Goal: Obtain resource: Obtain resource

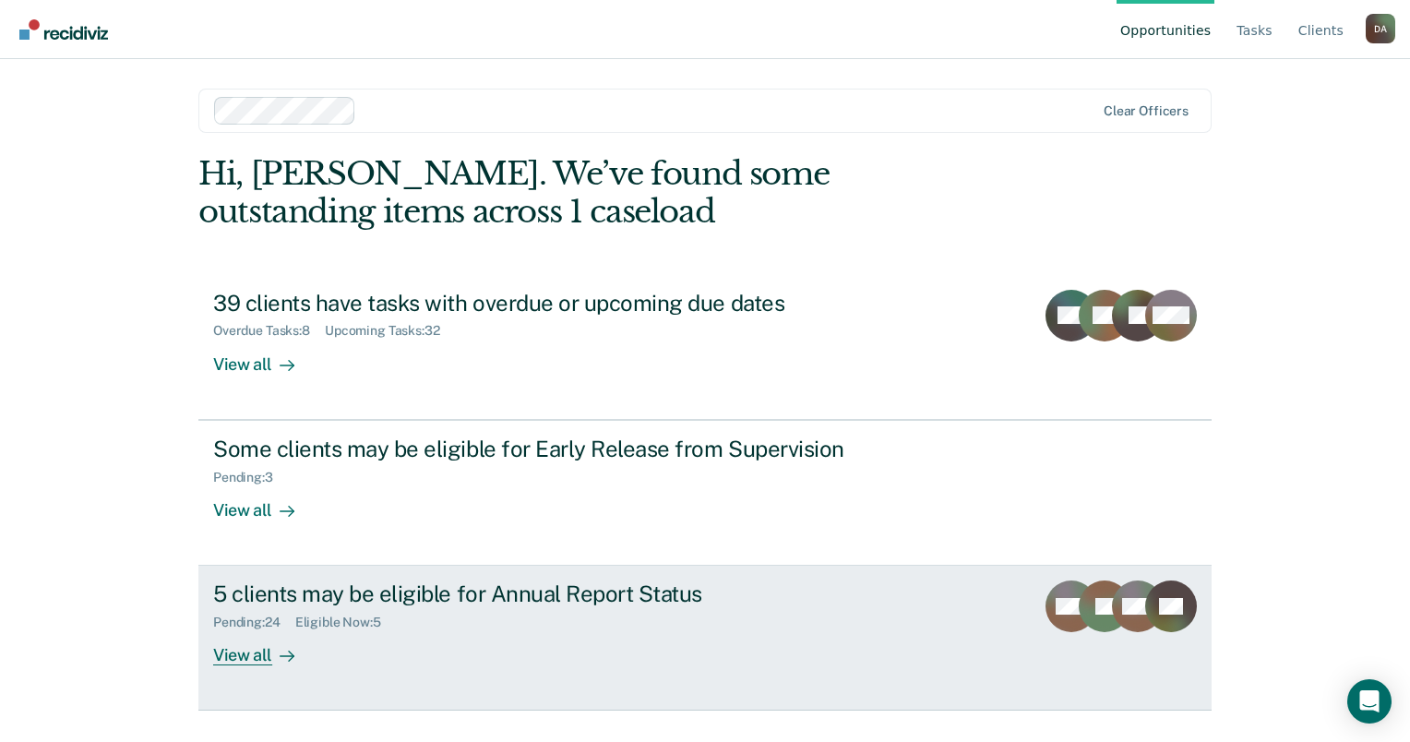
click at [444, 655] on div "5 clients may be eligible for Annual Report Status Pending : 24 Eligible Now : …" at bounding box center [559, 623] width 692 height 85
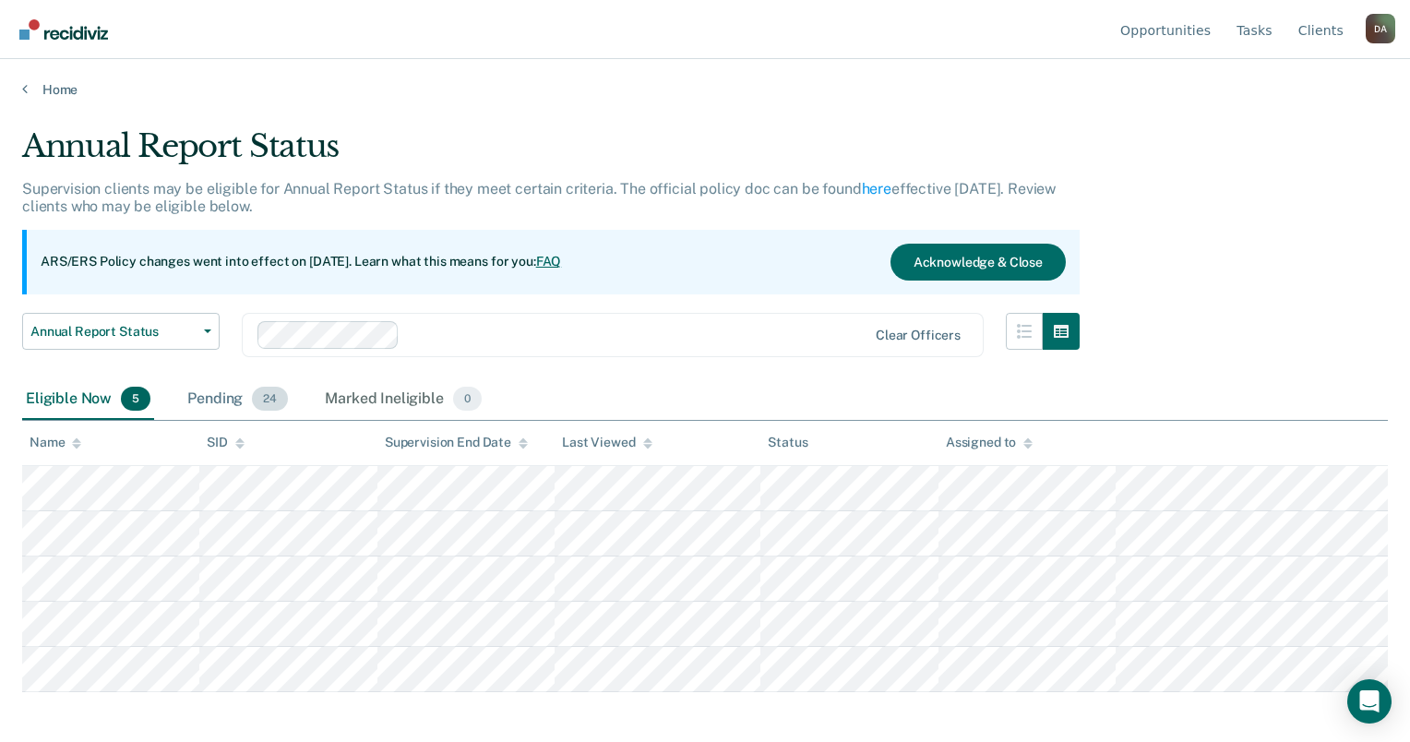
click at [216, 409] on div "Pending 24" at bounding box center [238, 399] width 108 height 41
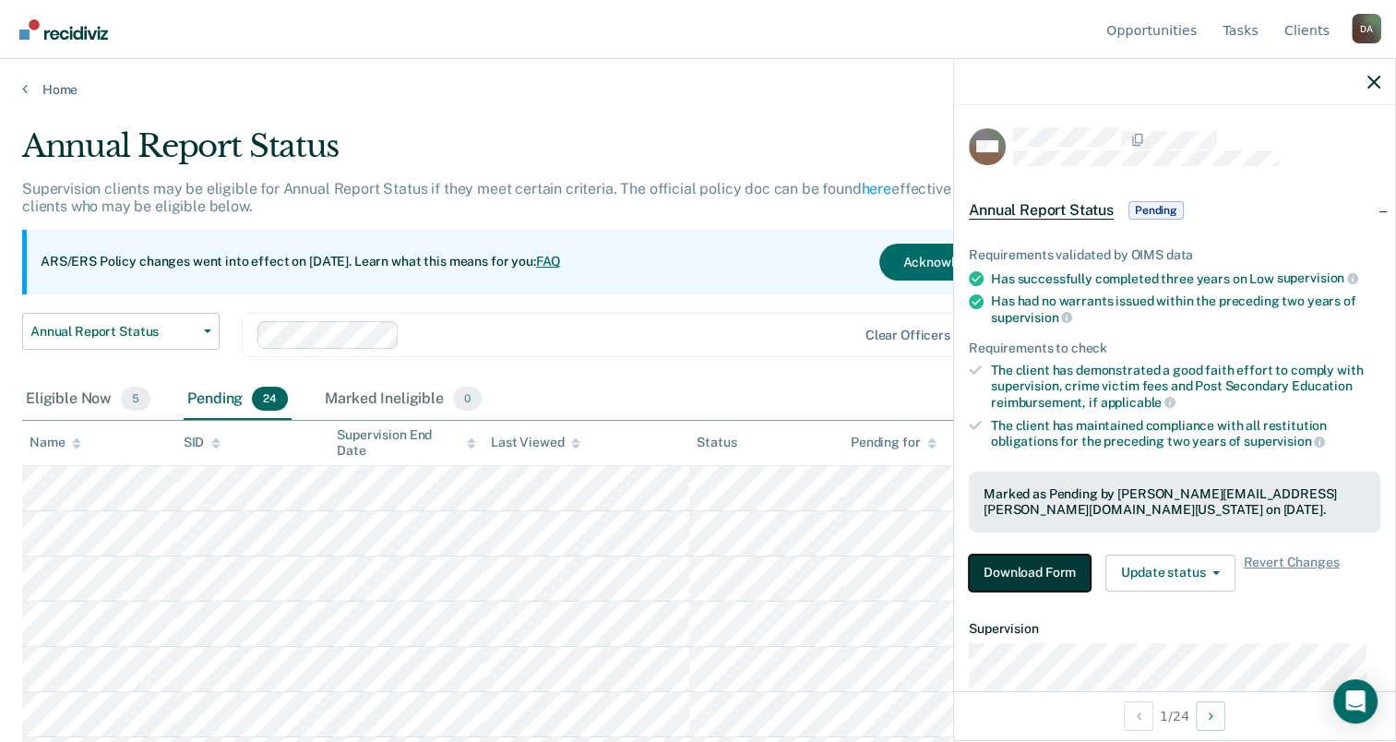
click at [1060, 565] on button "Download Form" at bounding box center [1030, 573] width 122 height 37
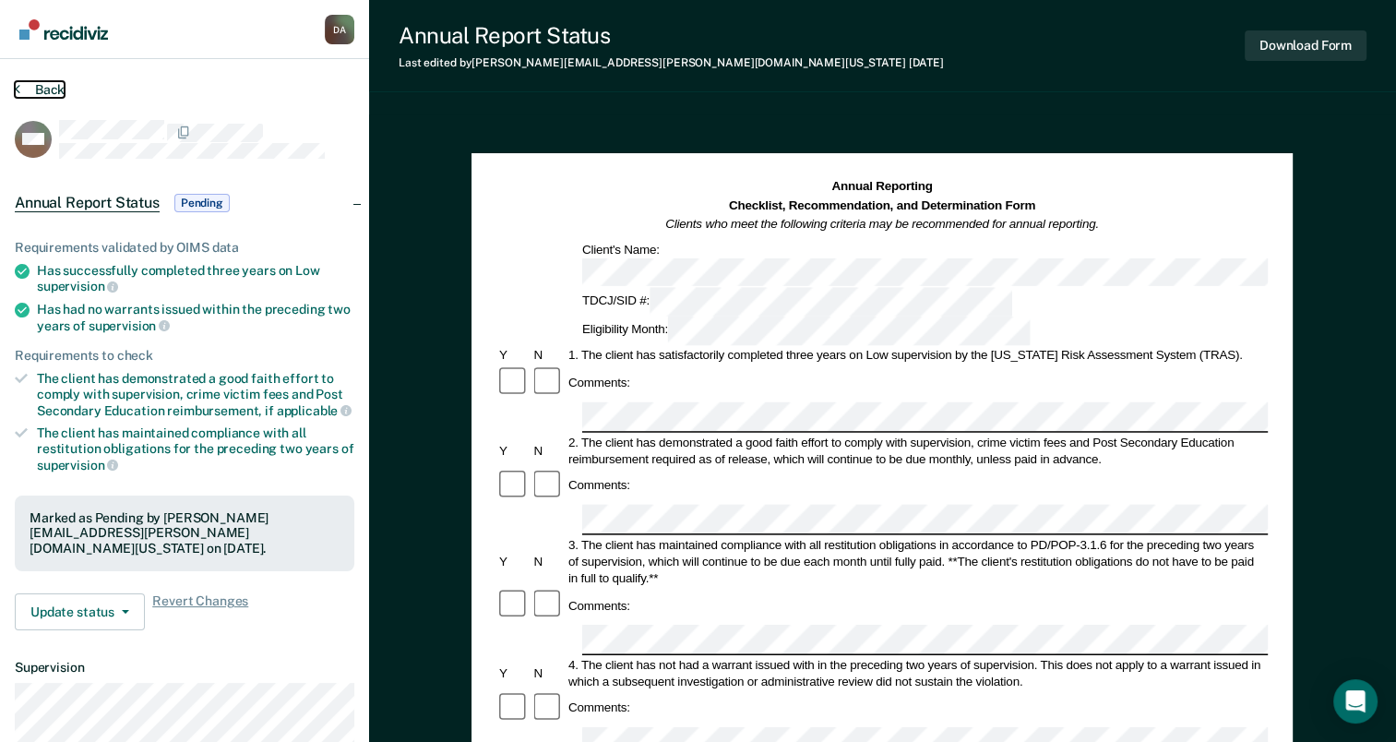
click at [32, 90] on button "Back" at bounding box center [40, 89] width 50 height 17
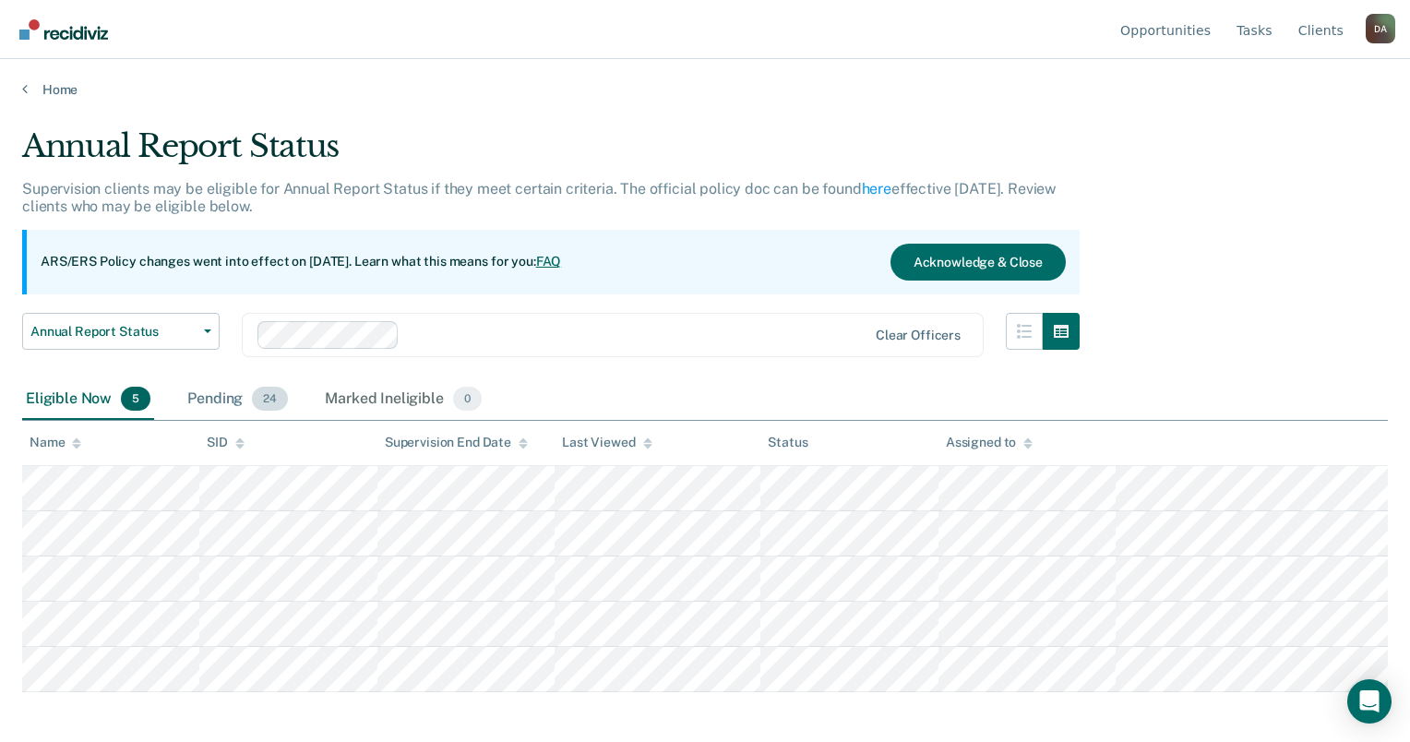
click at [228, 384] on div "Pending 24" at bounding box center [238, 399] width 108 height 41
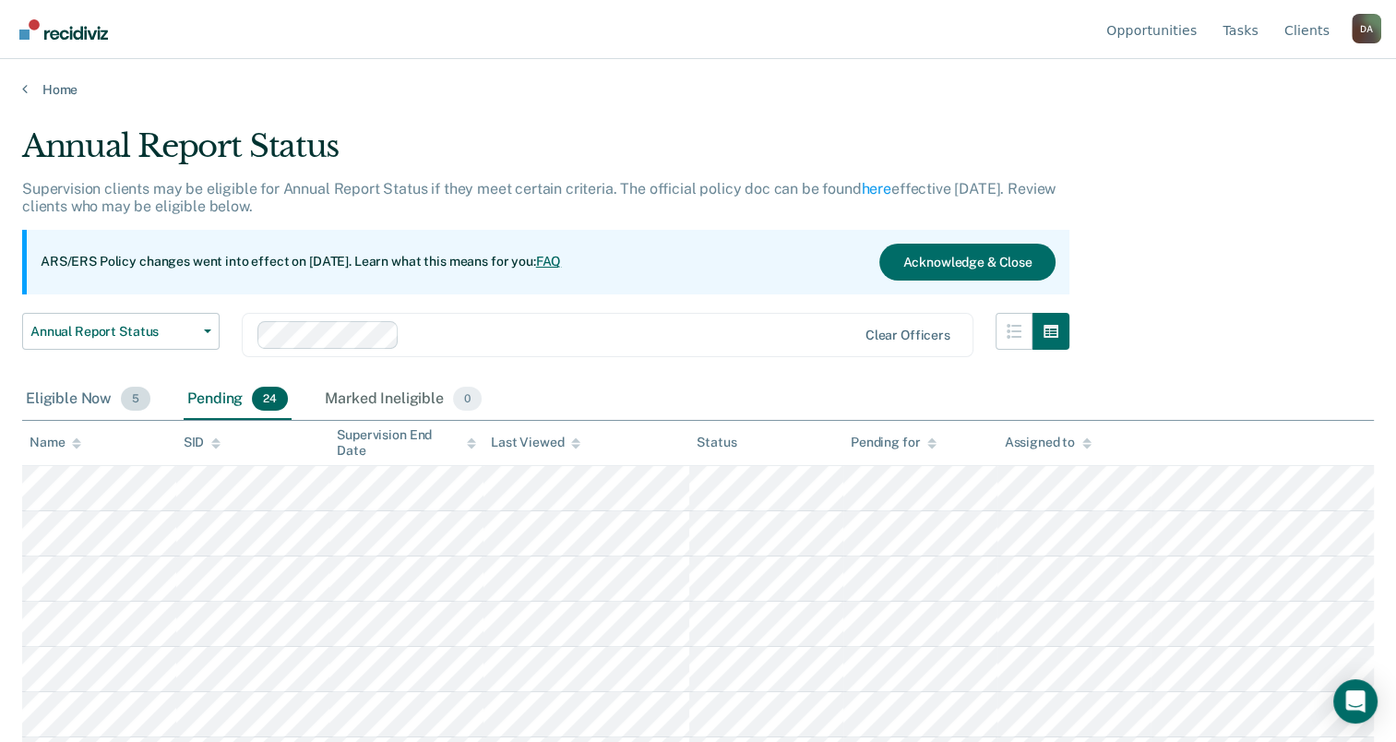
click at [91, 385] on div "Eligible Now 5" at bounding box center [88, 399] width 132 height 41
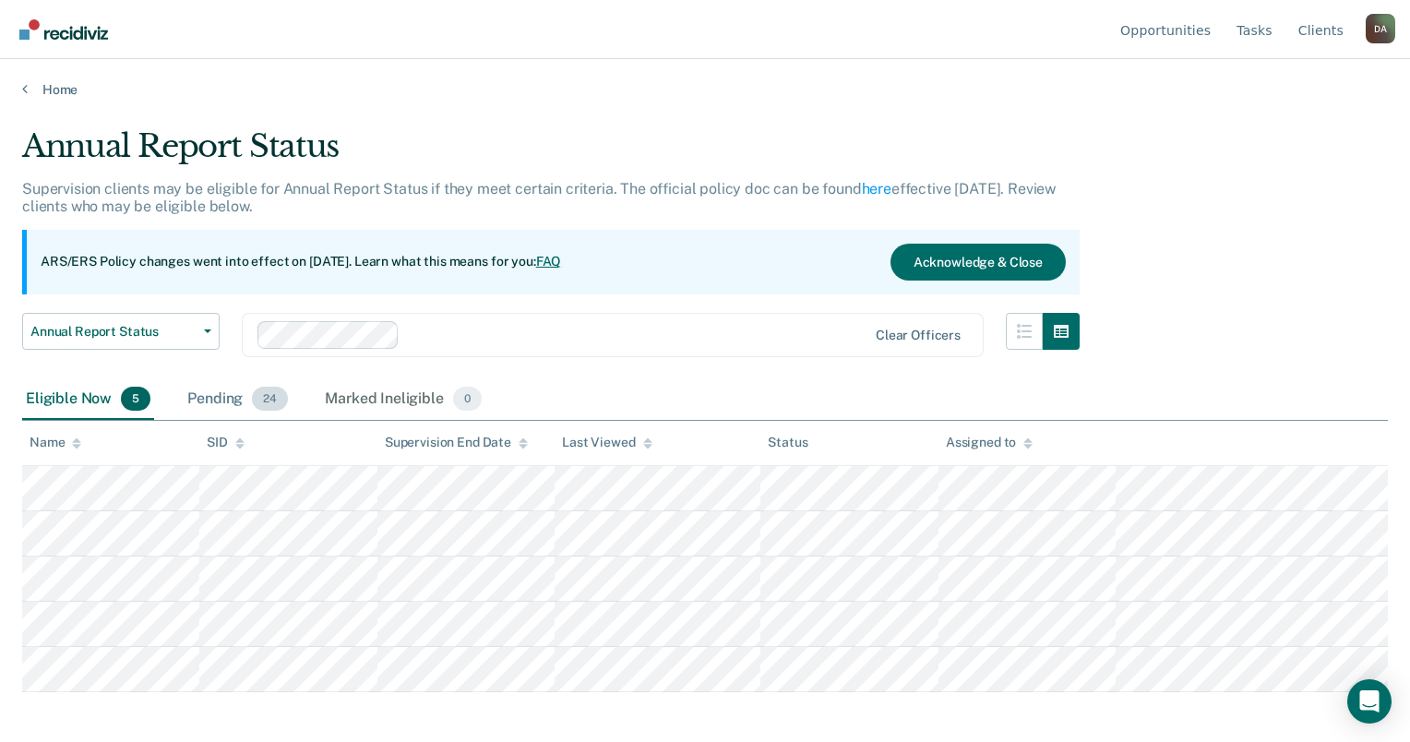
click at [226, 398] on div "Pending 24" at bounding box center [238, 399] width 108 height 41
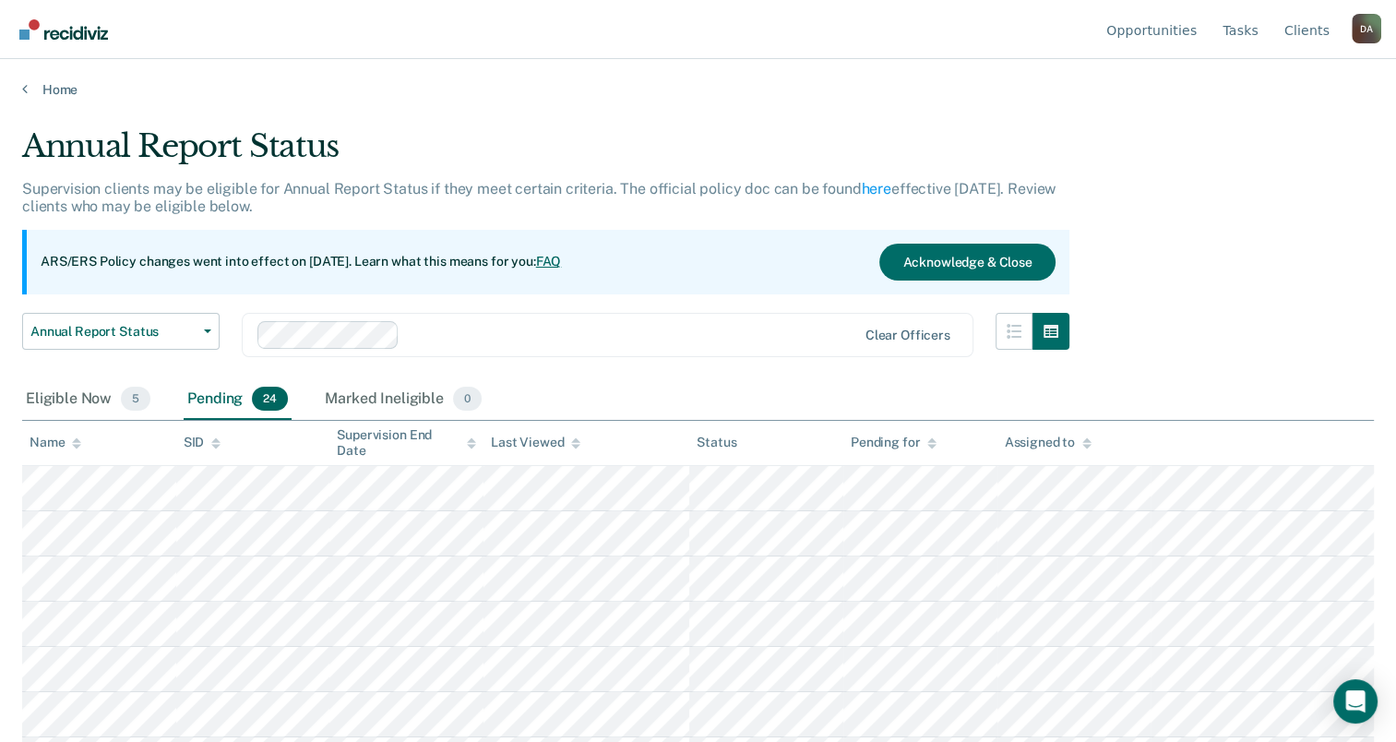
click at [59, 452] on th "Name" at bounding box center [99, 443] width 154 height 45
click at [61, 447] on div "Name" at bounding box center [56, 443] width 52 height 16
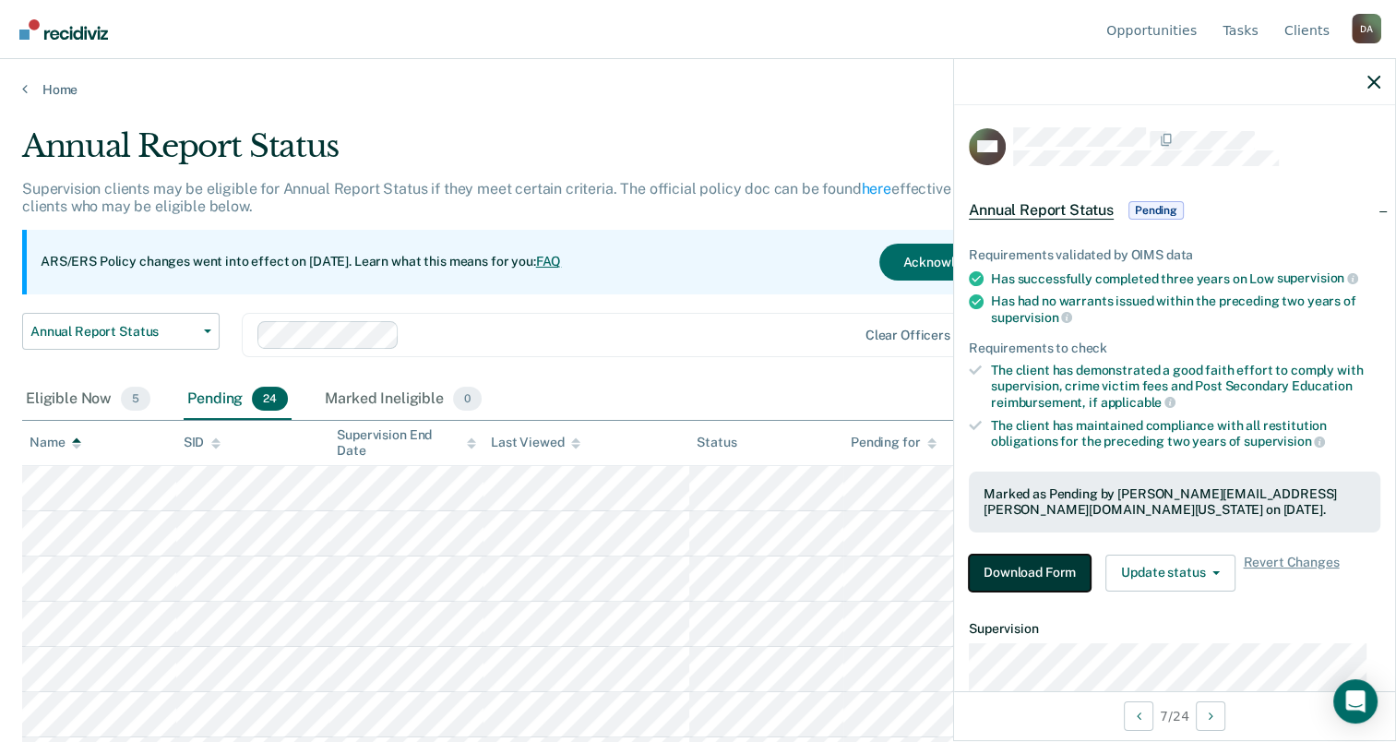
click at [1030, 566] on button "Download Form" at bounding box center [1030, 573] width 122 height 37
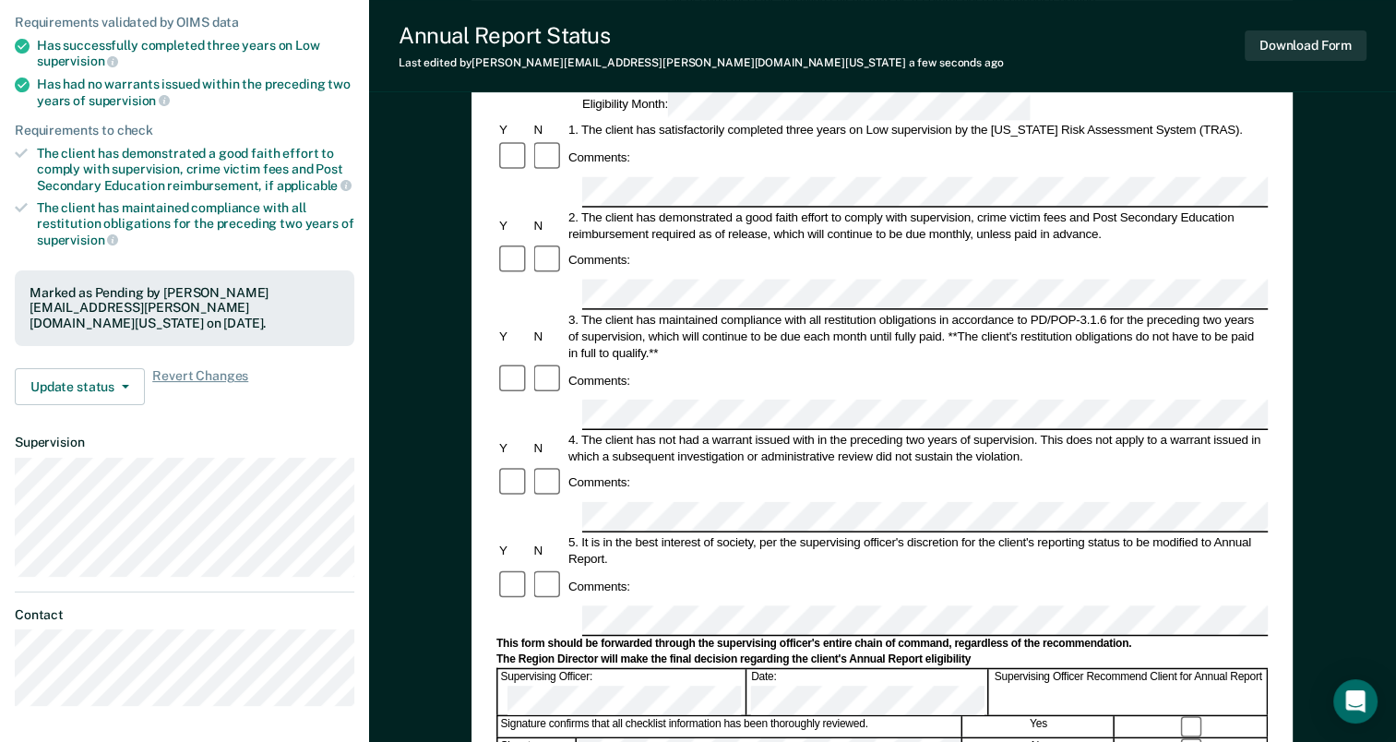
scroll to position [461, 0]
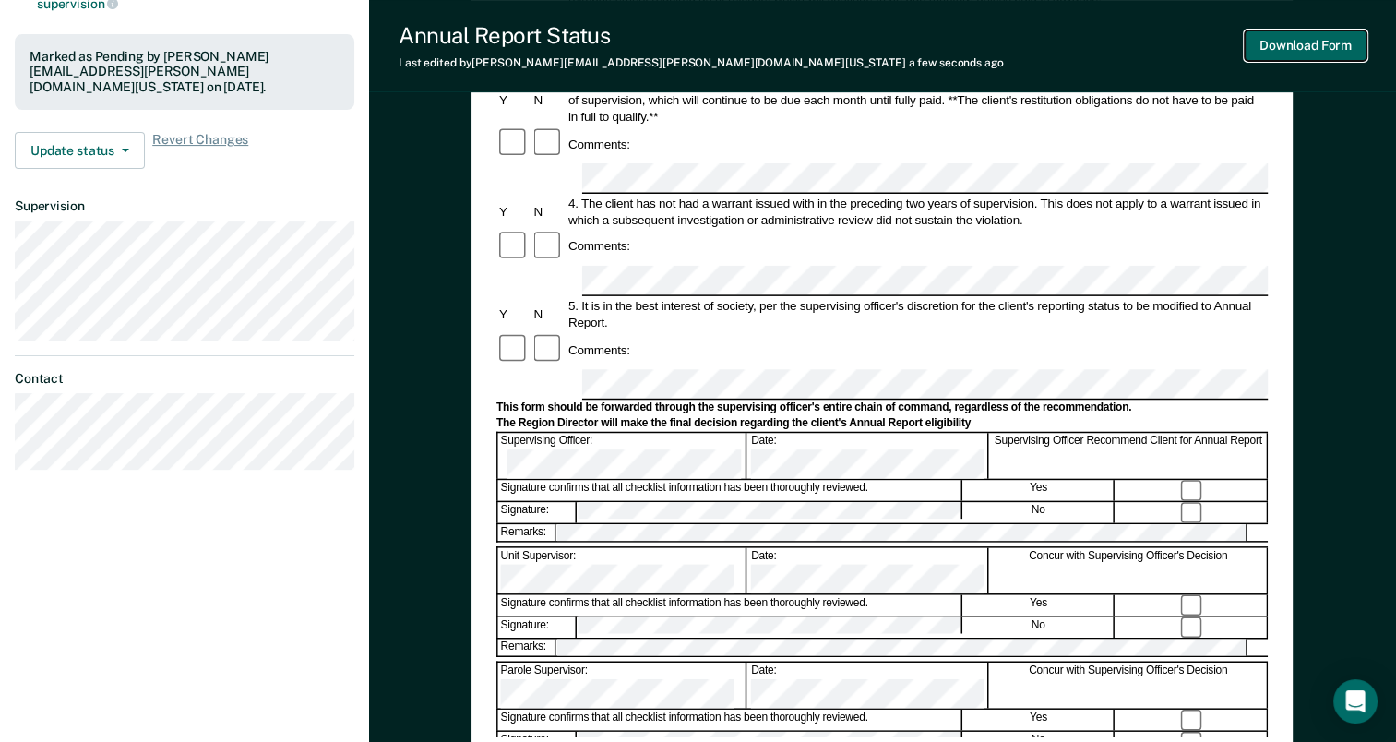
click at [1298, 41] on button "Download Form" at bounding box center [1306, 45] width 122 height 30
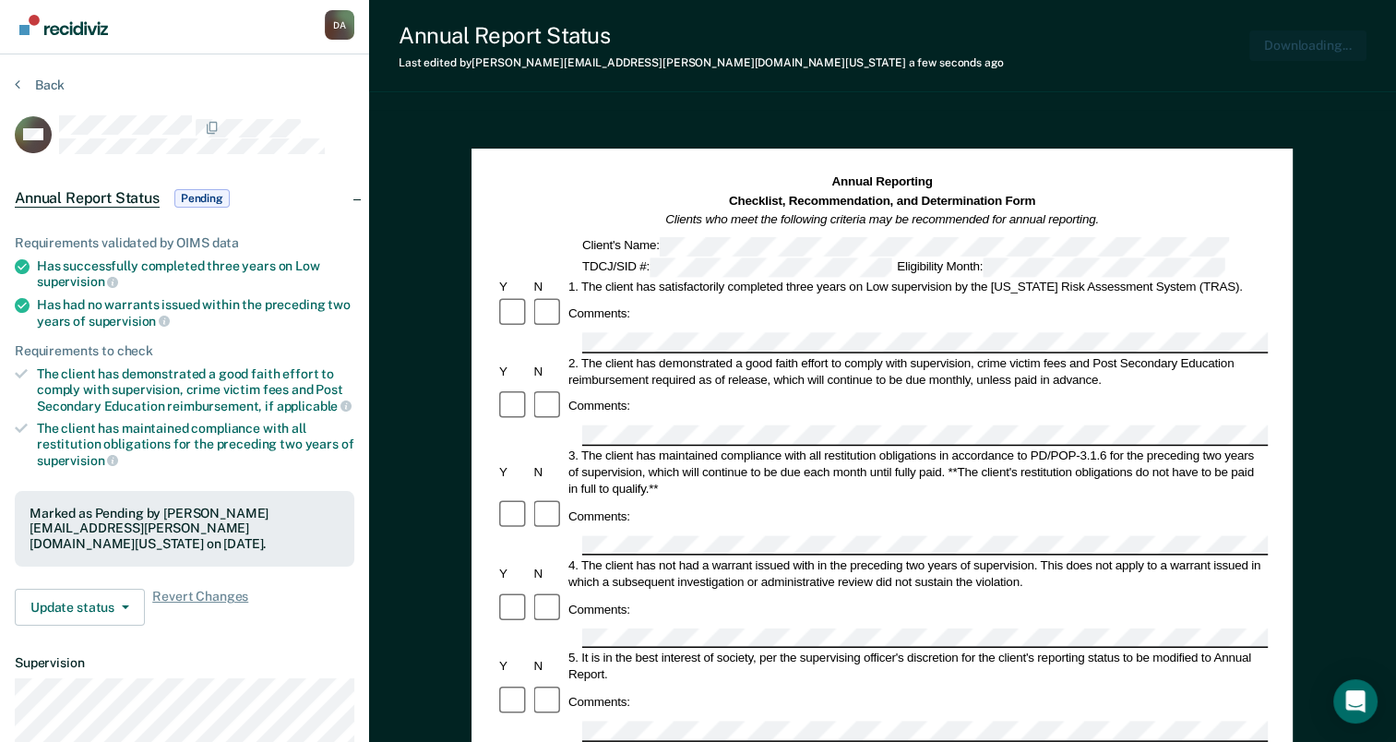
scroll to position [0, 0]
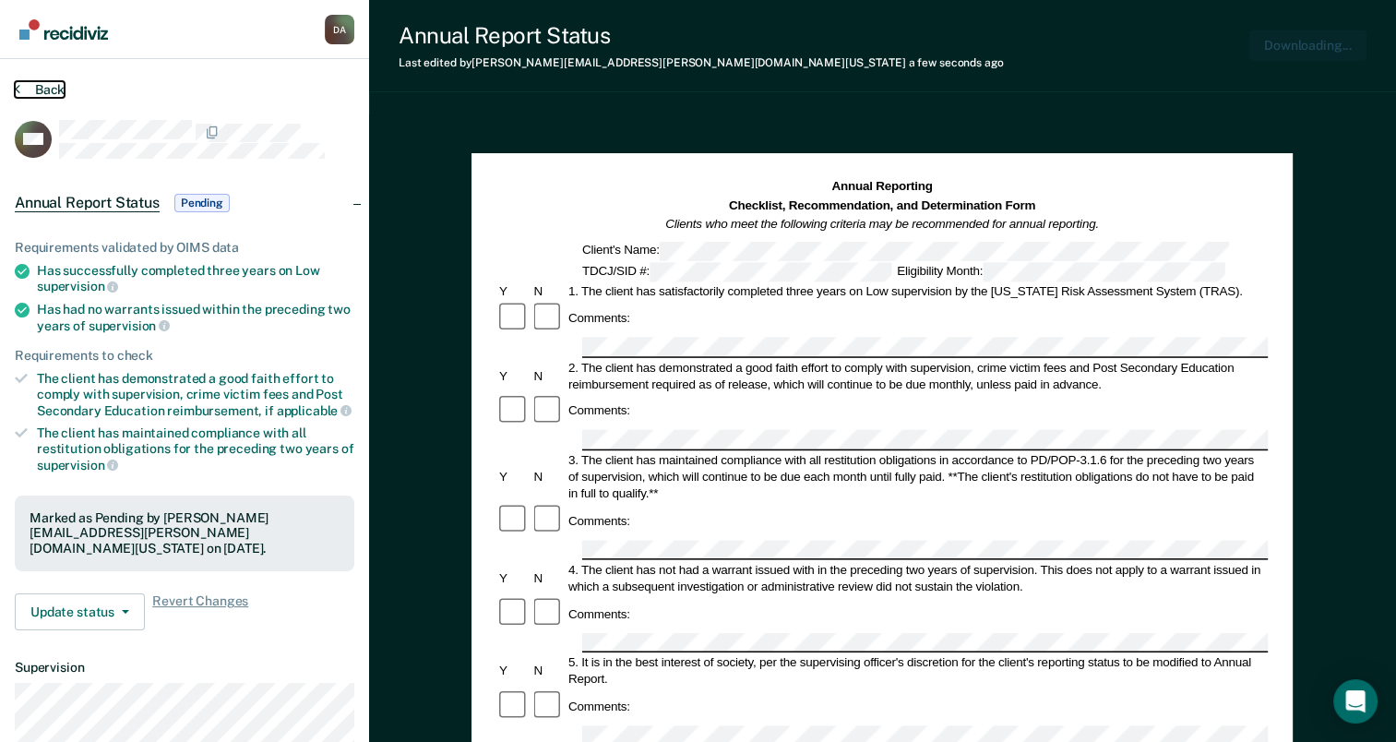
click at [44, 89] on button "Back" at bounding box center [40, 89] width 50 height 17
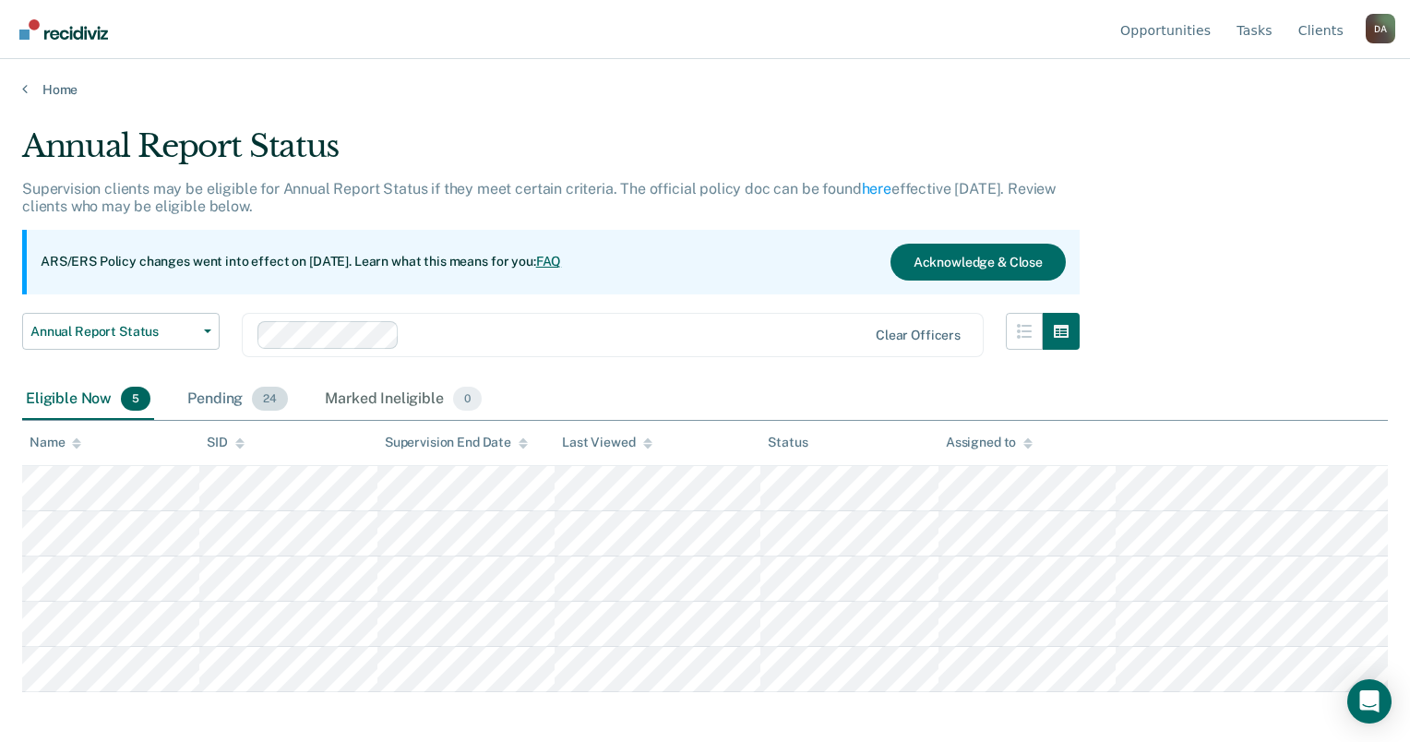
click at [274, 399] on span "24" at bounding box center [270, 399] width 36 height 24
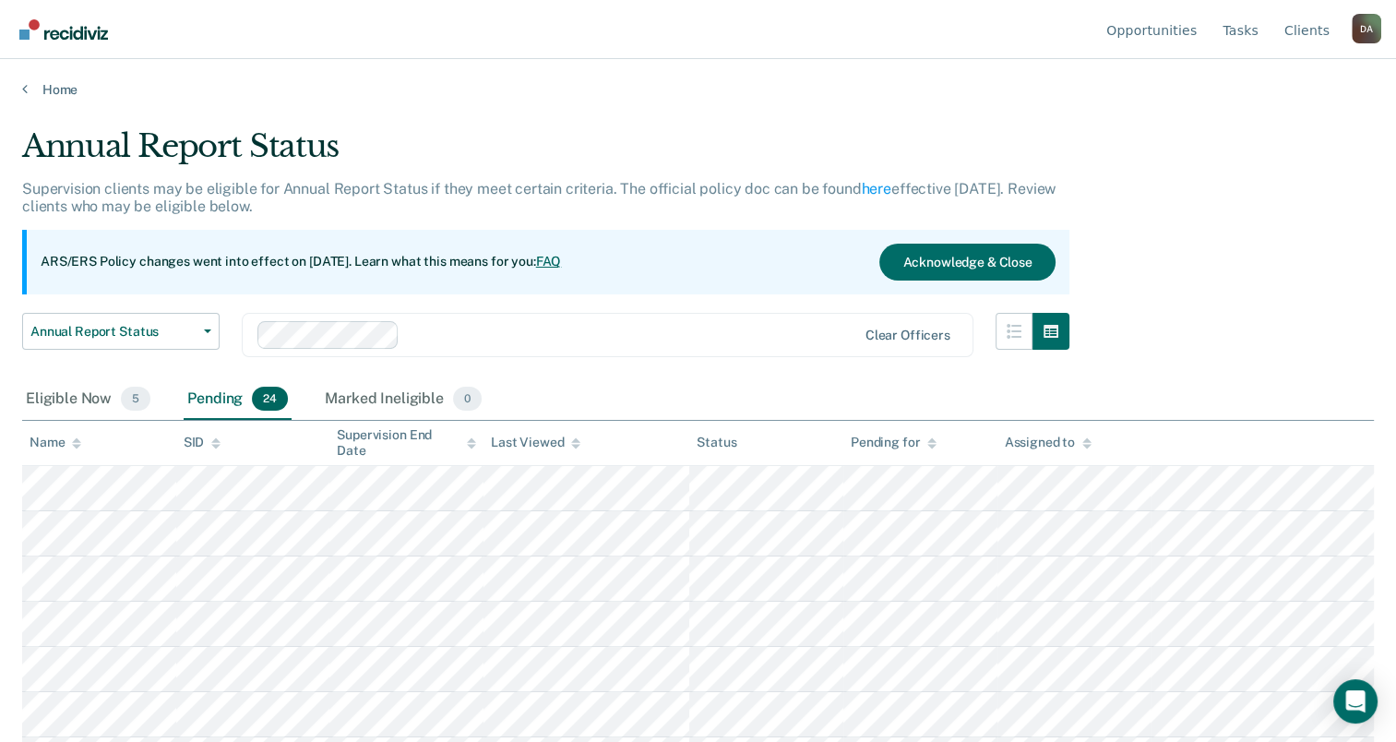
click at [76, 450] on th "Name" at bounding box center [99, 443] width 154 height 45
click at [72, 444] on icon at bounding box center [76, 443] width 9 height 12
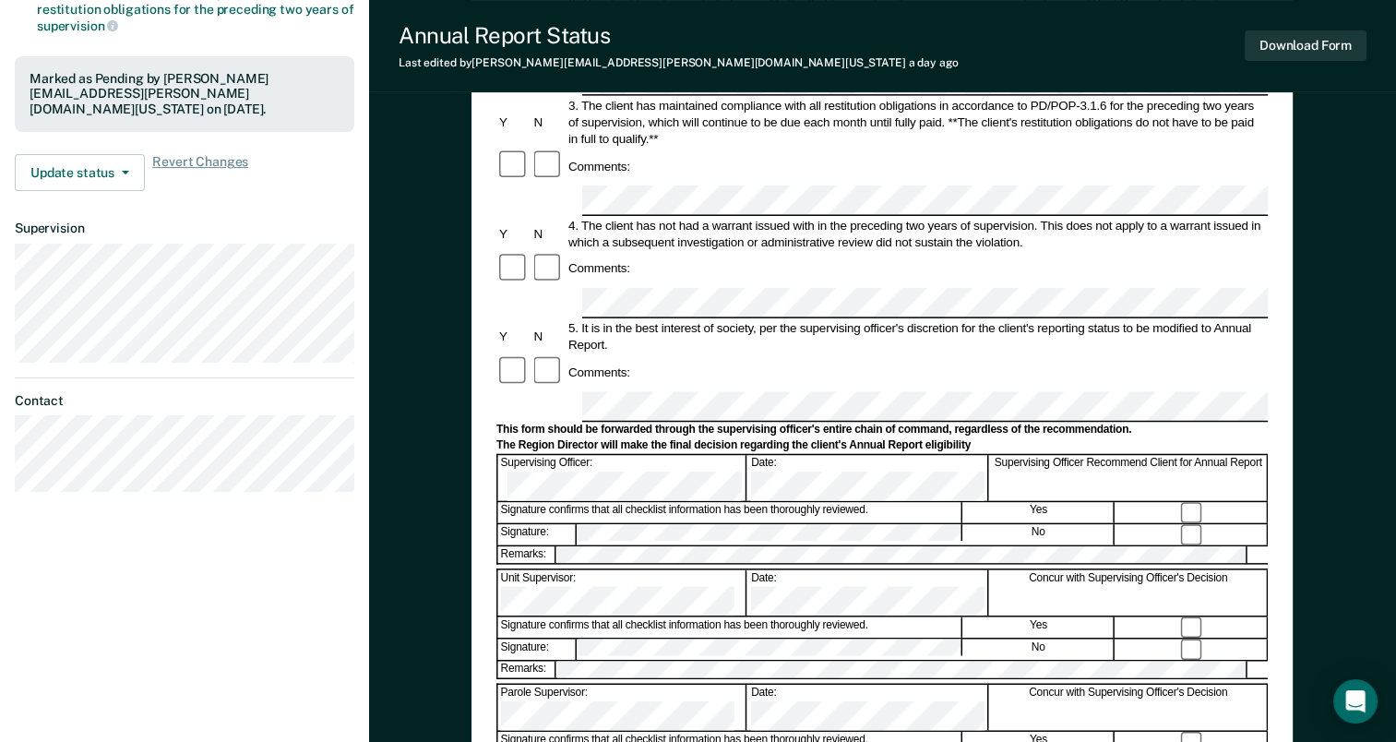
scroll to position [461, 0]
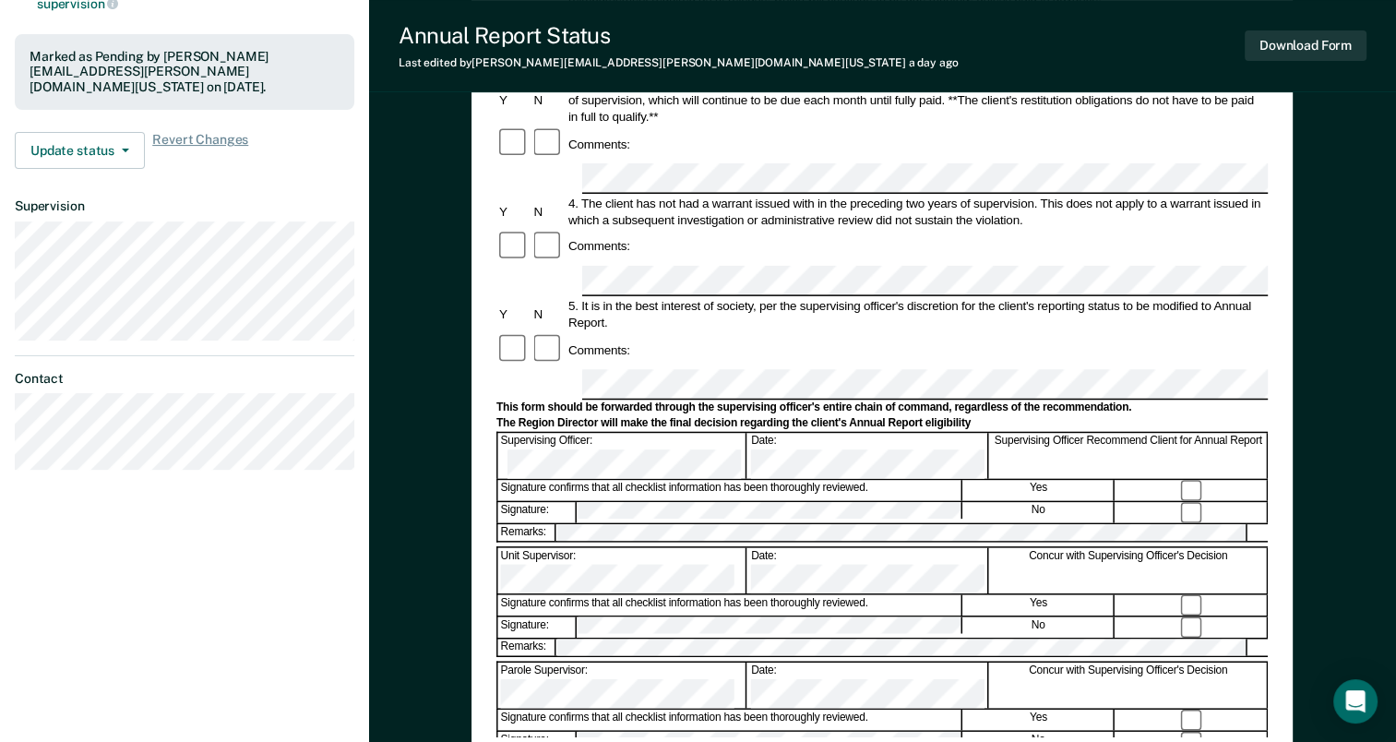
click at [852, 710] on div "Signature confirms that all checklist information has been thoroughly reviewed." at bounding box center [730, 720] width 464 height 20
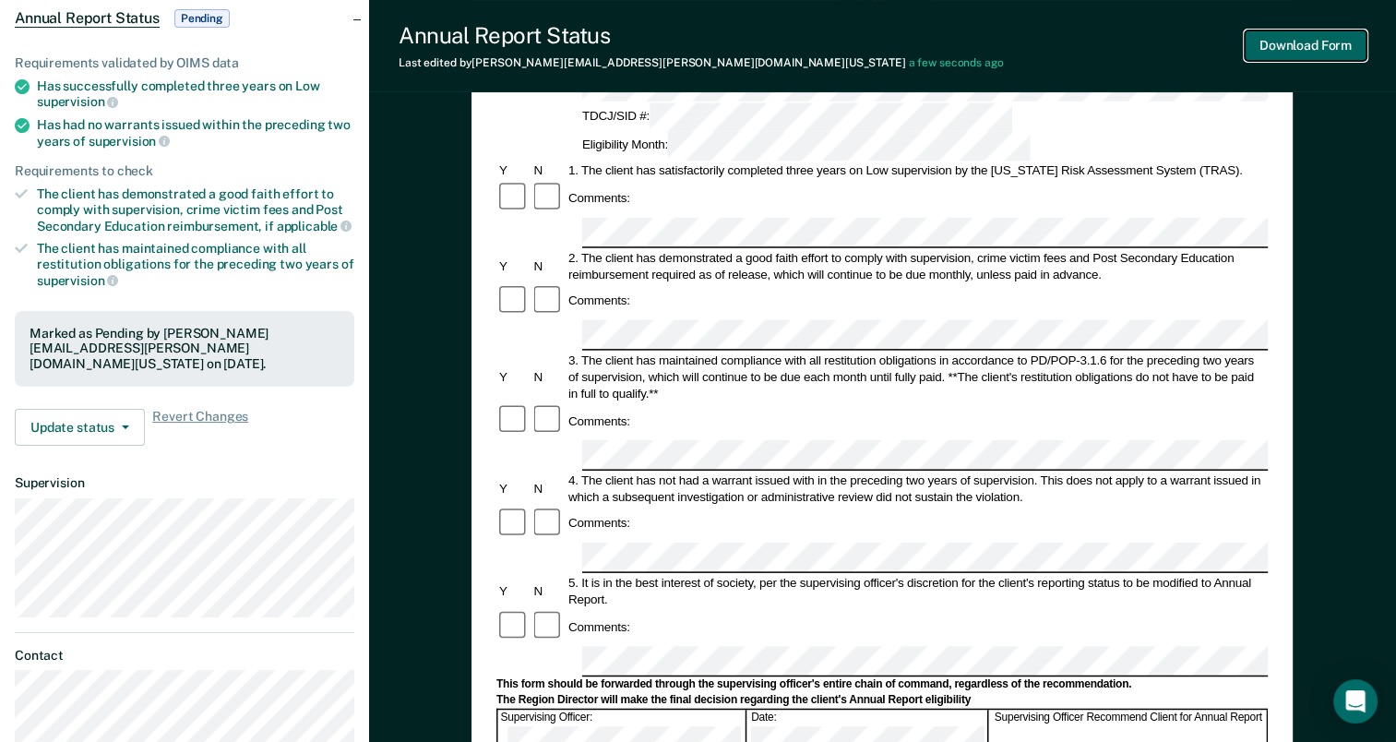
click at [1349, 55] on button "Download Form" at bounding box center [1306, 45] width 122 height 30
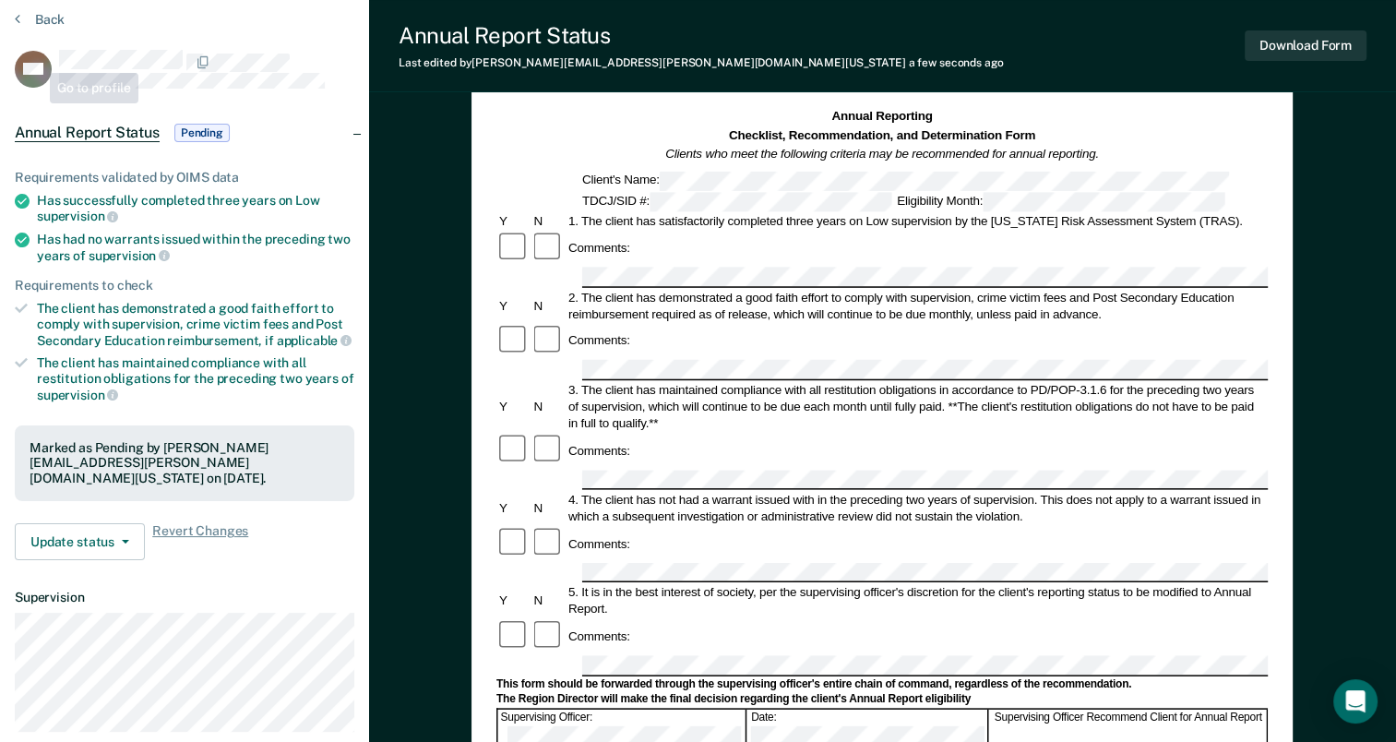
scroll to position [0, 0]
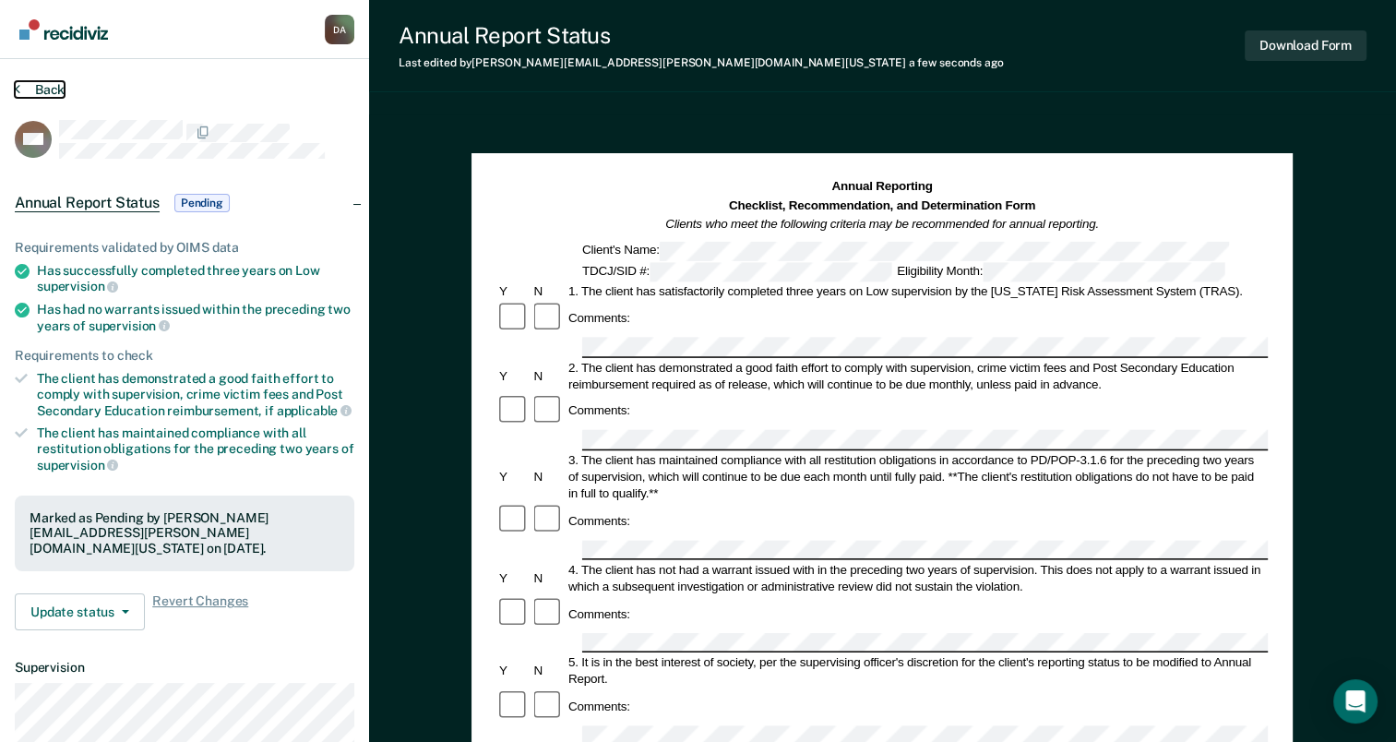
click at [24, 85] on button "Back" at bounding box center [40, 89] width 50 height 17
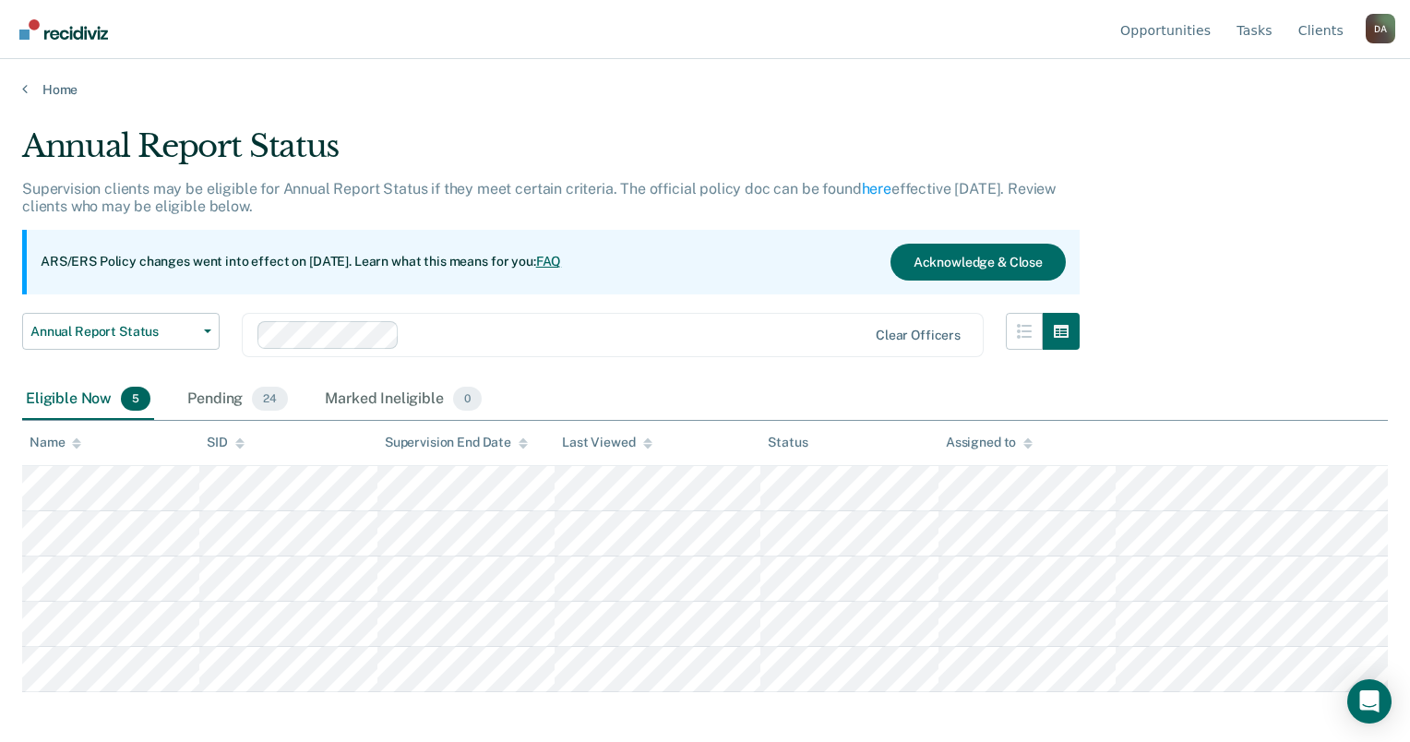
click at [81, 439] on th "Name" at bounding box center [110, 443] width 177 height 45
click at [72, 444] on icon at bounding box center [76, 443] width 9 height 12
click at [244, 405] on div "Pending 24" at bounding box center [238, 399] width 108 height 41
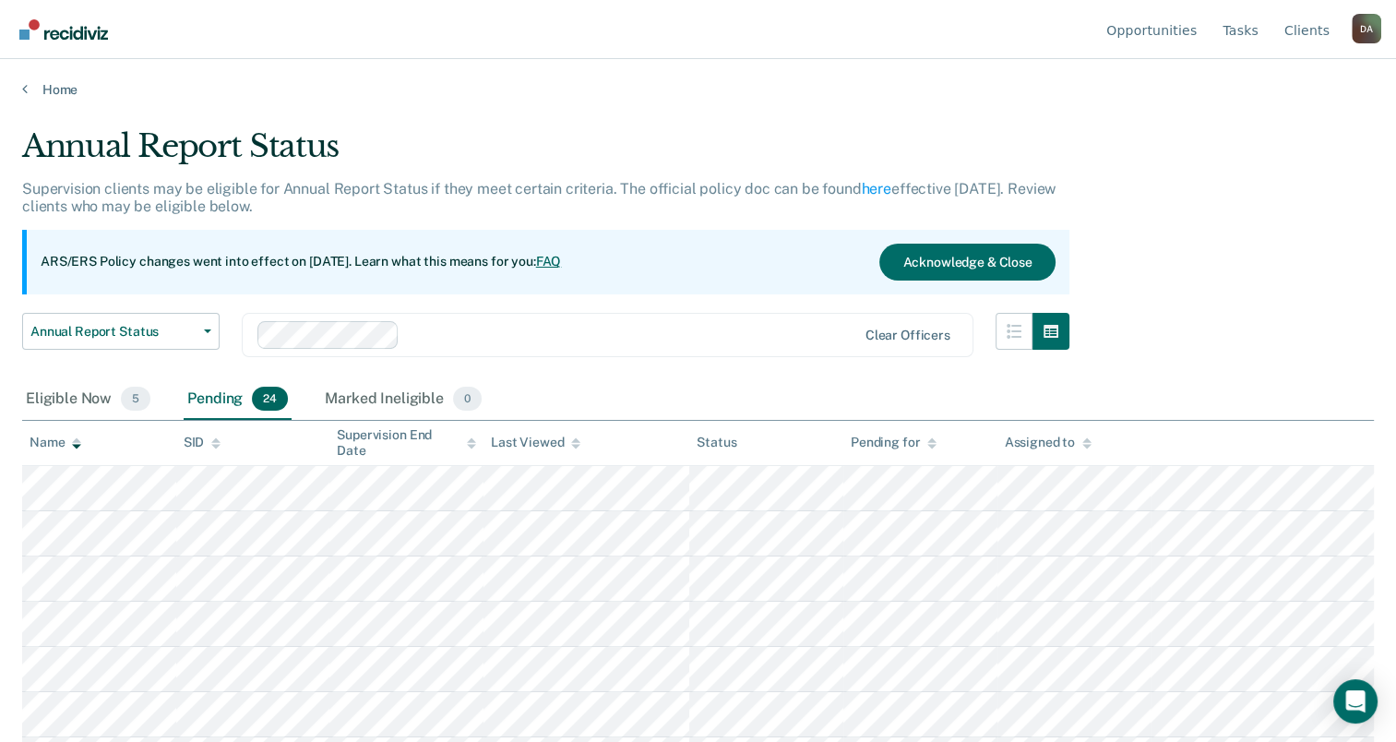
click at [49, 436] on div "Name" at bounding box center [56, 443] width 52 height 16
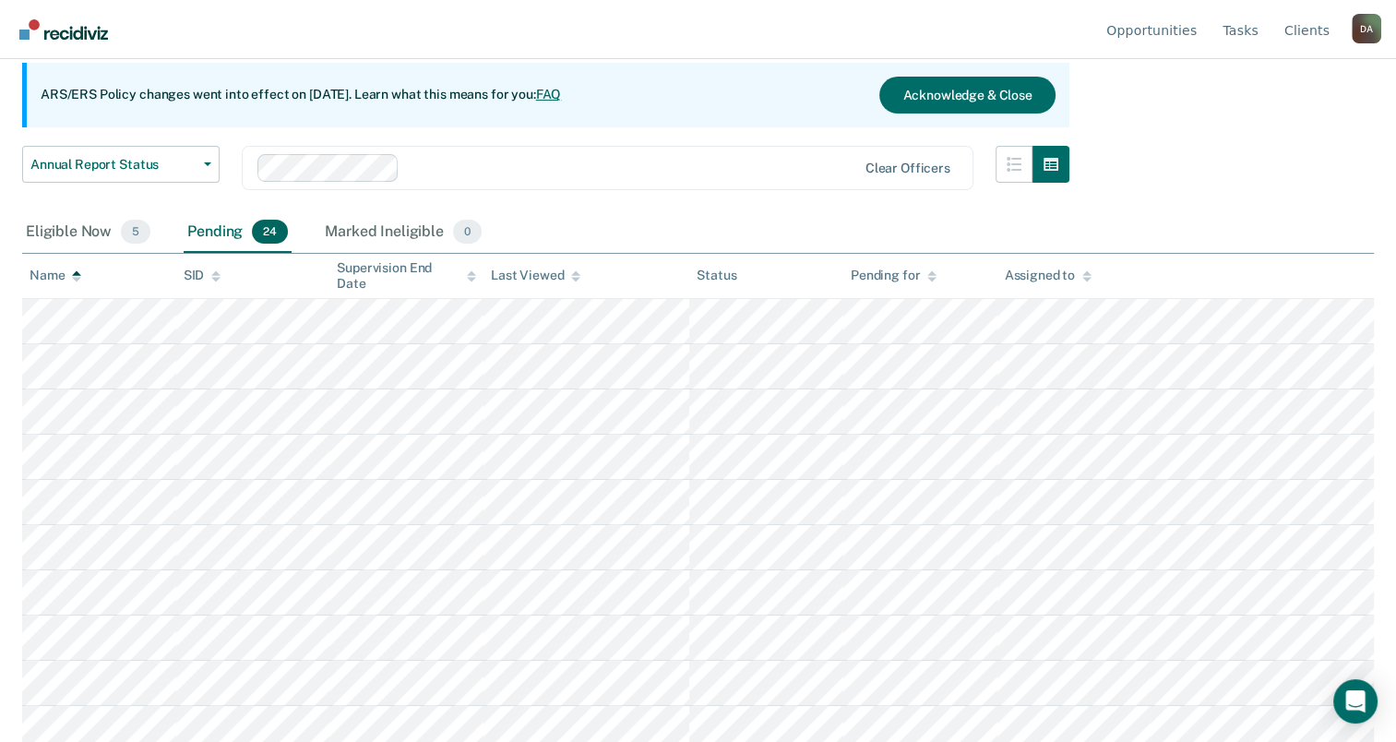
scroll to position [185, 0]
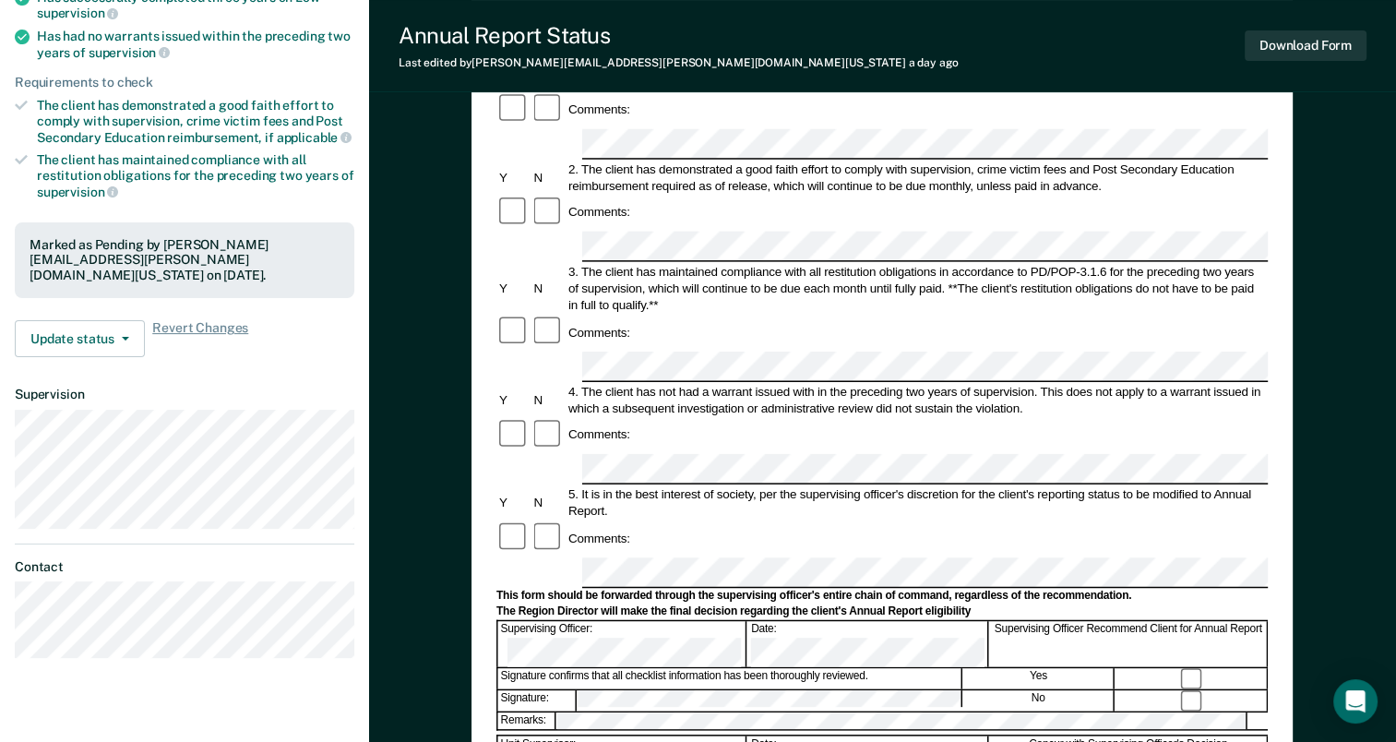
scroll to position [277, 0]
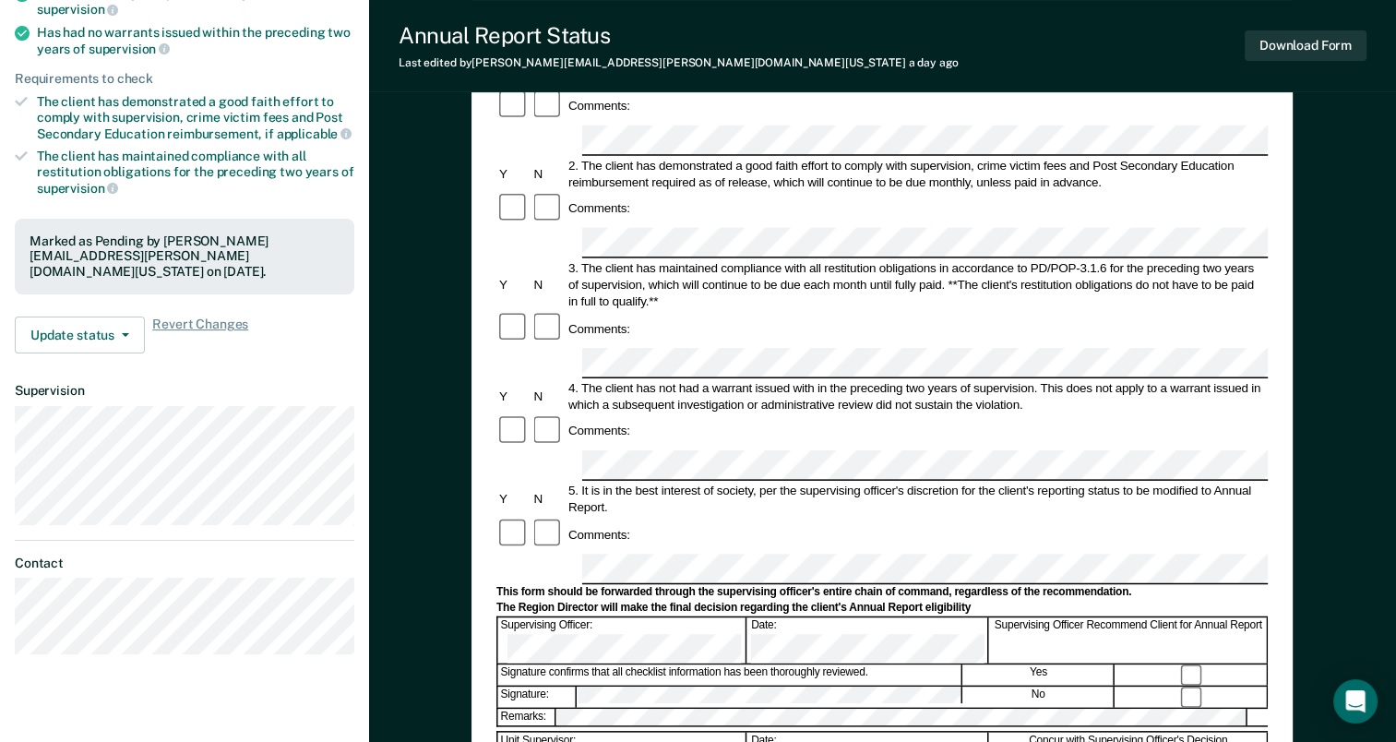
click at [882, 727] on div at bounding box center [883, 729] width 772 height 4
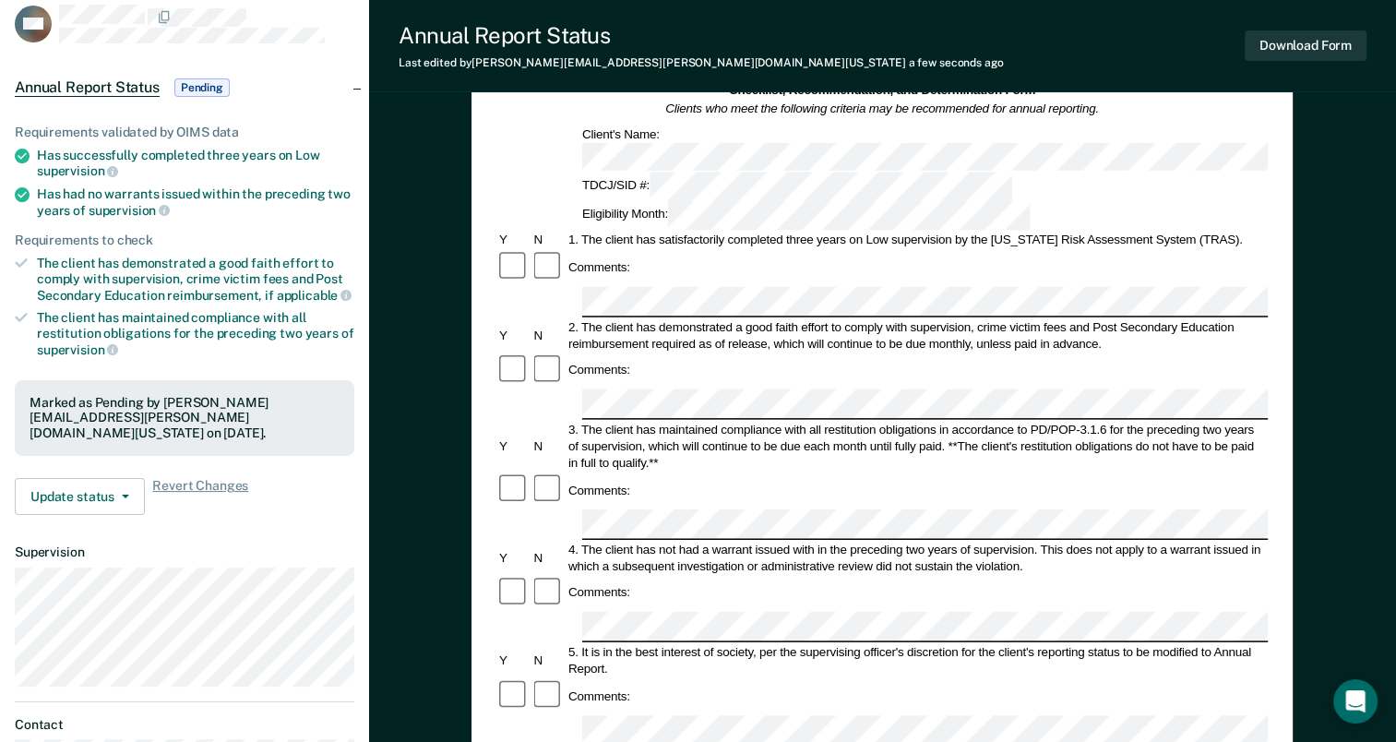
scroll to position [0, 0]
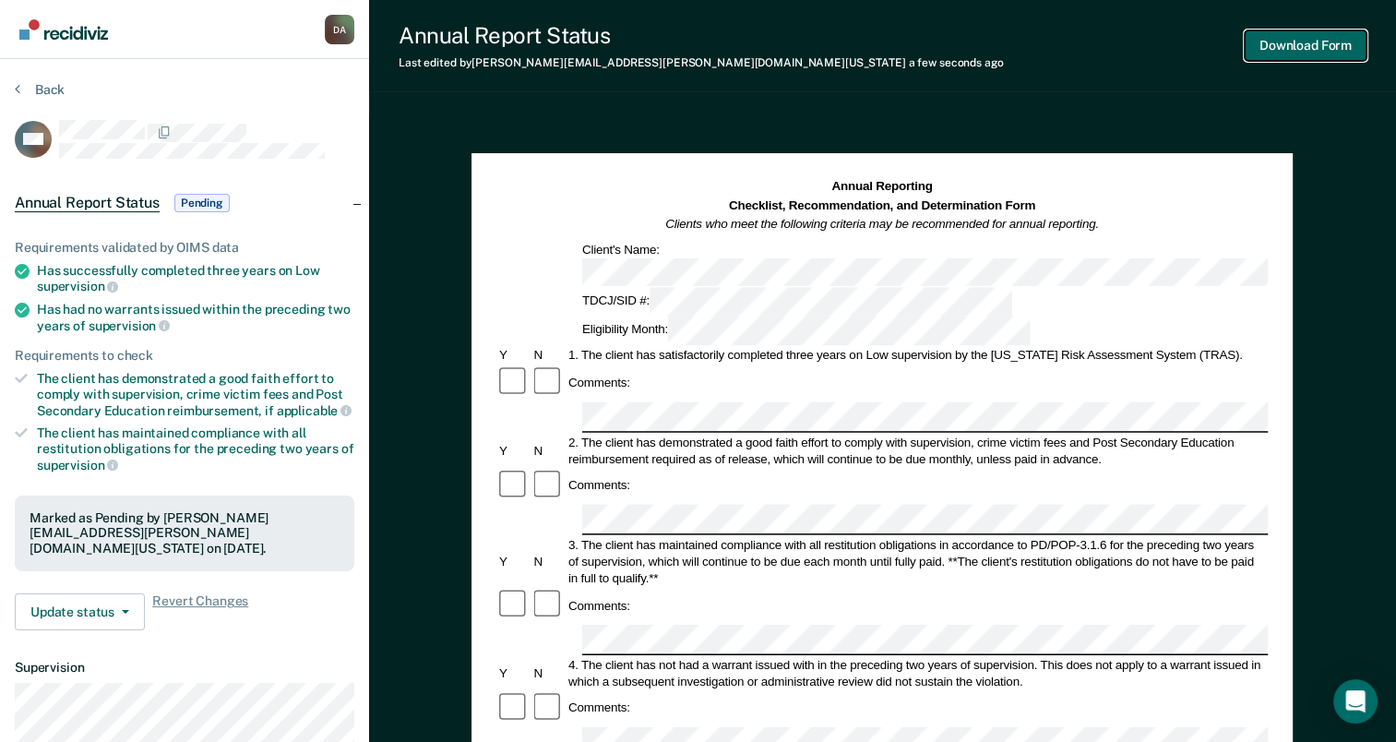
click at [1299, 56] on button "Download Form" at bounding box center [1306, 45] width 122 height 30
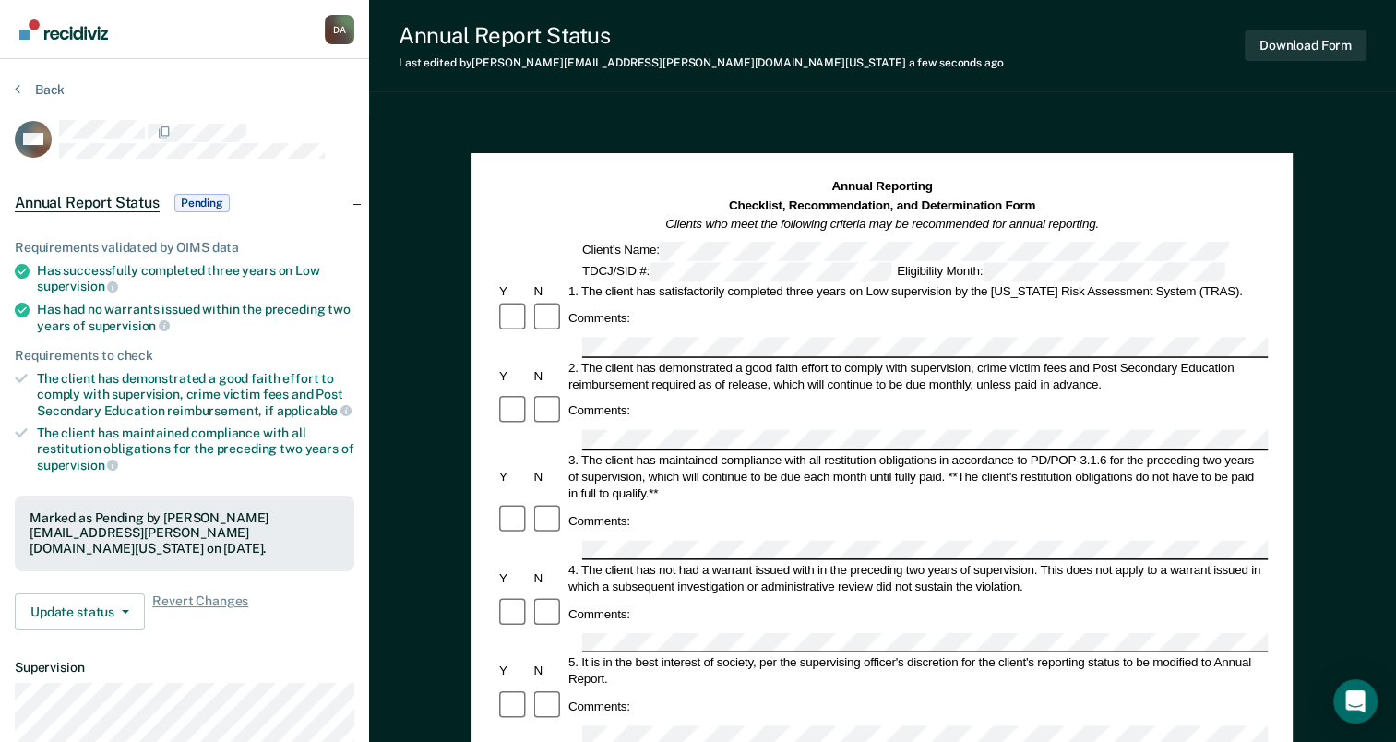
click at [39, 68] on section "Back RM Annual Report Status Pending Requirements validated by OIMS data Has su…" at bounding box center [184, 513] width 369 height 909
click at [40, 90] on button "Back" at bounding box center [40, 89] width 50 height 17
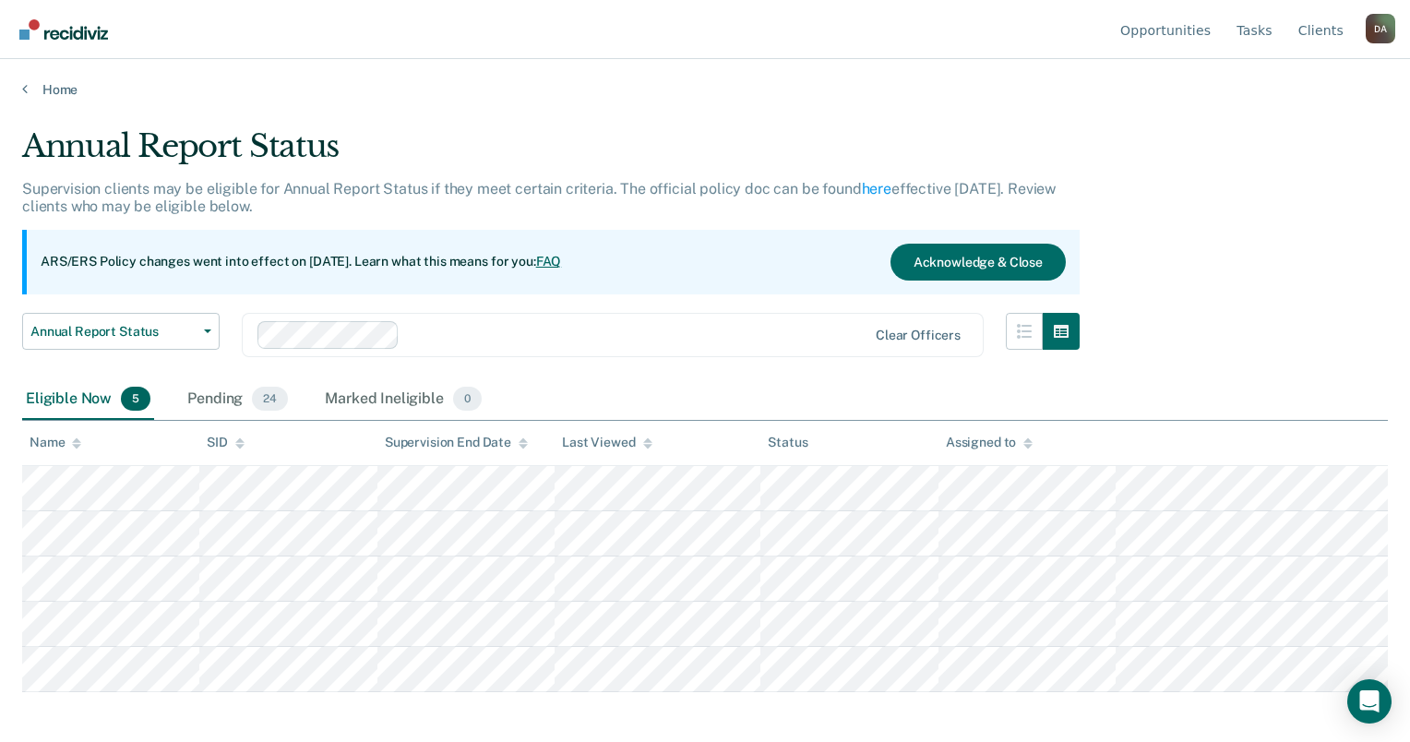
click at [314, 396] on div "Eligible Now 5 Pending 24 Marked Ineligible 0" at bounding box center [253, 399] width 463 height 41
click at [252, 389] on div "Pending 24" at bounding box center [238, 399] width 108 height 41
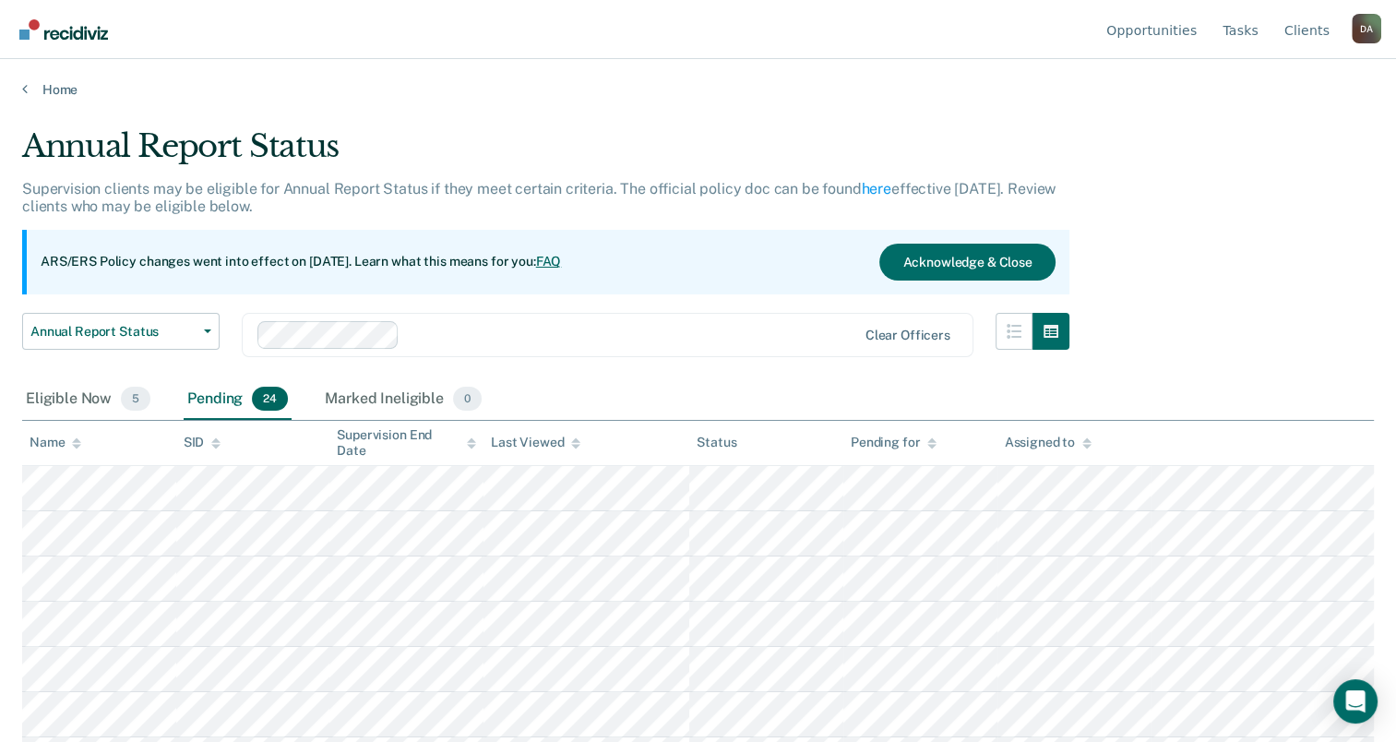
click at [66, 443] on div "Name" at bounding box center [56, 443] width 52 height 16
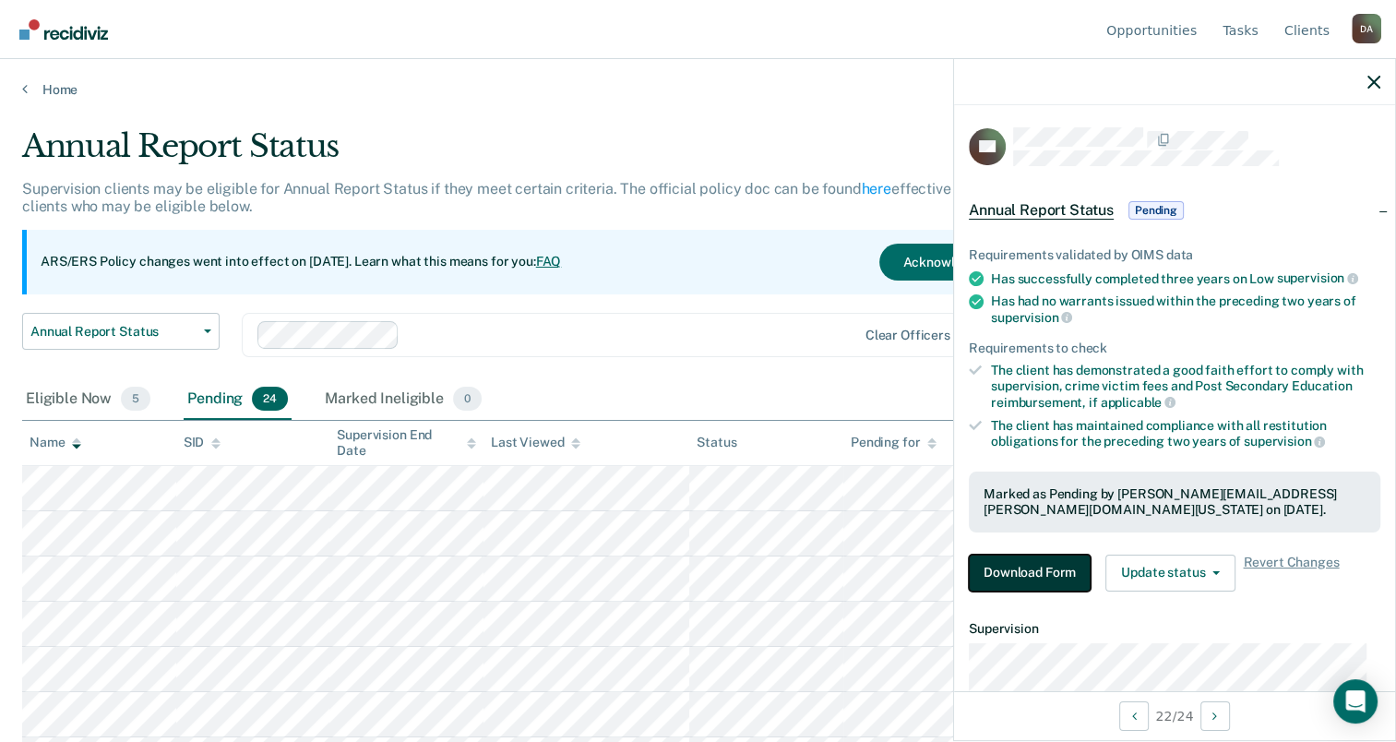
click at [1072, 579] on button "Download Form" at bounding box center [1030, 573] width 122 height 37
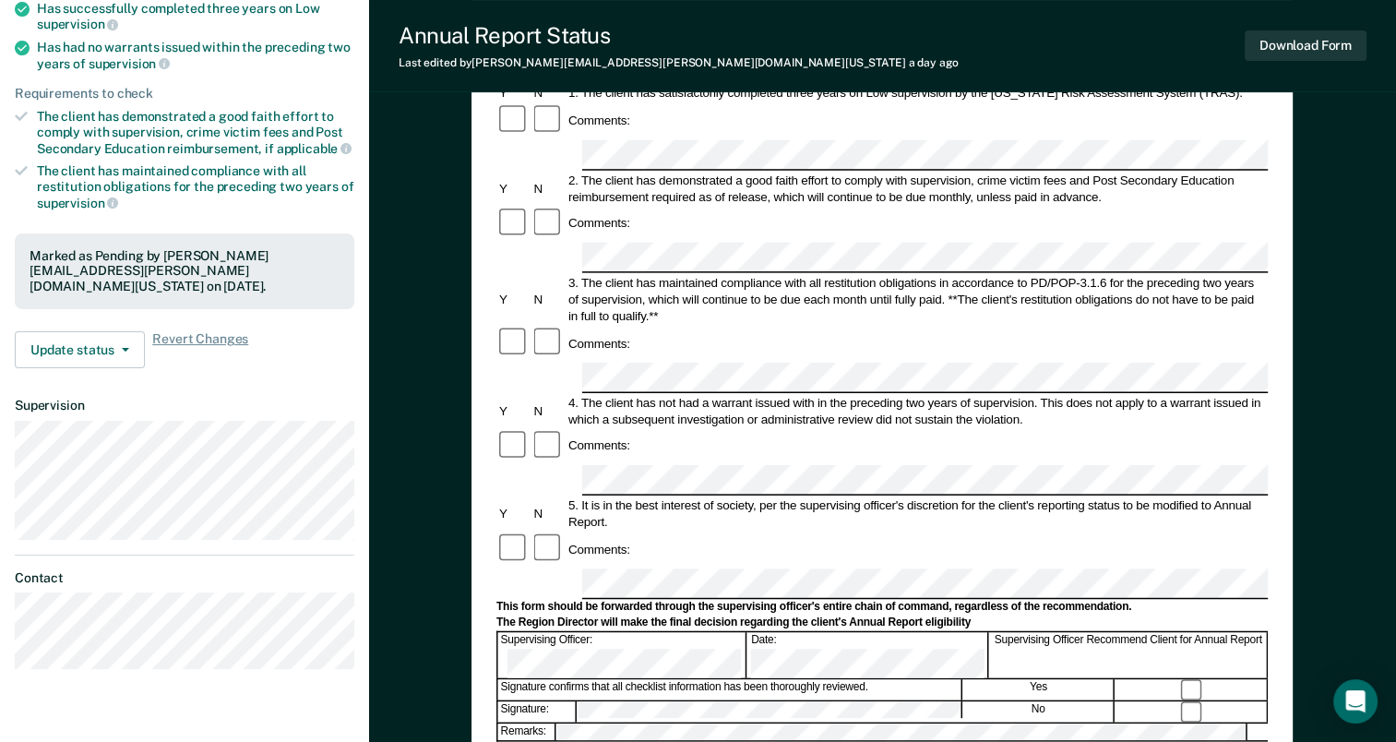
scroll to position [277, 0]
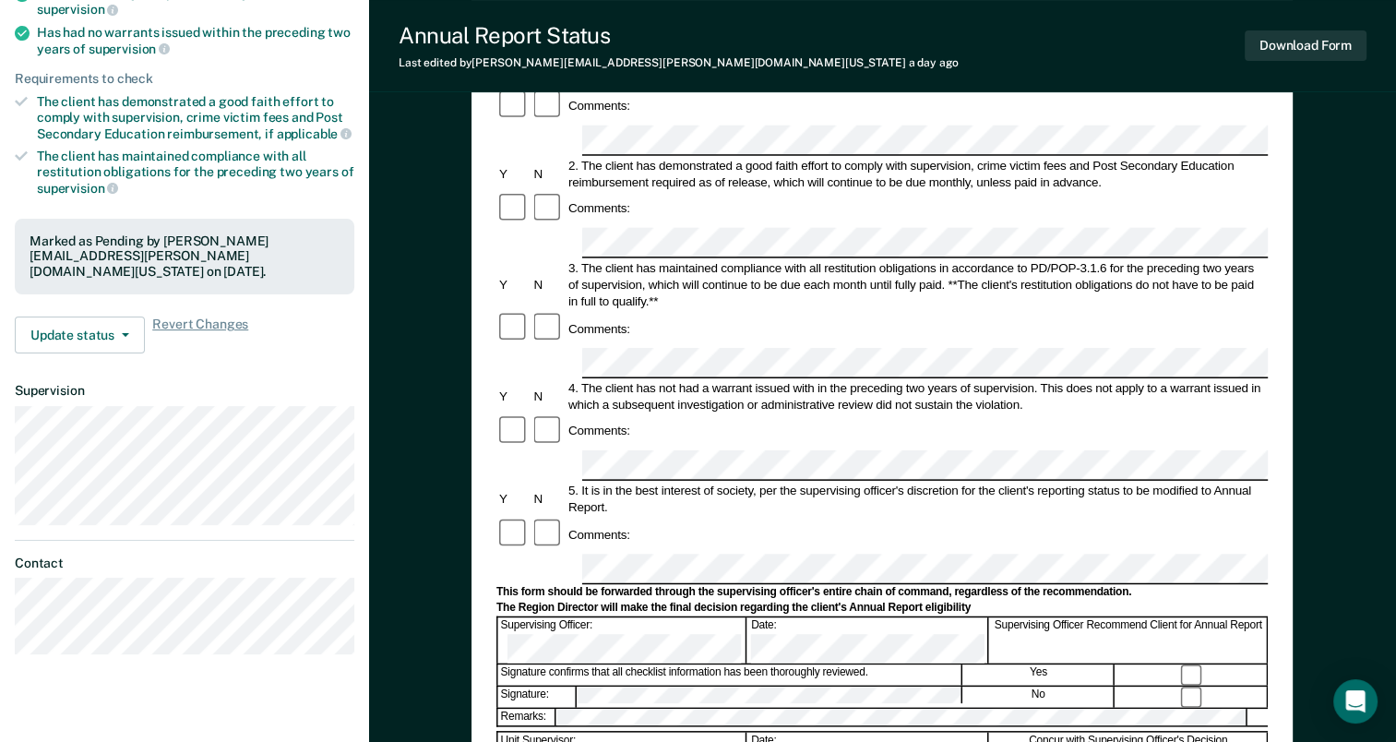
click at [744, 557] on form "Annual Reporting Checklist, Recommendation, and Determination Form Clients who …" at bounding box center [883, 551] width 772 height 1301
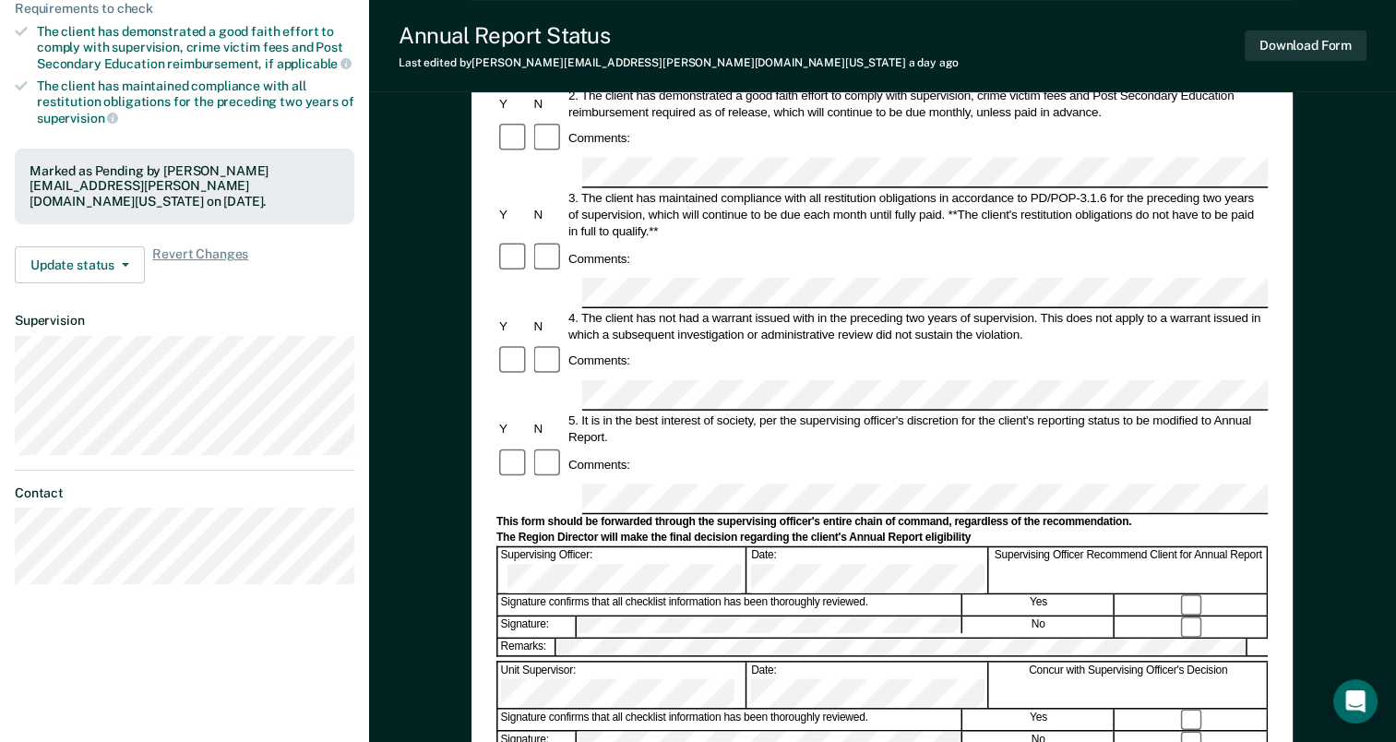
scroll to position [461, 0]
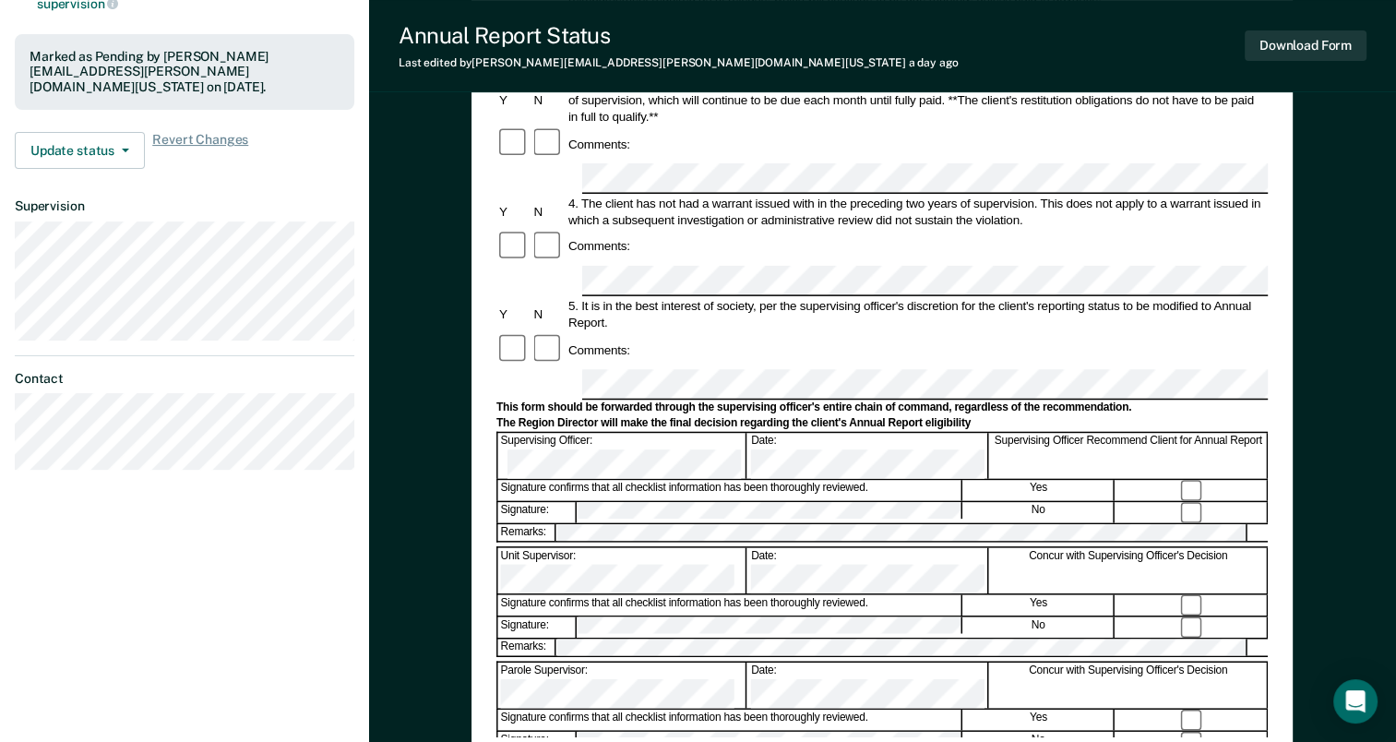
click at [734, 630] on form "Annual Reporting Checklist, Recommendation, and Determination Form Clients who …" at bounding box center [883, 367] width 772 height 1301
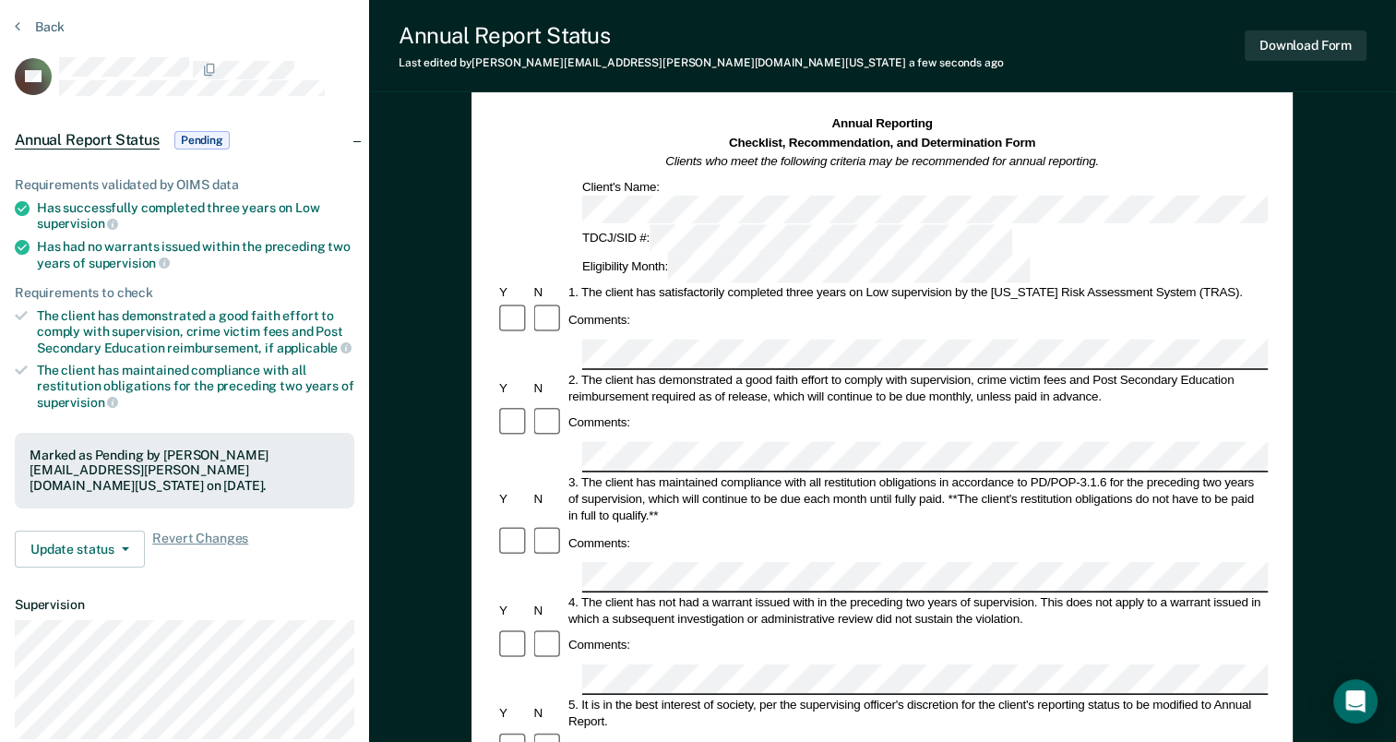
scroll to position [185, 0]
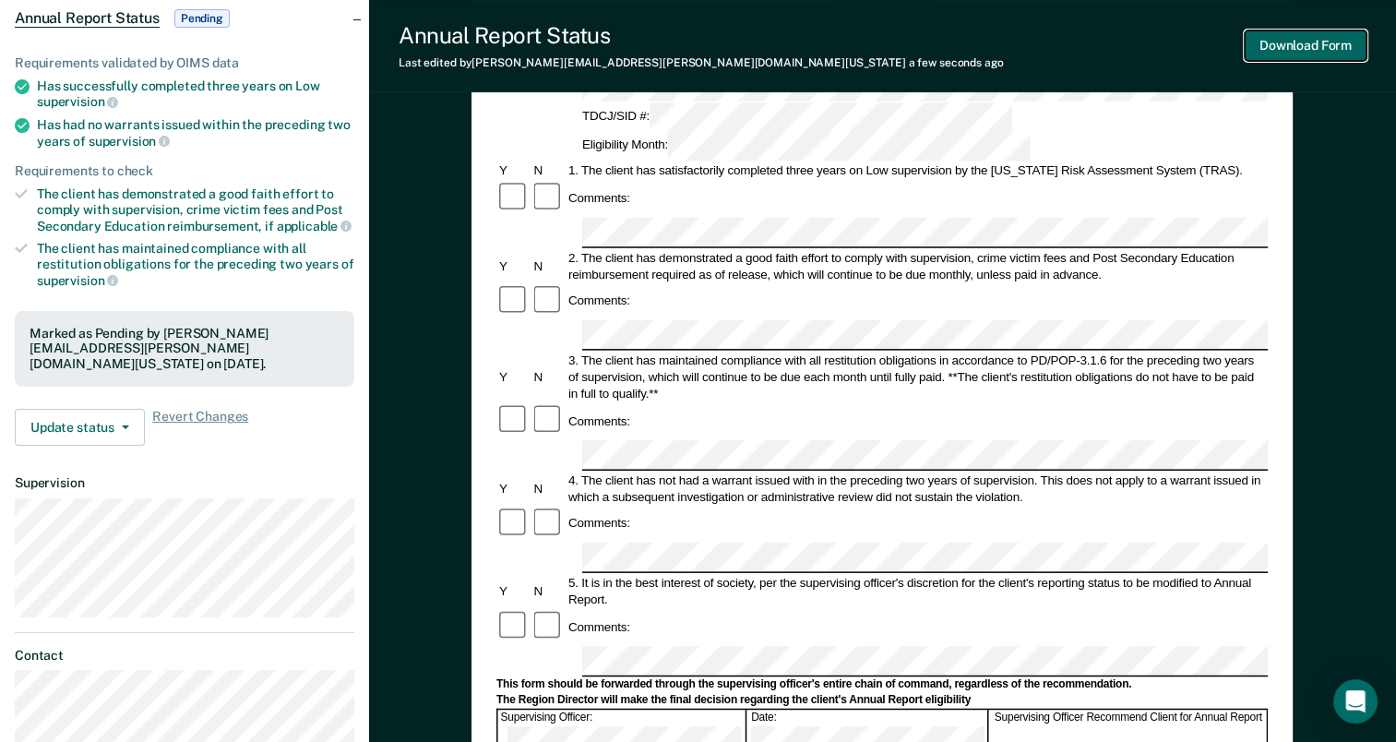
click at [1298, 41] on button "Download Form" at bounding box center [1306, 45] width 122 height 30
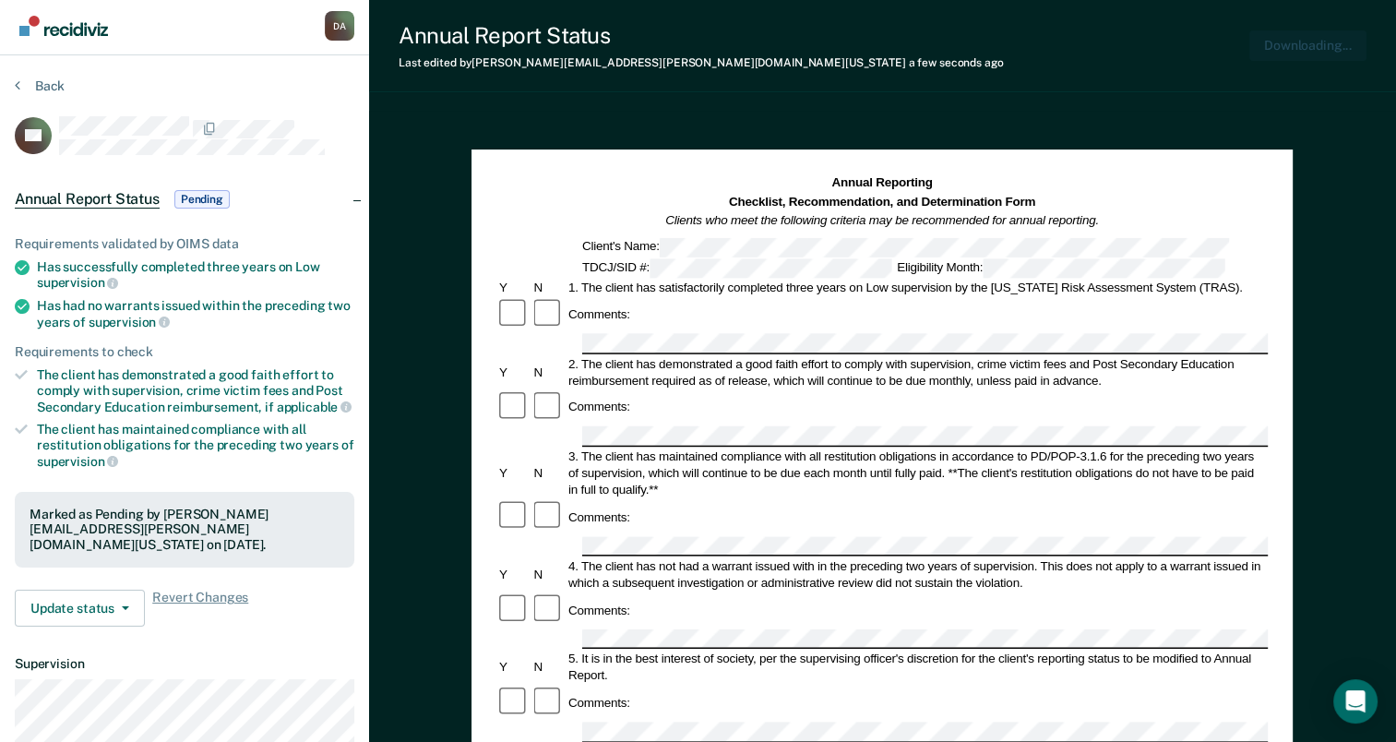
scroll to position [0, 0]
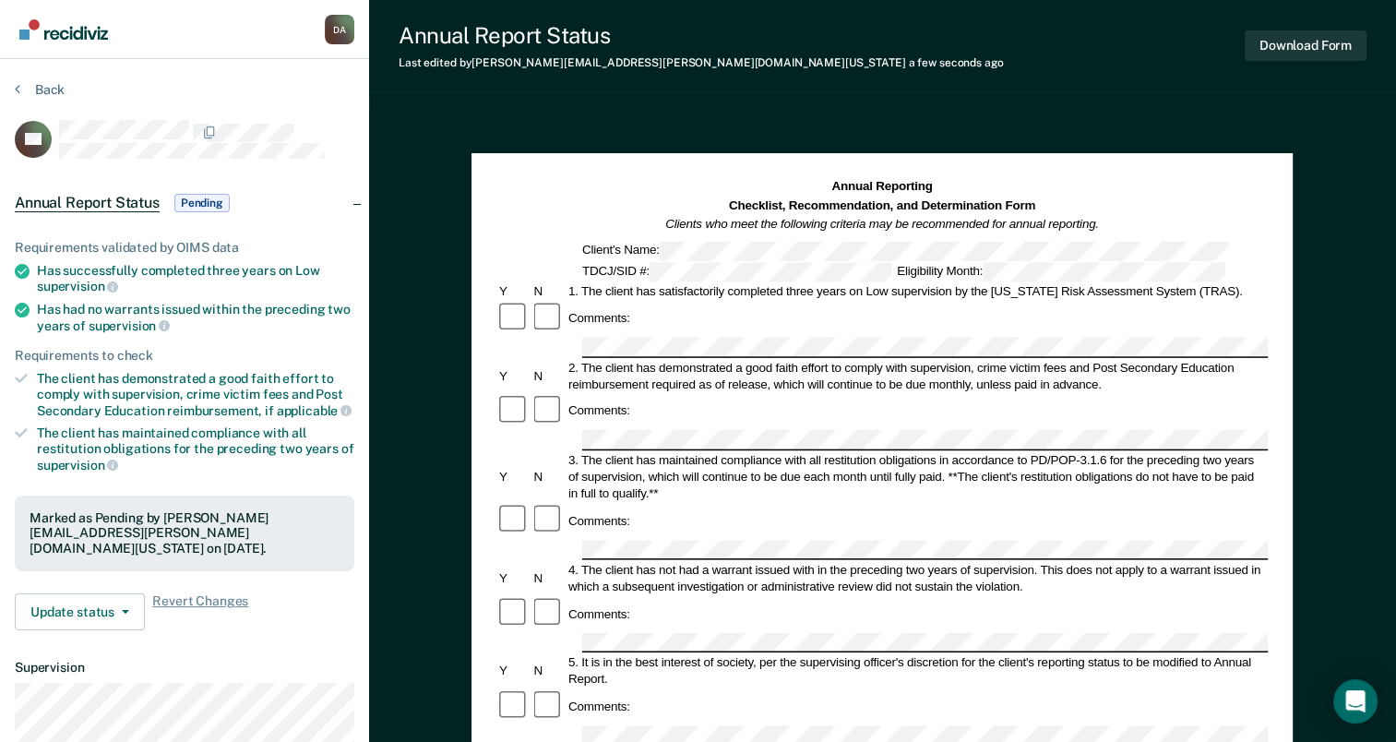
click at [35, 78] on section "Back DA Annual Report Status Pending Requirements validated by OIMS data Has su…" at bounding box center [184, 513] width 369 height 909
click at [61, 89] on button "Back" at bounding box center [40, 89] width 50 height 17
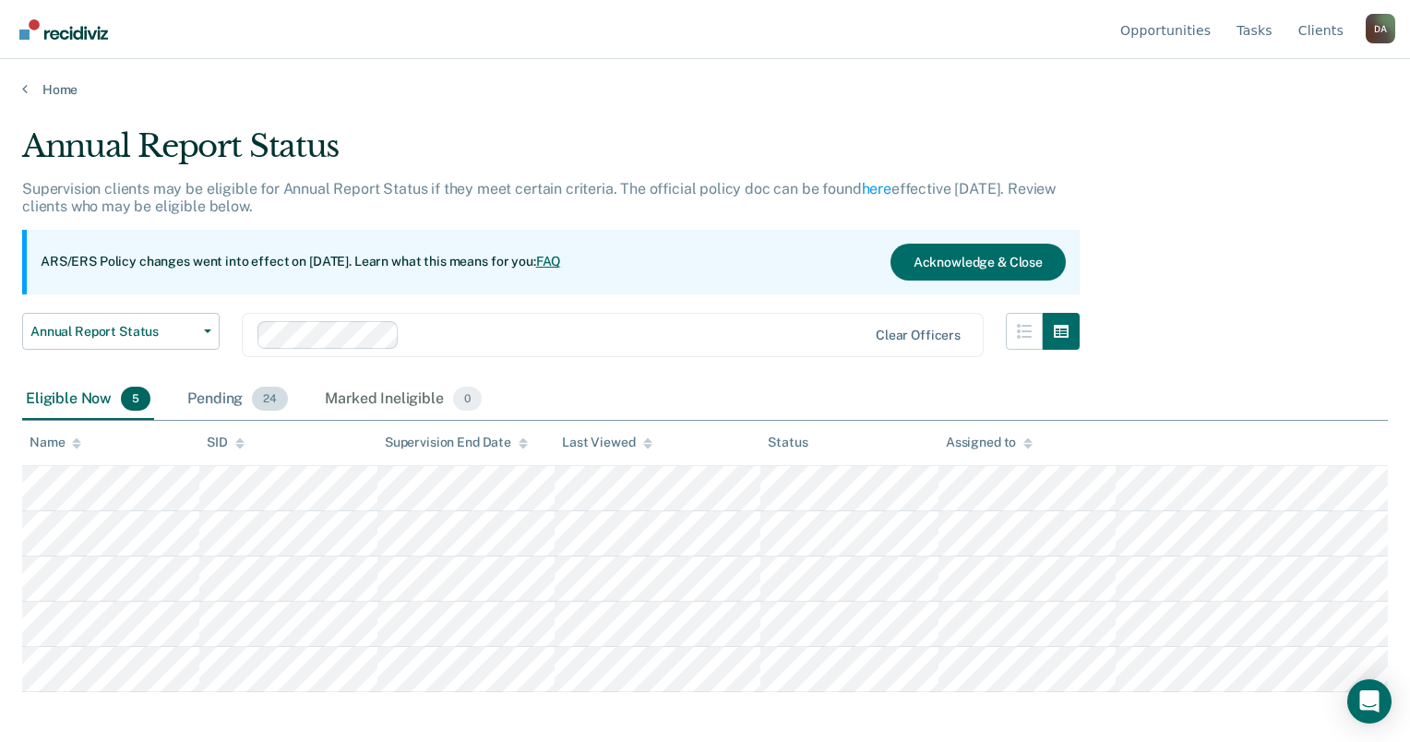
click at [212, 406] on div "Pending 24" at bounding box center [238, 399] width 108 height 41
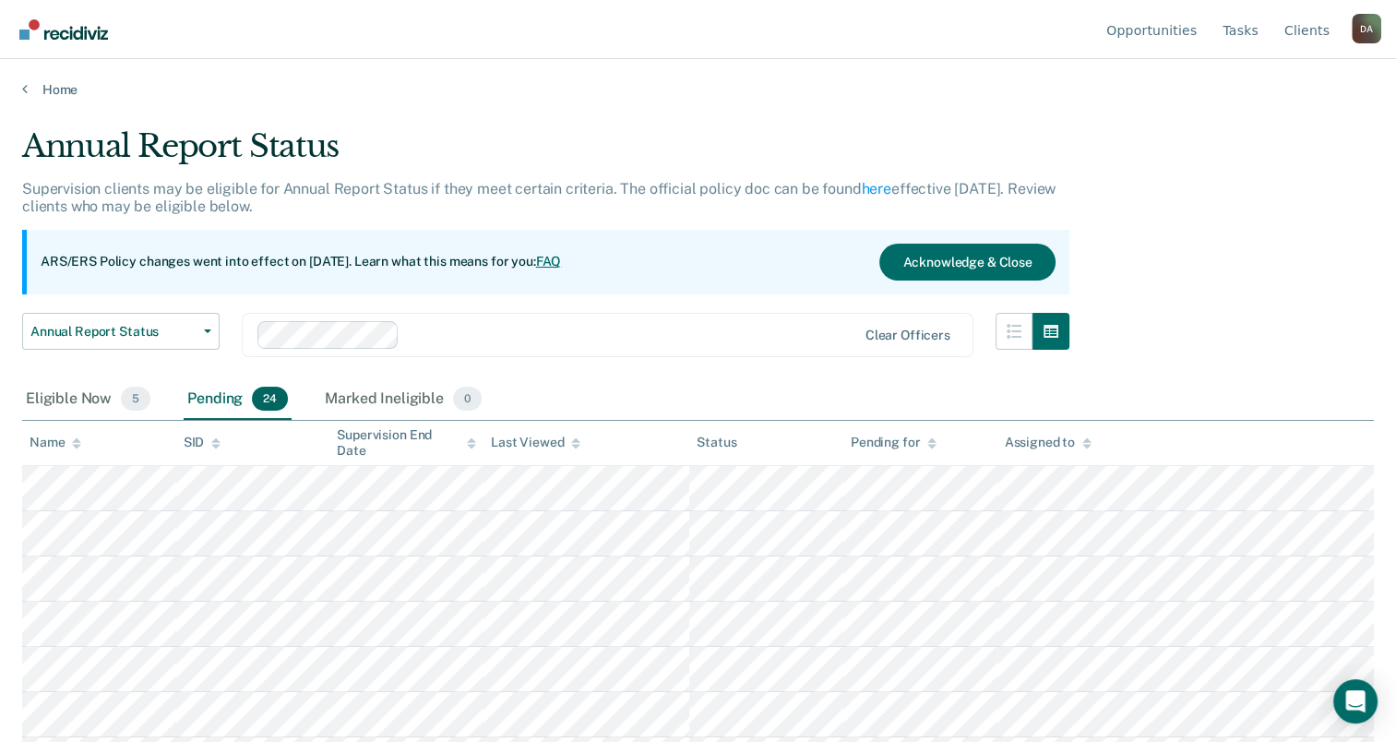
click at [72, 439] on icon at bounding box center [76, 443] width 9 height 12
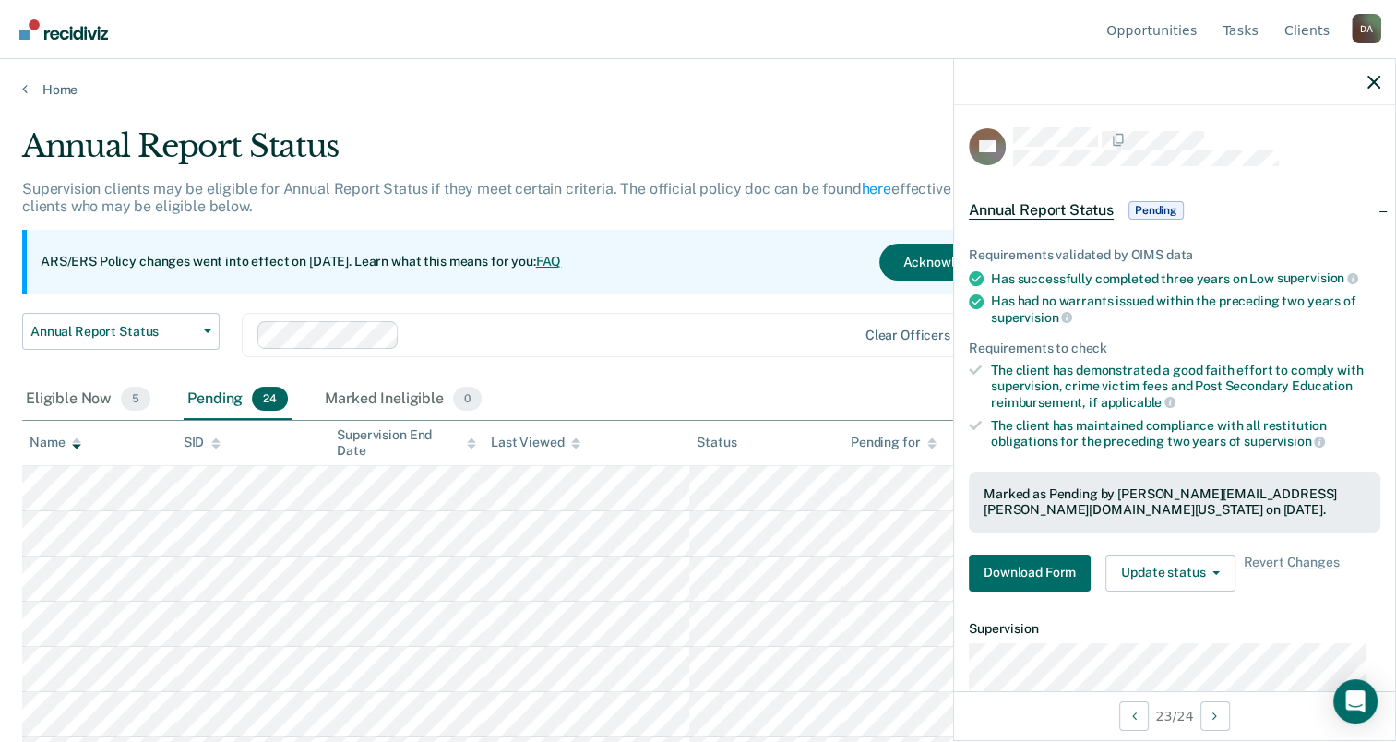
click at [1015, 587] on div "Requirements validated by OIMS data Has successfully completed three years on L…" at bounding box center [1174, 412] width 441 height 389
click at [1019, 578] on button "Download Form" at bounding box center [1030, 573] width 122 height 37
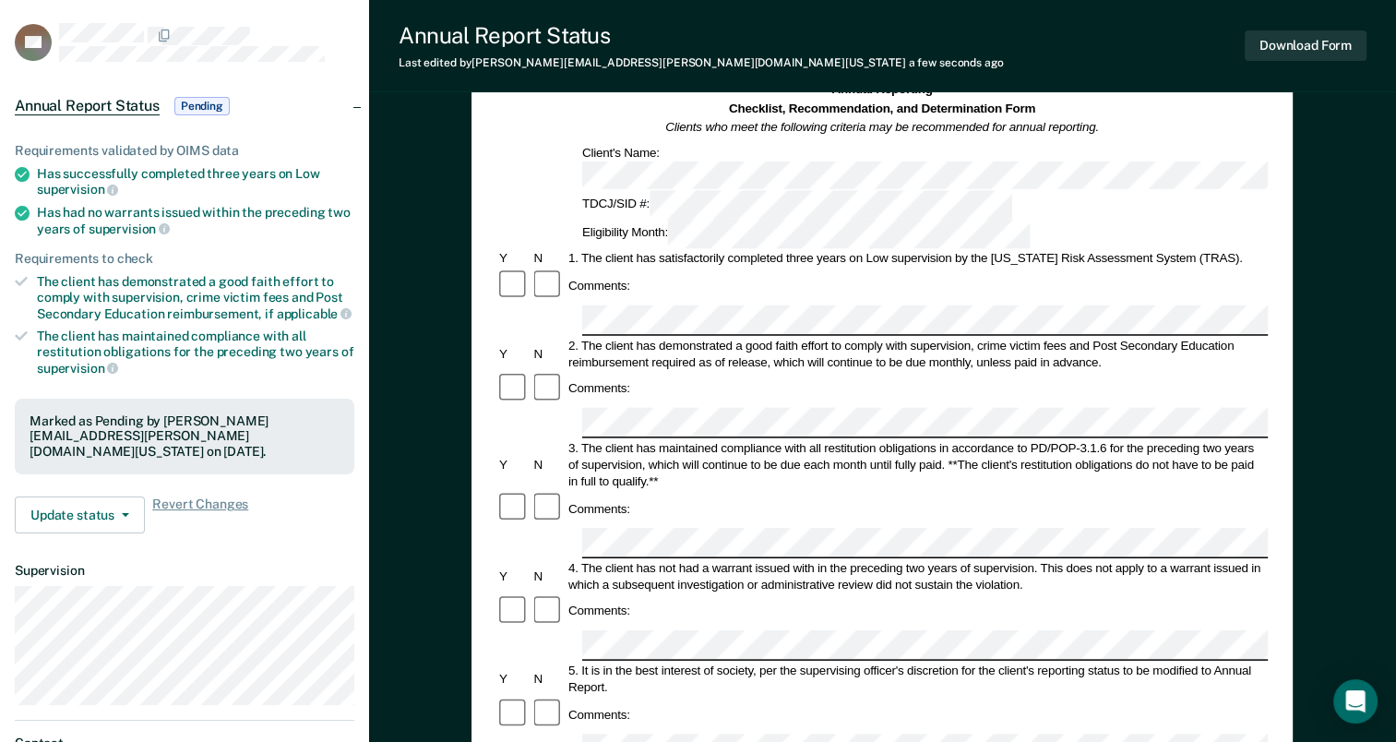
scroll to position [92, 0]
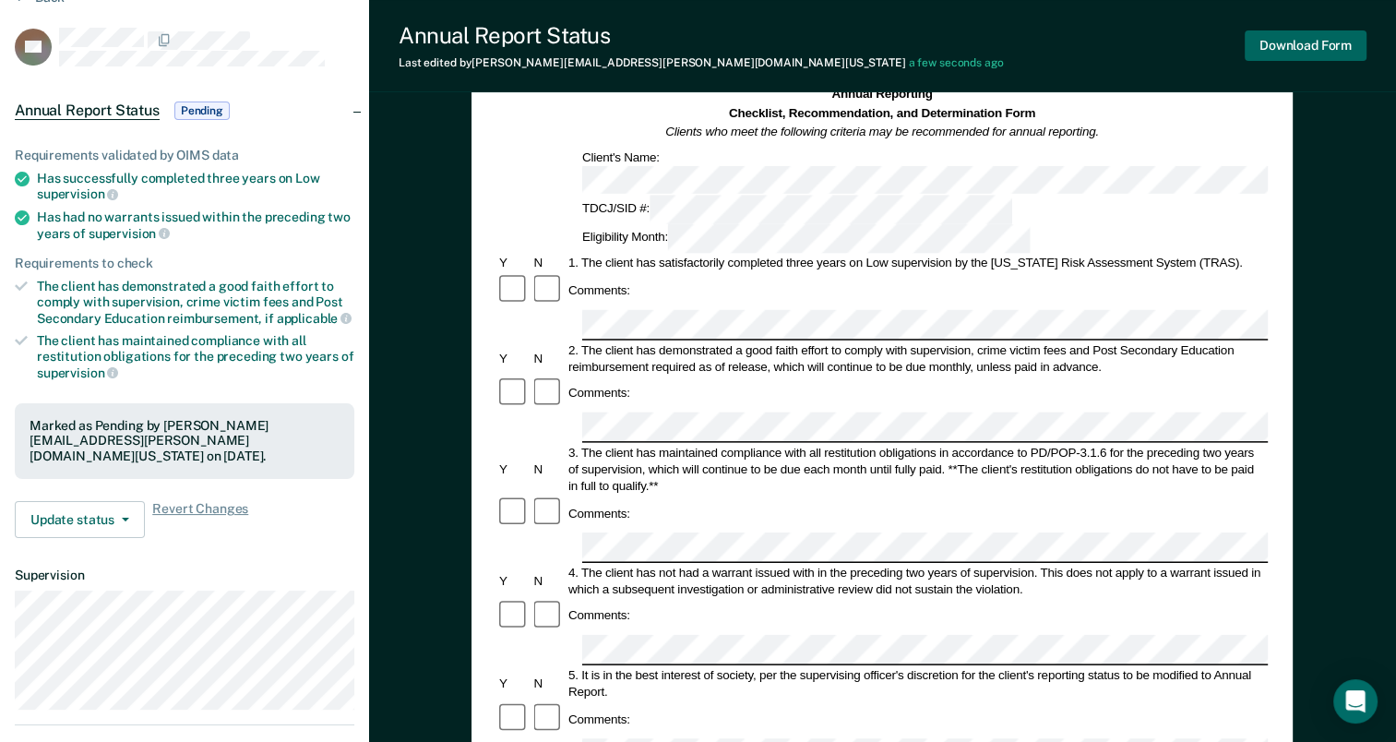
click at [1342, 63] on div "Download Form" at bounding box center [1306, 45] width 122 height 47
click at [1337, 59] on button "Download Form" at bounding box center [1306, 45] width 122 height 30
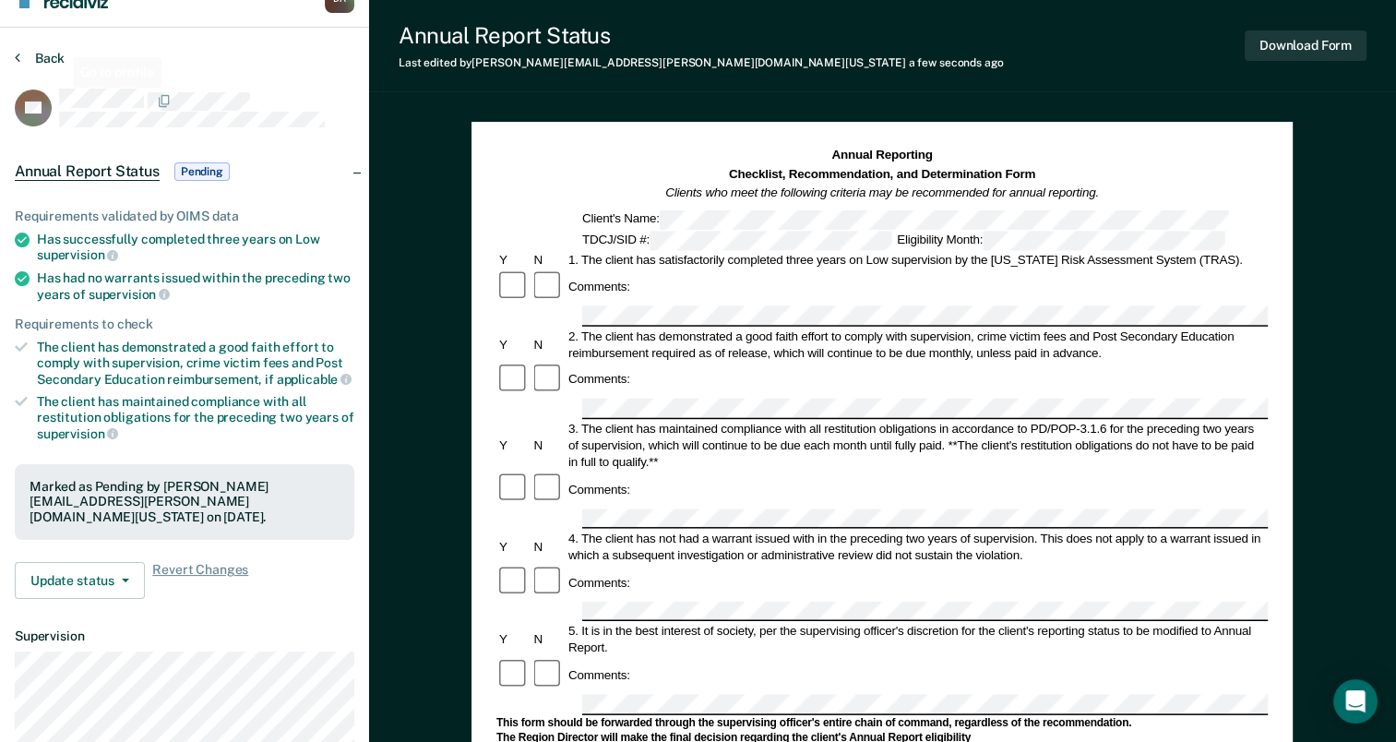
scroll to position [0, 0]
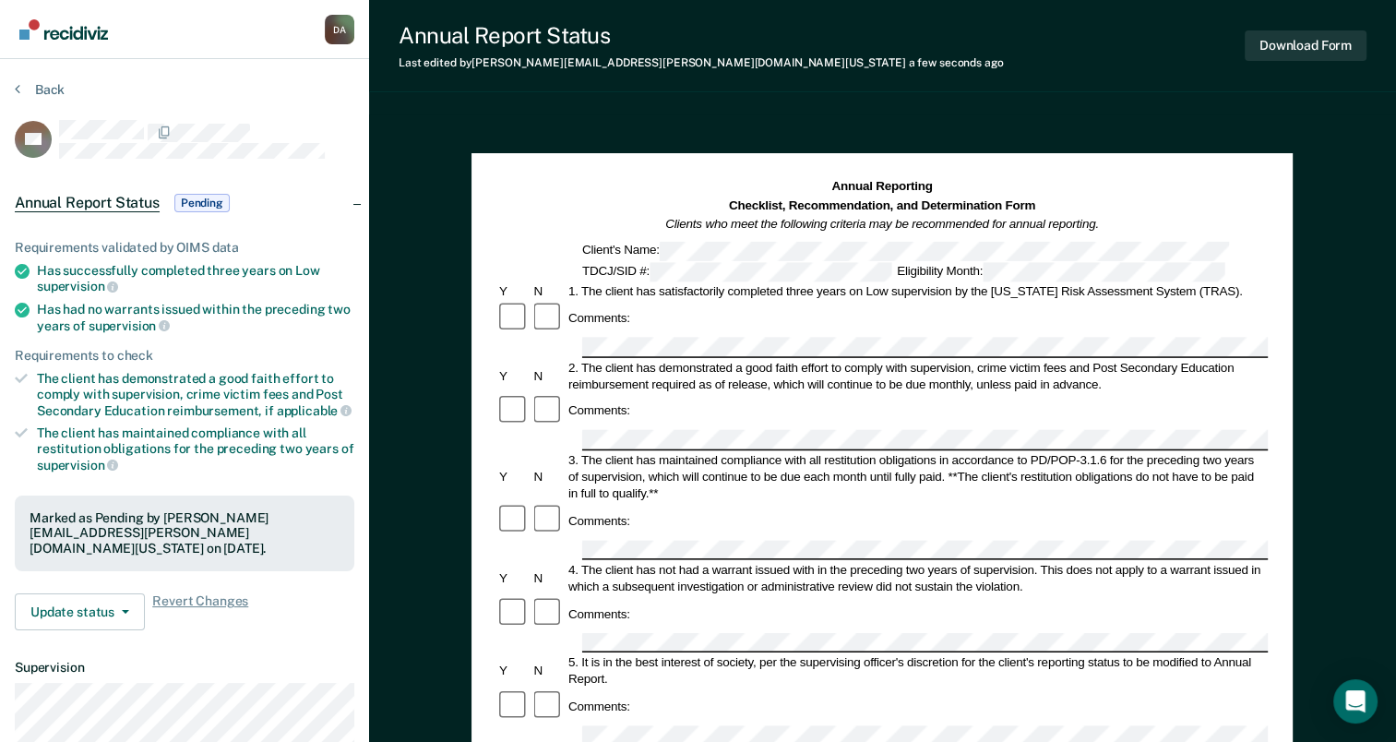
click at [24, 107] on div "Back" at bounding box center [185, 100] width 340 height 39
click at [31, 89] on button "Back" at bounding box center [40, 89] width 50 height 17
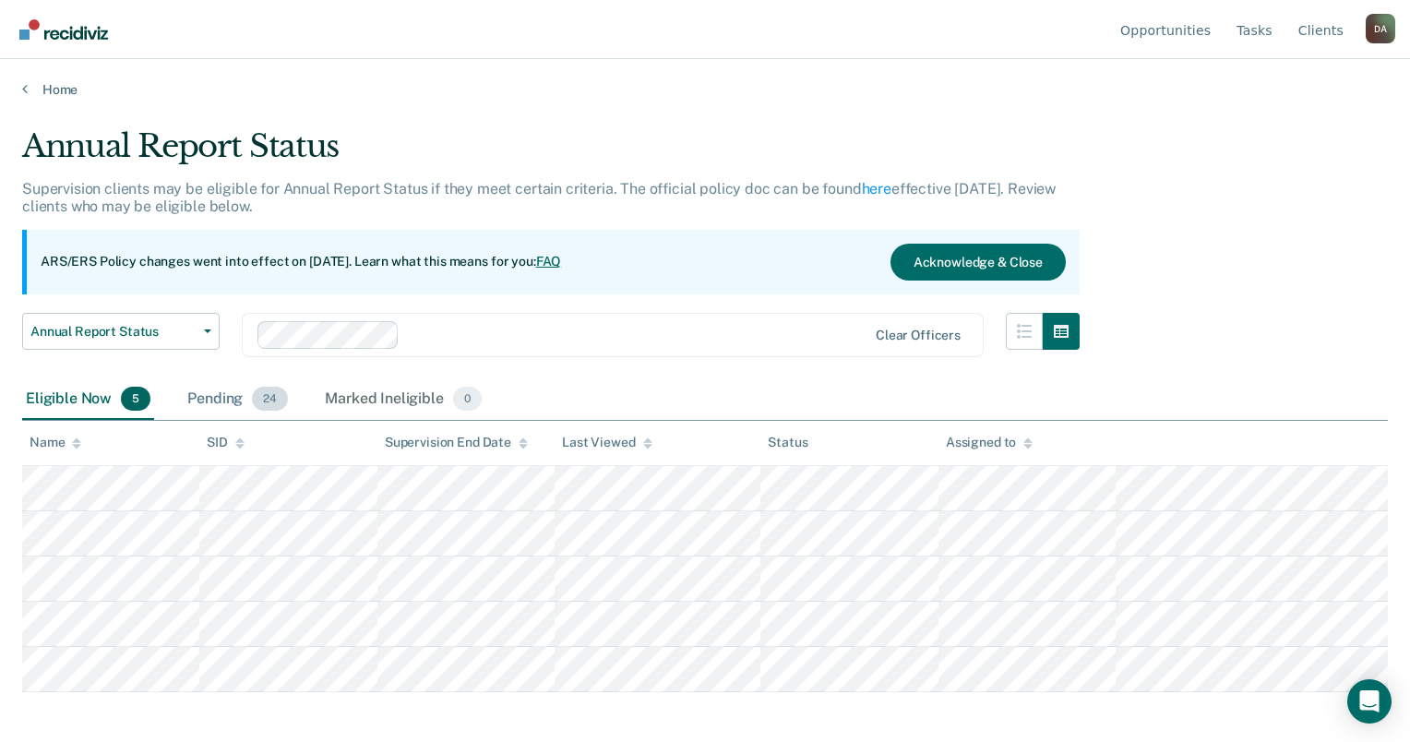
click at [231, 395] on div "Pending 24" at bounding box center [238, 399] width 108 height 41
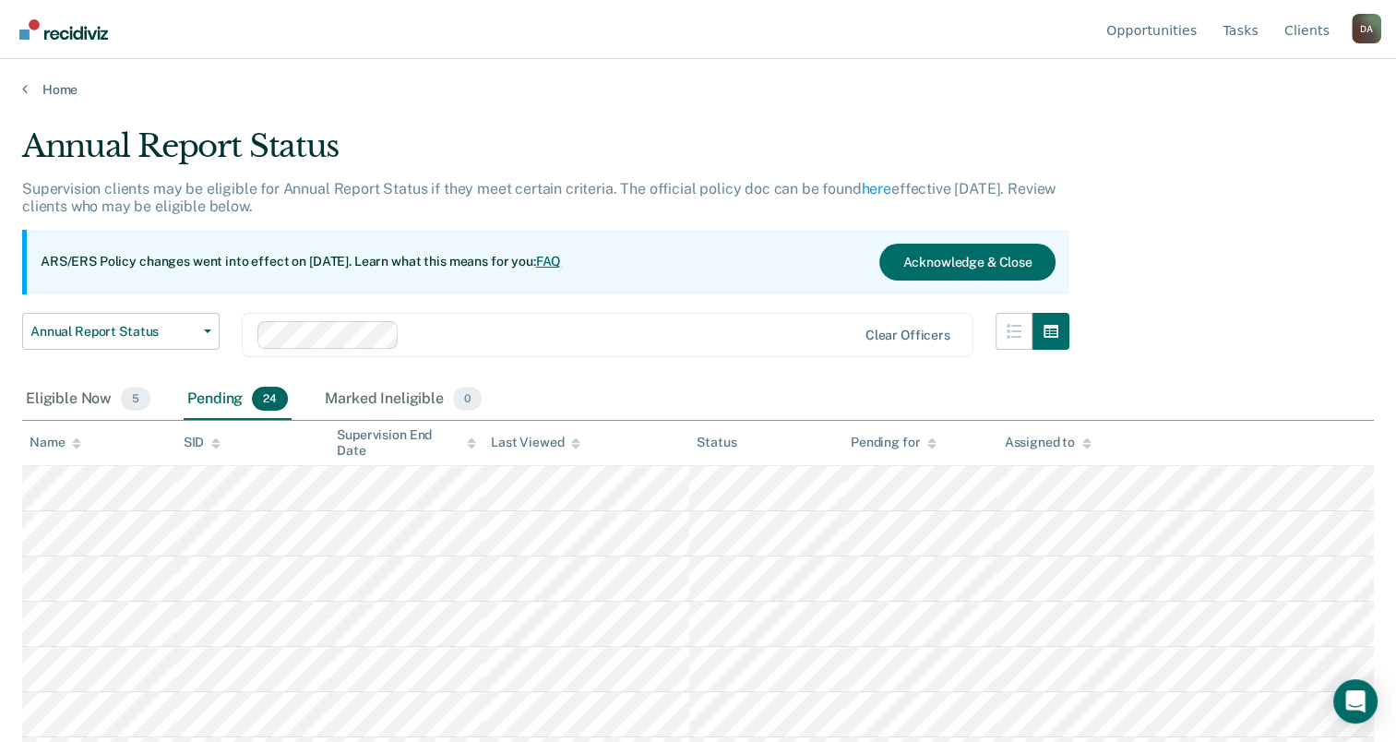
click at [64, 446] on div "Name" at bounding box center [56, 443] width 52 height 16
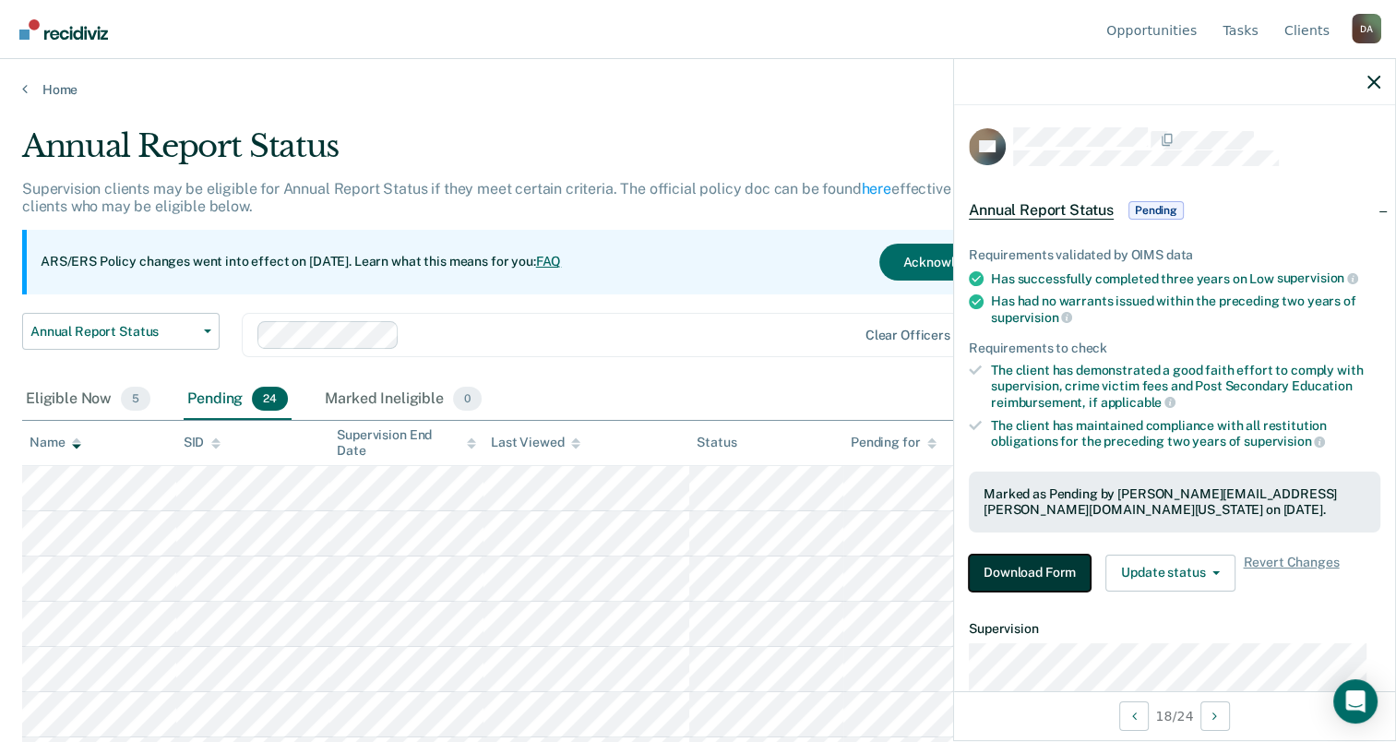
click at [1029, 564] on button "Download Form" at bounding box center [1030, 573] width 122 height 37
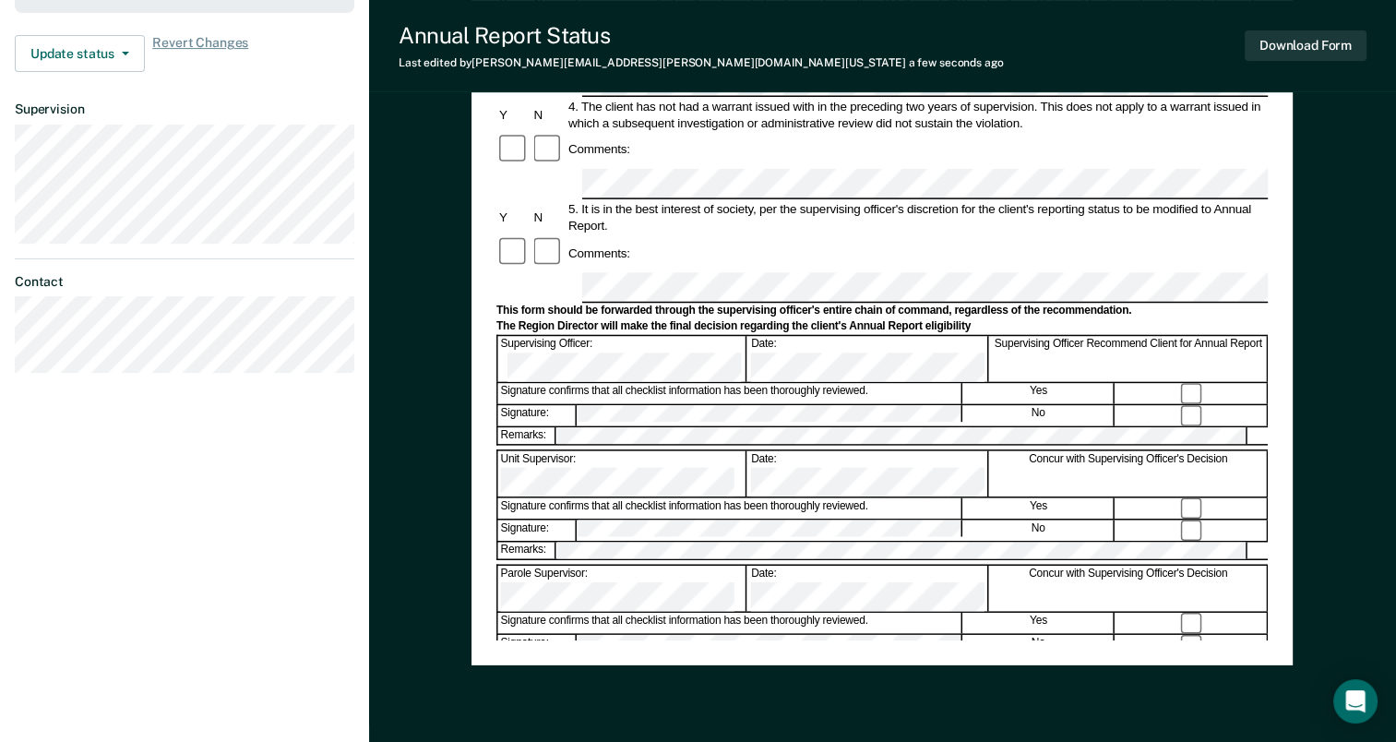
scroll to position [625, 0]
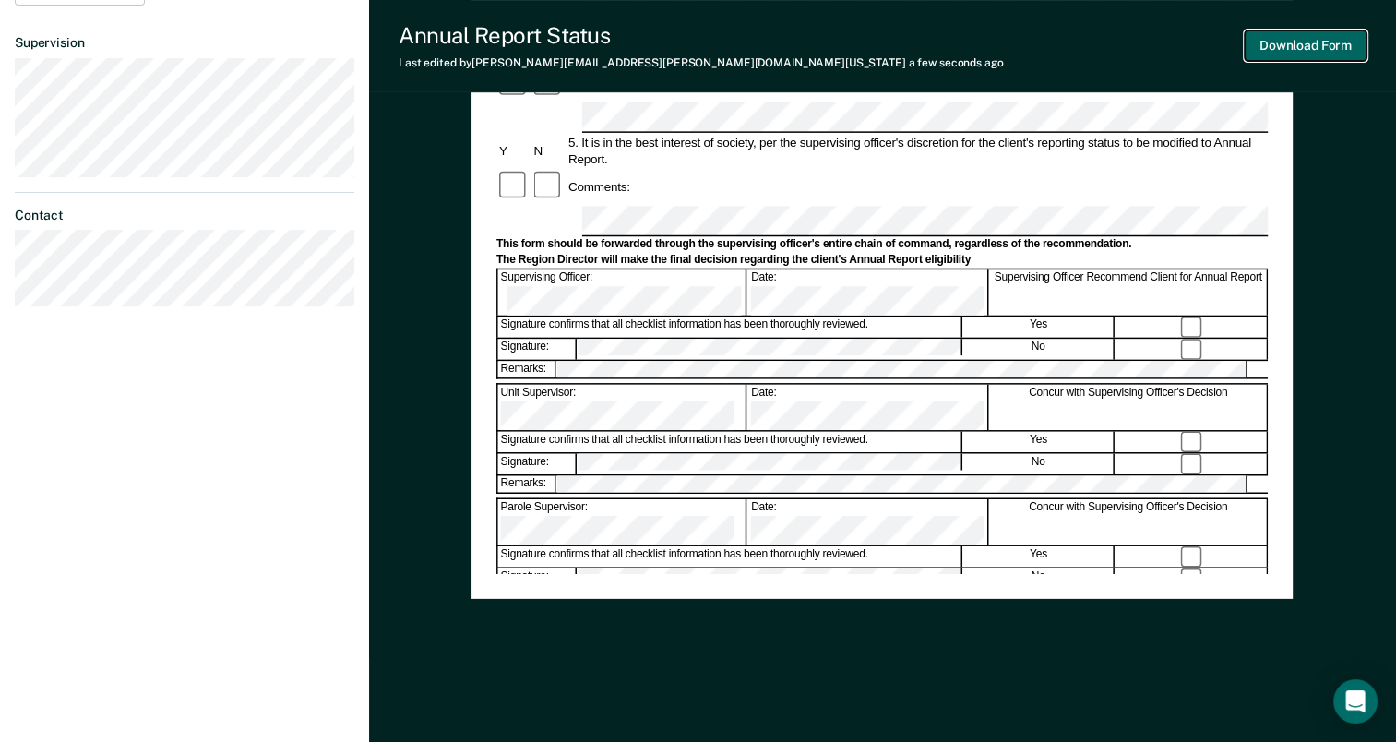
click at [1322, 48] on button "Download Form" at bounding box center [1306, 45] width 122 height 30
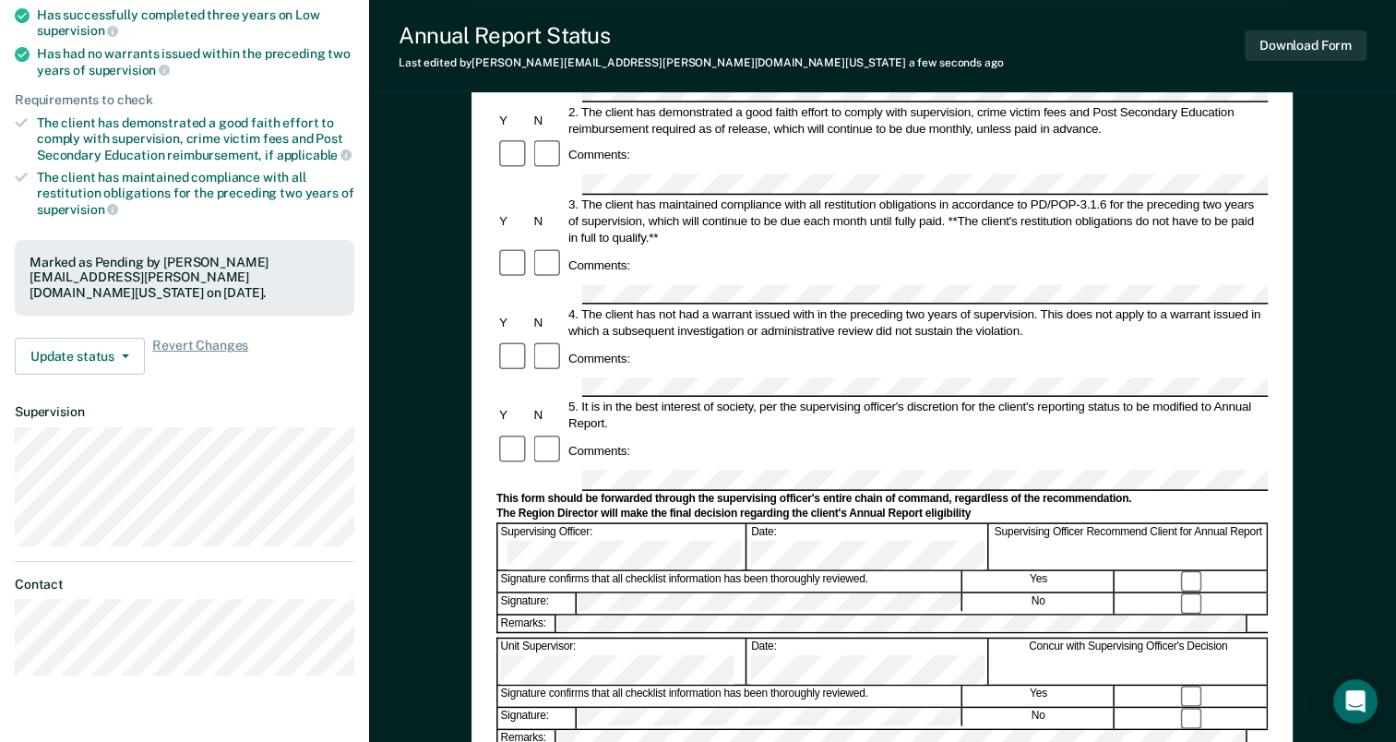
scroll to position [0, 0]
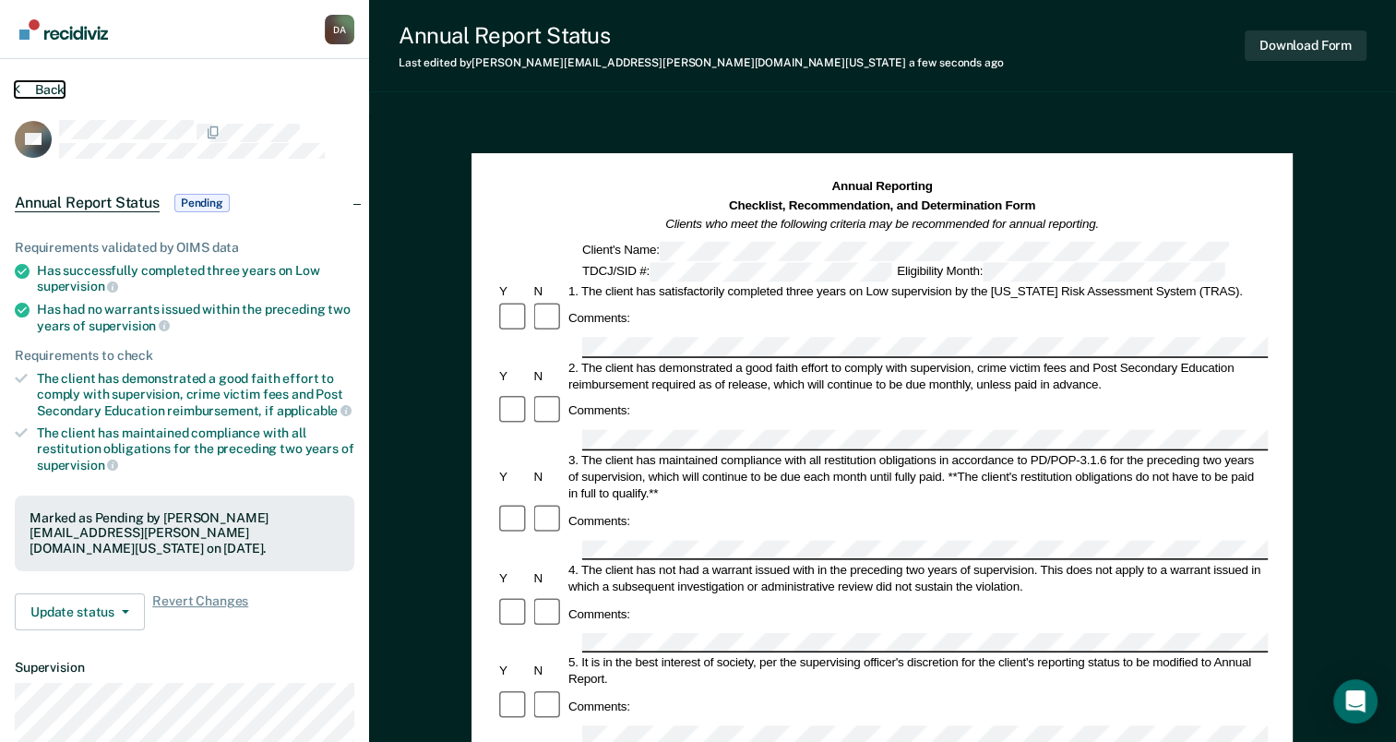
click at [38, 91] on button "Back" at bounding box center [40, 89] width 50 height 17
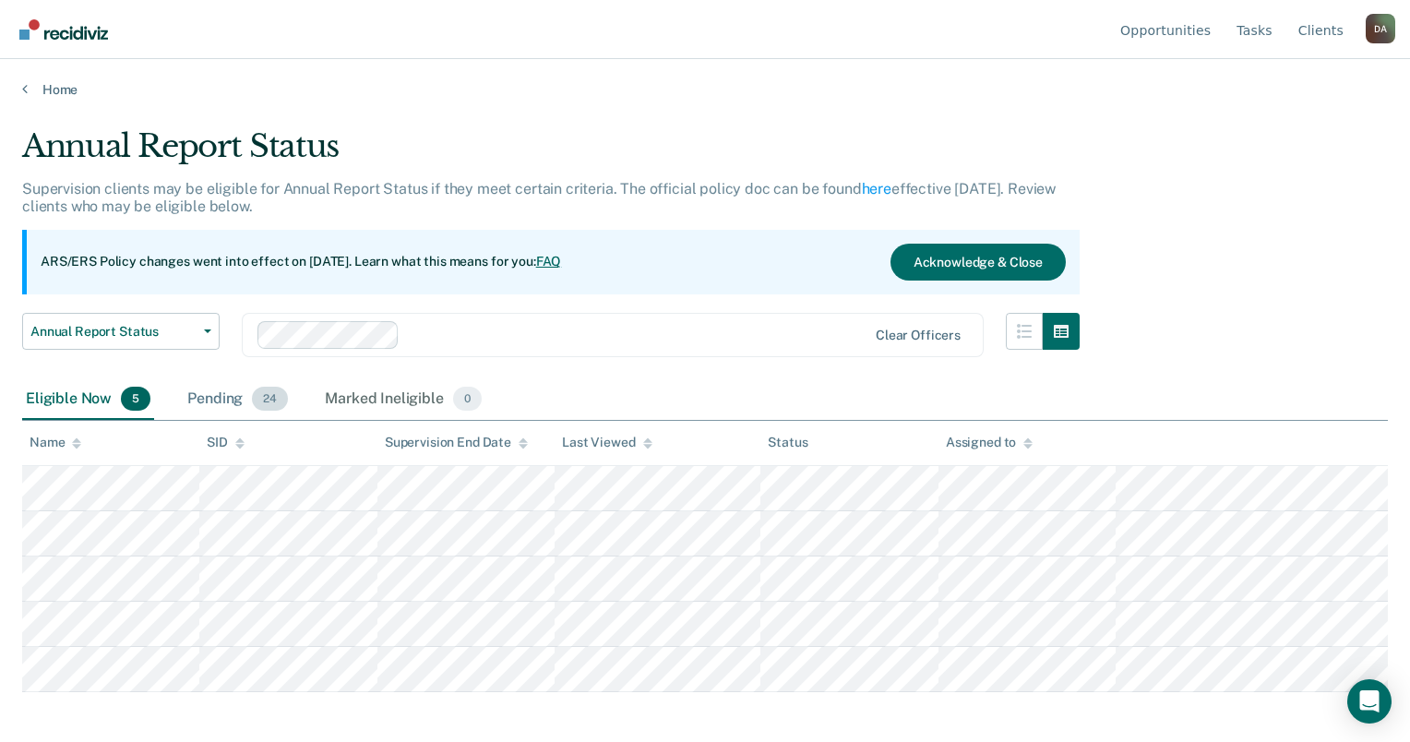
click at [195, 391] on div "Pending 24" at bounding box center [238, 399] width 108 height 41
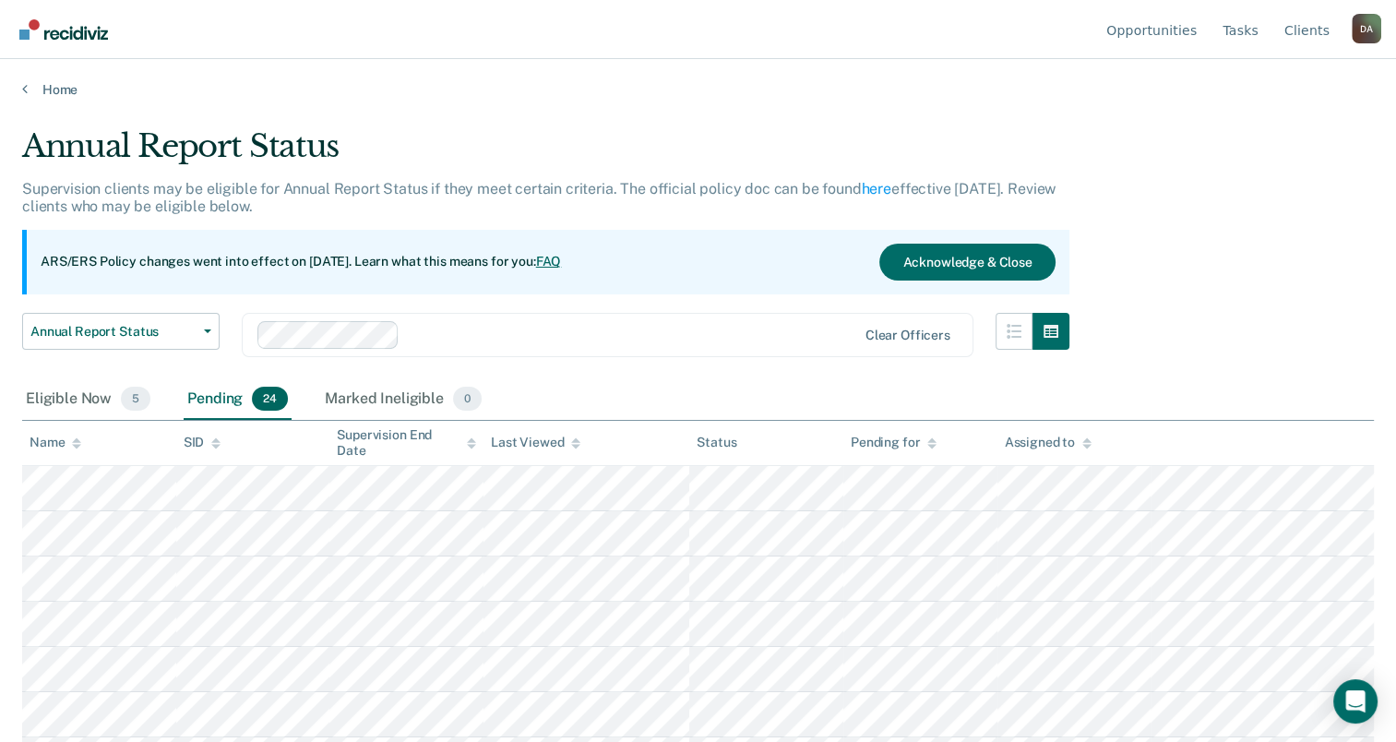
click at [80, 443] on icon at bounding box center [76, 443] width 9 height 12
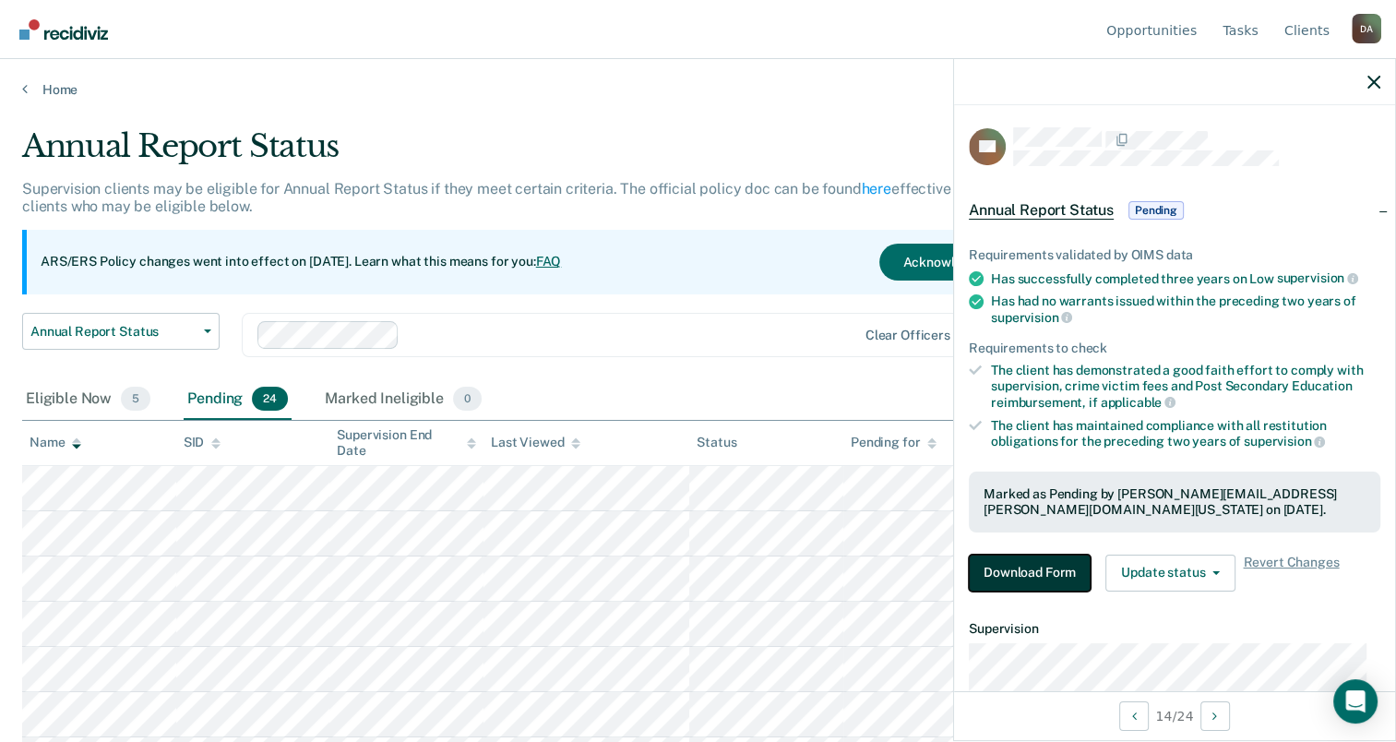
click at [1034, 564] on button "Download Form" at bounding box center [1030, 573] width 122 height 37
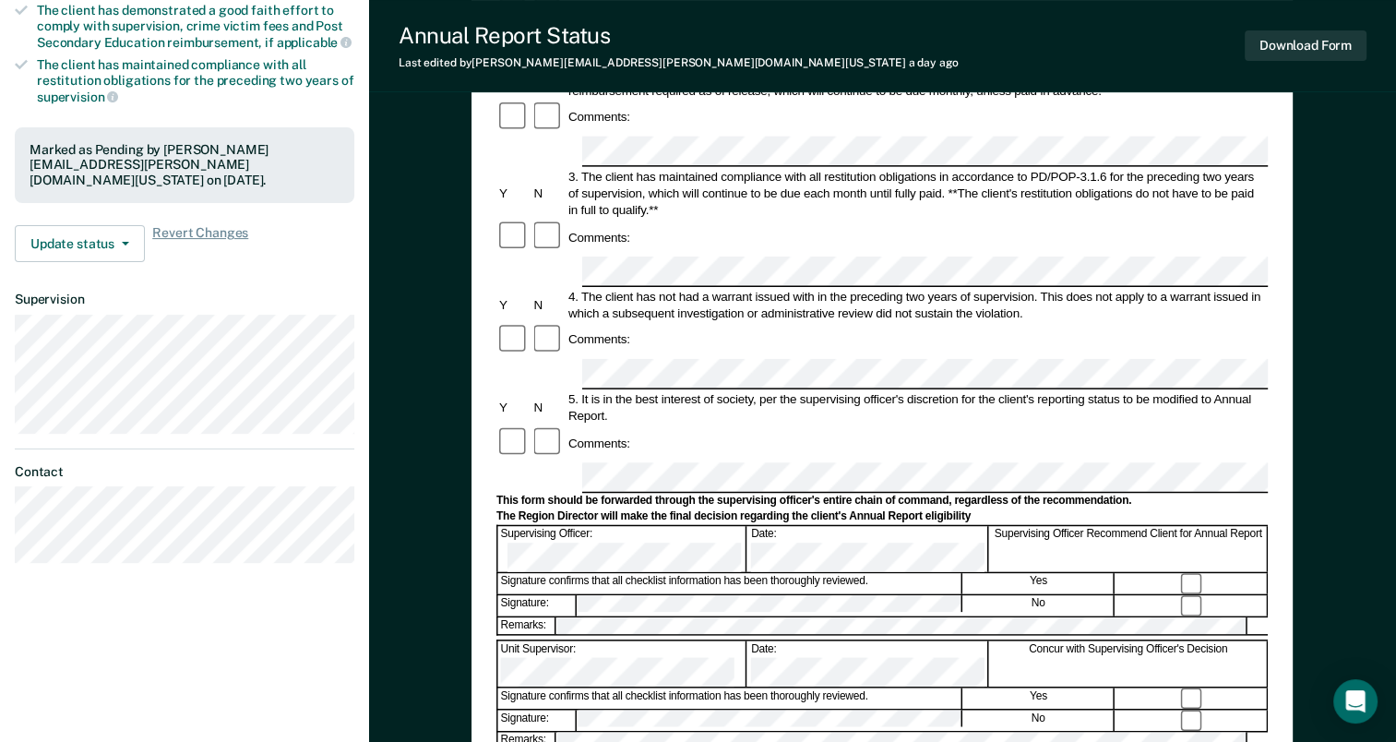
scroll to position [369, 0]
click at [862, 635] on div at bounding box center [883, 637] width 772 height 4
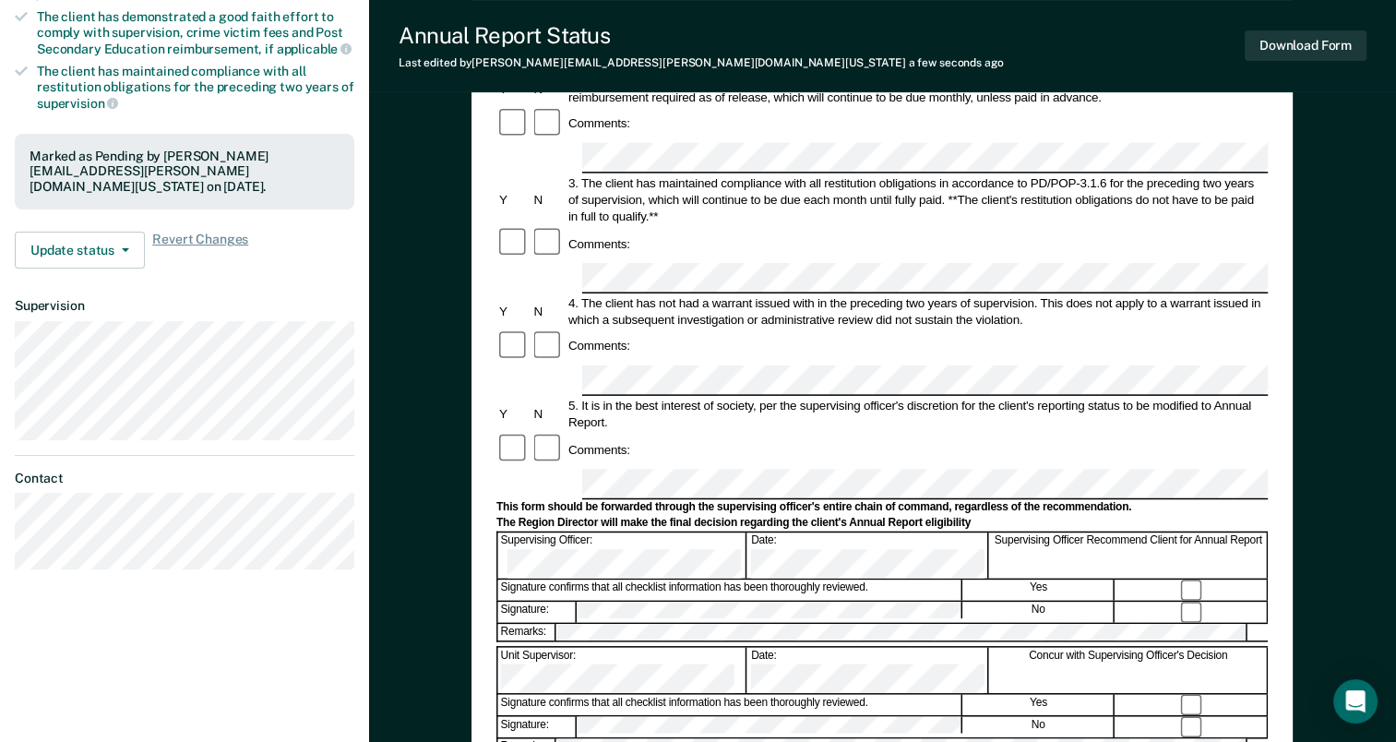
scroll to position [0, 0]
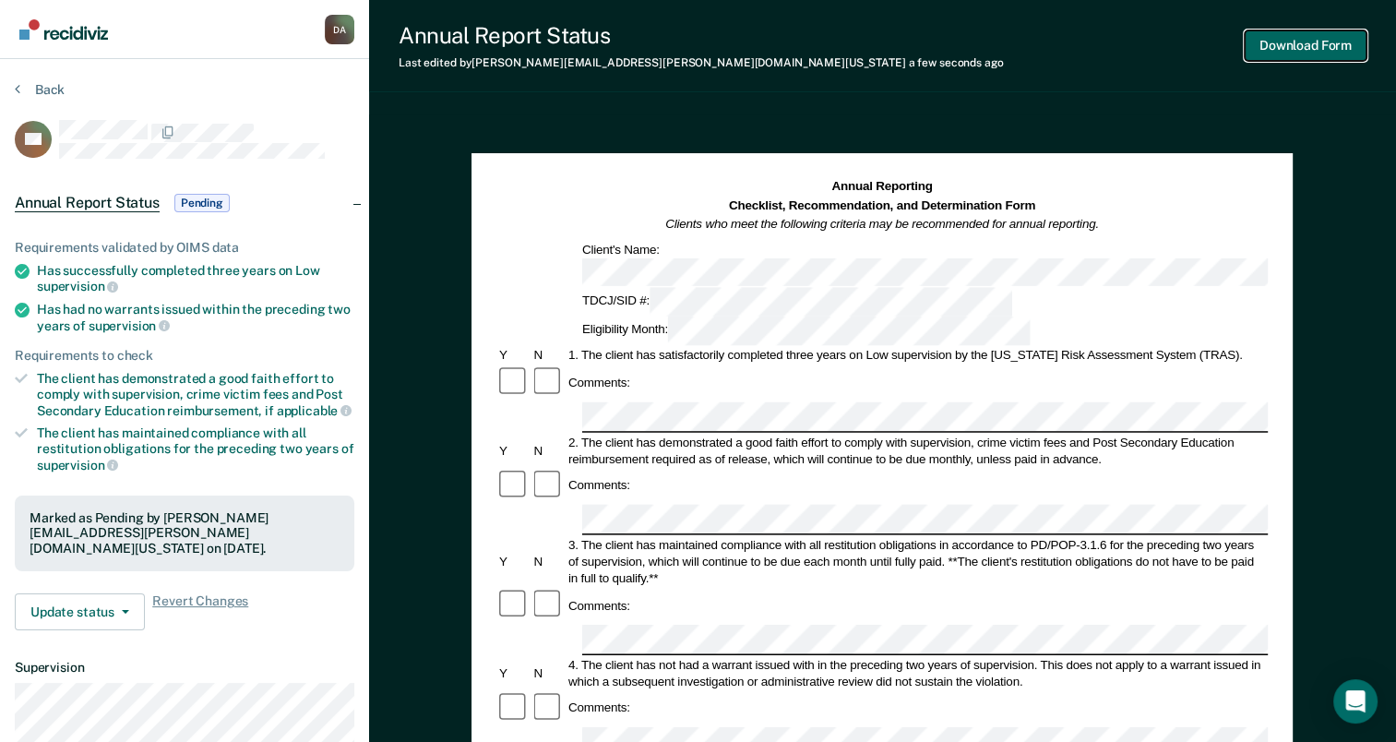
click at [1322, 42] on button "Download Form" at bounding box center [1306, 45] width 122 height 30
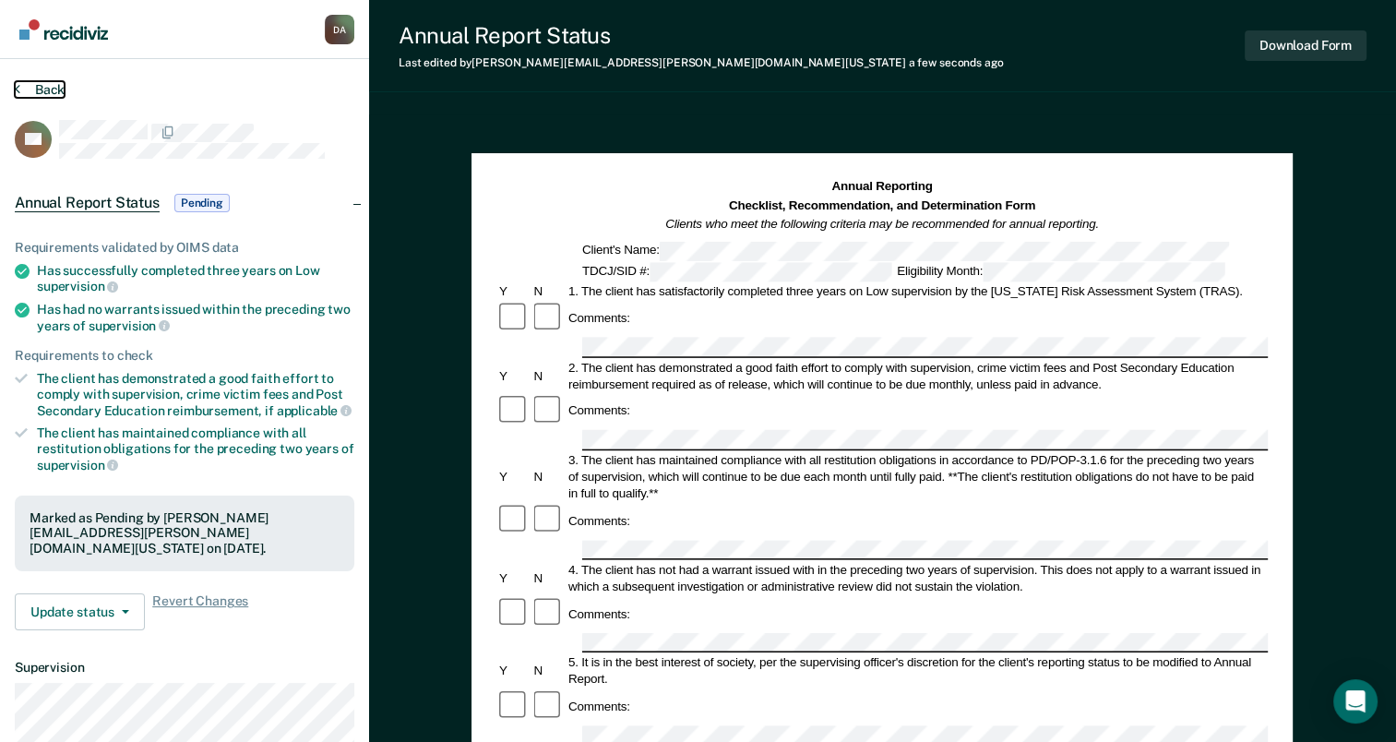
click at [55, 87] on button "Back" at bounding box center [40, 89] width 50 height 17
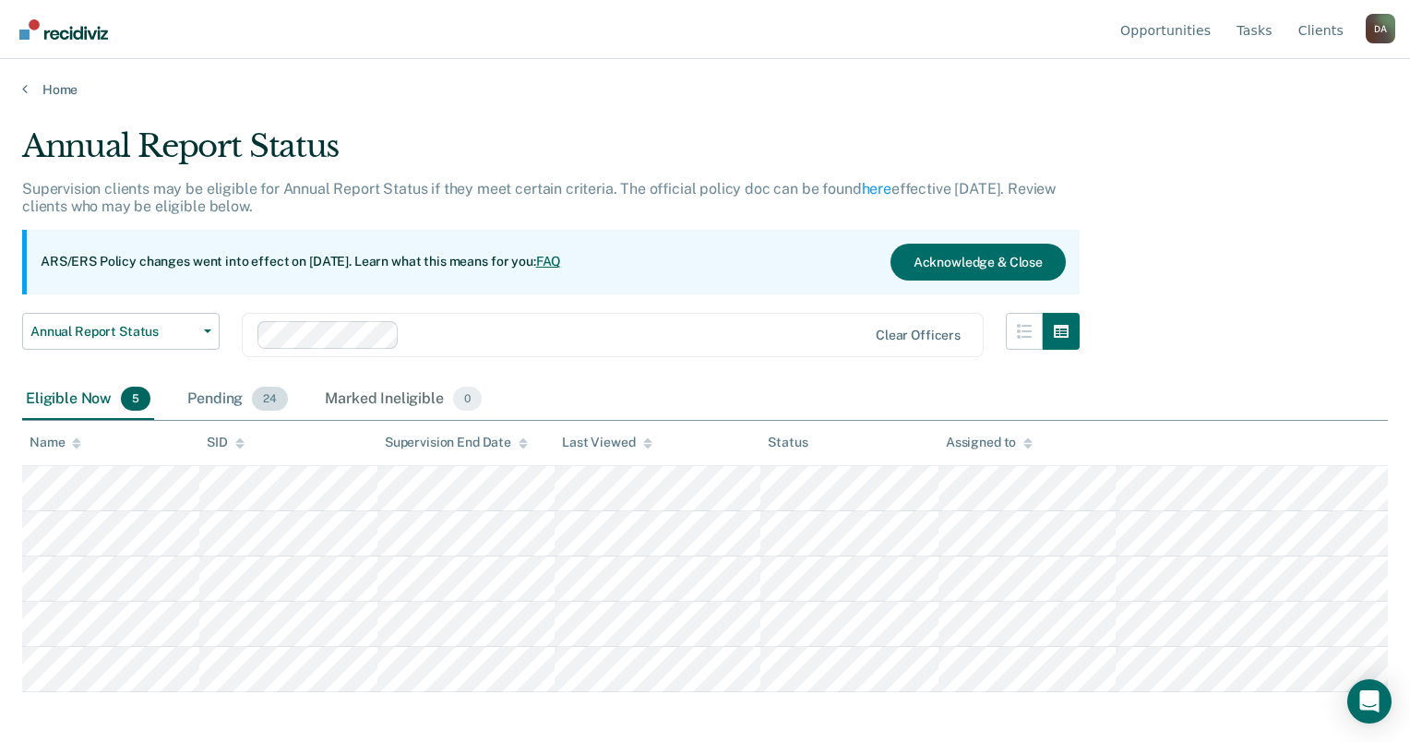
click at [199, 406] on div "Pending 24" at bounding box center [238, 399] width 108 height 41
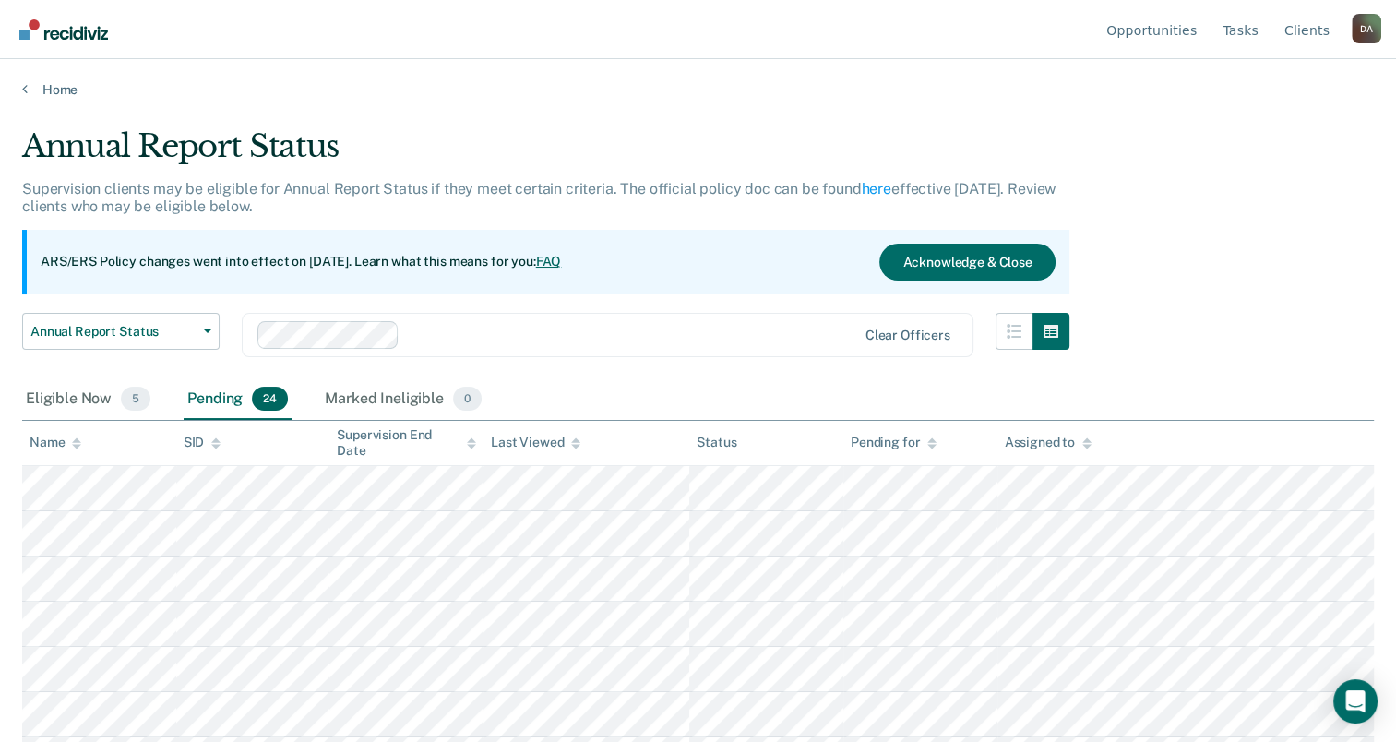
click at [59, 449] on div "Name" at bounding box center [56, 443] width 52 height 16
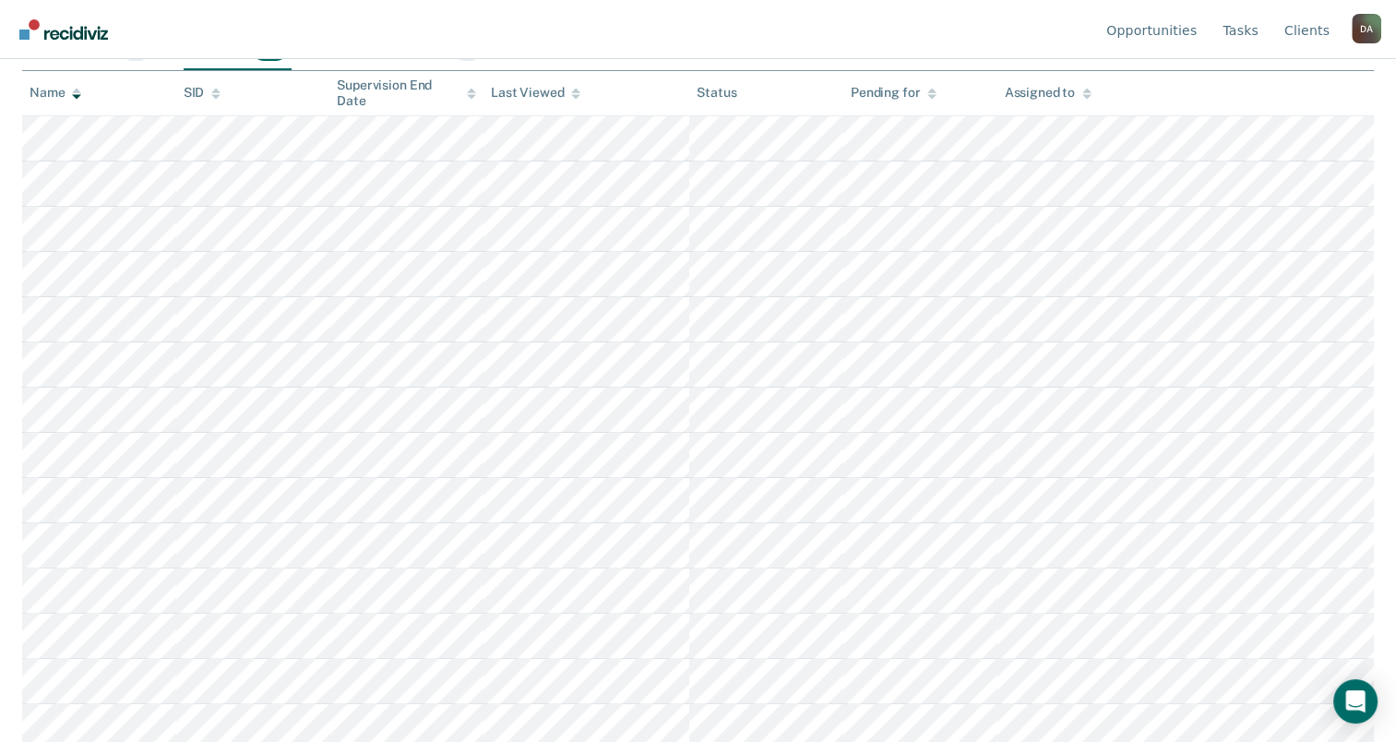
scroll to position [369, 0]
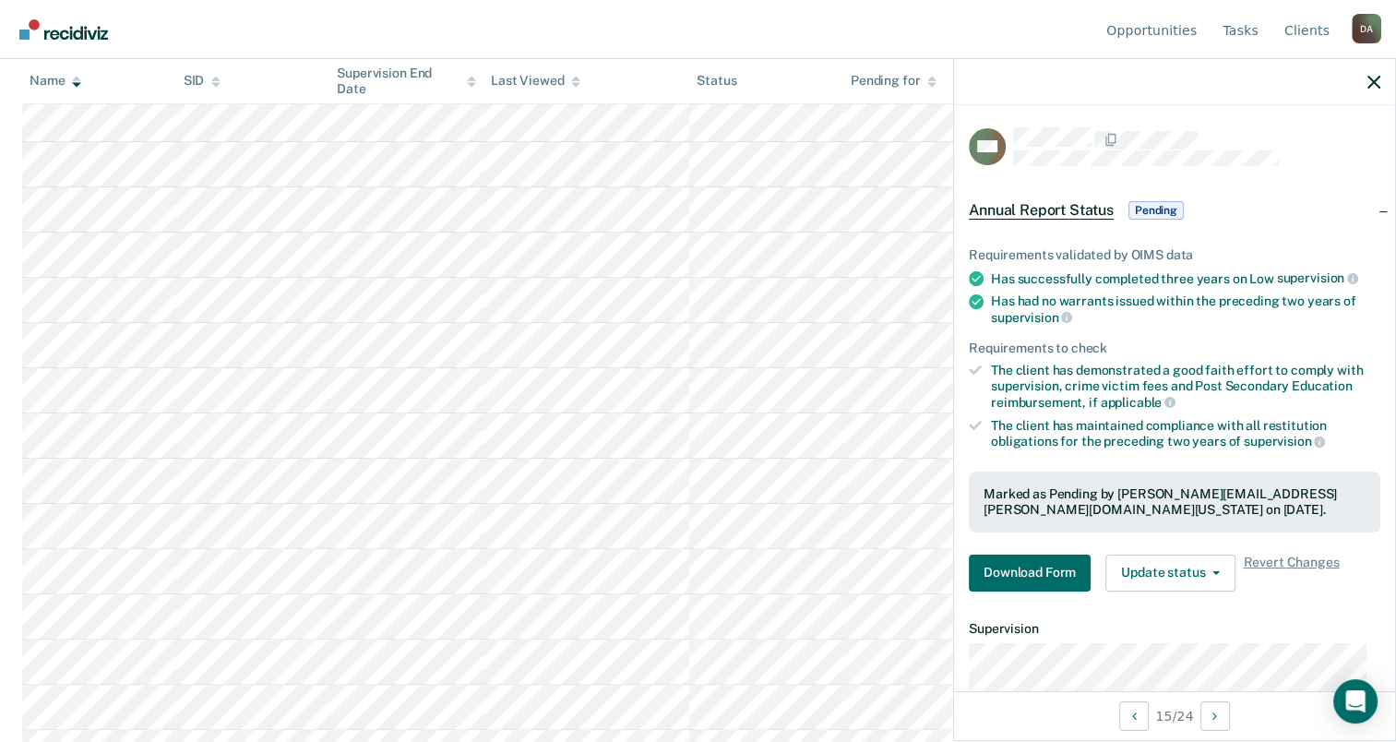
click at [1054, 587] on div "Requirements validated by OIMS data Has successfully completed three years on L…" at bounding box center [1174, 412] width 441 height 389
click at [1055, 575] on button "Download Form" at bounding box center [1030, 573] width 122 height 37
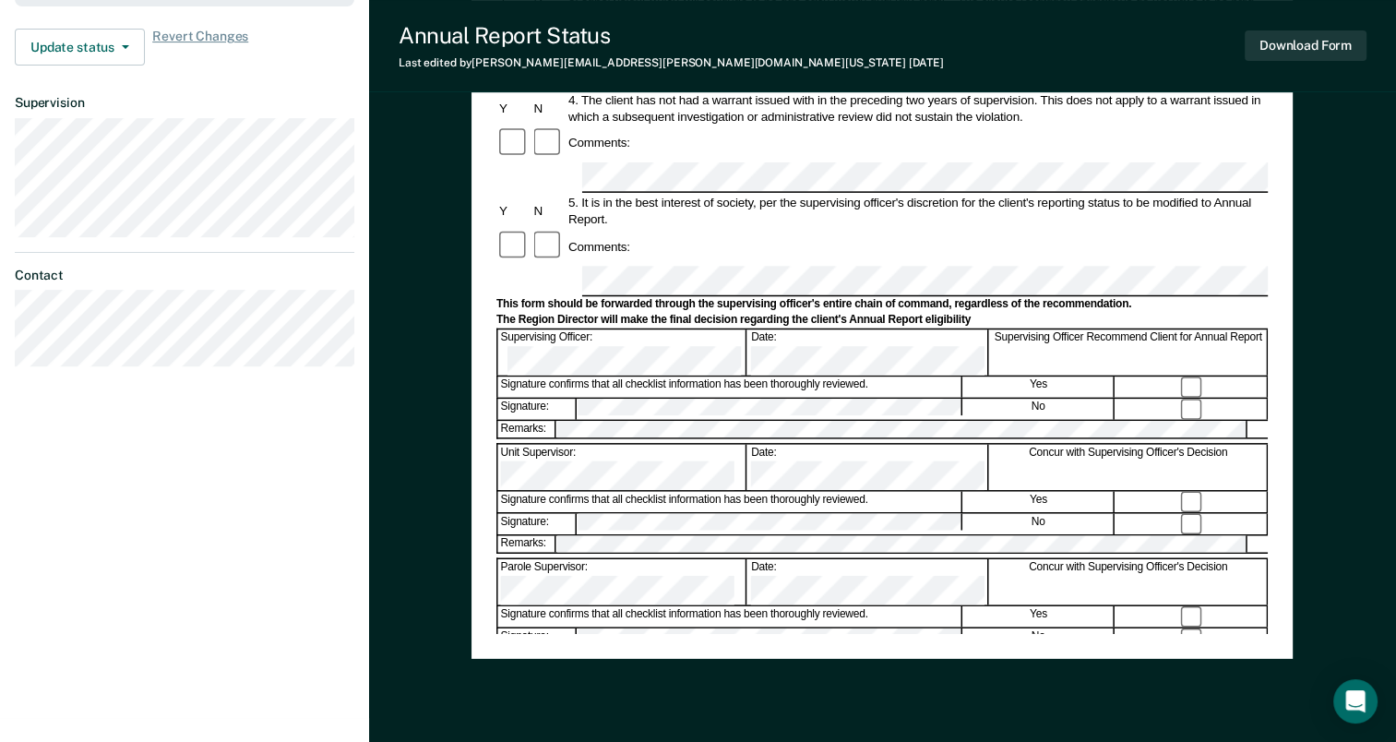
scroll to position [533, 0]
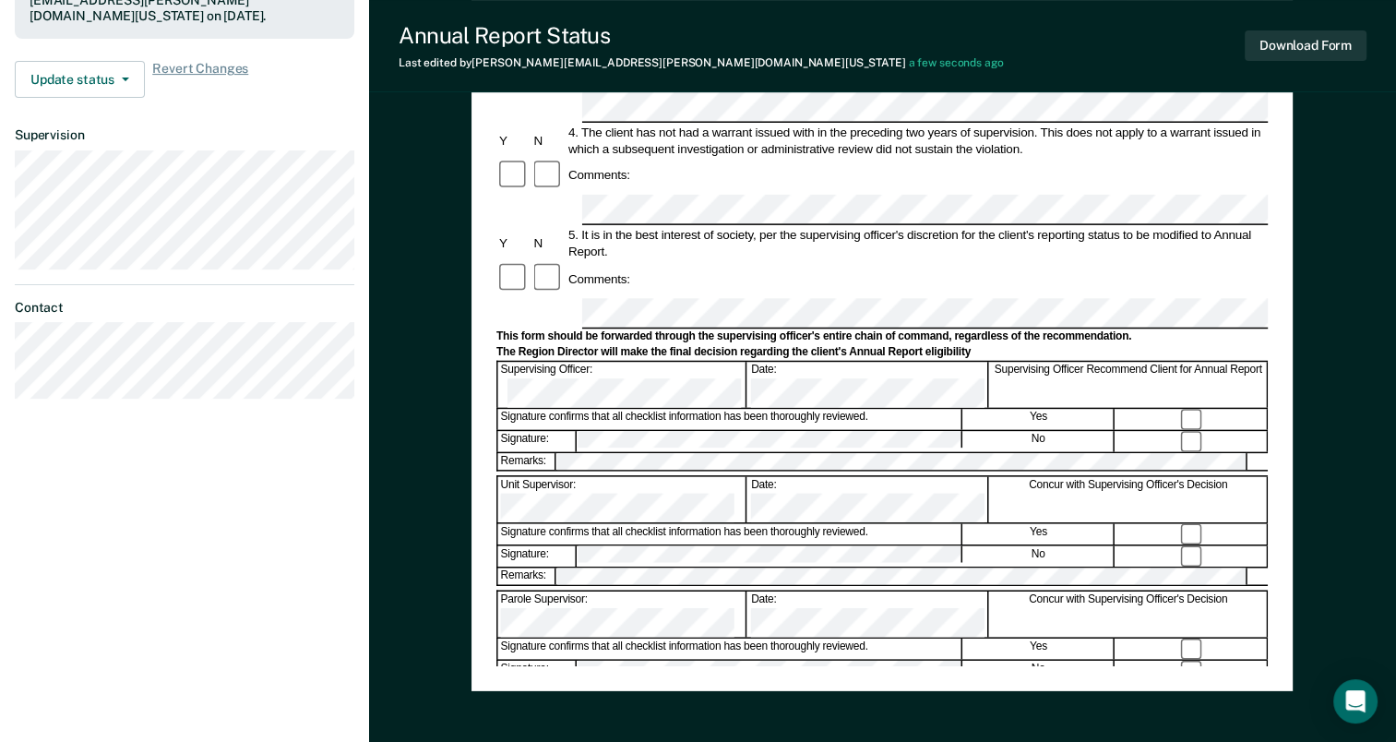
click at [841, 639] on div "Signature confirms that all checklist information has been thoroughly reviewed." at bounding box center [730, 649] width 464 height 20
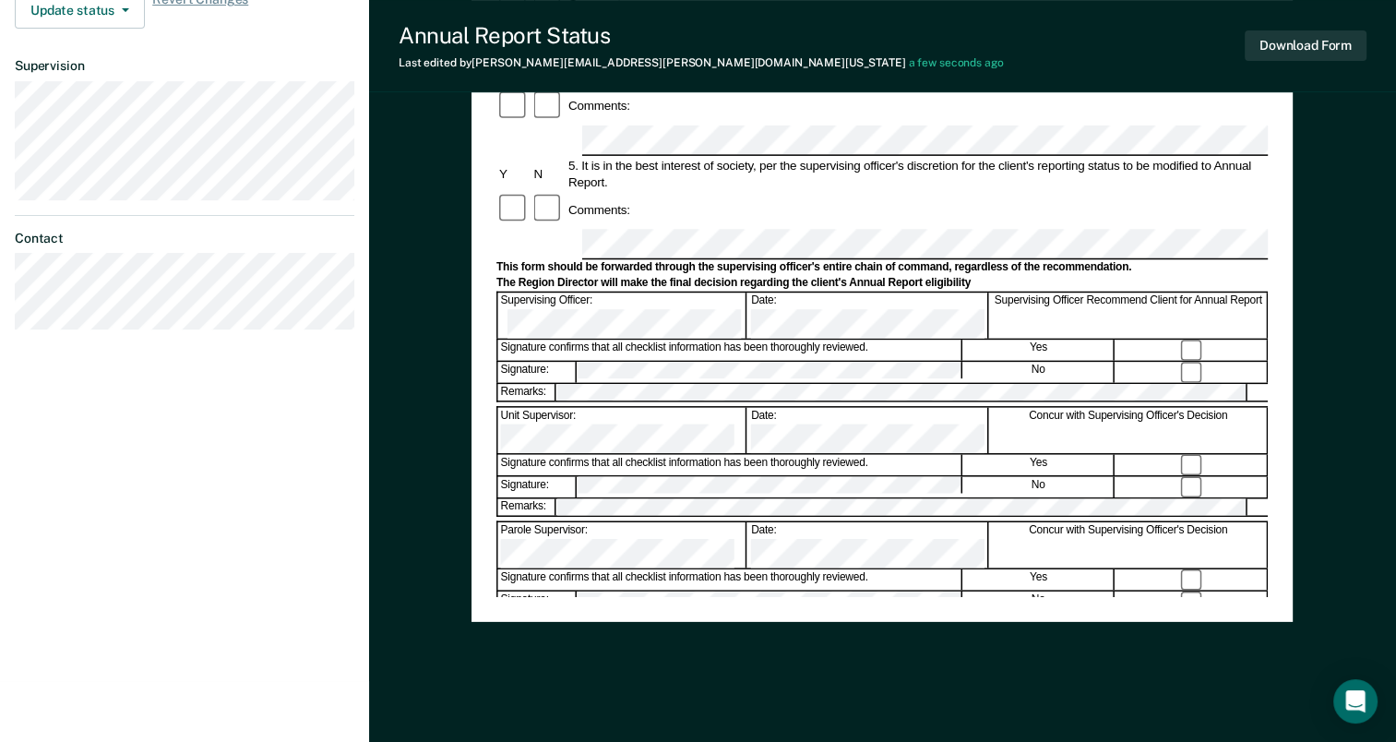
scroll to position [625, 0]
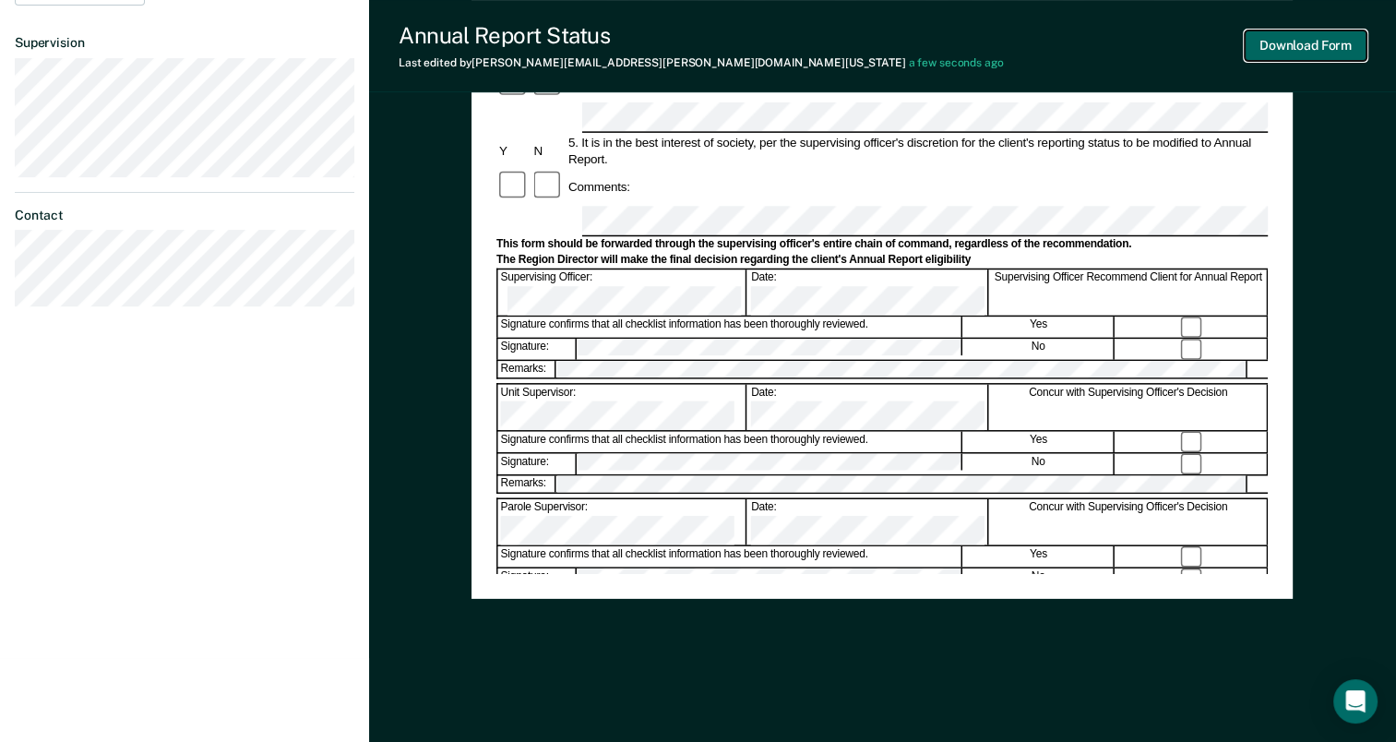
click at [1312, 40] on button "Download Form" at bounding box center [1306, 45] width 122 height 30
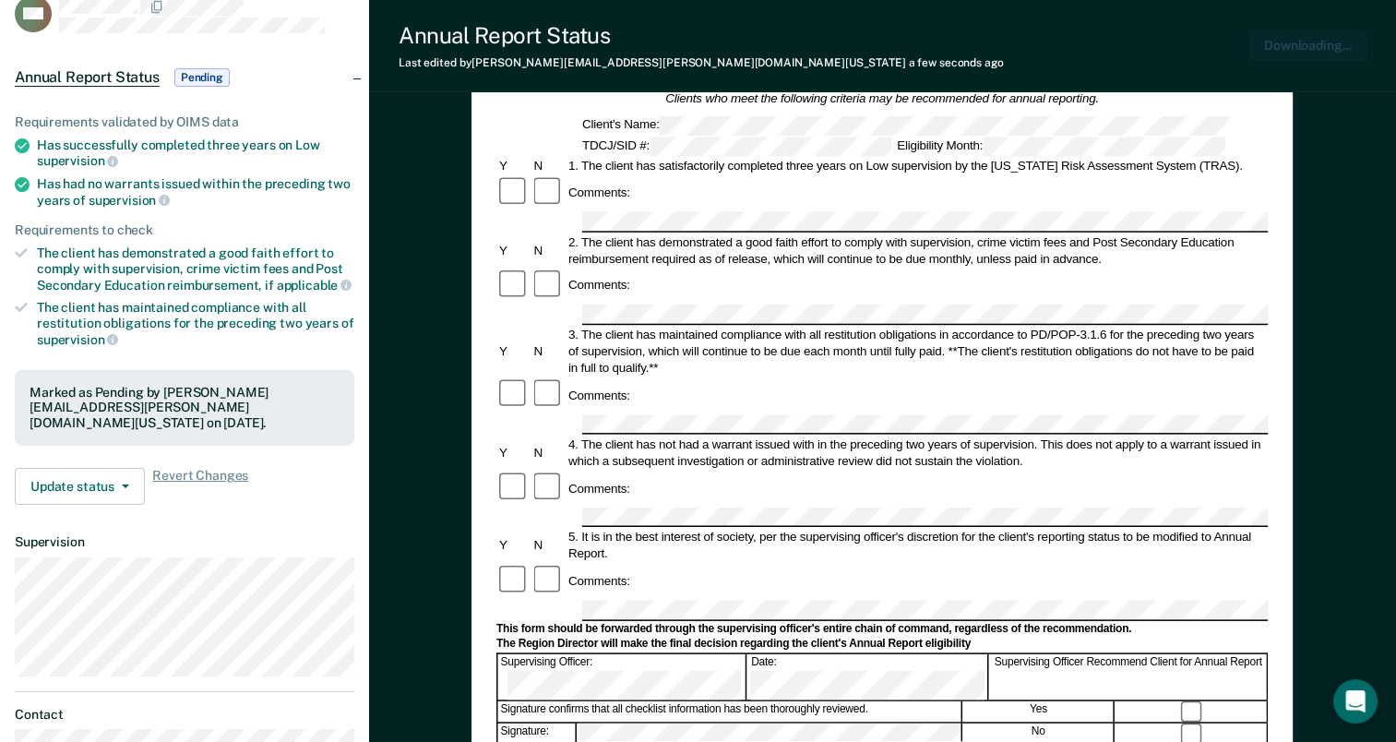
scroll to position [0, 0]
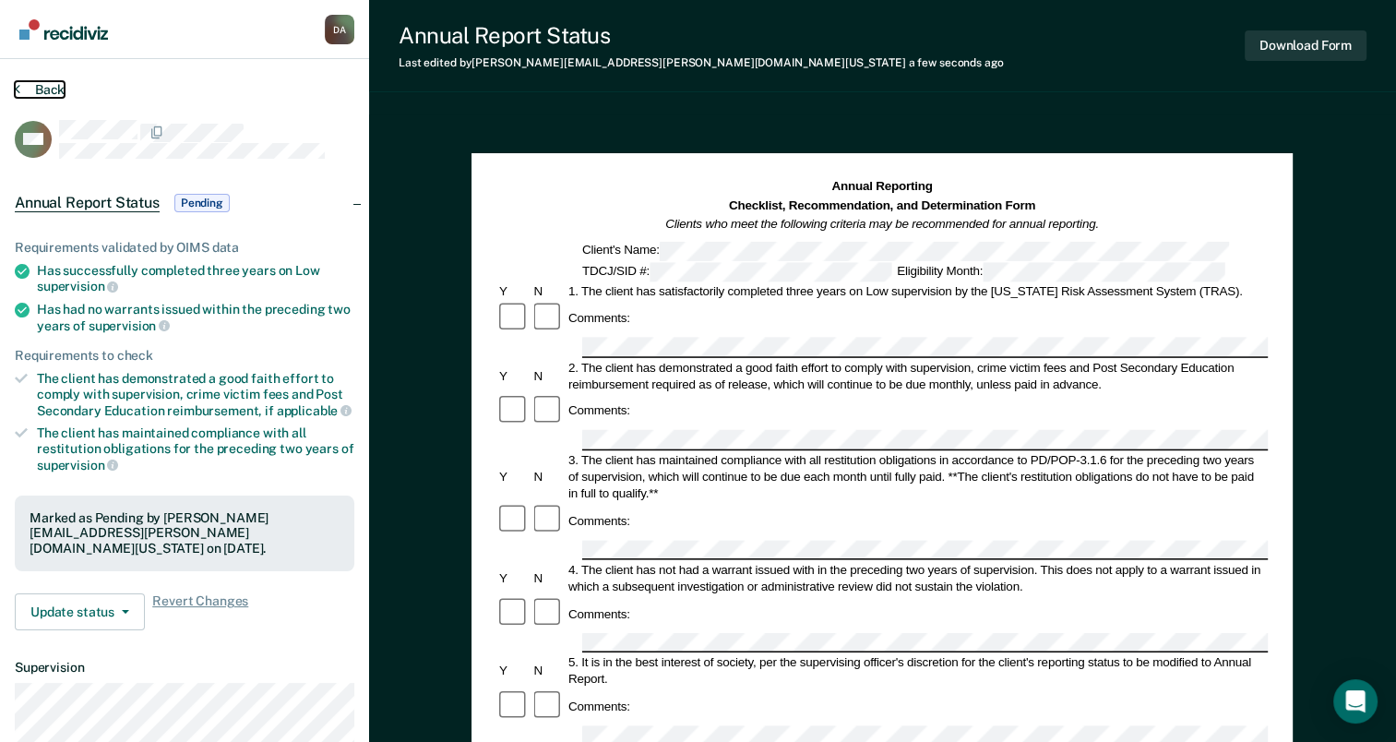
click at [20, 93] on button "Back" at bounding box center [40, 89] width 50 height 17
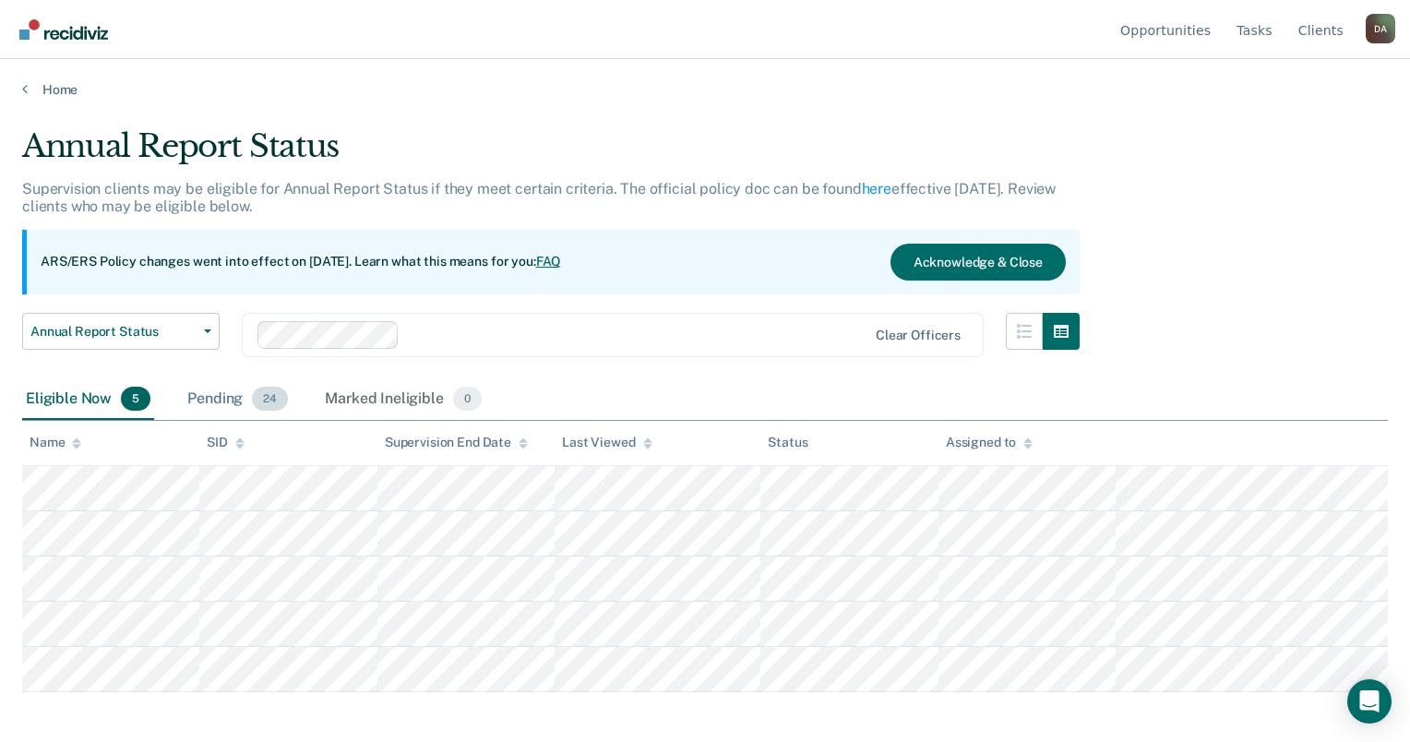
click at [212, 400] on div "Pending 24" at bounding box center [238, 399] width 108 height 41
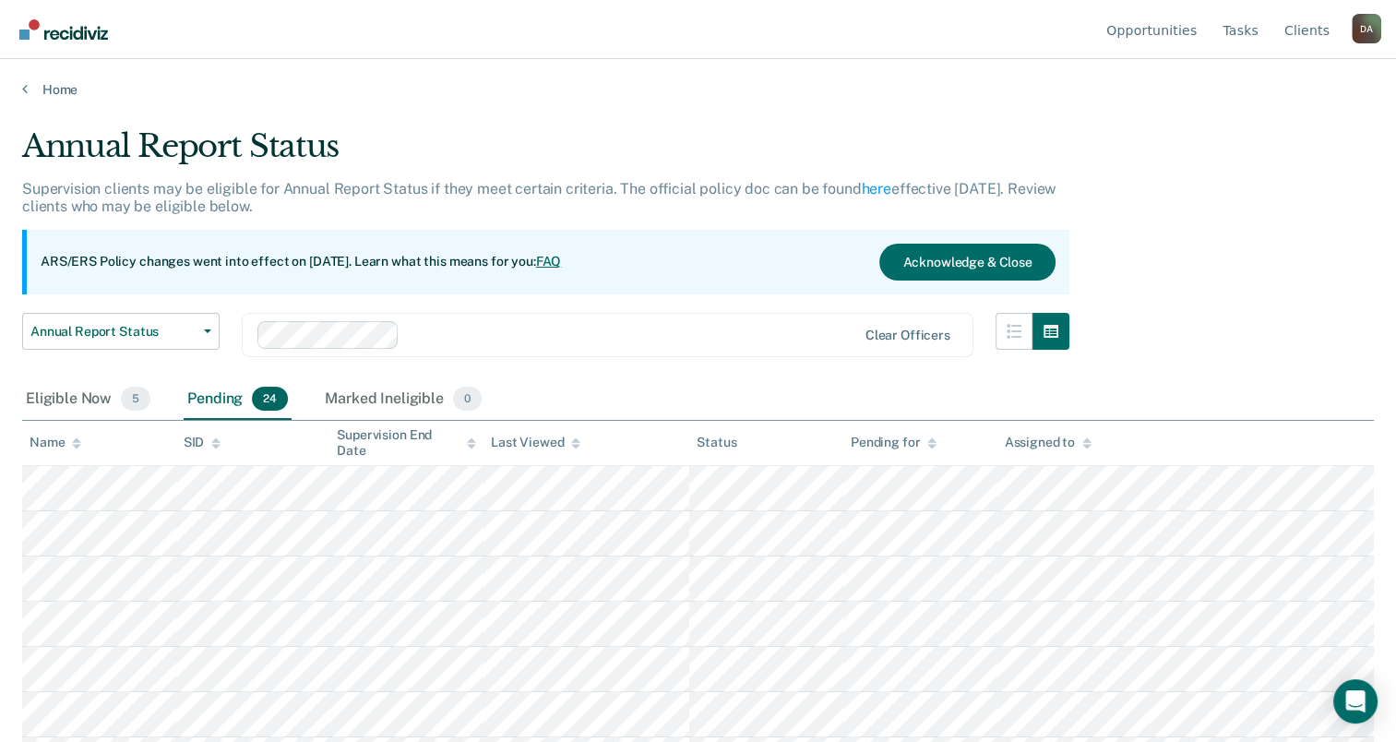
click at [66, 442] on div "Name" at bounding box center [56, 443] width 52 height 16
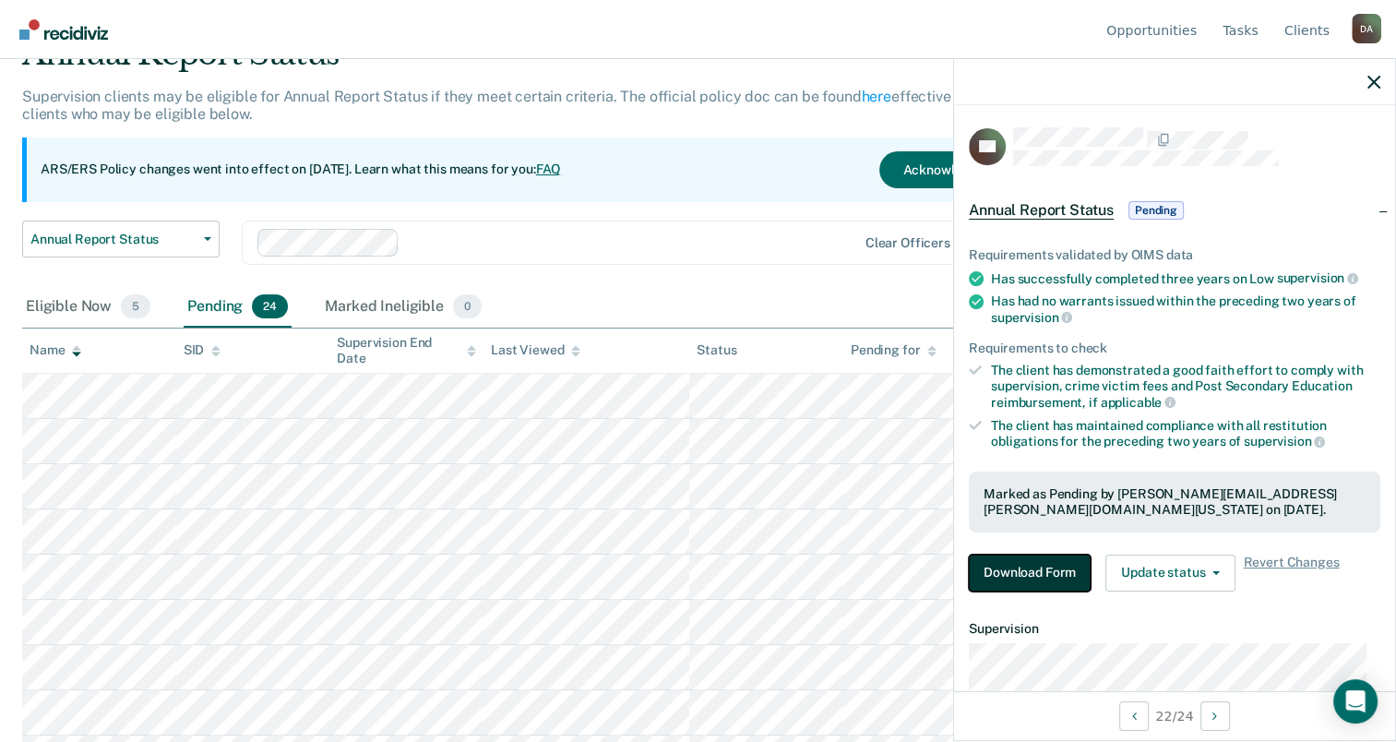
click at [1074, 580] on button "Download Form" at bounding box center [1030, 573] width 122 height 37
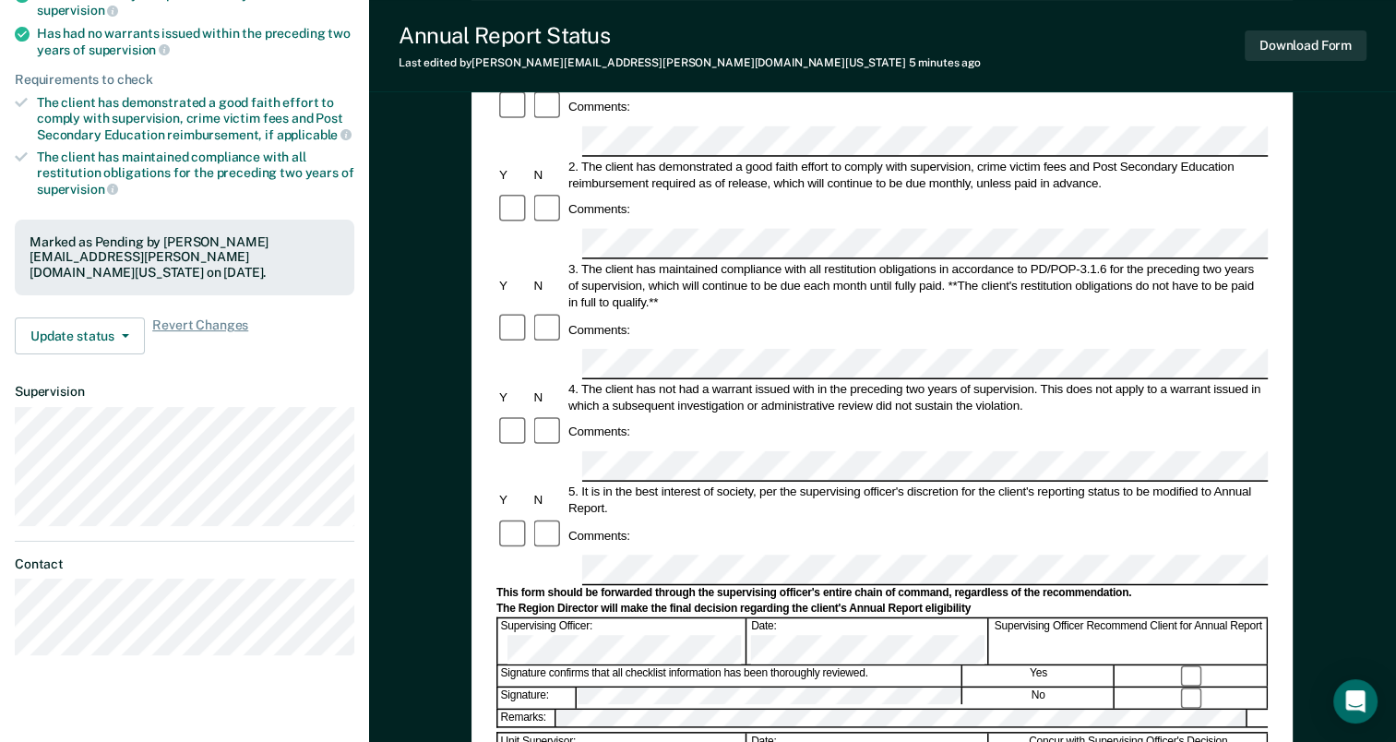
scroll to position [277, 0]
click at [1318, 41] on button "Download Form" at bounding box center [1306, 45] width 122 height 30
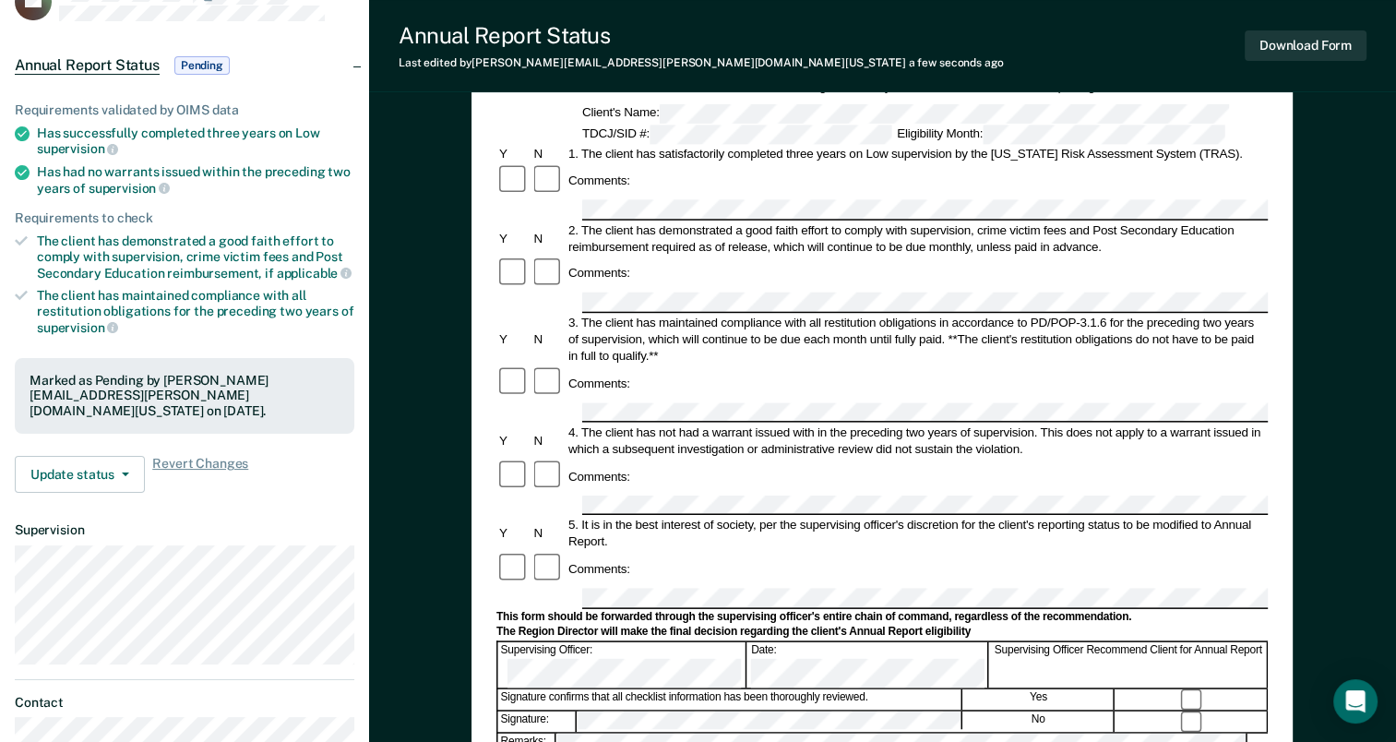
scroll to position [0, 0]
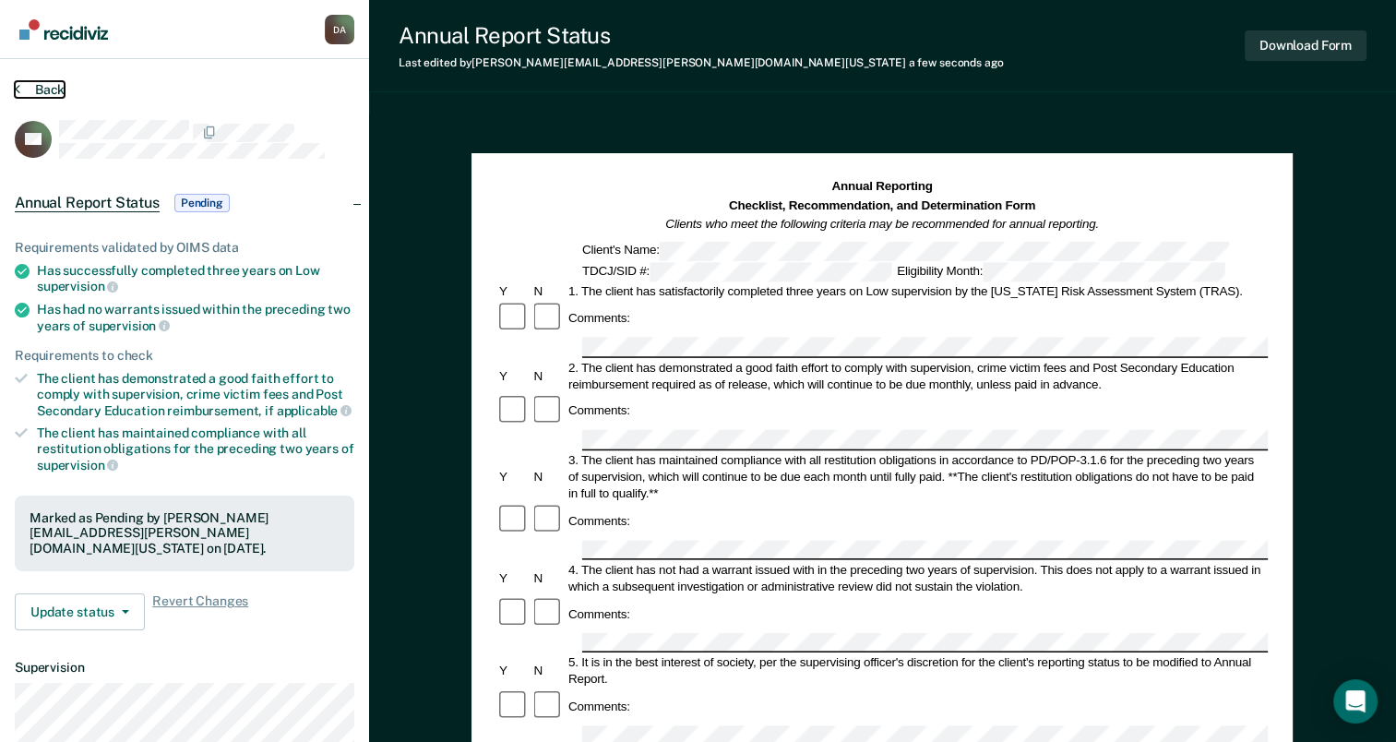
click at [26, 84] on button "Back" at bounding box center [40, 89] width 50 height 17
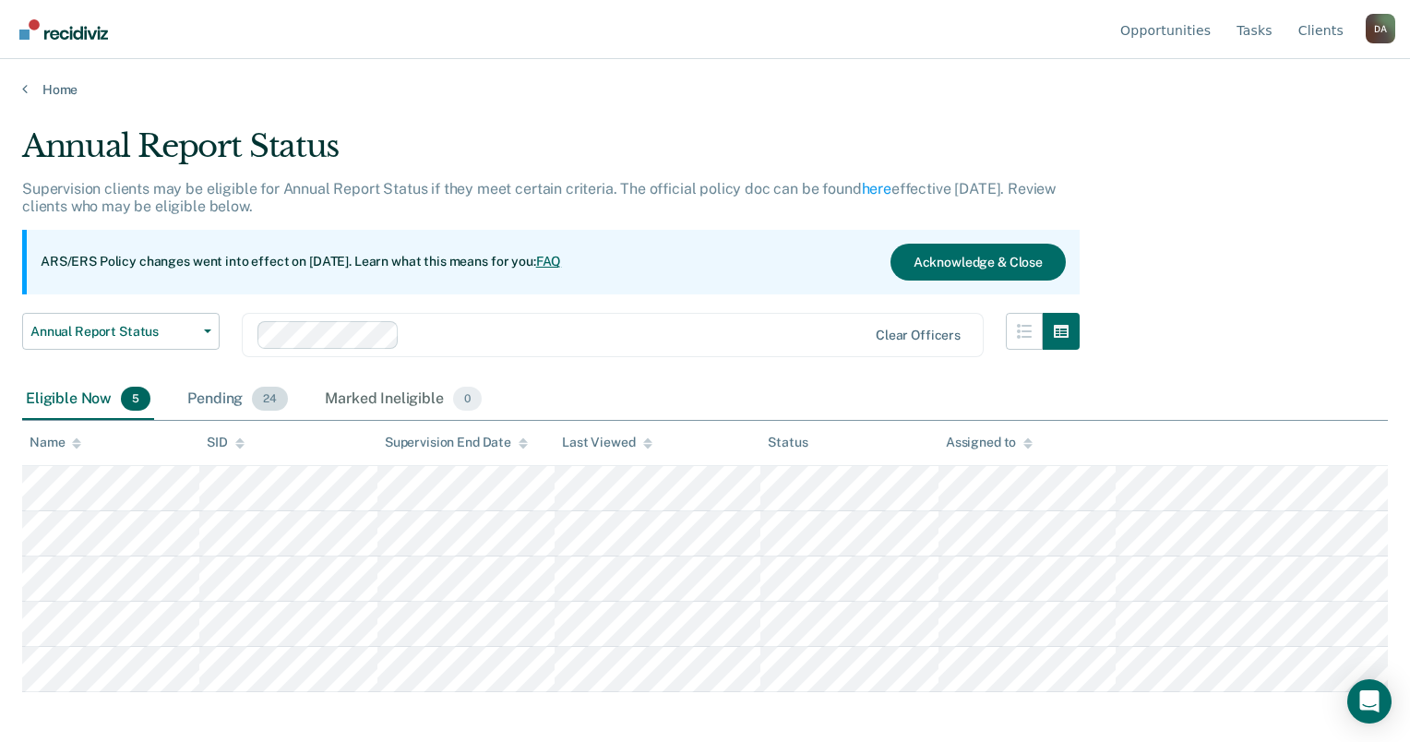
click at [222, 404] on div "Pending 24" at bounding box center [238, 399] width 108 height 41
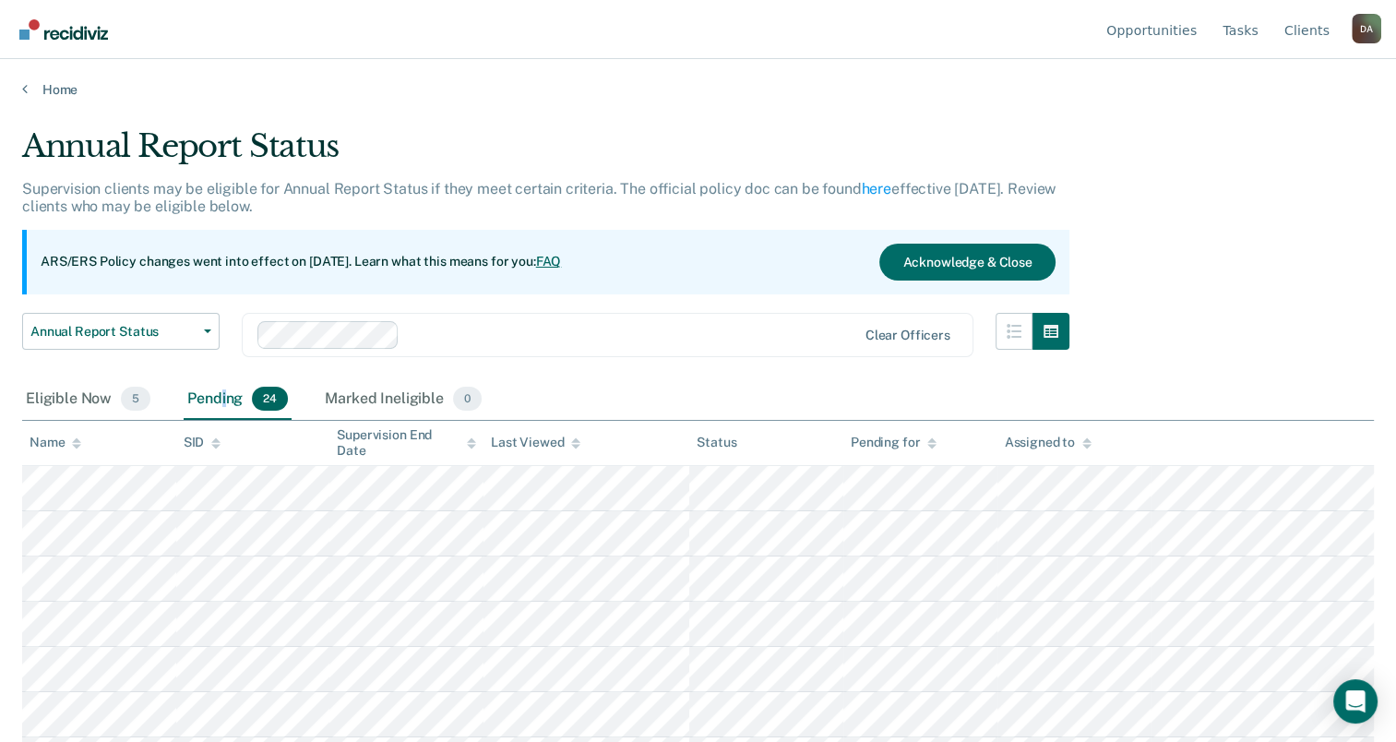
click at [63, 449] on div "Name" at bounding box center [56, 443] width 52 height 16
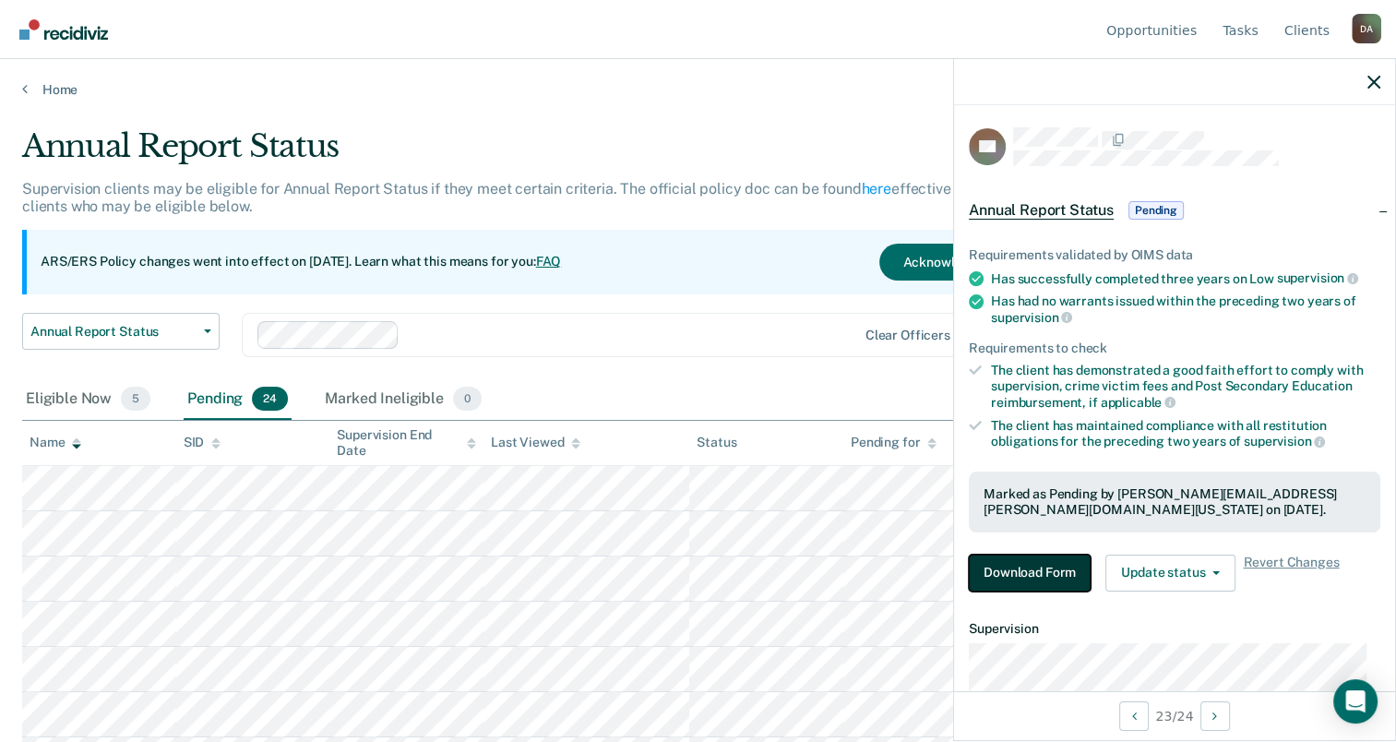
click at [1044, 566] on button "Download Form" at bounding box center [1030, 573] width 122 height 37
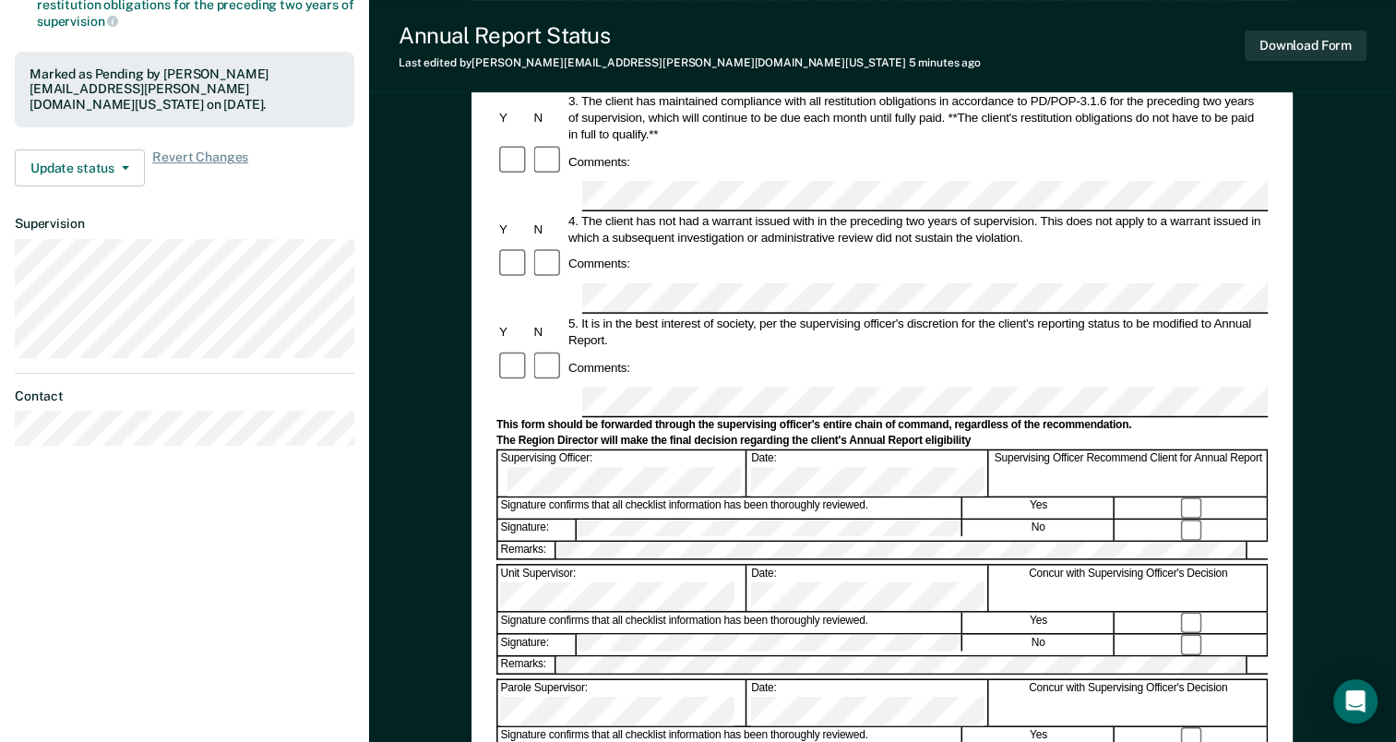
scroll to position [440, 0]
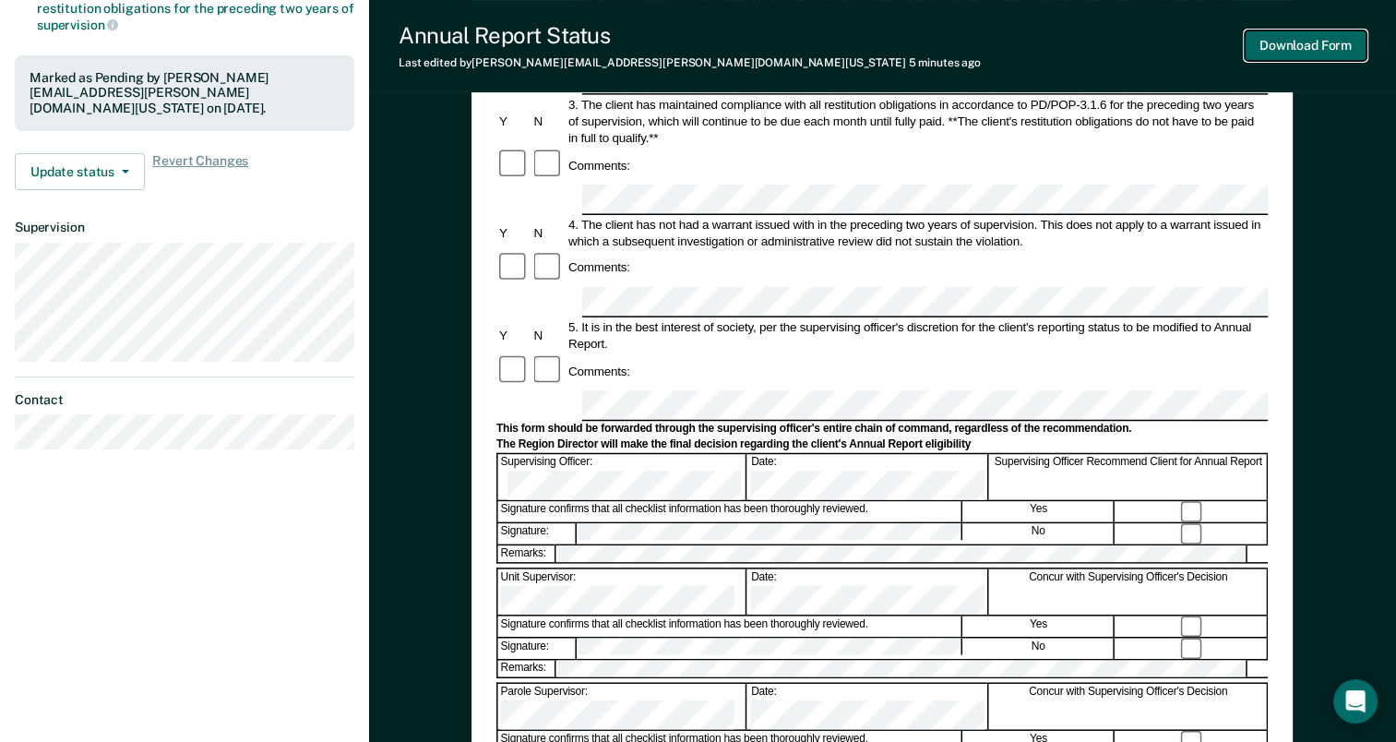
click at [1322, 46] on button "Download Form" at bounding box center [1306, 45] width 122 height 30
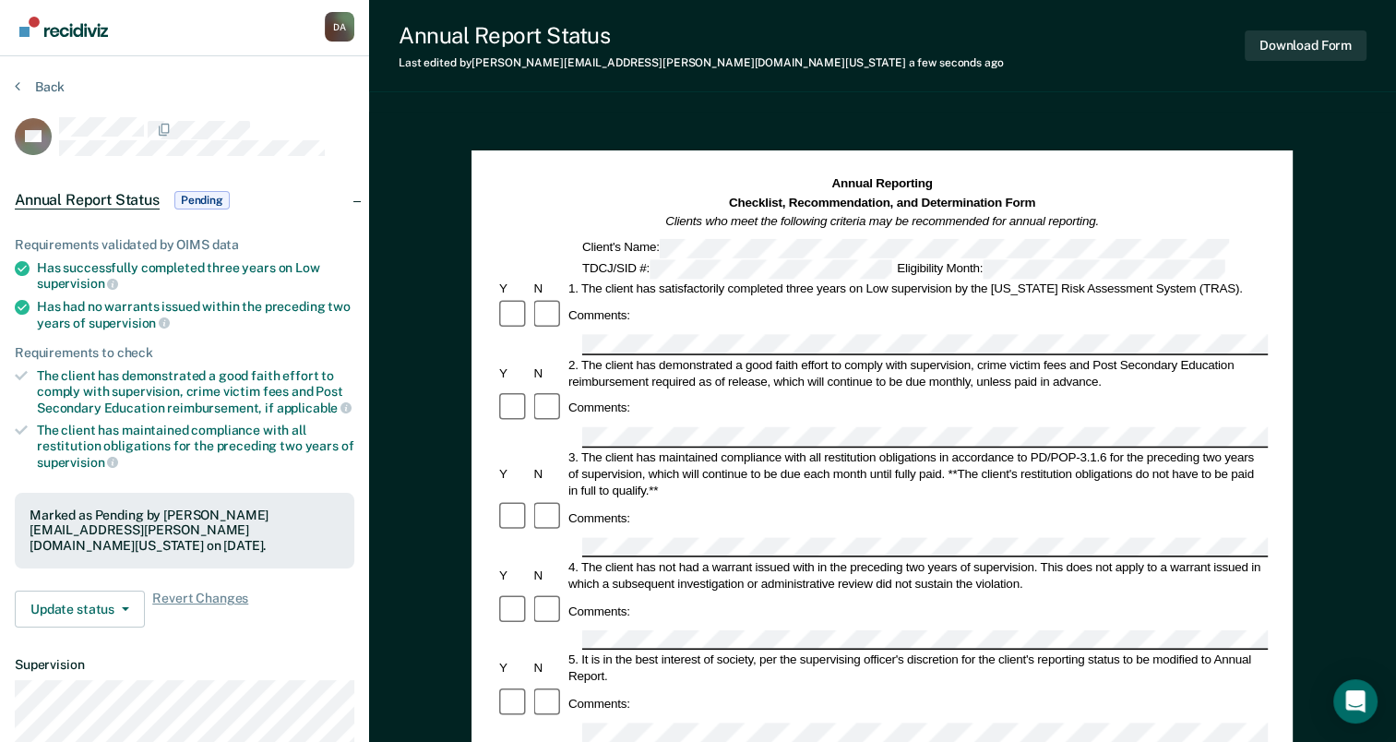
scroll to position [0, 0]
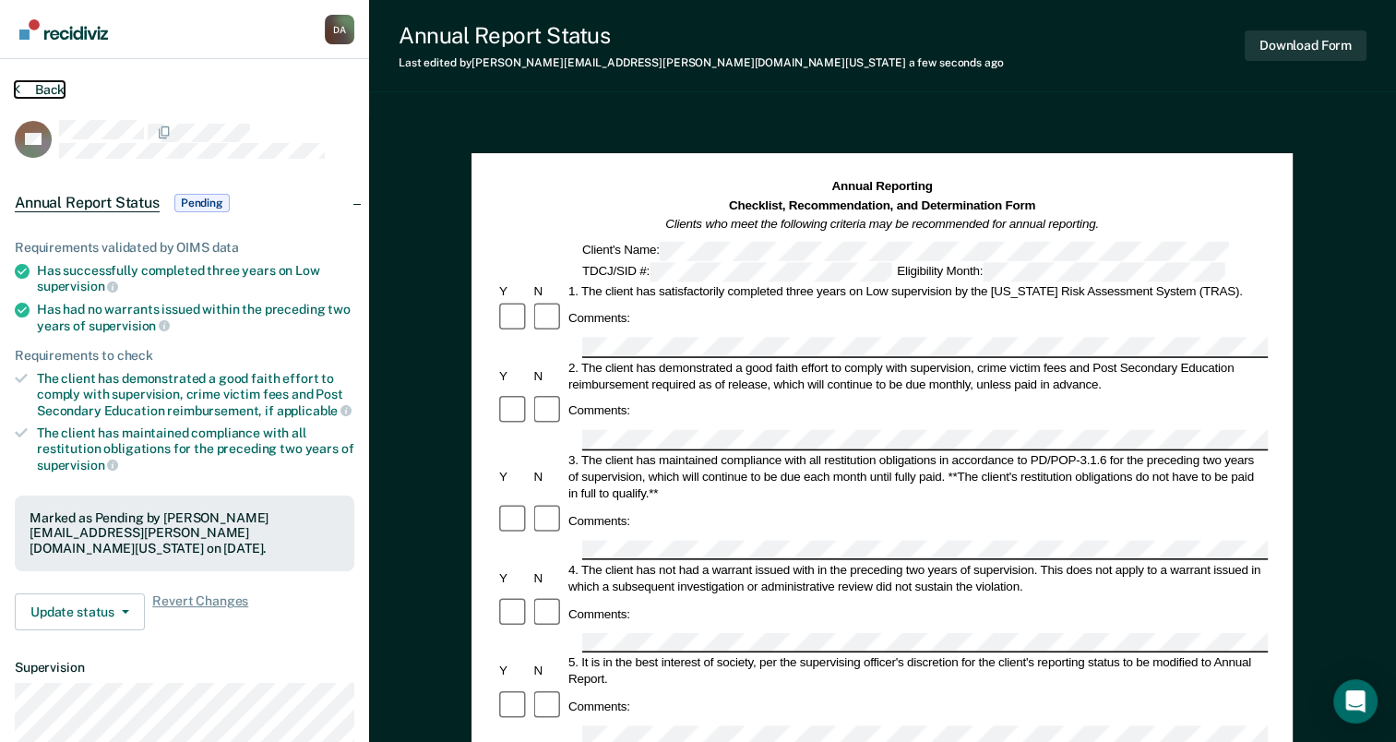
click at [18, 86] on icon at bounding box center [18, 88] width 6 height 15
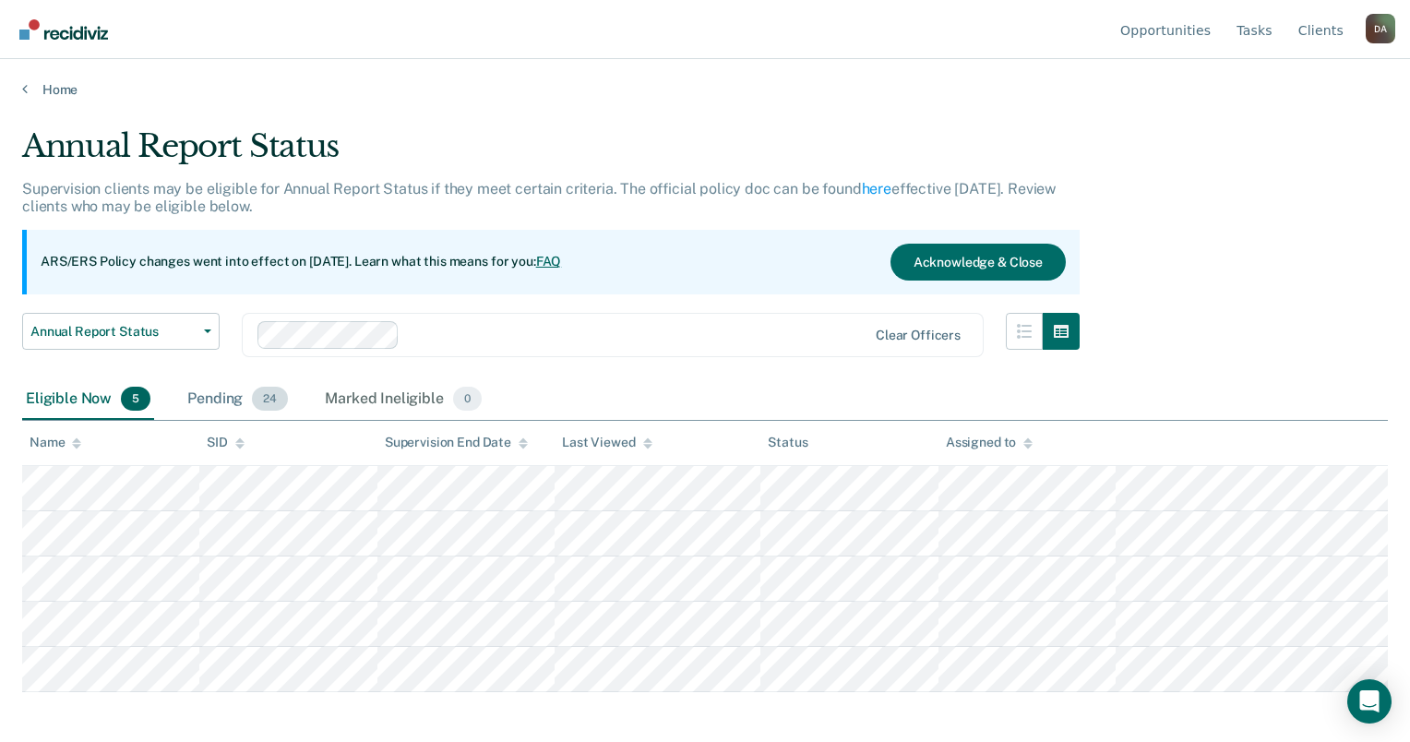
click at [203, 390] on div "Pending 24" at bounding box center [238, 399] width 108 height 41
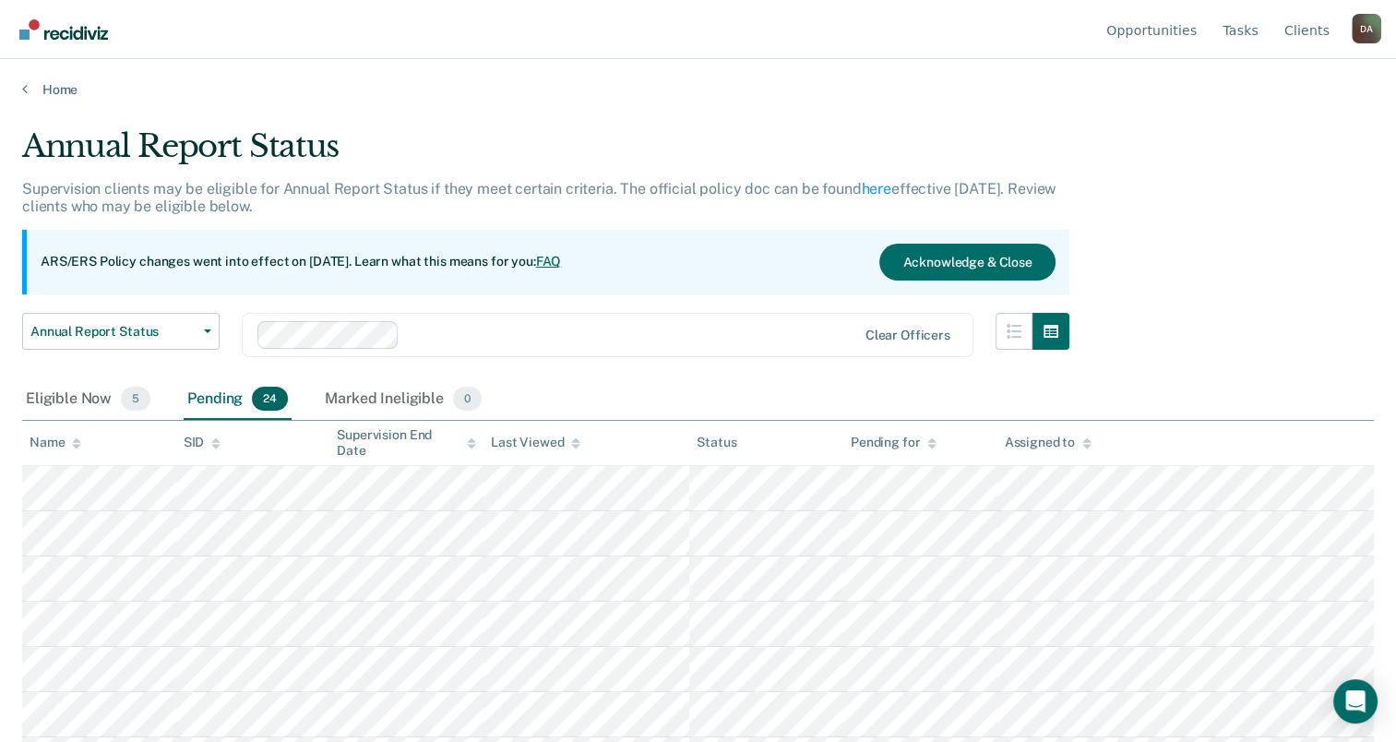
click at [70, 449] on th "Name" at bounding box center [99, 443] width 154 height 45
click at [80, 457] on th "Name" at bounding box center [99, 443] width 154 height 45
click at [78, 439] on icon at bounding box center [76, 440] width 9 height 5
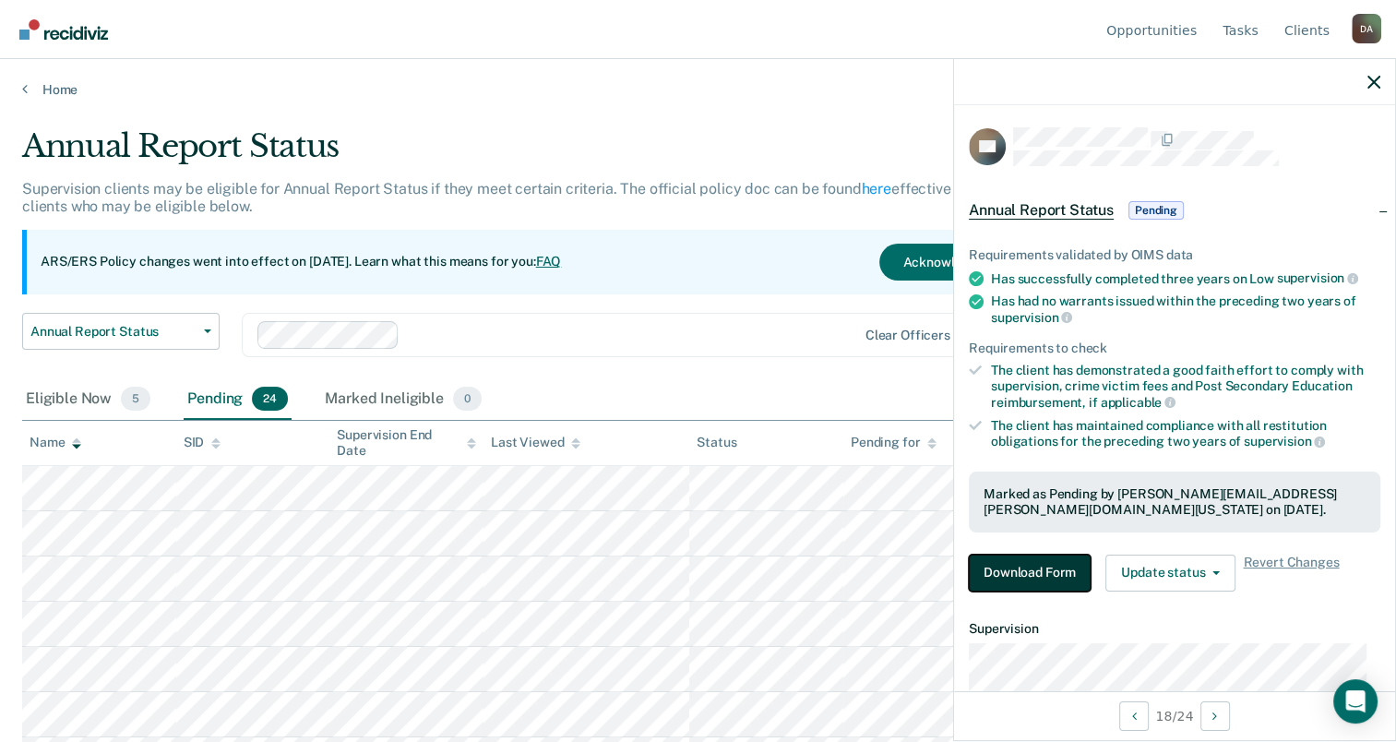
click at [1008, 569] on button "Download Form" at bounding box center [1030, 573] width 122 height 37
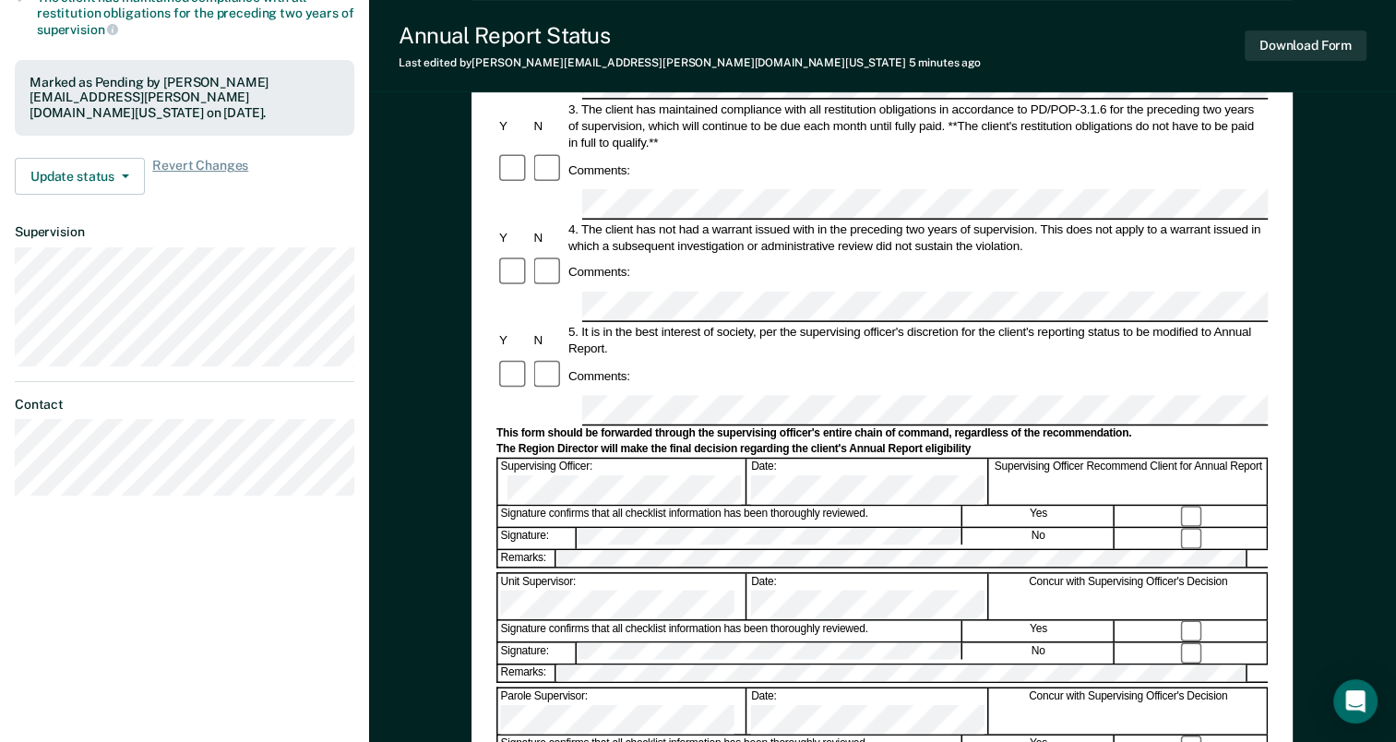
scroll to position [461, 0]
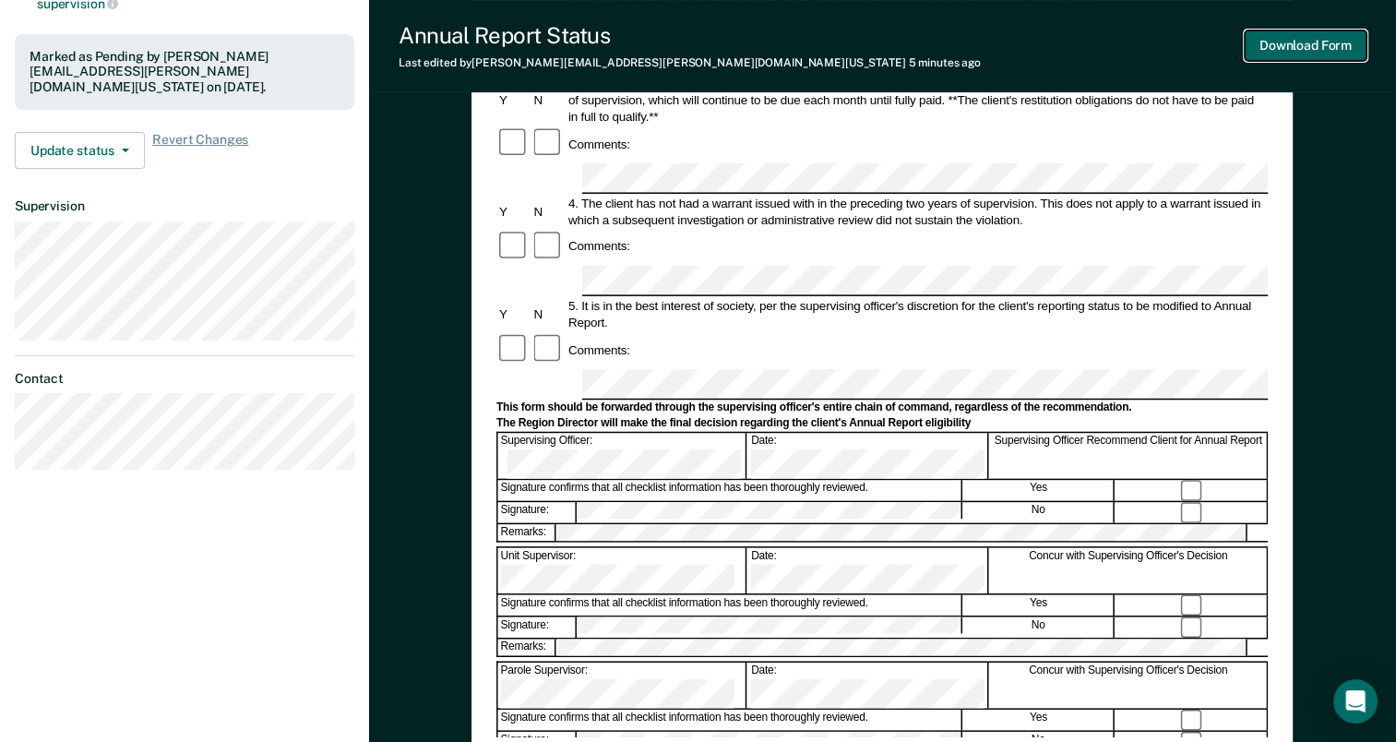
click at [1299, 48] on button "Download Form" at bounding box center [1306, 45] width 122 height 30
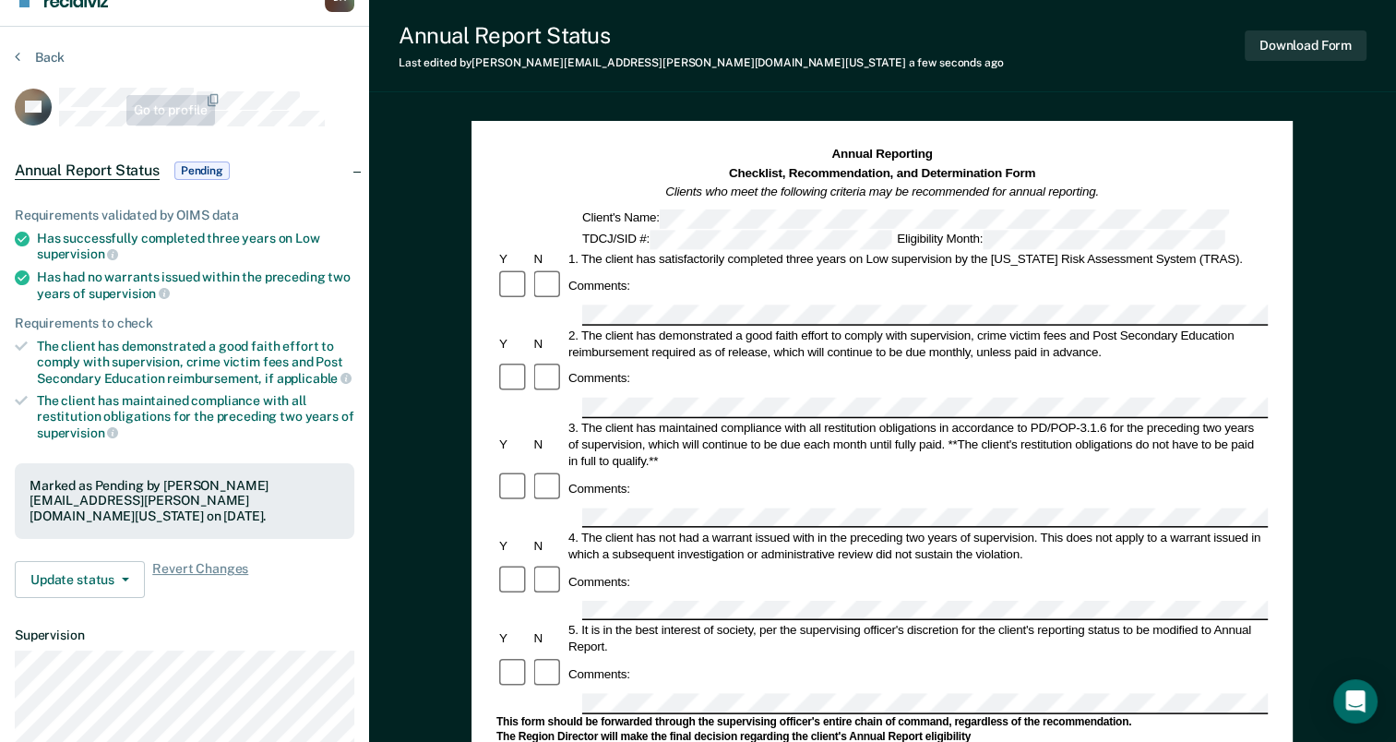
scroll to position [0, 0]
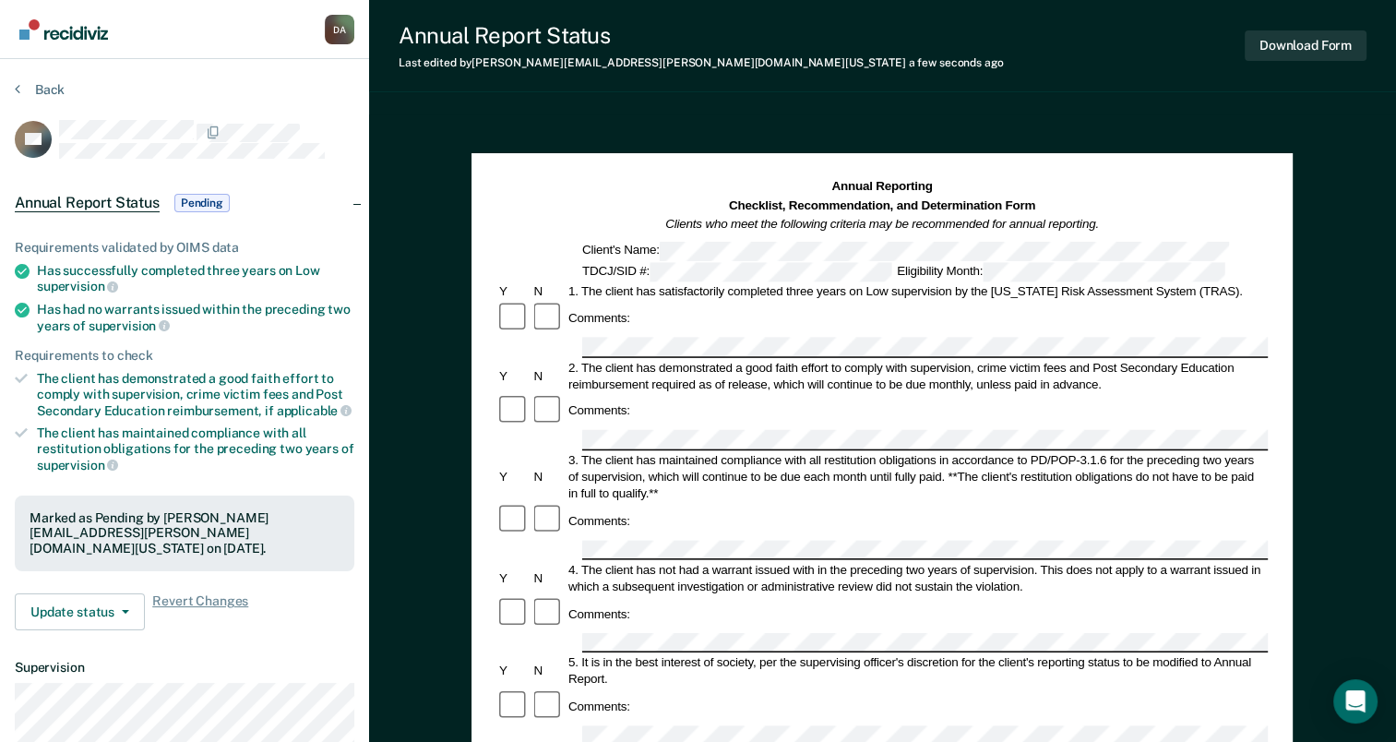
click at [25, 78] on section "Back PC Annual Report Status Pending Requirements validated by OIMS data Has su…" at bounding box center [184, 513] width 369 height 909
click at [29, 97] on div "Back" at bounding box center [185, 100] width 340 height 39
click at [52, 90] on button "Back" at bounding box center [40, 89] width 50 height 17
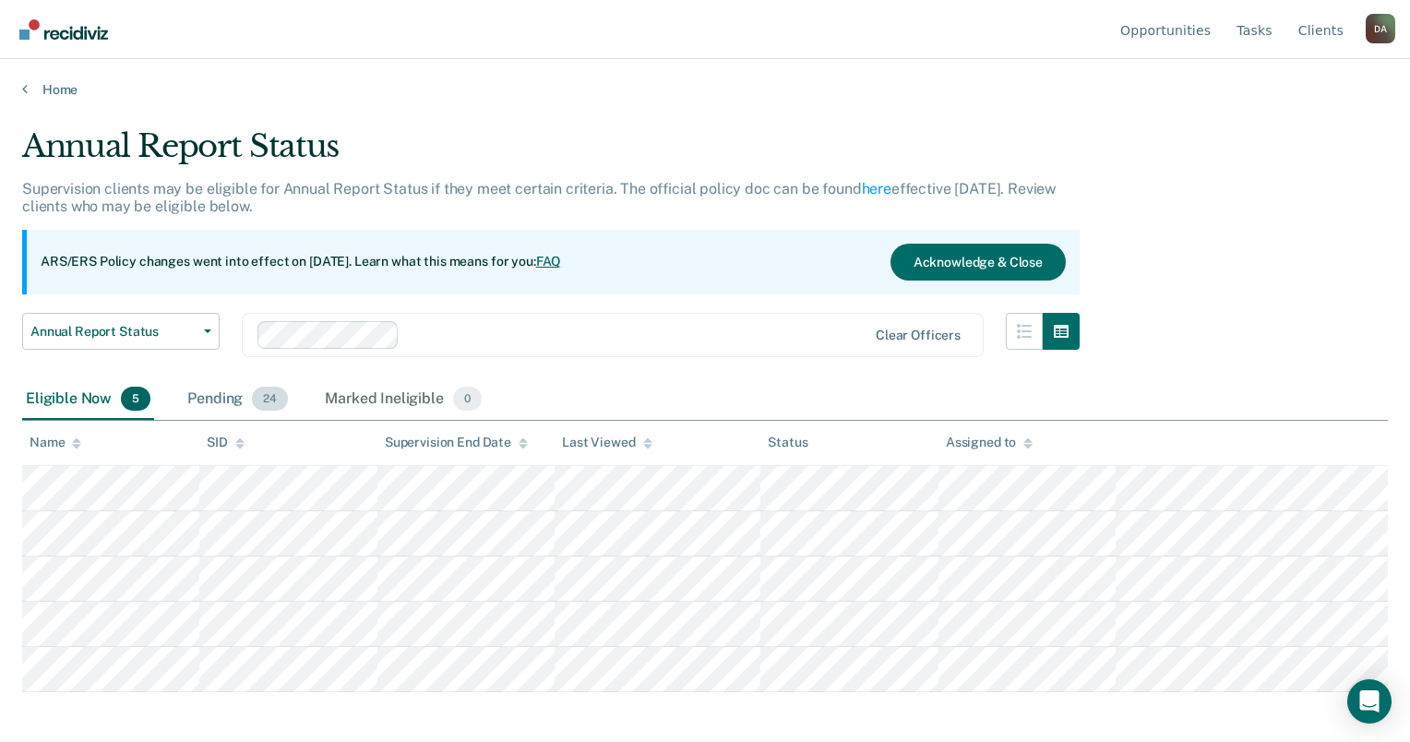
click at [222, 401] on div "Pending 24" at bounding box center [238, 399] width 108 height 41
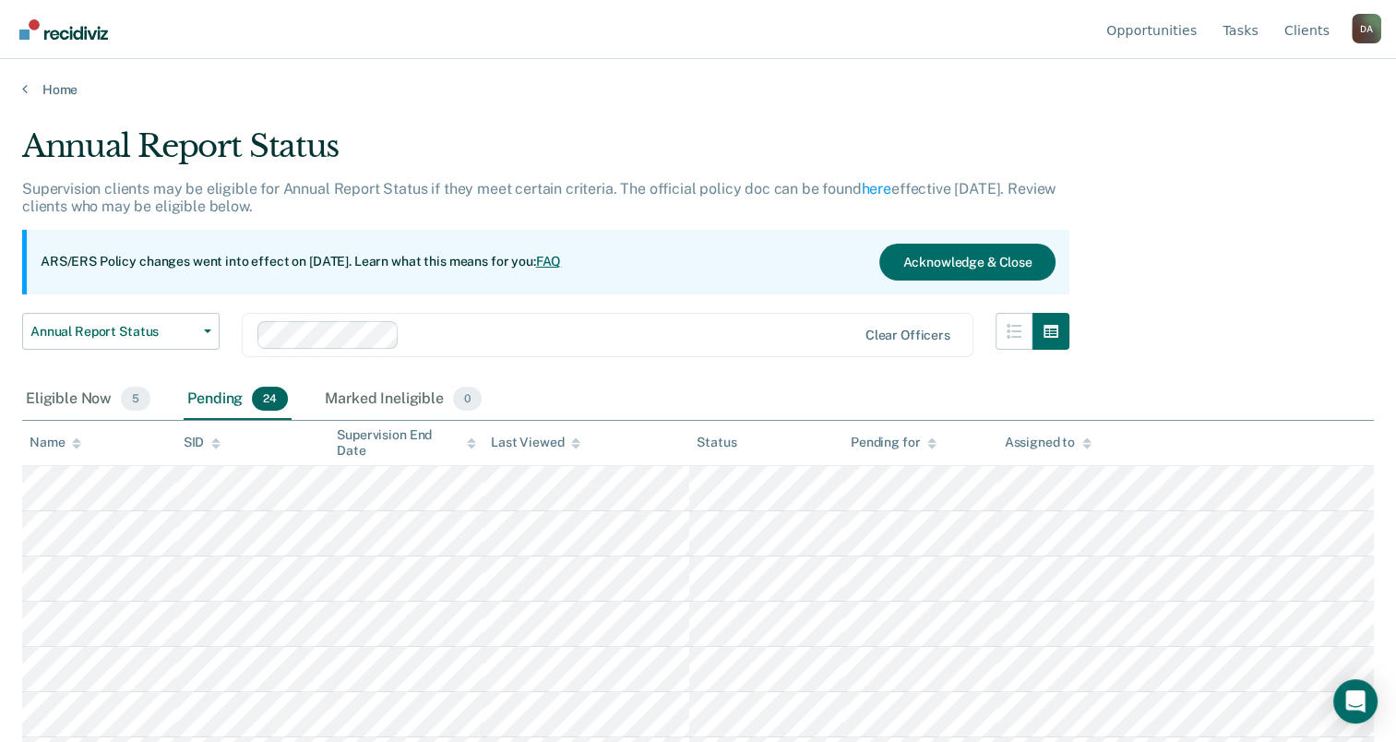
click at [66, 445] on div "Name" at bounding box center [56, 443] width 52 height 16
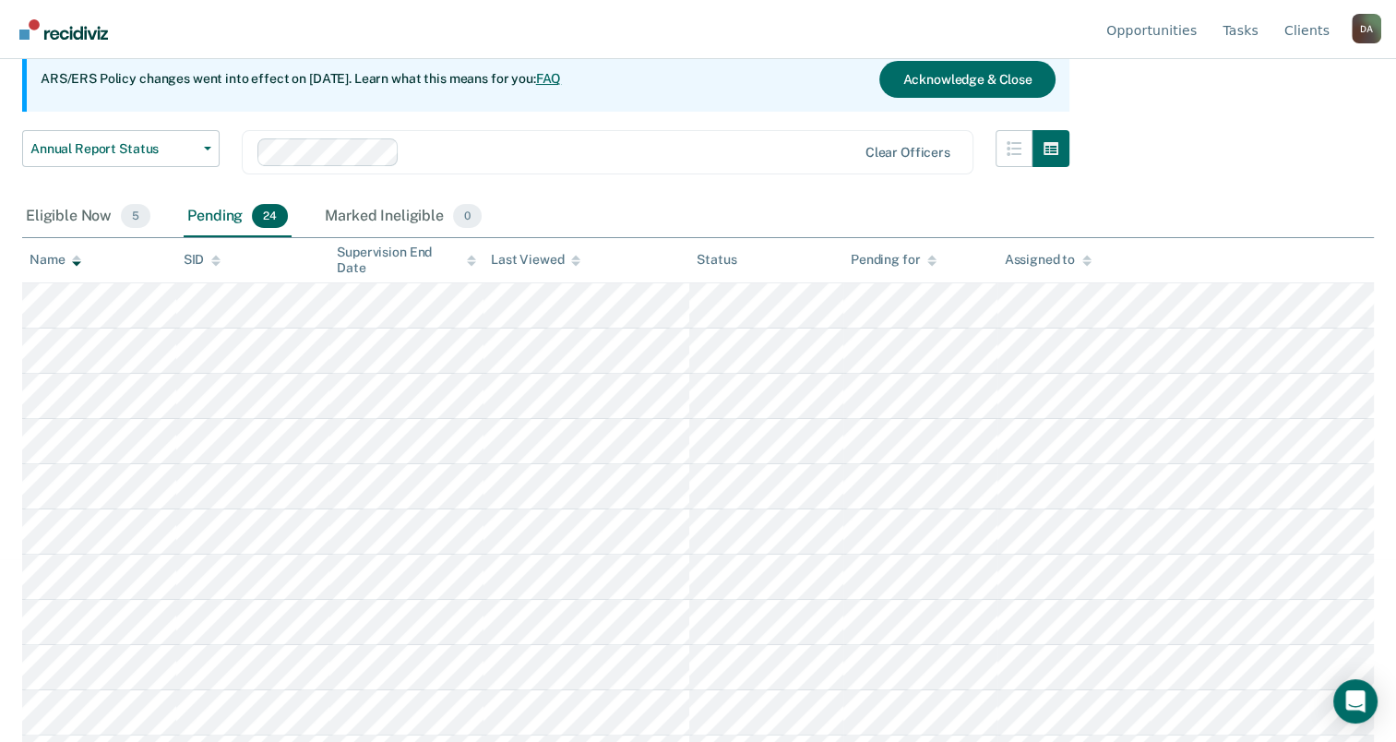
scroll to position [185, 0]
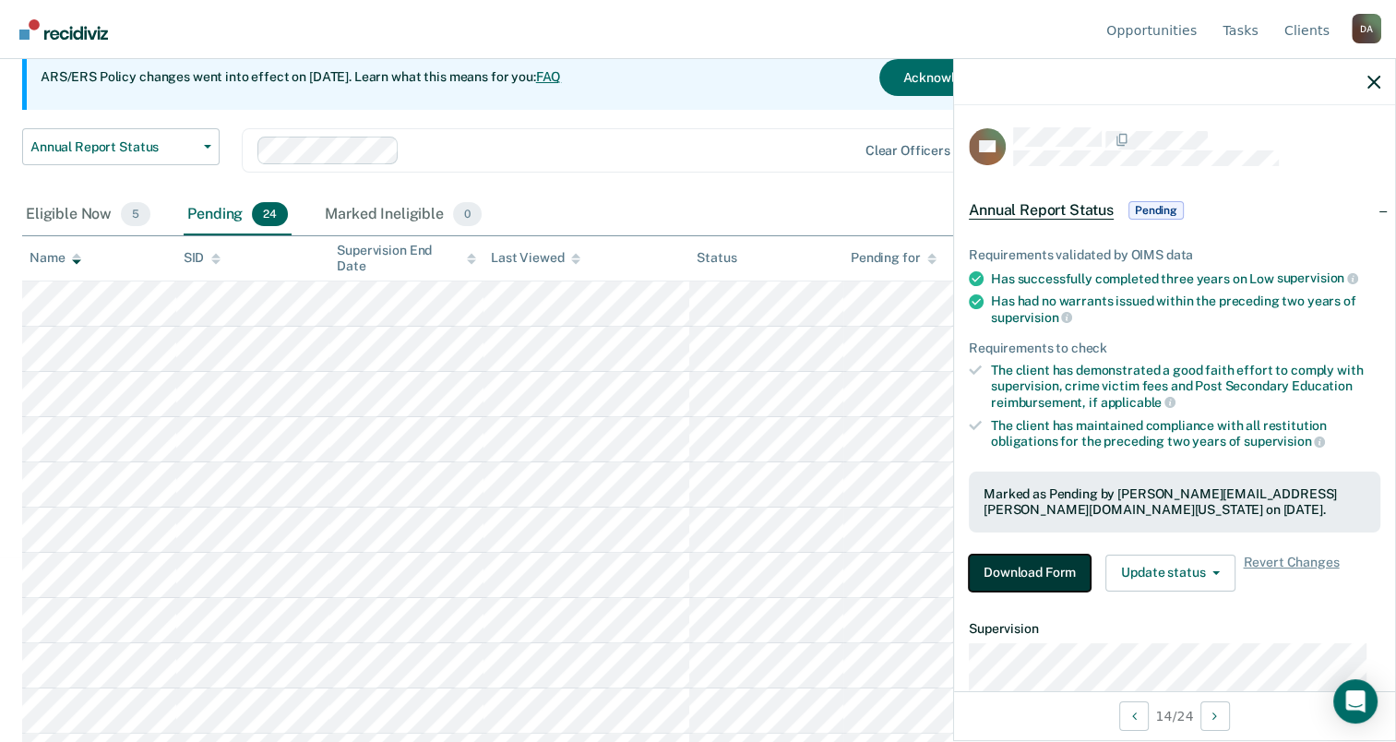
click at [1040, 561] on button "Download Form" at bounding box center [1030, 573] width 122 height 37
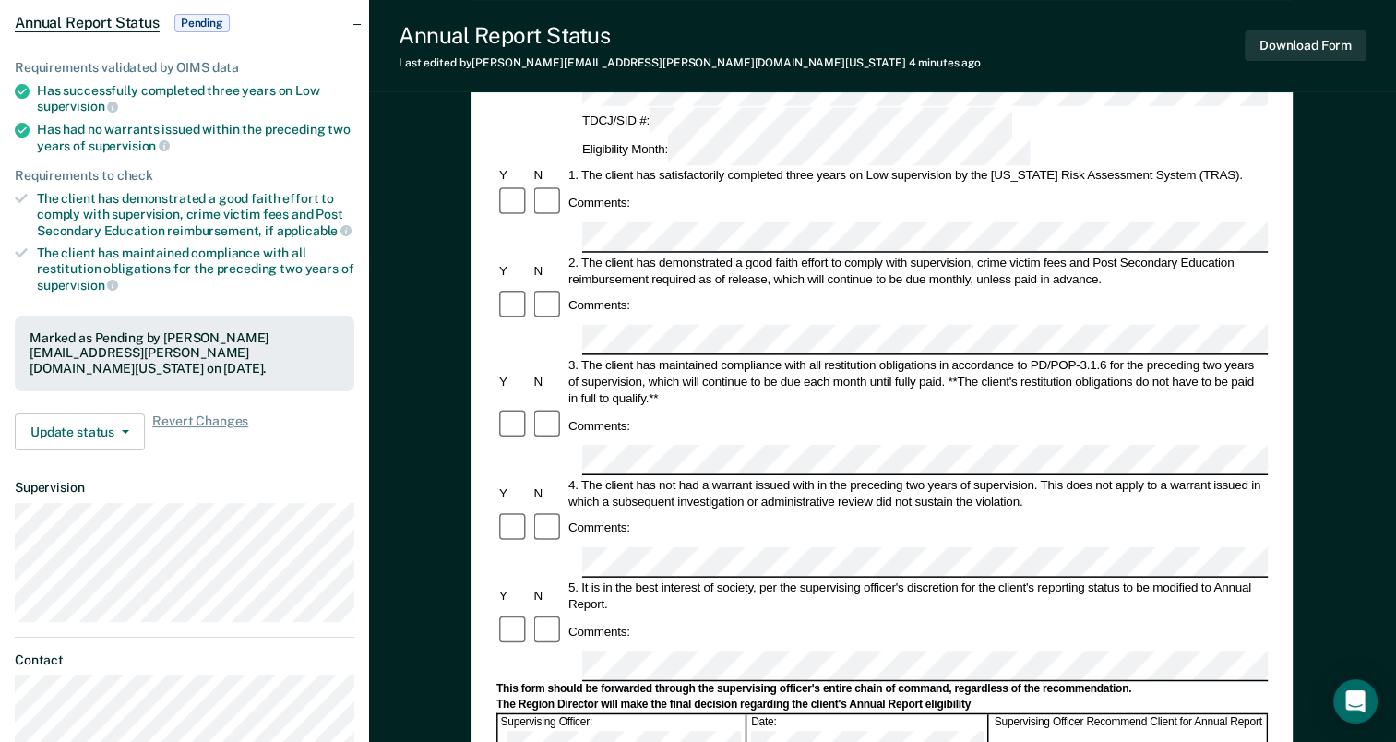
scroll to position [185, 0]
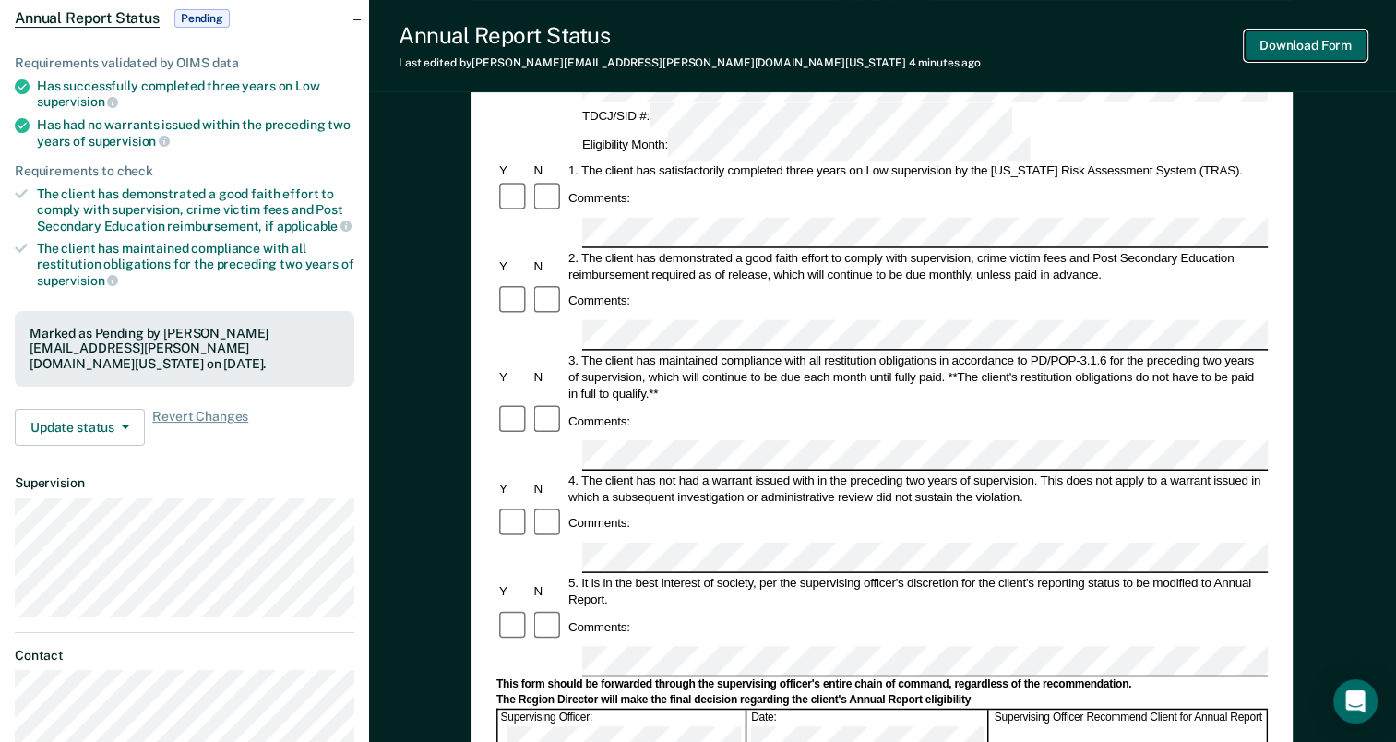
click at [1347, 47] on button "Download Form" at bounding box center [1306, 45] width 122 height 30
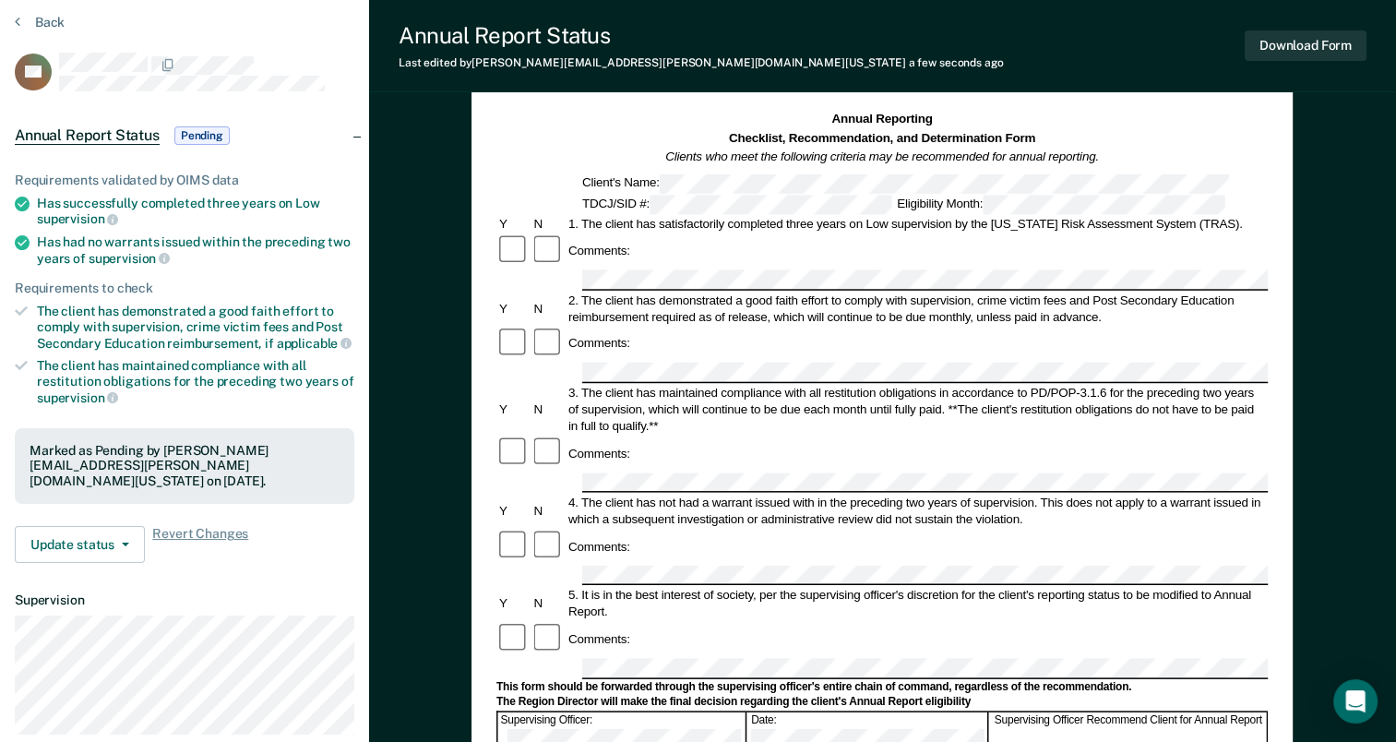
scroll to position [0, 0]
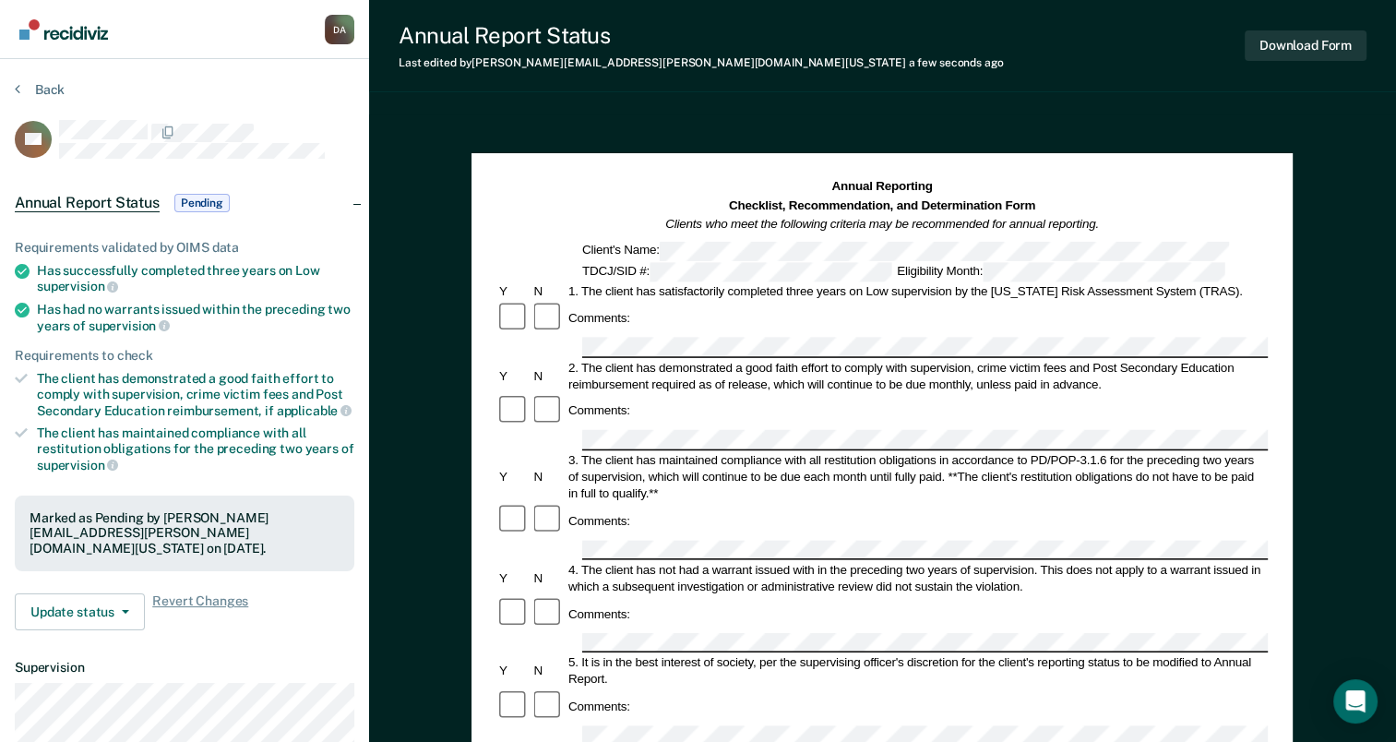
click at [25, 80] on section "Back CD Annual Report Status Pending Requirements validated by OIMS data Has su…" at bounding box center [184, 513] width 369 height 909
click at [27, 89] on button "Back" at bounding box center [40, 89] width 50 height 17
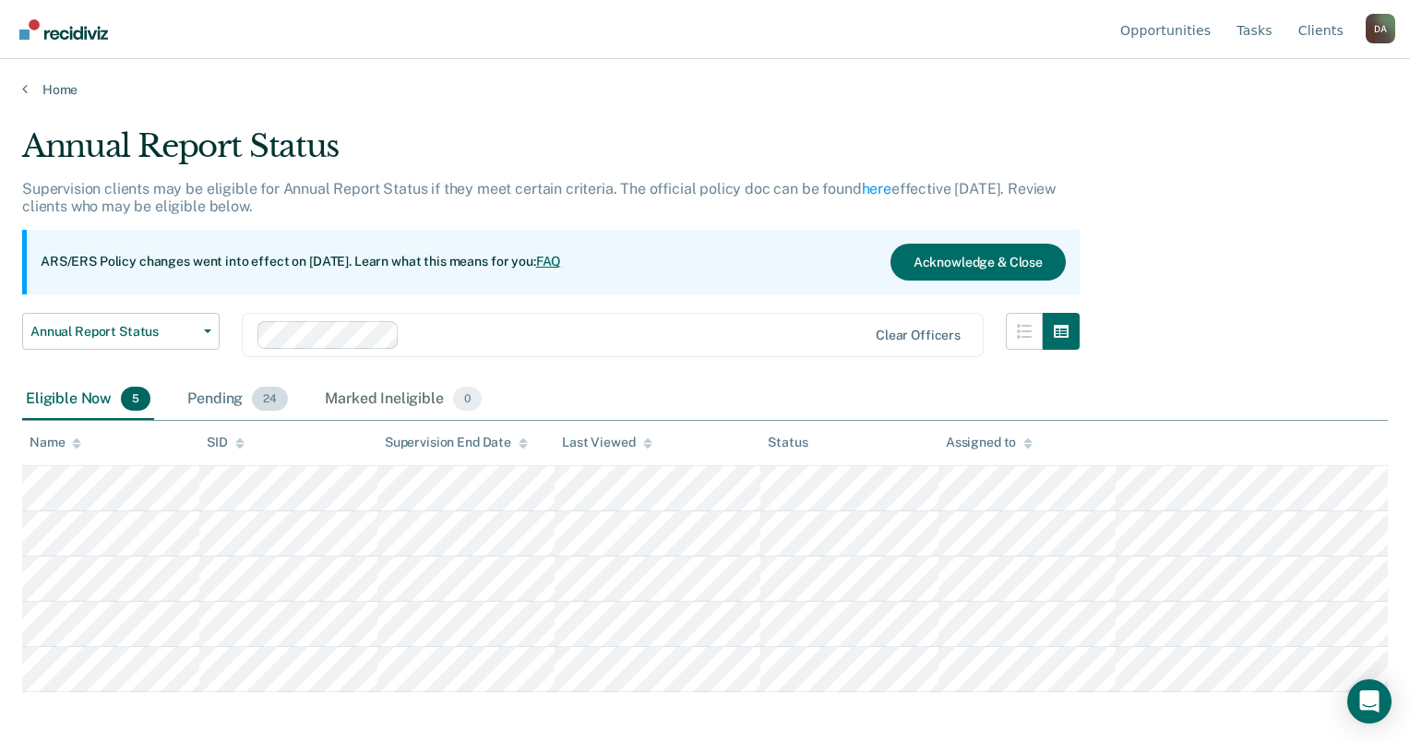
click at [210, 387] on div "Pending 24" at bounding box center [238, 399] width 108 height 41
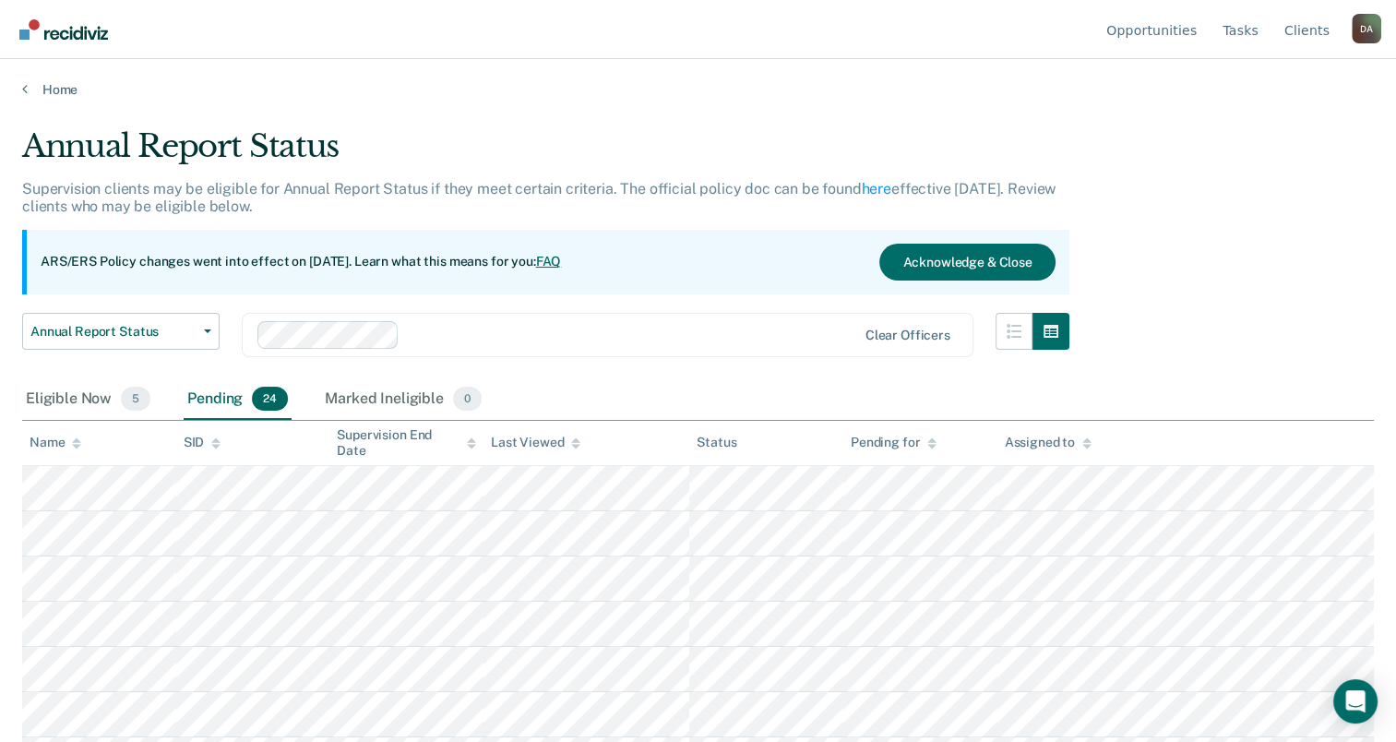
click at [81, 450] on th "Name" at bounding box center [99, 443] width 154 height 45
click at [70, 446] on div "Name" at bounding box center [56, 443] width 52 height 16
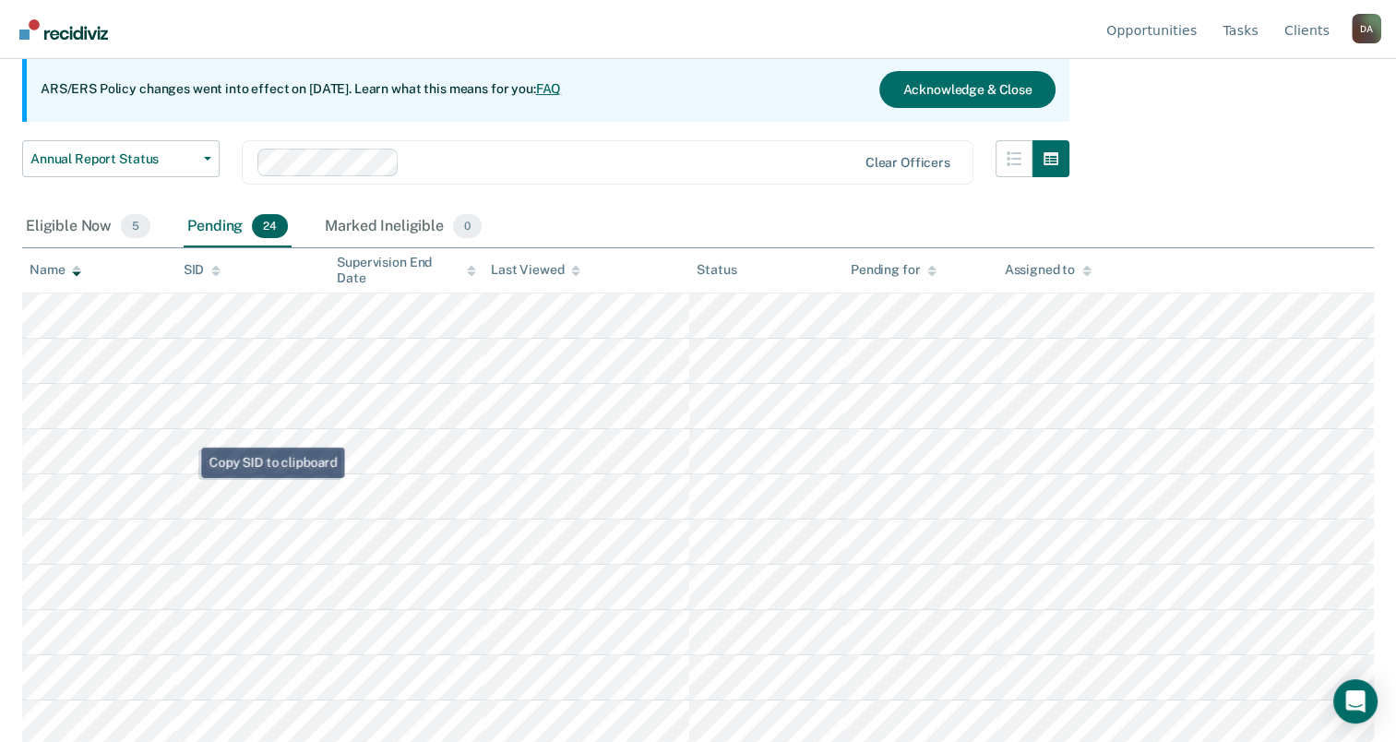
scroll to position [185, 0]
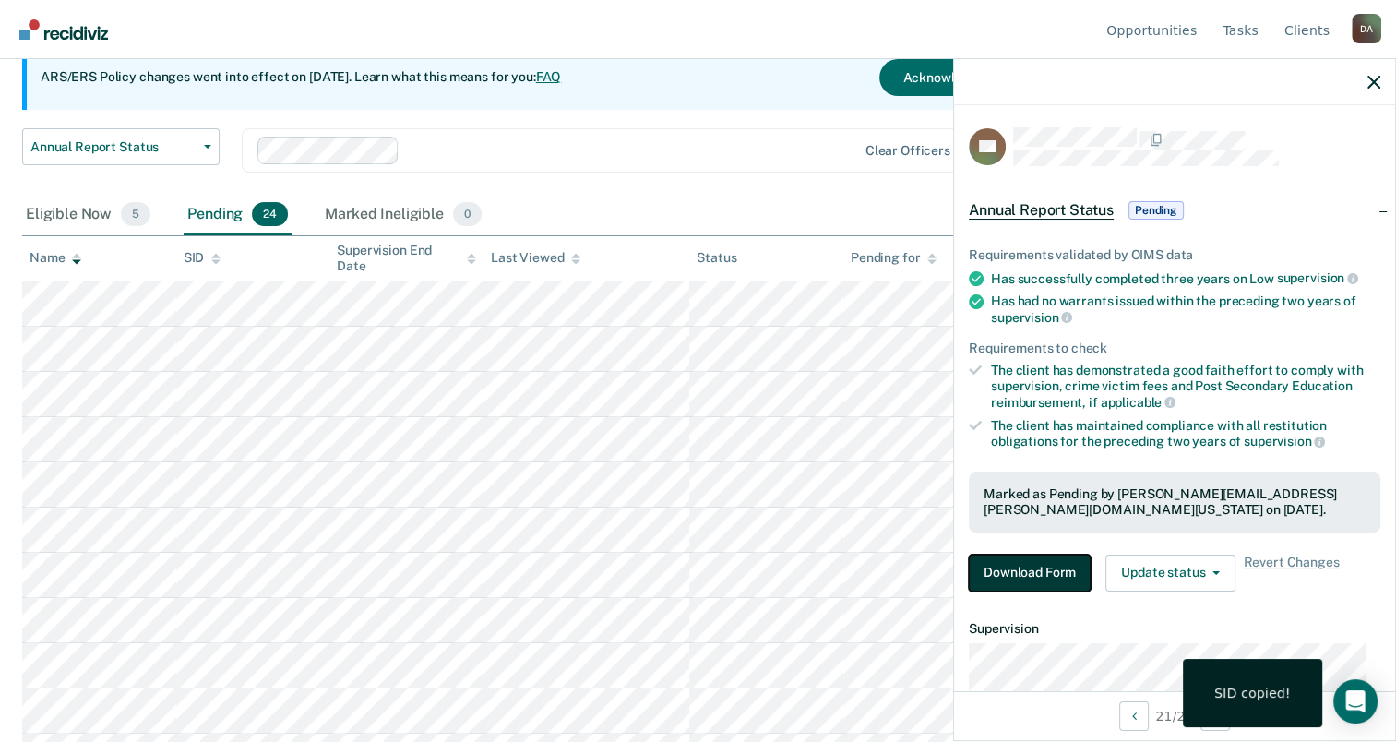
click at [1005, 579] on button "Download Form" at bounding box center [1030, 573] width 122 height 37
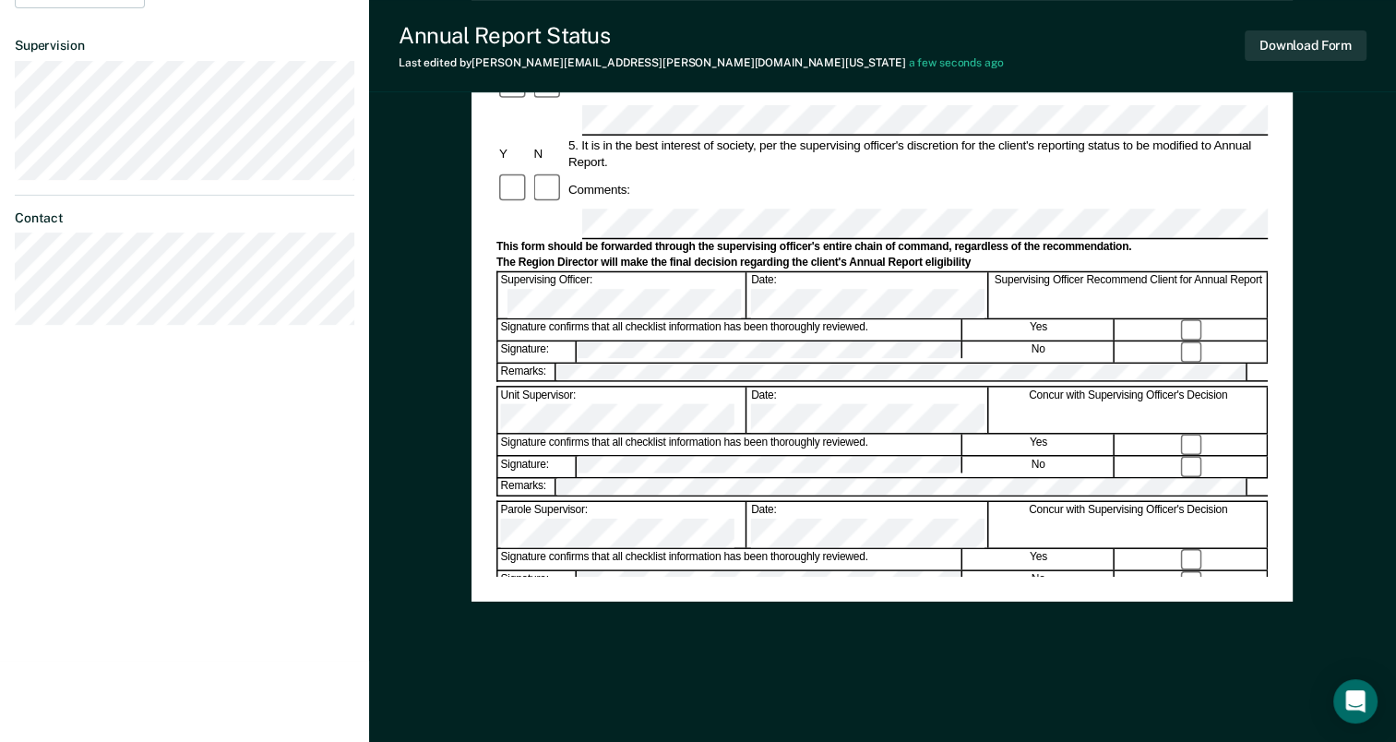
scroll to position [625, 0]
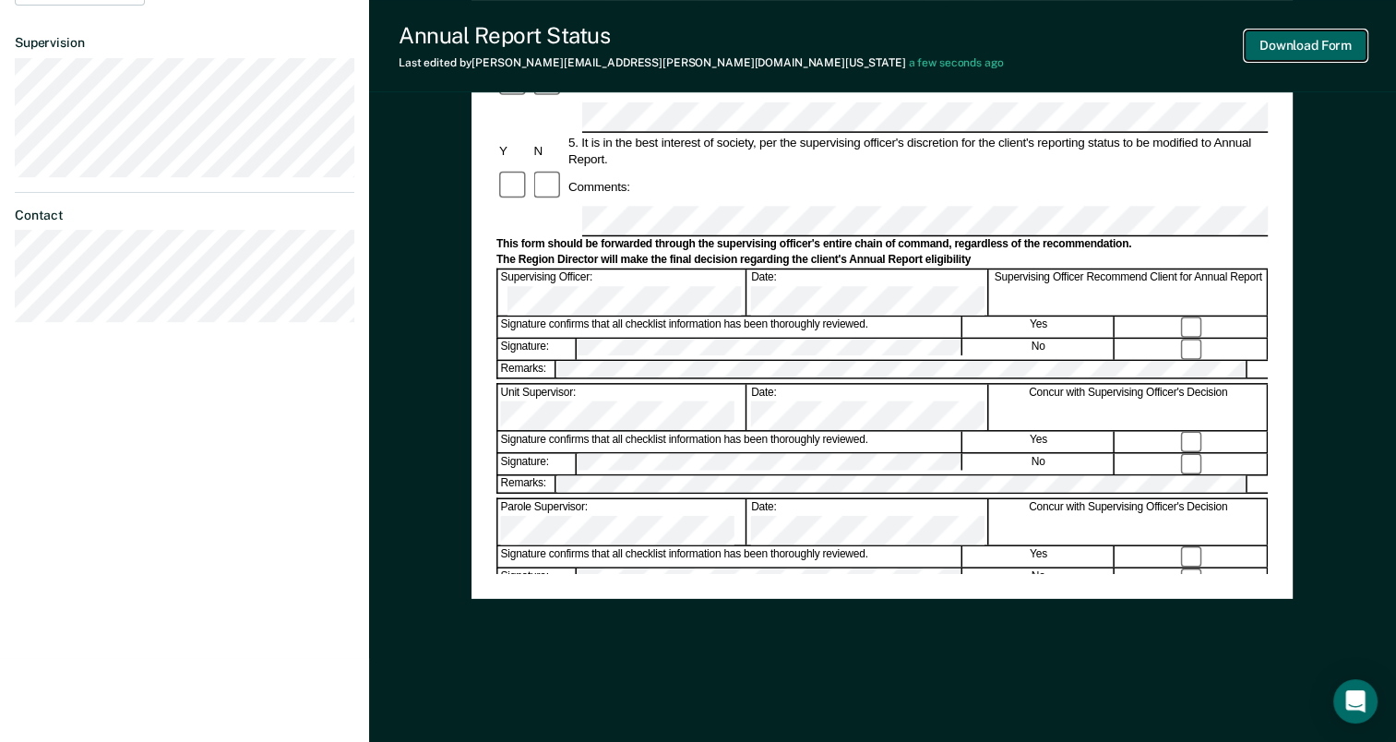
click at [1332, 55] on button "Download Form" at bounding box center [1306, 45] width 122 height 30
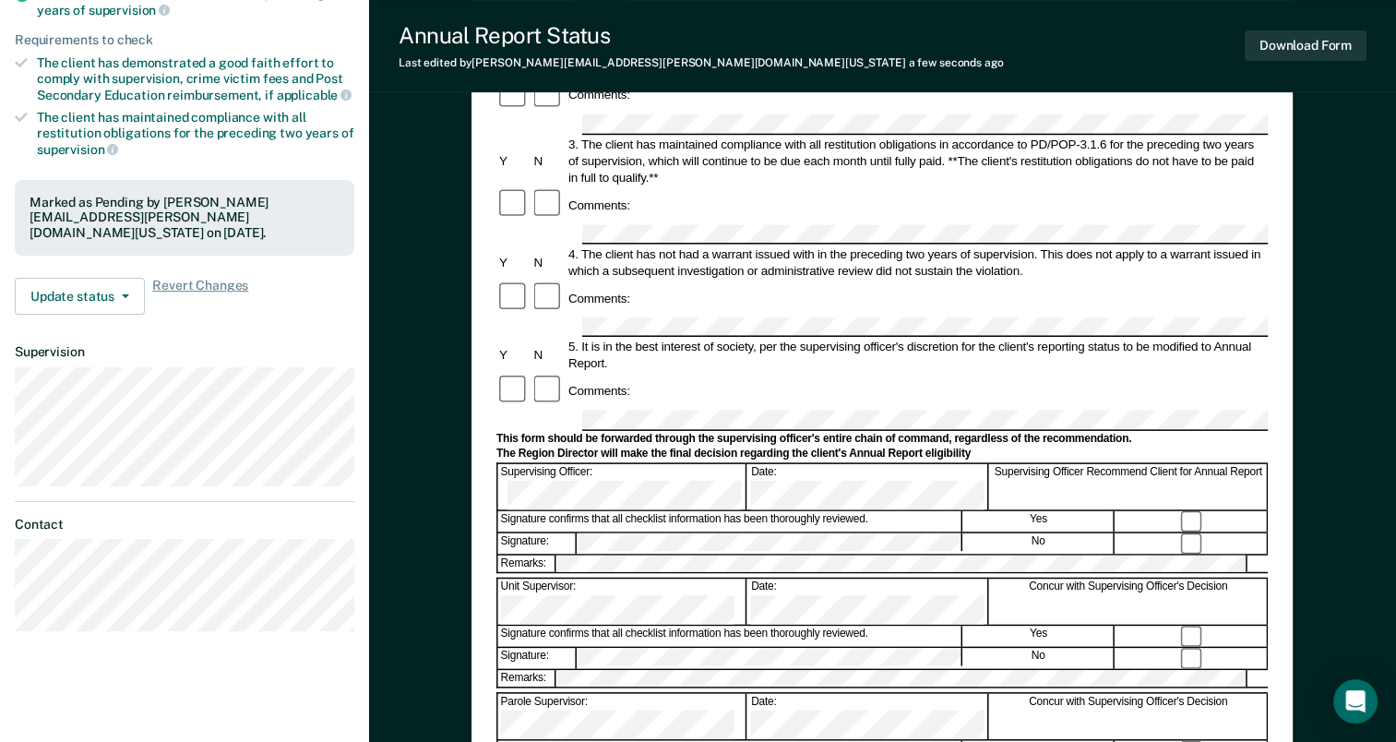
scroll to position [71, 0]
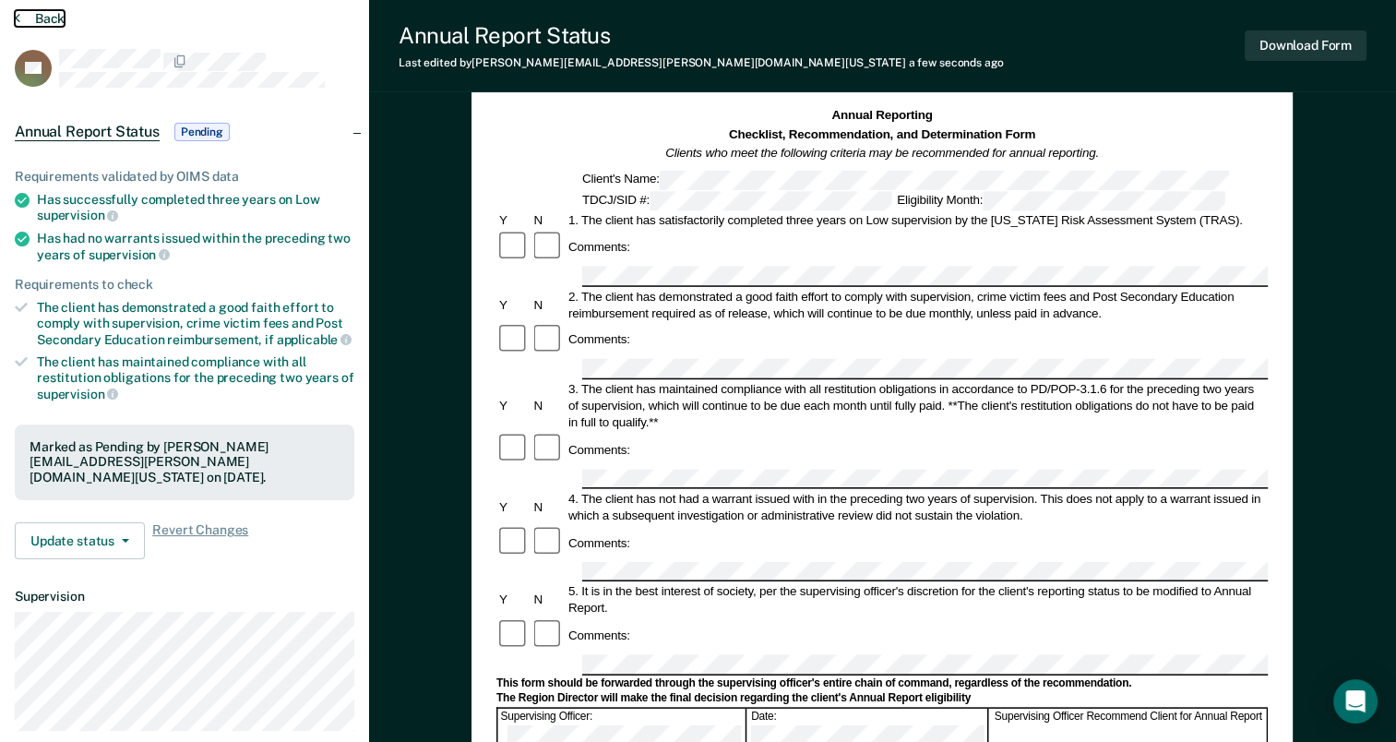
click at [46, 15] on button "Back" at bounding box center [40, 18] width 50 height 17
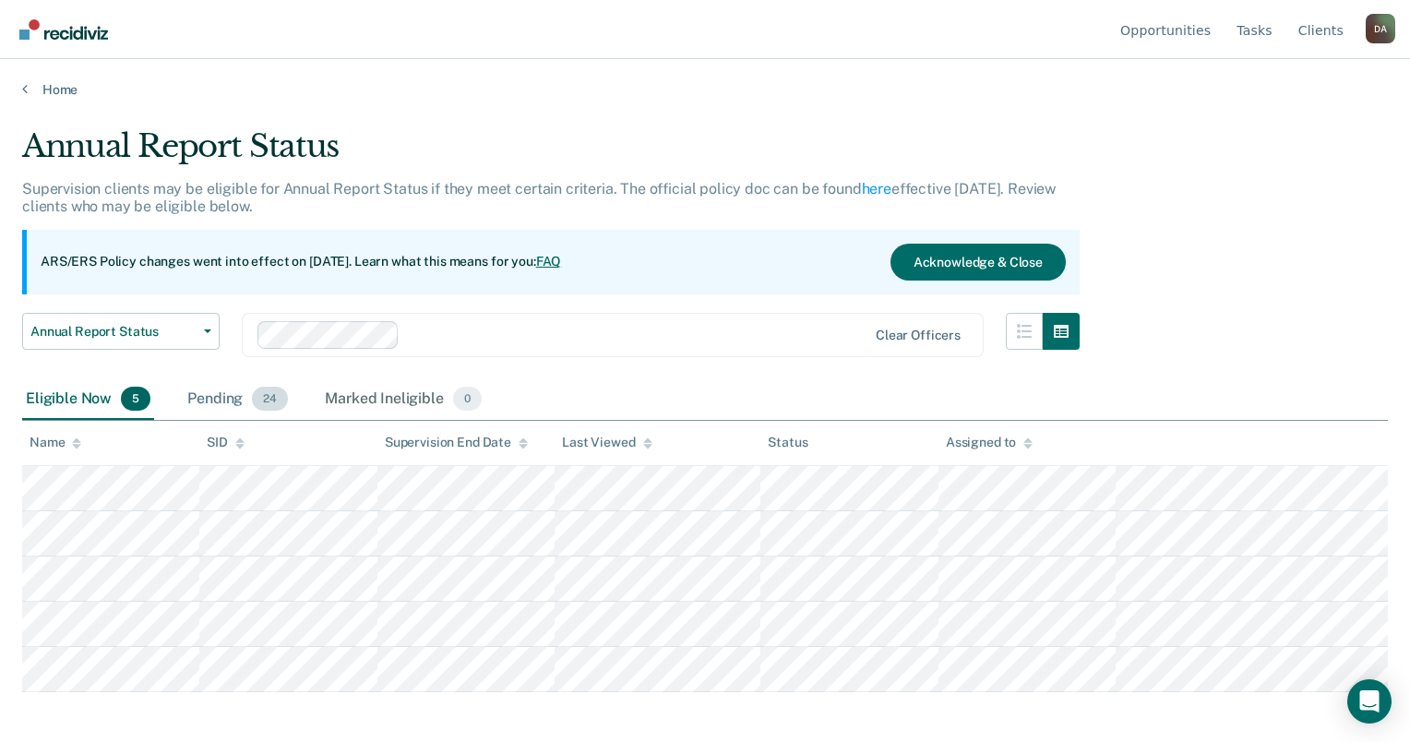
click at [202, 386] on div "Pending 24" at bounding box center [238, 399] width 108 height 41
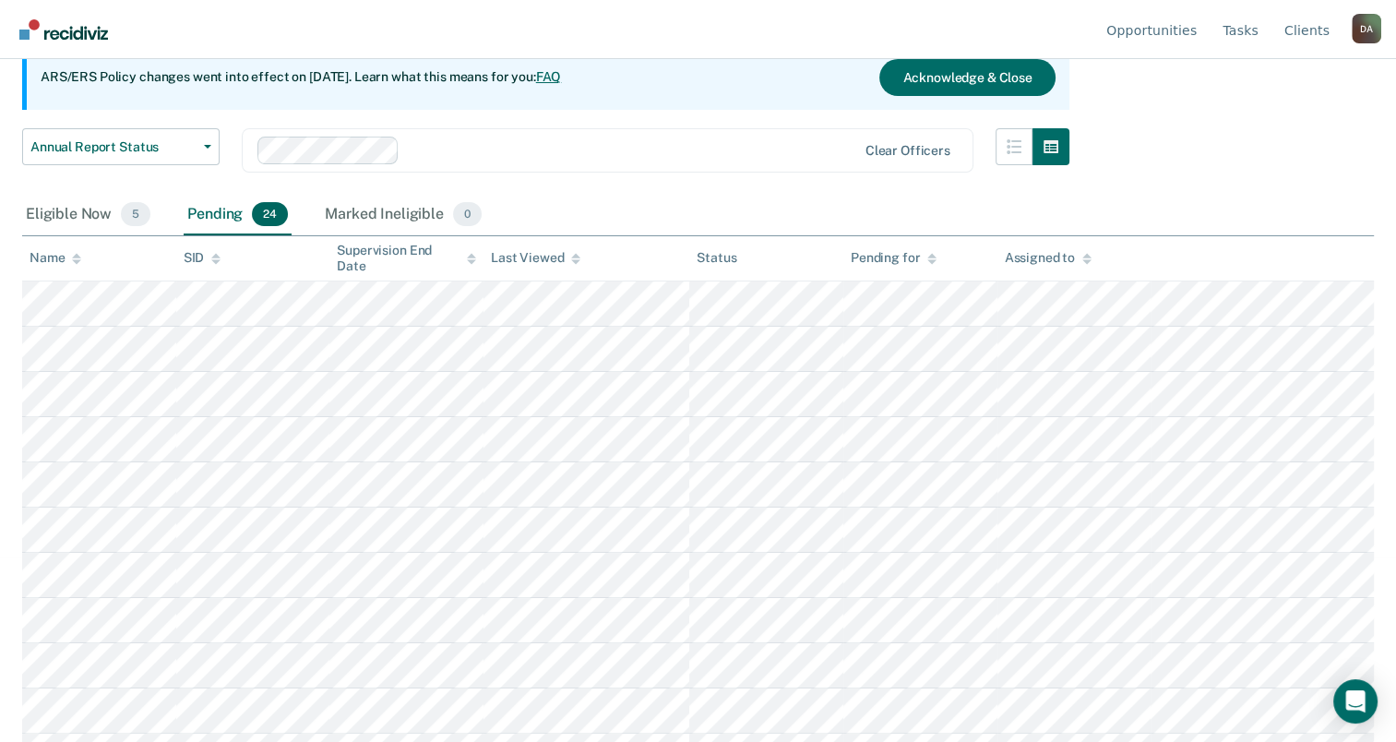
click at [72, 255] on icon at bounding box center [76, 259] width 9 height 12
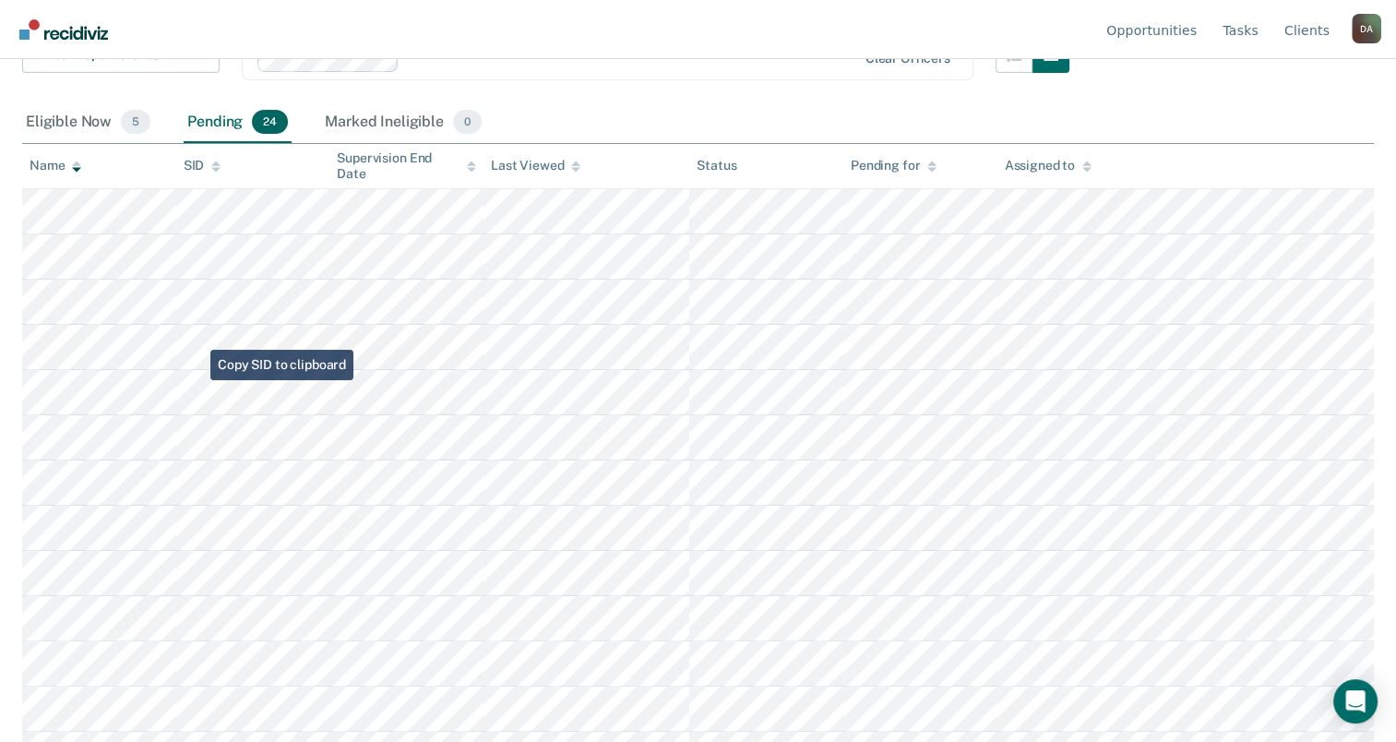
scroll to position [369, 0]
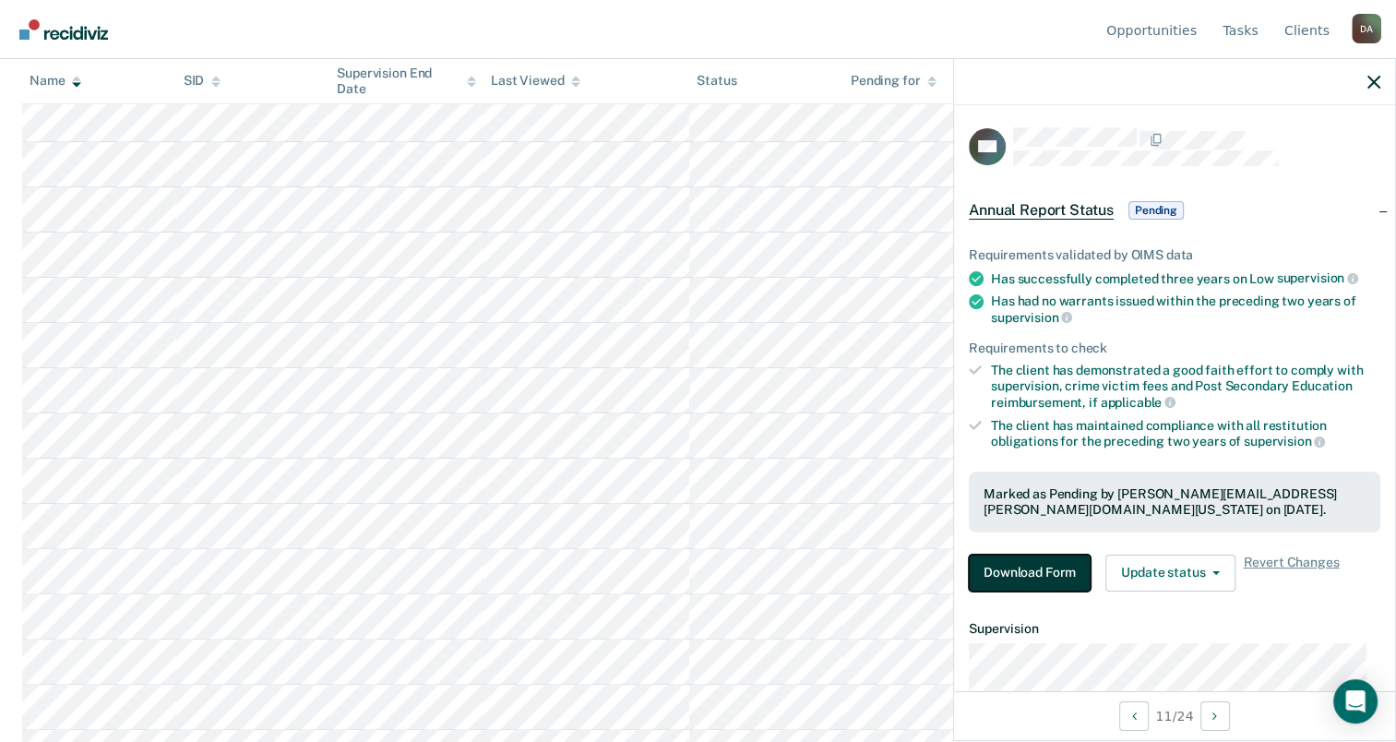
click at [1012, 572] on button "Download Form" at bounding box center [1030, 573] width 122 height 37
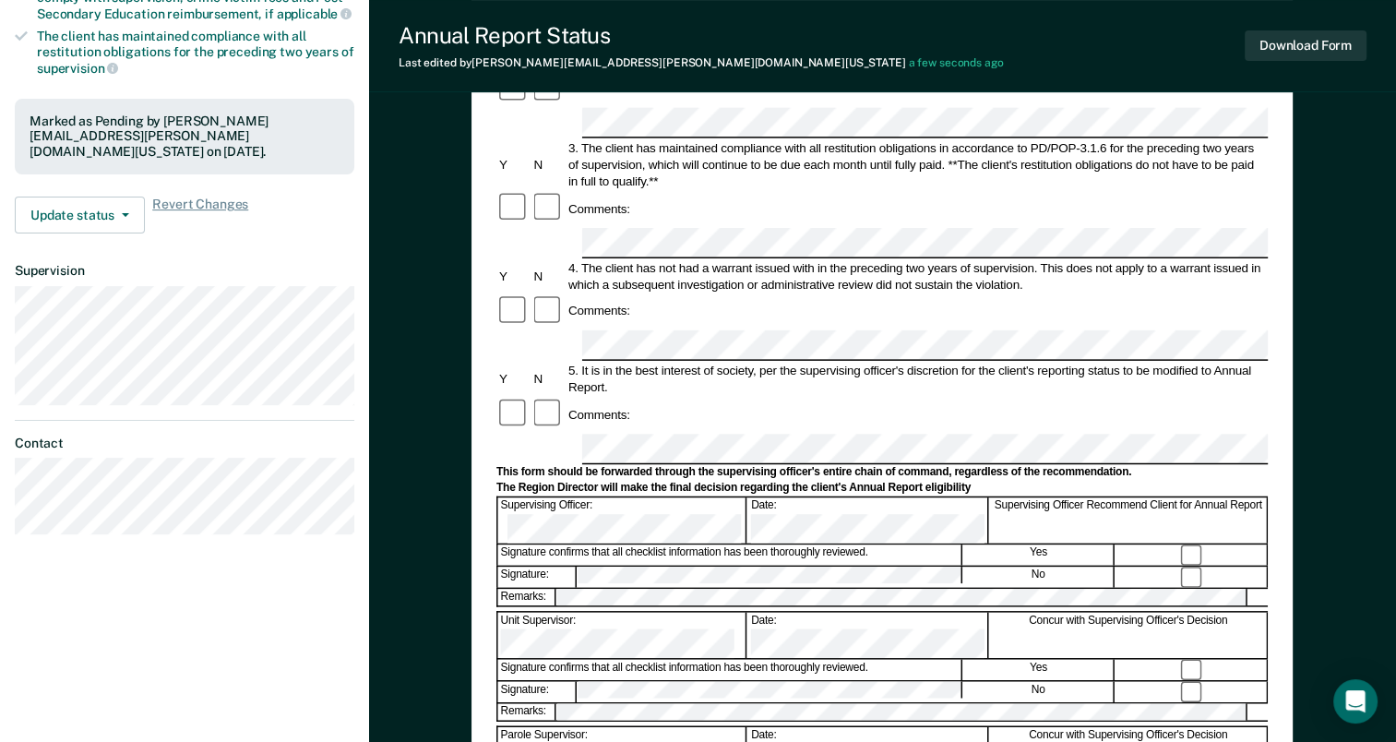
scroll to position [185, 0]
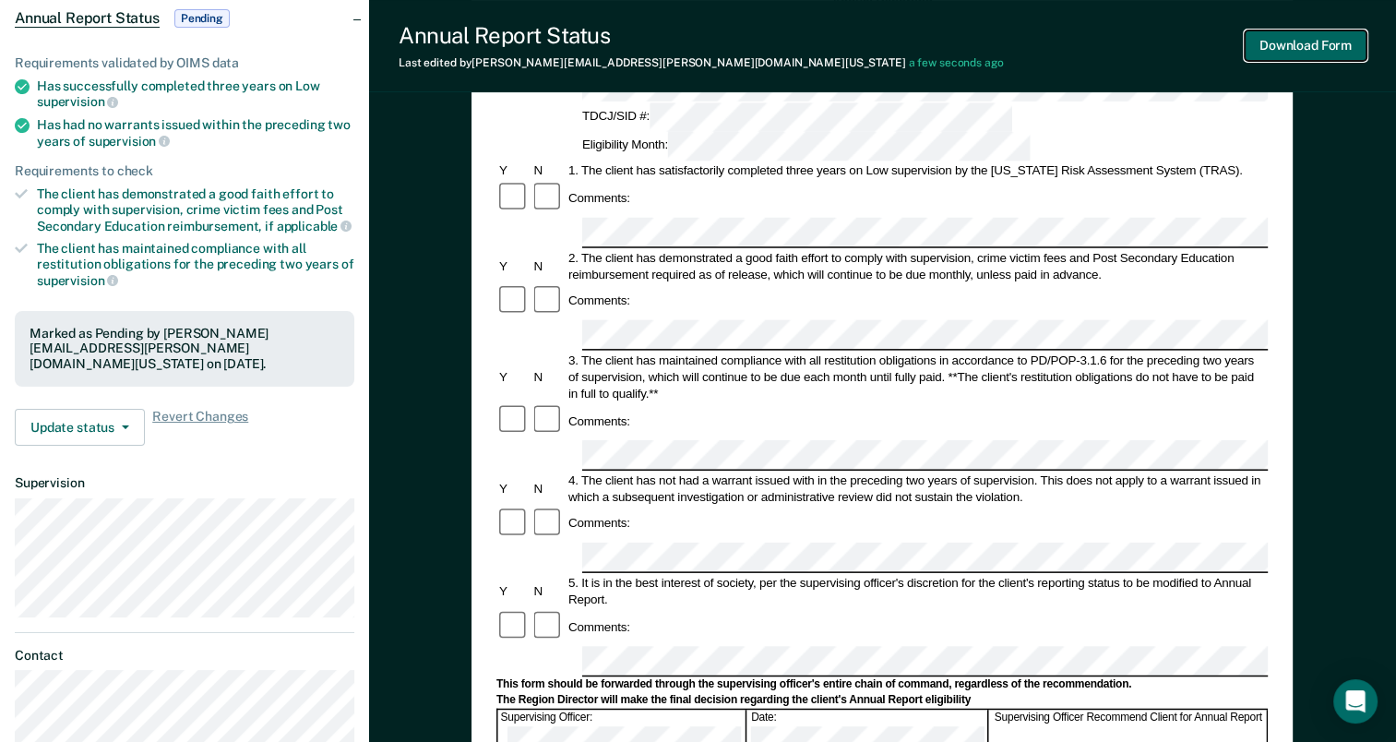
click at [1338, 44] on button "Download Form" at bounding box center [1306, 45] width 122 height 30
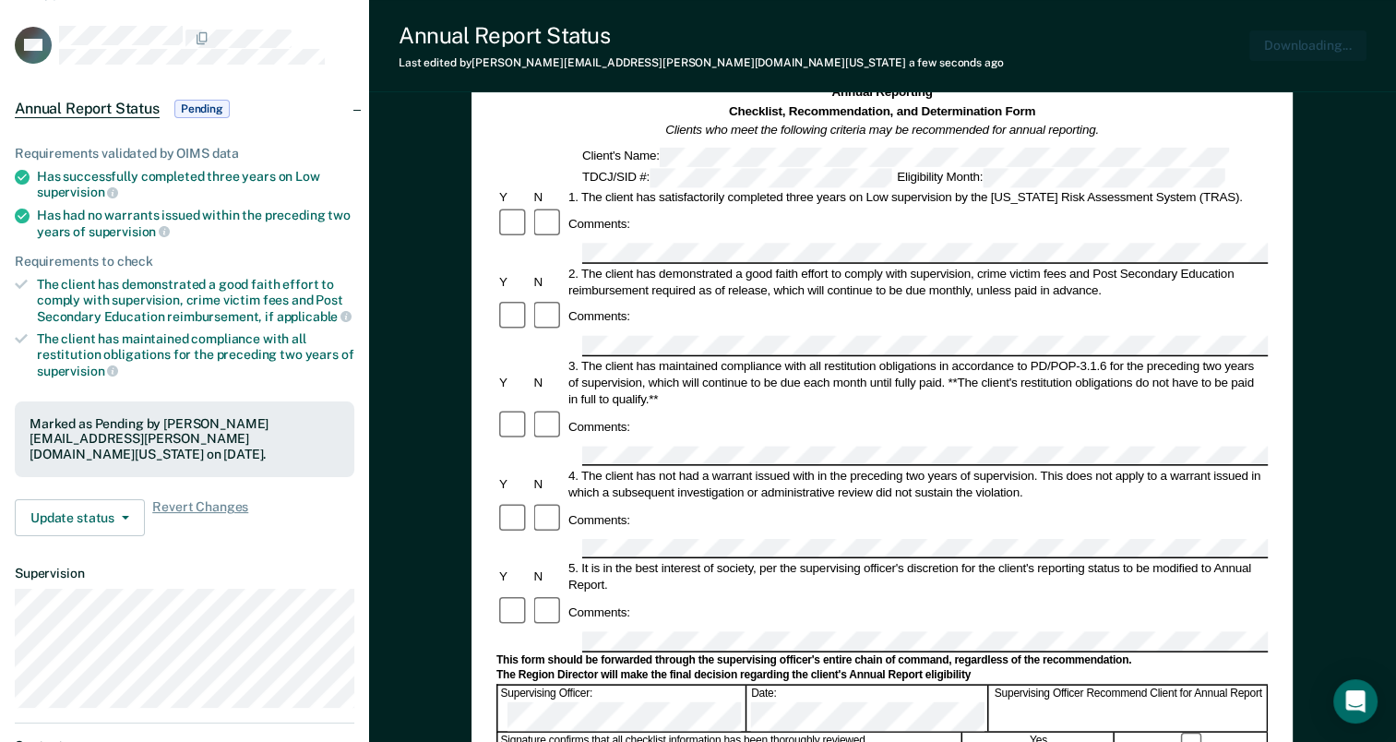
scroll to position [0, 0]
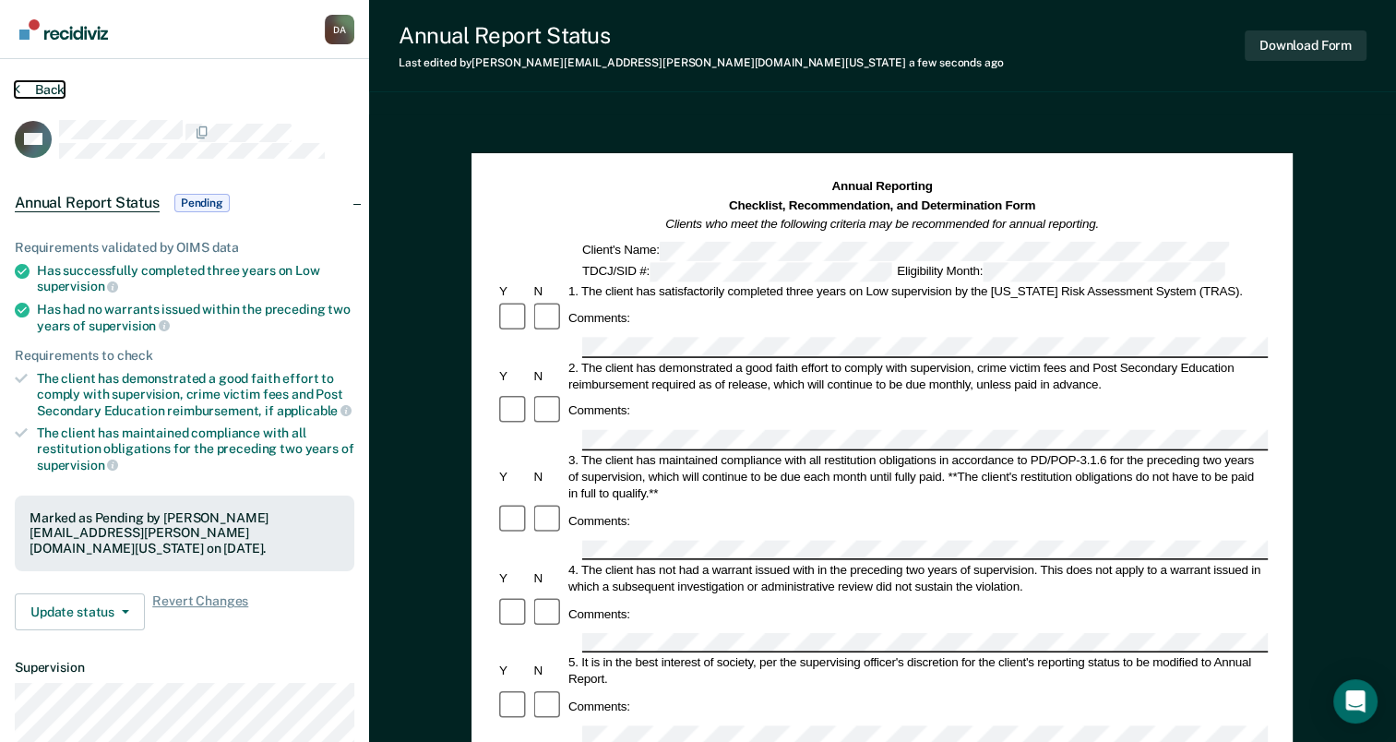
click at [44, 94] on button "Back" at bounding box center [40, 89] width 50 height 17
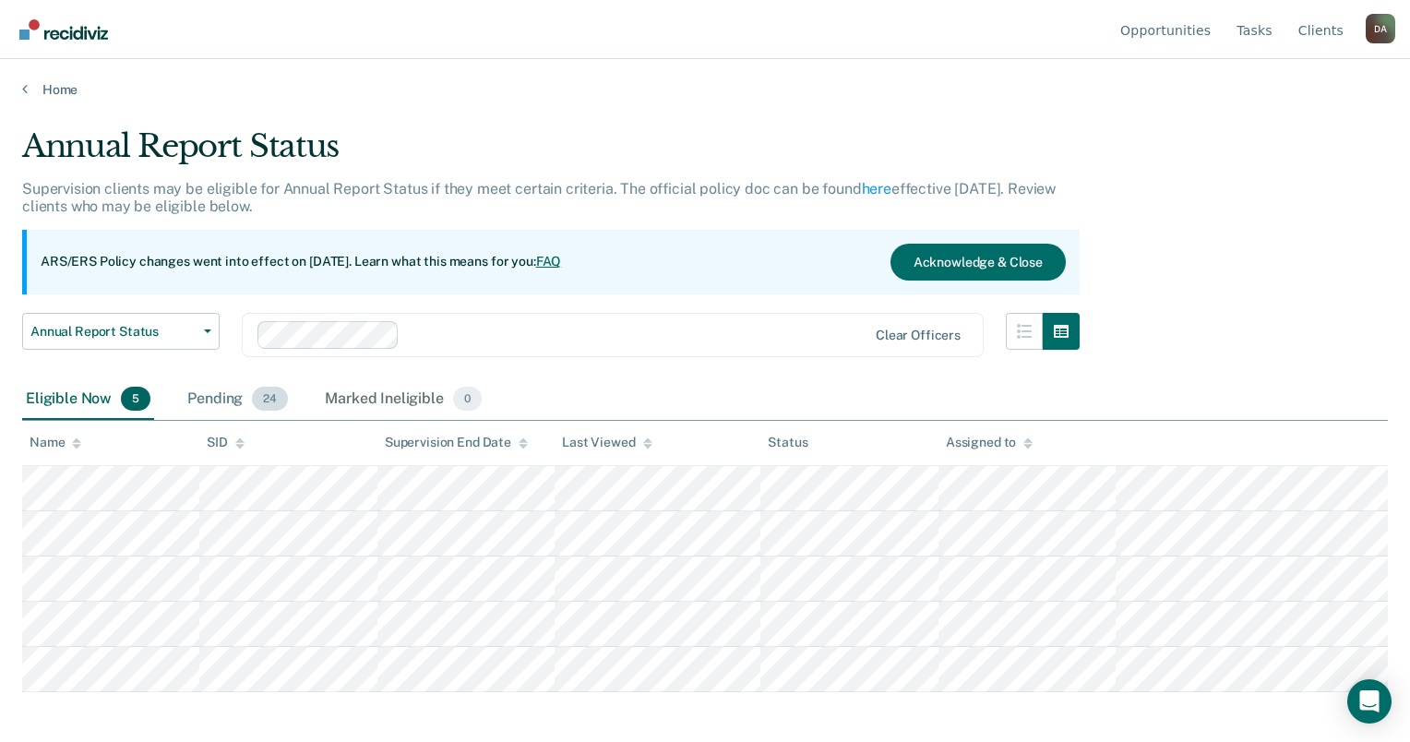
click at [225, 384] on div "Pending 24" at bounding box center [238, 399] width 108 height 41
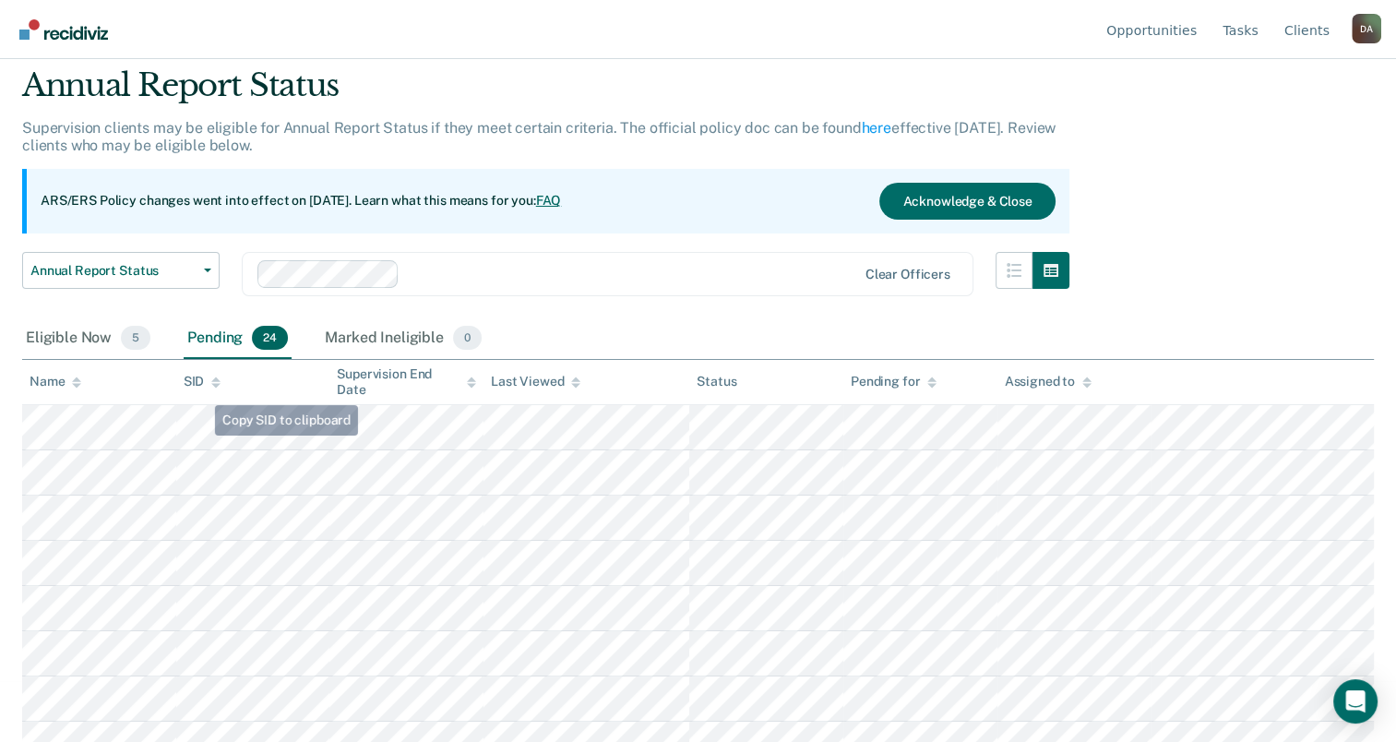
scroll to position [185, 0]
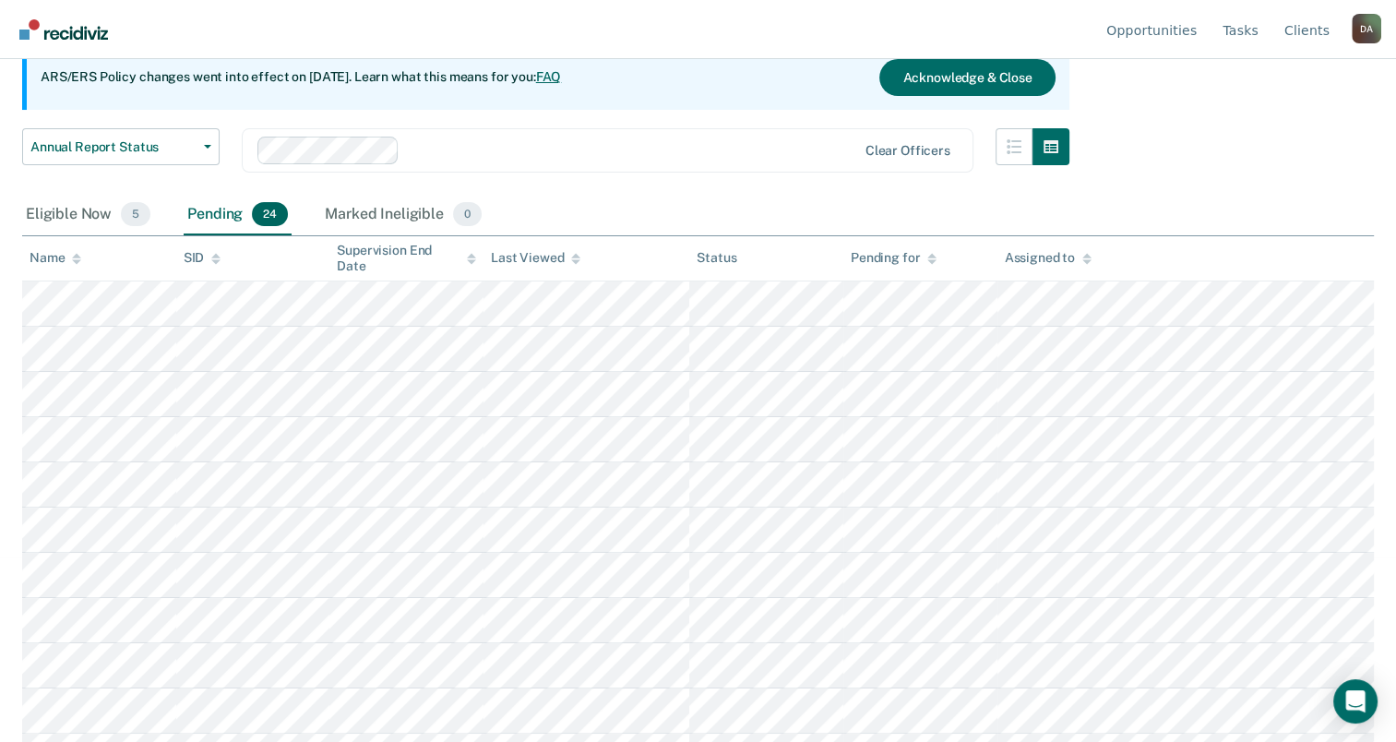
click at [63, 263] on div "Name" at bounding box center [56, 258] width 52 height 16
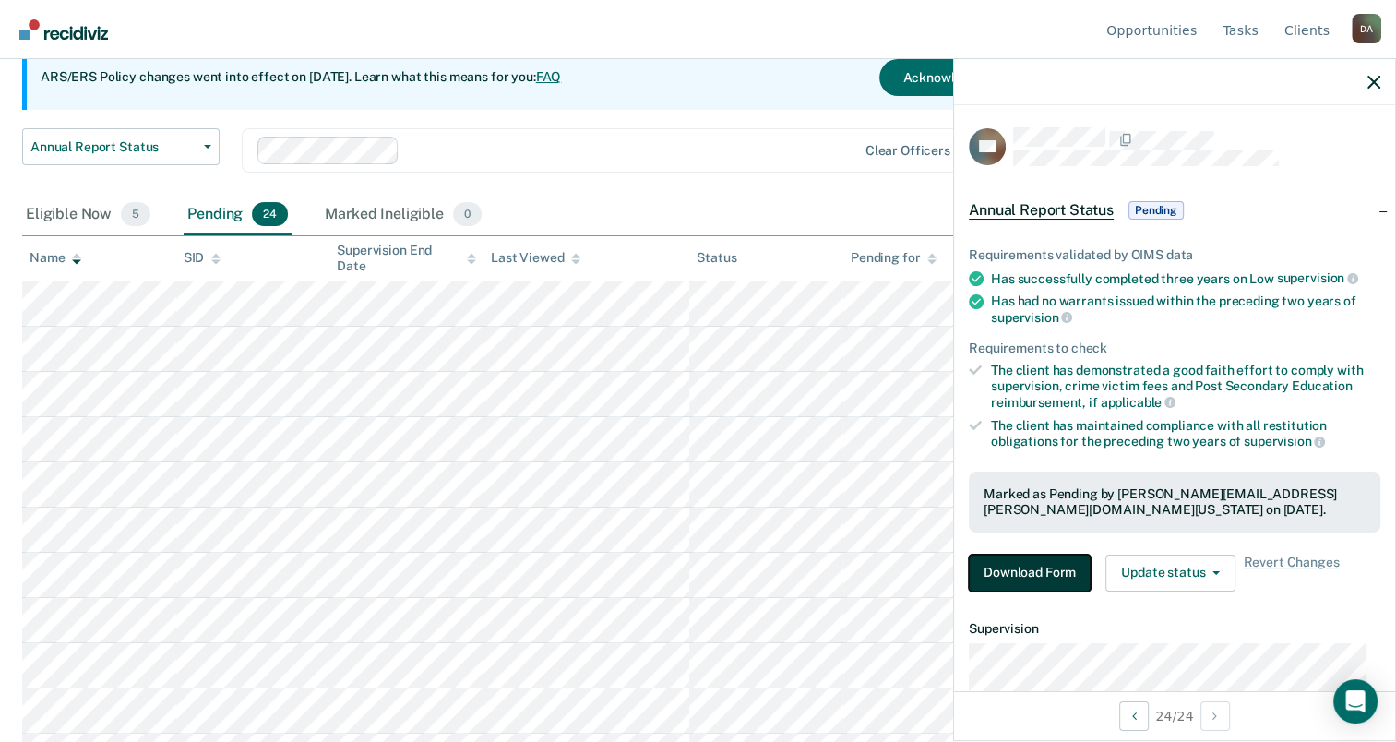
click at [1034, 572] on button "Download Form" at bounding box center [1030, 573] width 122 height 37
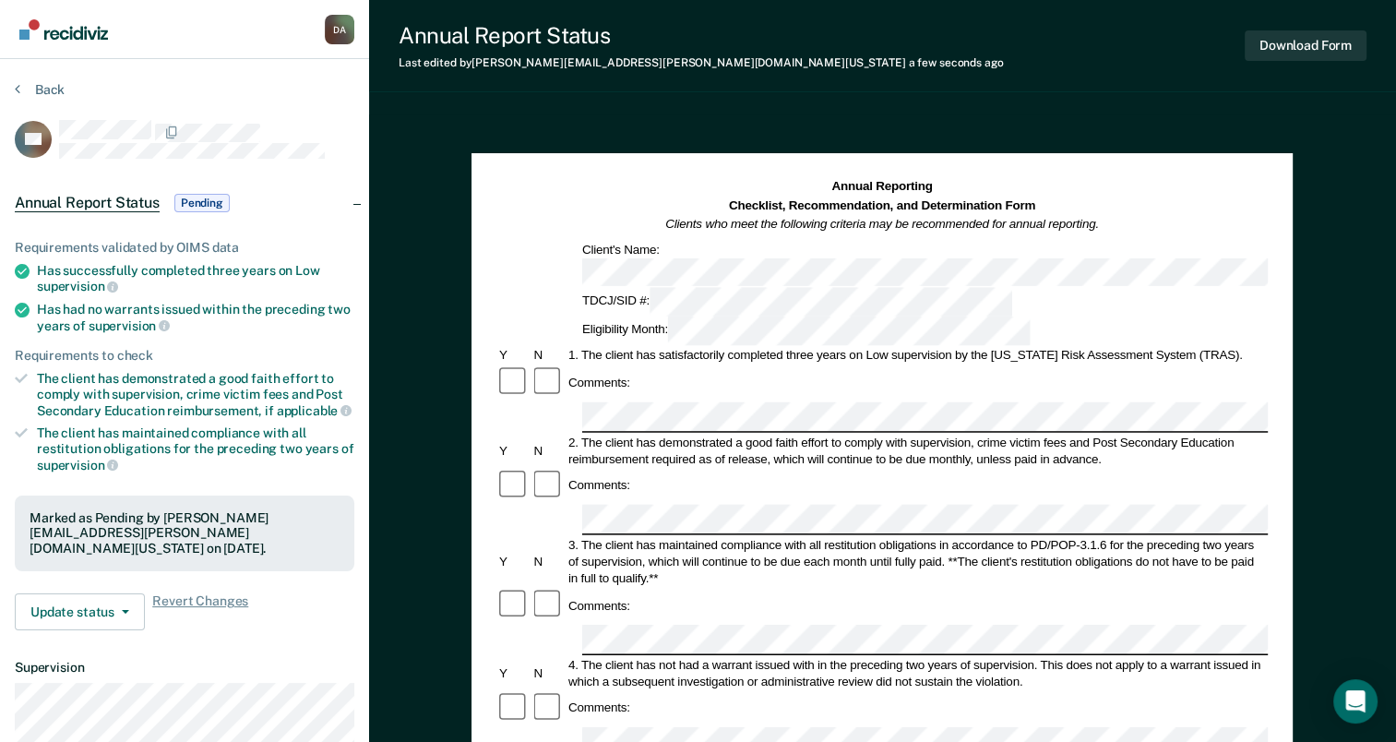
click at [50, 80] on section "Back RE Annual Report Status Pending Requirements validated by OIMS data Has su…" at bounding box center [184, 513] width 369 height 909
click at [74, 98] on div "Back" at bounding box center [185, 100] width 340 height 39
click at [49, 83] on button "Back" at bounding box center [40, 89] width 50 height 17
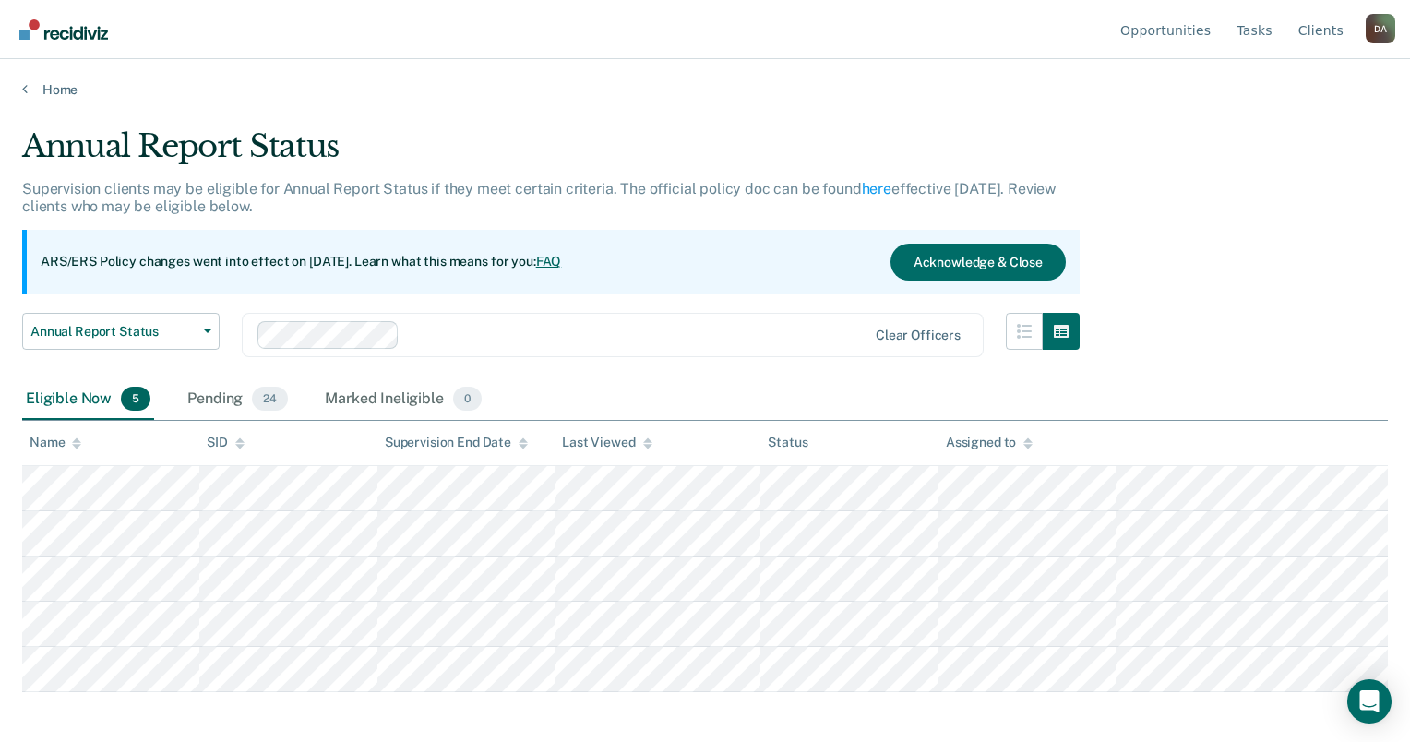
click at [171, 387] on div "Eligible Now 5 Pending 24 Marked Ineligible 0" at bounding box center [253, 399] width 463 height 41
click at [221, 407] on div "Pending 24" at bounding box center [238, 399] width 108 height 41
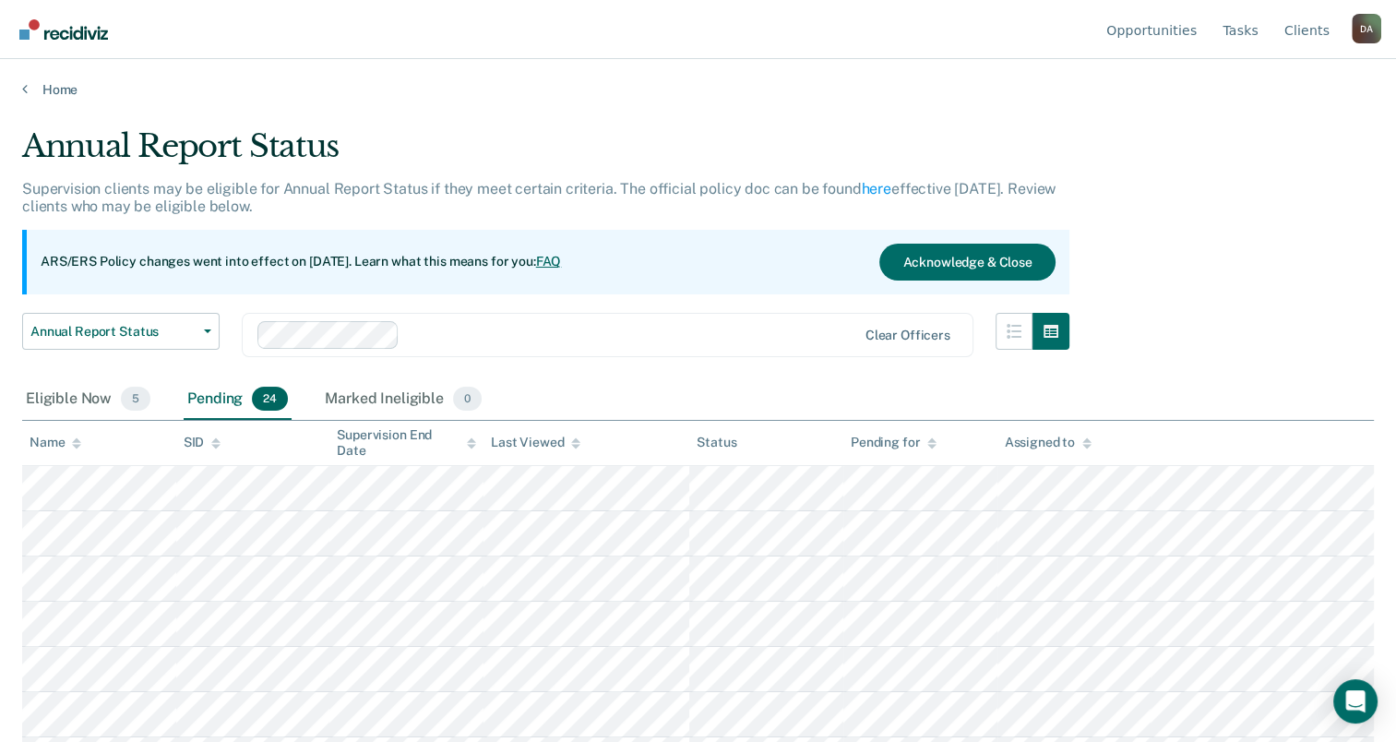
click at [75, 446] on icon at bounding box center [76, 446] width 9 height 5
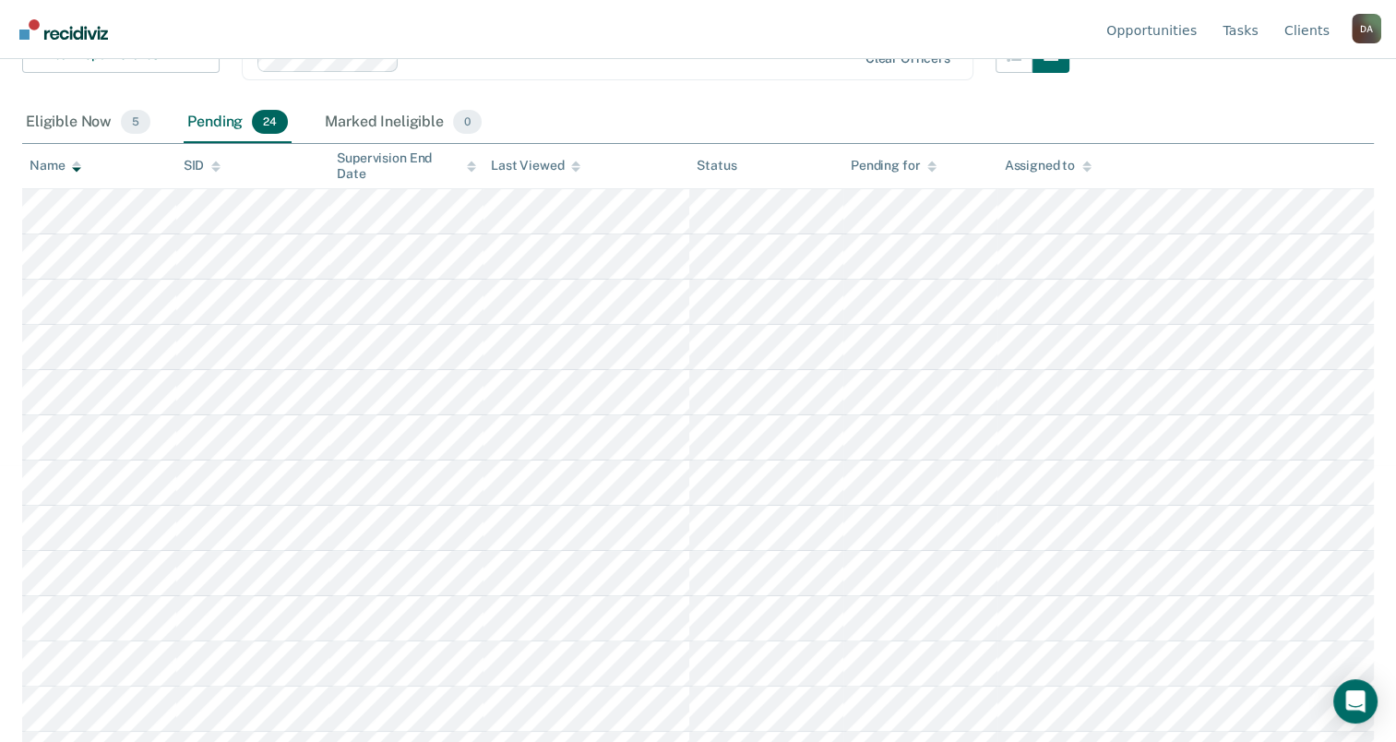
scroll to position [369, 0]
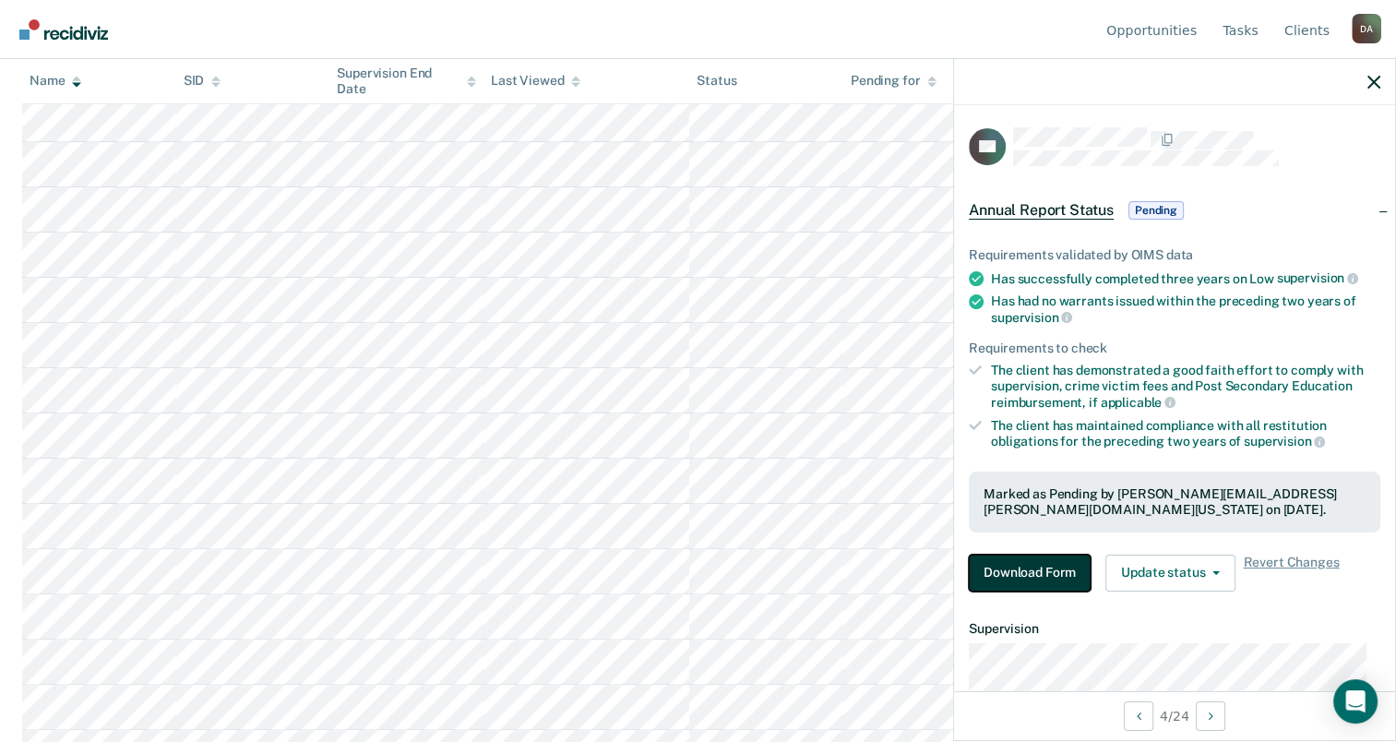
click at [1011, 570] on button "Download Form" at bounding box center [1030, 573] width 122 height 37
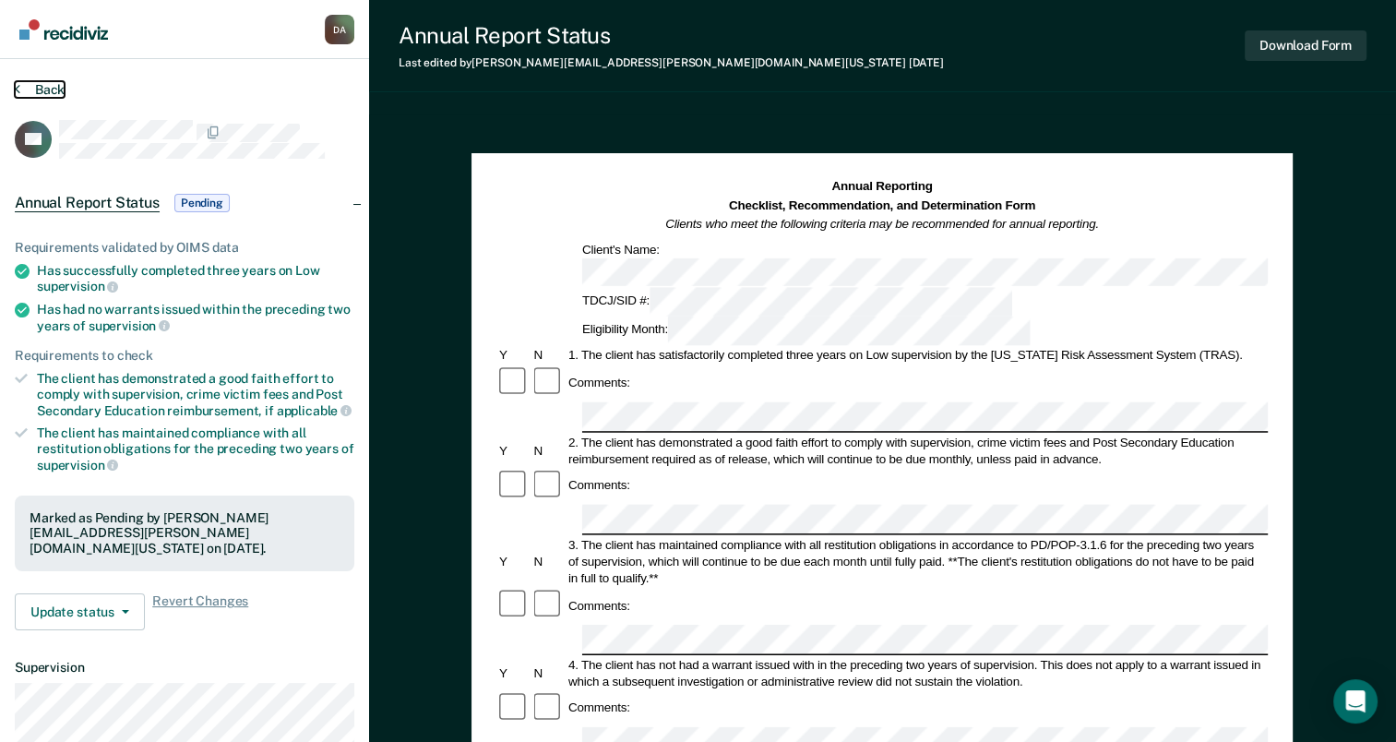
click at [62, 85] on button "Back" at bounding box center [40, 89] width 50 height 17
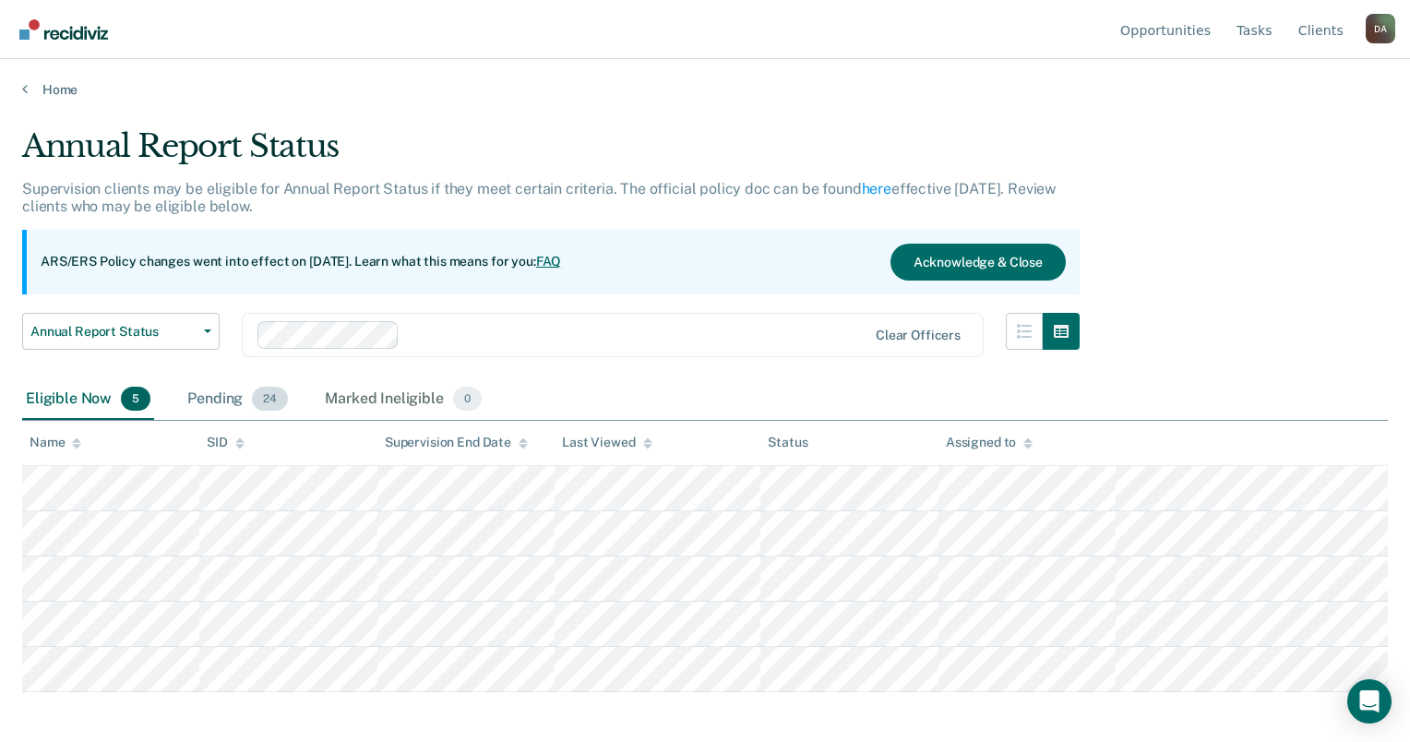
click at [207, 384] on div "Pending 24" at bounding box center [238, 399] width 108 height 41
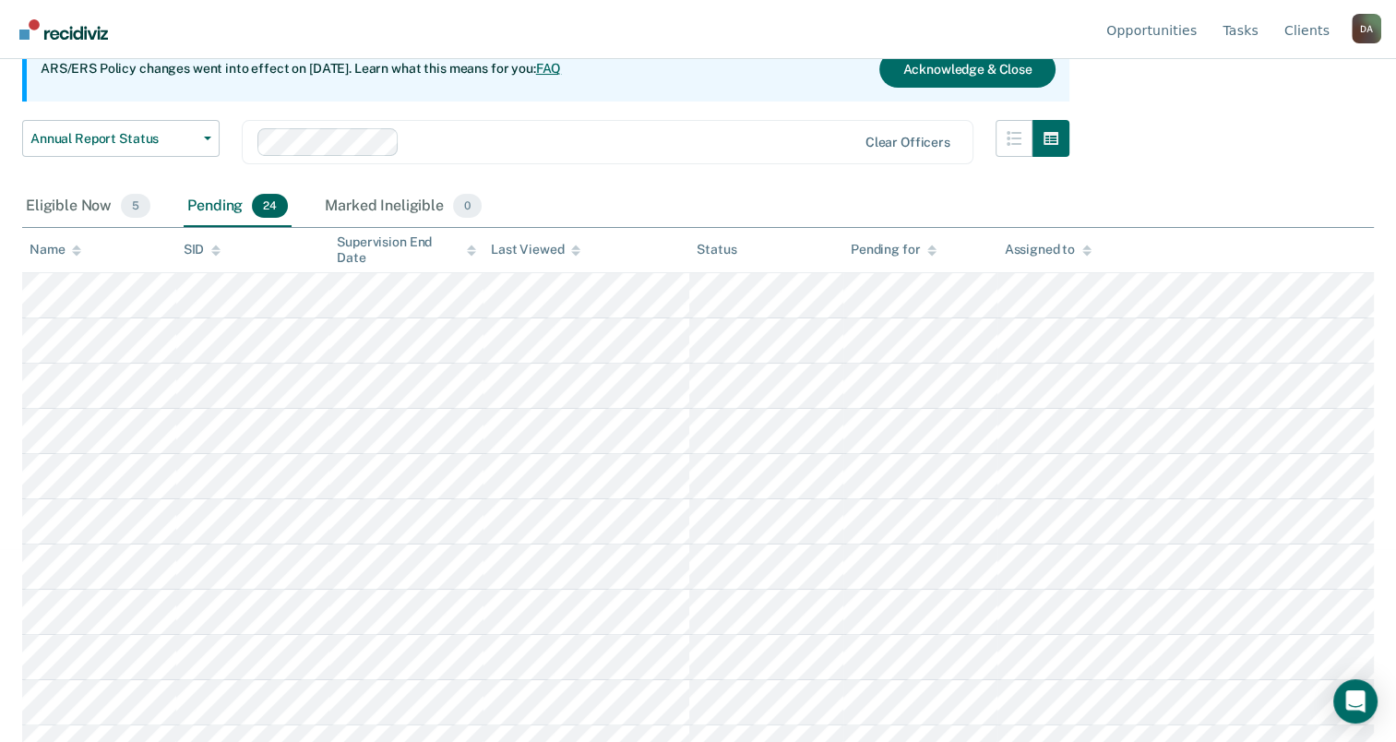
scroll to position [162, 0]
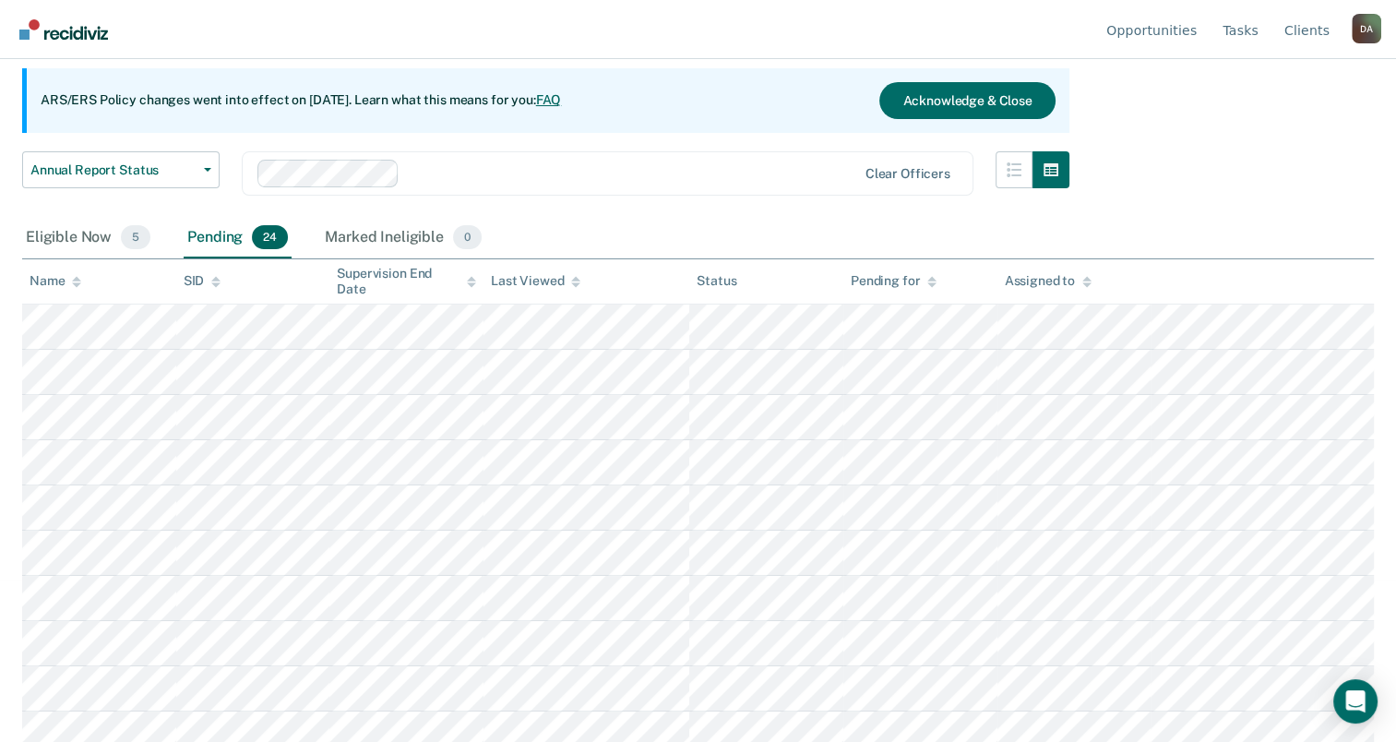
click at [67, 188] on div "Annual Report Status Early Release from Supervision Annual Report Status" at bounding box center [121, 184] width 198 height 66
click at [74, 286] on icon at bounding box center [76, 282] width 9 height 12
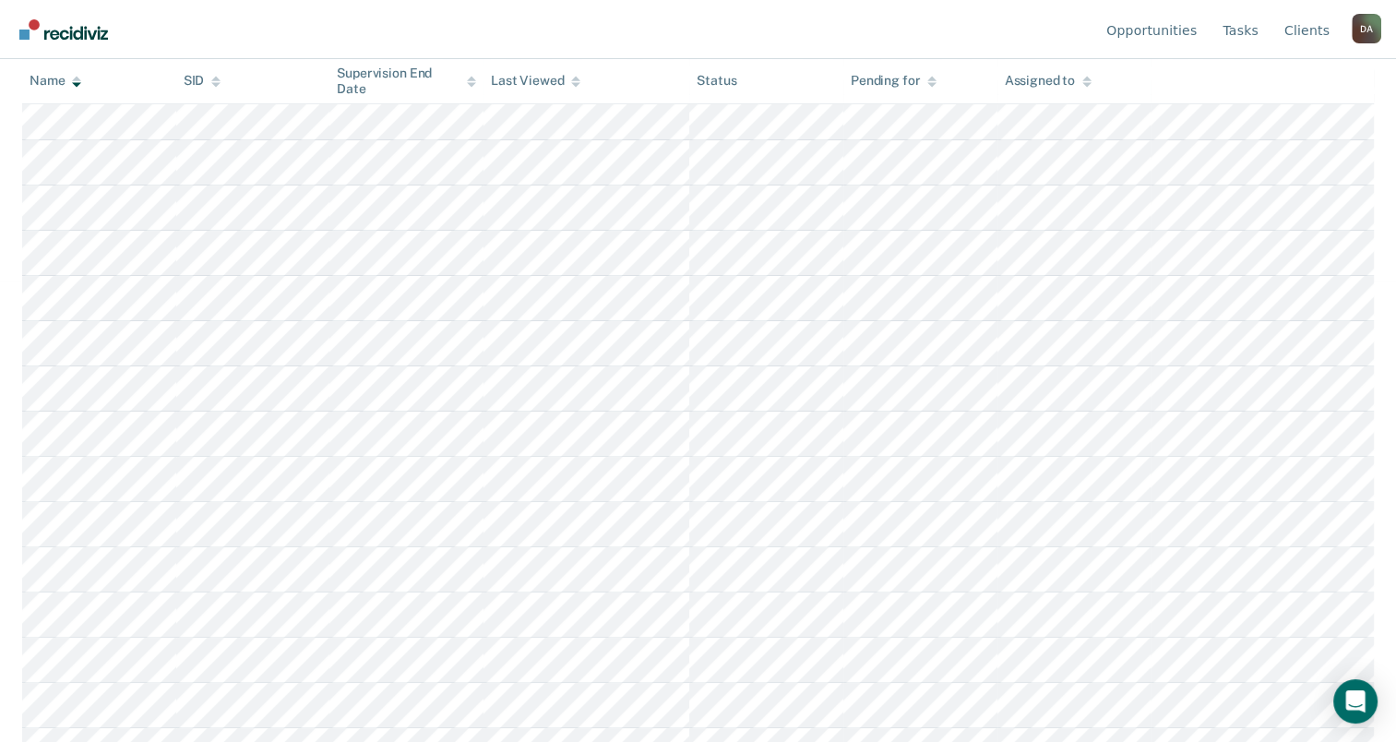
scroll to position [554, 0]
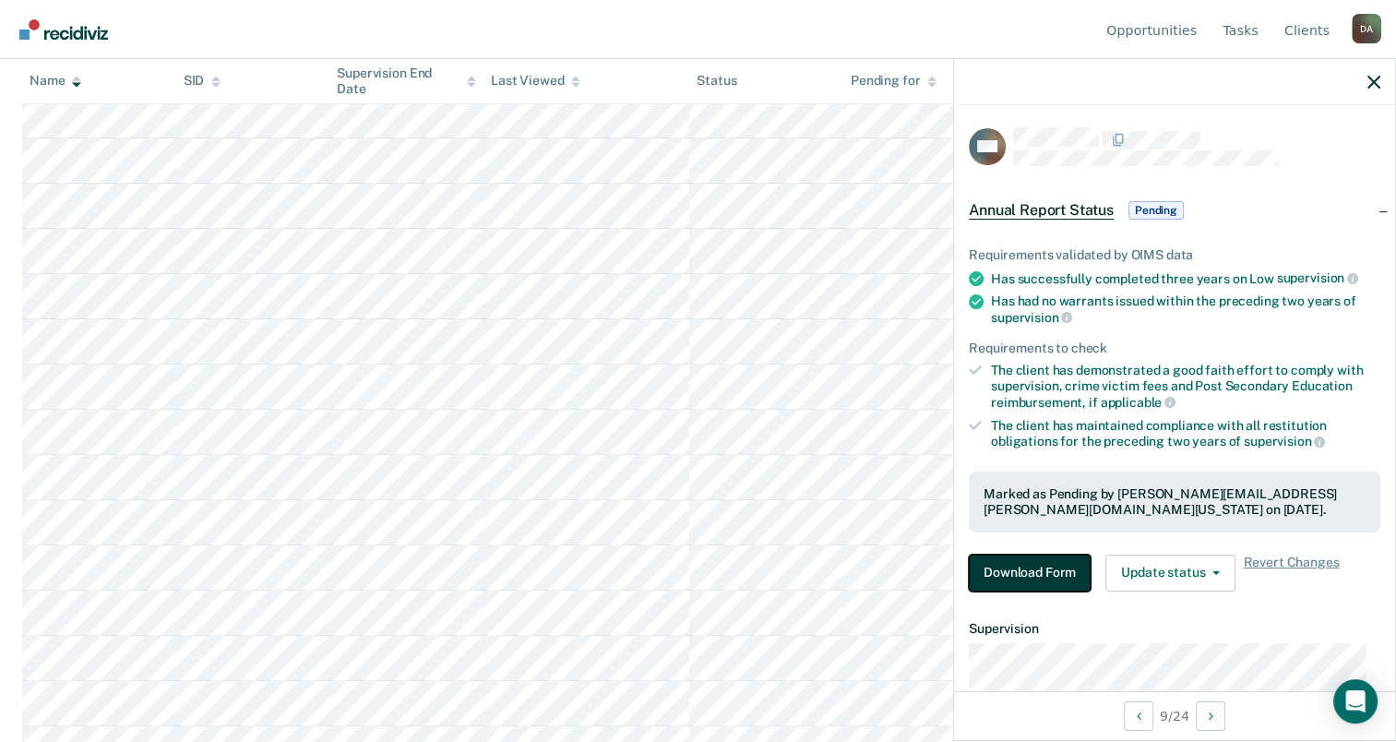
click at [1027, 578] on button "Download Form" at bounding box center [1030, 573] width 122 height 37
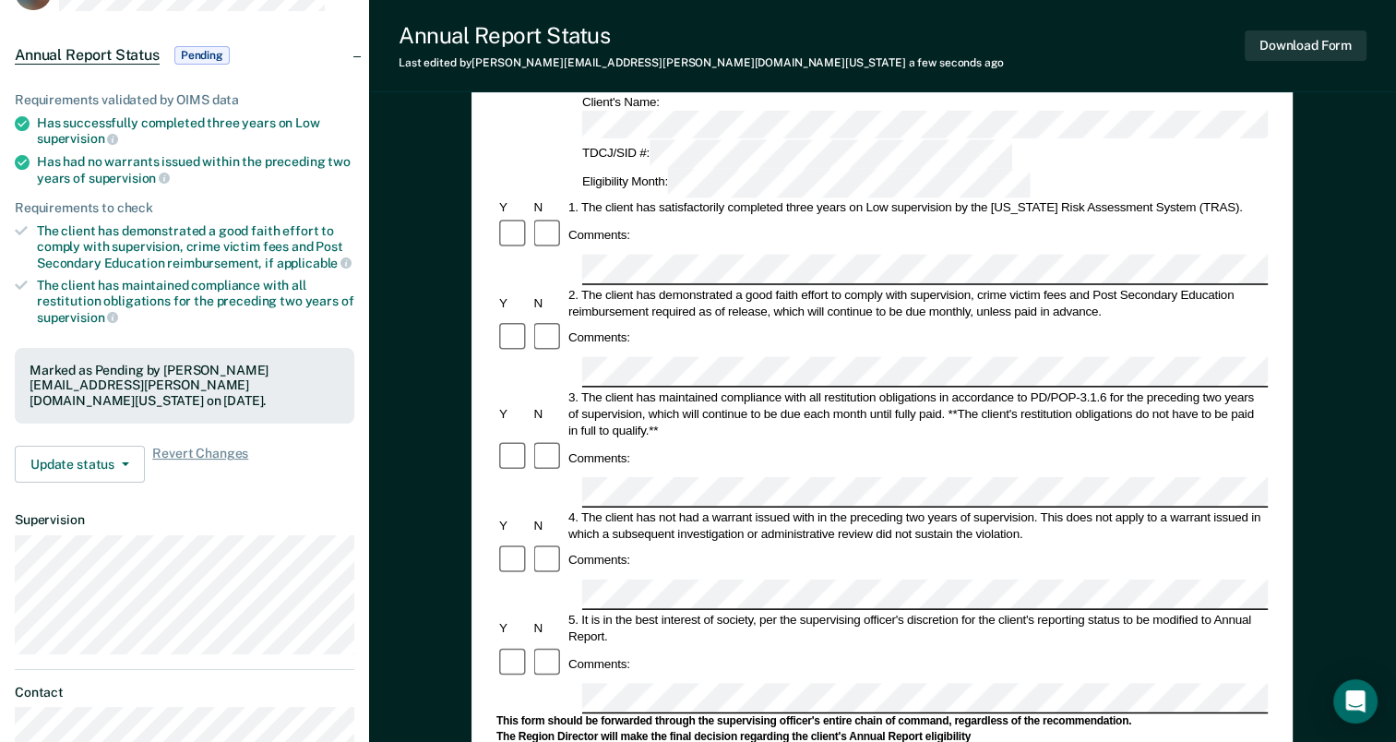
scroll to position [461, 0]
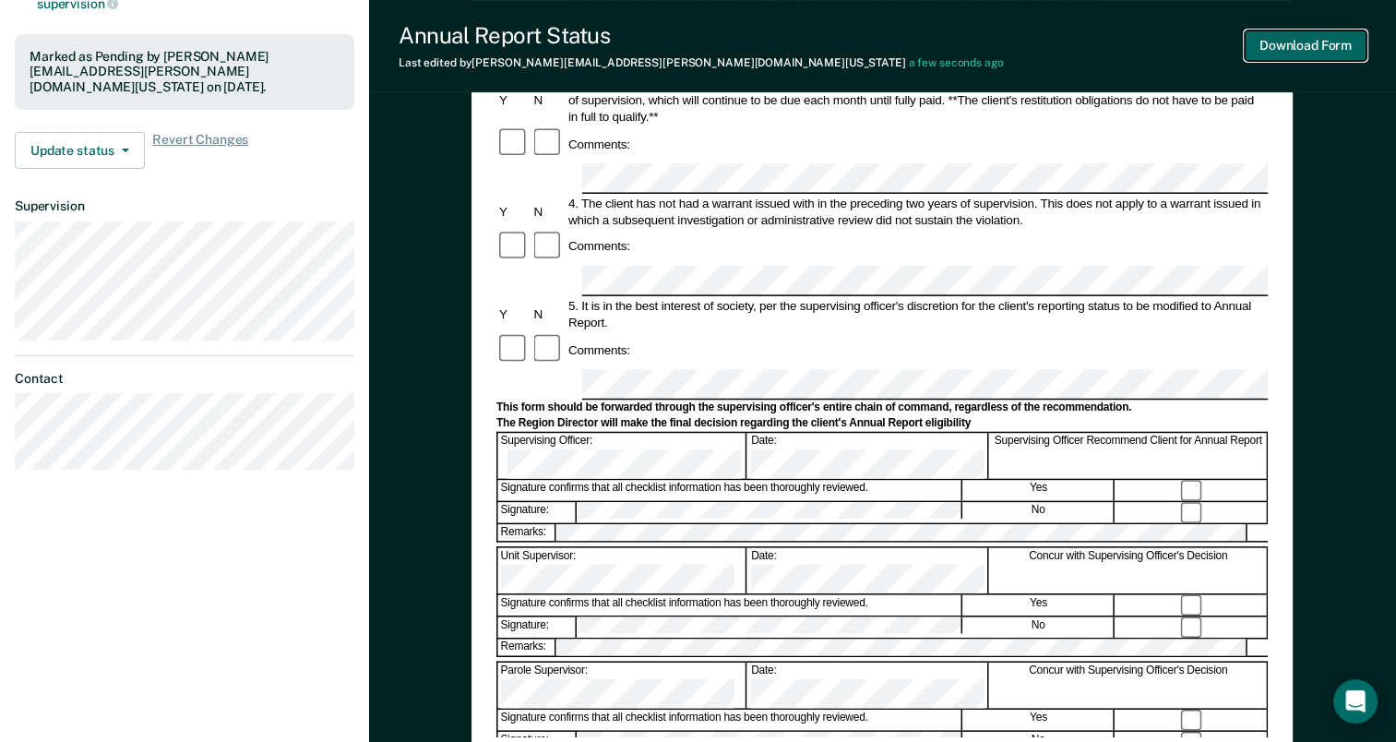
click at [1322, 54] on button "Download Form" at bounding box center [1306, 45] width 122 height 30
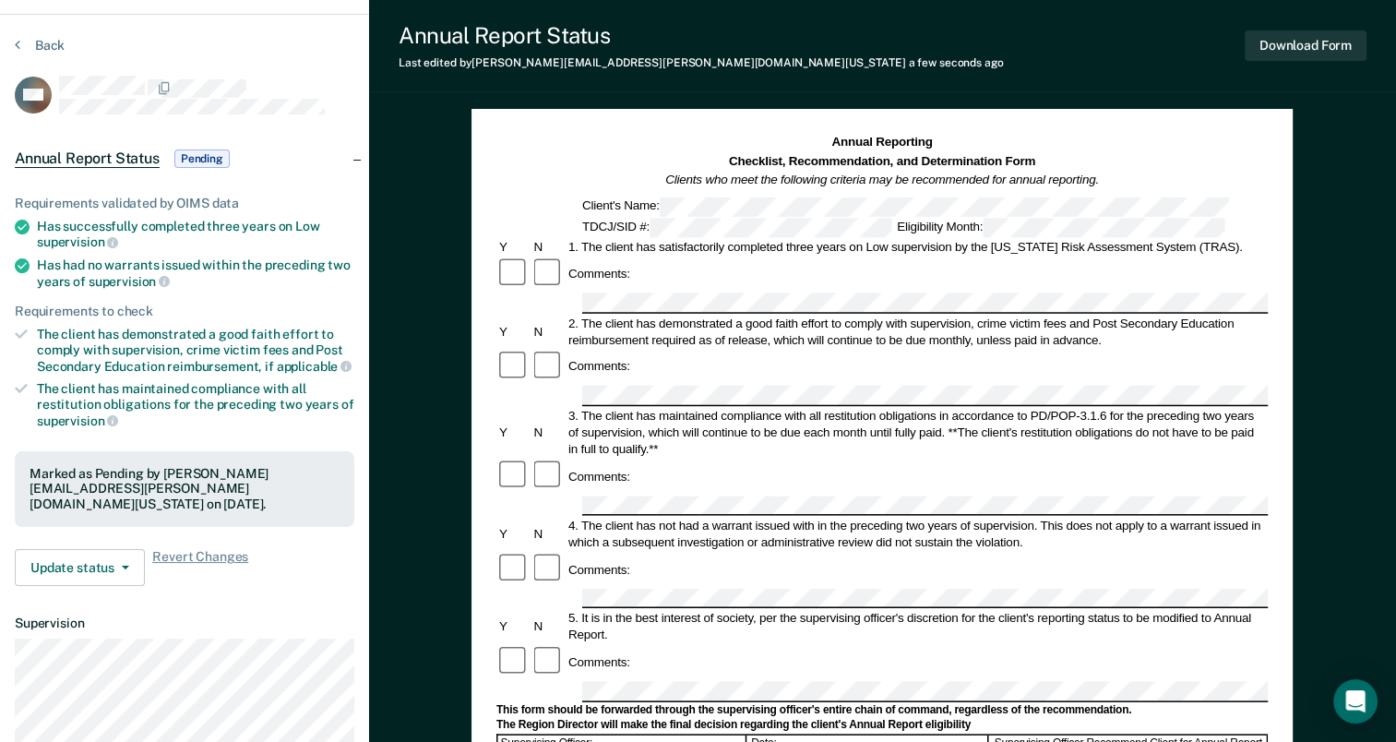
scroll to position [0, 0]
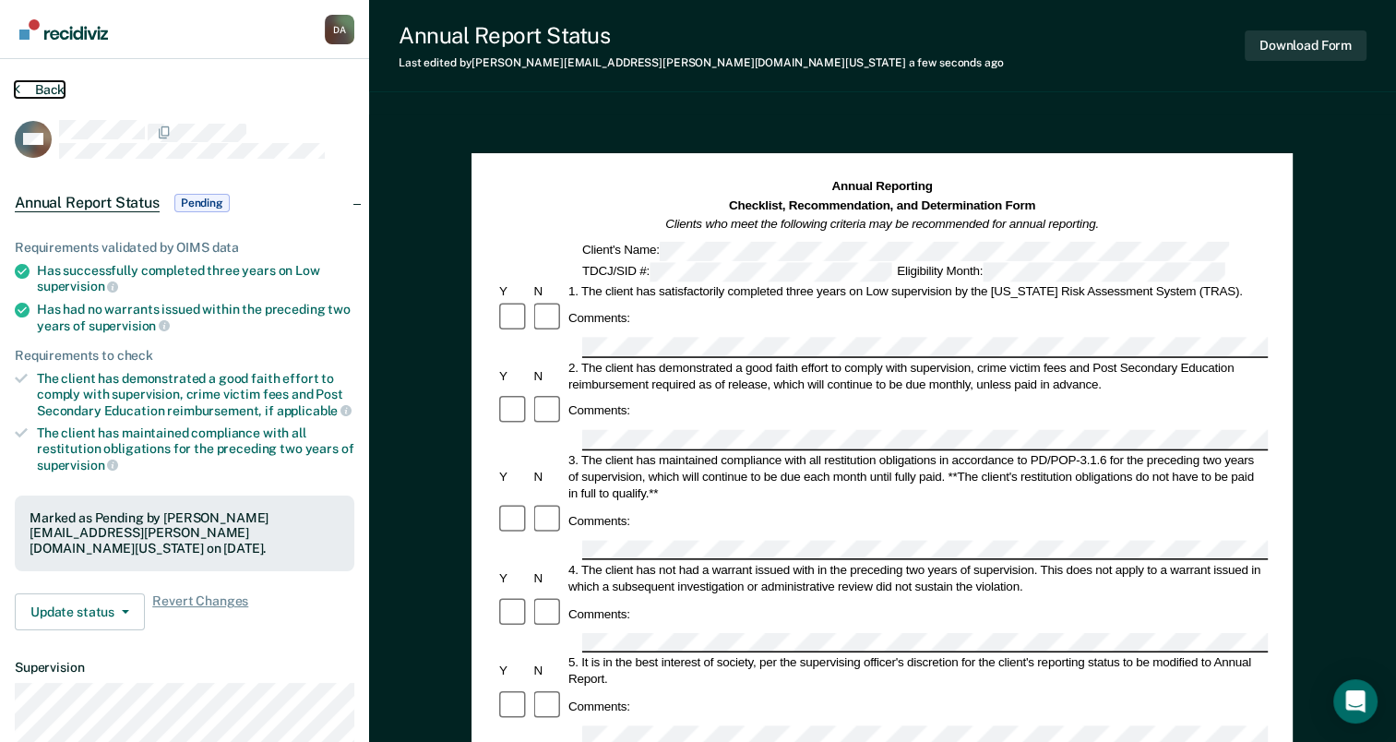
click at [34, 83] on button "Back" at bounding box center [40, 89] width 50 height 17
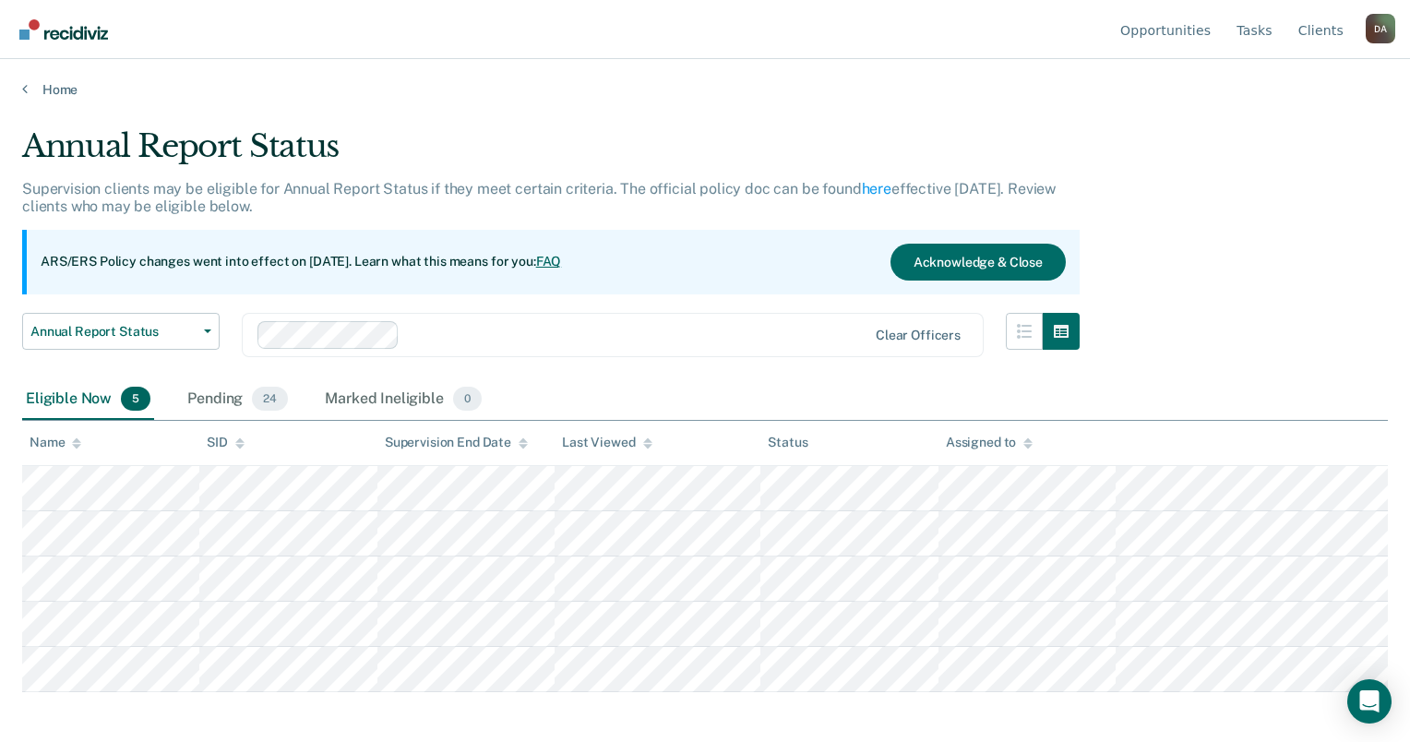
click at [172, 392] on div "Eligible Now 5 Pending 24 Marked Ineligible 0" at bounding box center [253, 399] width 463 height 41
click at [200, 395] on div "Pending 24" at bounding box center [238, 399] width 108 height 41
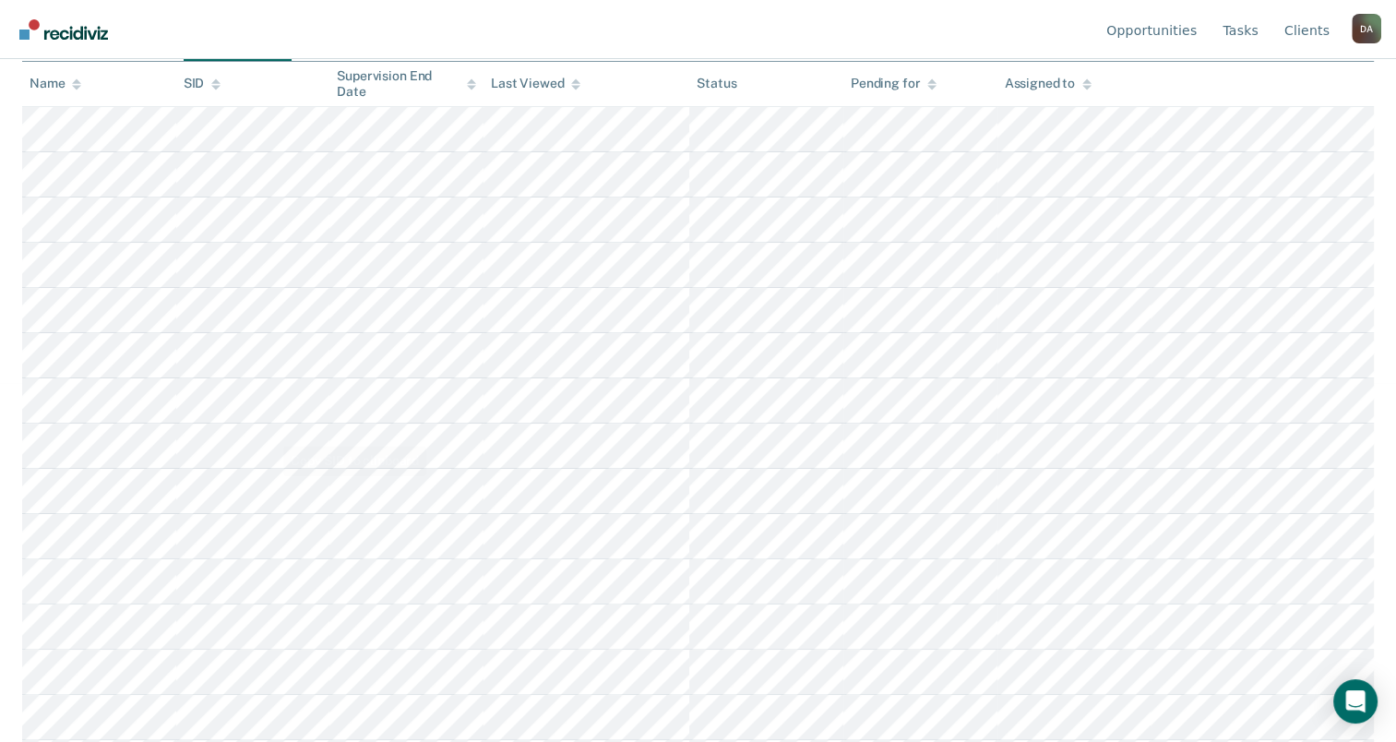
scroll to position [369, 0]
click at [66, 80] on div "Name" at bounding box center [56, 82] width 52 height 16
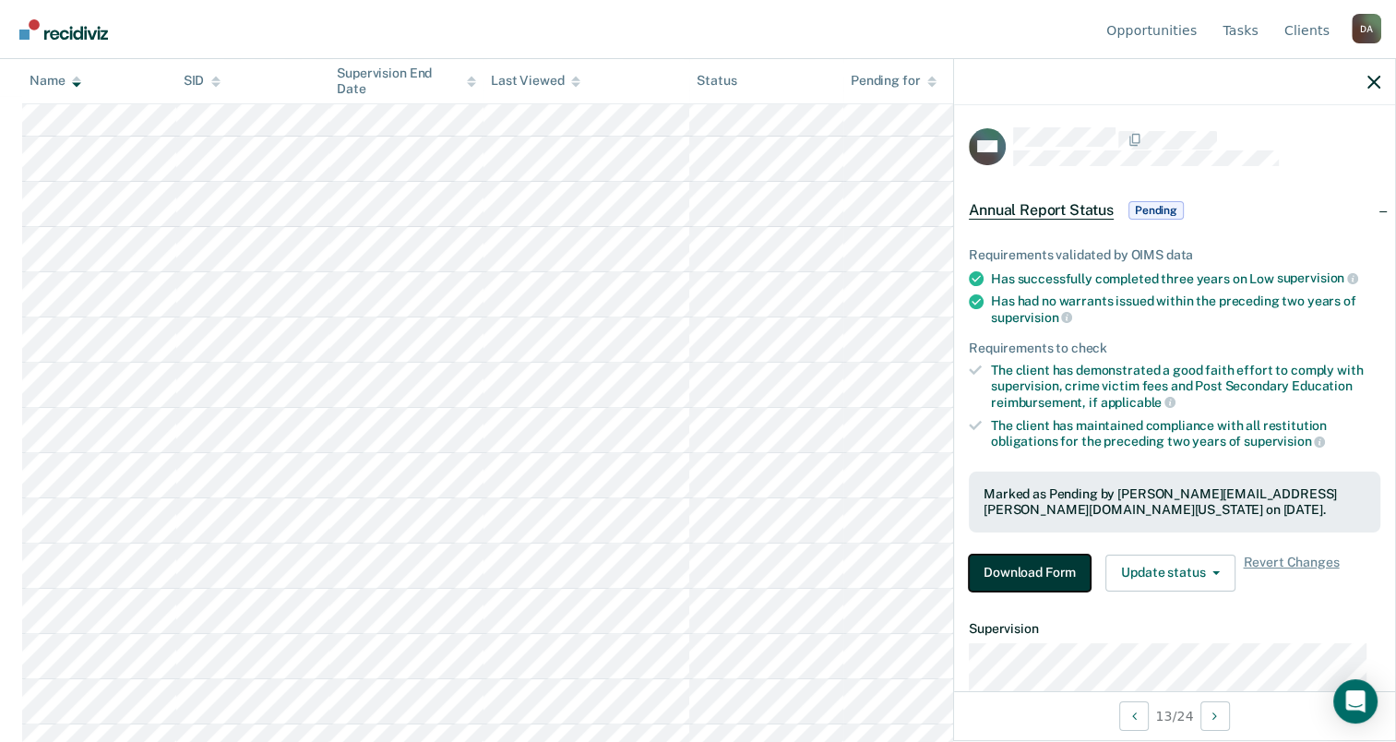
click at [1041, 567] on button "Download Form" at bounding box center [1030, 573] width 122 height 37
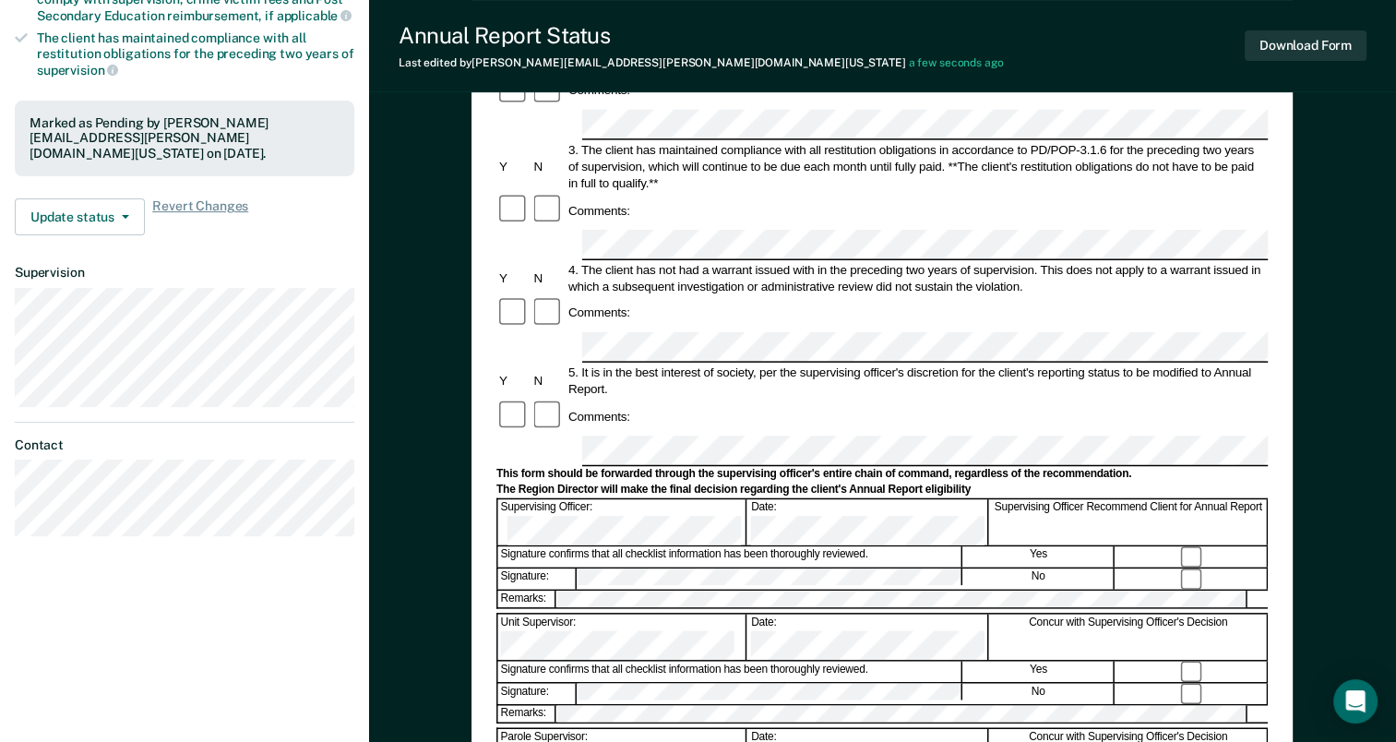
scroll to position [440, 0]
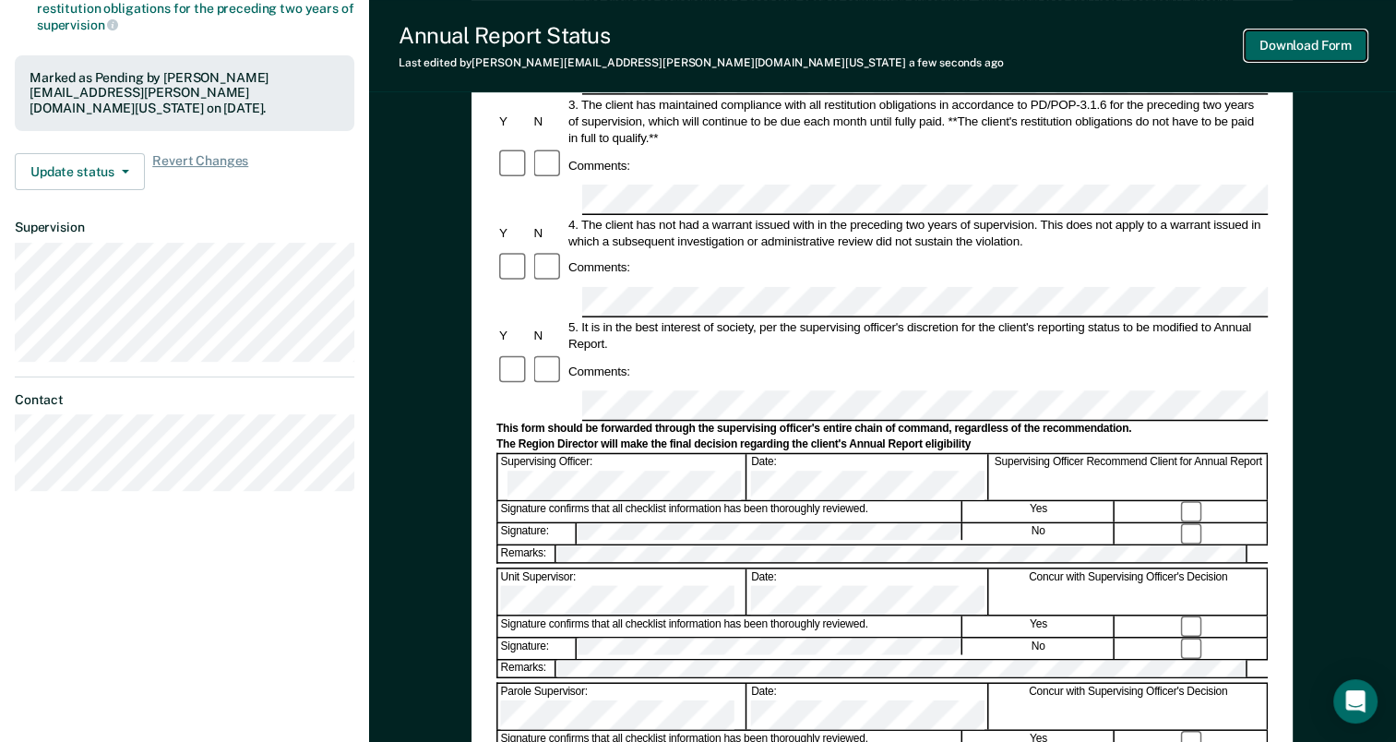
click at [1323, 42] on button "Download Form" at bounding box center [1306, 45] width 122 height 30
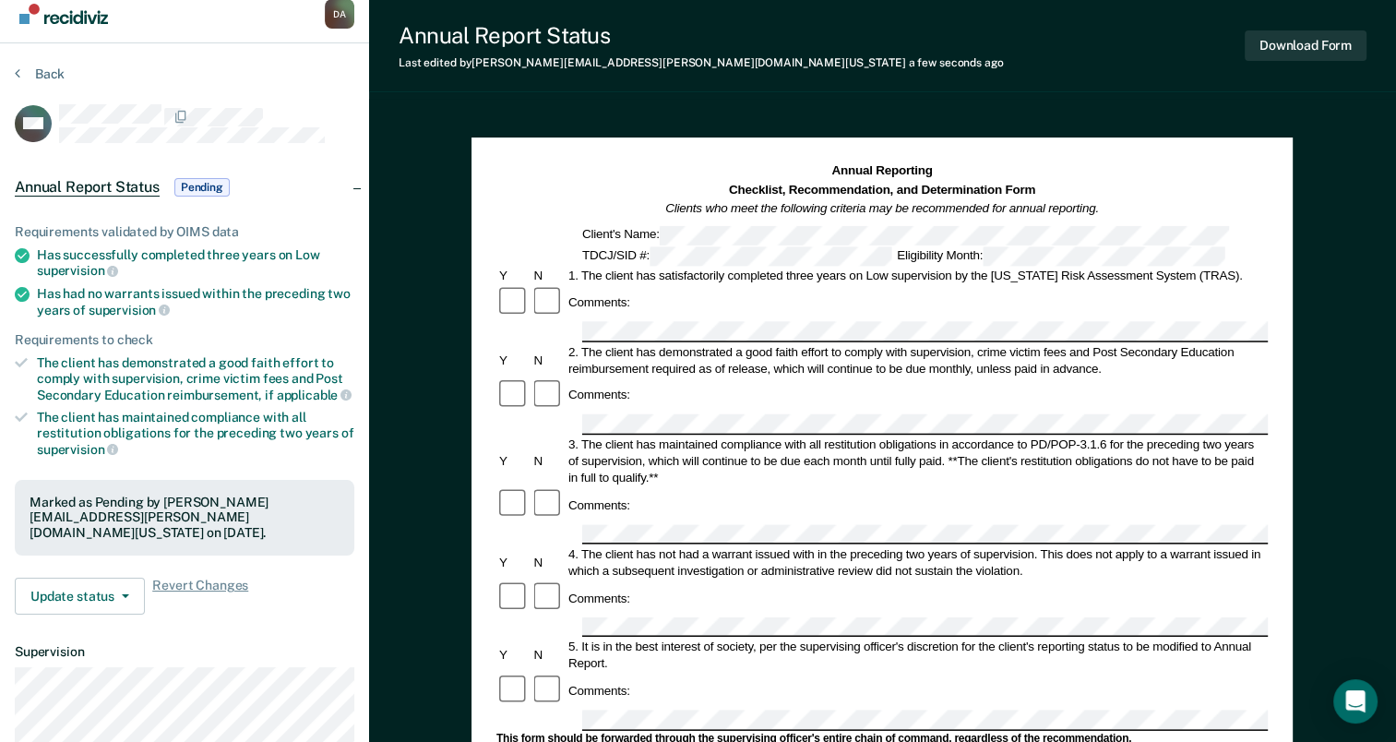
scroll to position [0, 0]
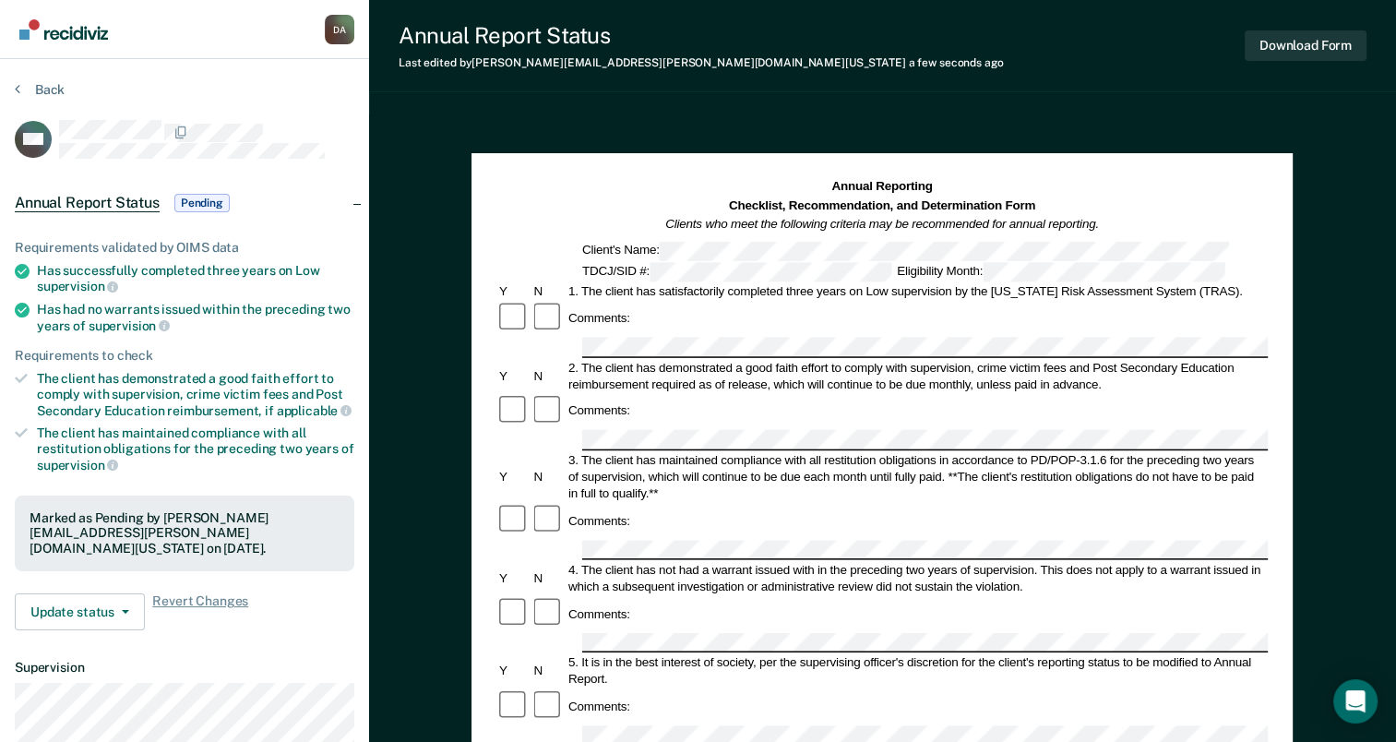
click at [33, 96] on div "Back" at bounding box center [185, 100] width 340 height 39
click at [55, 79] on section "Back AM Annual Report Status Pending Requirements validated by OIMS data Has su…" at bounding box center [184, 513] width 369 height 909
click at [49, 91] on button "Back" at bounding box center [40, 89] width 50 height 17
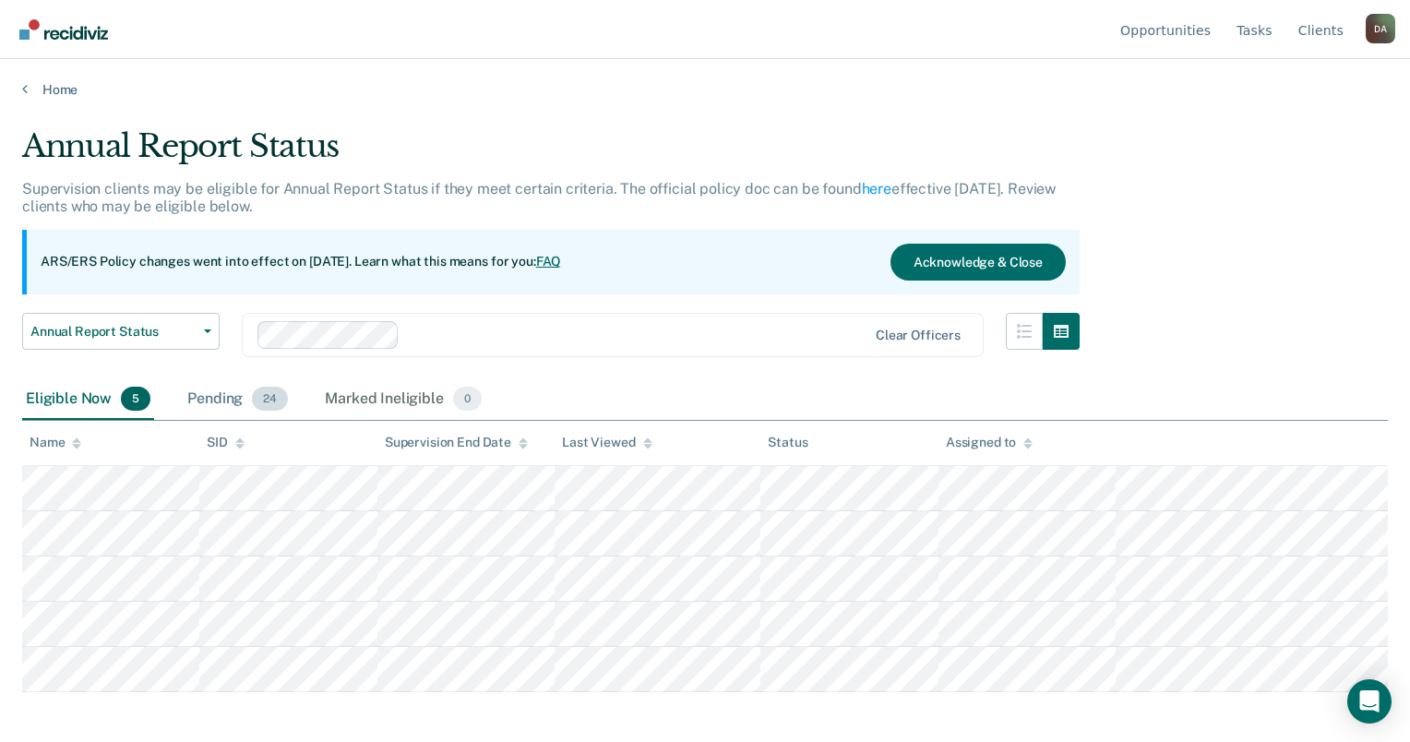
click at [224, 398] on div "Pending 24" at bounding box center [238, 399] width 108 height 41
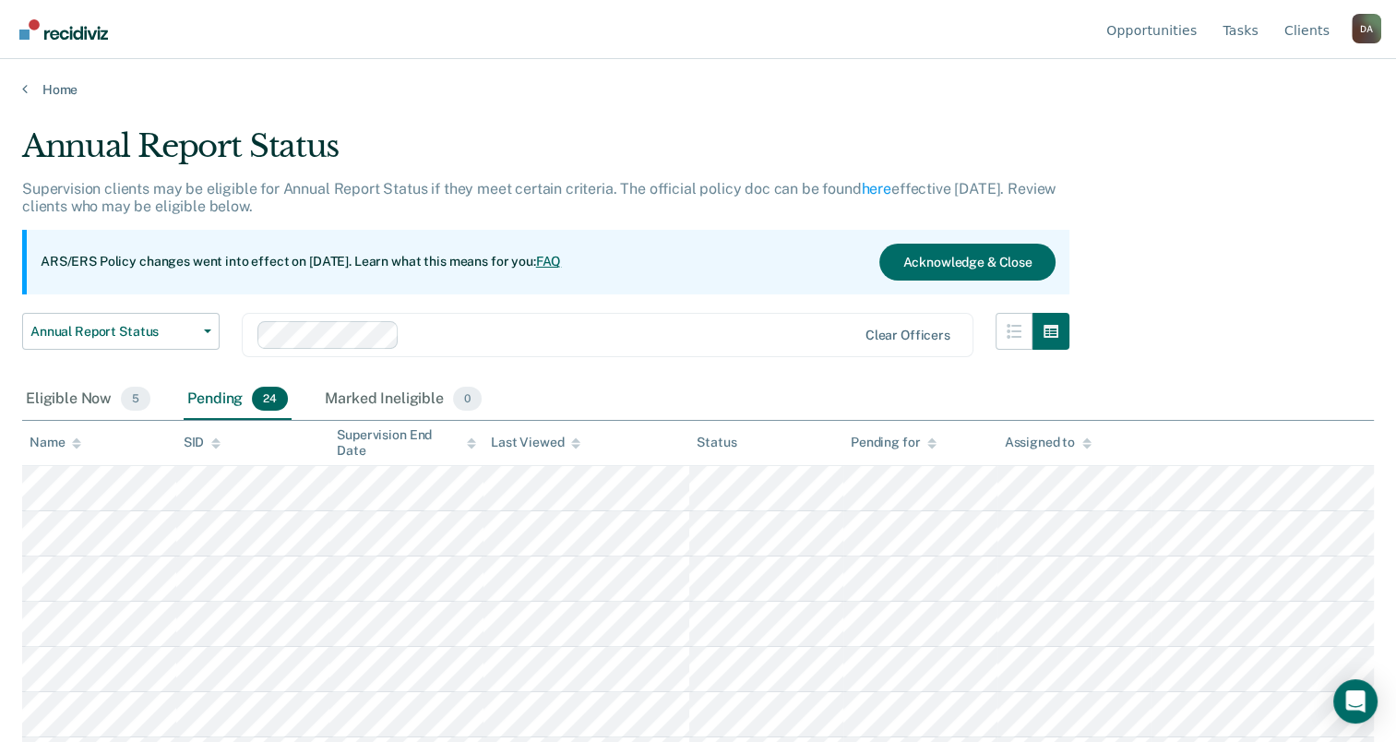
click at [41, 435] on div "Name" at bounding box center [56, 443] width 52 height 16
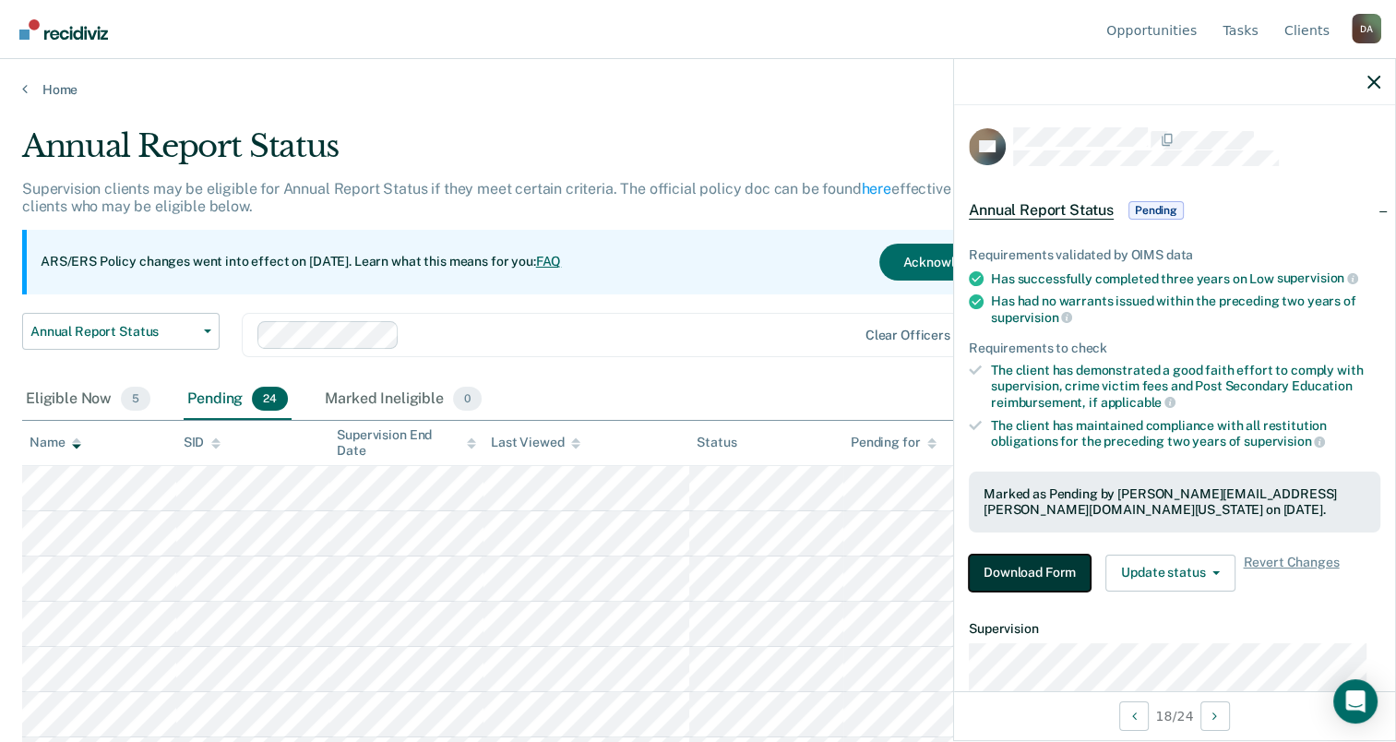
click at [1034, 569] on button "Download Form" at bounding box center [1030, 573] width 122 height 37
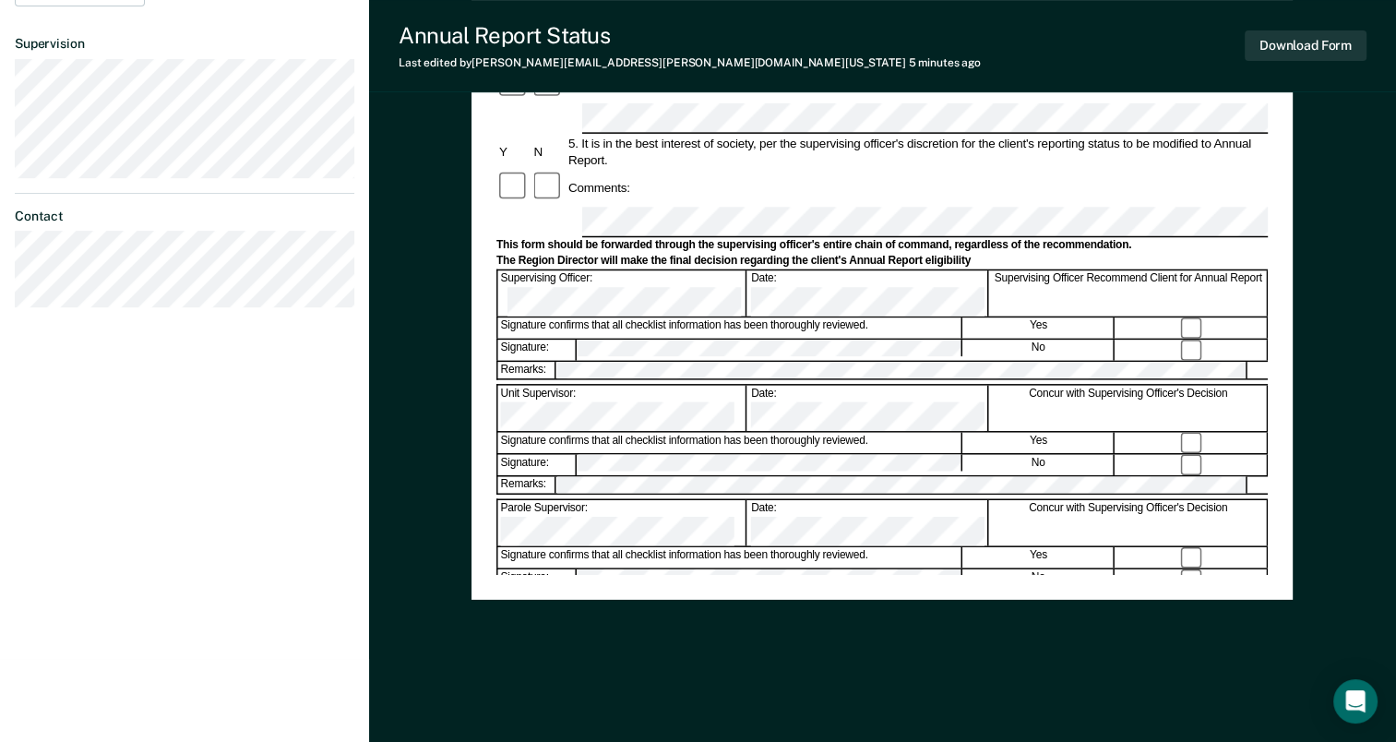
scroll to position [625, 0]
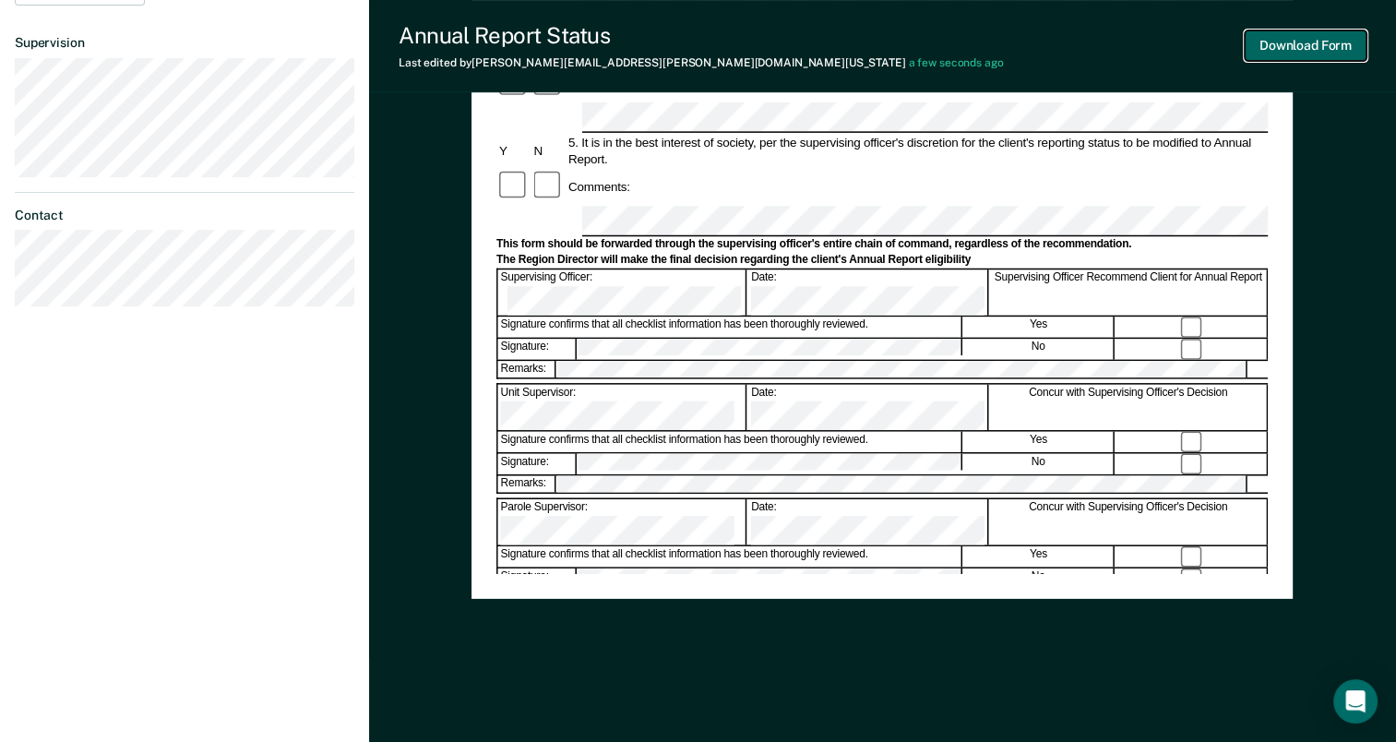
click at [1338, 42] on button "Download Form" at bounding box center [1306, 45] width 122 height 30
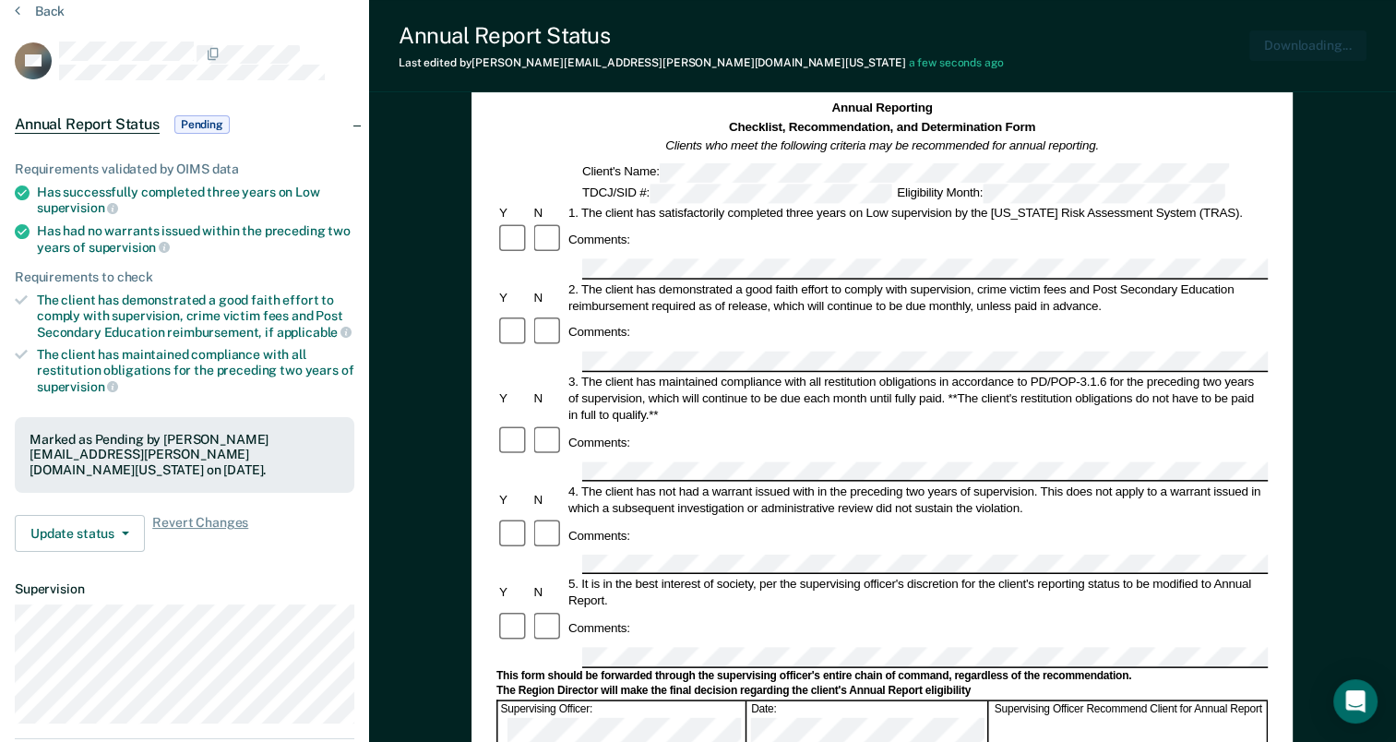
scroll to position [0, 0]
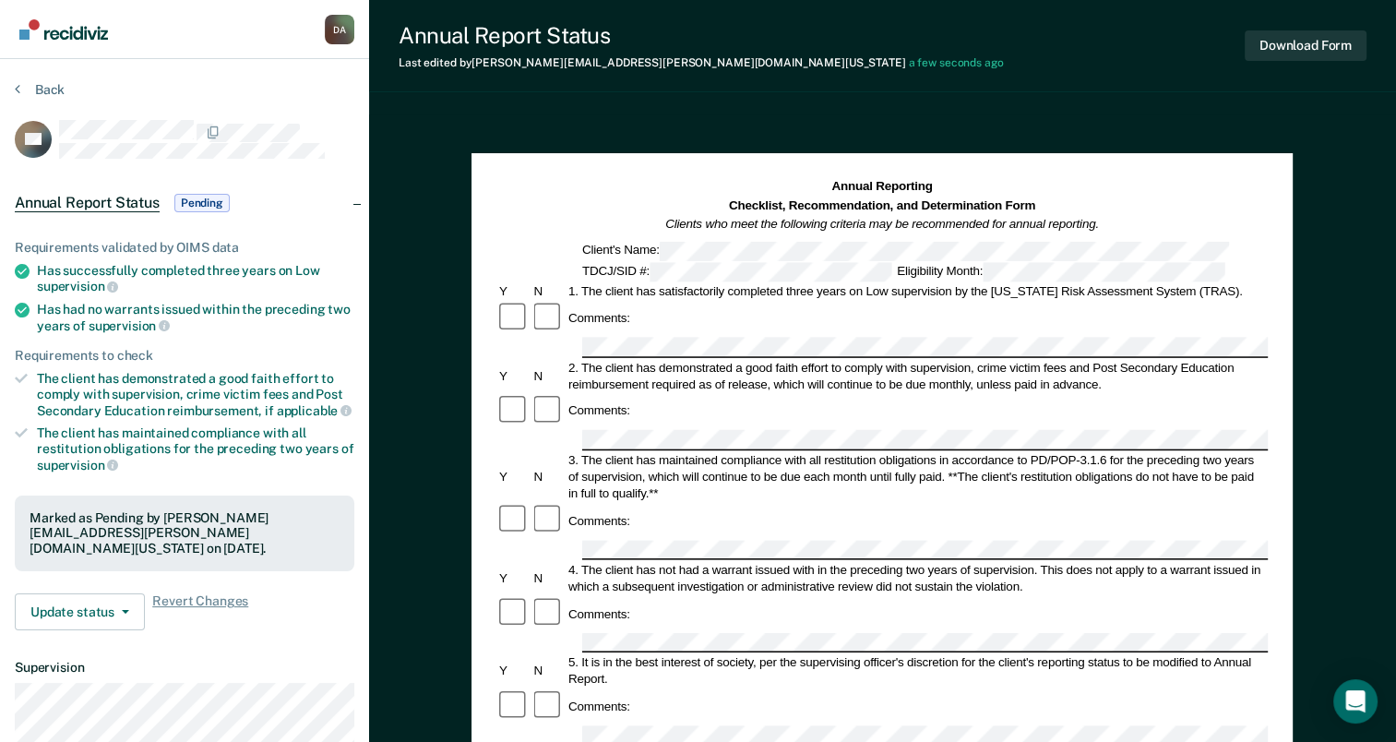
click at [26, 97] on div "Back" at bounding box center [185, 100] width 340 height 39
click at [43, 75] on section "Back PC Annual Report Status Pending Requirements validated by OIMS data Has su…" at bounding box center [184, 513] width 369 height 909
click at [42, 86] on button "Back" at bounding box center [40, 89] width 50 height 17
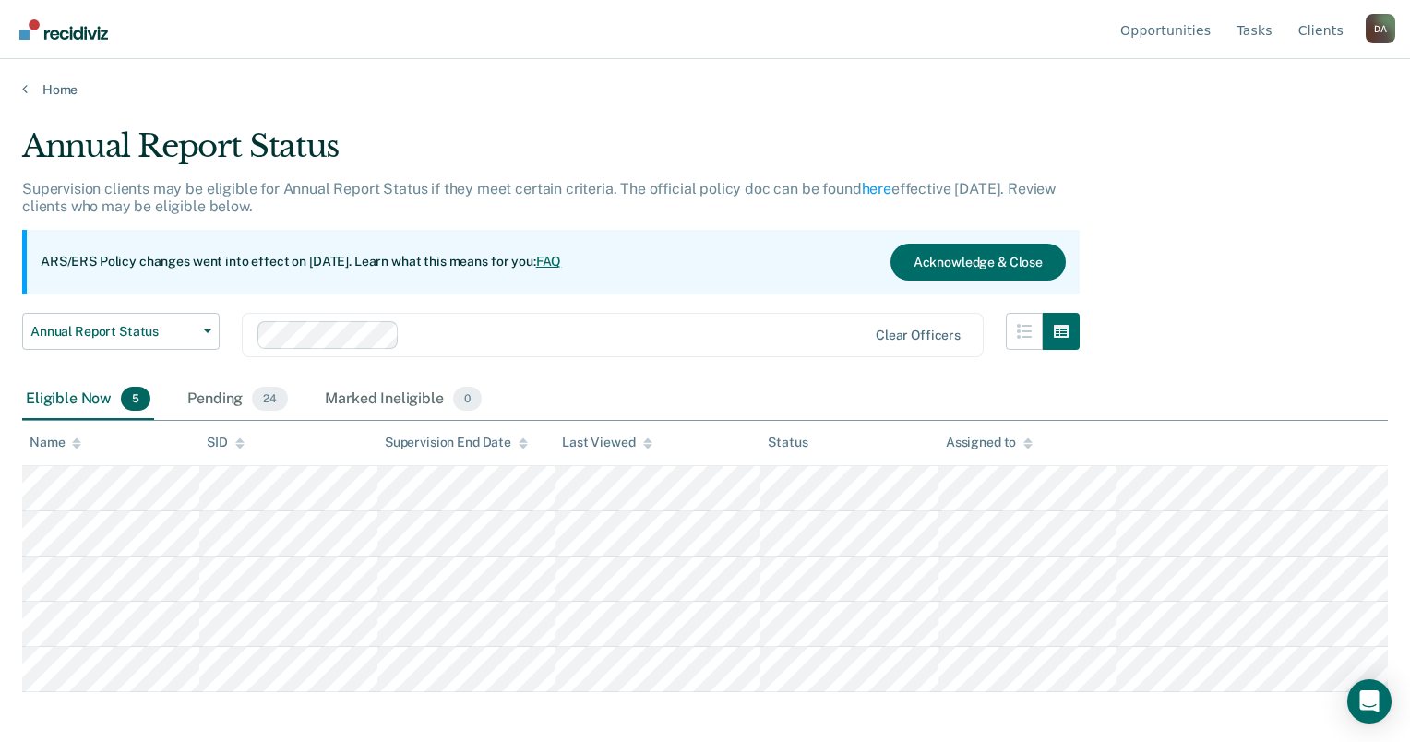
click at [70, 439] on div "Name" at bounding box center [56, 443] width 52 height 16
click at [196, 413] on div "Pending 24" at bounding box center [238, 399] width 108 height 41
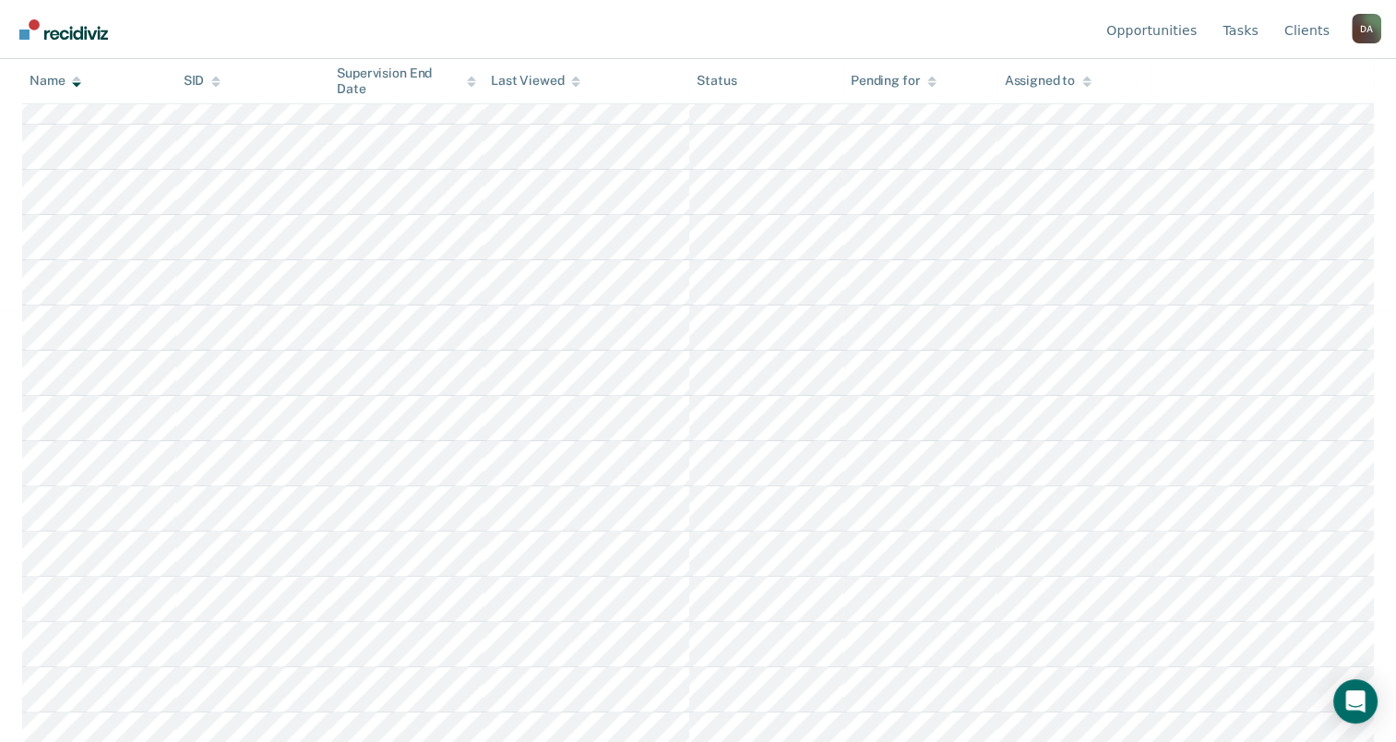
scroll to position [461, 0]
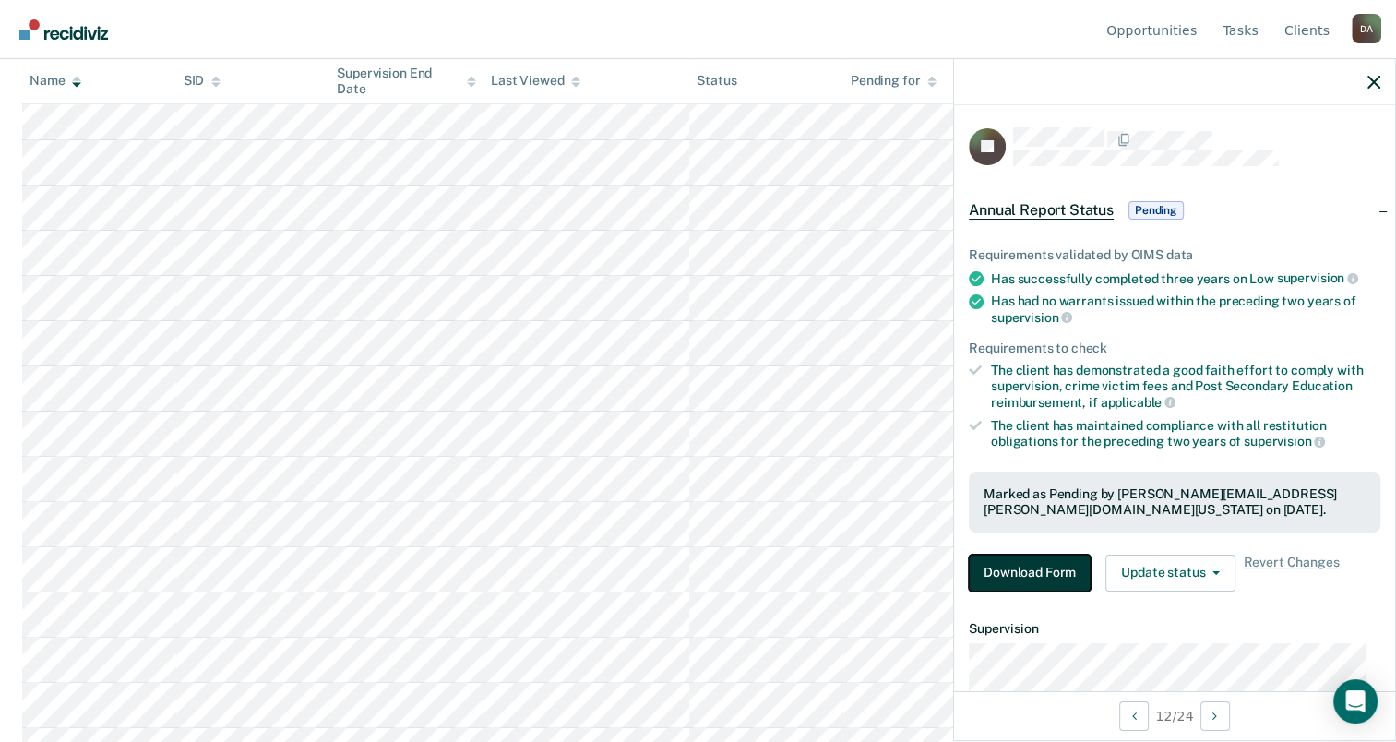
click at [1024, 569] on button "Download Form" at bounding box center [1030, 573] width 122 height 37
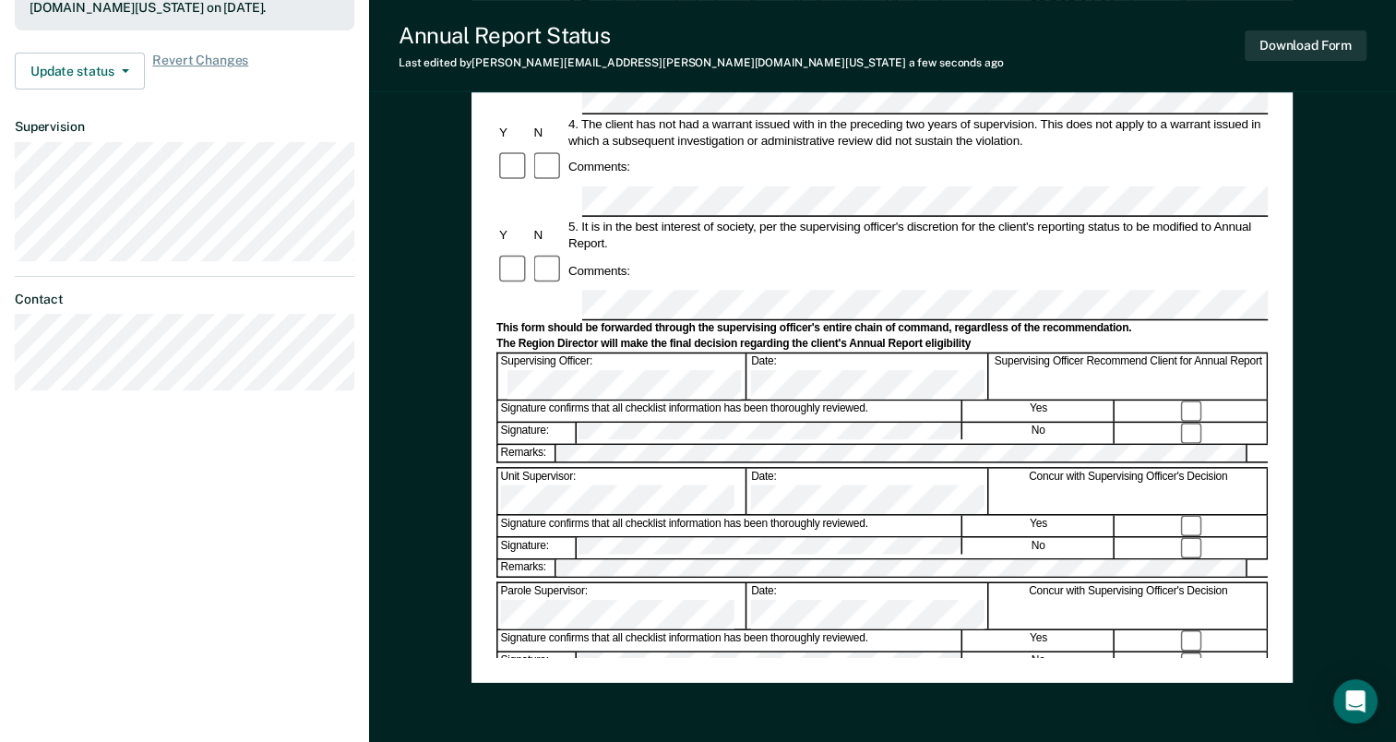
scroll to position [554, 0]
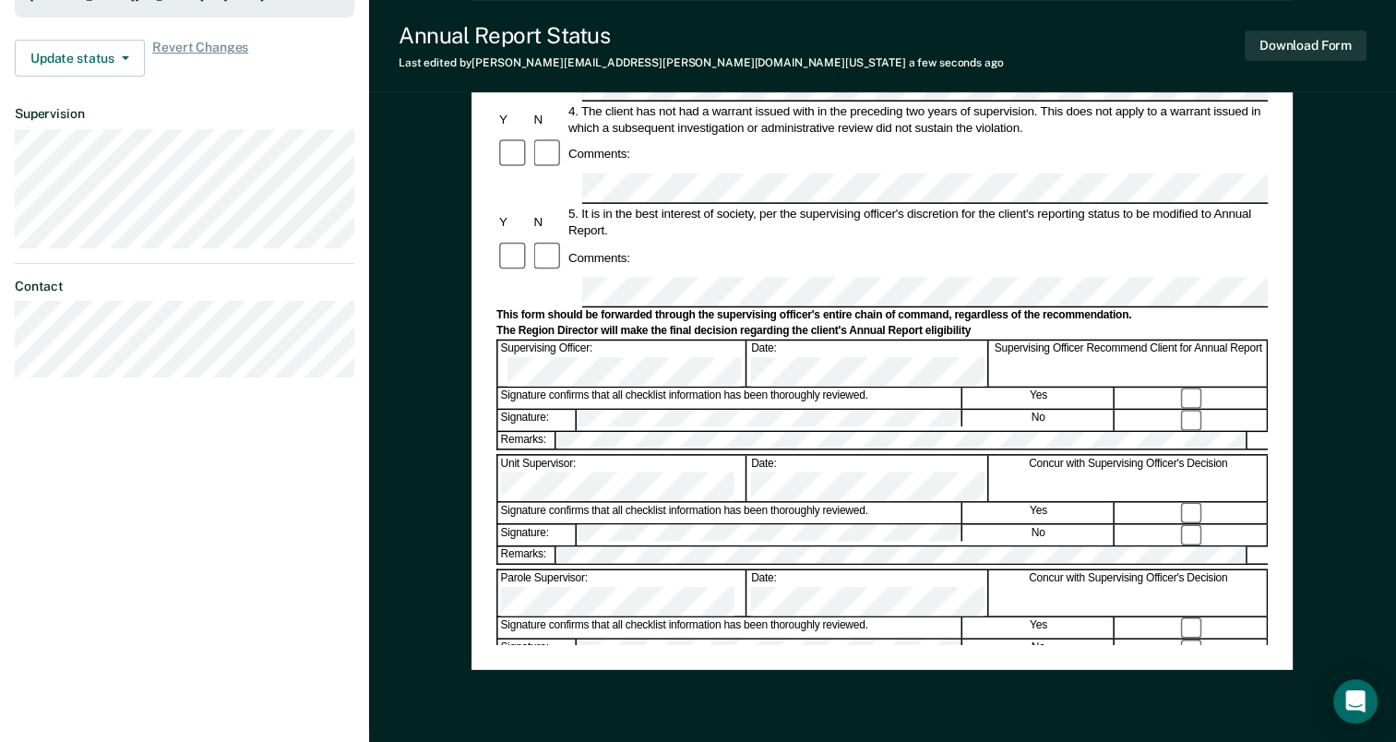
click at [1343, 64] on div "Download Form" at bounding box center [1306, 45] width 122 height 47
click at [1339, 60] on div "Download Form" at bounding box center [1306, 45] width 122 height 47
click at [1322, 44] on button "Download Form" at bounding box center [1306, 45] width 122 height 30
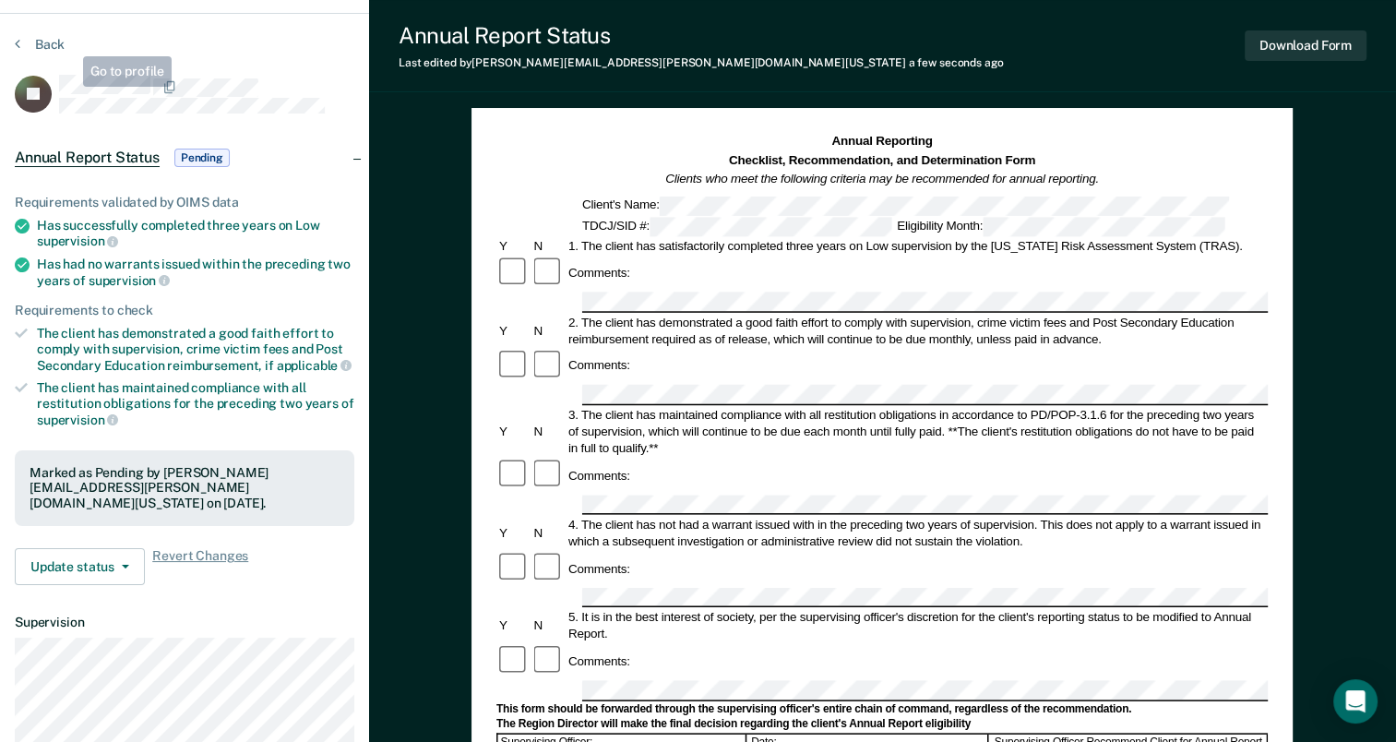
scroll to position [0, 0]
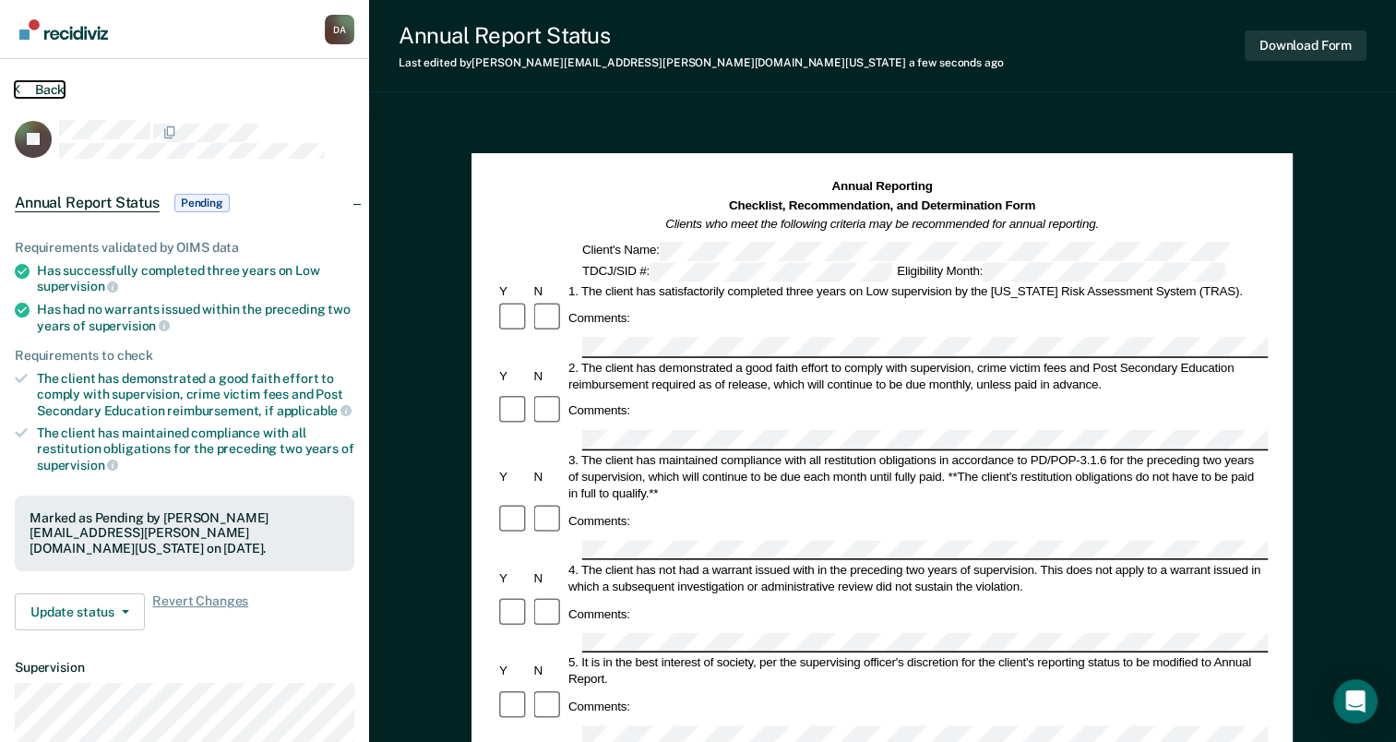
click at [39, 81] on button "Back" at bounding box center [40, 89] width 50 height 17
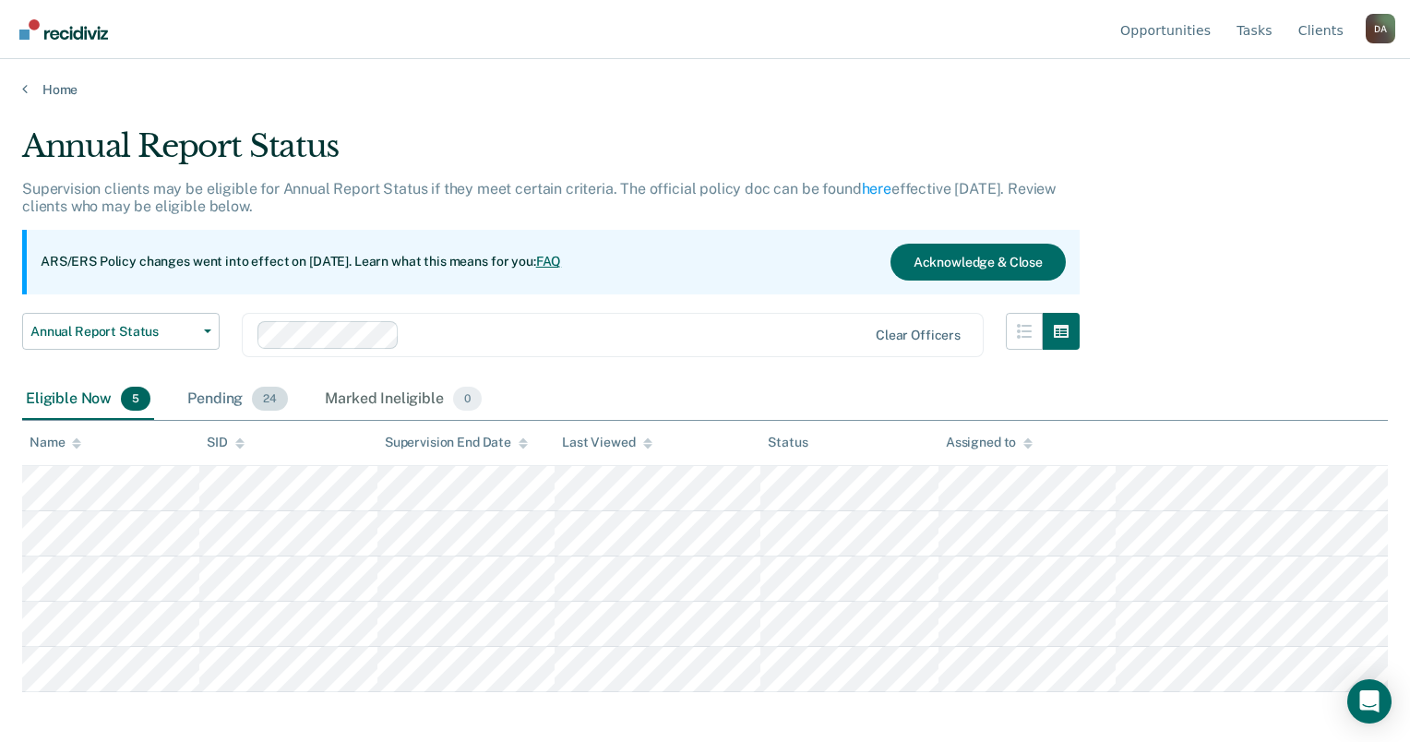
click at [222, 389] on div "Pending 24" at bounding box center [238, 399] width 108 height 41
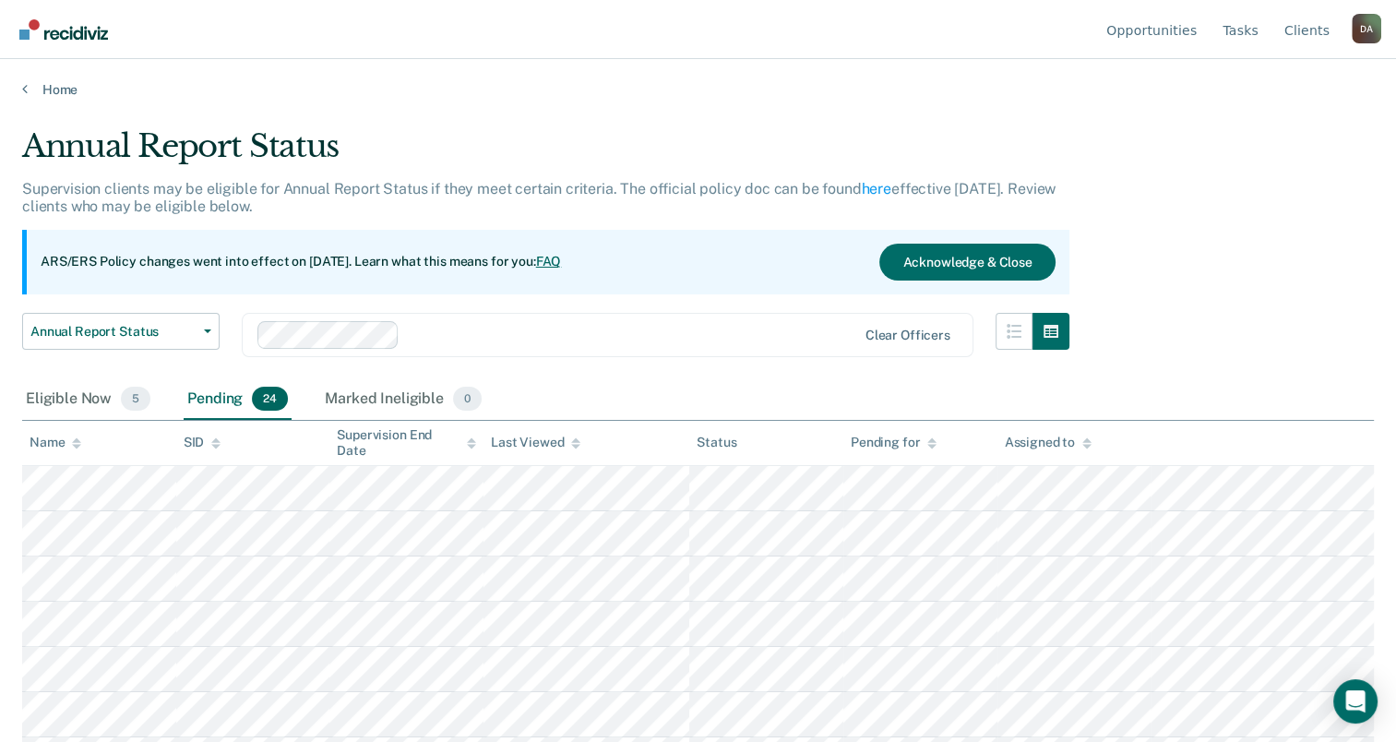
click at [50, 429] on th "Name" at bounding box center [99, 443] width 154 height 45
click at [52, 438] on div "Name" at bounding box center [56, 443] width 52 height 16
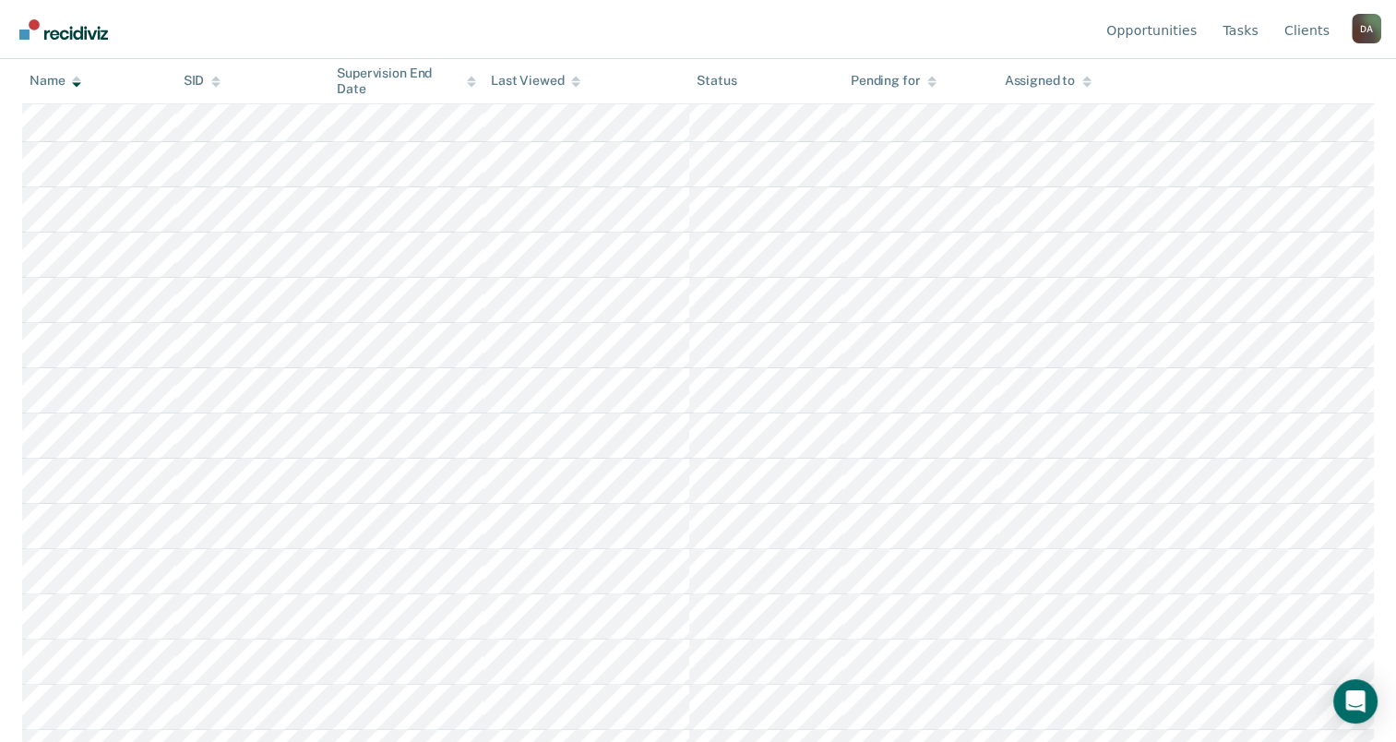
scroll to position [461, 0]
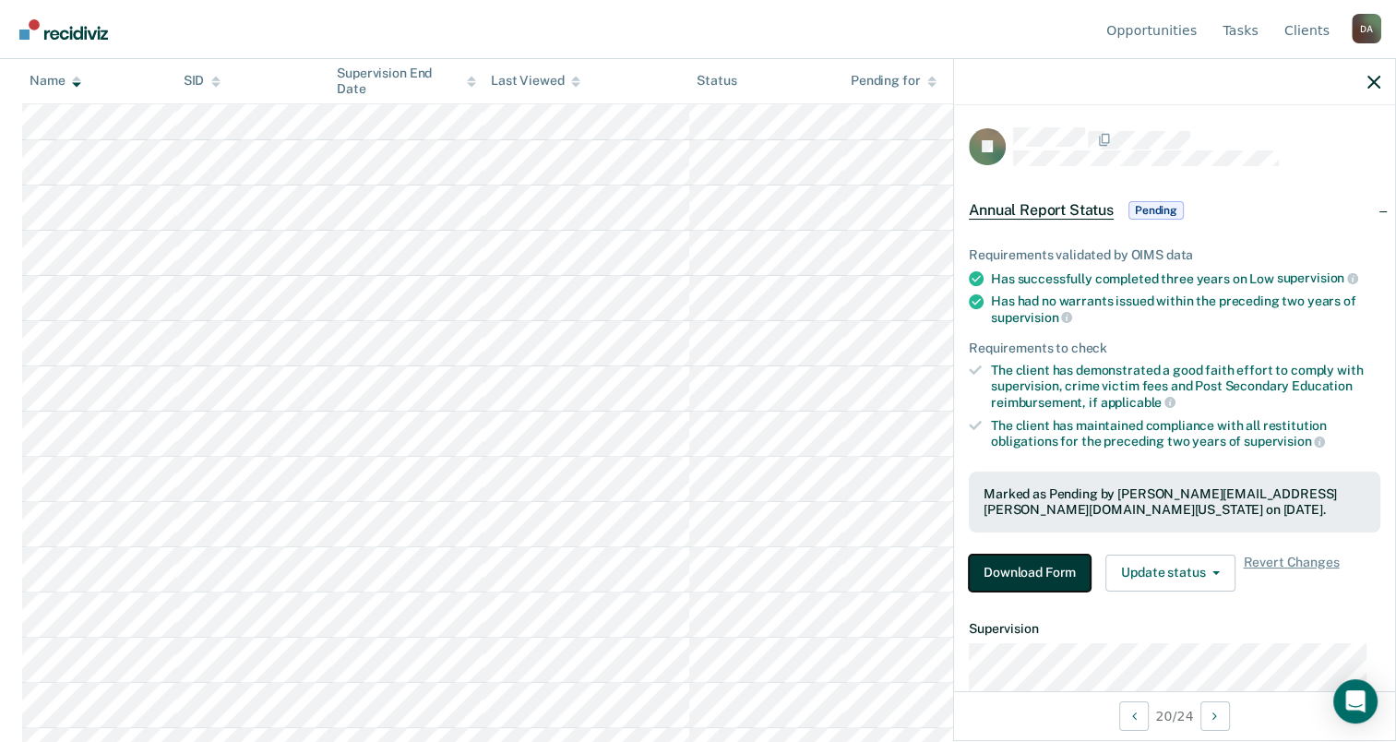
click at [1058, 572] on button "Download Form" at bounding box center [1030, 573] width 122 height 37
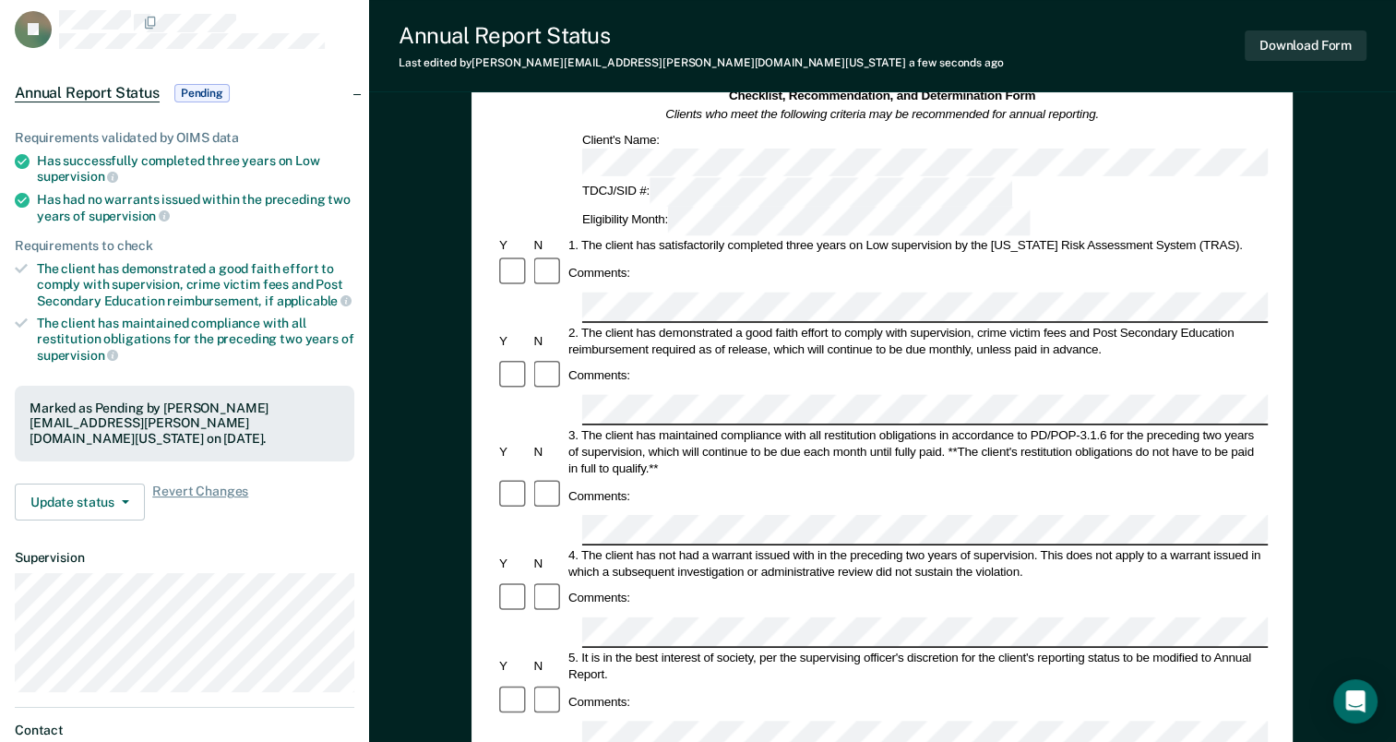
scroll to position [92, 0]
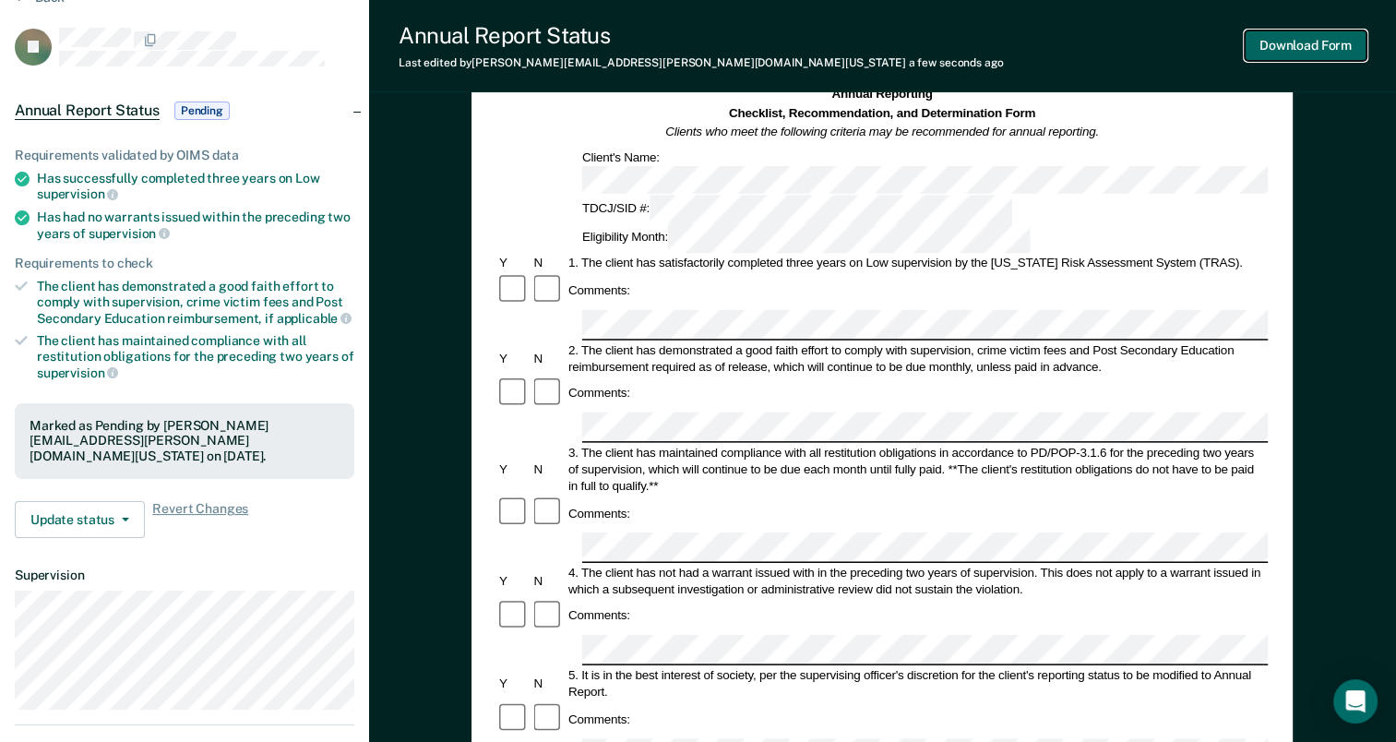
click at [1310, 50] on button "Download Form" at bounding box center [1306, 45] width 122 height 30
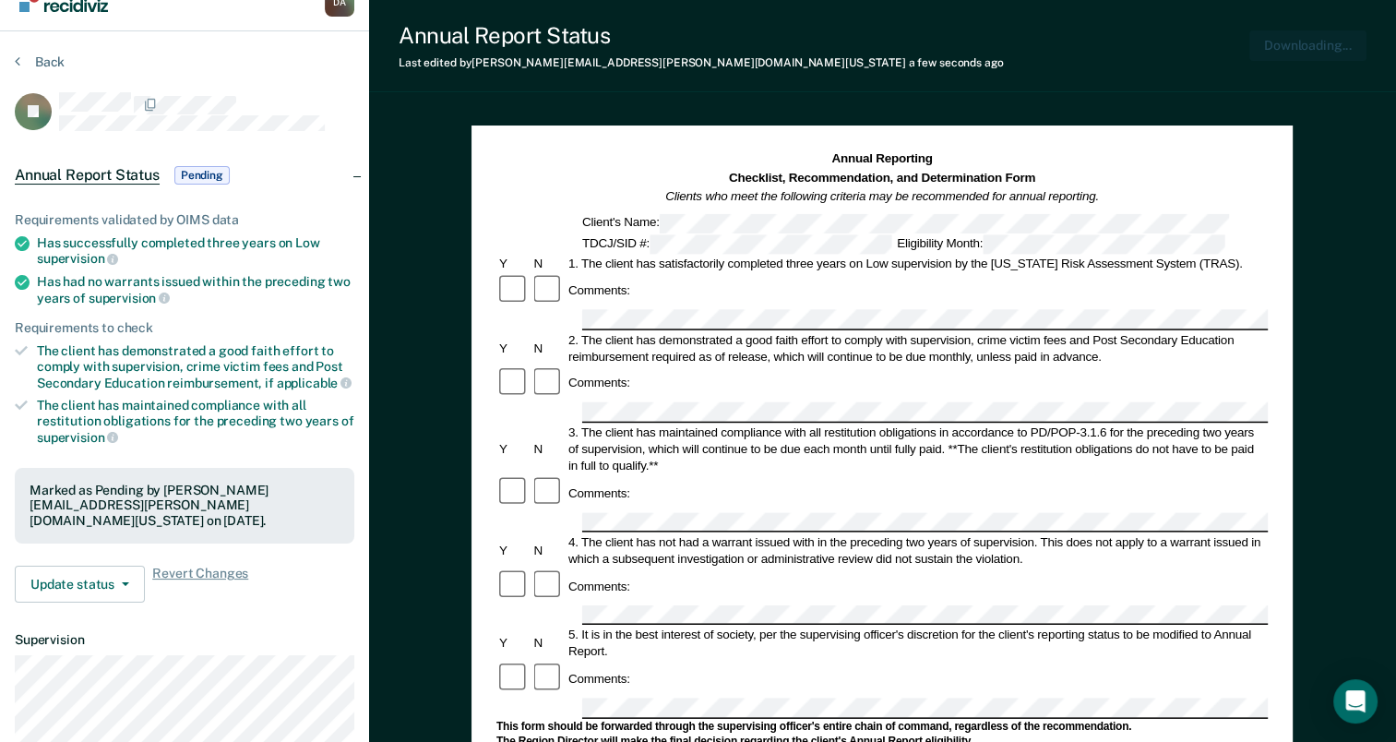
scroll to position [0, 0]
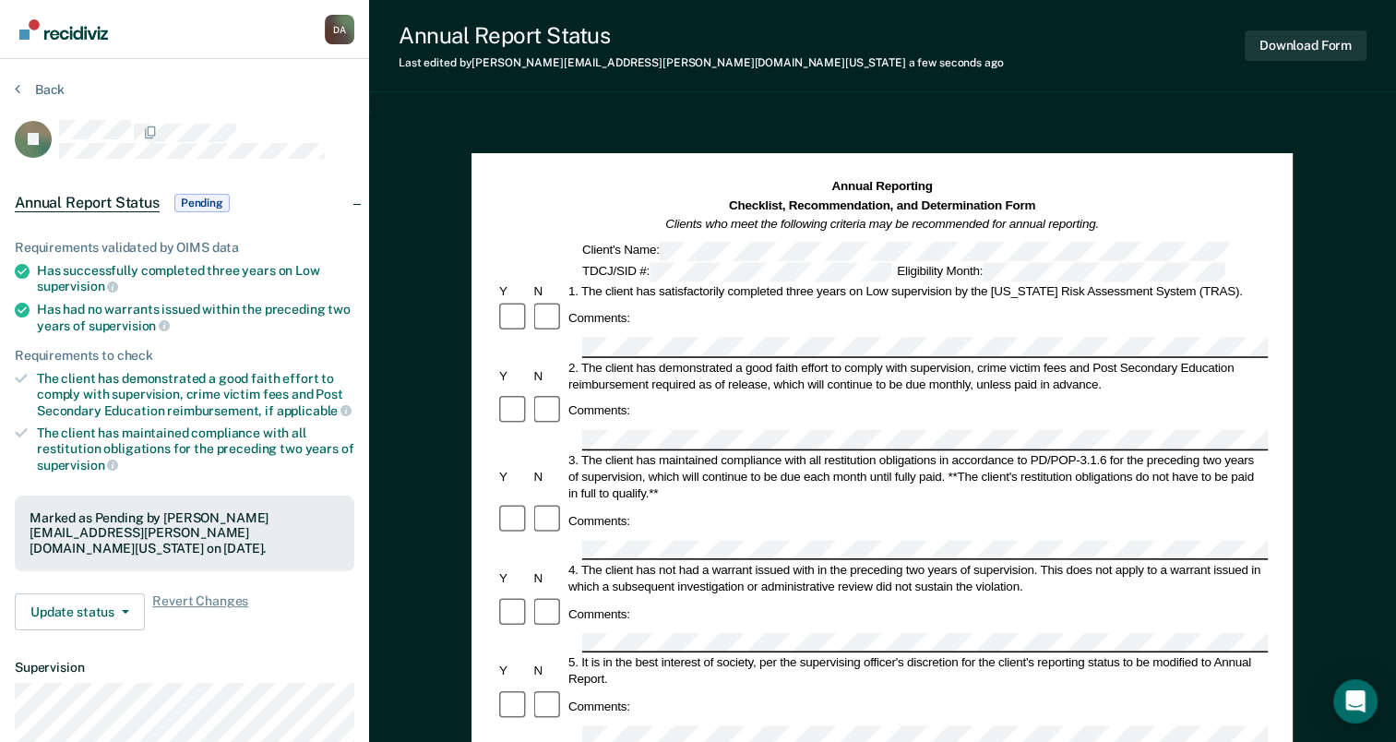
click at [65, 97] on div "Back" at bounding box center [185, 100] width 340 height 39
click at [69, 85] on div "Back" at bounding box center [185, 100] width 340 height 39
click at [57, 83] on button "Back" at bounding box center [40, 89] width 50 height 17
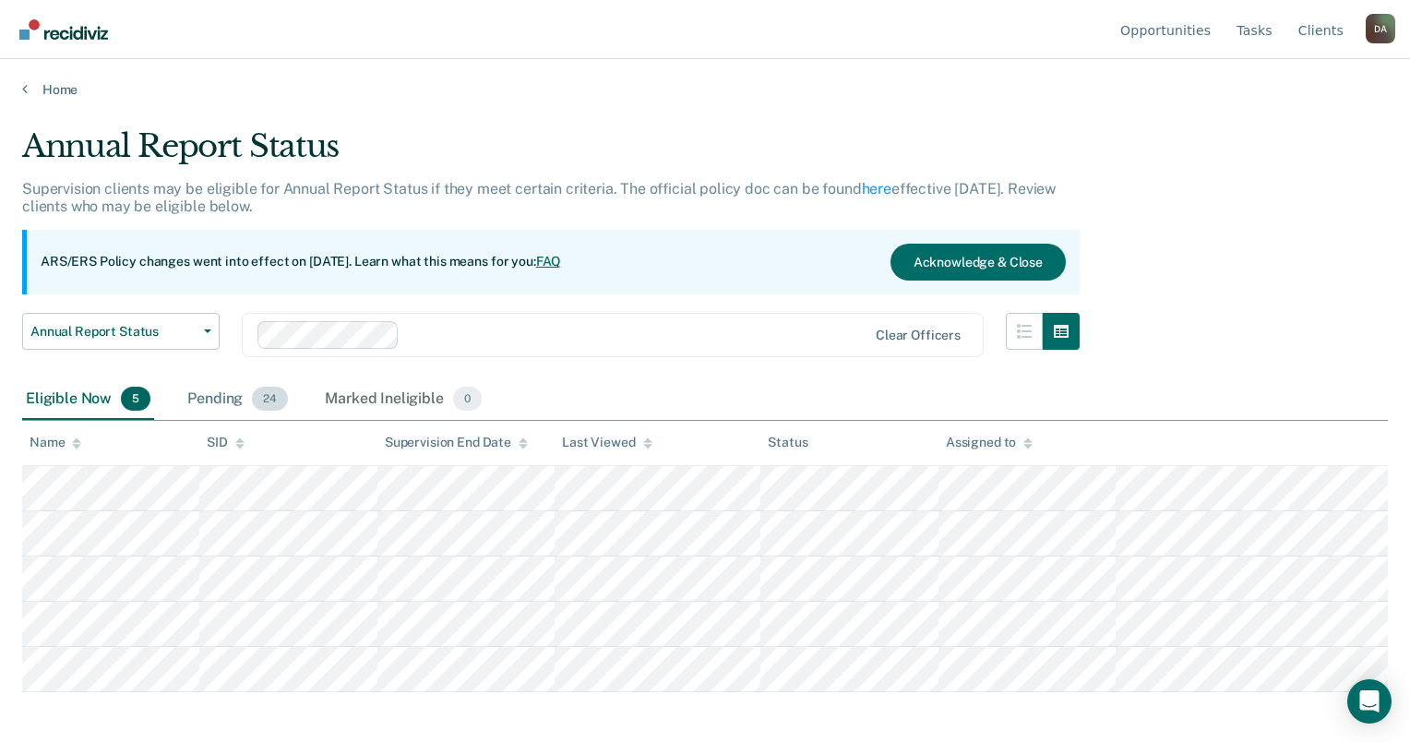
click at [261, 399] on span "24" at bounding box center [270, 399] width 36 height 24
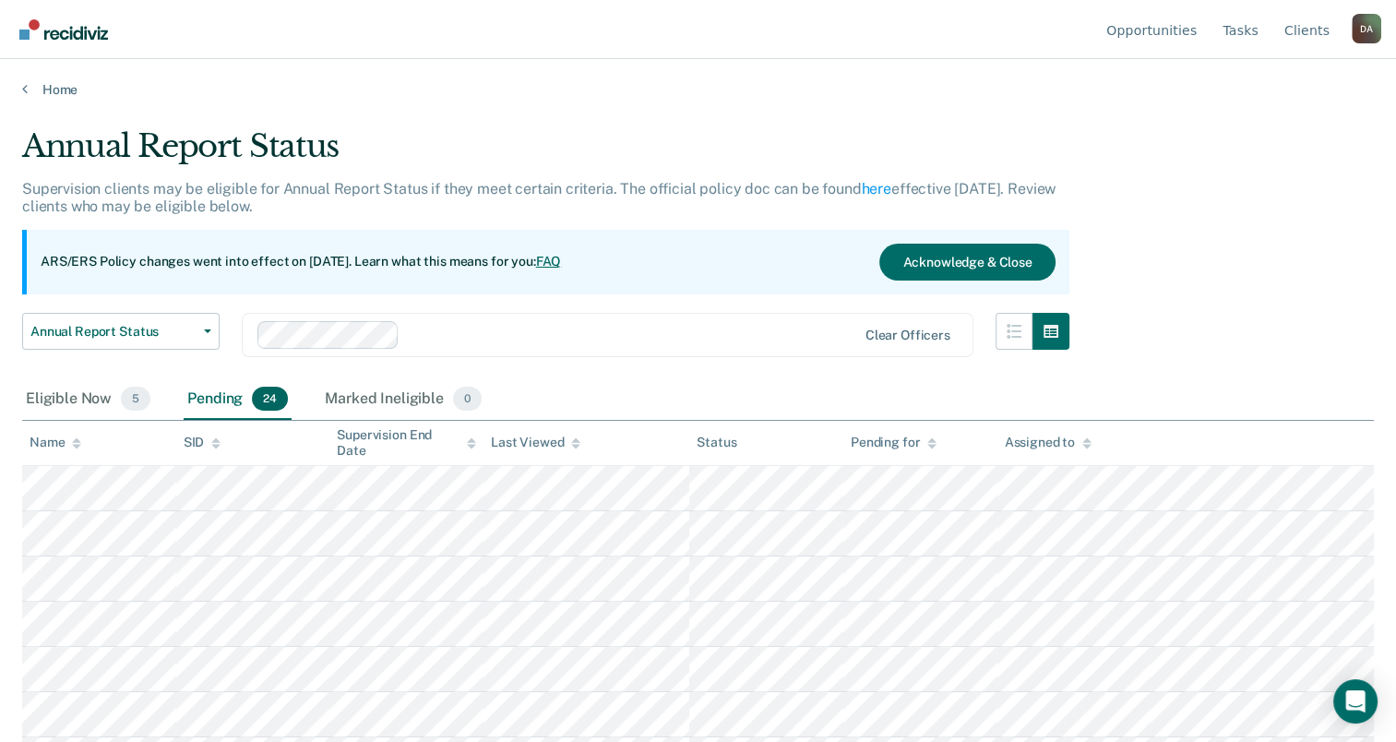
click at [227, 396] on div "Pending 24" at bounding box center [238, 399] width 108 height 41
click at [181, 445] on th "SID" at bounding box center [253, 443] width 154 height 45
click at [96, 443] on th "Name" at bounding box center [99, 443] width 154 height 45
click at [66, 442] on div "Name" at bounding box center [56, 443] width 52 height 16
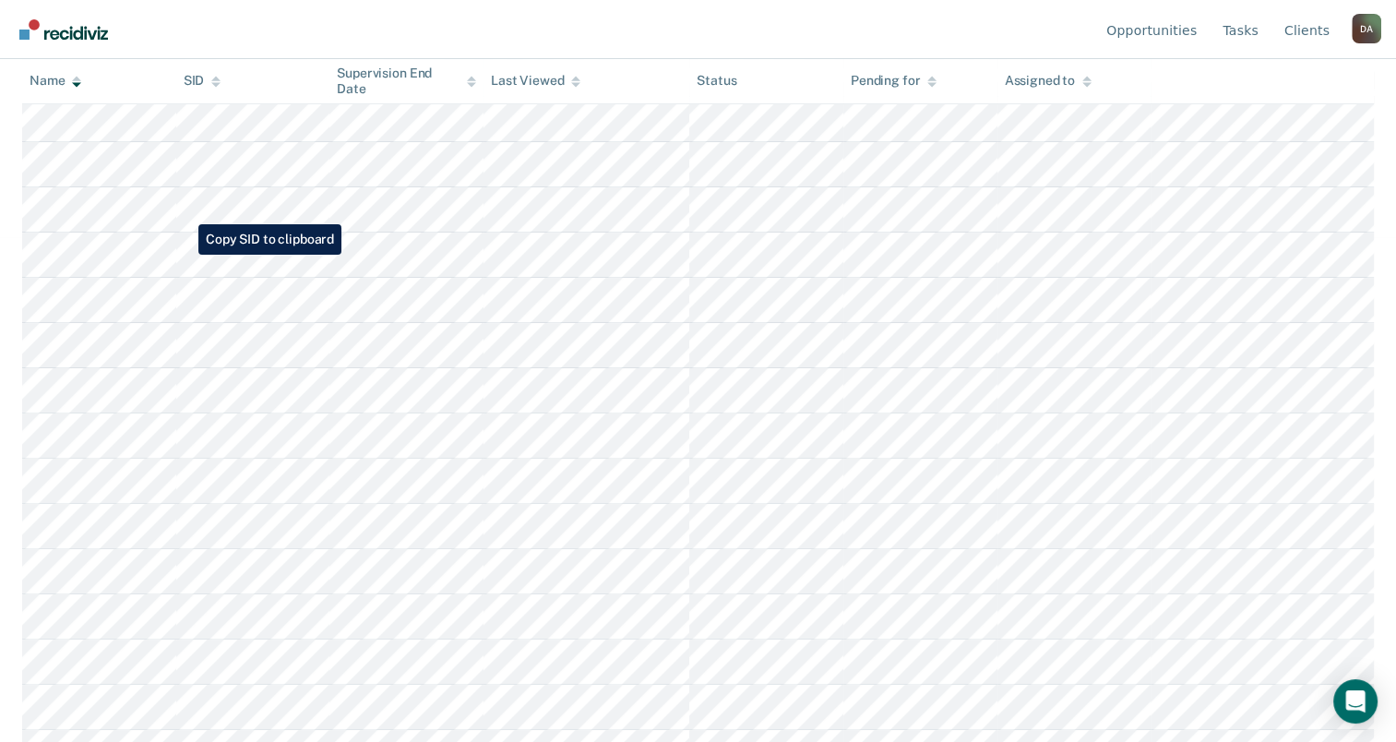
scroll to position [554, 0]
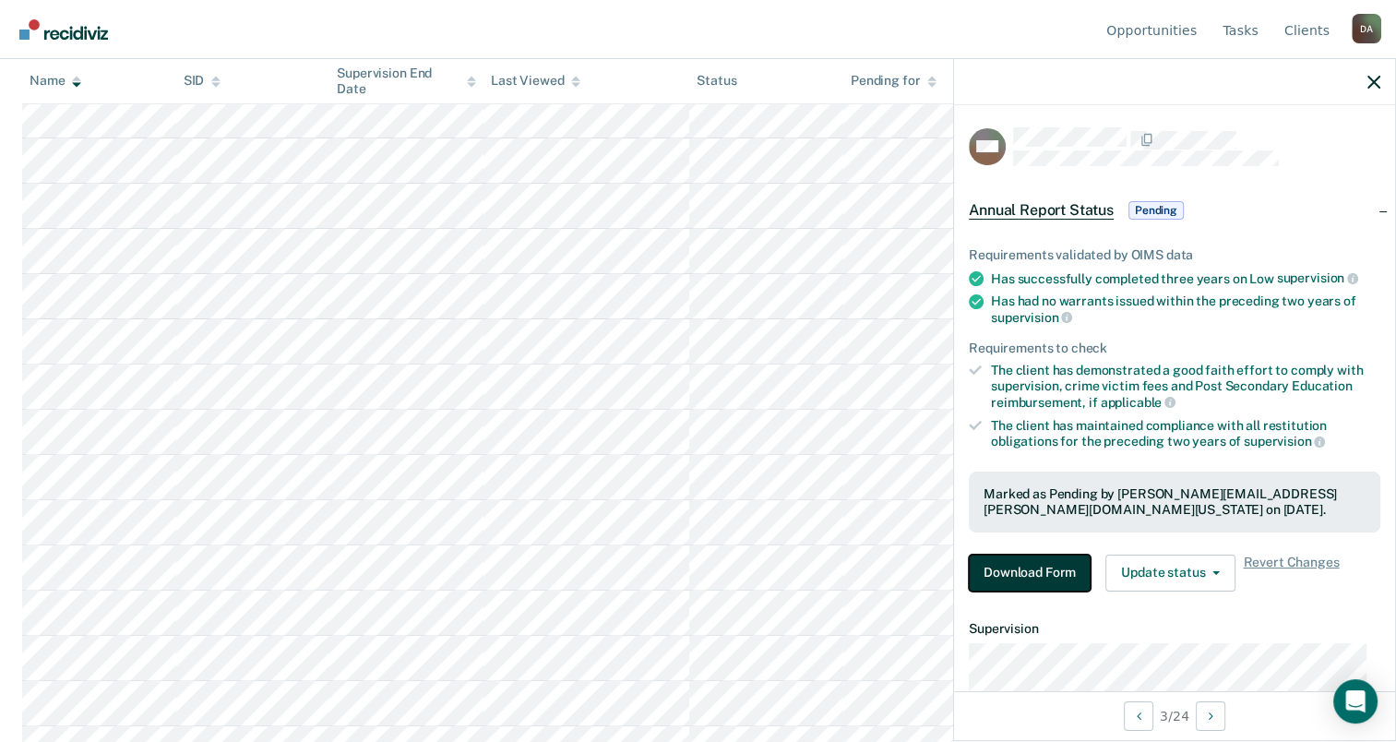
click at [1024, 584] on button "Download Form" at bounding box center [1030, 573] width 122 height 37
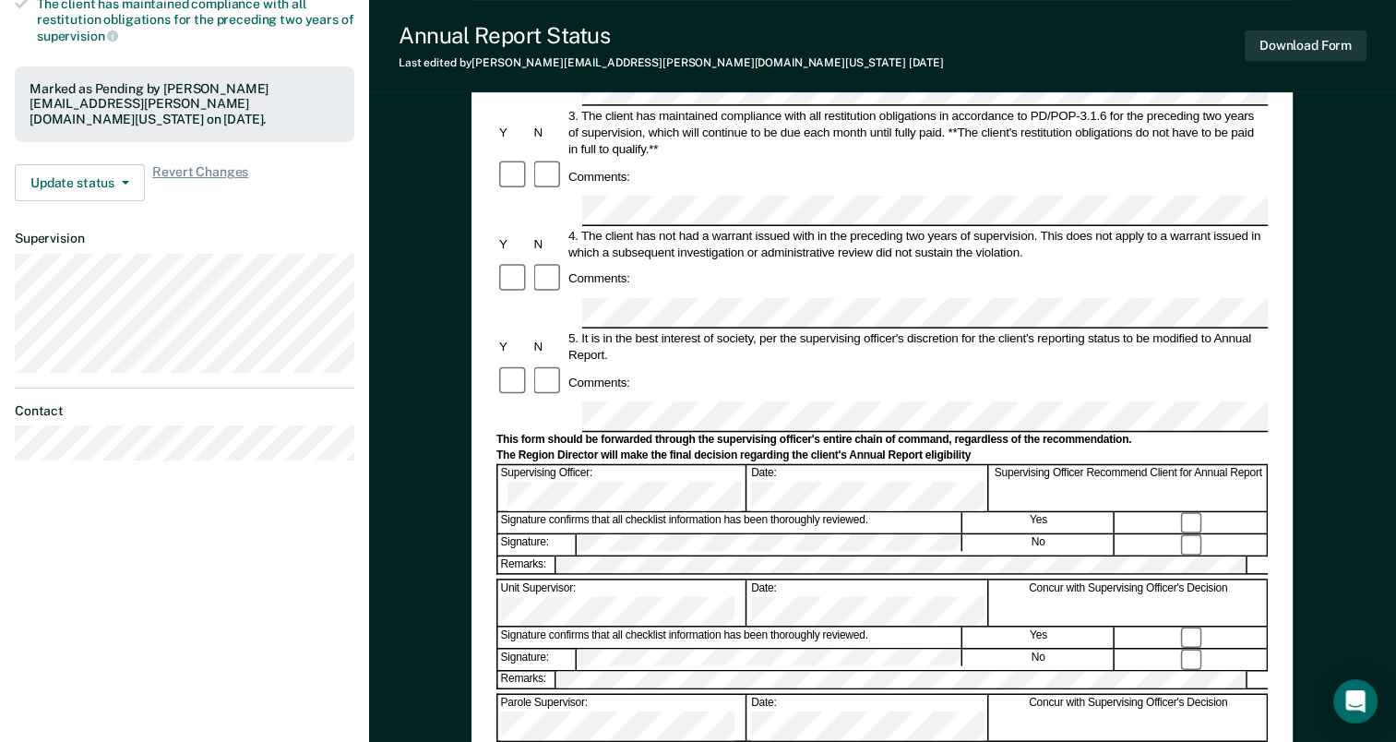
scroll to position [461, 0]
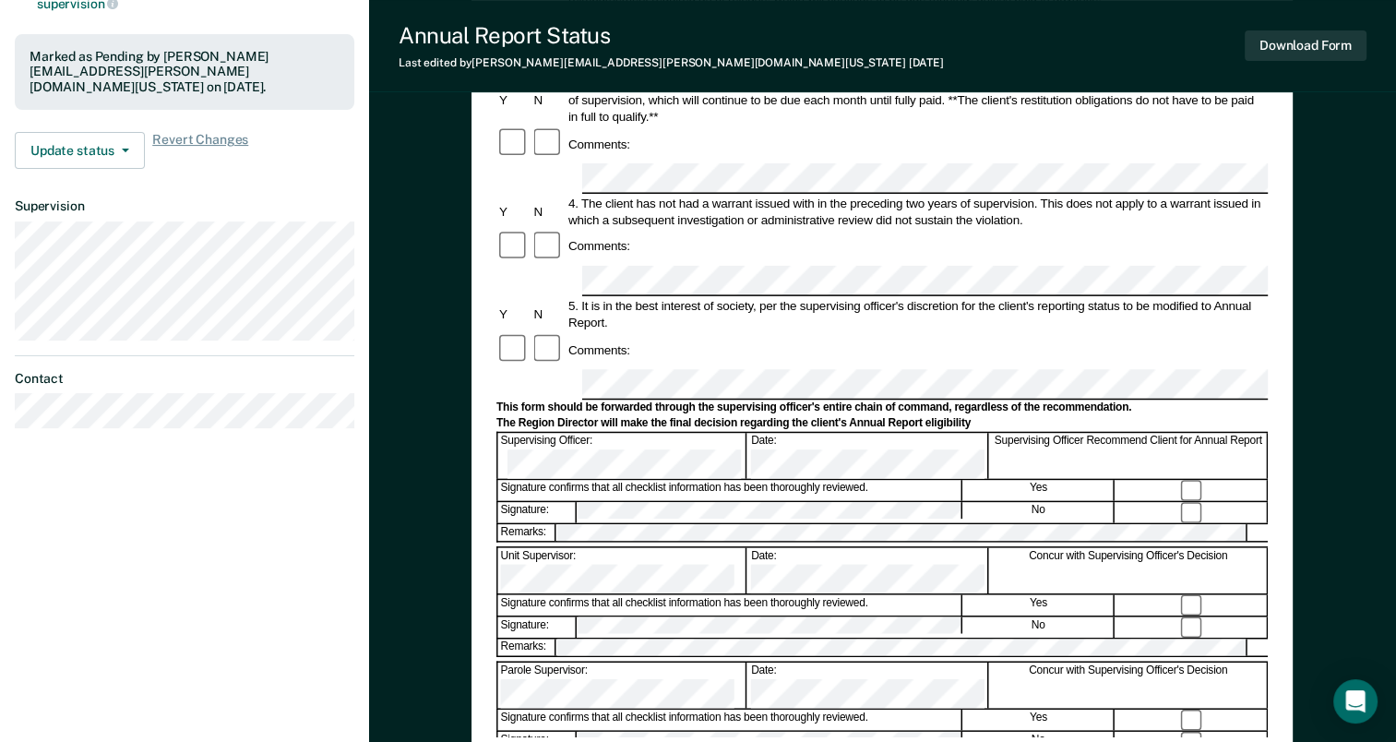
click at [842, 481] on div "Signature confirms that all checklist information has been thoroughly reviewed." at bounding box center [730, 491] width 464 height 20
click at [1345, 36] on button "Download Form" at bounding box center [1306, 45] width 122 height 30
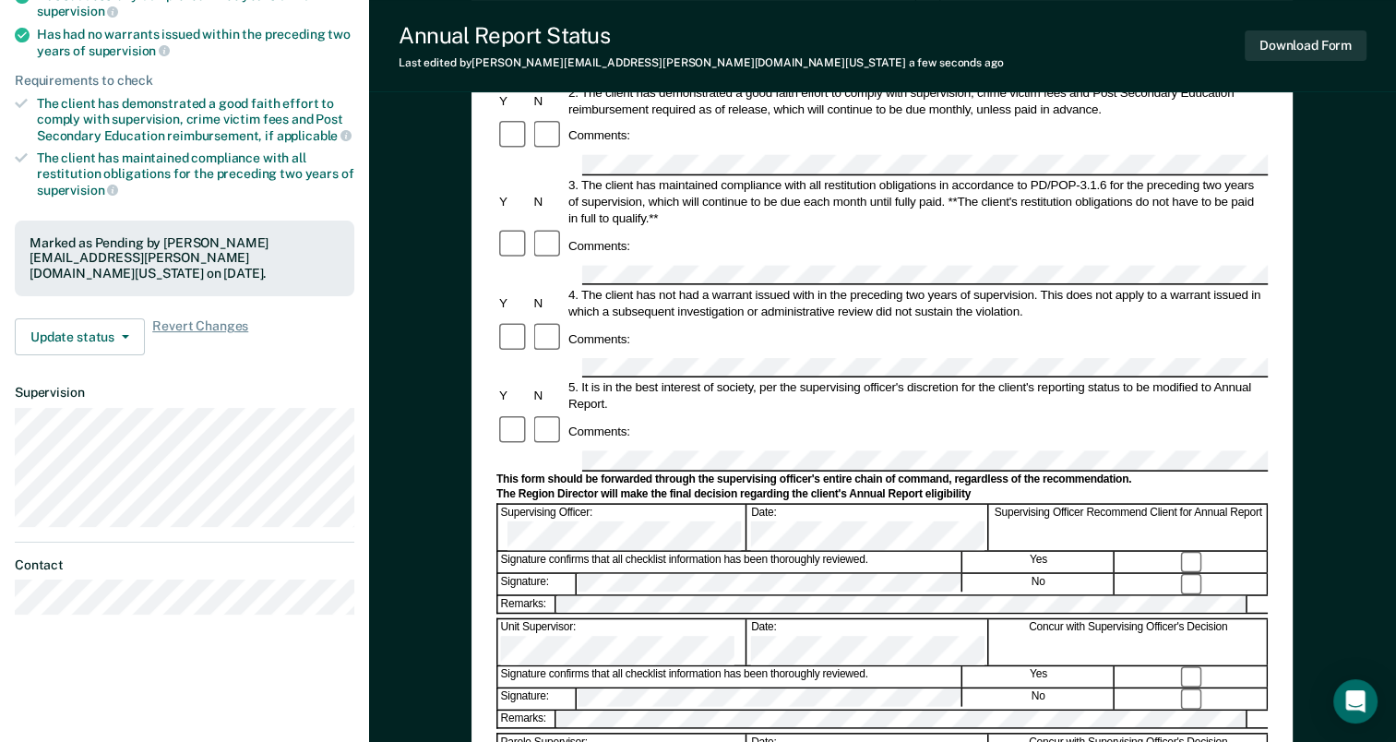
scroll to position [0, 0]
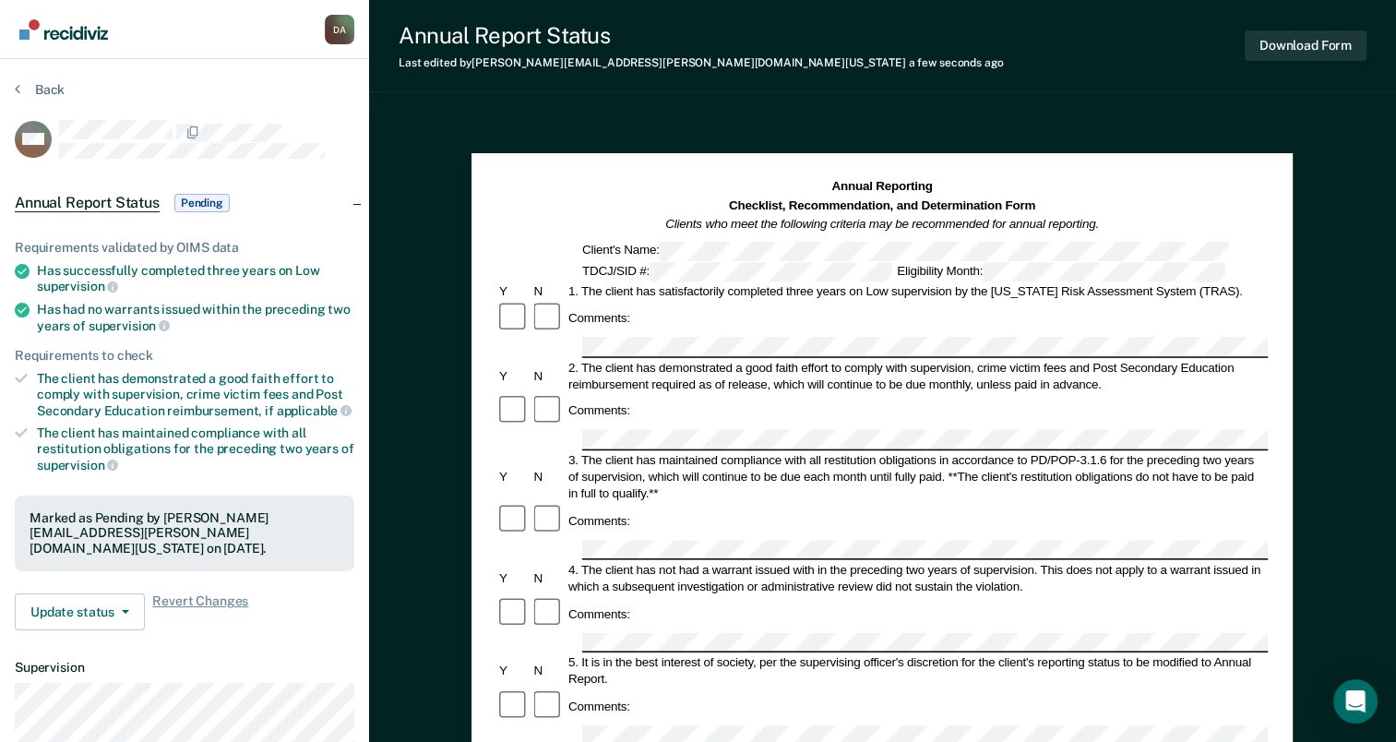
click at [34, 78] on section "Back MM Annual Report Status Pending Requirements validated by OIMS data Has su…" at bounding box center [184, 493] width 369 height 868
click at [41, 92] on button "Back" at bounding box center [40, 89] width 50 height 17
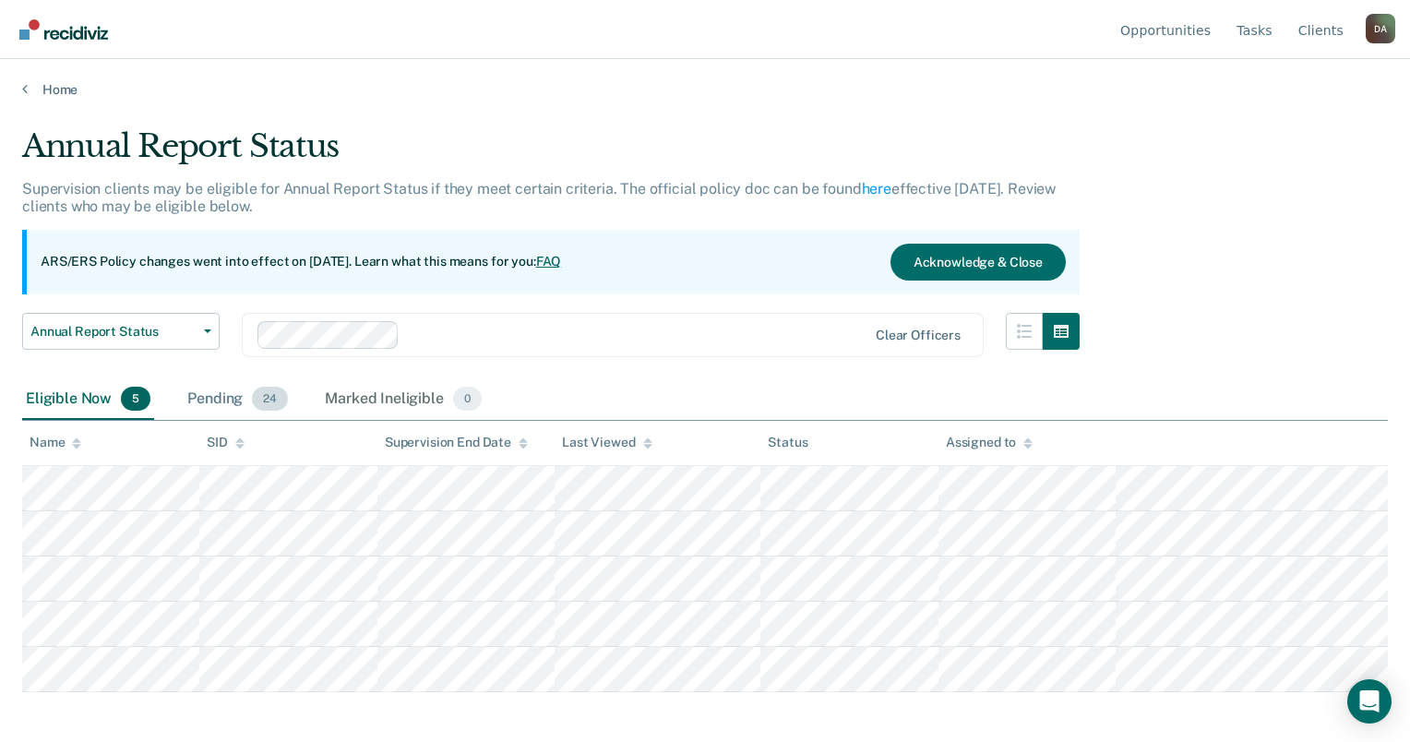
click at [189, 400] on div "Pending 24" at bounding box center [238, 399] width 108 height 41
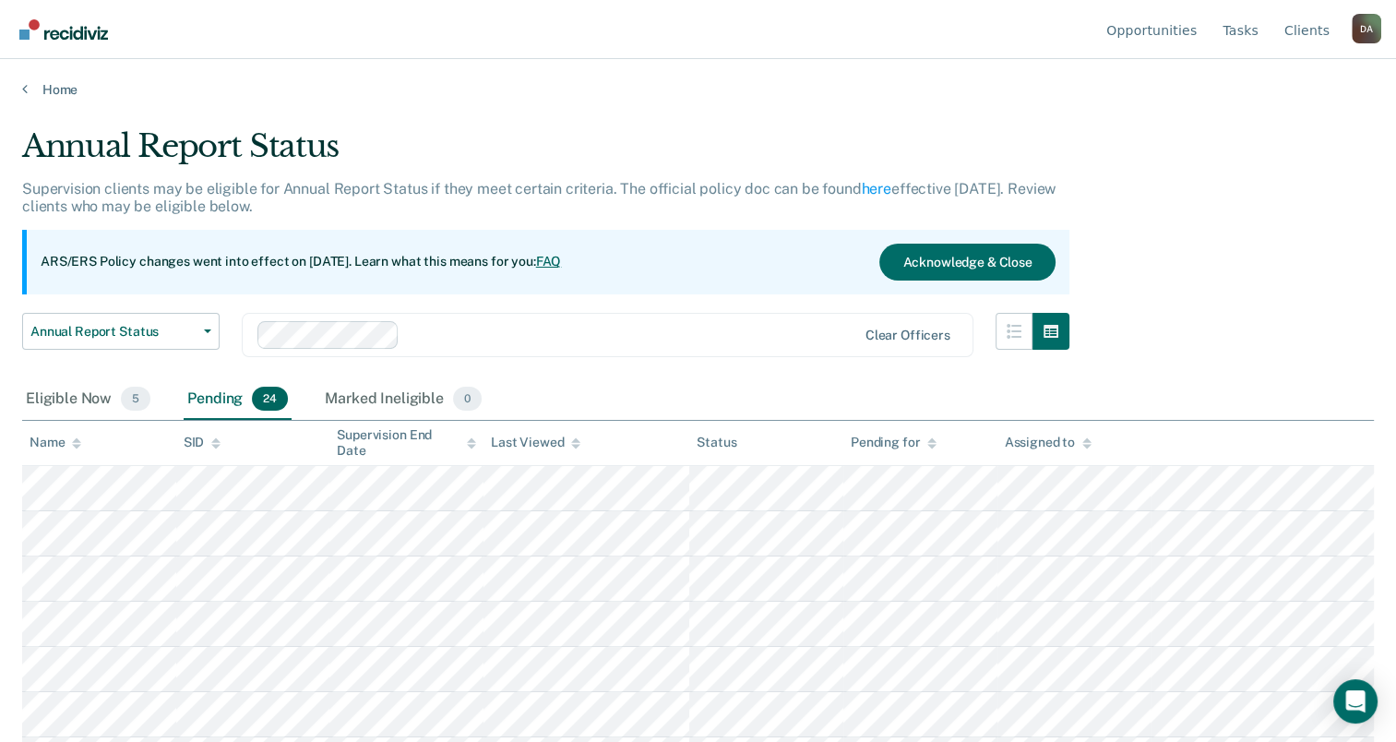
click at [55, 448] on div "Name" at bounding box center [56, 443] width 52 height 16
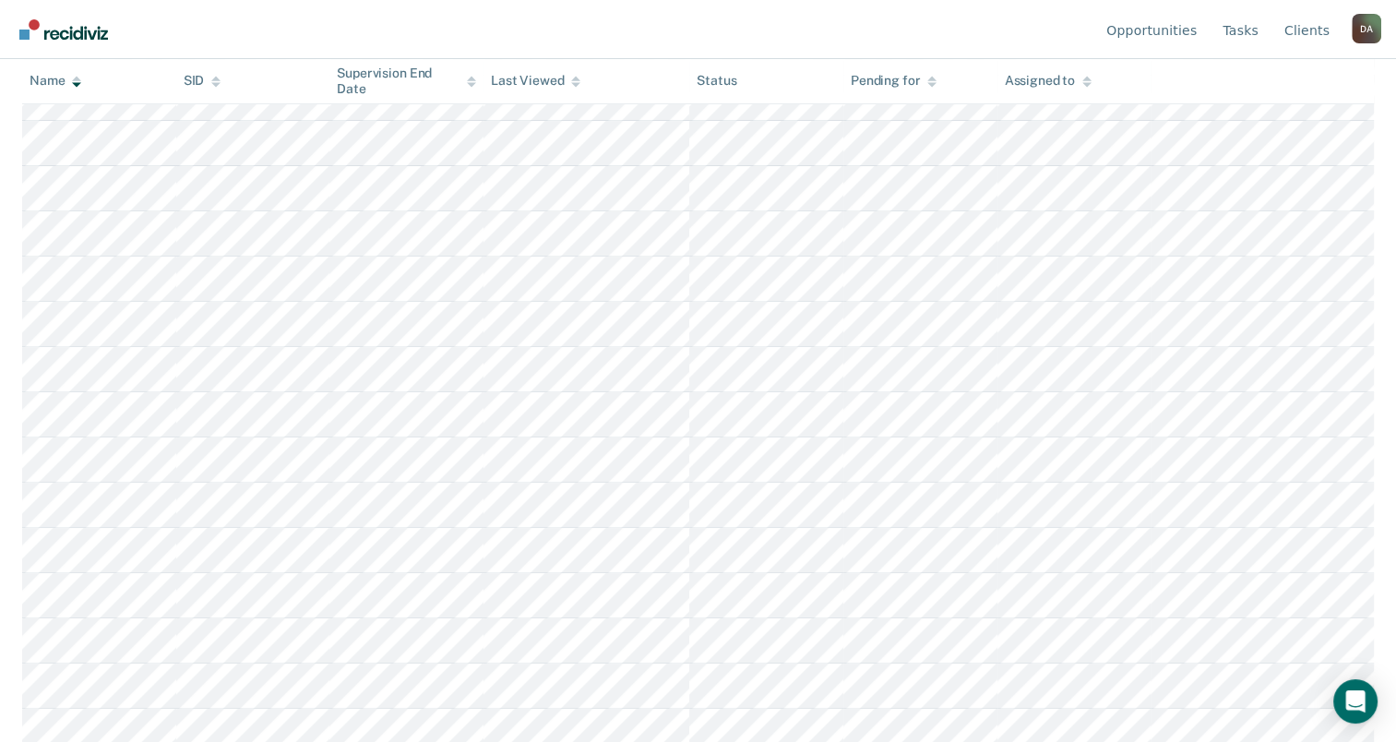
scroll to position [738, 0]
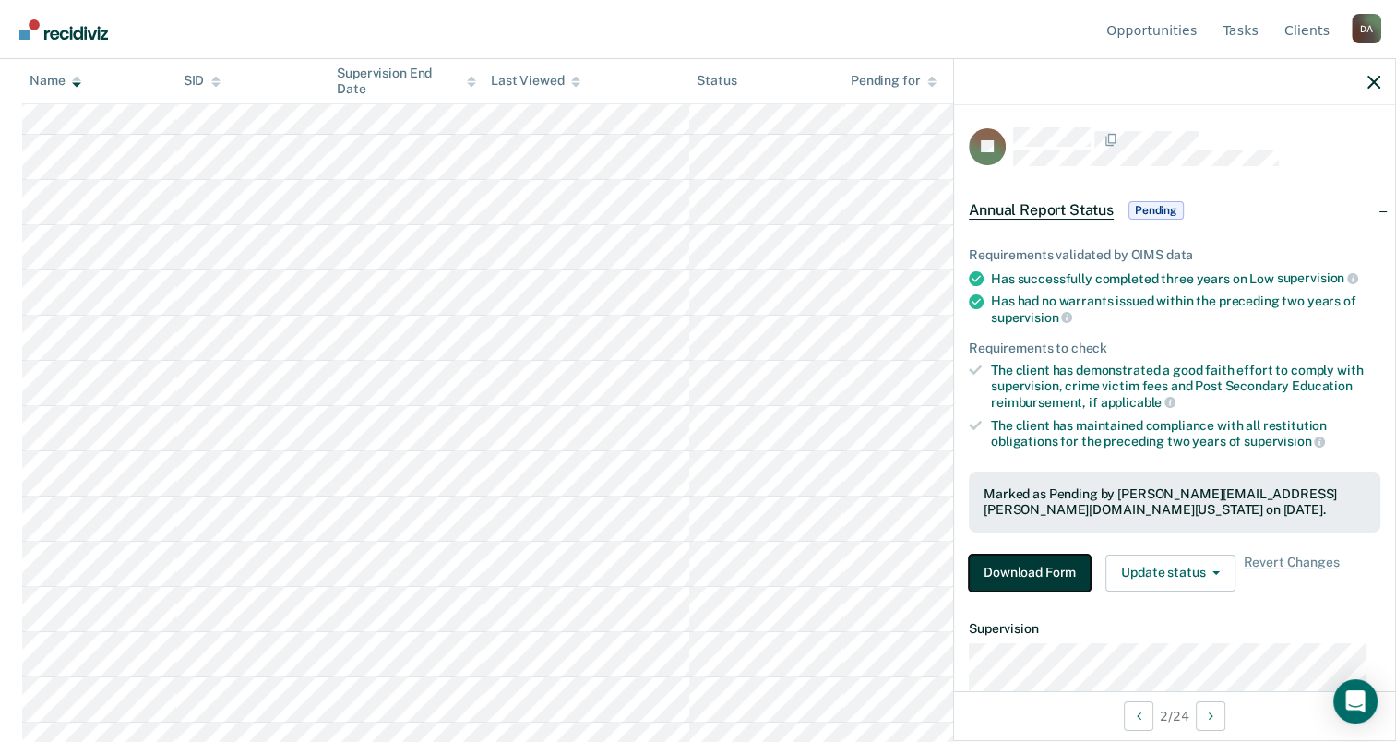
click at [1013, 565] on button "Download Form" at bounding box center [1030, 573] width 122 height 37
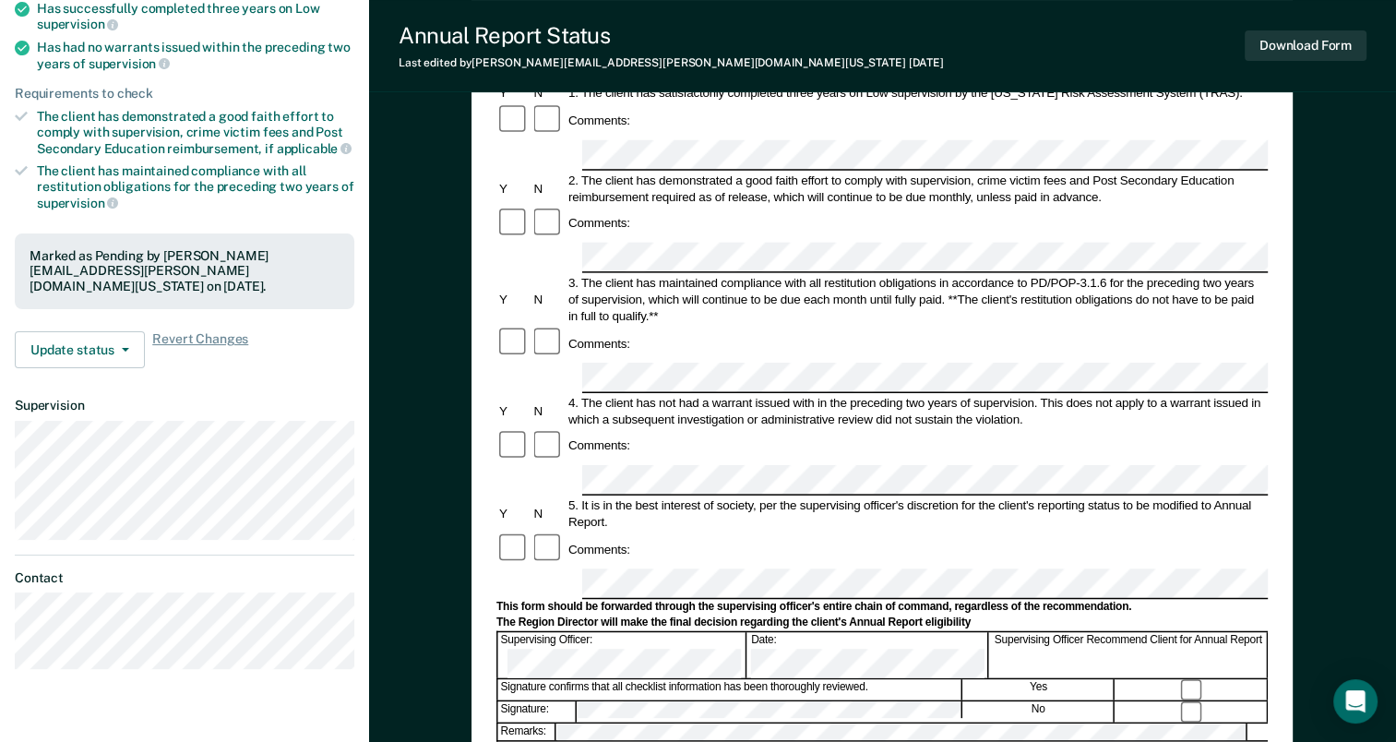
scroll to position [277, 0]
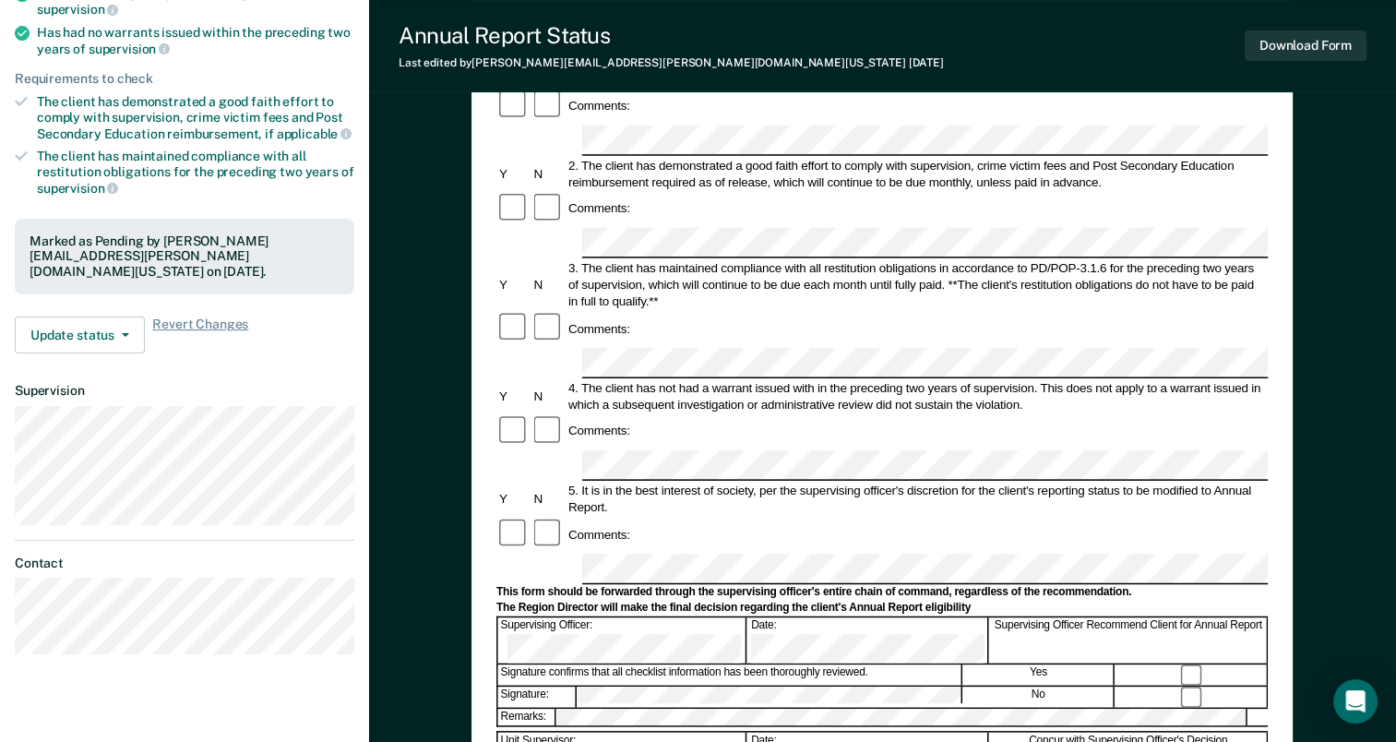
click at [852, 601] on div "The Region Director will make the final decision regarding the client's Annual …" at bounding box center [883, 608] width 772 height 15
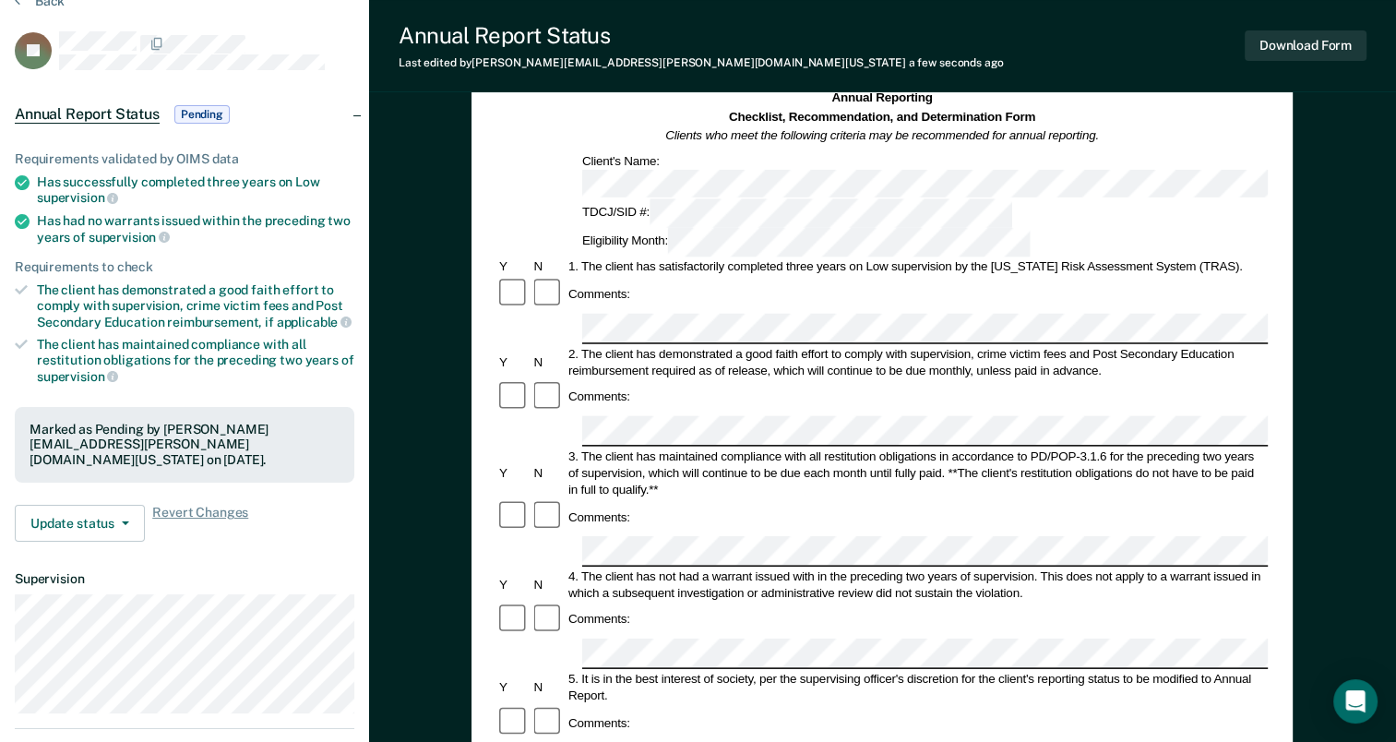
scroll to position [0, 0]
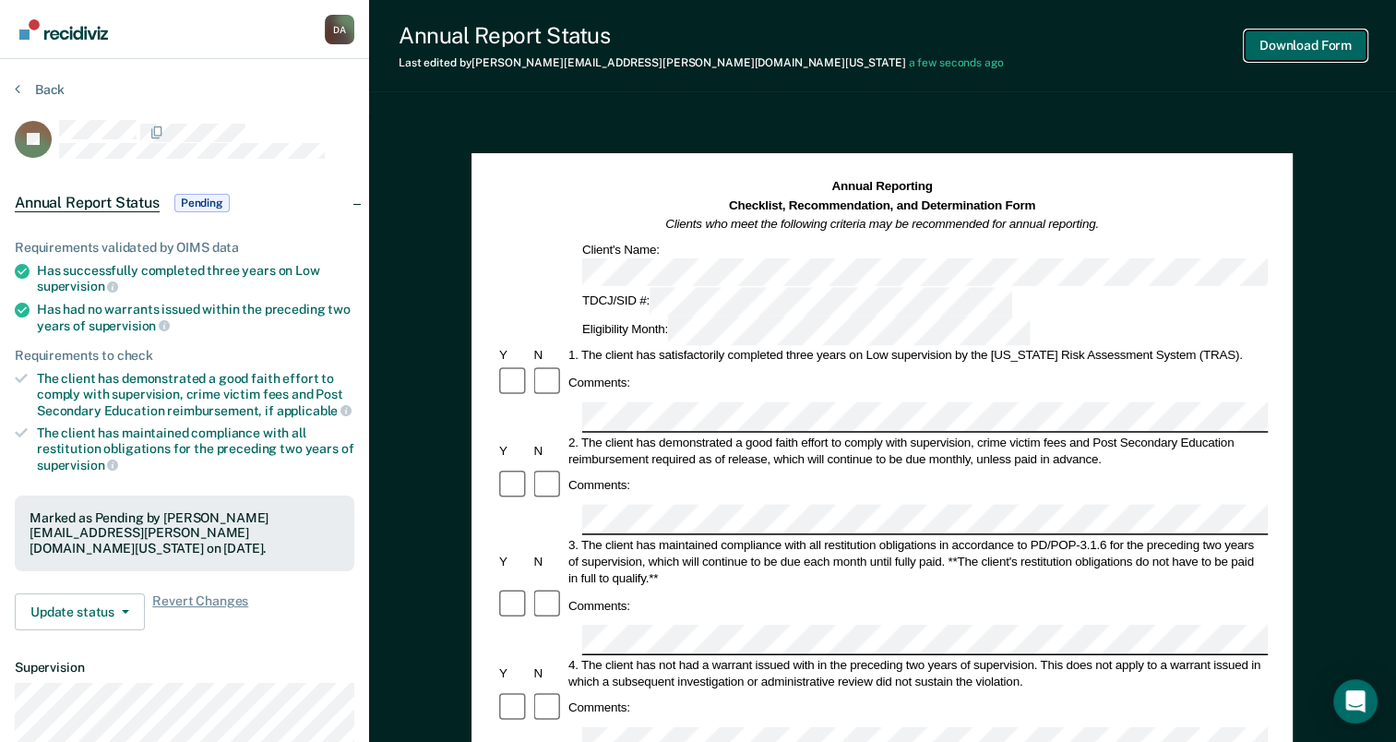
click at [1287, 45] on button "Download Form" at bounding box center [1306, 45] width 122 height 30
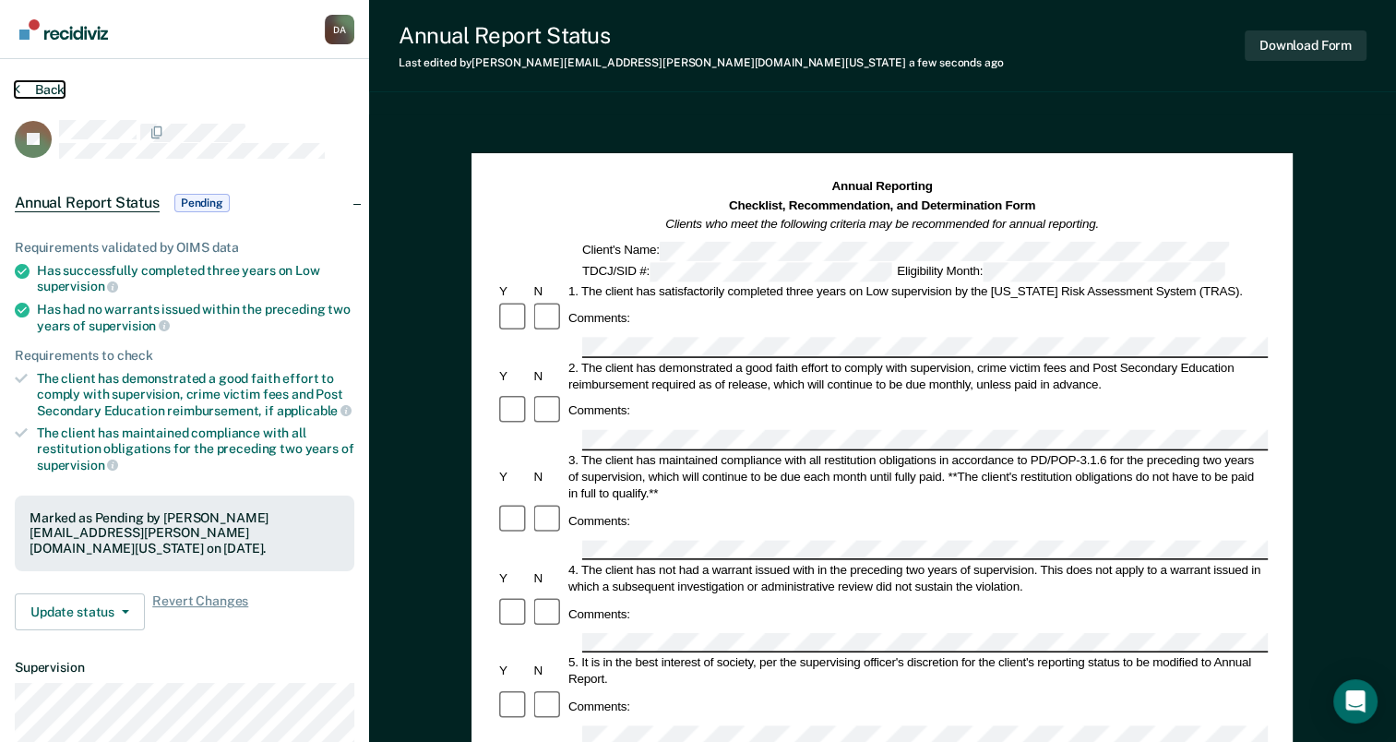
click at [44, 86] on button "Back" at bounding box center [40, 89] width 50 height 17
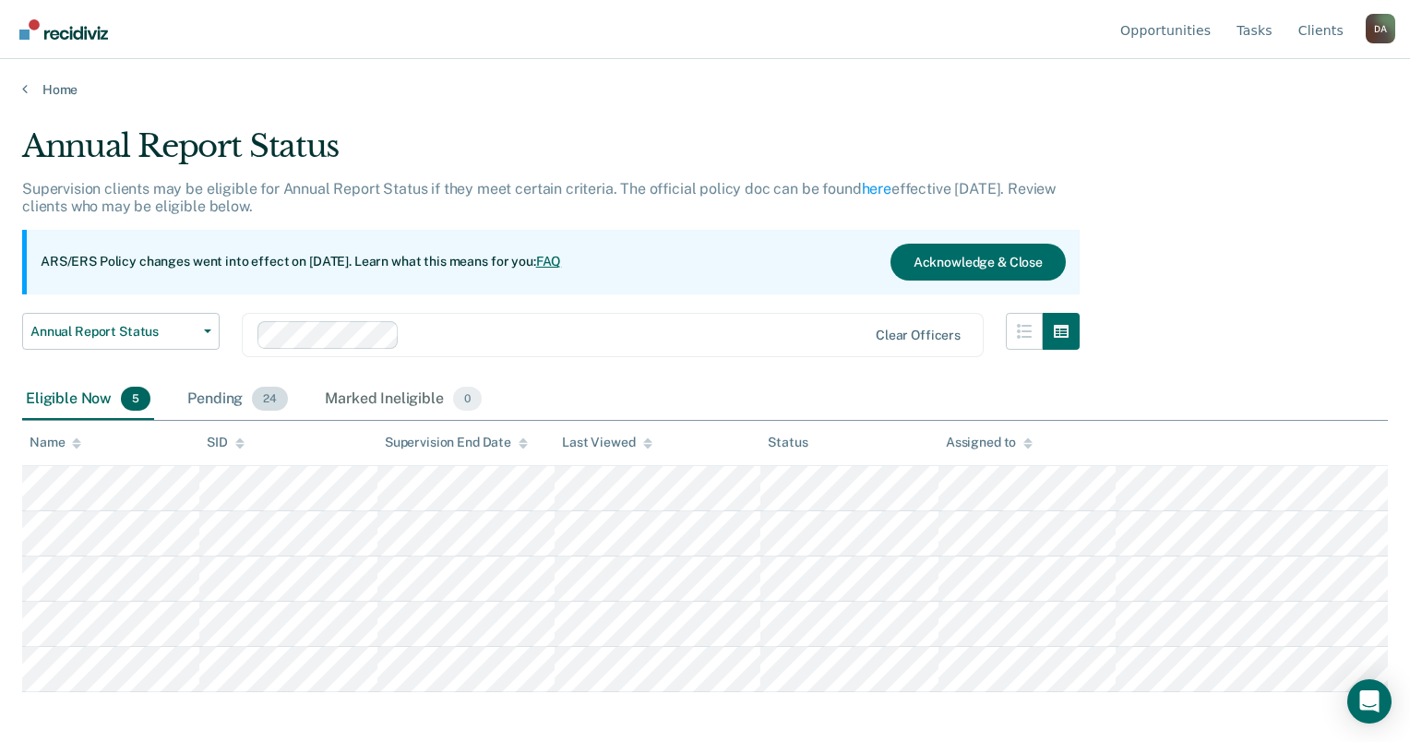
click at [215, 401] on div "Pending 24" at bounding box center [238, 399] width 108 height 41
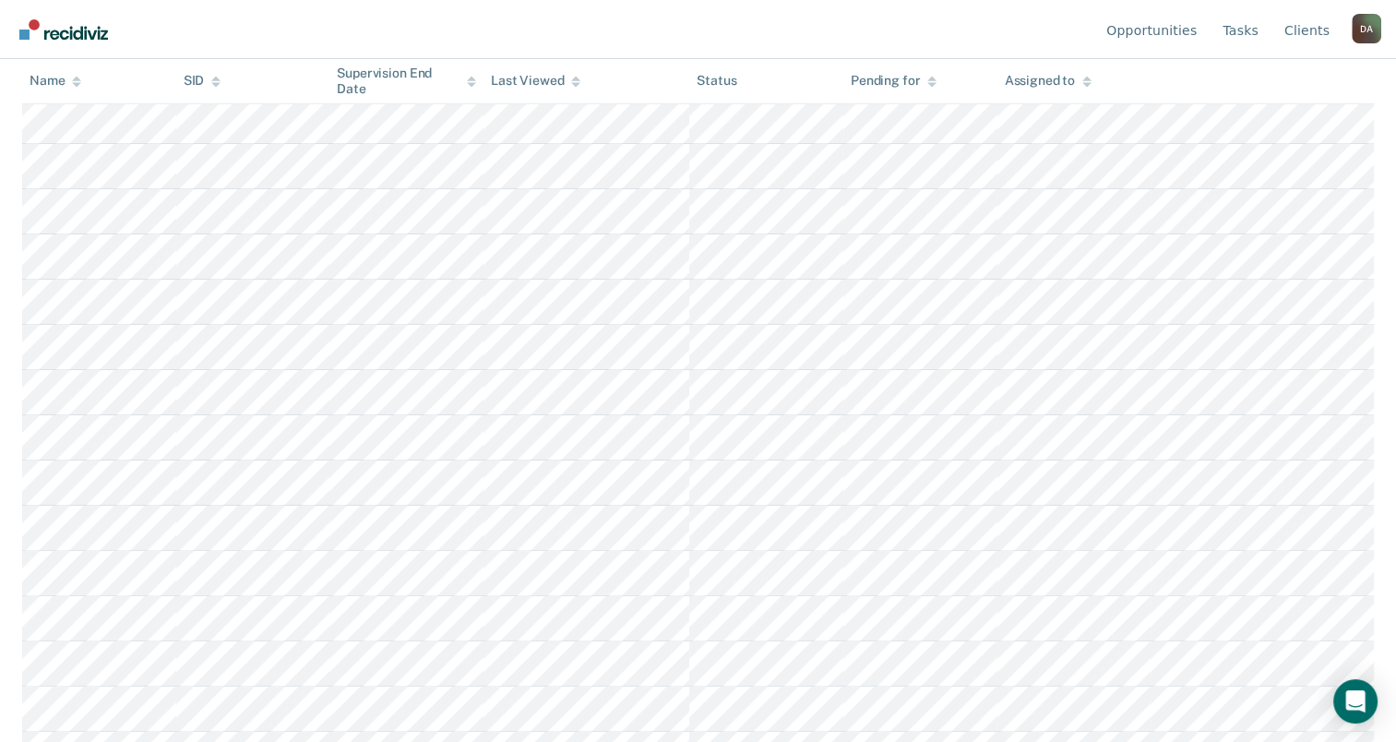
scroll to position [369, 0]
click at [74, 76] on icon at bounding box center [76, 82] width 9 height 12
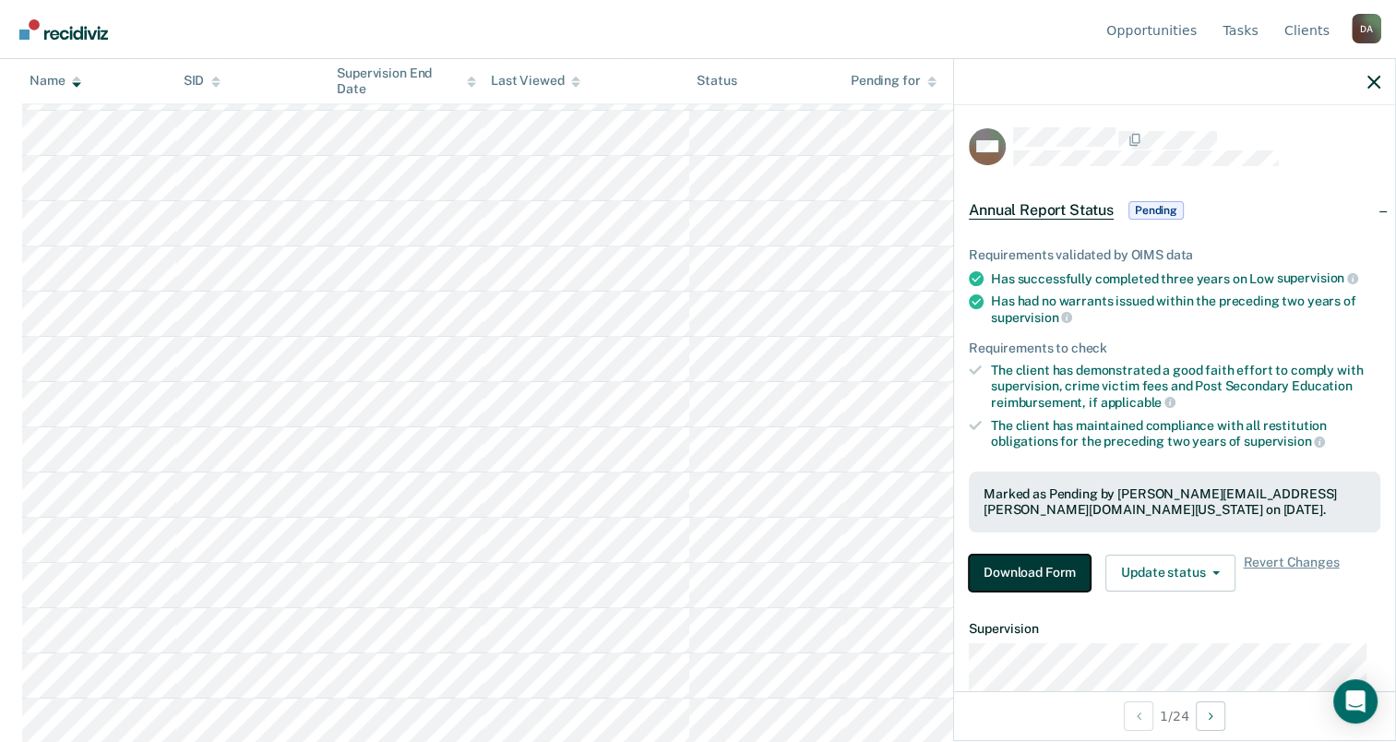
click at [1004, 557] on button "Download Form" at bounding box center [1030, 573] width 122 height 37
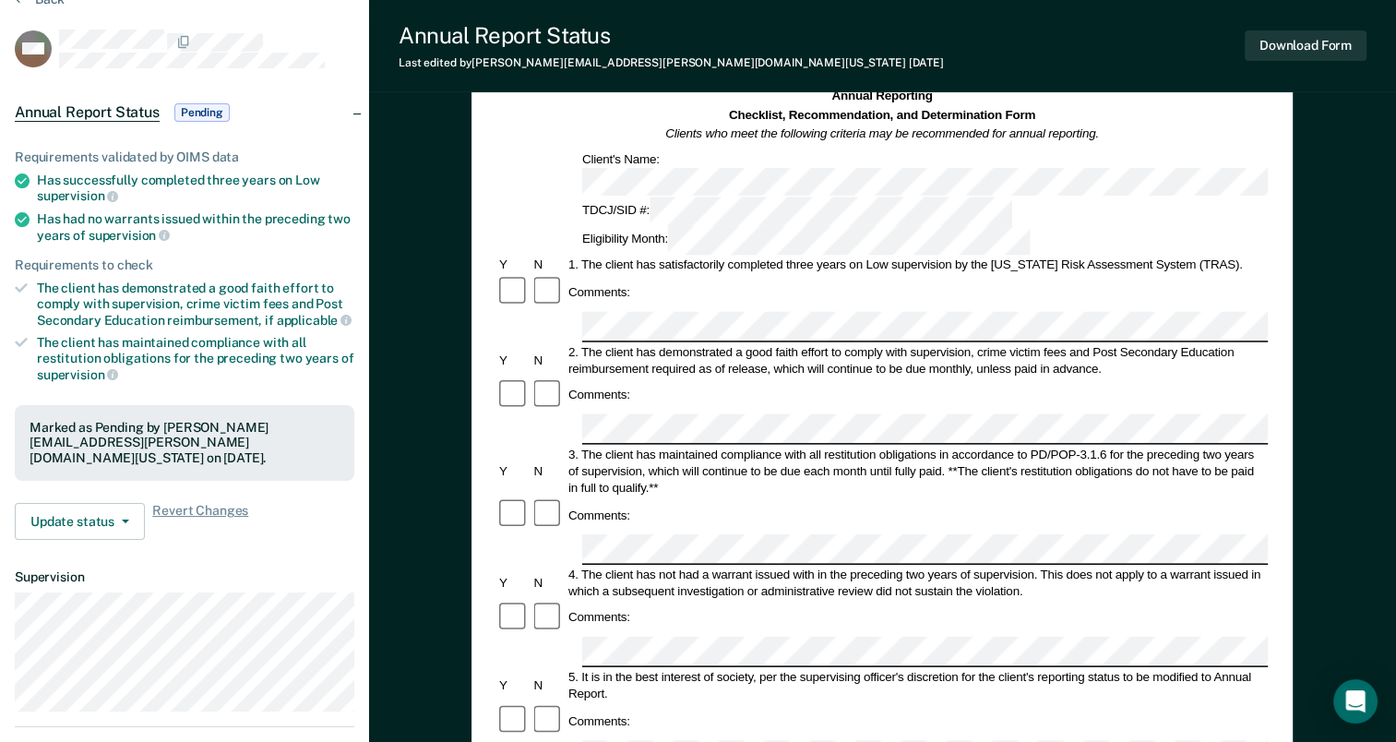
scroll to position [71, 0]
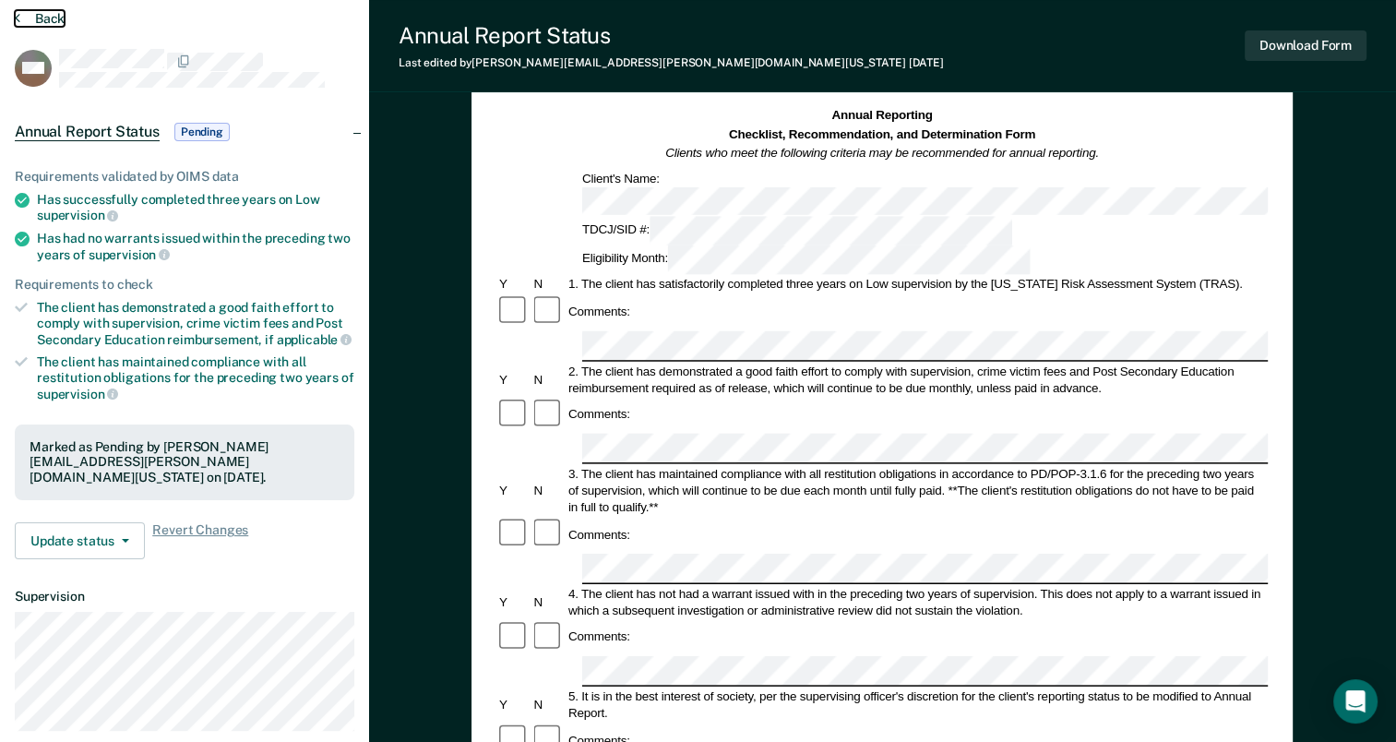
click at [27, 12] on button "Back" at bounding box center [40, 18] width 50 height 17
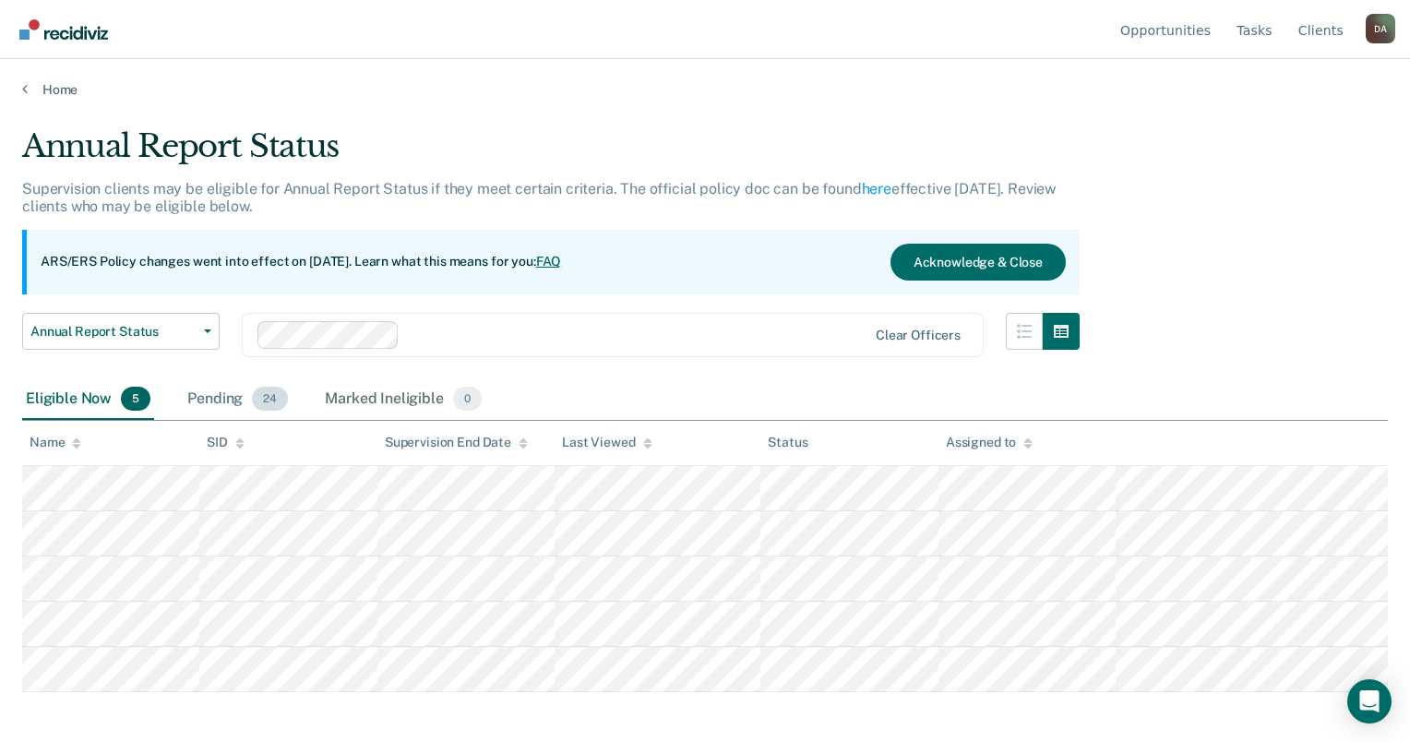
click at [225, 405] on div "Pending 24" at bounding box center [238, 399] width 108 height 41
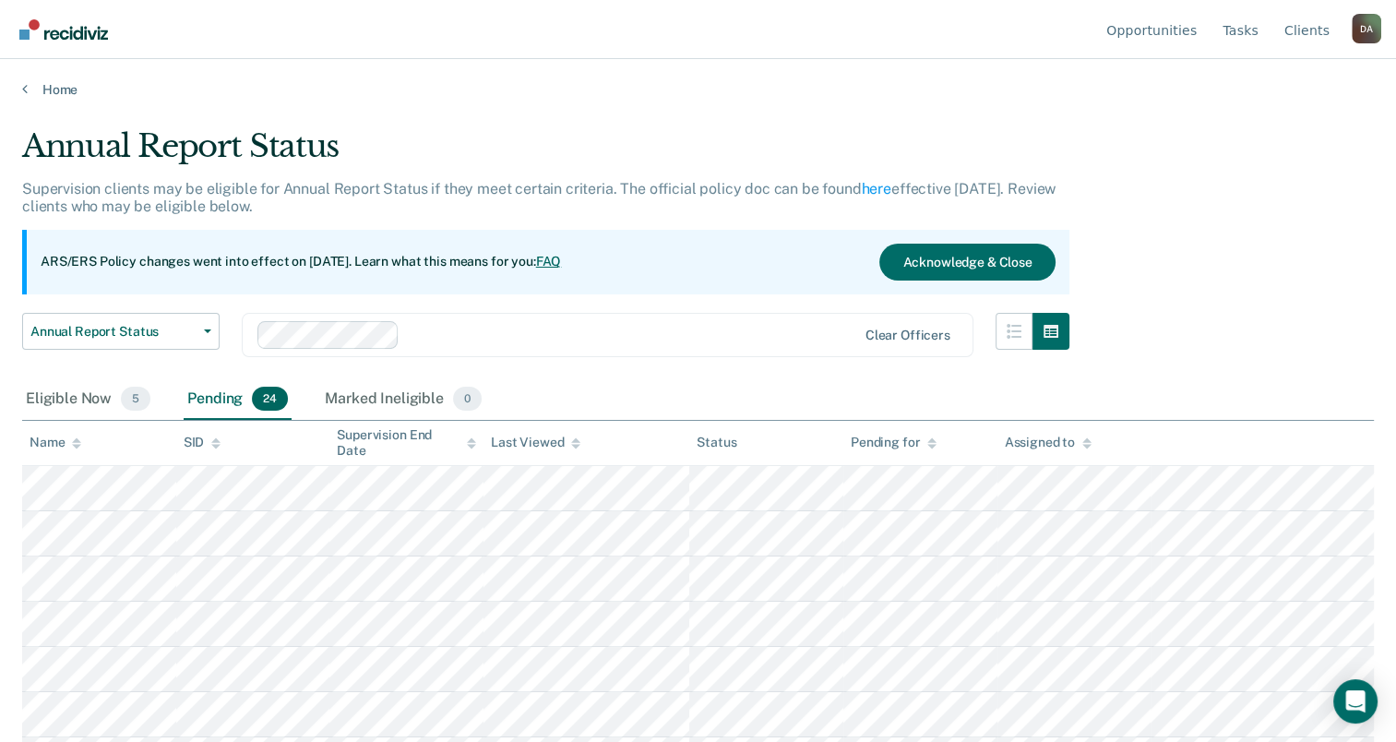
click at [75, 445] on icon at bounding box center [76, 446] width 9 height 5
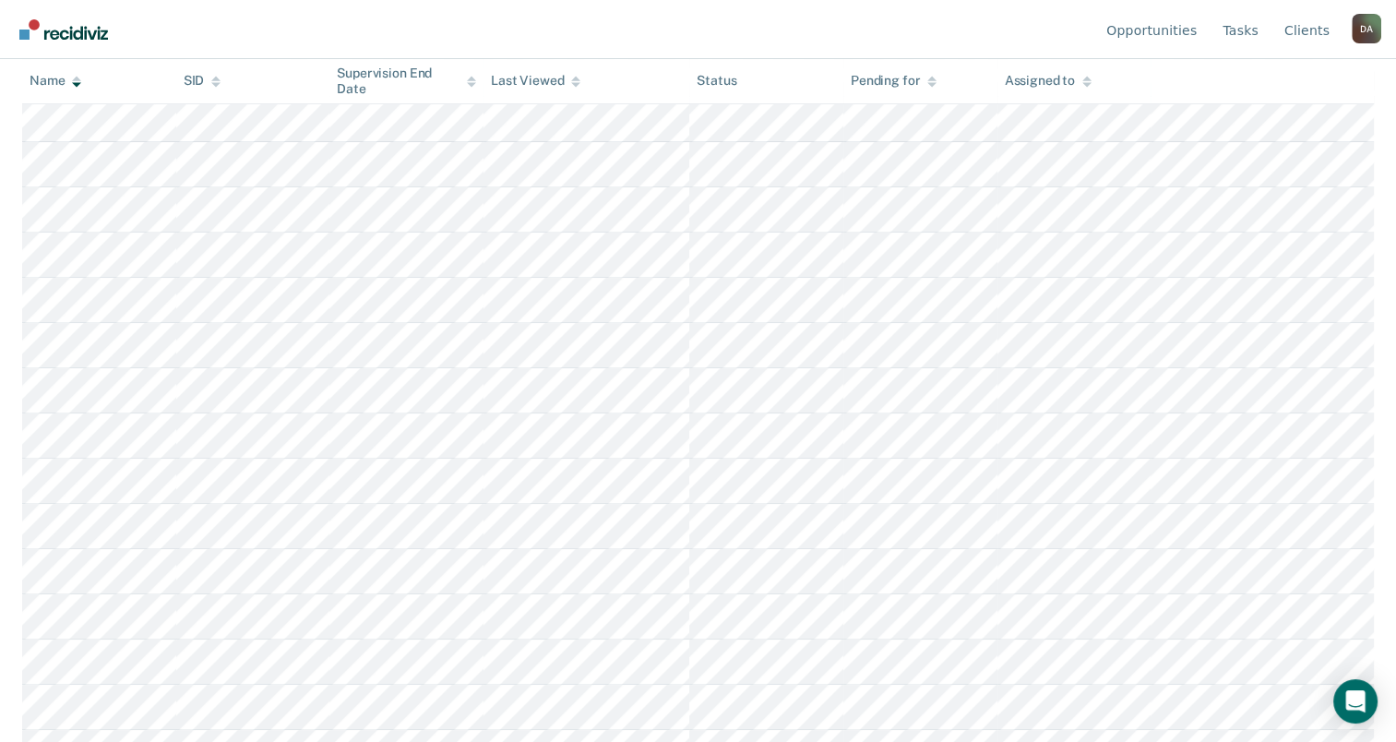
scroll to position [738, 0]
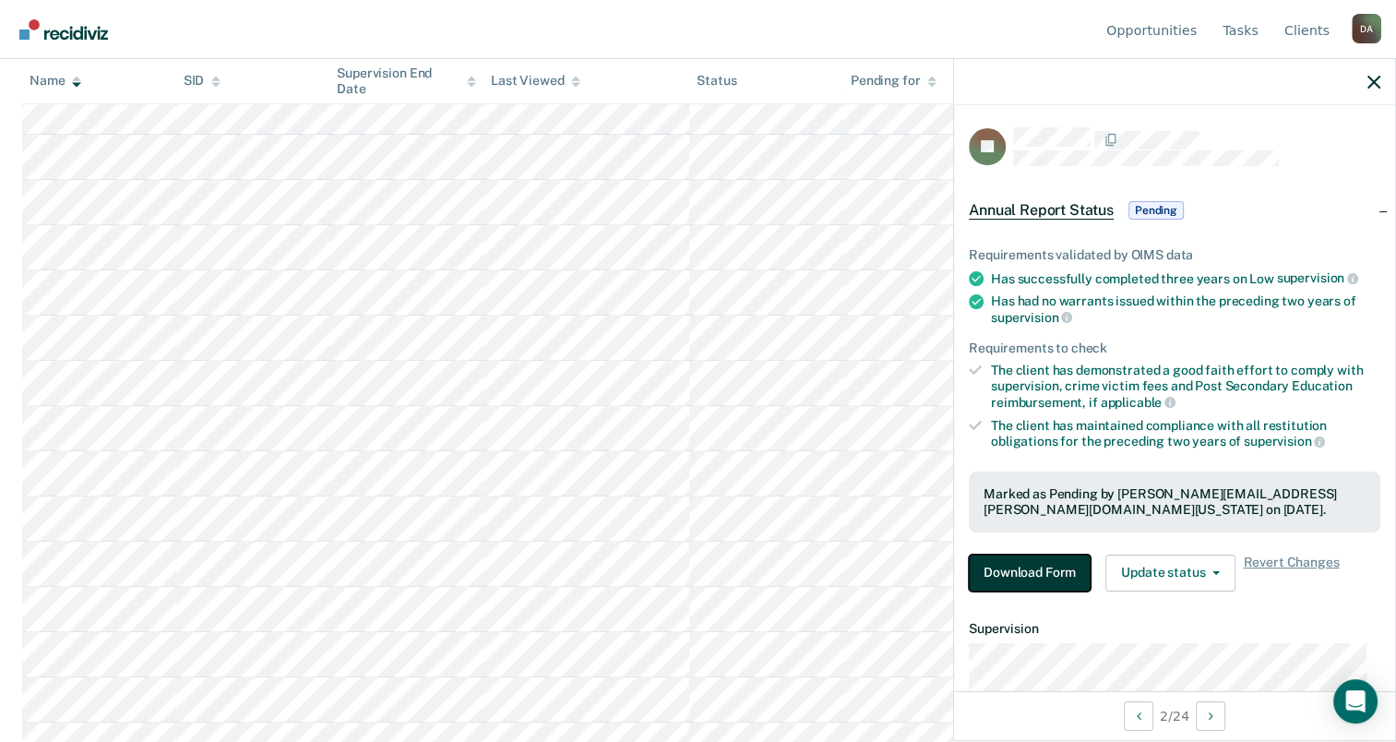
click at [1048, 561] on button "Download Form" at bounding box center [1030, 573] width 122 height 37
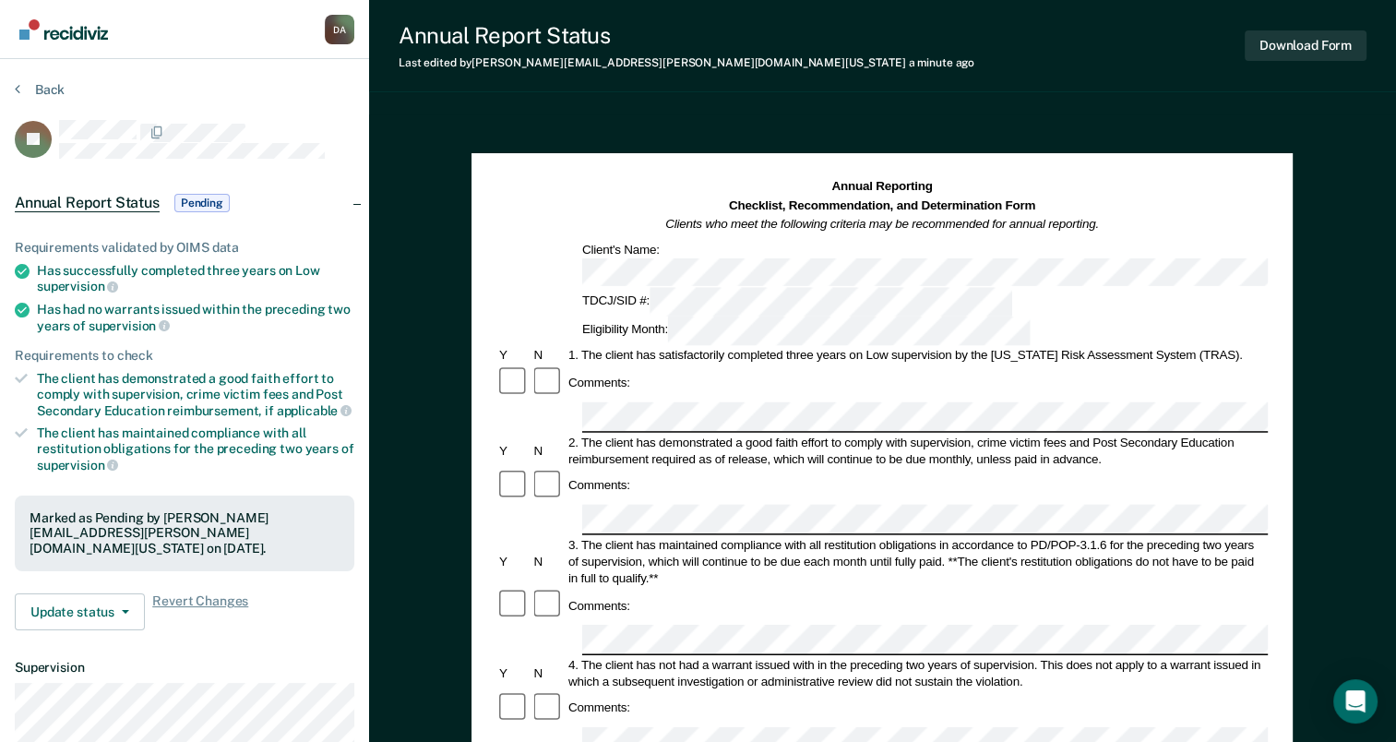
drag, startPoint x: 1339, startPoint y: 18, endPoint x: 1337, endPoint y: 37, distance: 18.6
click at [1339, 21] on div "Annual Report Status Last edited by [PERSON_NAME][EMAIL_ADDRESS][PERSON_NAME][D…" at bounding box center [882, 46] width 1027 height 92
click at [1337, 37] on button "Download Form" at bounding box center [1306, 45] width 122 height 30
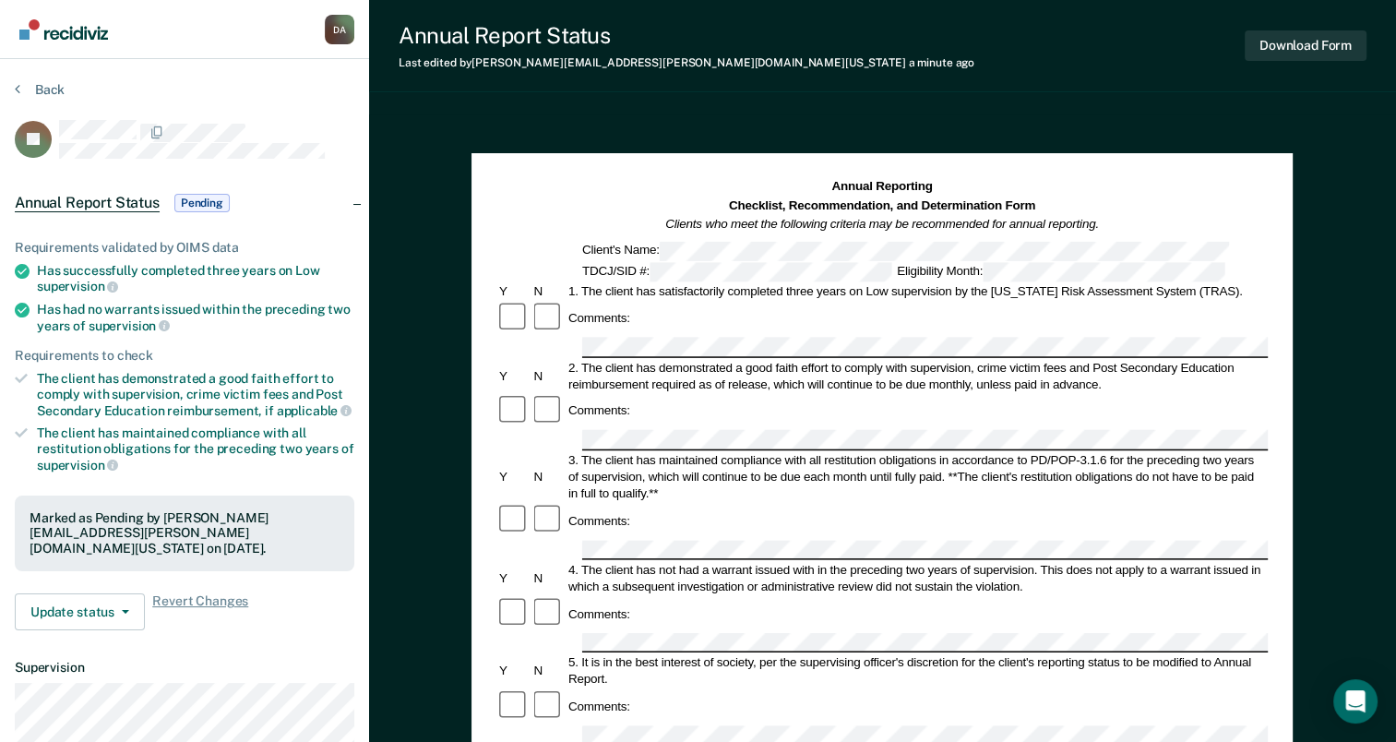
click at [39, 77] on section "Back JP Annual Report Status Pending Requirements validated by OIMS data Has su…" at bounding box center [184, 513] width 369 height 909
click at [39, 87] on button "Back" at bounding box center [40, 89] width 50 height 17
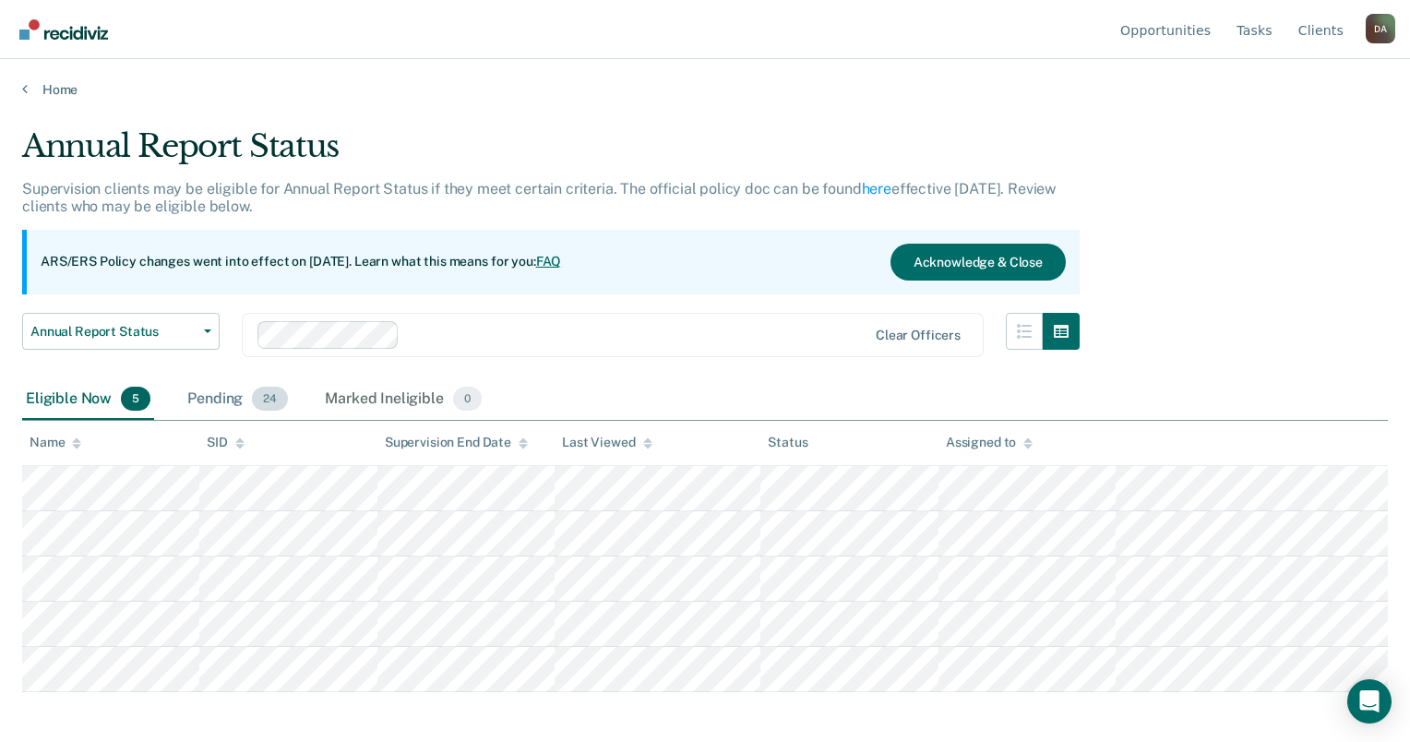
click at [189, 406] on div "Pending 24" at bounding box center [238, 399] width 108 height 41
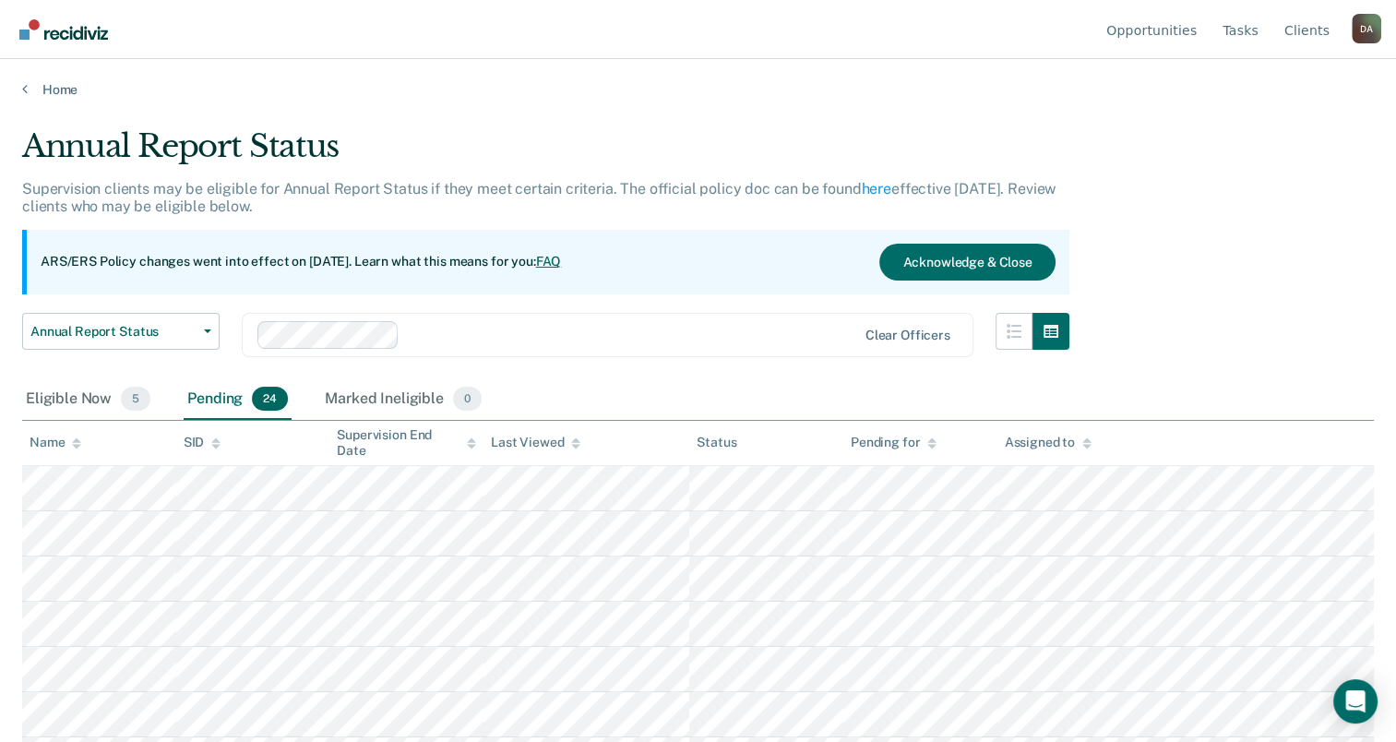
click at [76, 443] on icon at bounding box center [76, 443] width 9 height 12
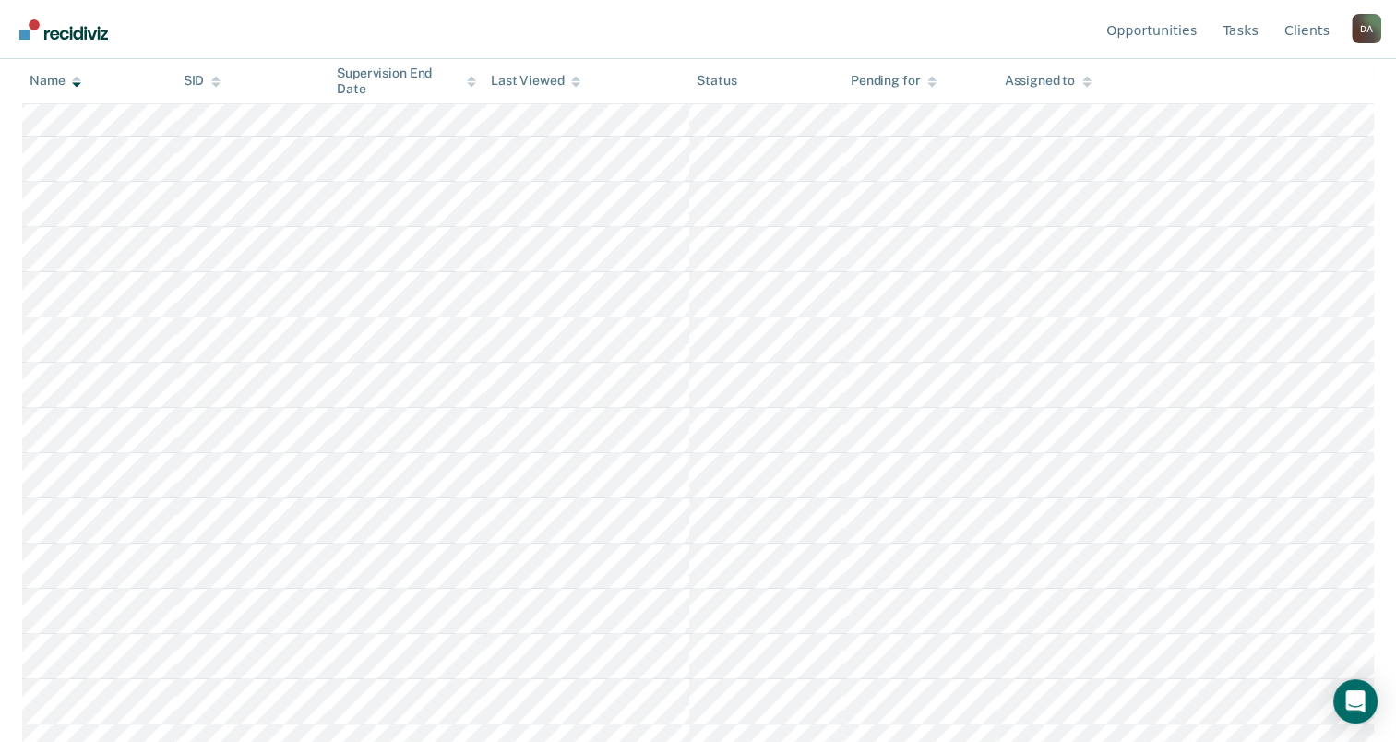
scroll to position [738, 0]
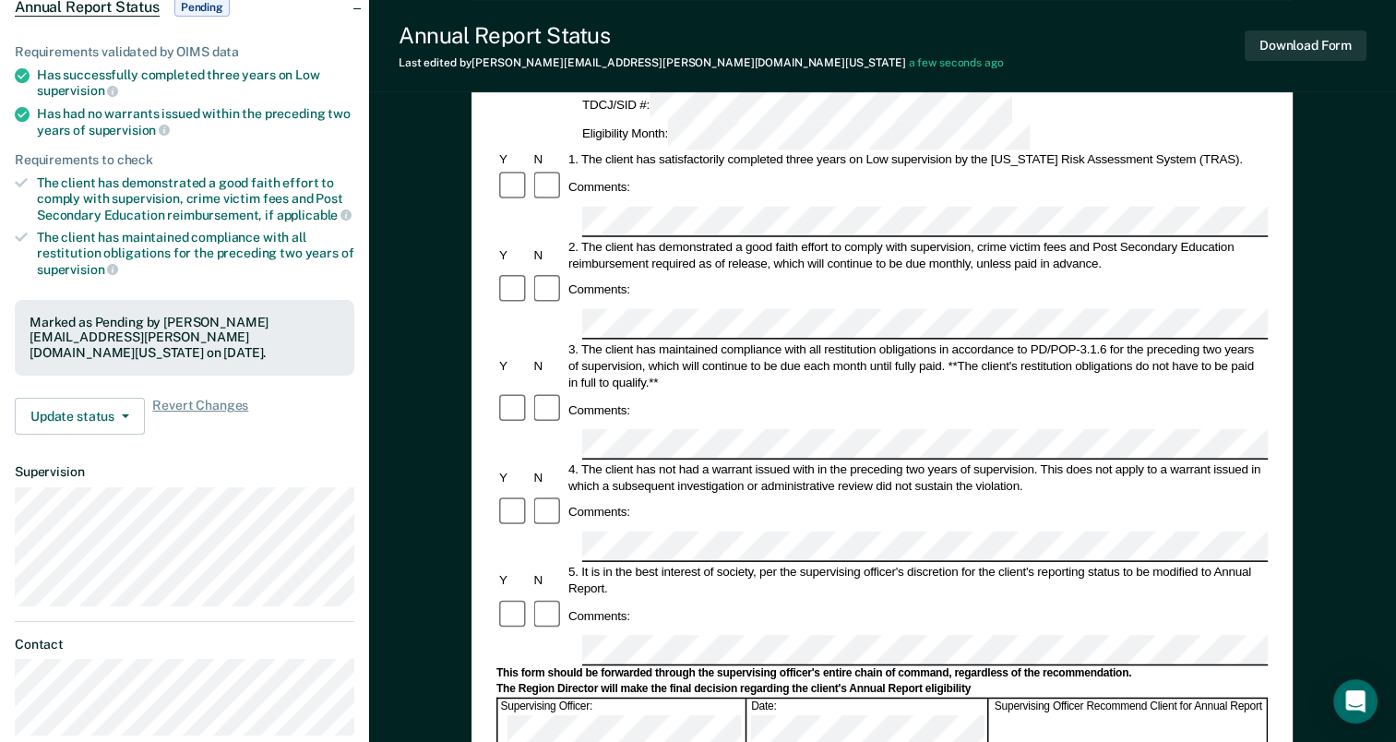
scroll to position [163, 0]
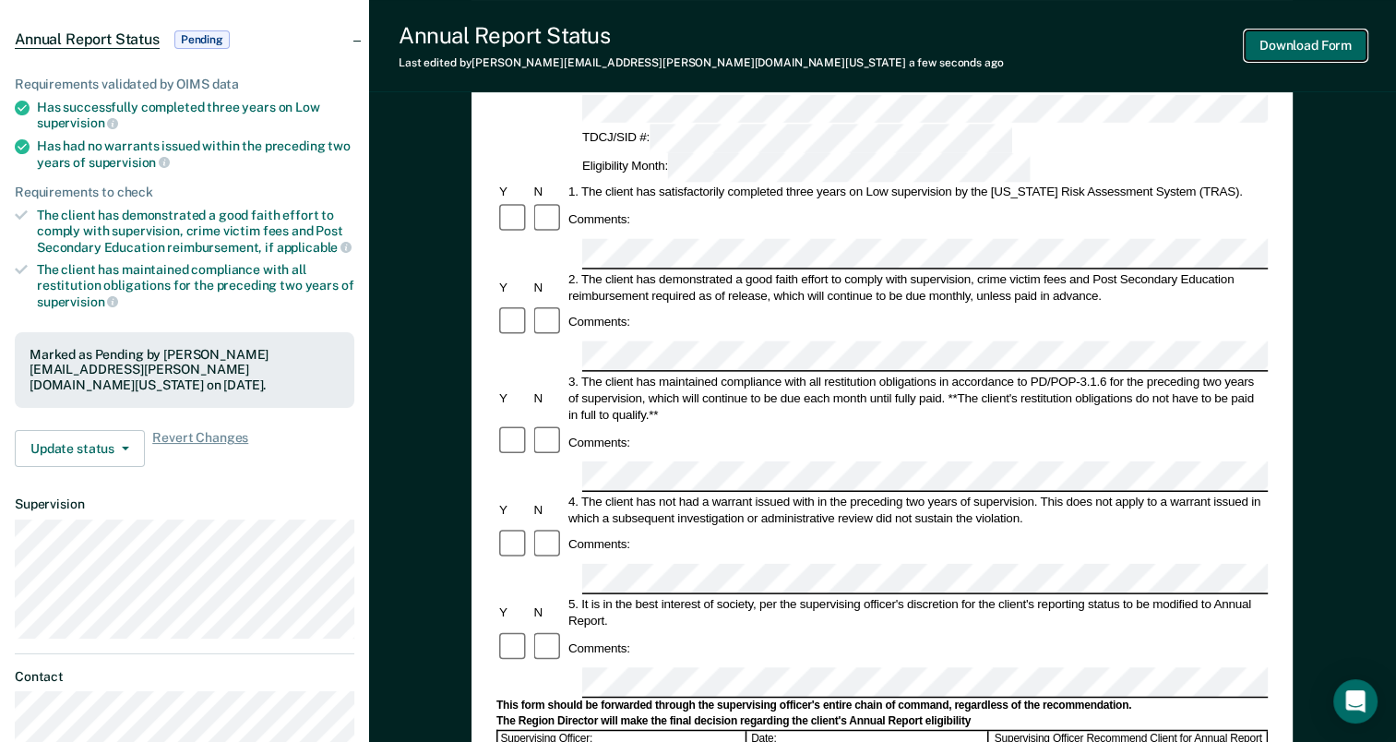
click at [1333, 42] on button "Download Form" at bounding box center [1306, 45] width 122 height 30
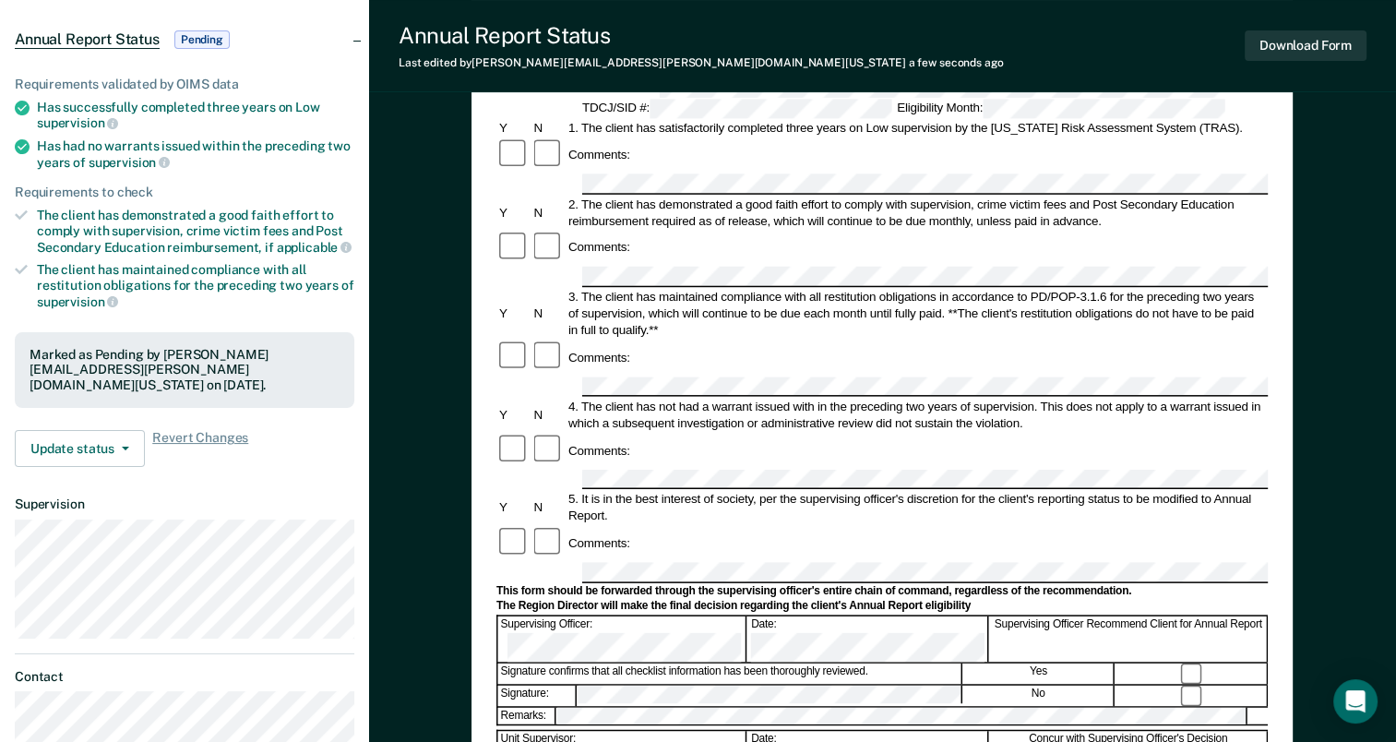
scroll to position [0, 0]
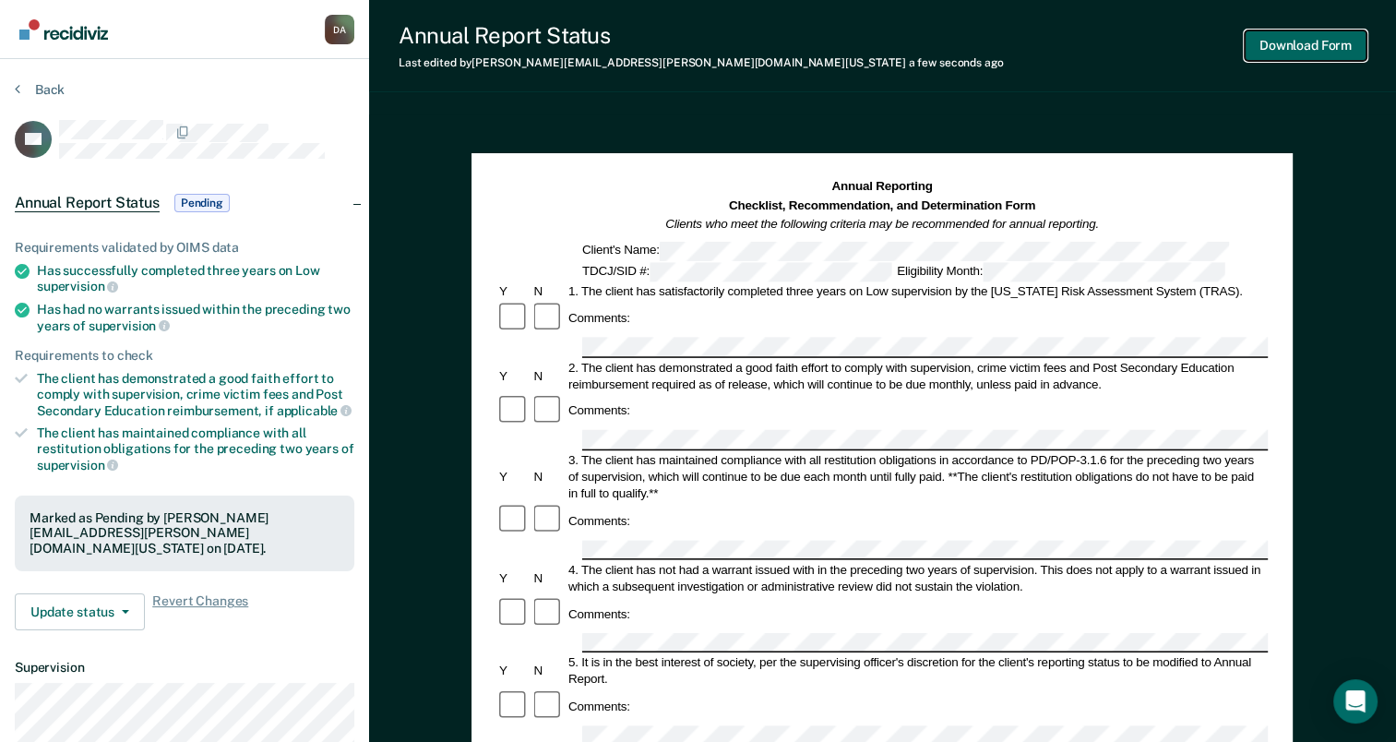
click at [1297, 38] on button "Download Form" at bounding box center [1306, 45] width 122 height 30
click at [26, 102] on div "Back" at bounding box center [185, 100] width 340 height 39
click at [36, 84] on button "Back" at bounding box center [40, 89] width 50 height 17
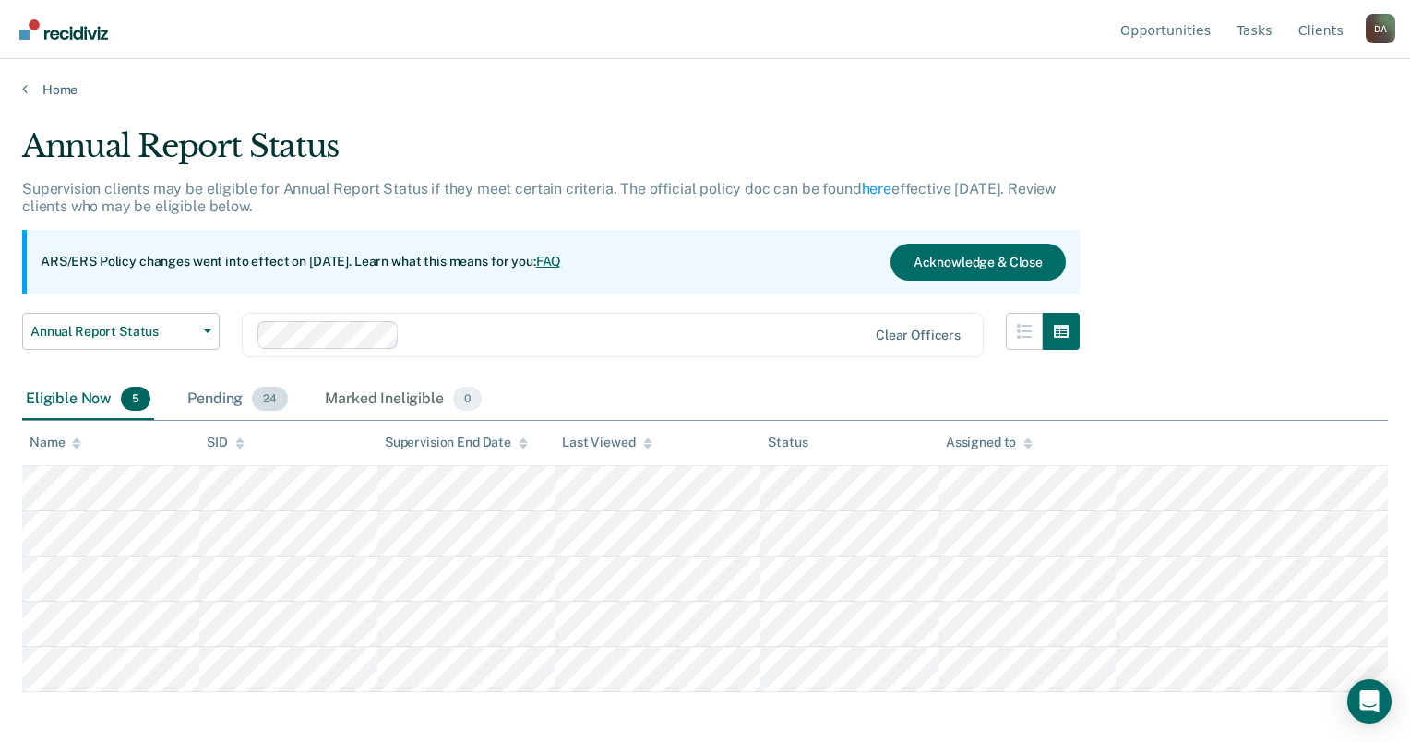
drag, startPoint x: 207, startPoint y: 404, endPoint x: 186, endPoint y: 413, distance: 22.3
click at [208, 404] on div "Pending 24" at bounding box center [238, 399] width 108 height 41
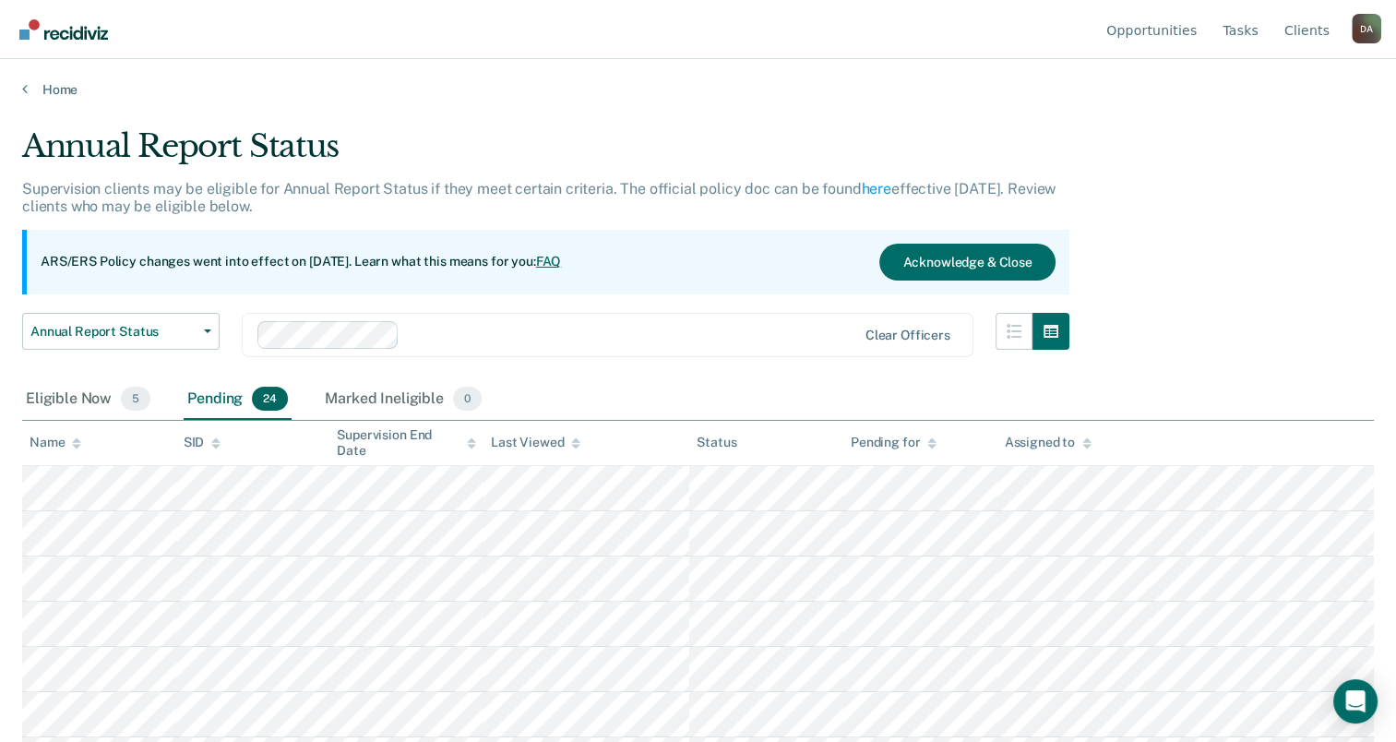
click at [63, 449] on div "Name" at bounding box center [56, 443] width 52 height 16
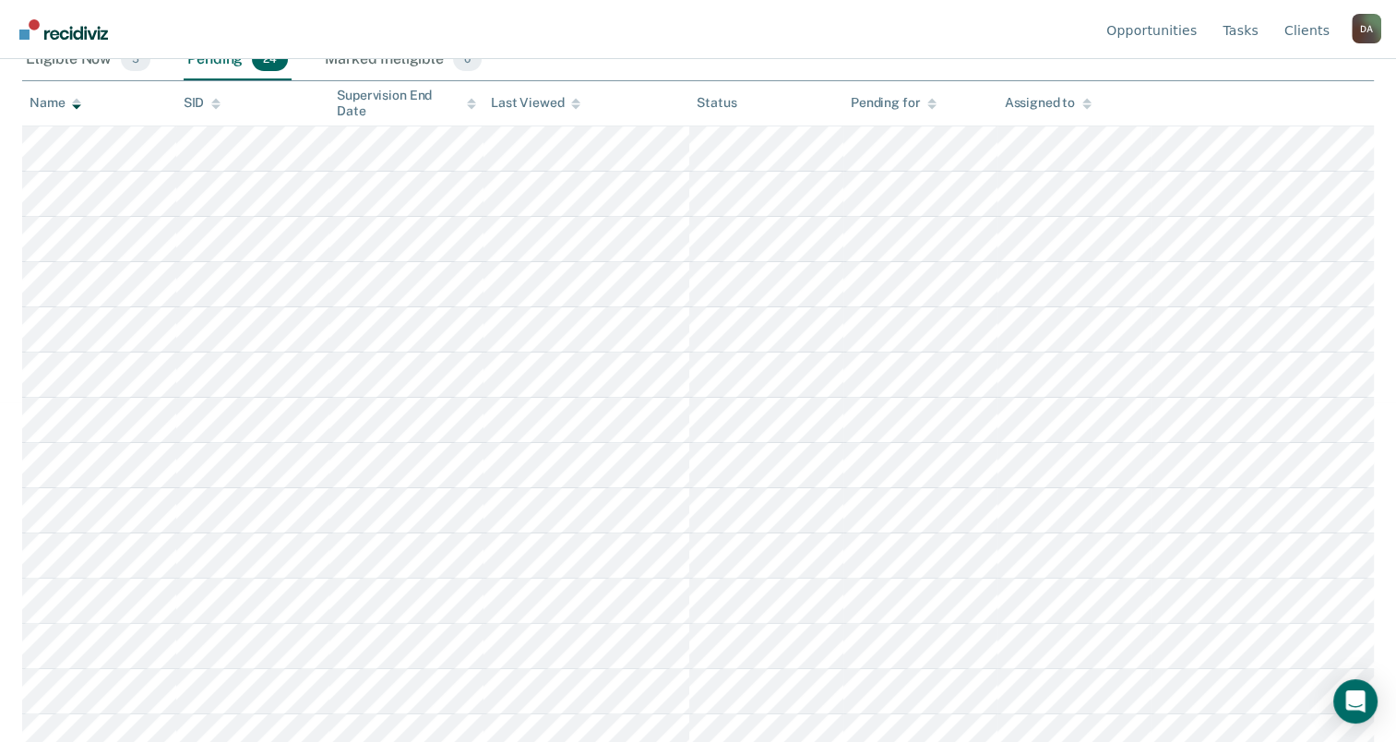
scroll to position [808, 0]
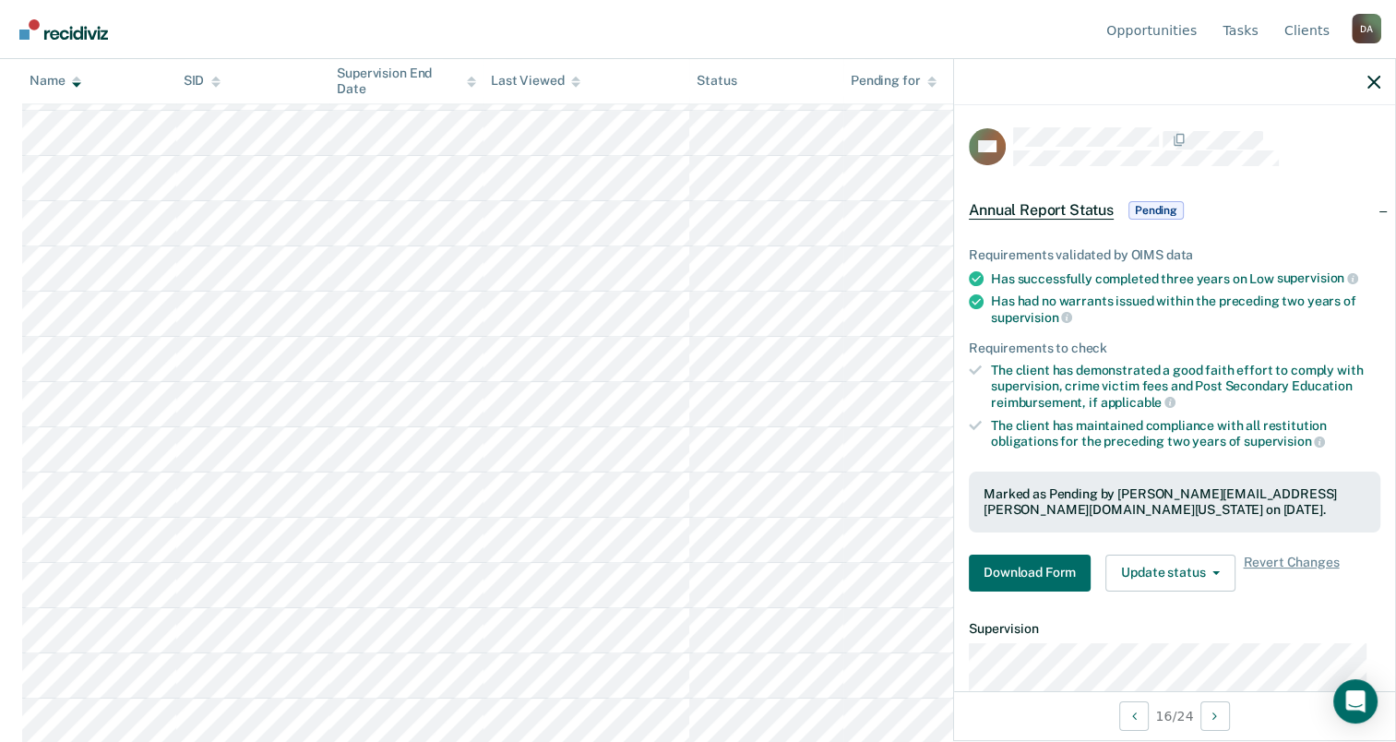
click at [1020, 587] on div "Requirements validated by OIMS data Has successfully completed three years on L…" at bounding box center [1174, 412] width 441 height 389
click at [1022, 579] on button "Download Form" at bounding box center [1030, 573] width 122 height 37
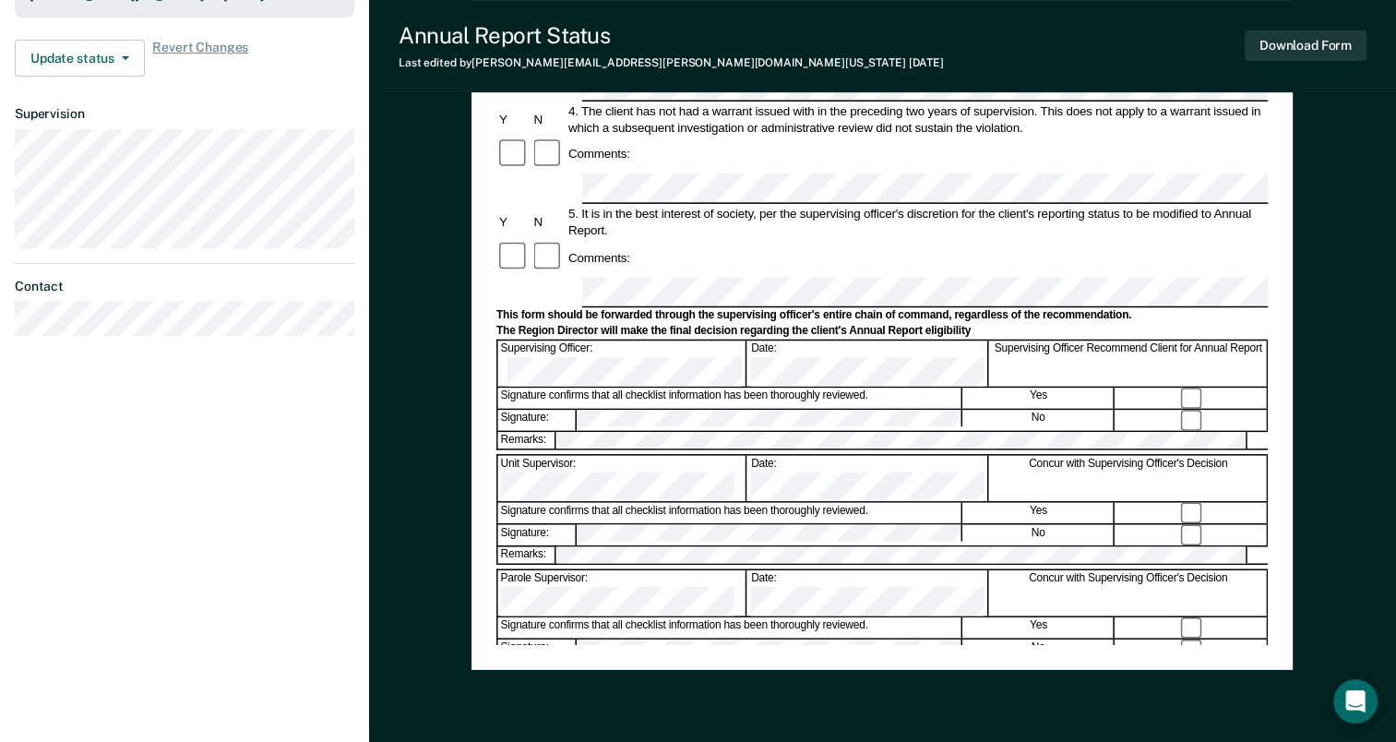
scroll to position [461, 0]
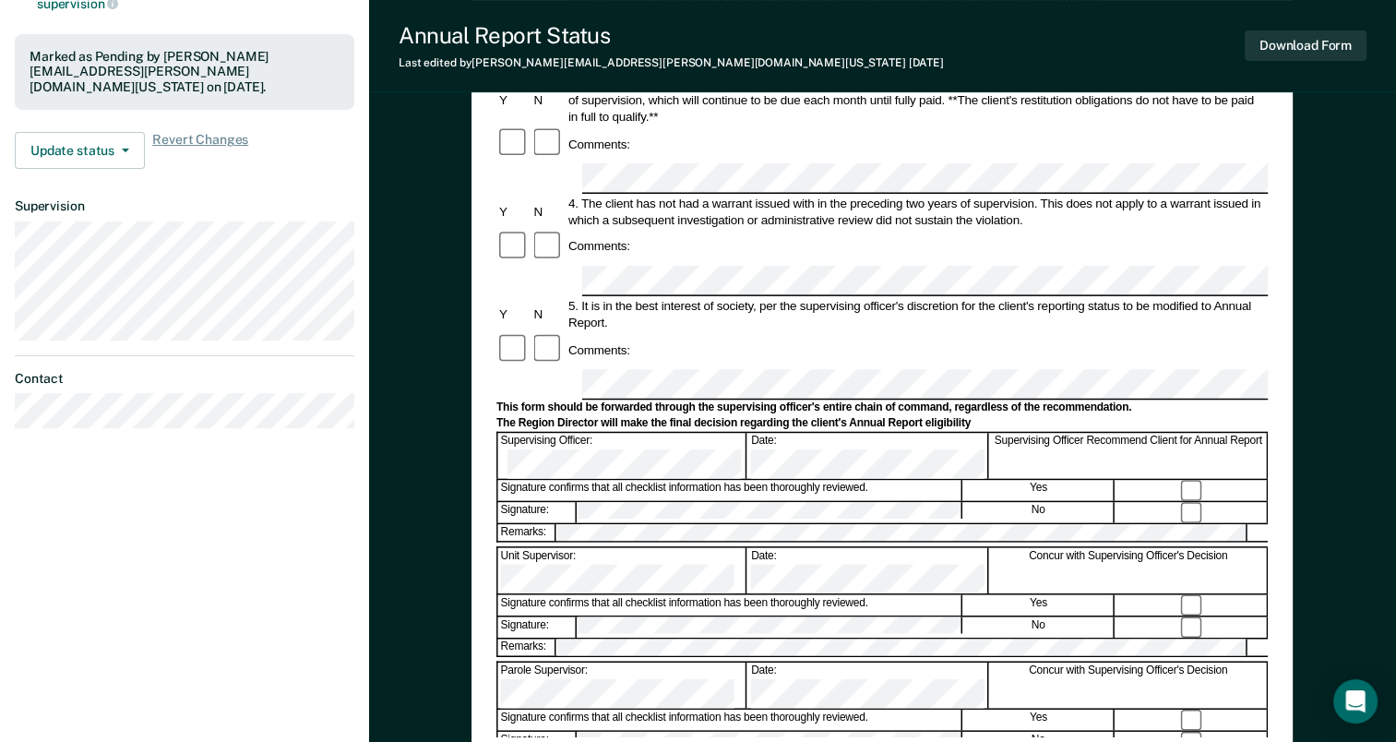
click at [1299, 51] on button "Download Form" at bounding box center [1306, 45] width 122 height 30
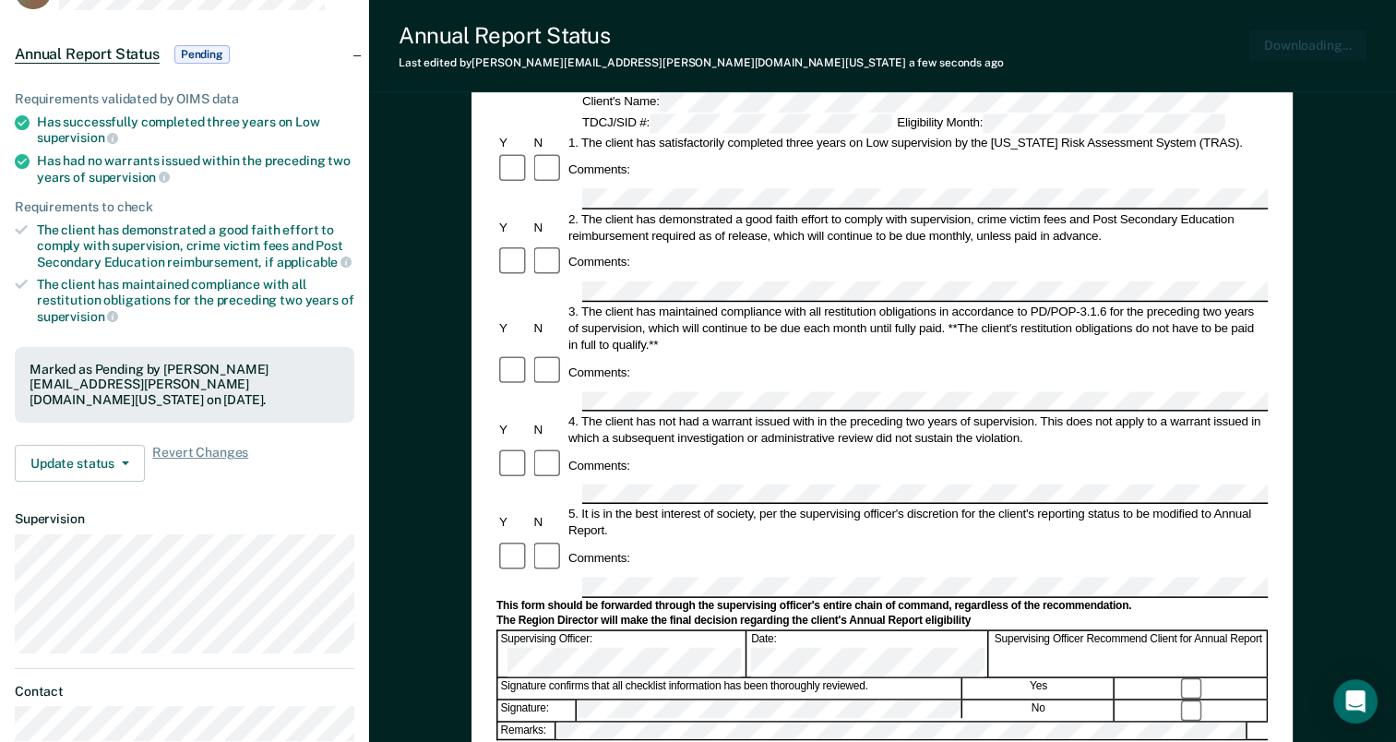
scroll to position [0, 0]
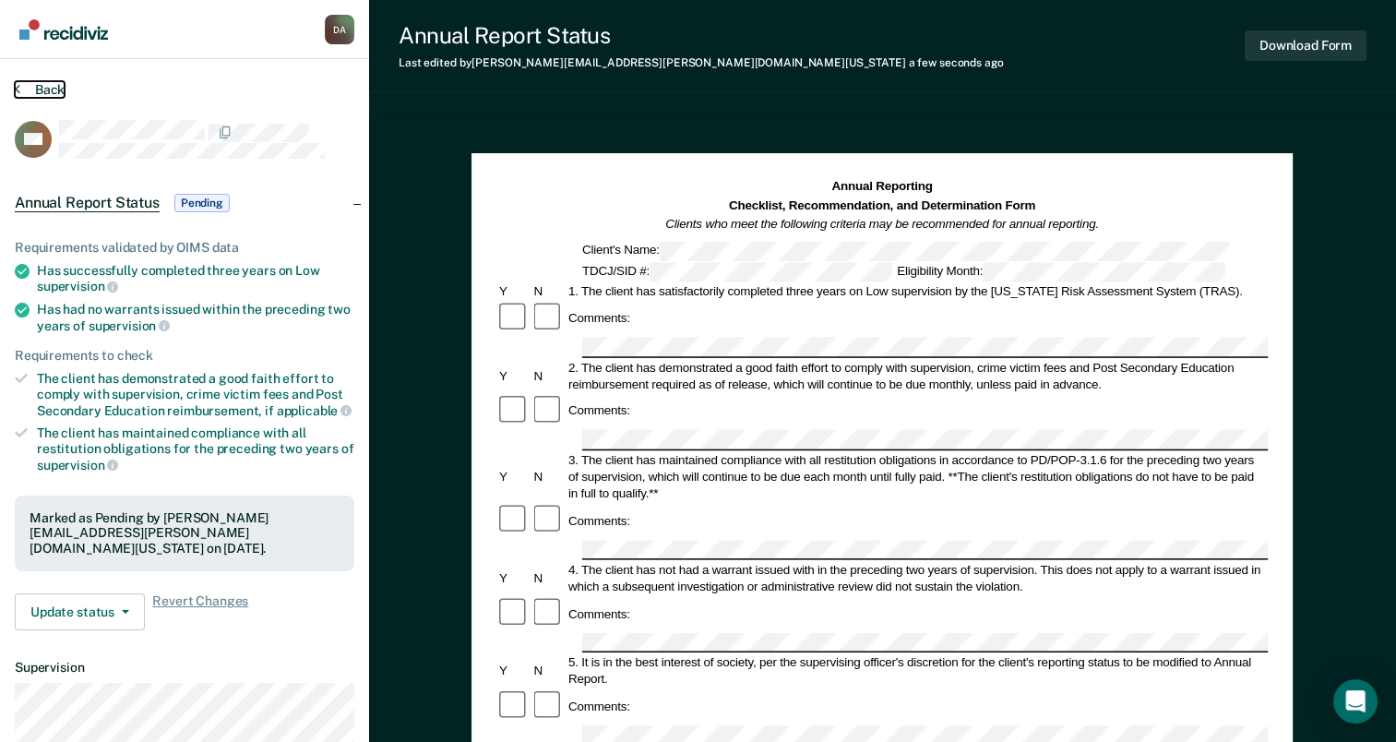
click at [34, 83] on button "Back" at bounding box center [40, 89] width 50 height 17
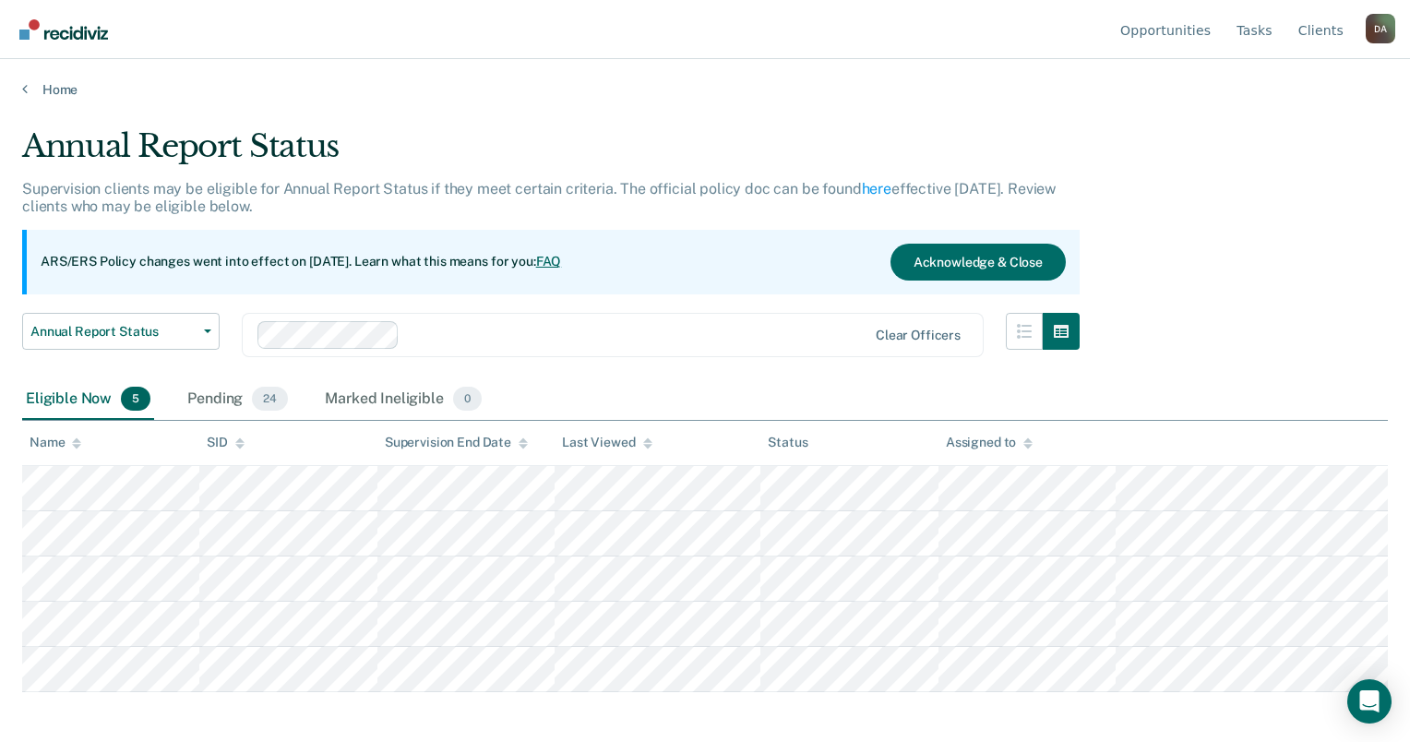
drag, startPoint x: 182, startPoint y: 389, endPoint x: 165, endPoint y: 391, distance: 16.7
click at [185, 389] on div "Pending 24" at bounding box center [238, 399] width 108 height 41
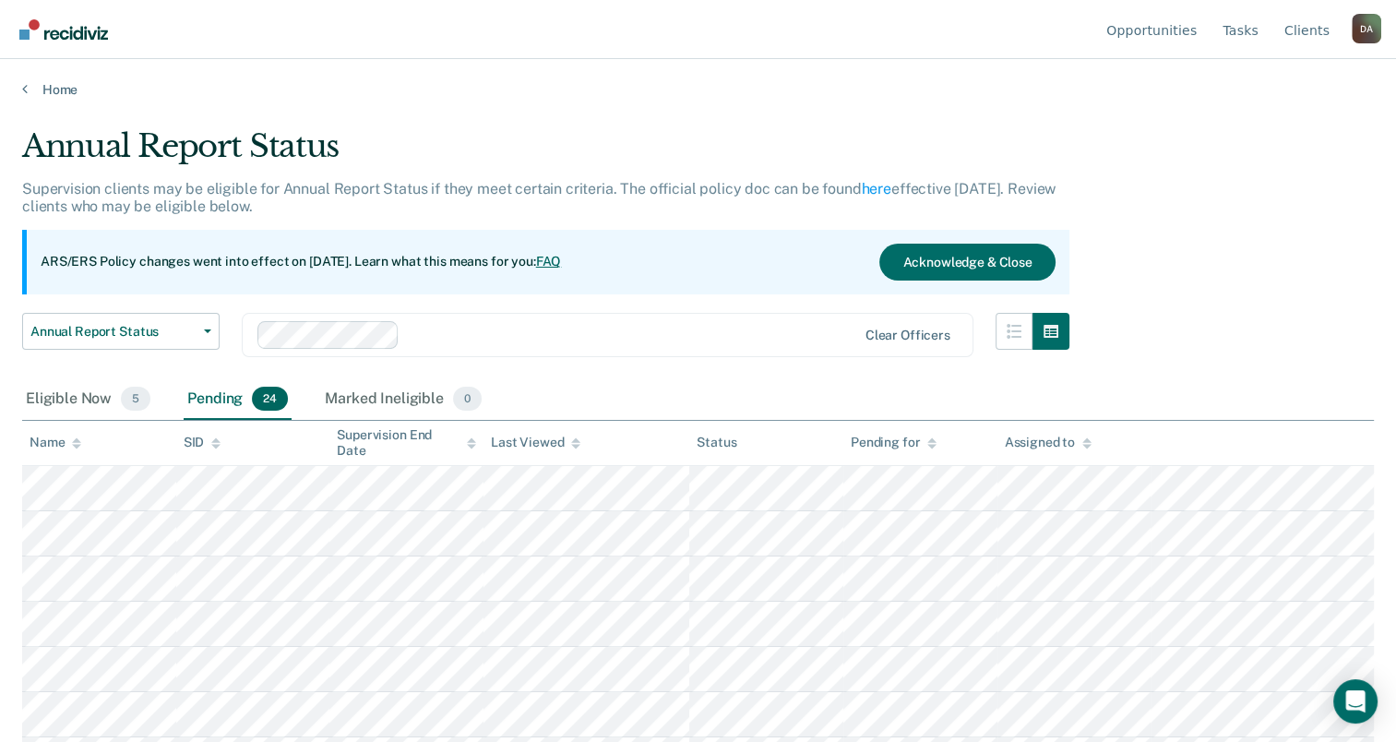
click at [56, 437] on div "Name" at bounding box center [56, 443] width 52 height 16
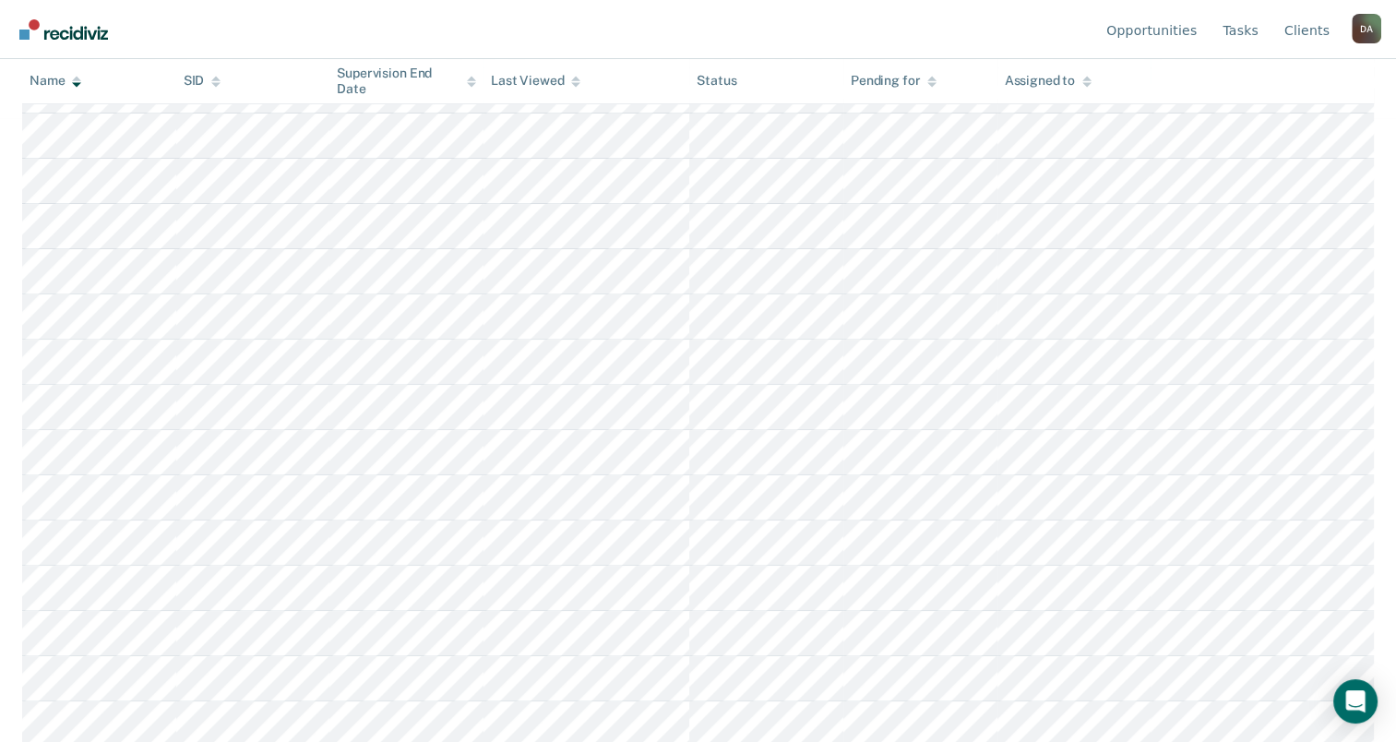
scroll to position [808, 0]
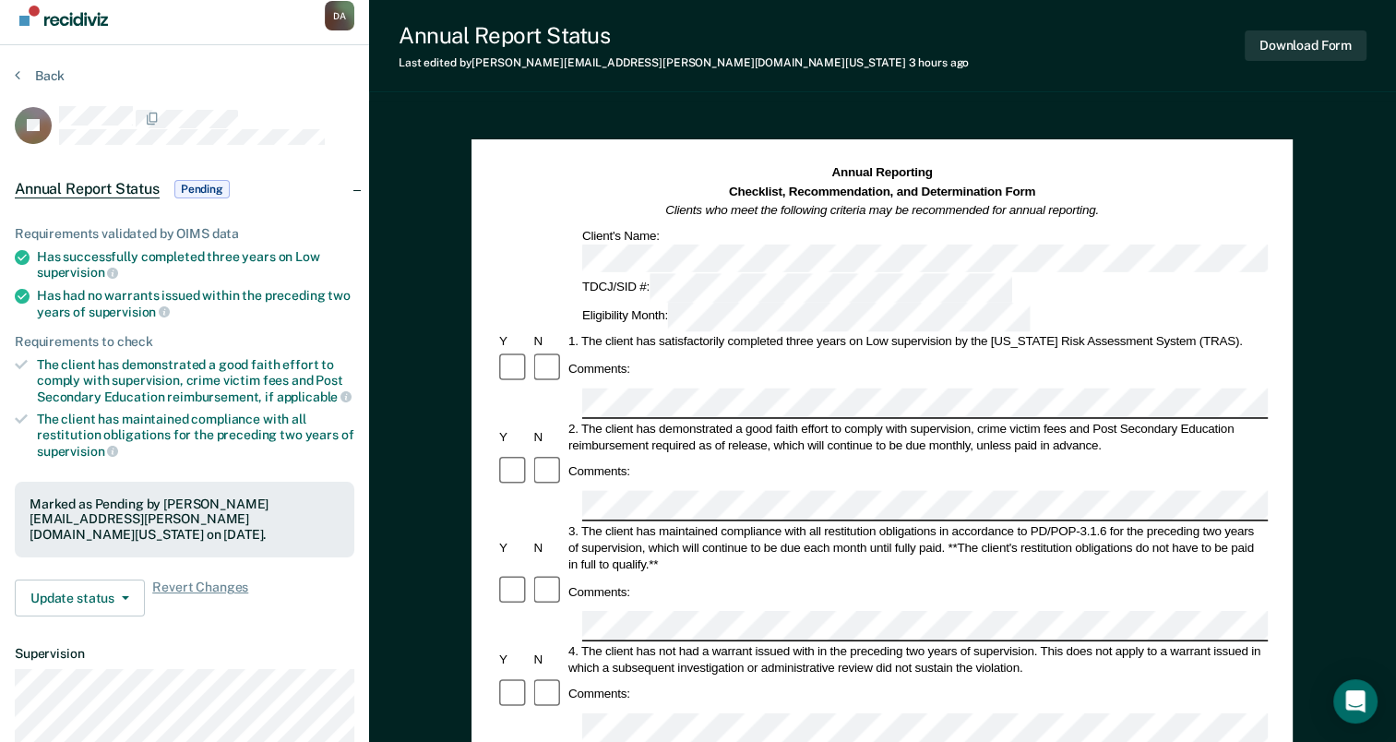
scroll to position [461, 0]
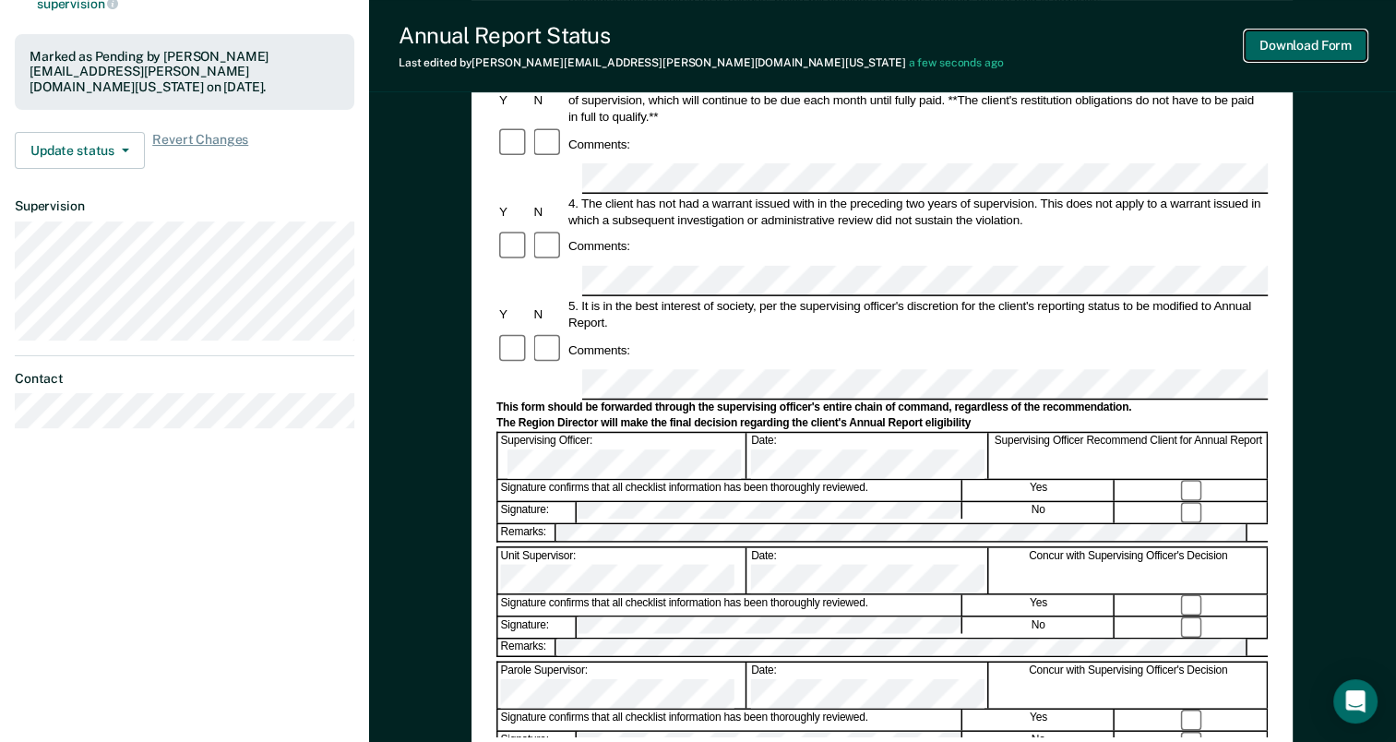
click at [1318, 55] on button "Download Form" at bounding box center [1306, 45] width 122 height 30
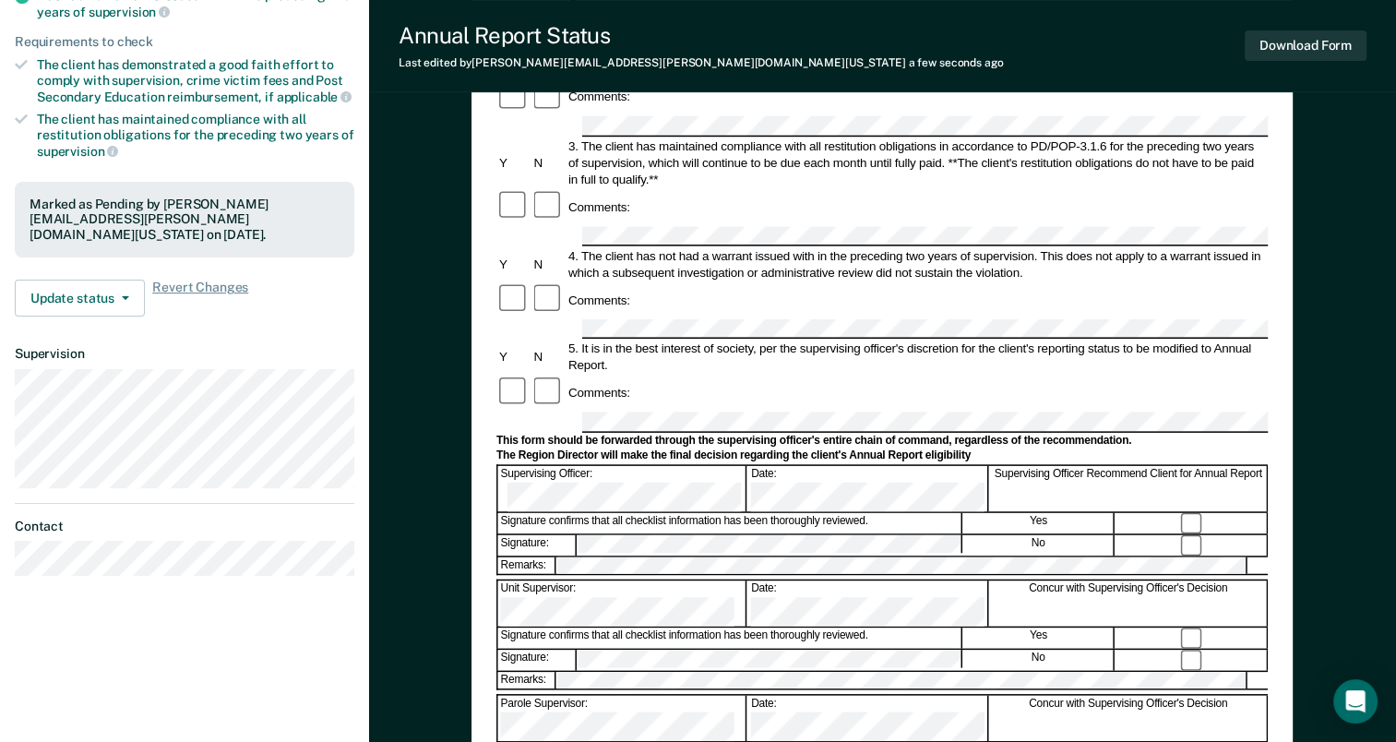
scroll to position [0, 0]
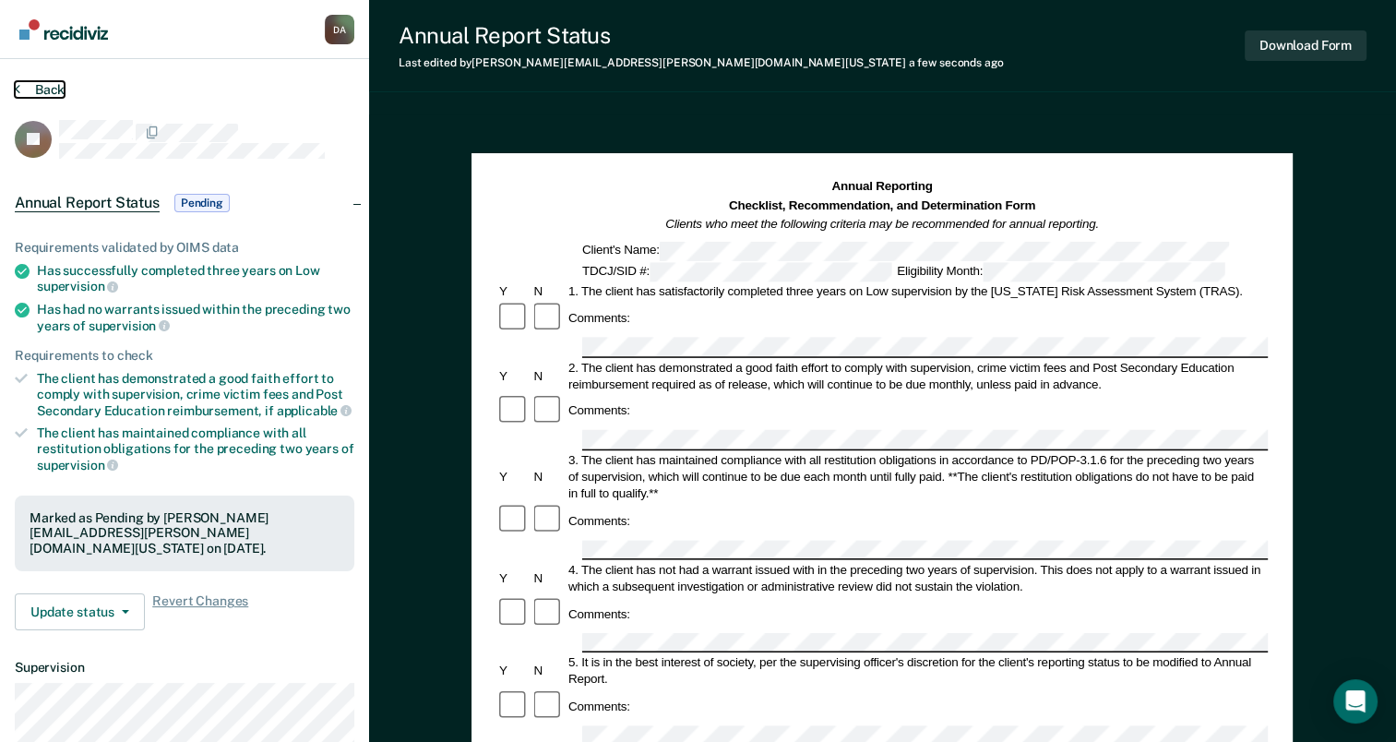
click at [50, 85] on button "Back" at bounding box center [40, 89] width 50 height 17
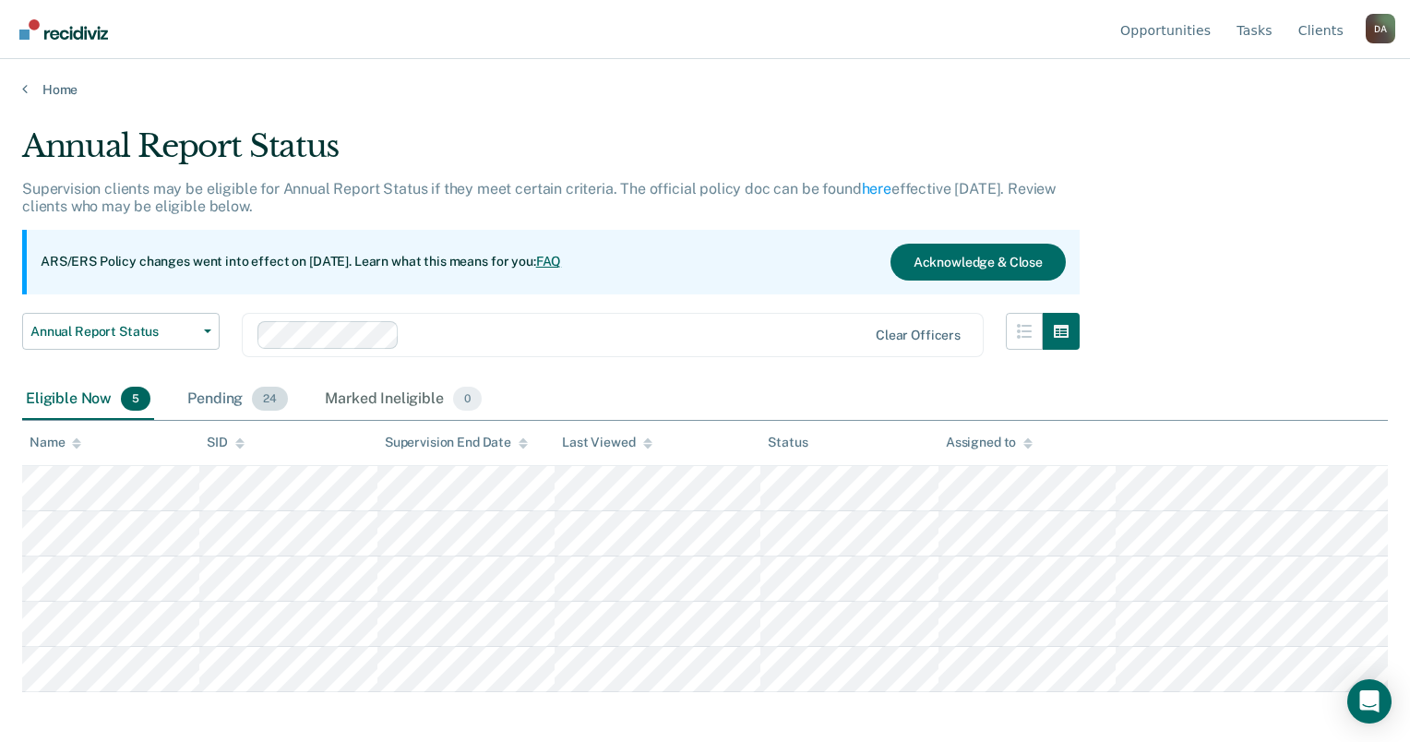
click at [186, 398] on div "Pending 24" at bounding box center [238, 399] width 108 height 41
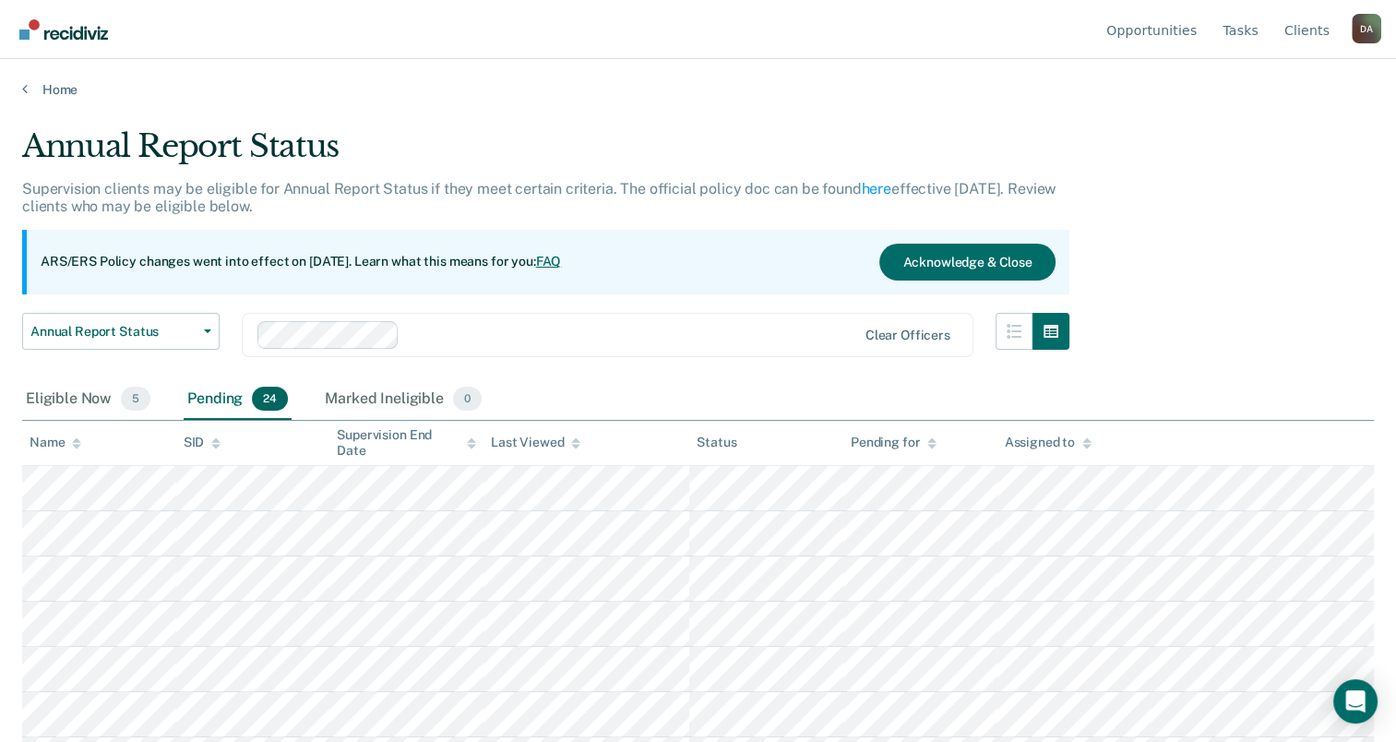
click at [60, 441] on div "Name" at bounding box center [56, 443] width 52 height 16
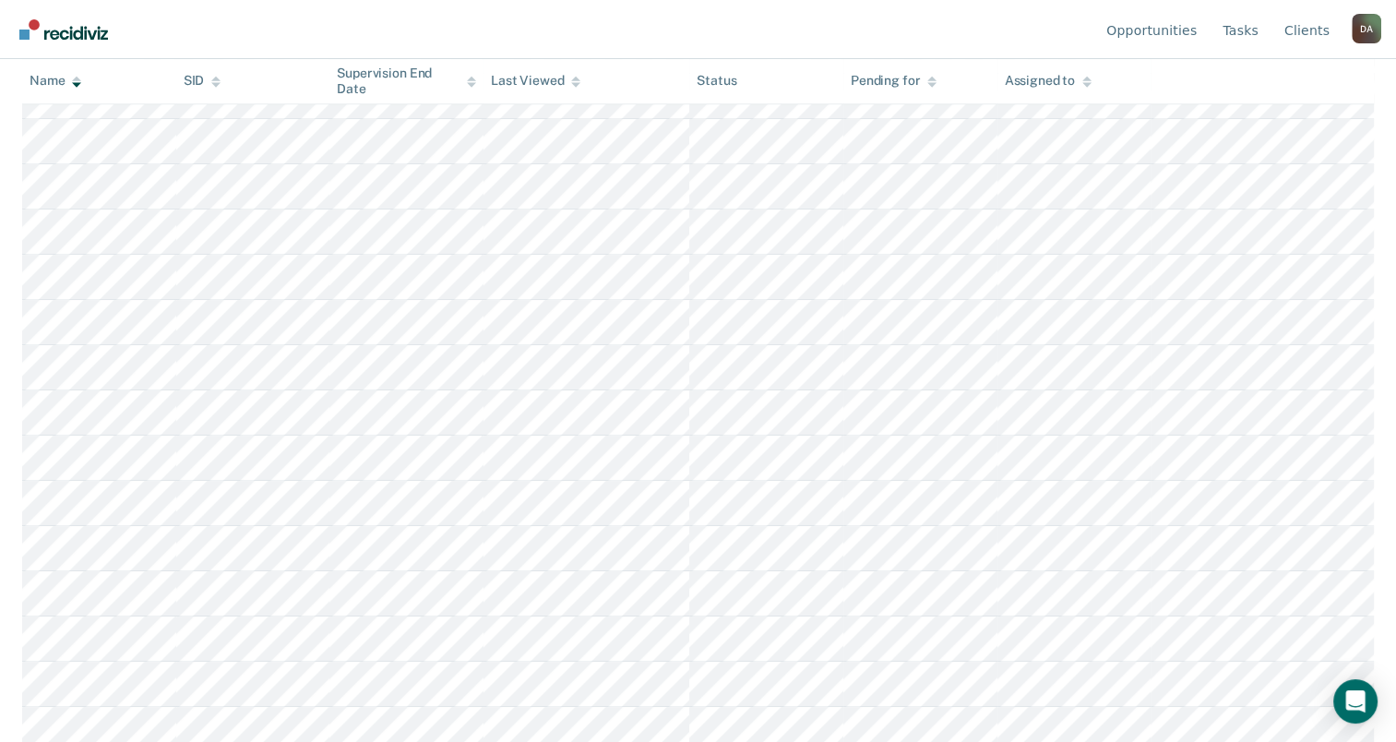
scroll to position [808, 0]
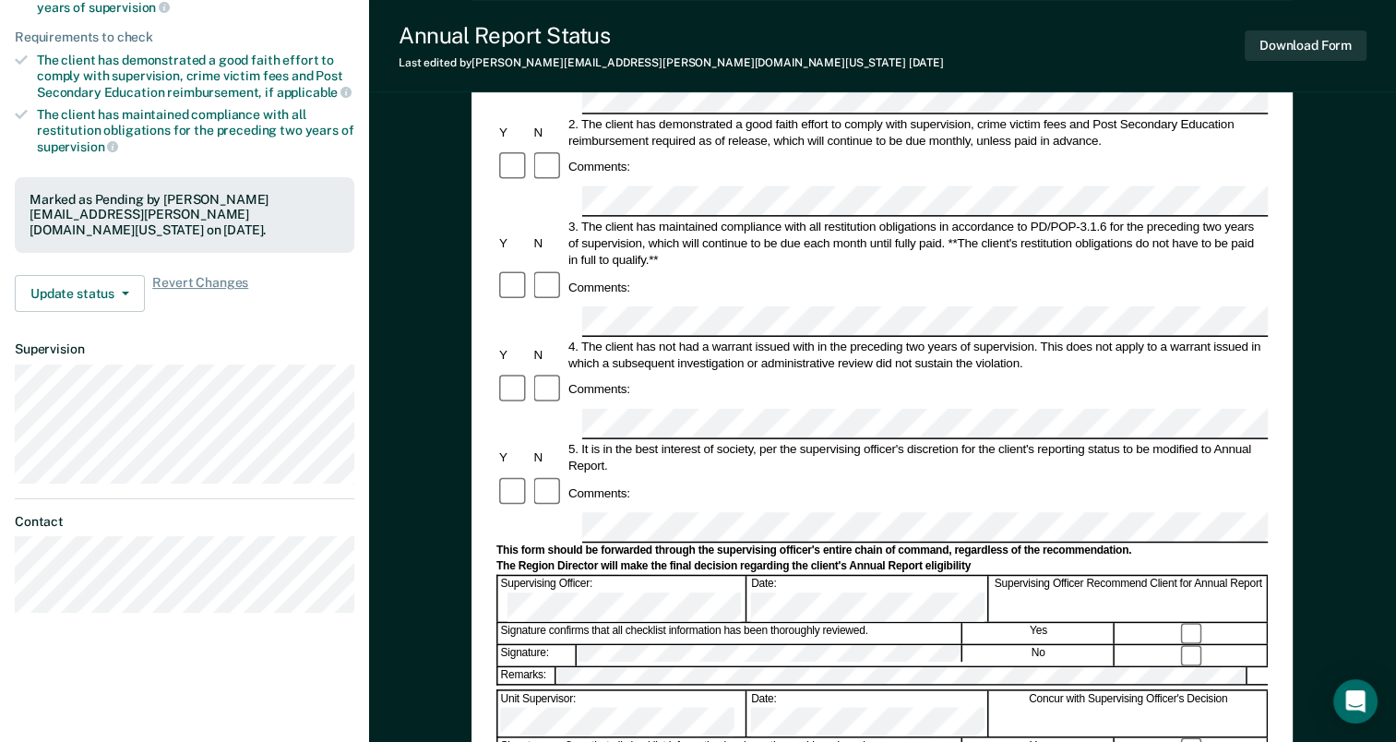
scroll to position [277, 0]
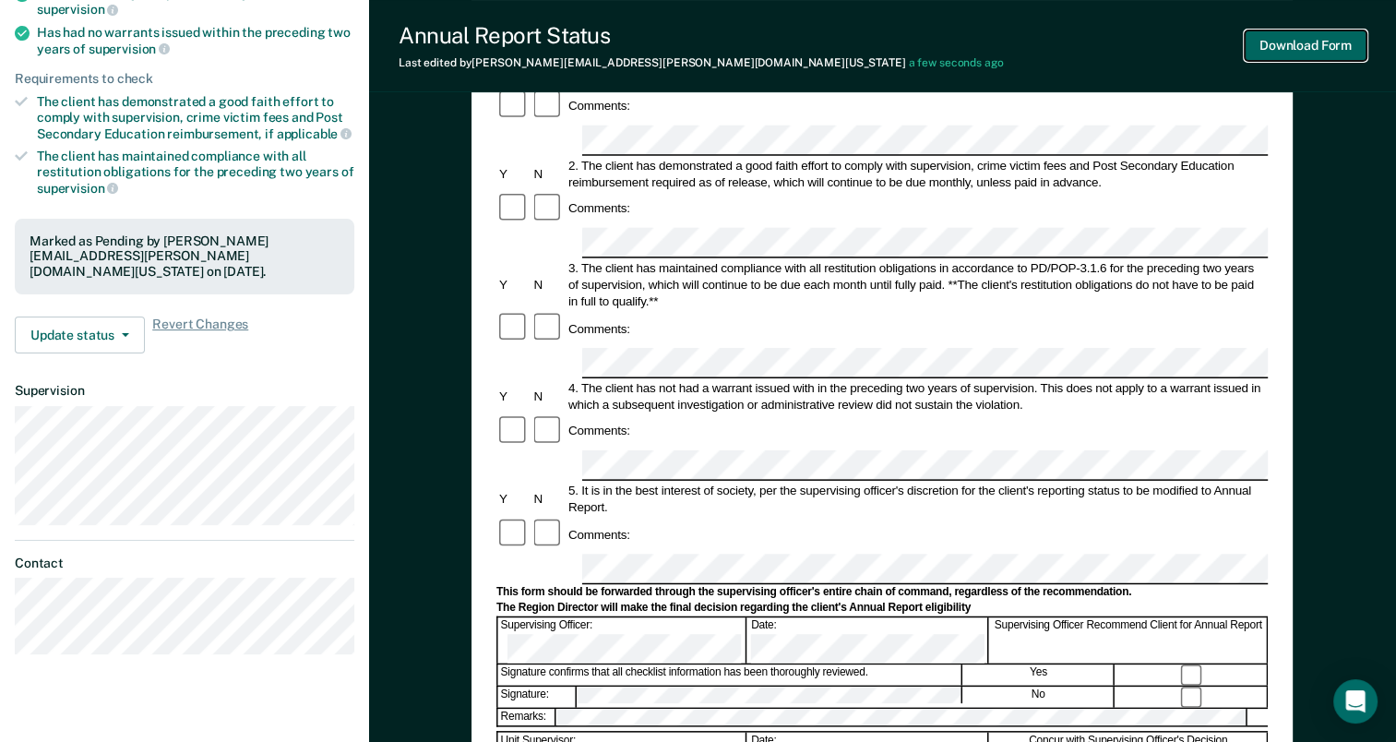
click at [1301, 44] on button "Download Form" at bounding box center [1306, 45] width 122 height 30
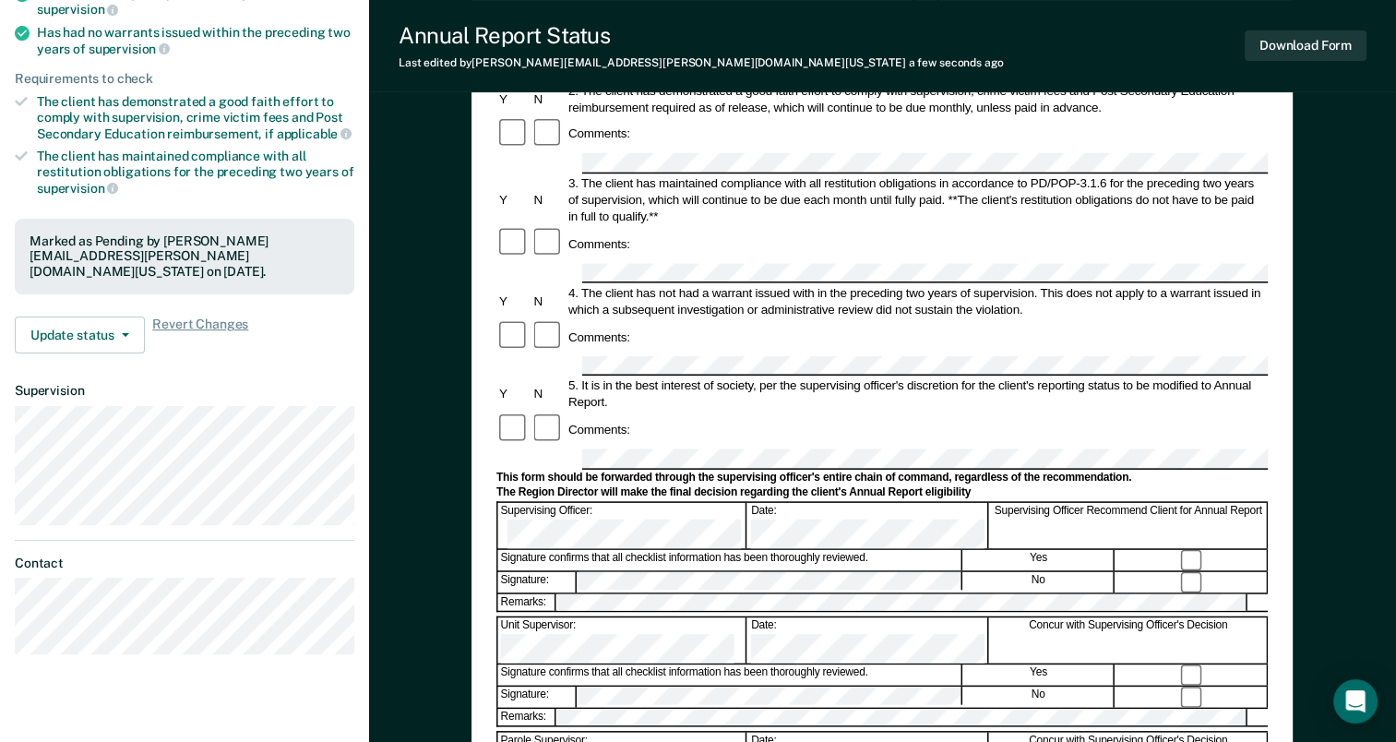
scroll to position [0, 0]
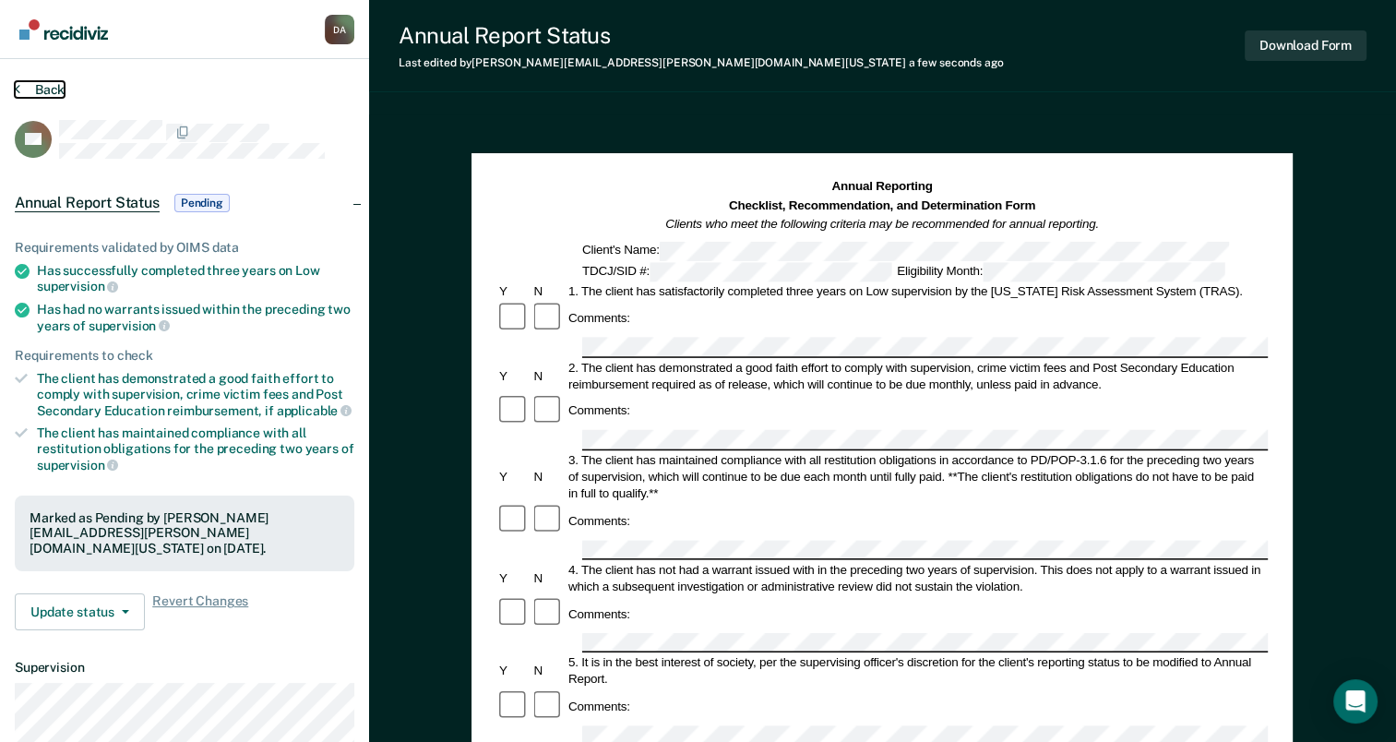
click at [47, 83] on button "Back" at bounding box center [40, 89] width 50 height 17
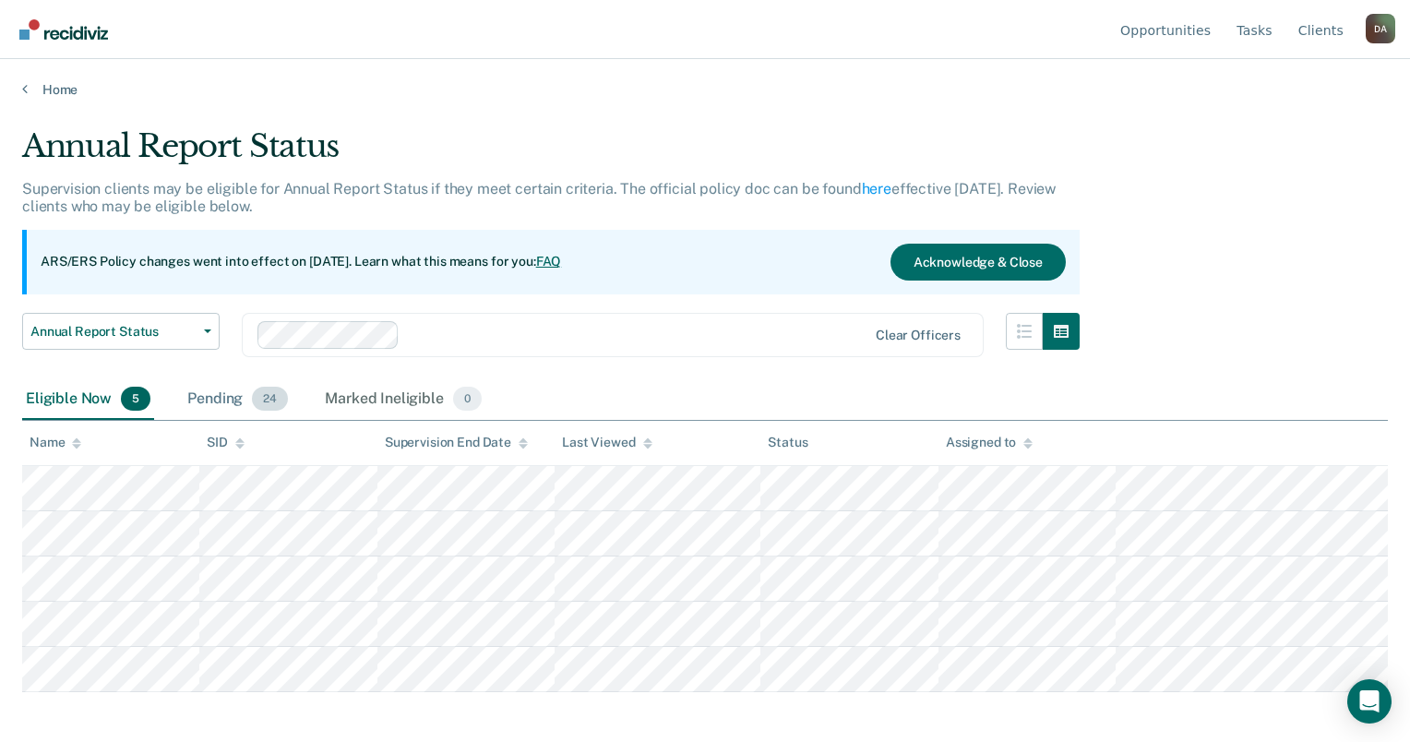
click at [207, 389] on div "Pending 24" at bounding box center [238, 399] width 108 height 41
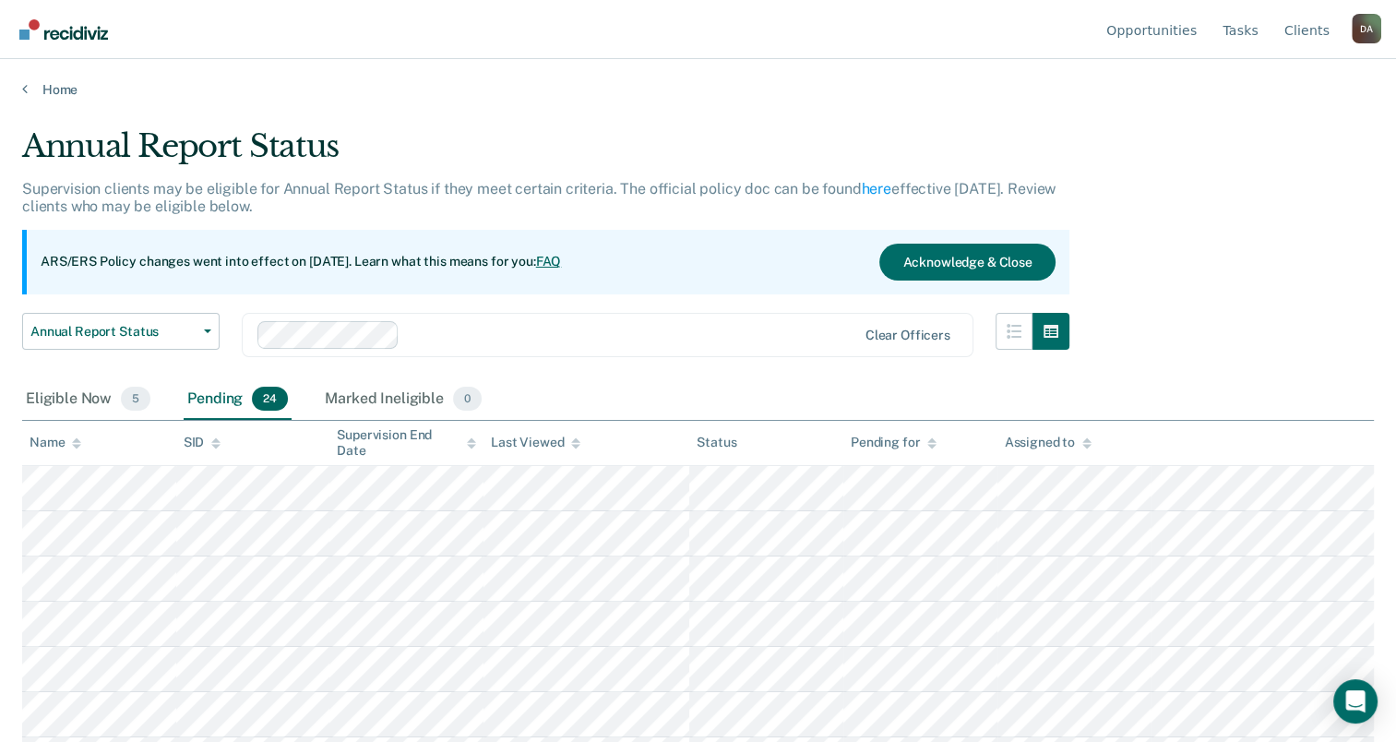
click at [33, 436] on div "Name" at bounding box center [56, 443] width 52 height 16
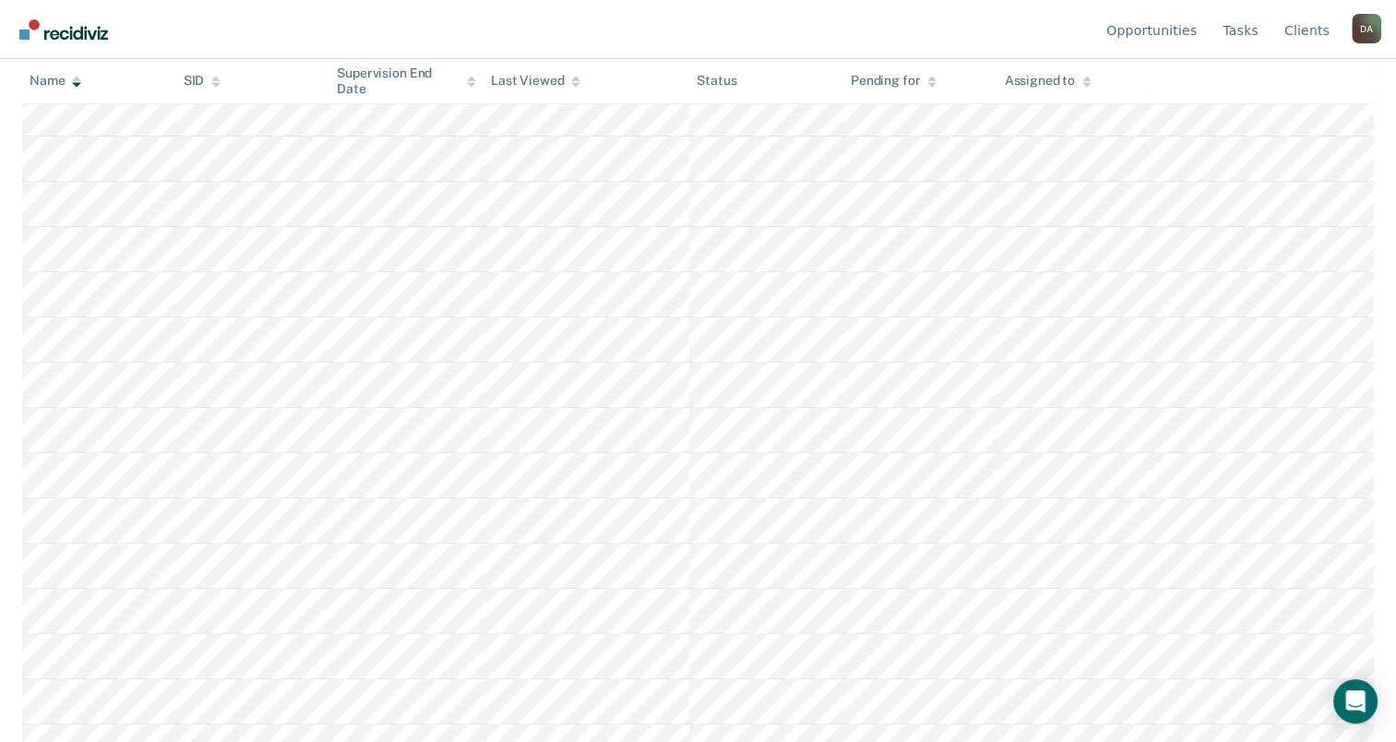
scroll to position [808, 0]
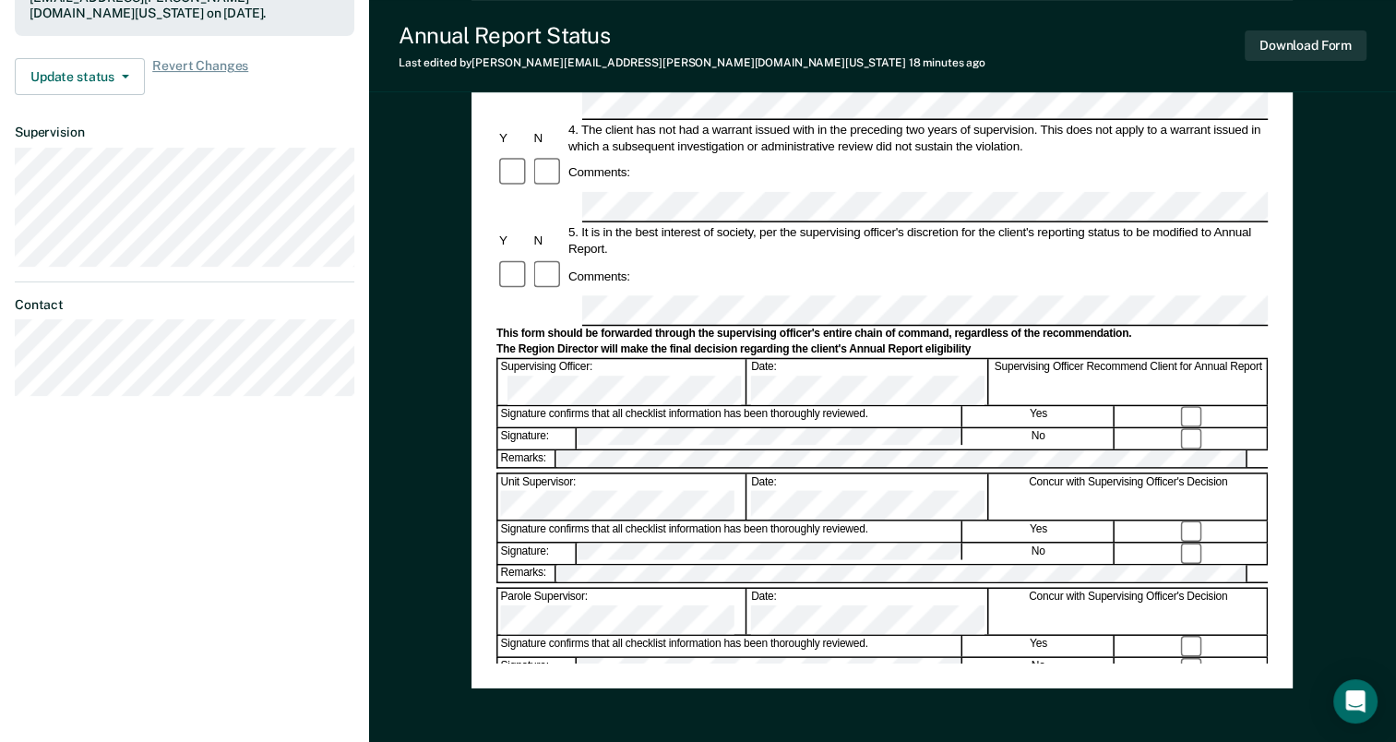
scroll to position [625, 0]
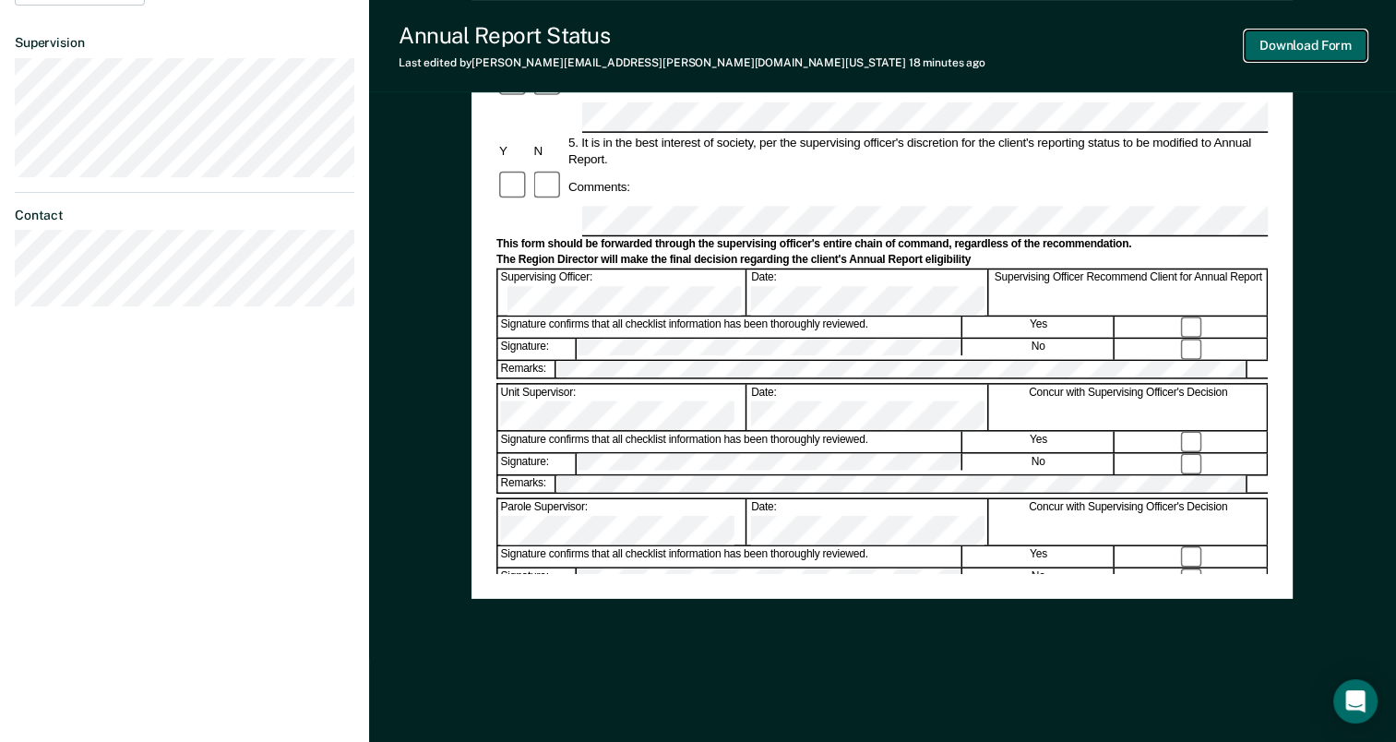
click at [1301, 44] on button "Download Form" at bounding box center [1306, 45] width 122 height 30
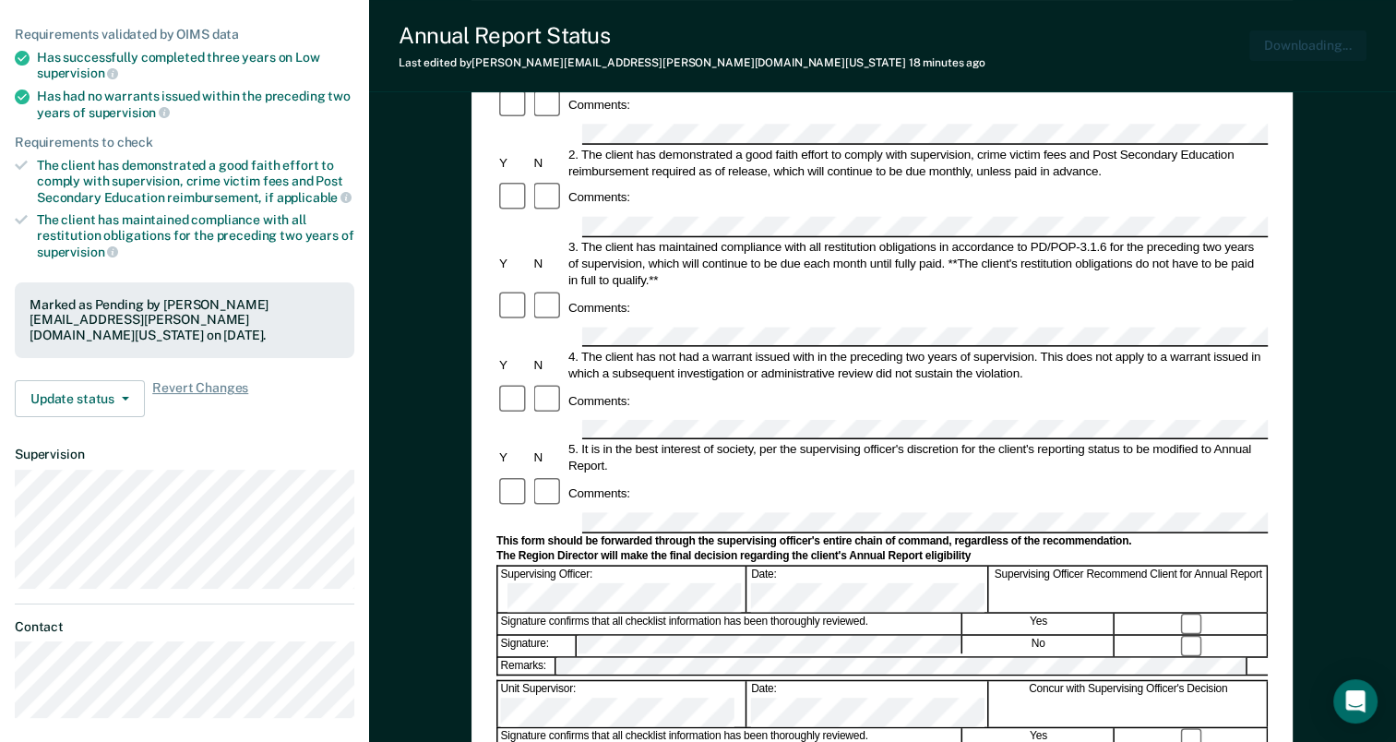
scroll to position [0, 0]
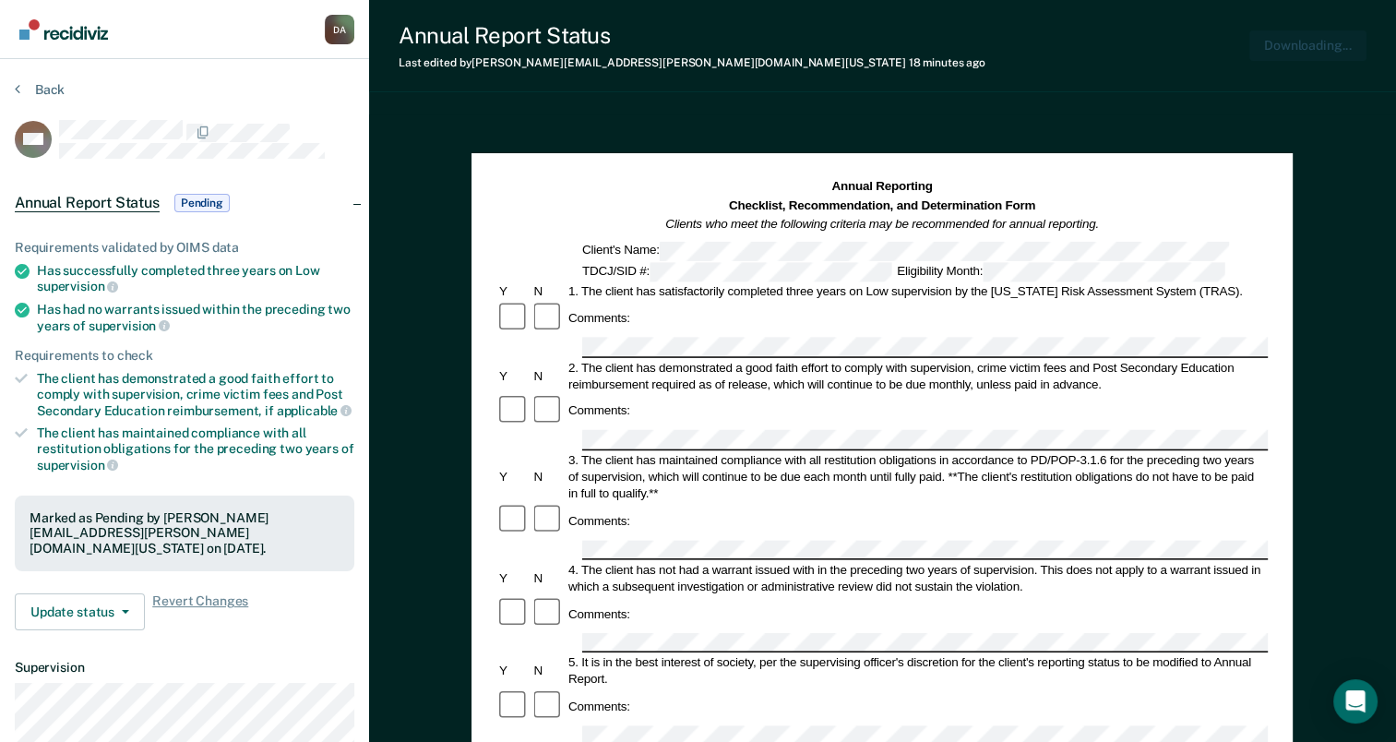
click at [62, 93] on button "Back" at bounding box center [40, 89] width 50 height 17
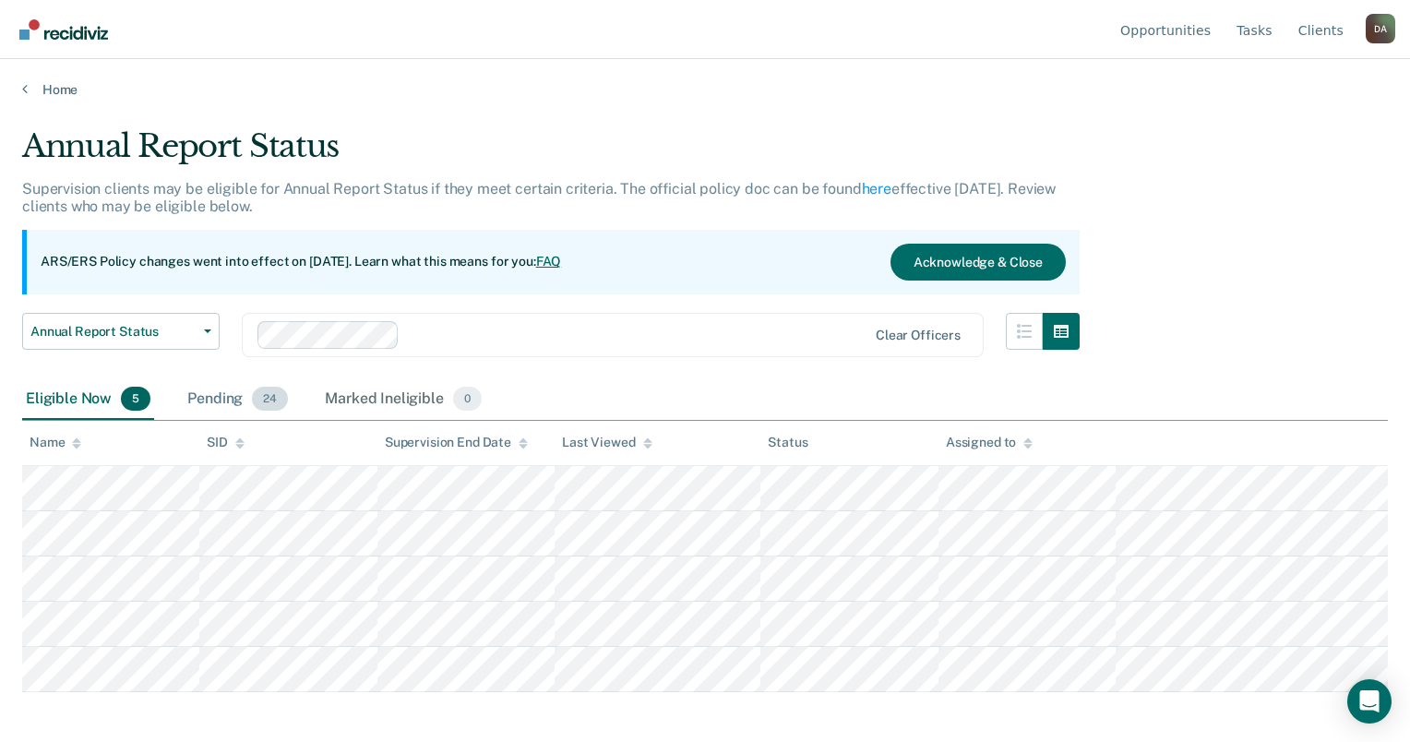
click at [184, 389] on div "Pending 24" at bounding box center [238, 399] width 108 height 41
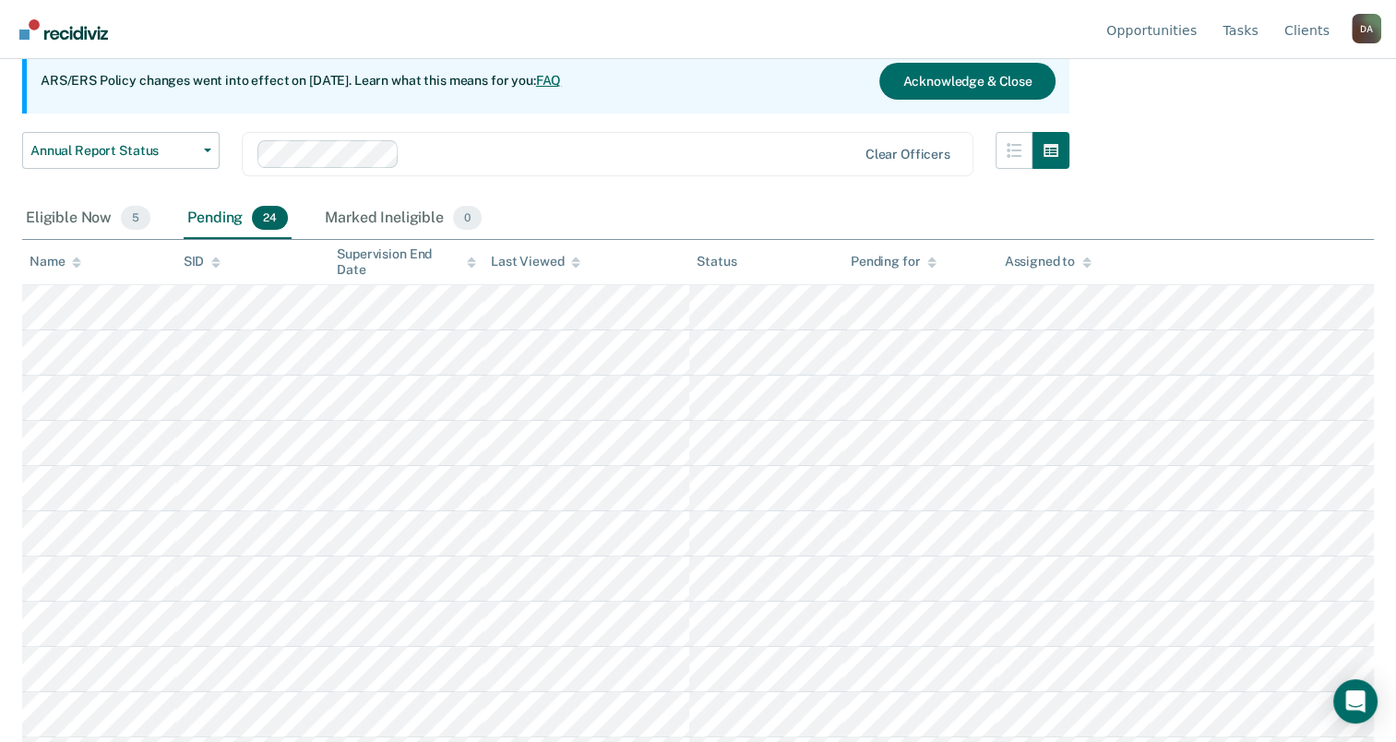
scroll to position [162, 0]
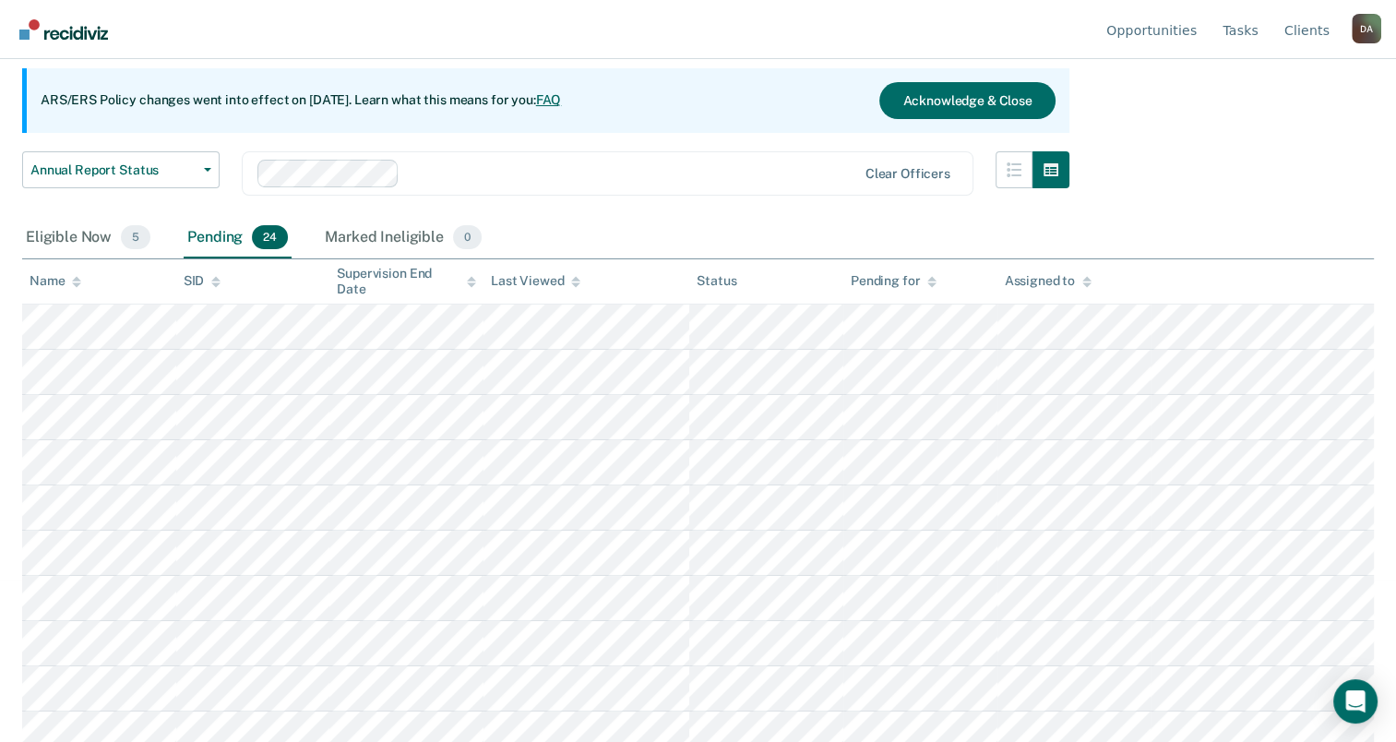
click at [55, 288] on th "Name" at bounding box center [99, 281] width 154 height 45
click at [63, 277] on div "Name" at bounding box center [56, 281] width 52 height 16
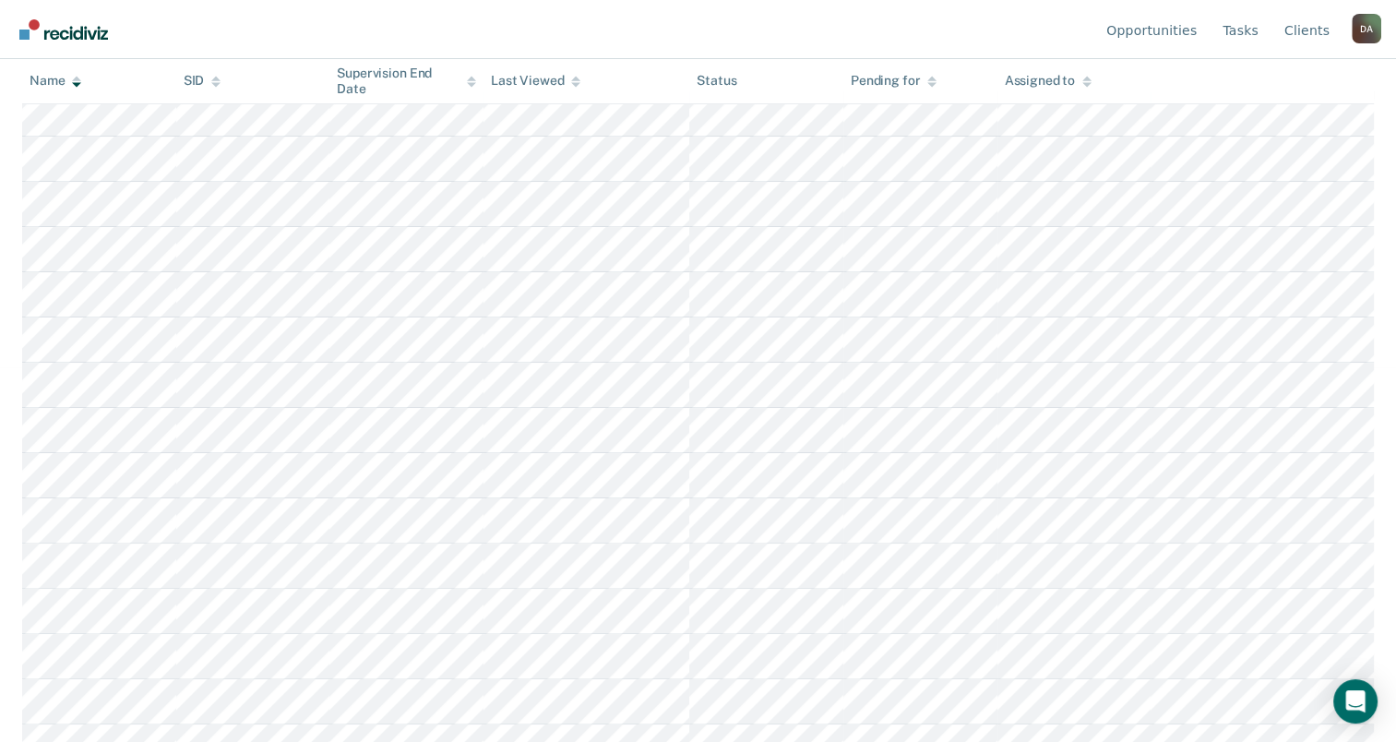
scroll to position [808, 0]
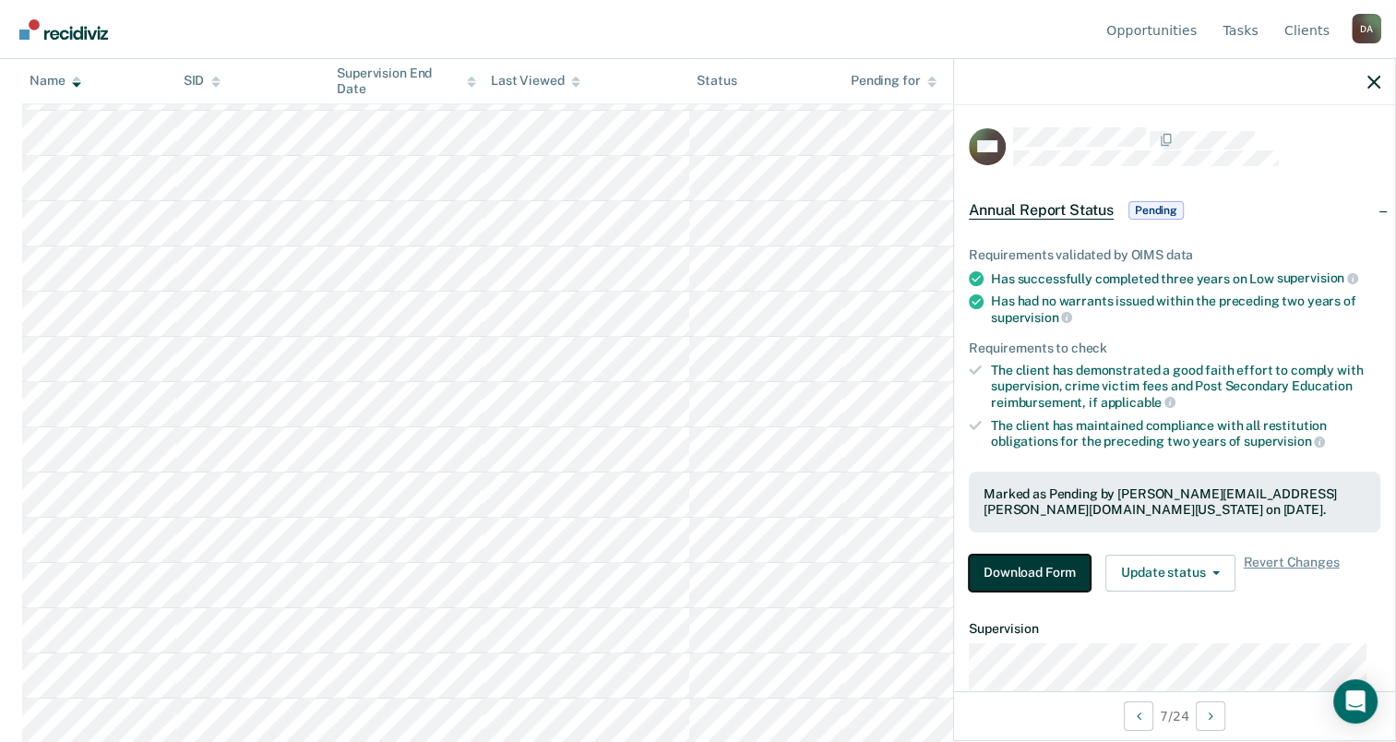
click at [1035, 570] on button "Download Form" at bounding box center [1030, 573] width 122 height 37
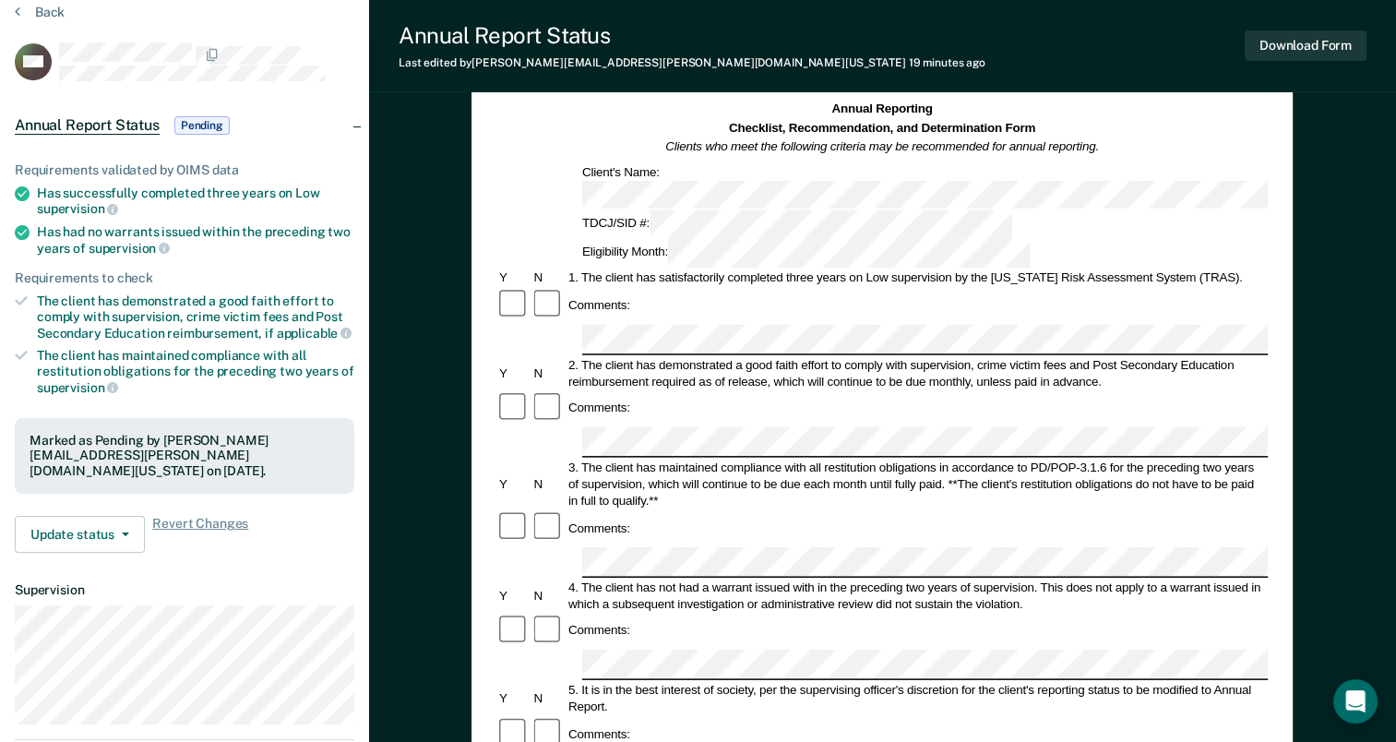
scroll to position [185, 0]
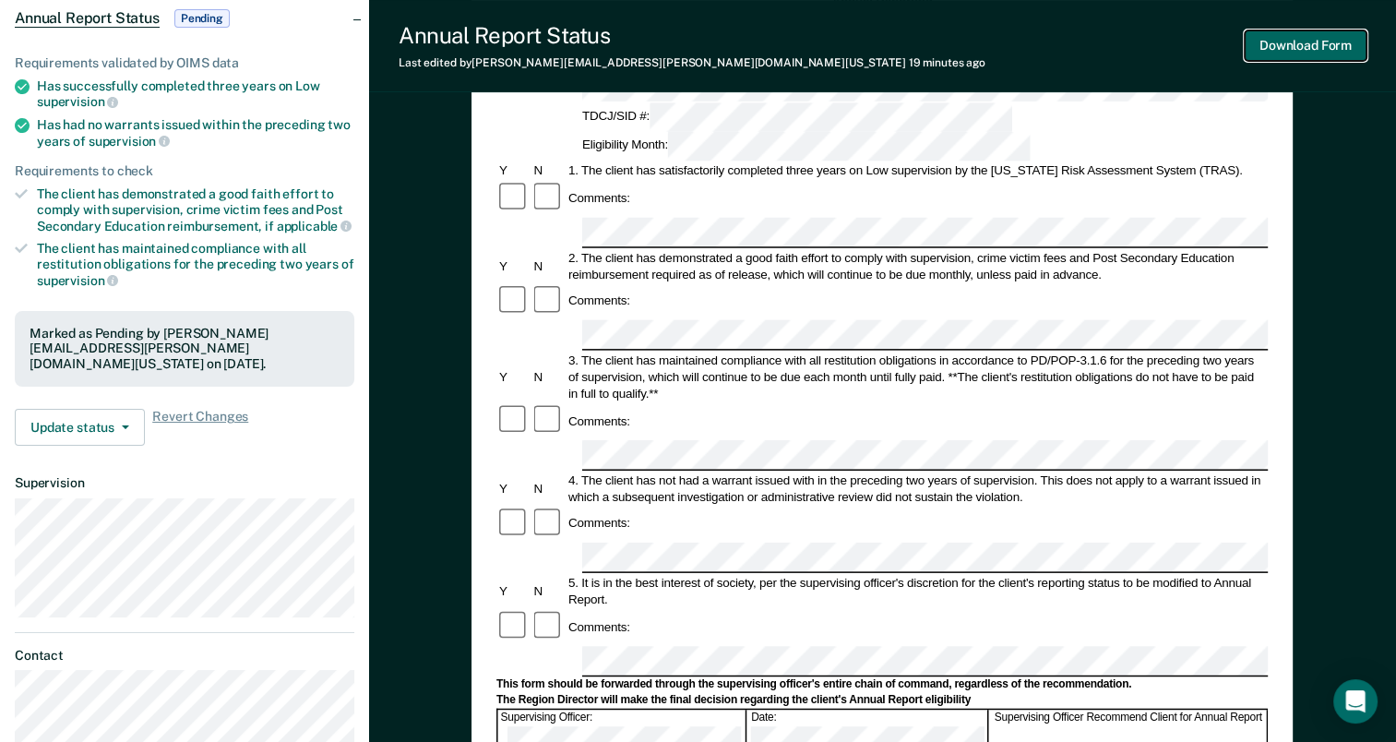
click at [1299, 42] on button "Download Form" at bounding box center [1306, 45] width 122 height 30
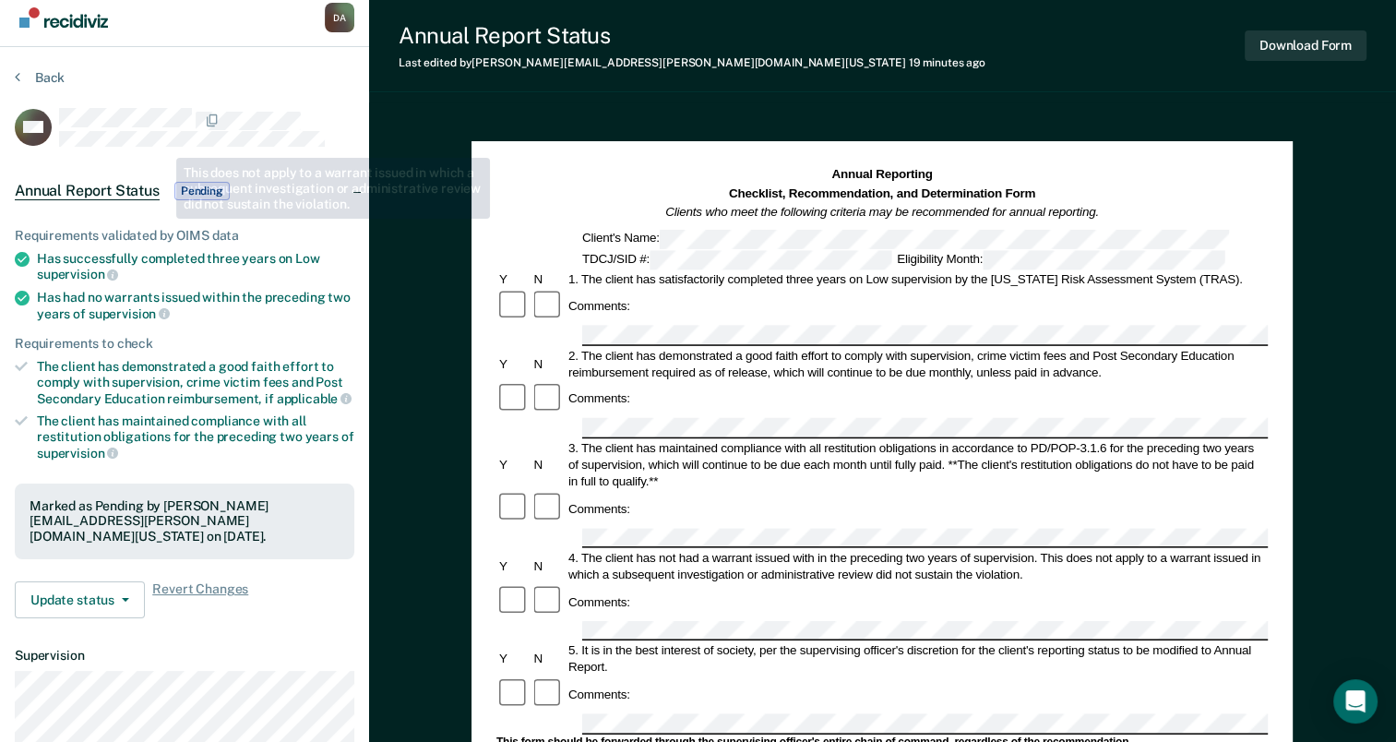
scroll to position [0, 0]
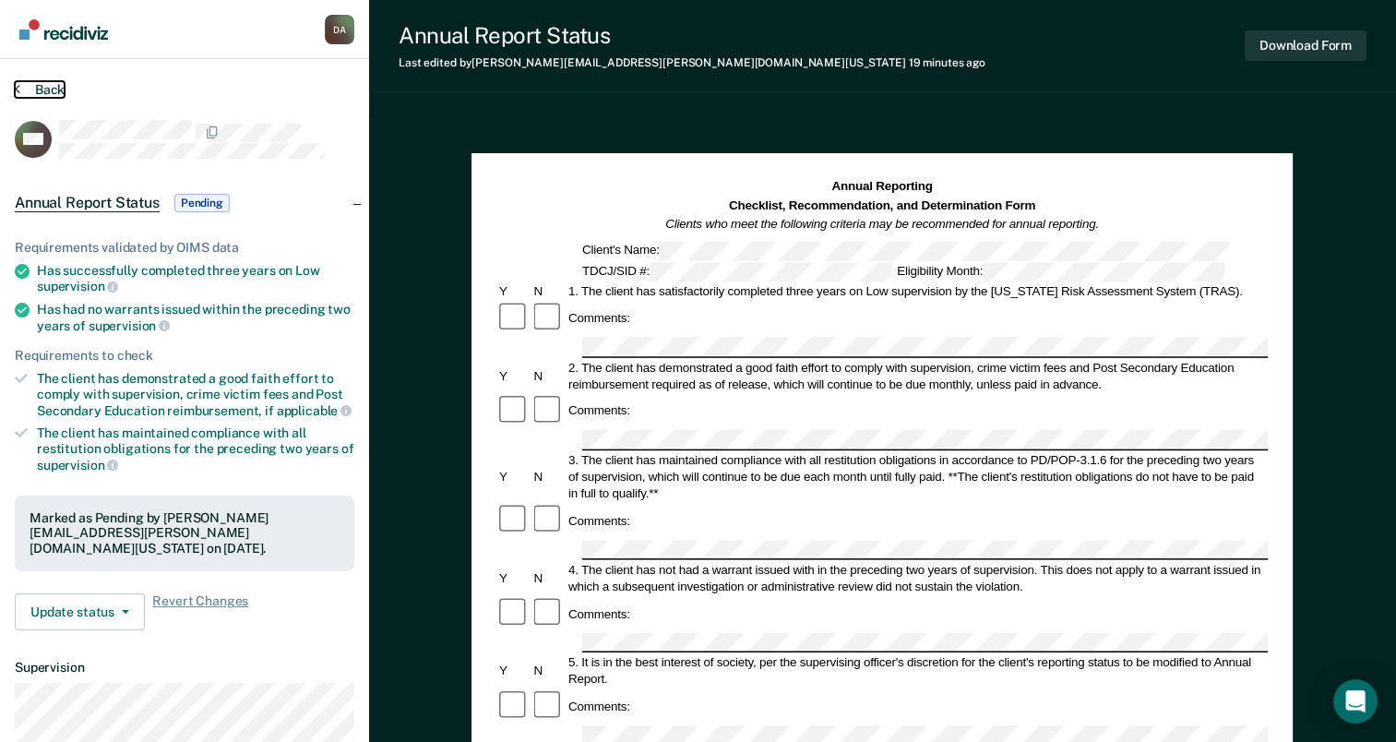
click at [29, 92] on button "Back" at bounding box center [40, 89] width 50 height 17
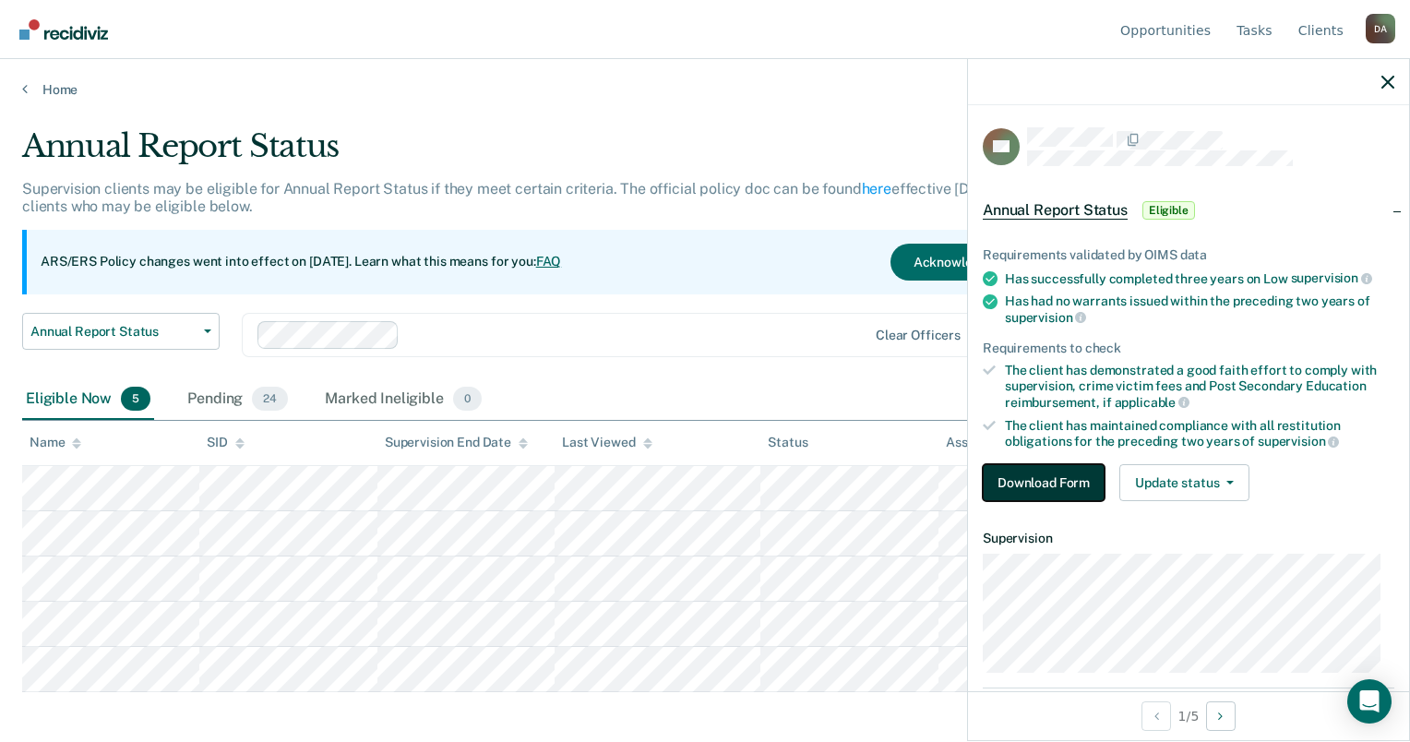
click at [1041, 473] on button "Download Form" at bounding box center [1044, 482] width 122 height 37
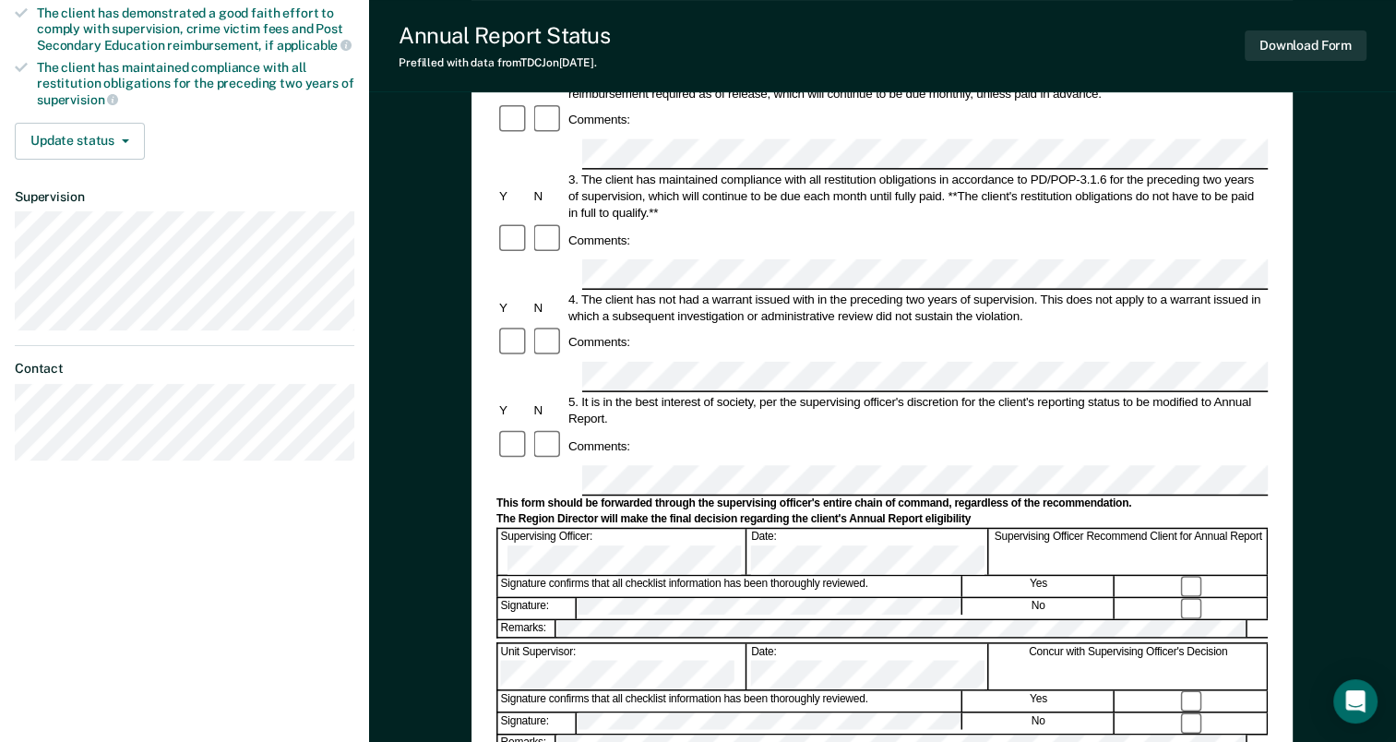
scroll to position [369, 0]
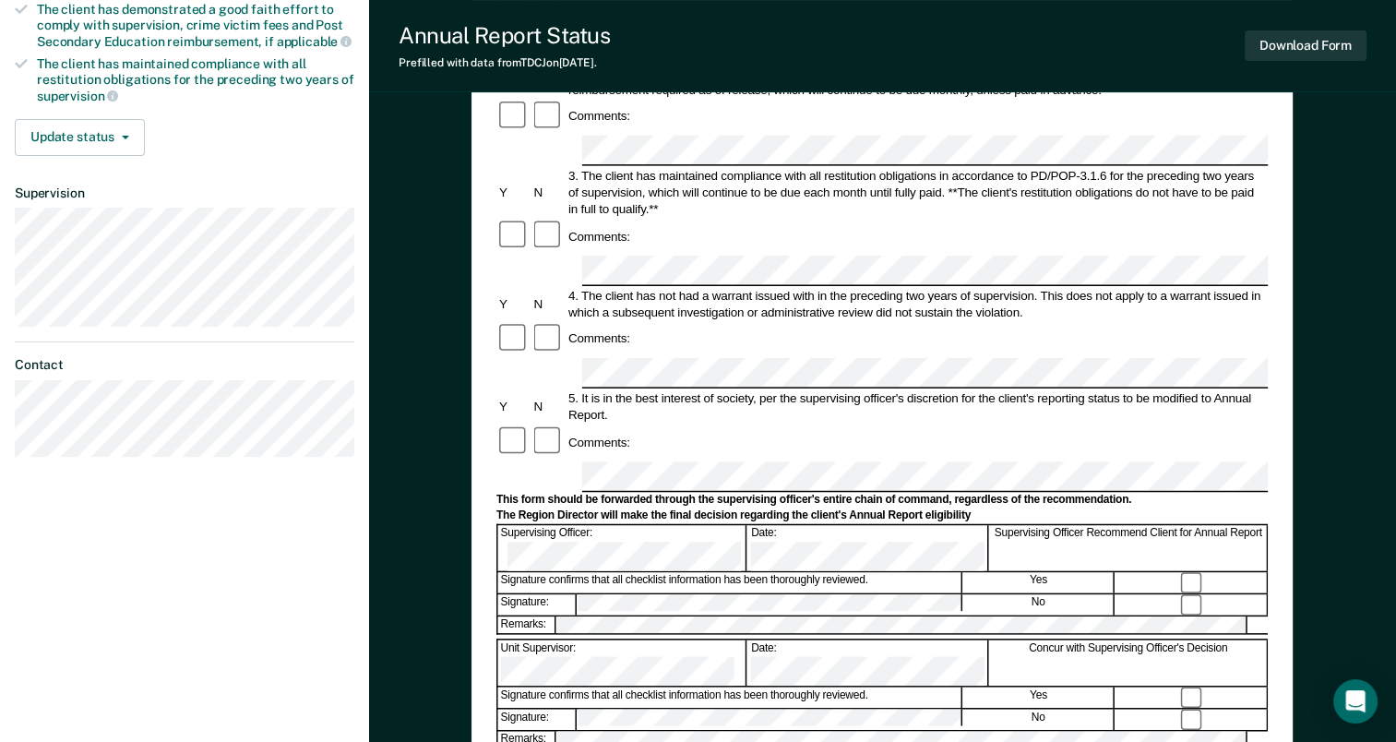
click at [855, 573] on div "Signature confirms that all checklist information has been thoroughly reviewed." at bounding box center [730, 583] width 464 height 20
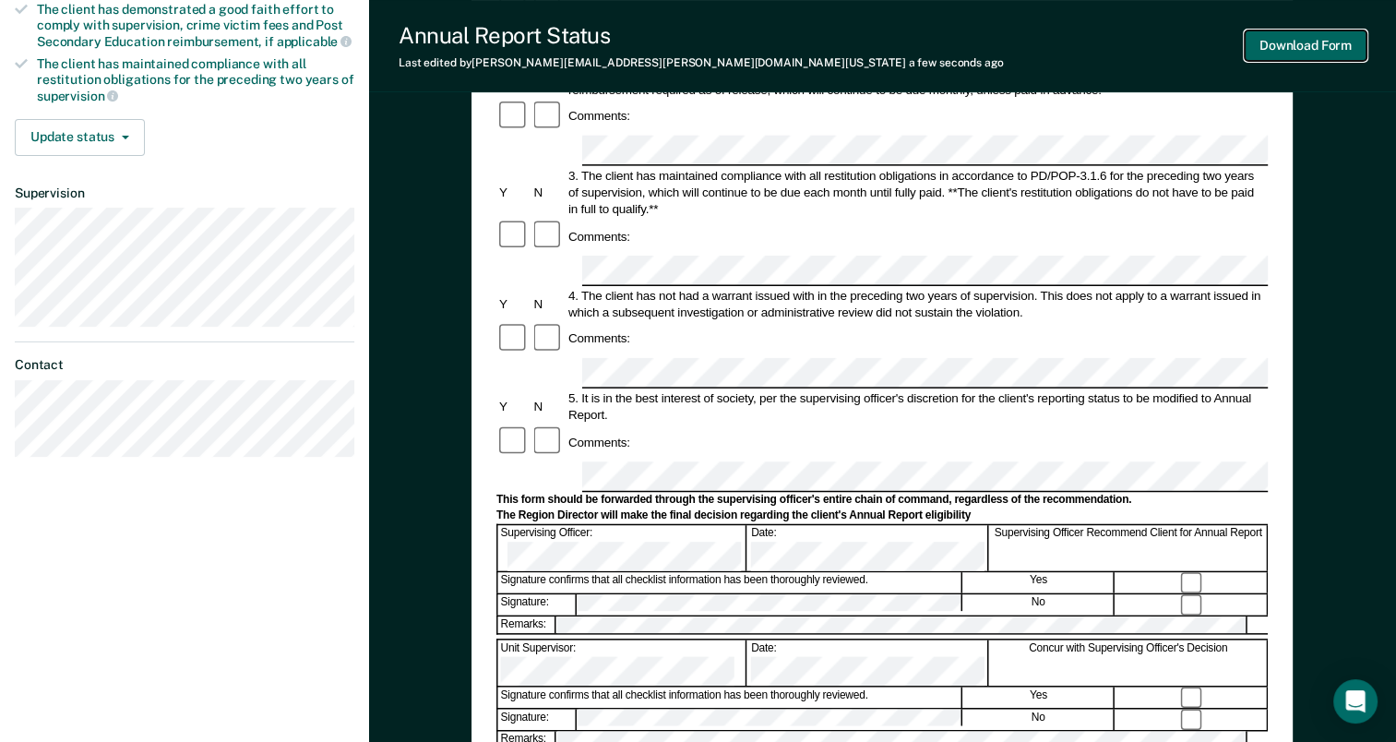
click at [1332, 33] on button "Download Form" at bounding box center [1306, 45] width 122 height 30
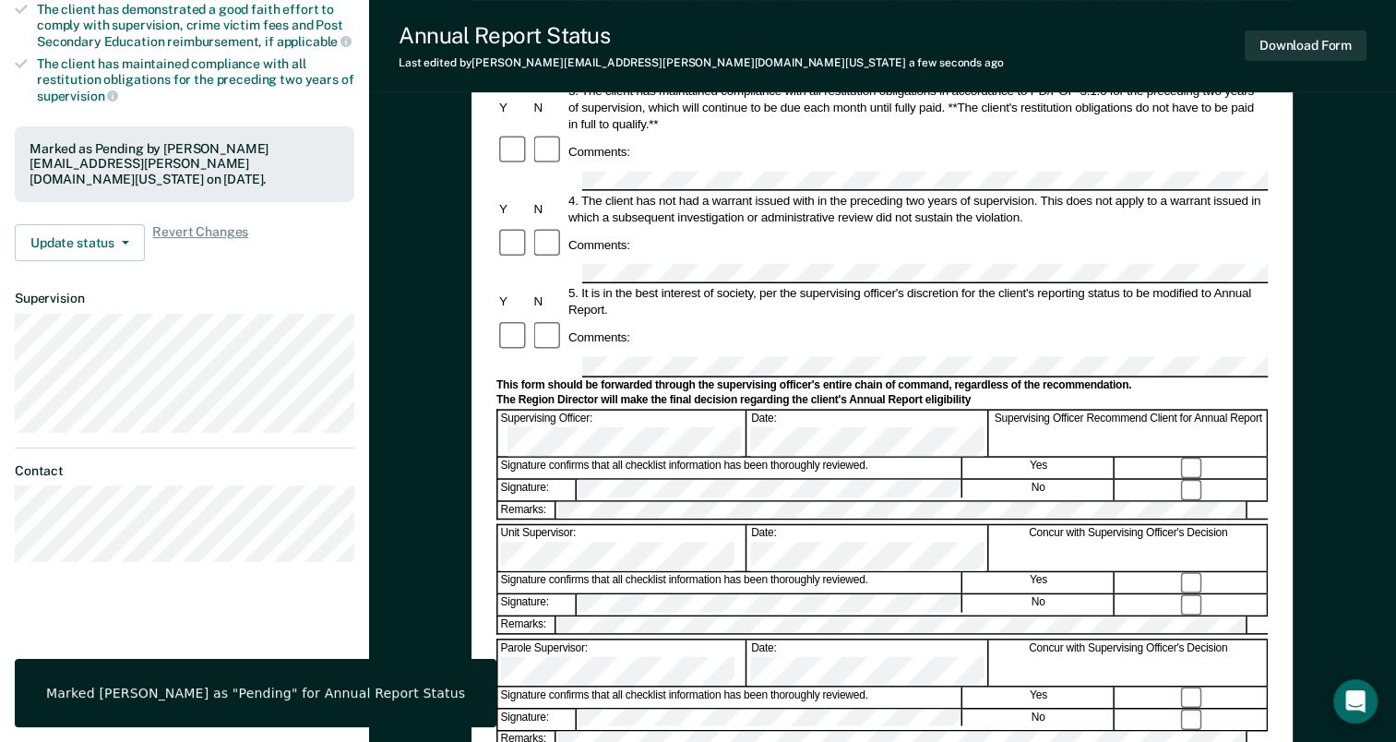
scroll to position [0, 0]
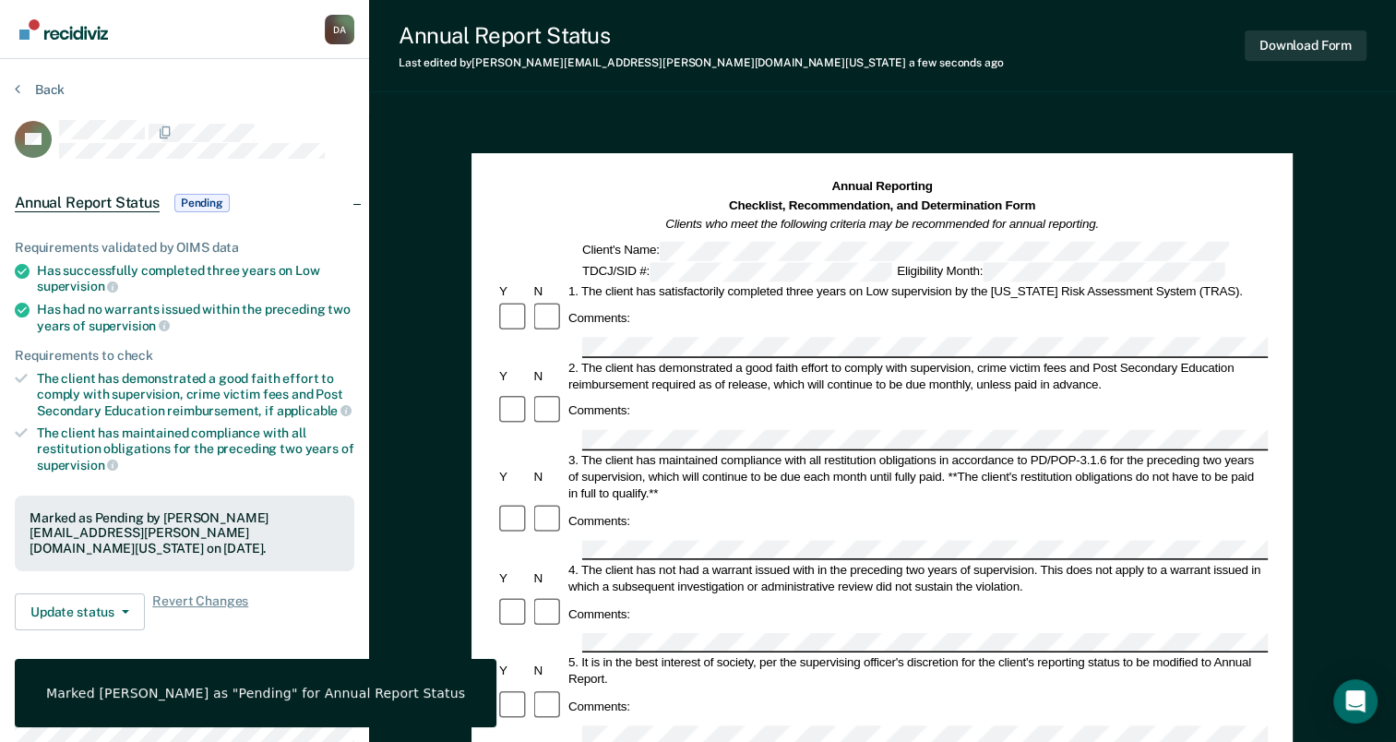
click at [54, 74] on section "Back SA Annual Report Status Pending Requirements validated by OIMS data Has su…" at bounding box center [184, 513] width 369 height 909
click at [48, 85] on button "Back" at bounding box center [40, 89] width 50 height 17
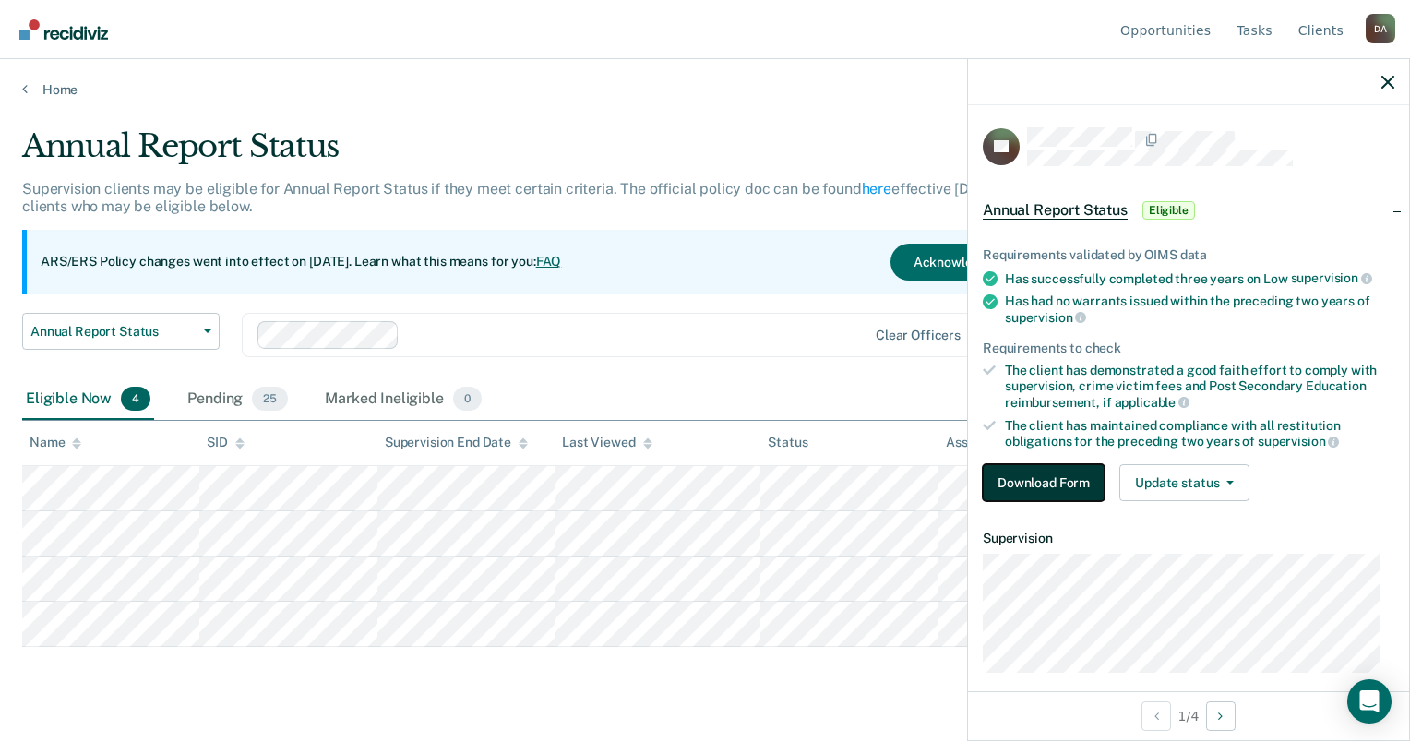
click at [1034, 484] on button "Download Form" at bounding box center [1044, 482] width 122 height 37
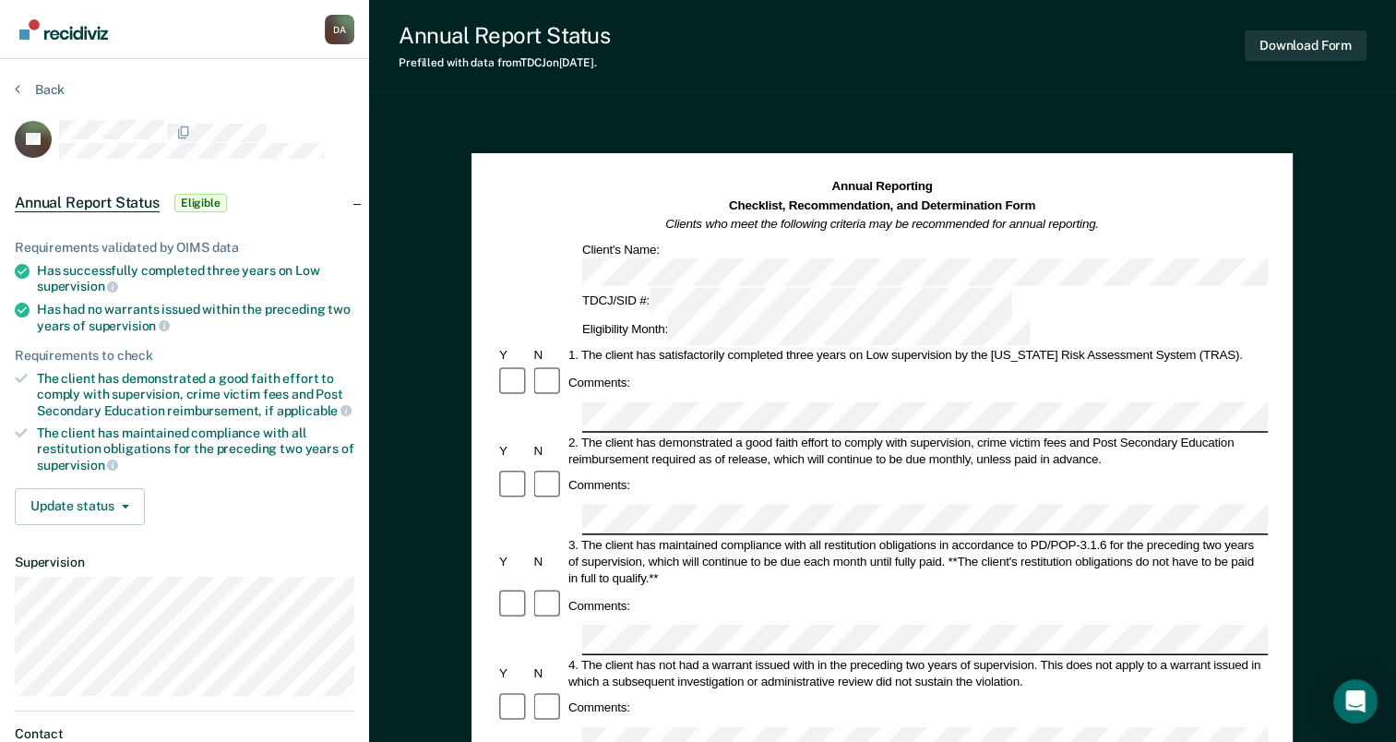
click at [529, 468] on div at bounding box center [514, 485] width 34 height 35
click at [657, 468] on div "Comments:" at bounding box center [883, 485] width 772 height 35
click at [656, 468] on div "Comments:" at bounding box center [883, 485] width 772 height 35
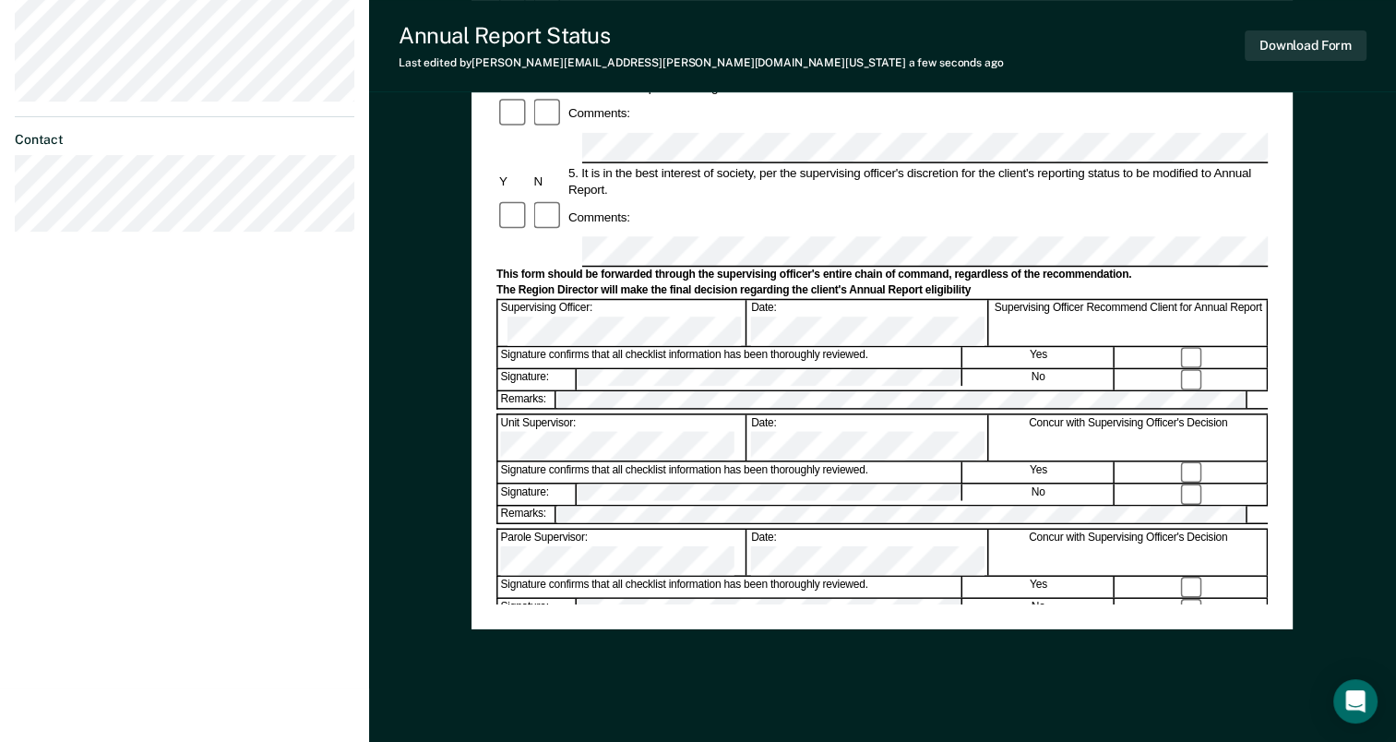
scroll to position [625, 0]
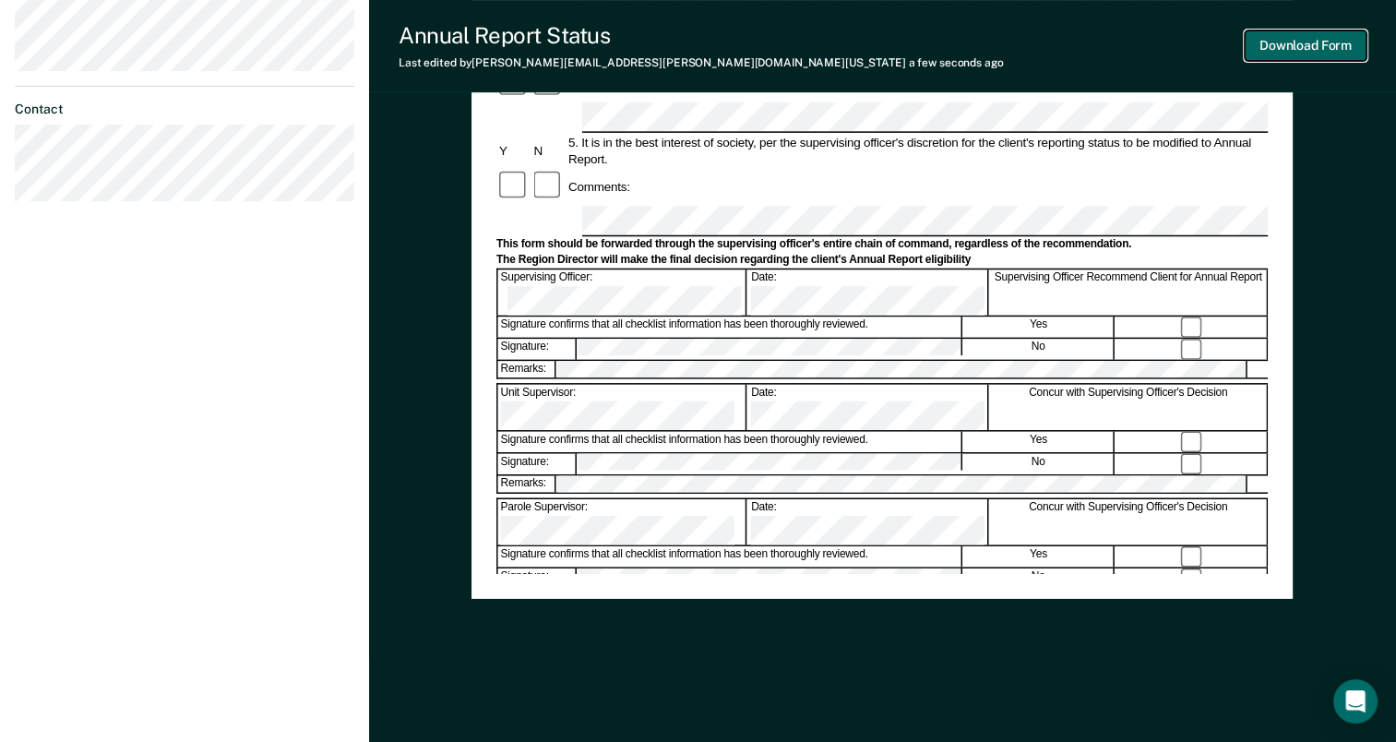
click at [1351, 44] on button "Download Form" at bounding box center [1306, 45] width 122 height 30
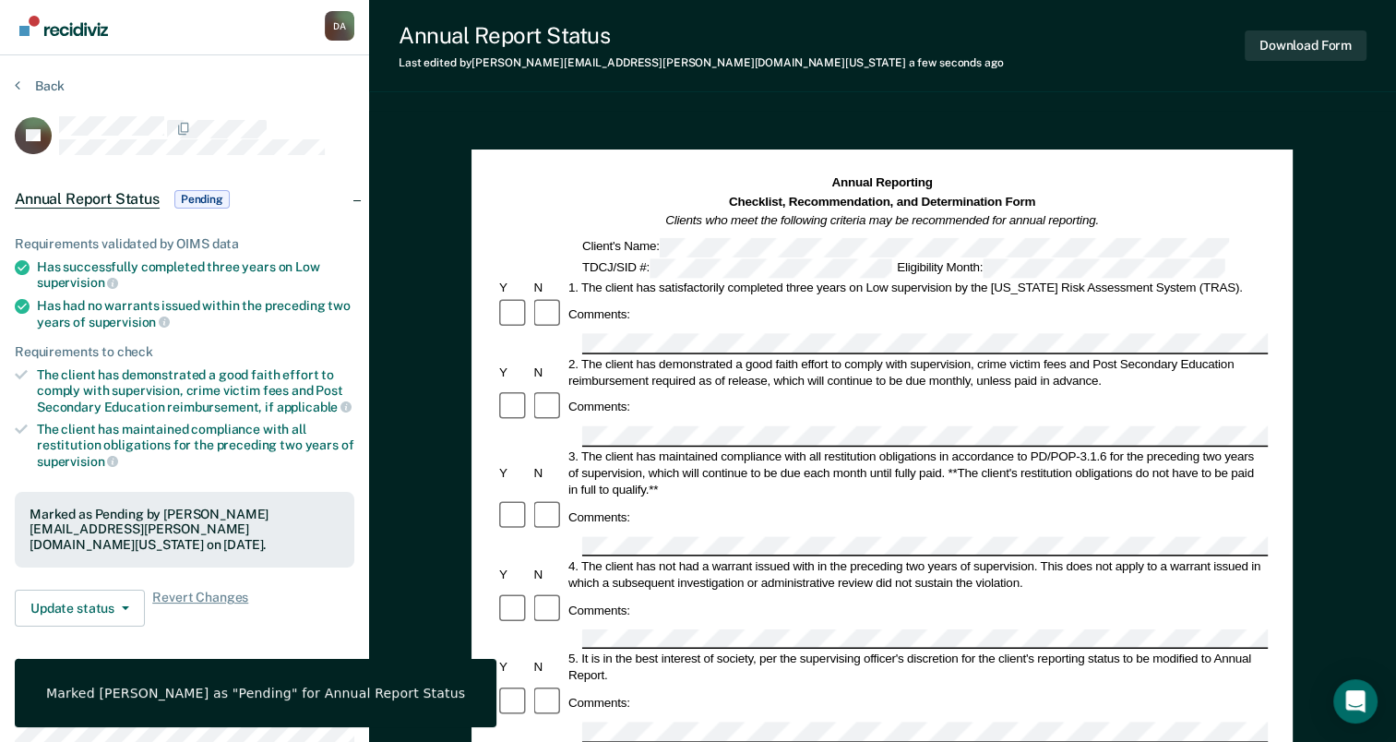
scroll to position [0, 0]
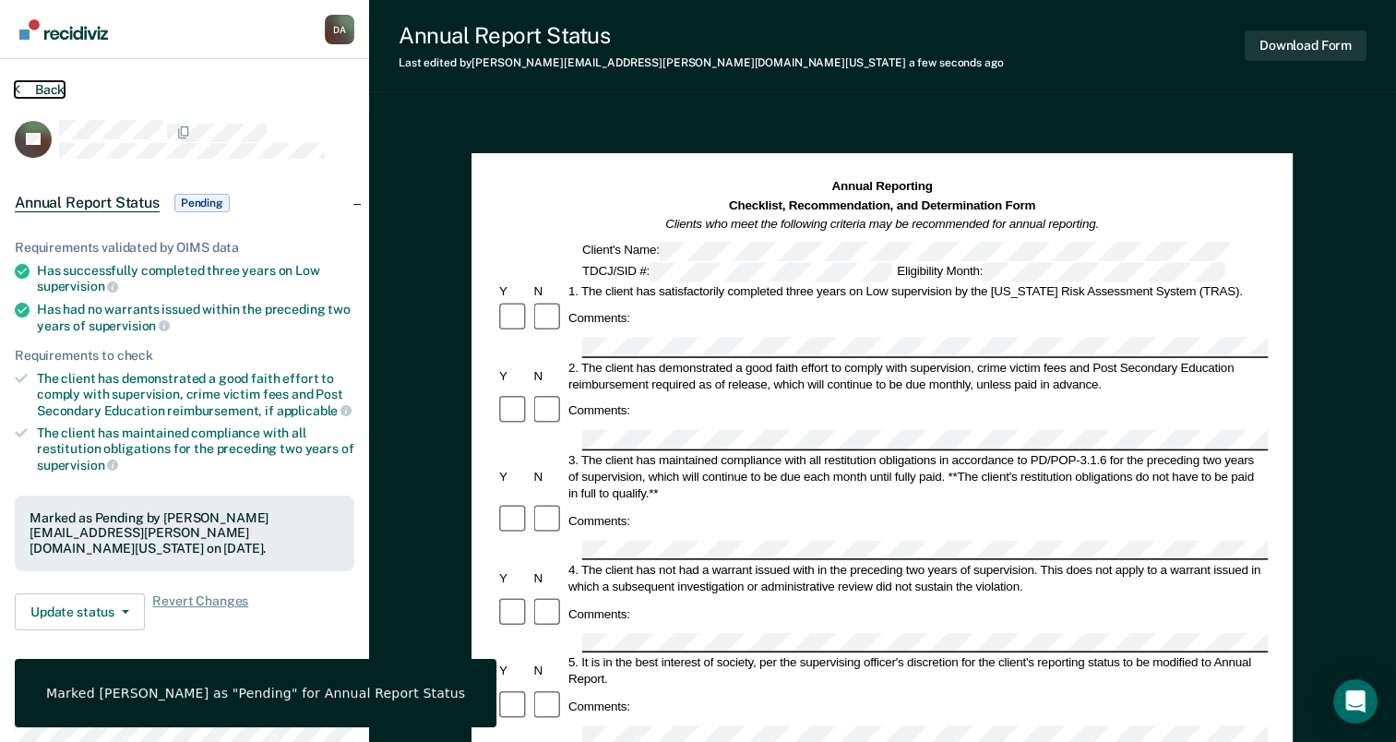
click at [51, 85] on button "Back" at bounding box center [40, 89] width 50 height 17
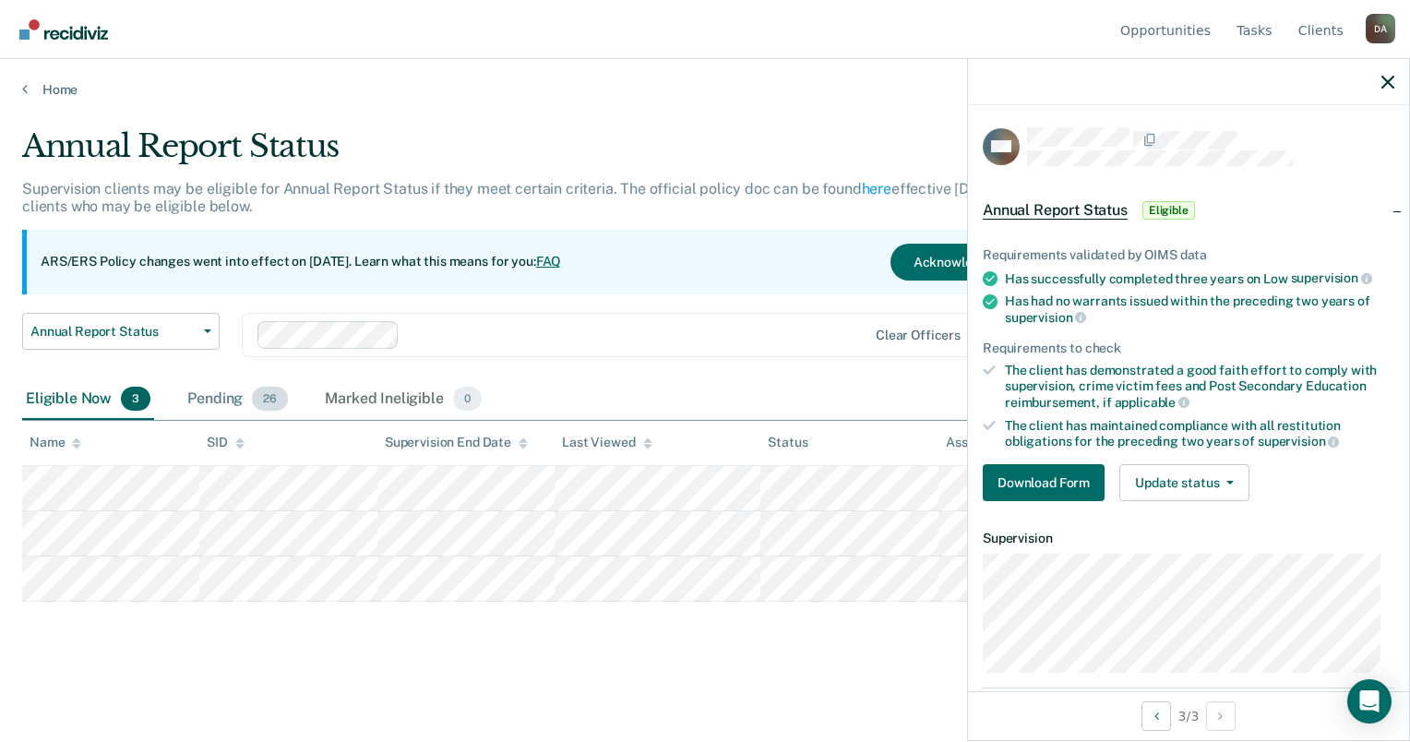
click at [208, 393] on div "Pending 26" at bounding box center [238, 399] width 108 height 41
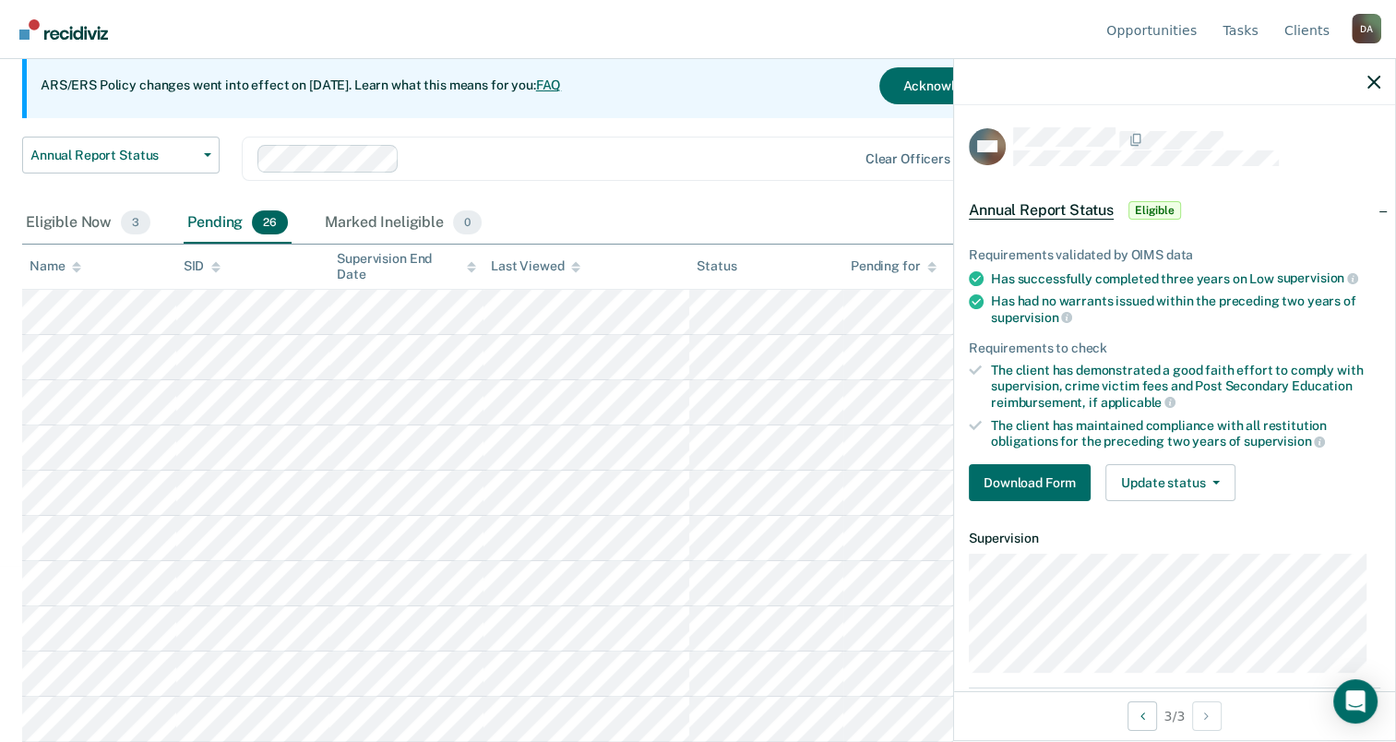
scroll to position [159, 0]
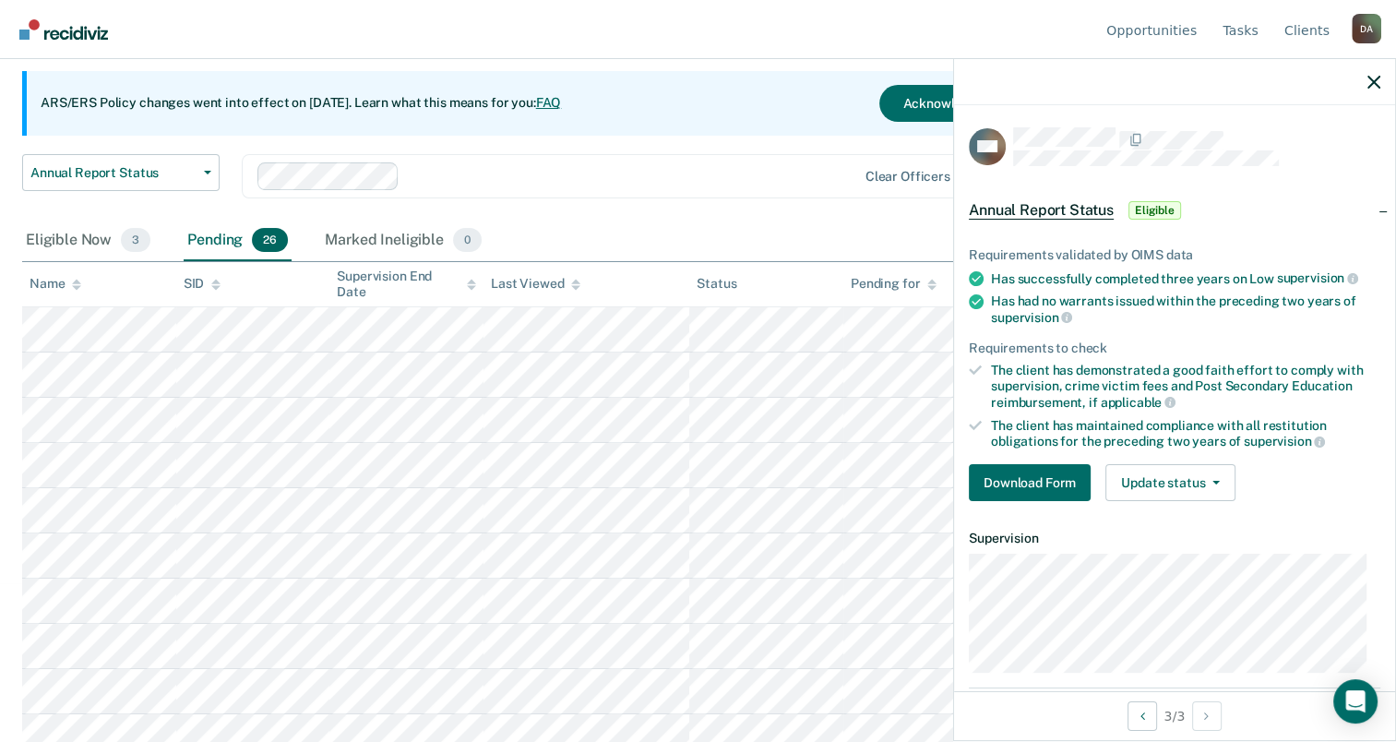
click at [72, 285] on icon at bounding box center [76, 285] width 9 height 12
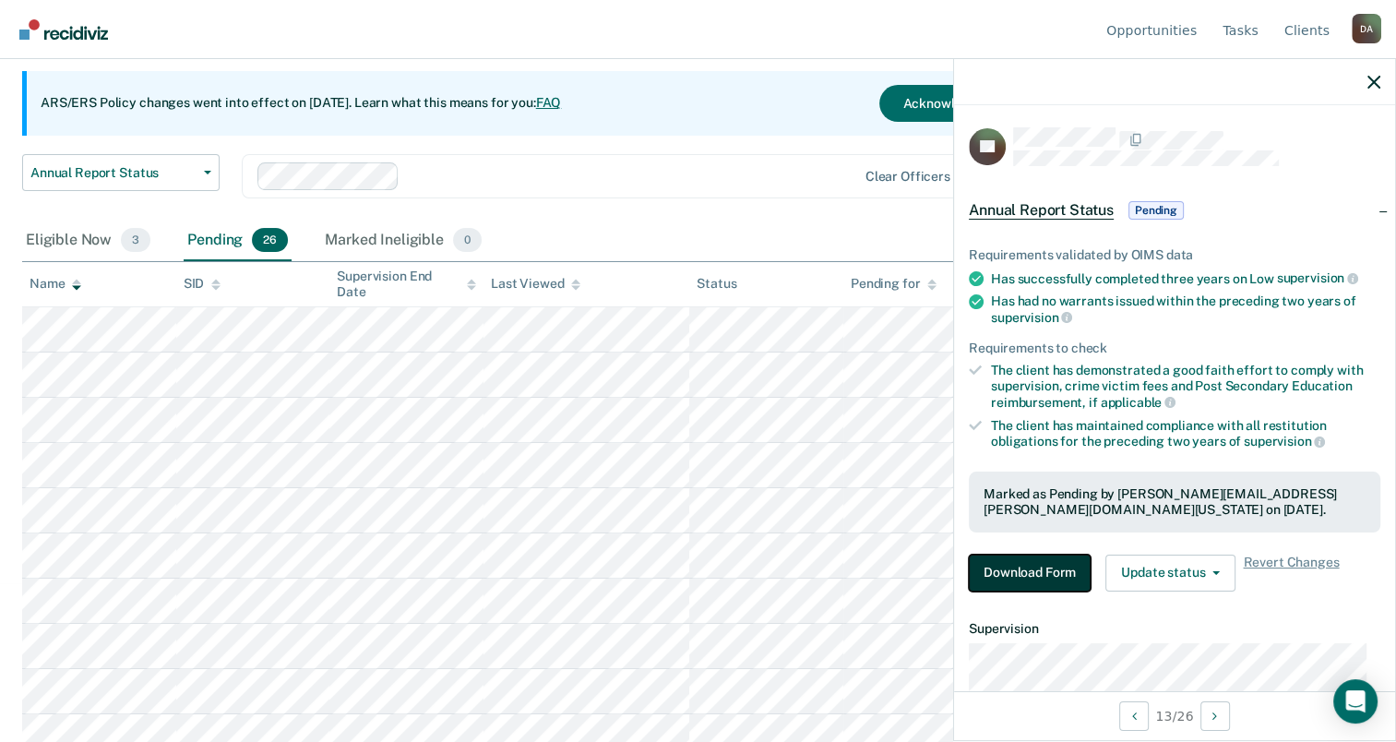
click at [1048, 567] on button "Download Form" at bounding box center [1030, 573] width 122 height 37
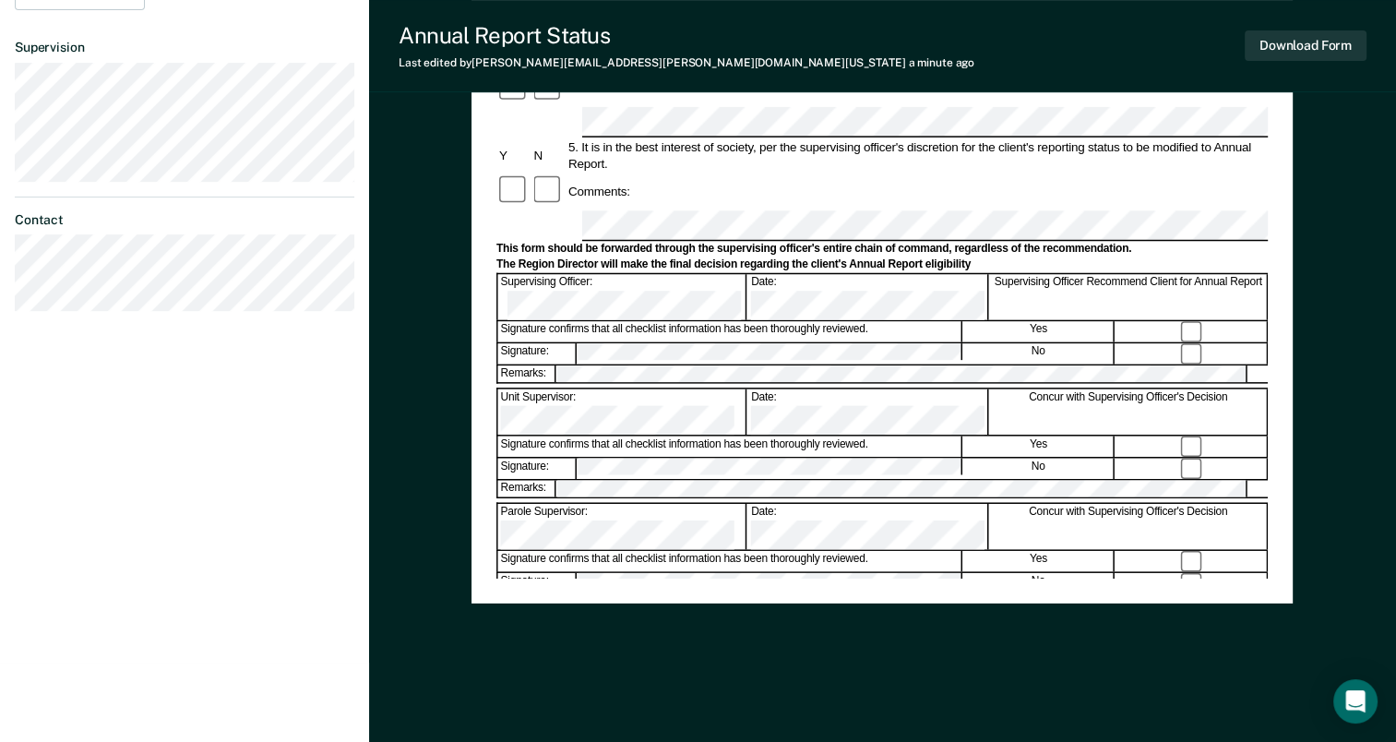
scroll to position [533, 0]
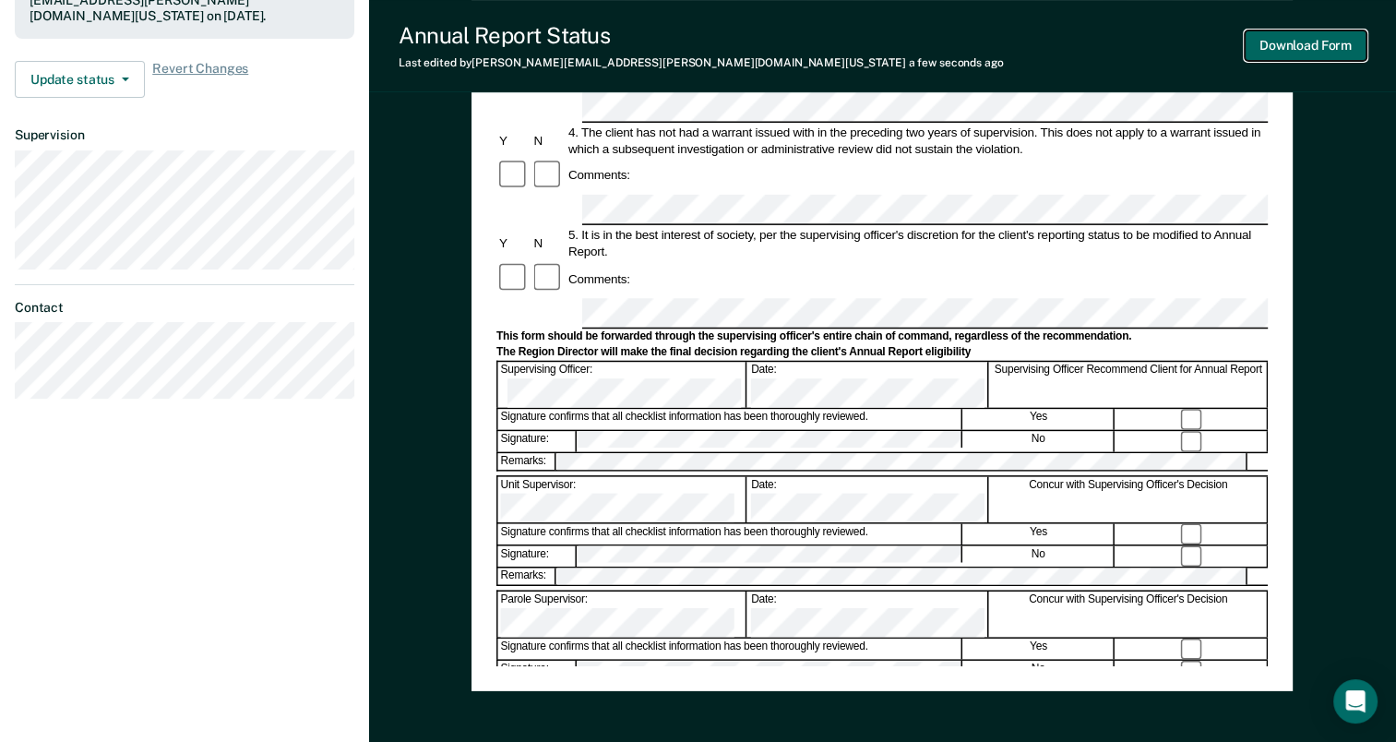
click at [1347, 48] on button "Download Form" at bounding box center [1306, 45] width 122 height 30
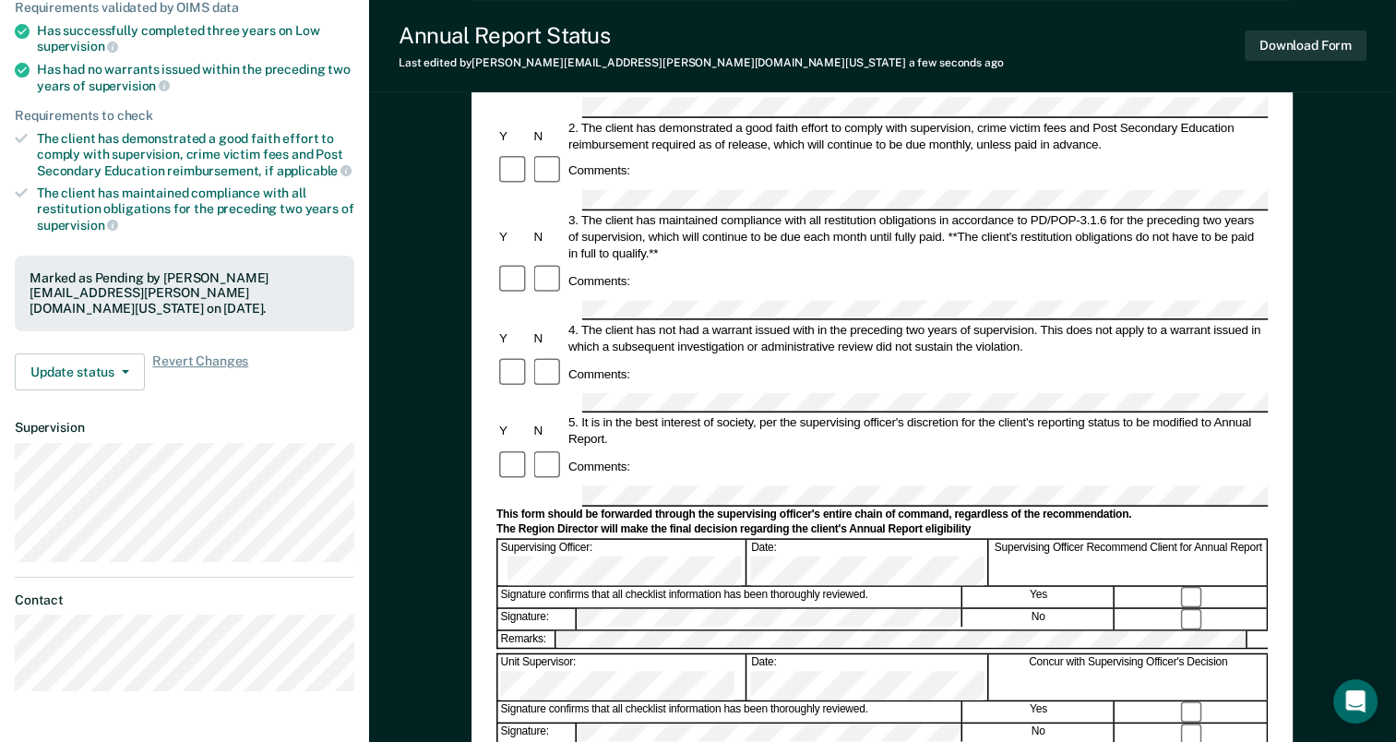
scroll to position [0, 0]
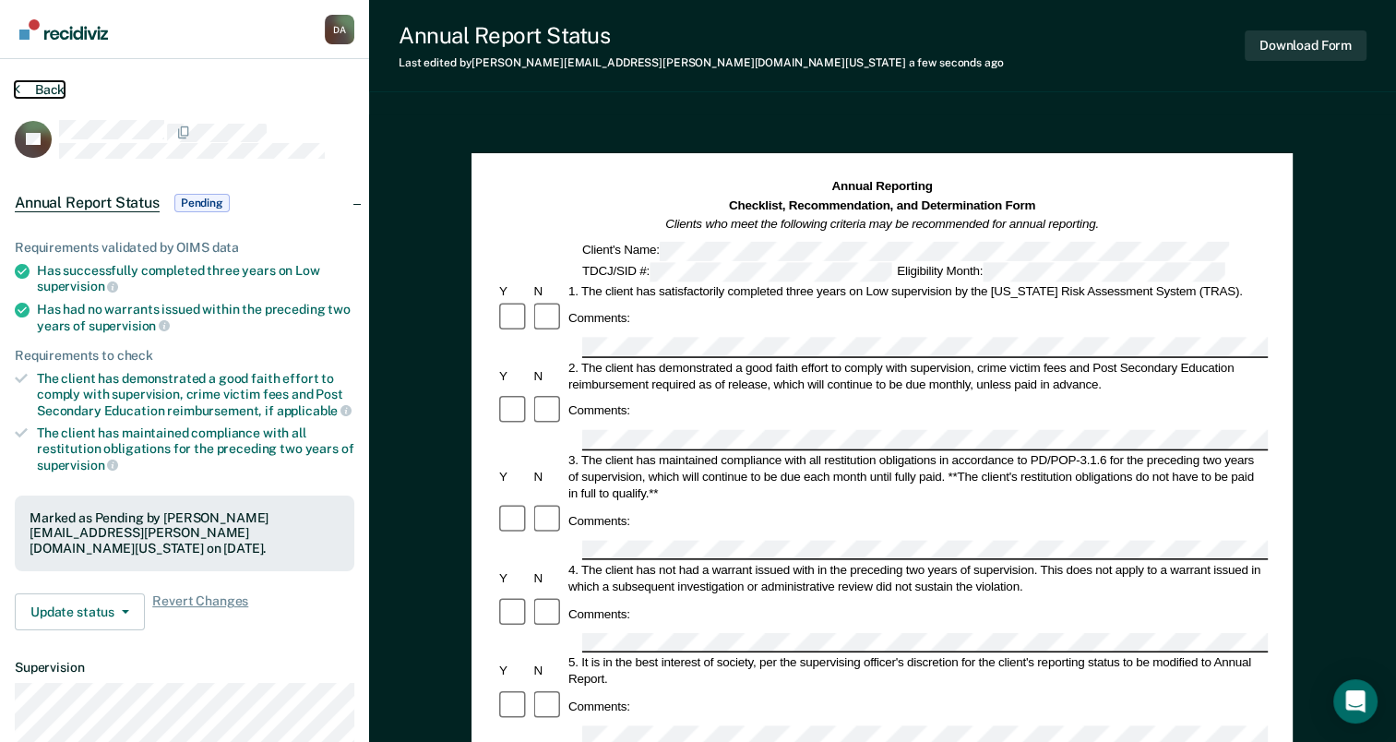
click at [49, 87] on button "Back" at bounding box center [40, 89] width 50 height 17
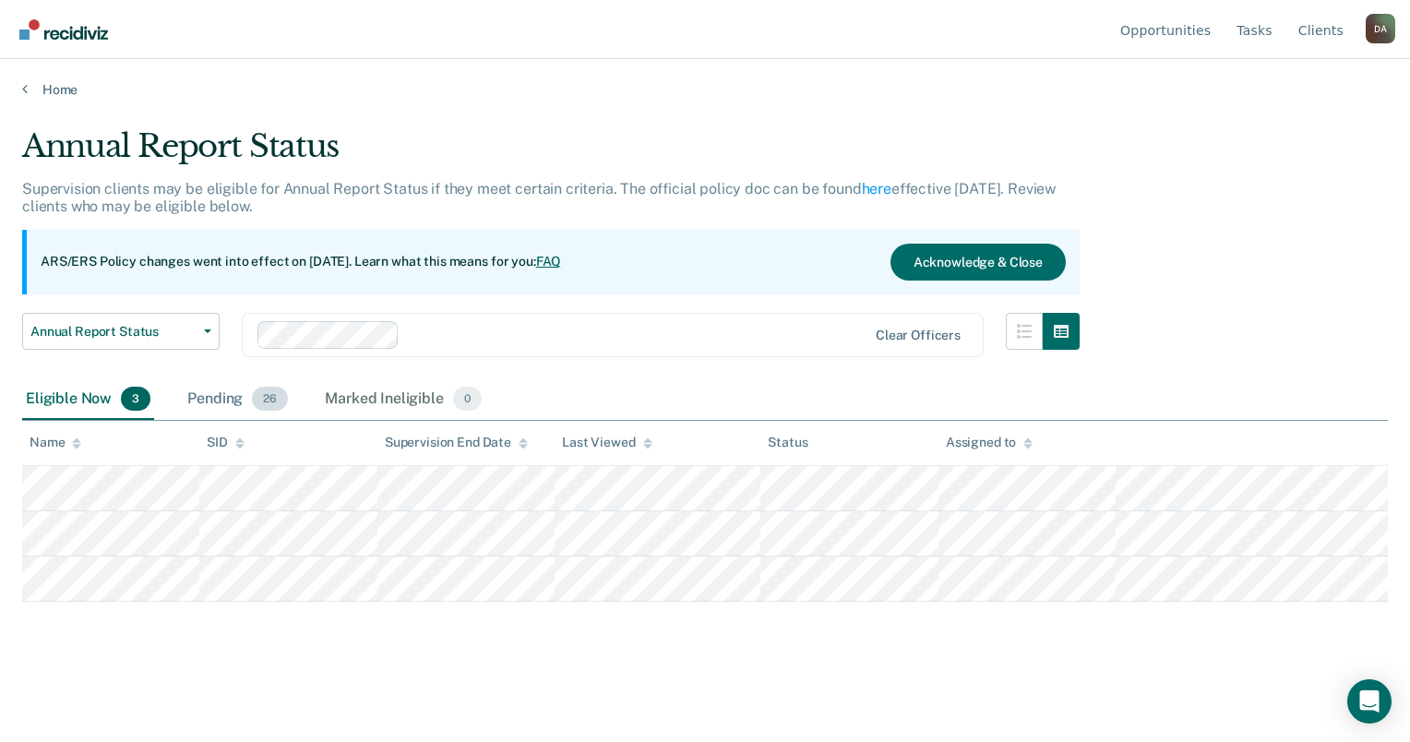
click at [190, 385] on div "Pending 26" at bounding box center [238, 399] width 108 height 41
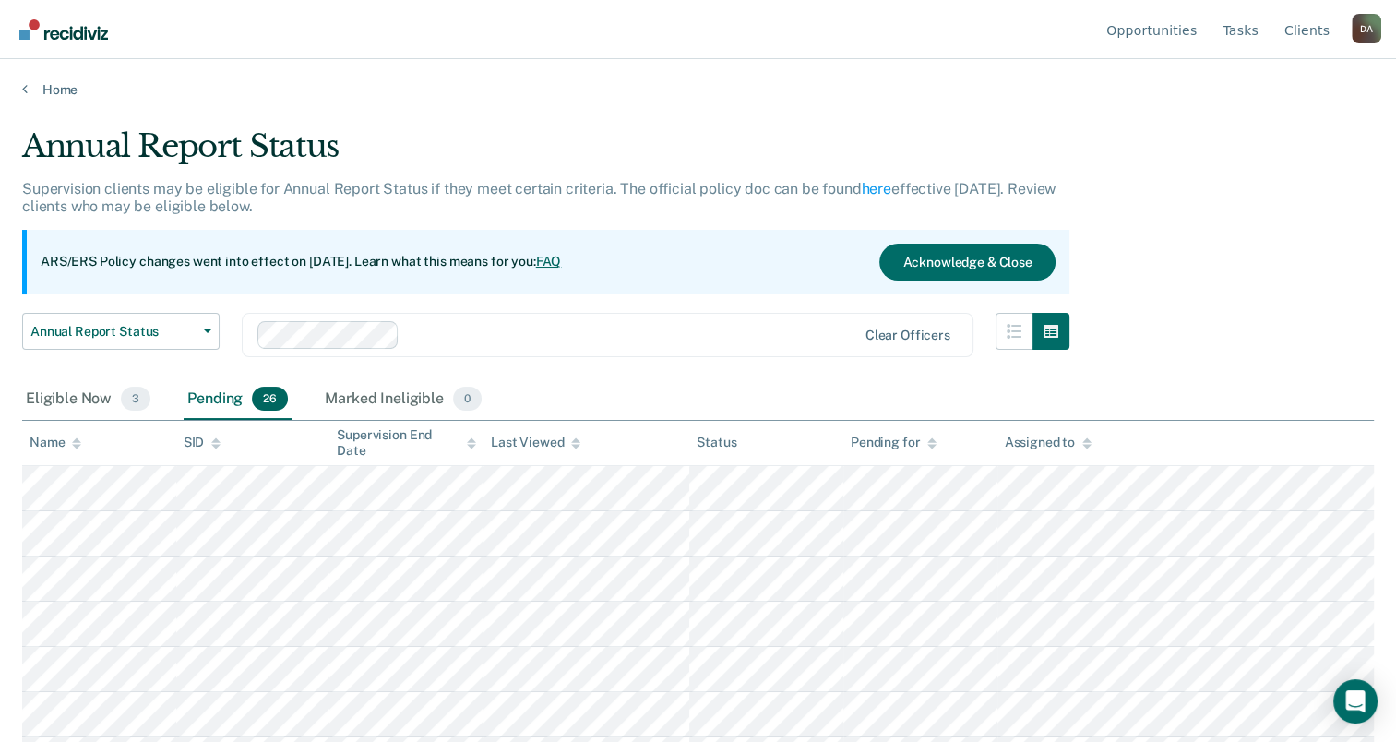
click at [72, 447] on icon at bounding box center [76, 443] width 9 height 12
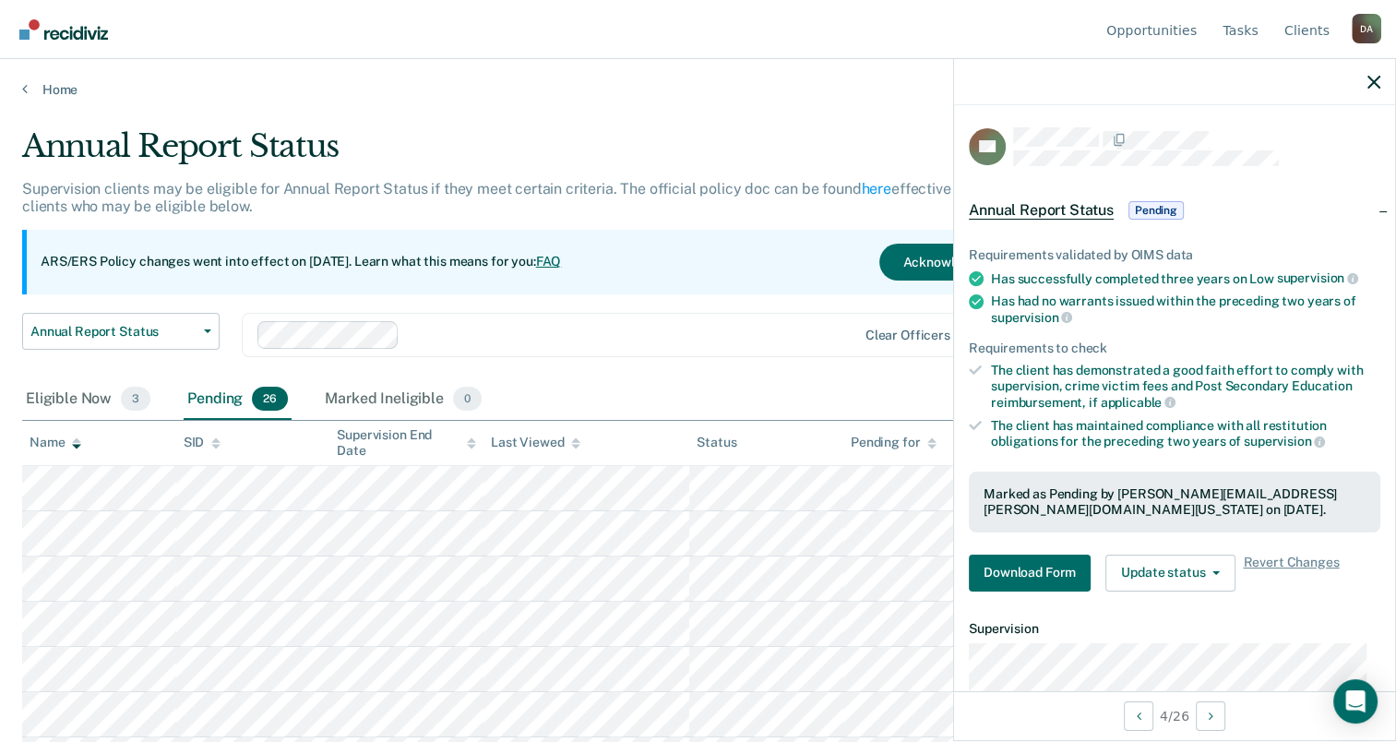
click at [1039, 587] on div "Requirements validated by OIMS data Has successfully completed three years on L…" at bounding box center [1174, 412] width 441 height 389
click at [1039, 580] on button "Download Form" at bounding box center [1030, 573] width 122 height 37
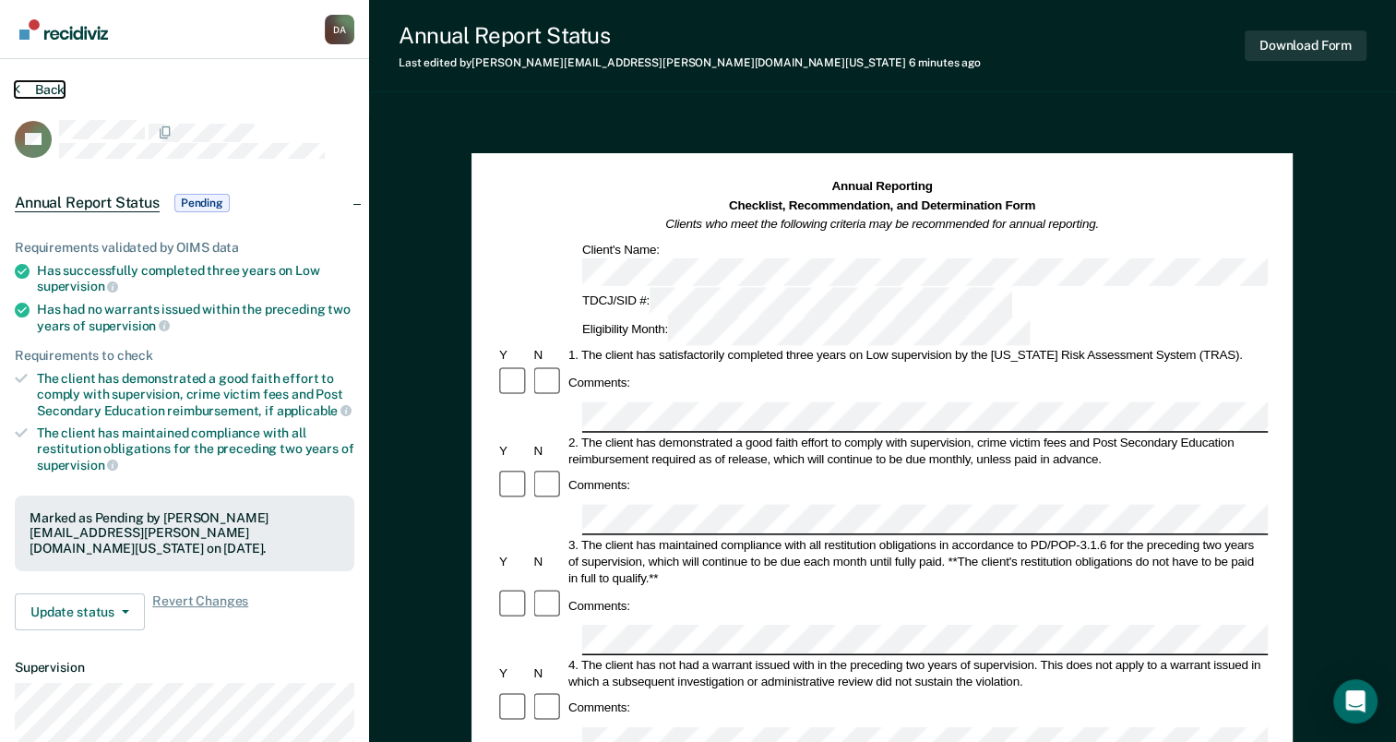
click at [41, 84] on button "Back" at bounding box center [40, 89] width 50 height 17
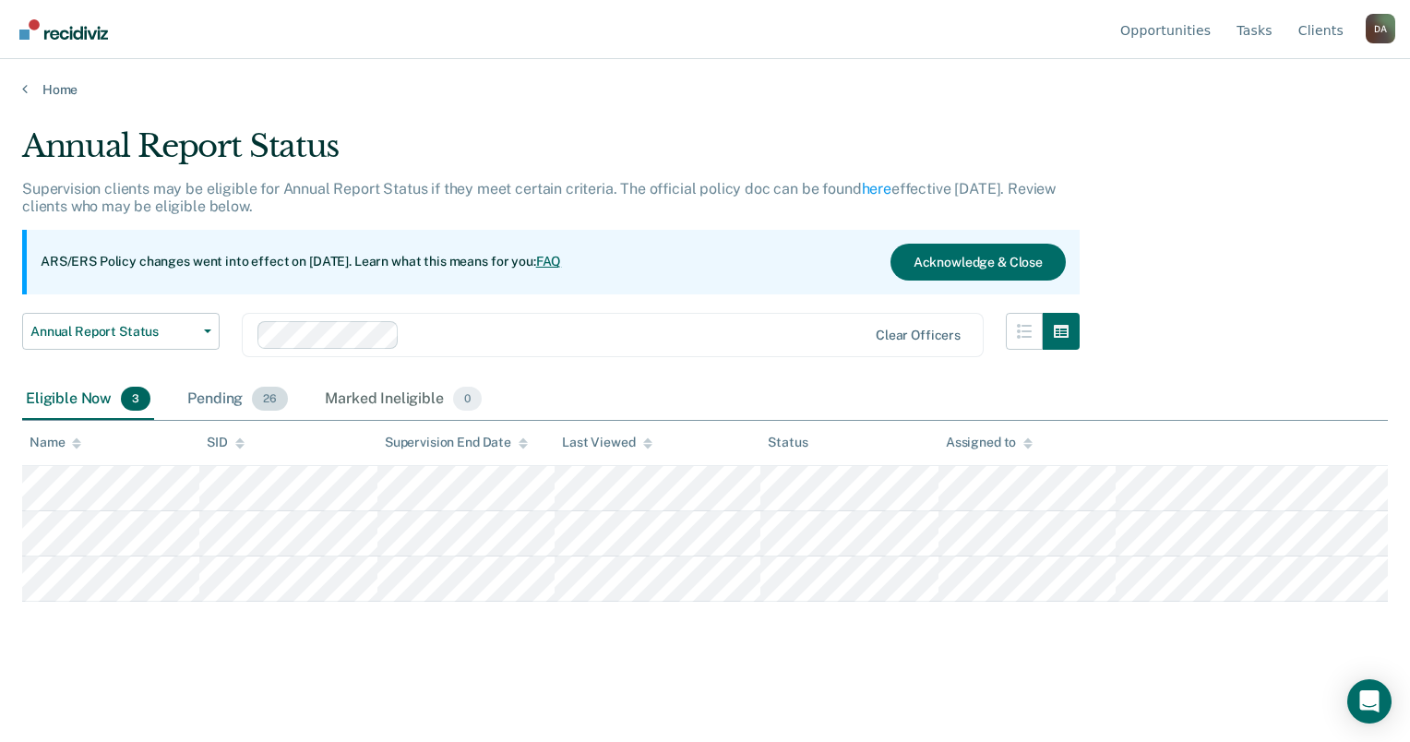
click at [225, 396] on div "Pending 26" at bounding box center [238, 399] width 108 height 41
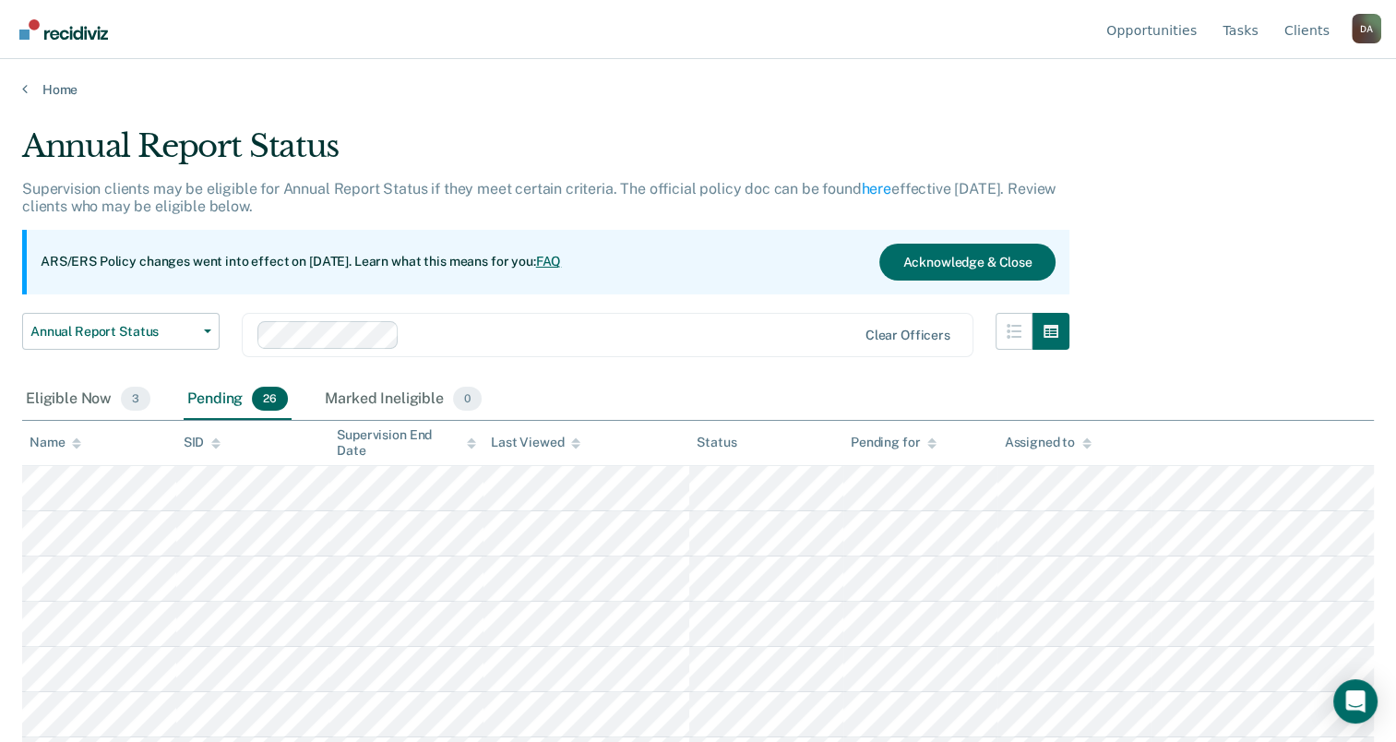
click at [78, 438] on icon at bounding box center [76, 440] width 9 height 5
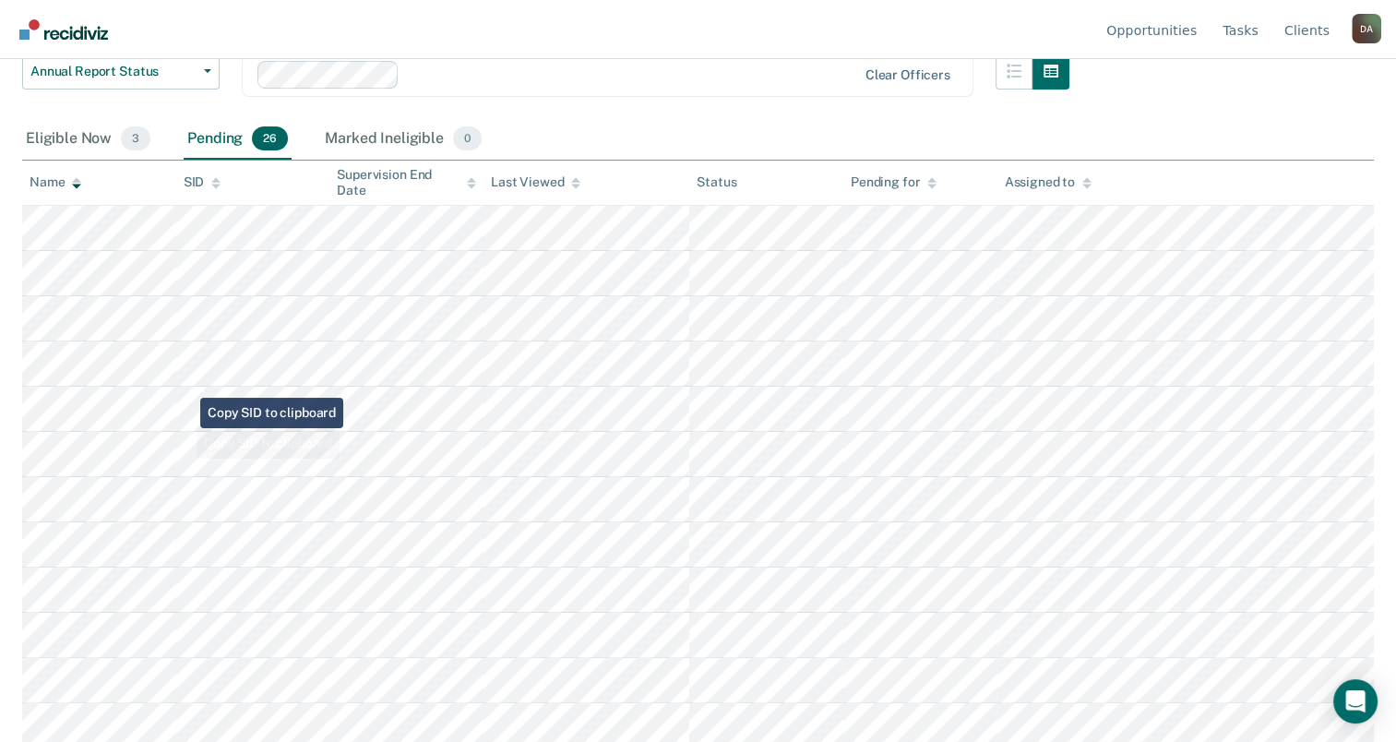
scroll to position [251, 0]
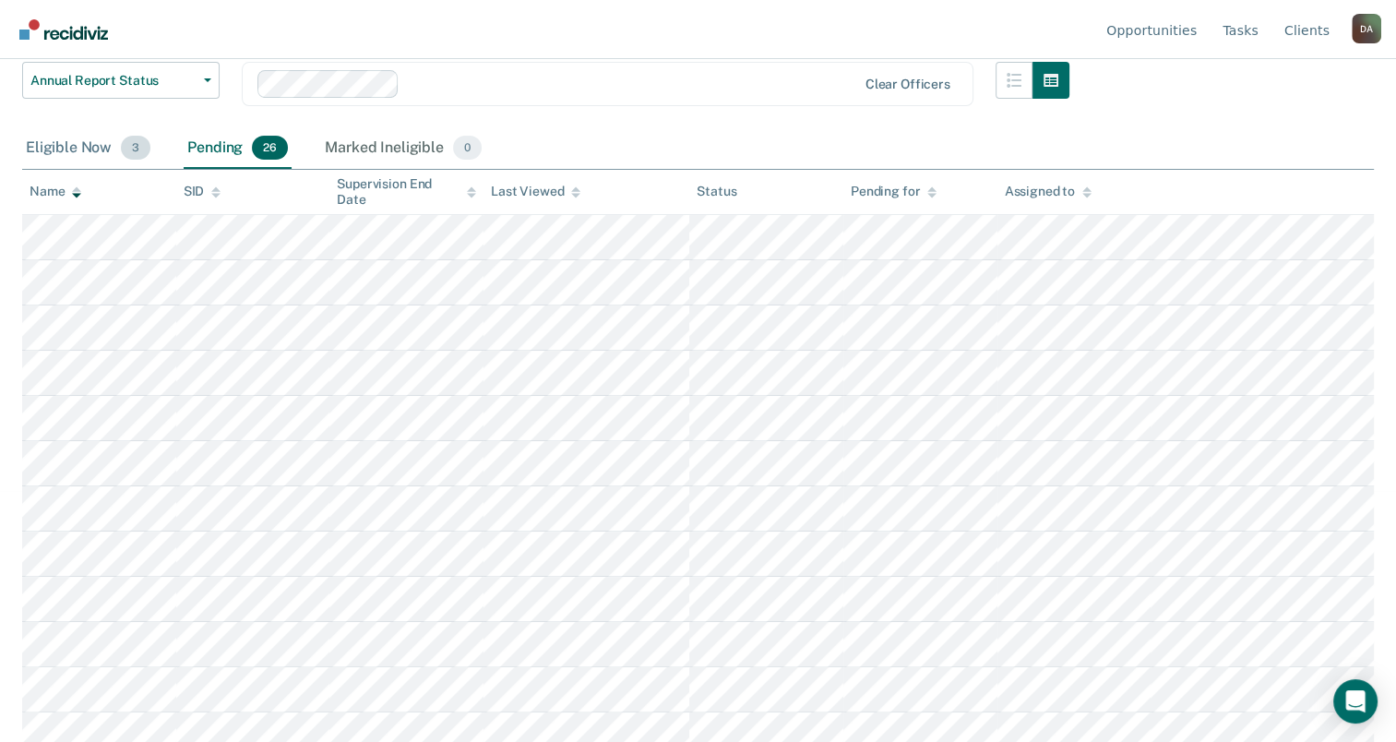
click at [89, 147] on div "Eligible Now 3" at bounding box center [88, 148] width 132 height 41
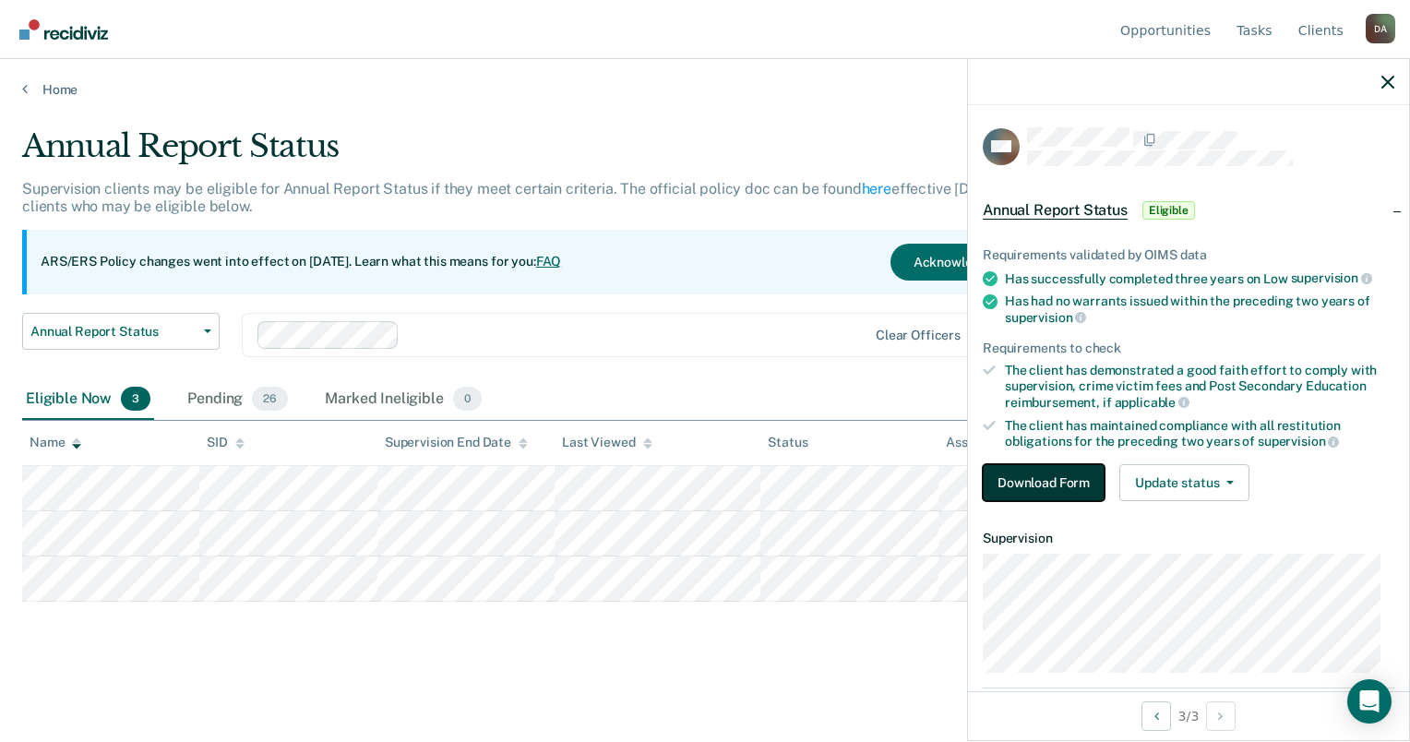
click at [1008, 473] on button "Download Form" at bounding box center [1044, 482] width 122 height 37
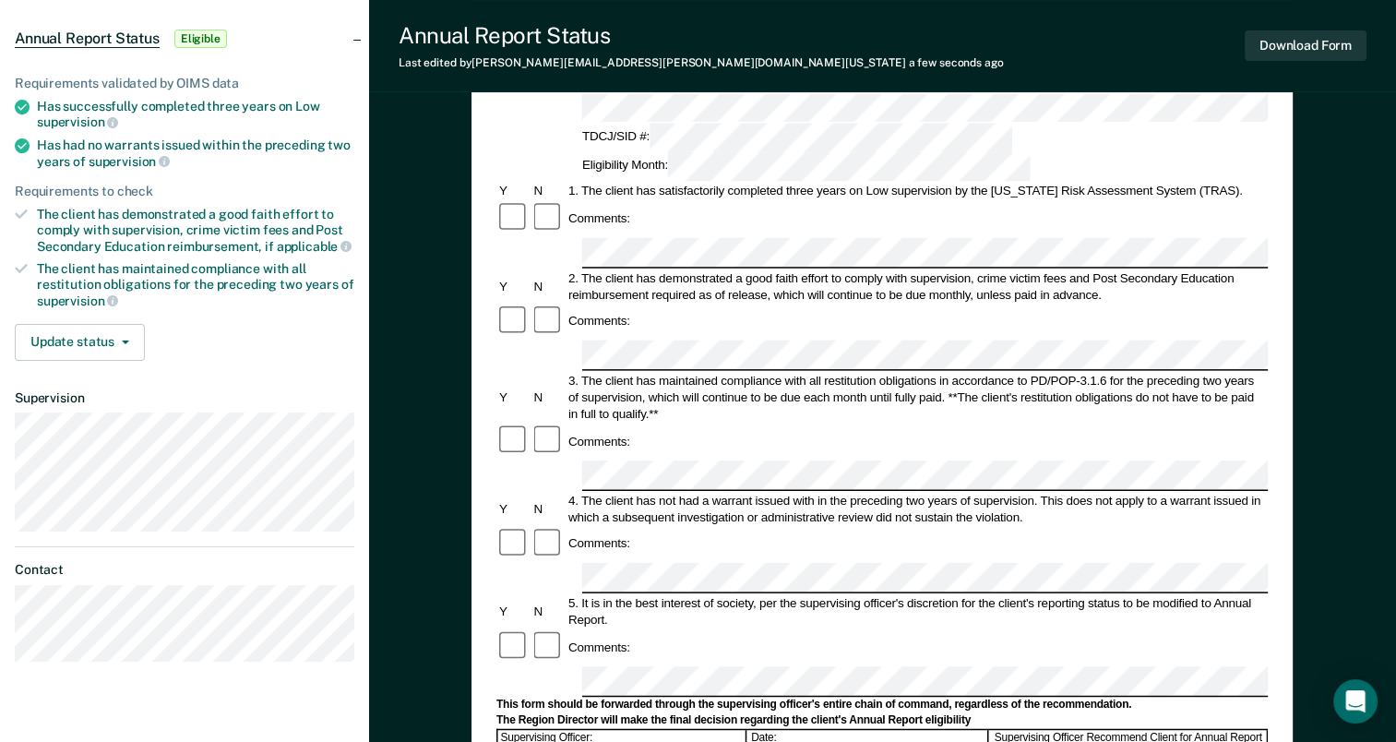
scroll to position [71, 0]
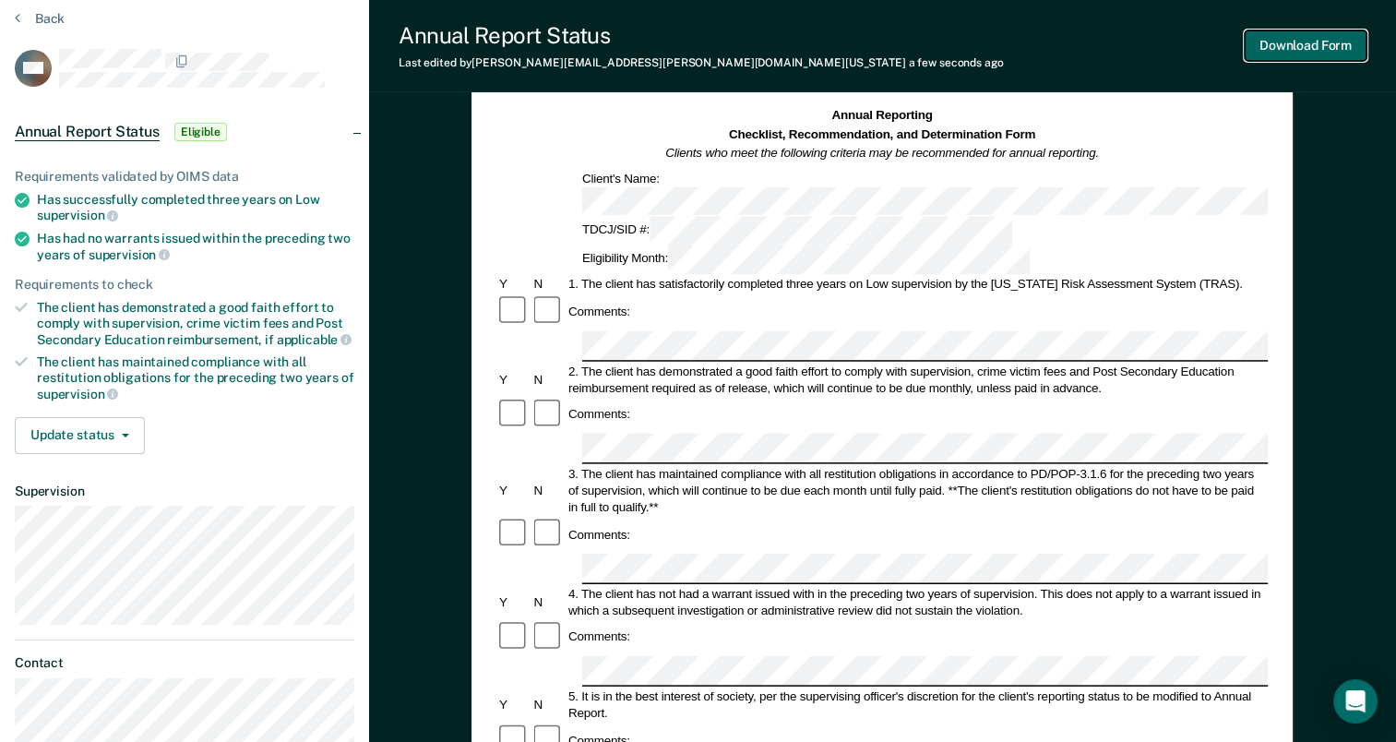
click at [1340, 30] on button "Download Form" at bounding box center [1306, 45] width 122 height 30
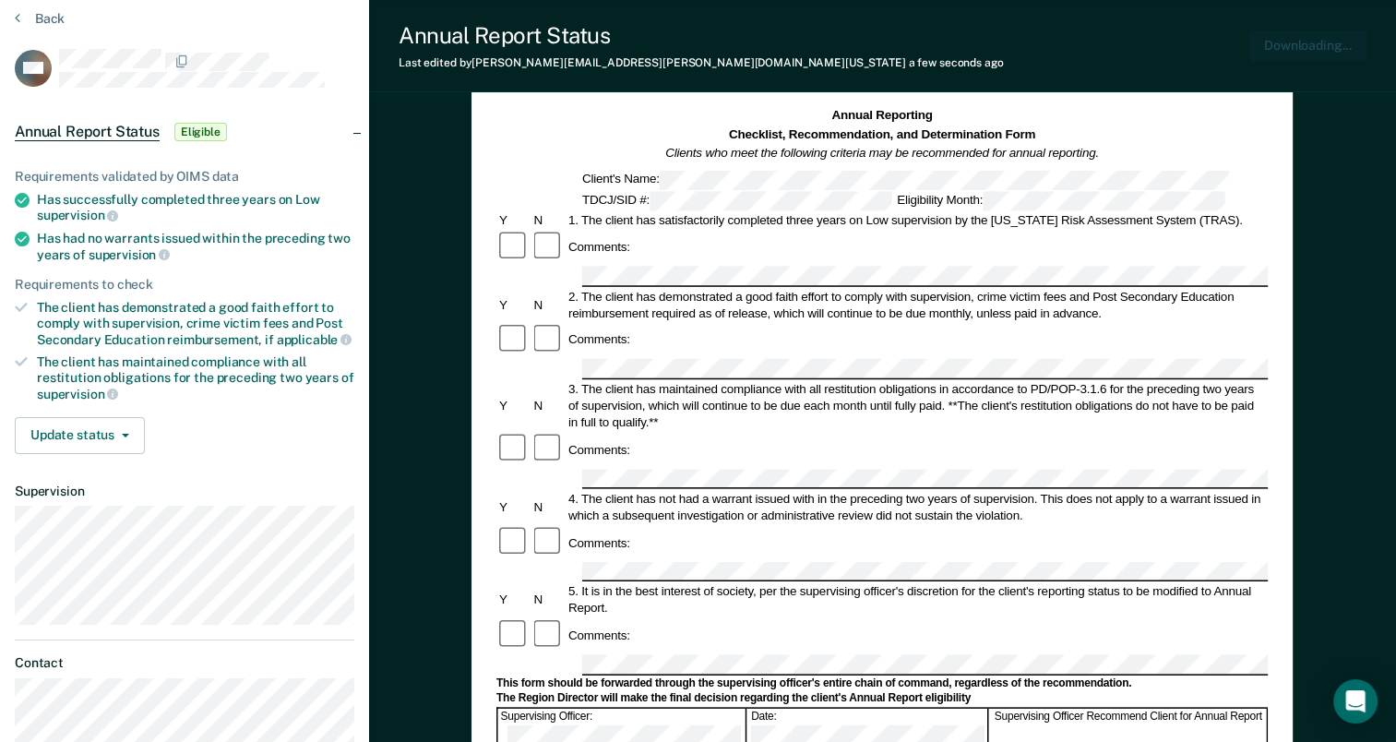
scroll to position [0, 0]
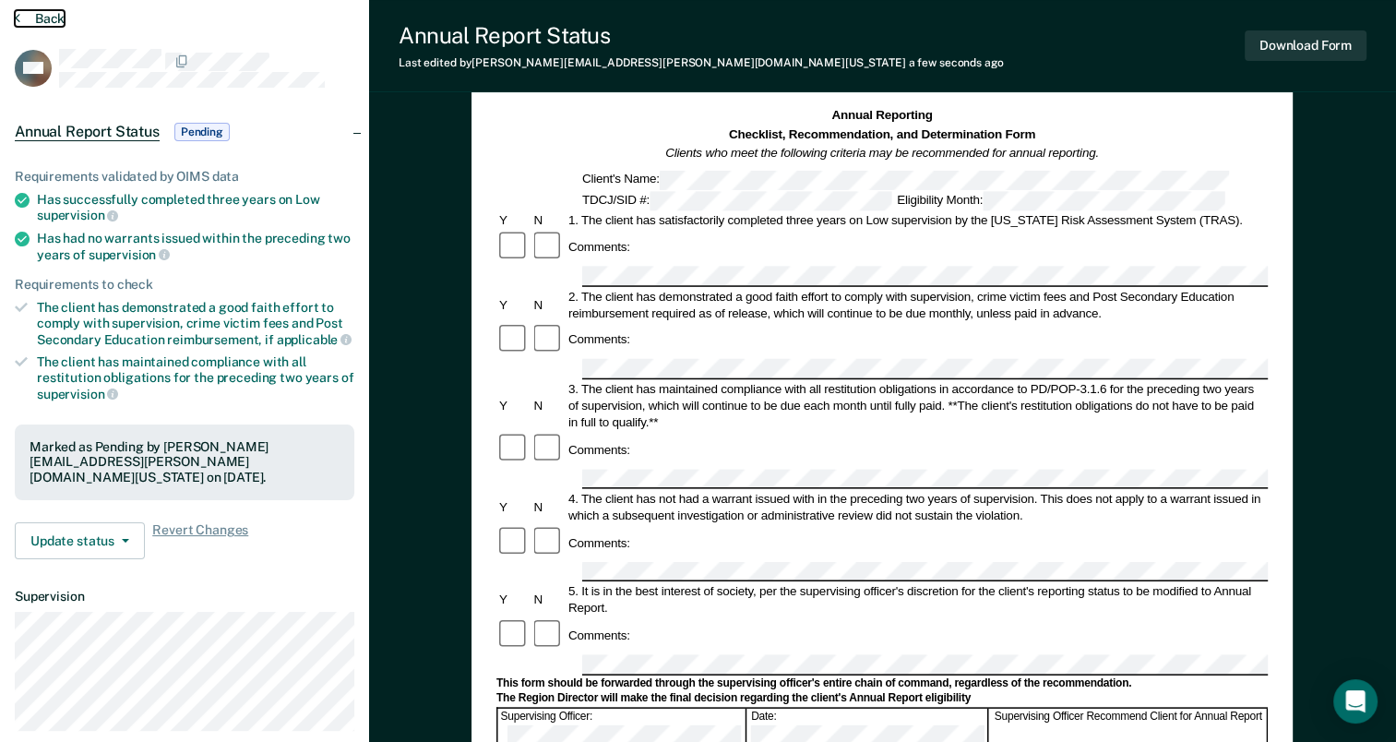
click at [63, 14] on button "Back" at bounding box center [40, 18] width 50 height 17
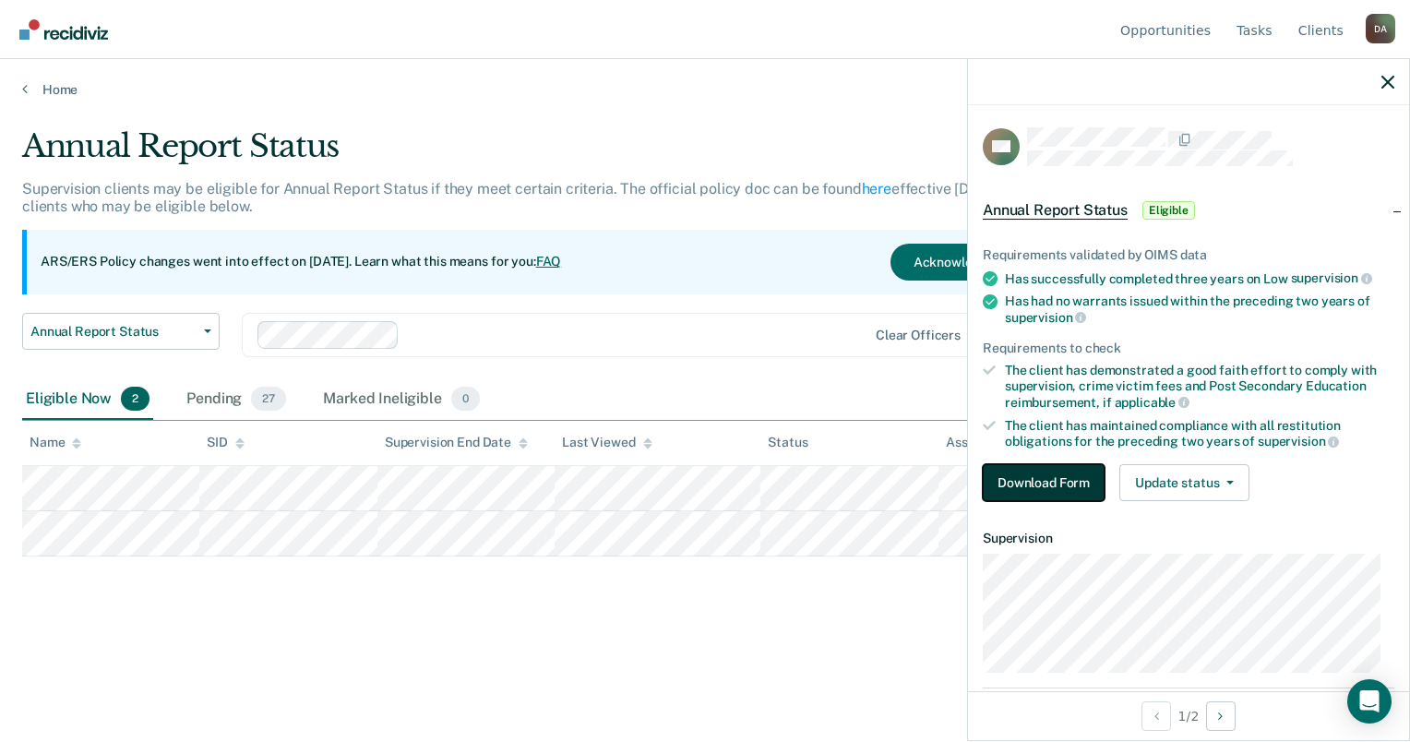
click at [1011, 467] on button "Download Form" at bounding box center [1044, 482] width 122 height 37
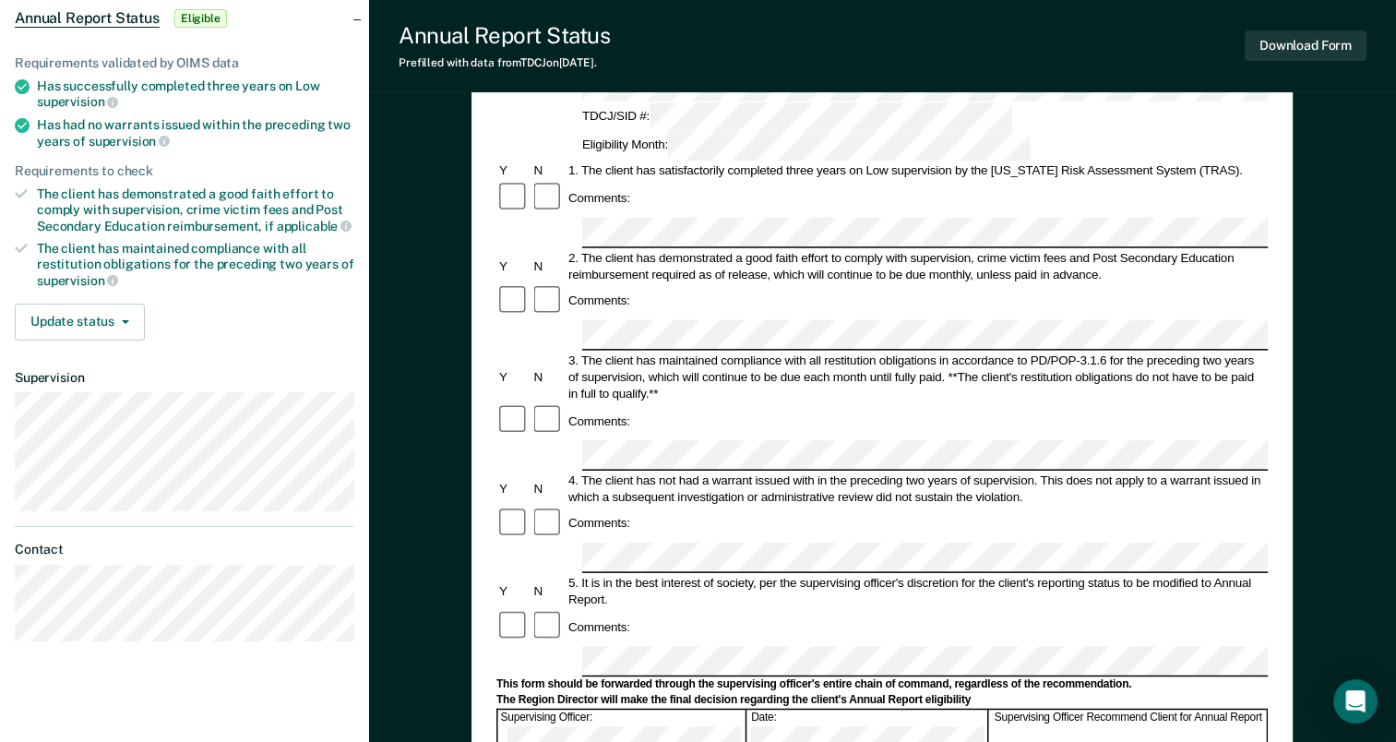
scroll to position [369, 0]
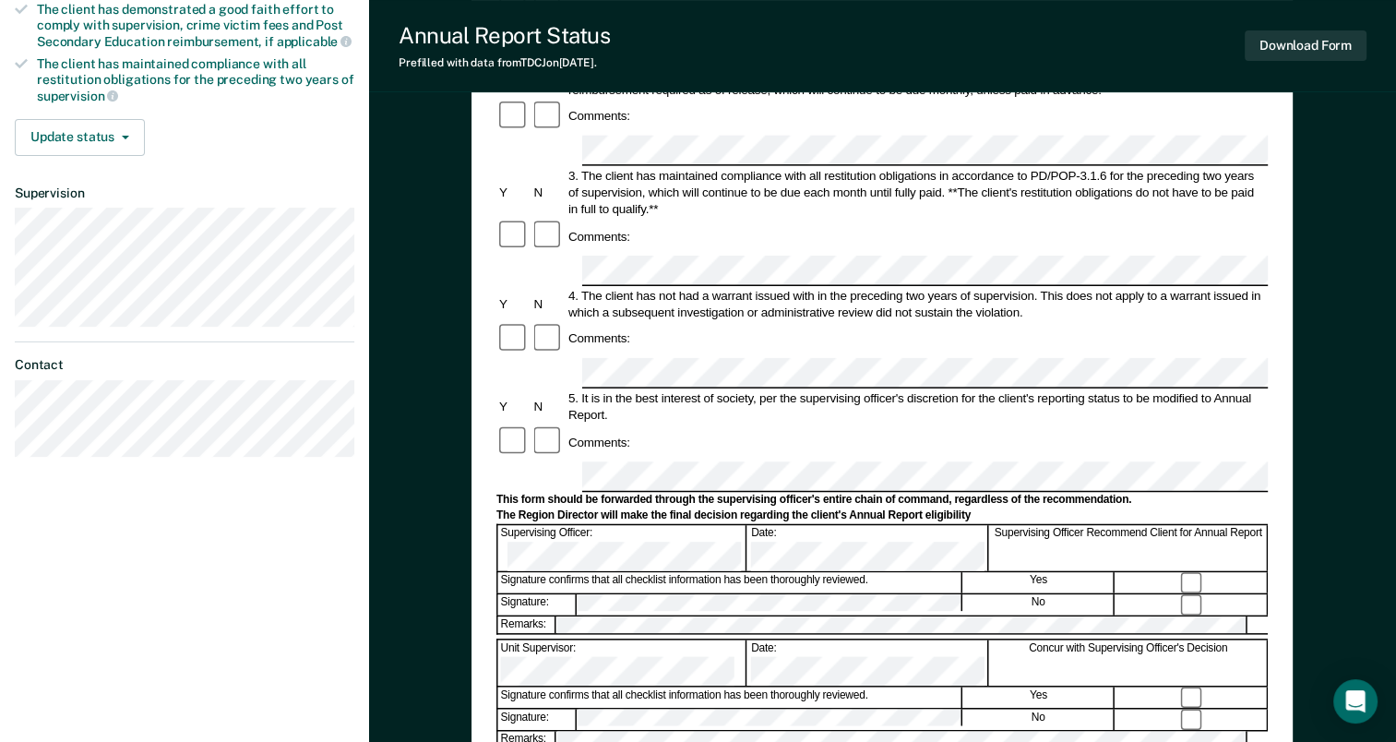
click at [873, 369] on form "Annual Reporting Checklist, Recommendation, and Determination Form Clients who …" at bounding box center [883, 459] width 772 height 1301
click at [1191, 526] on div "Supervising Officer Recommend Client for Annual Report" at bounding box center [1129, 548] width 278 height 45
click at [1184, 526] on div "Supervising Officer Recommend Client for Annual Report" at bounding box center [1129, 548] width 278 height 45
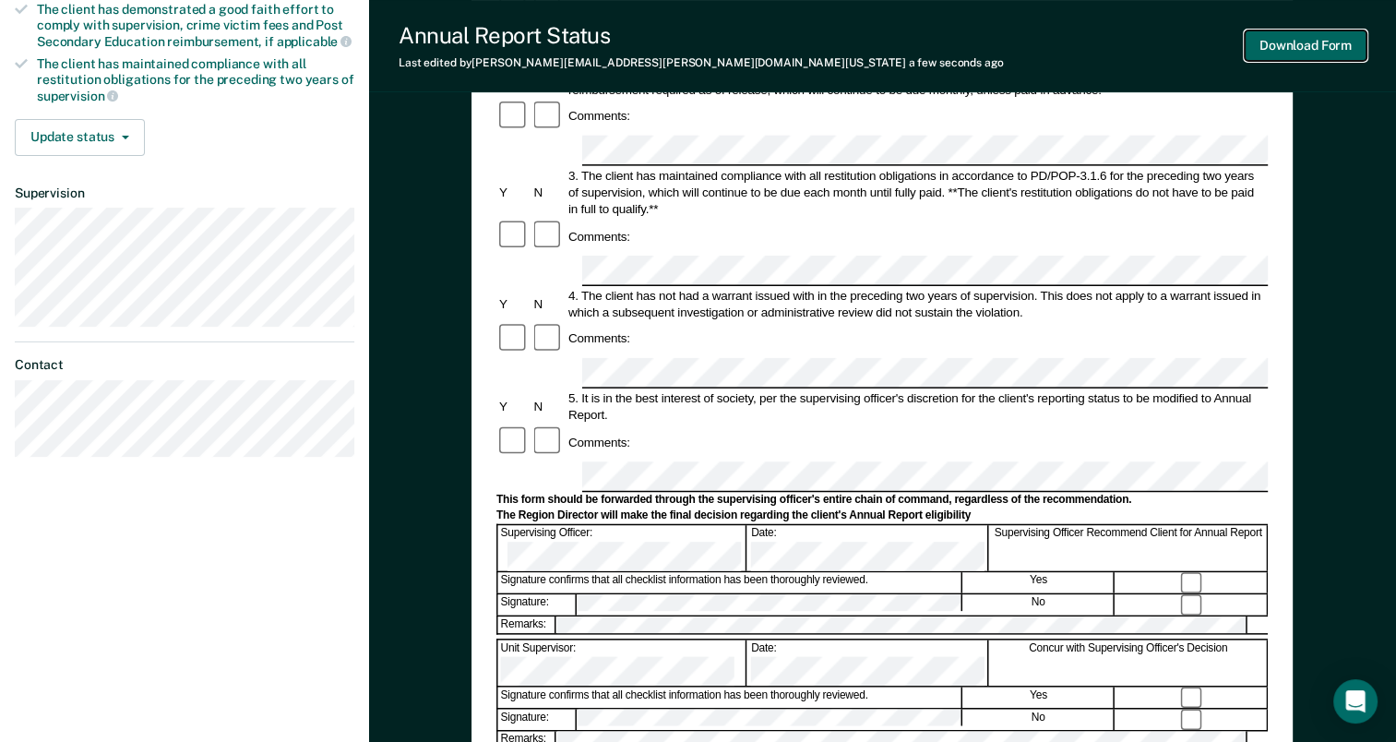
click at [1318, 35] on button "Download Form" at bounding box center [1306, 45] width 122 height 30
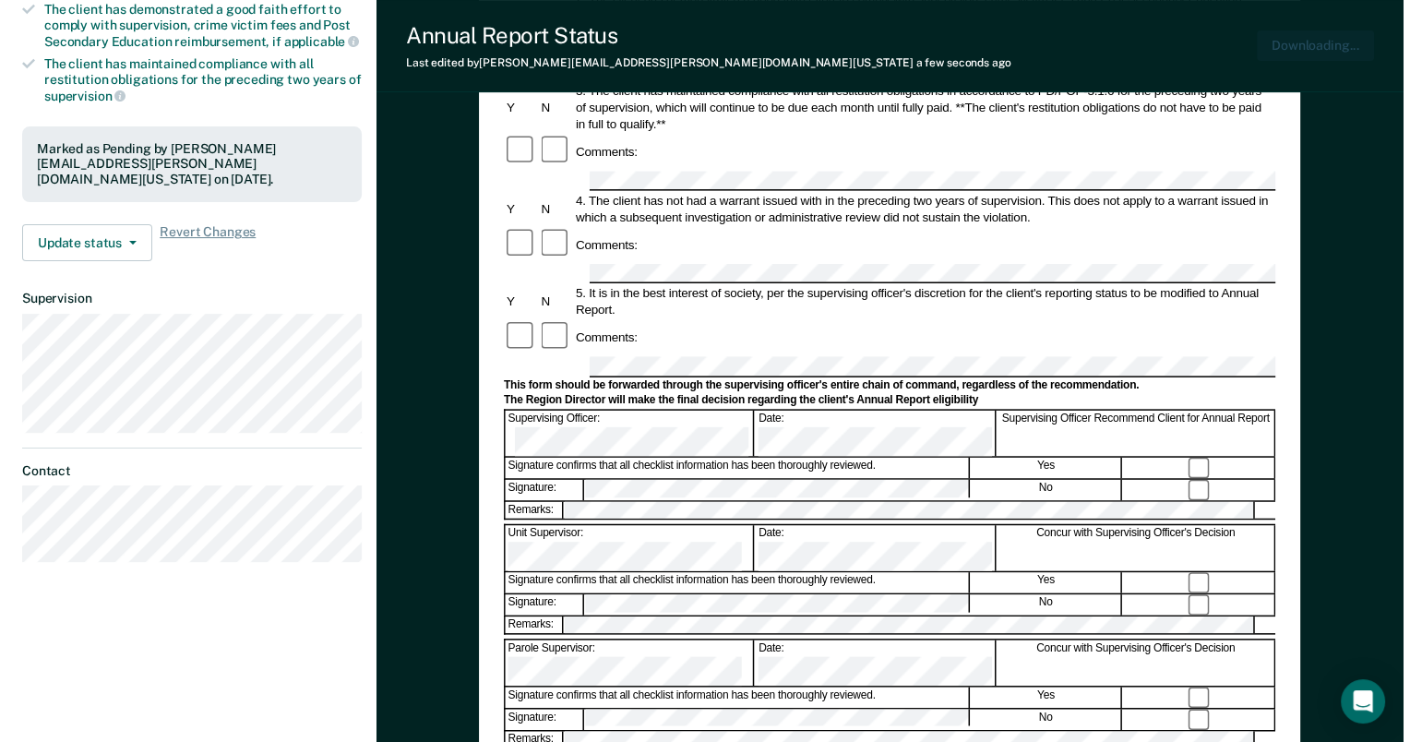
scroll to position [0, 0]
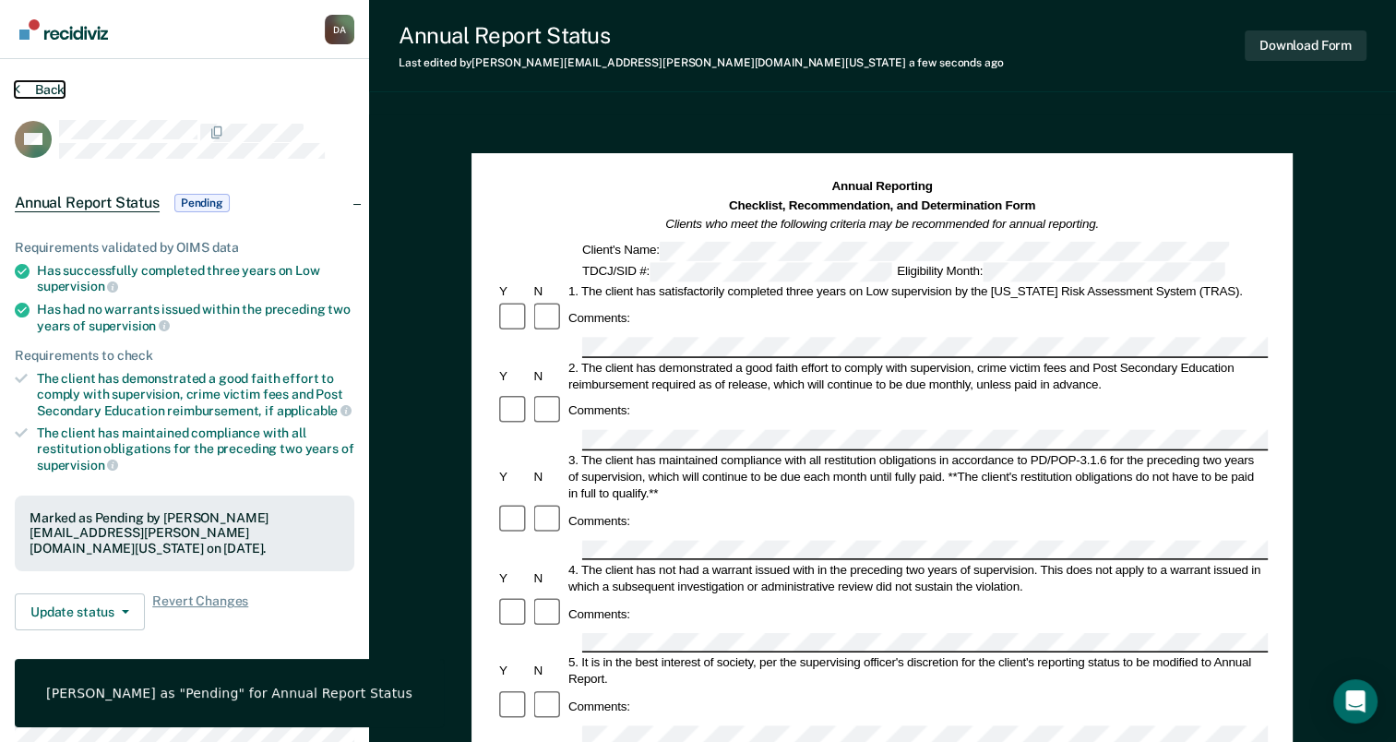
click at [41, 86] on button "Back" at bounding box center [40, 89] width 50 height 17
